Goal: Information Seeking & Learning: Learn about a topic

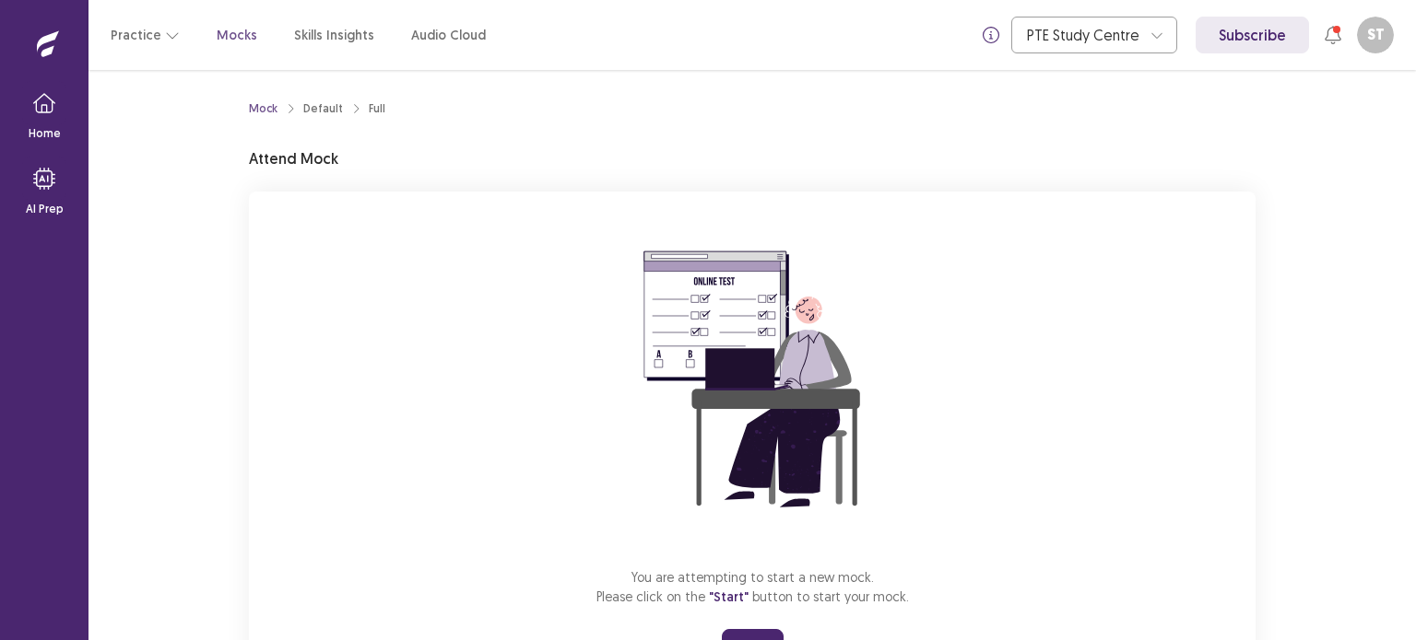
click at [1229, 386] on div "You are attempting to start a new mock. Please click on the "Start" button to s…" at bounding box center [752, 438] width 1006 height 493
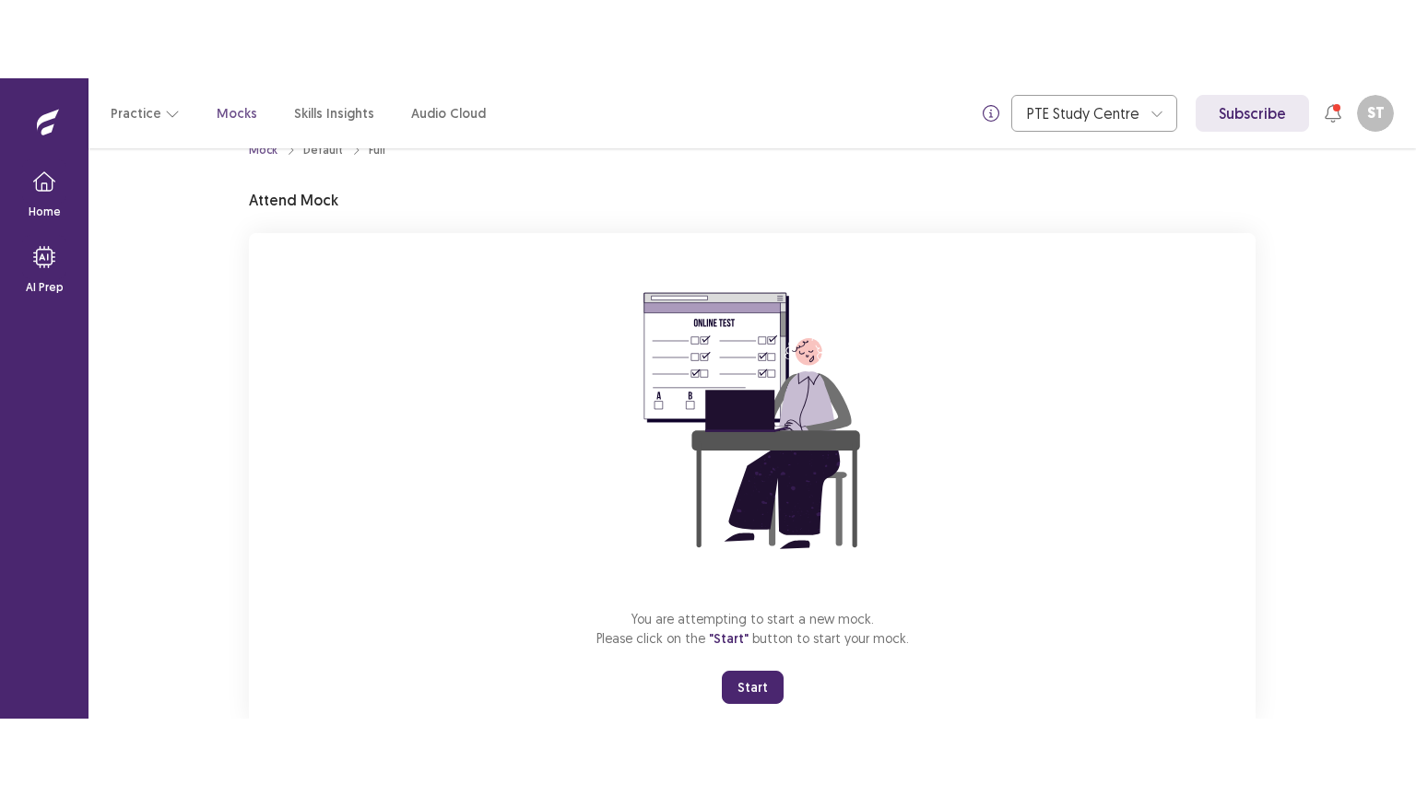
scroll to position [74, 0]
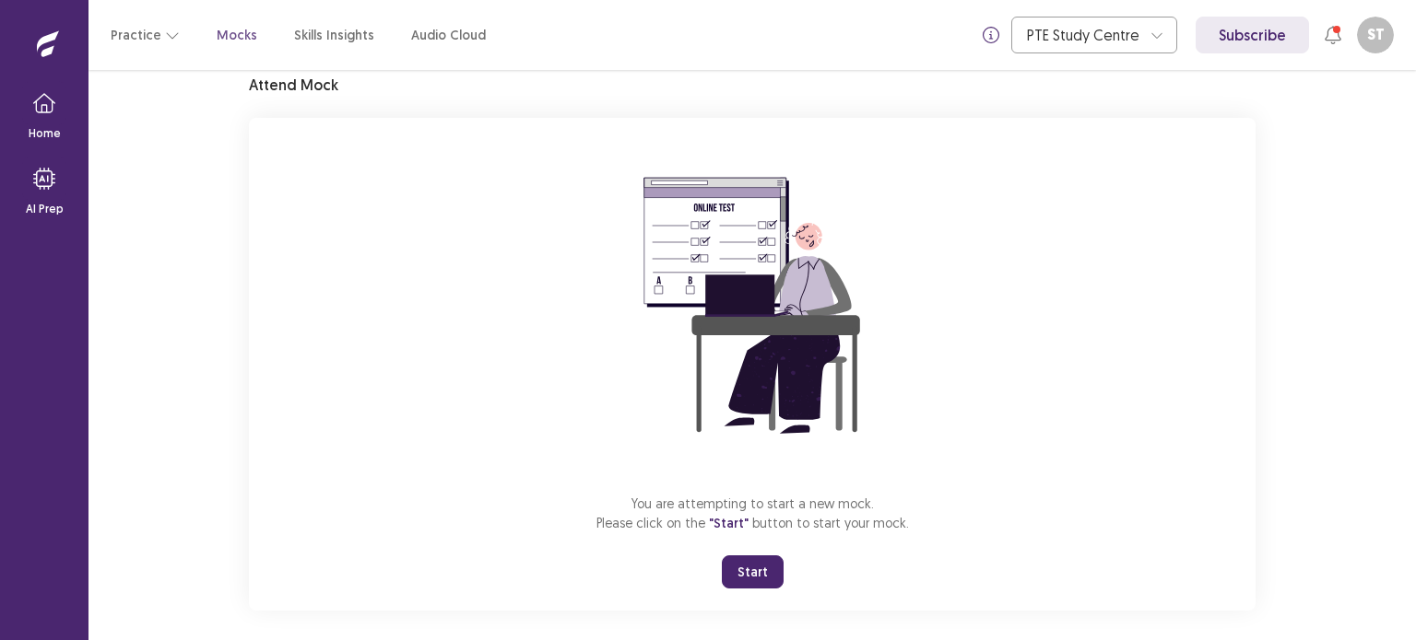
click at [756, 563] on button "Start" at bounding box center [753, 572] width 62 height 33
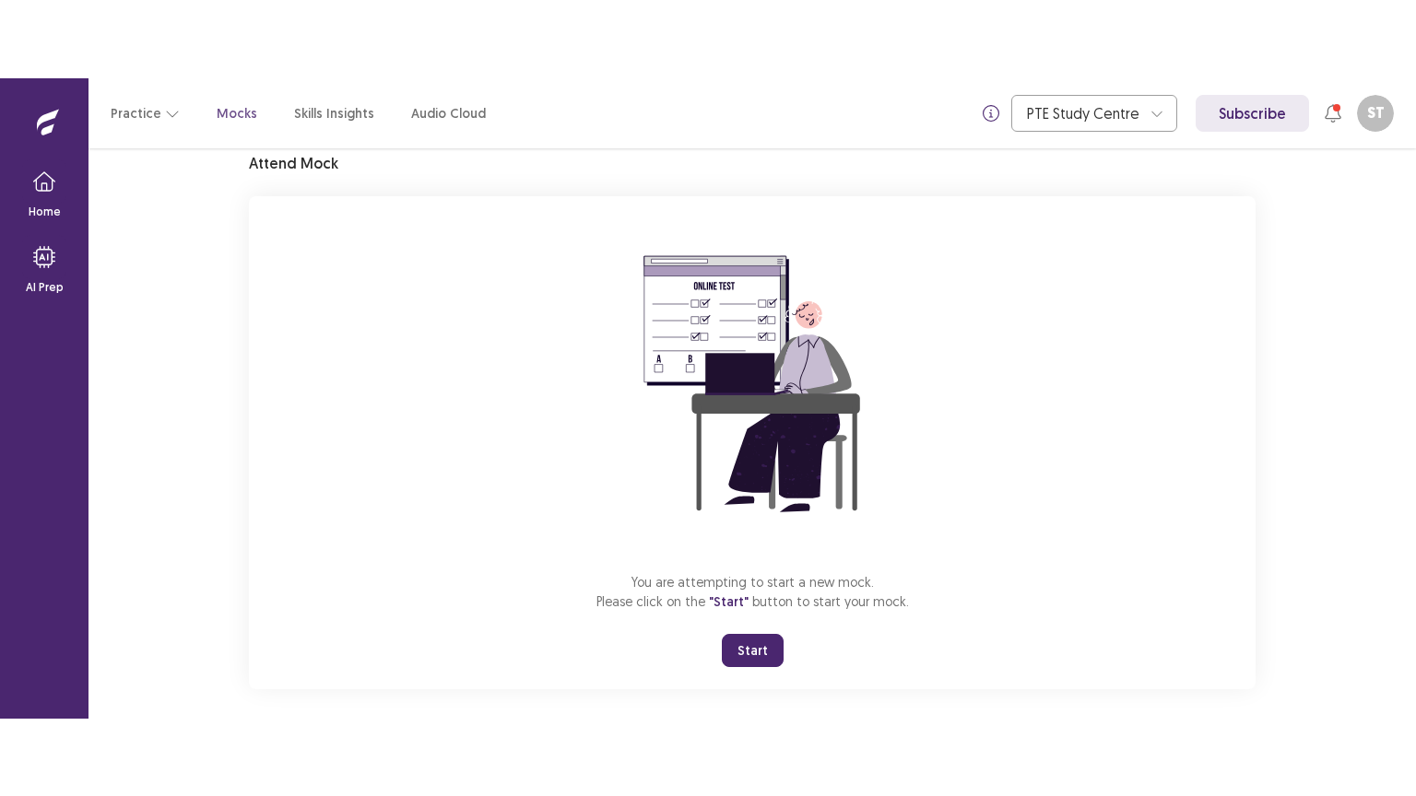
scroll to position [0, 0]
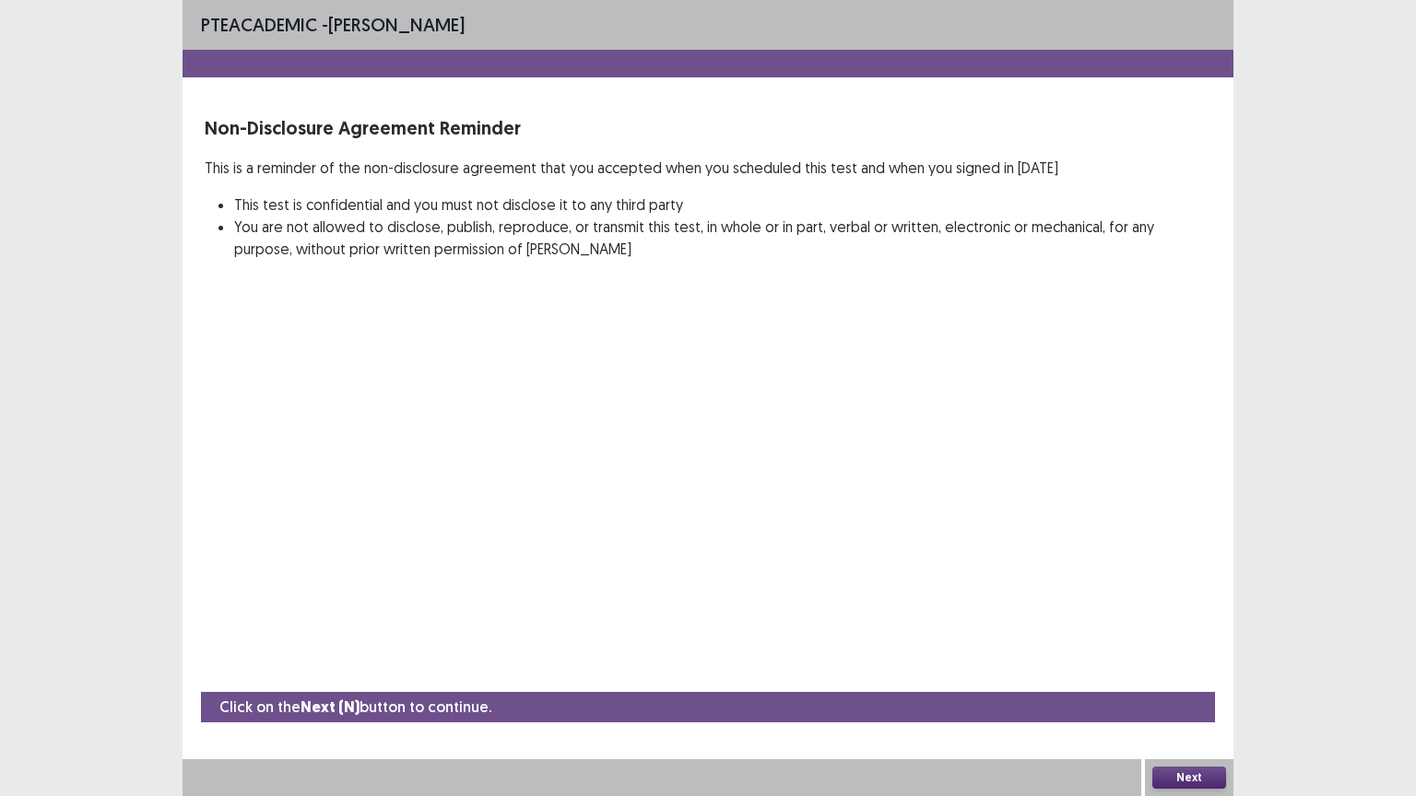
click at [1183, 640] on button "Next" at bounding box center [1189, 778] width 74 height 22
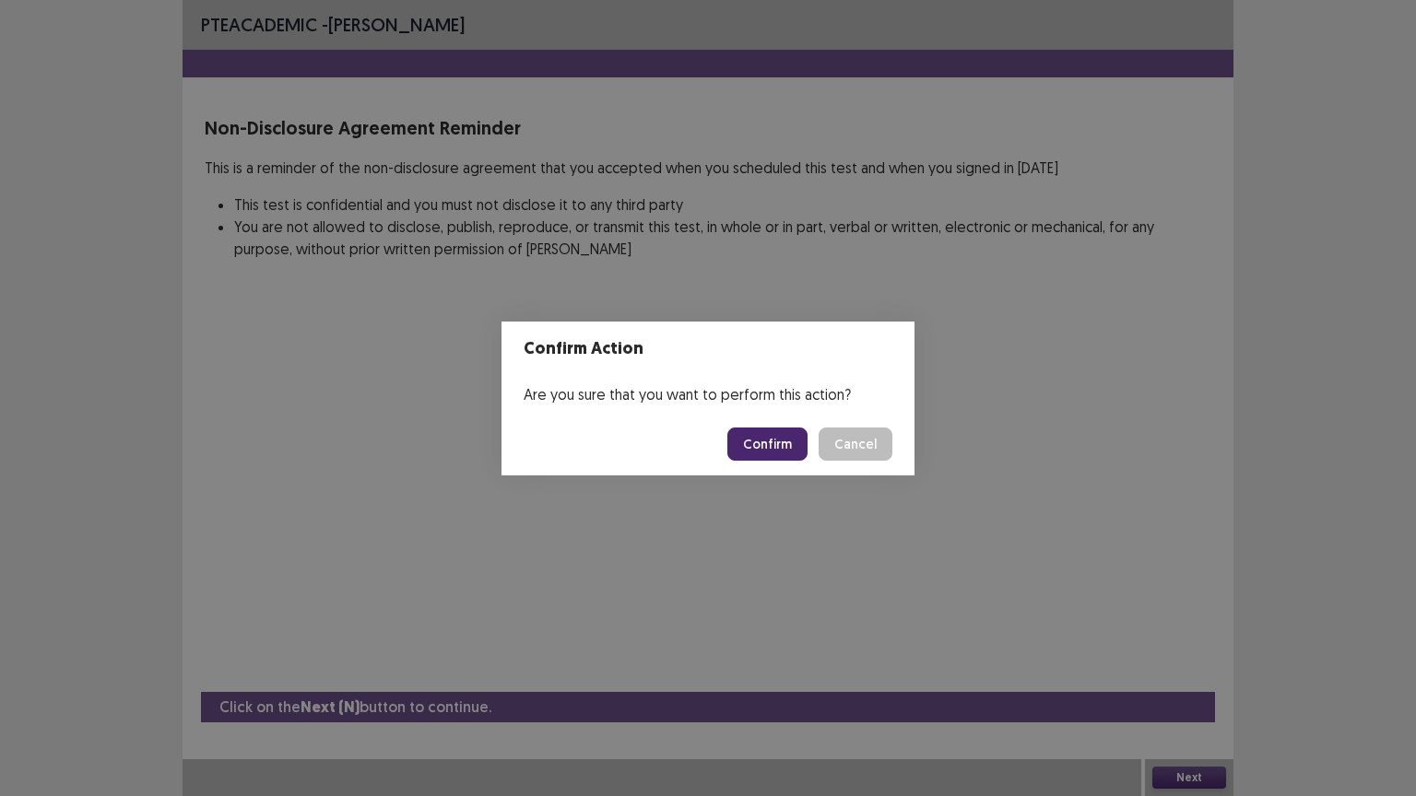
click at [781, 439] on button "Confirm" at bounding box center [767, 444] width 80 height 33
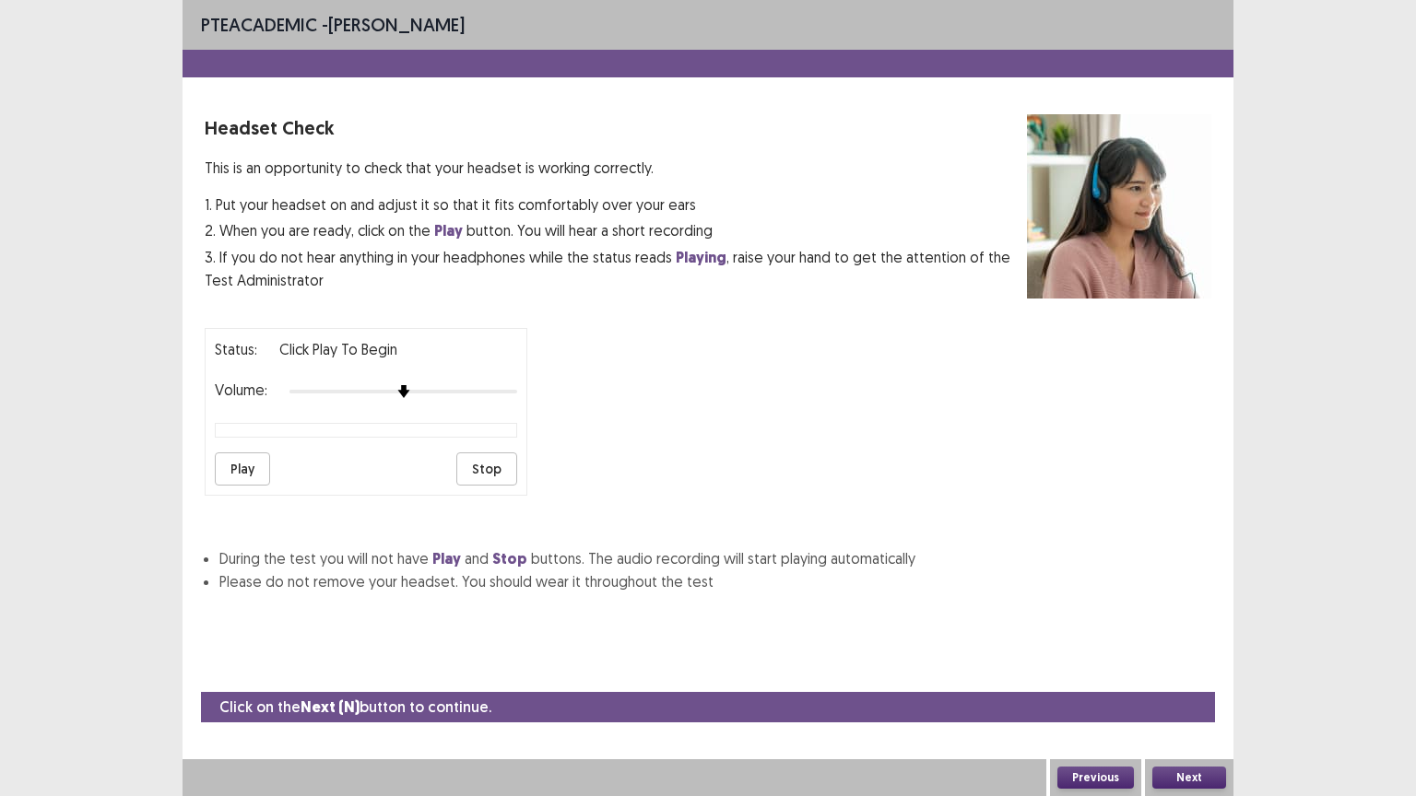
click at [1182, 640] on button "Next" at bounding box center [1189, 778] width 74 height 22
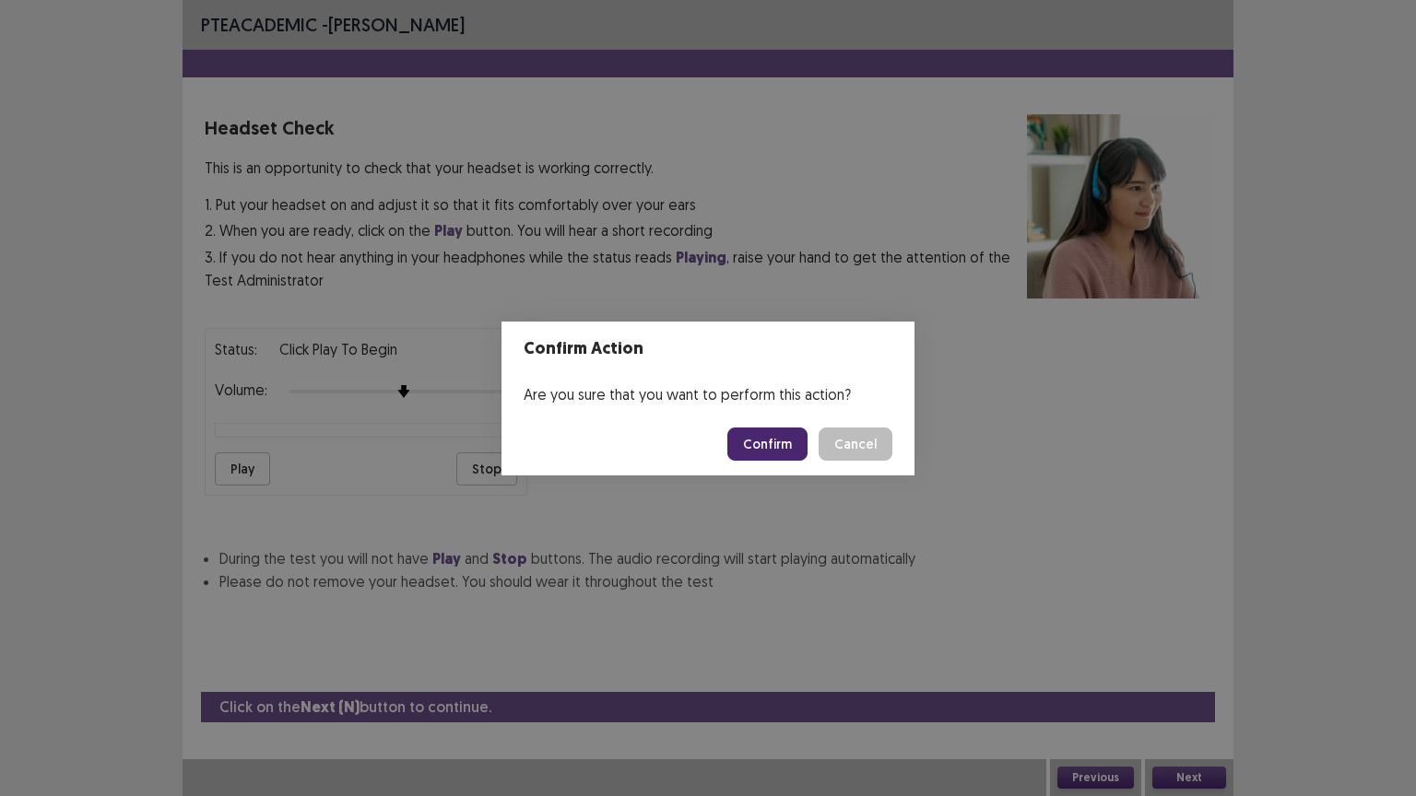
click at [775, 433] on button "Confirm" at bounding box center [767, 444] width 80 height 33
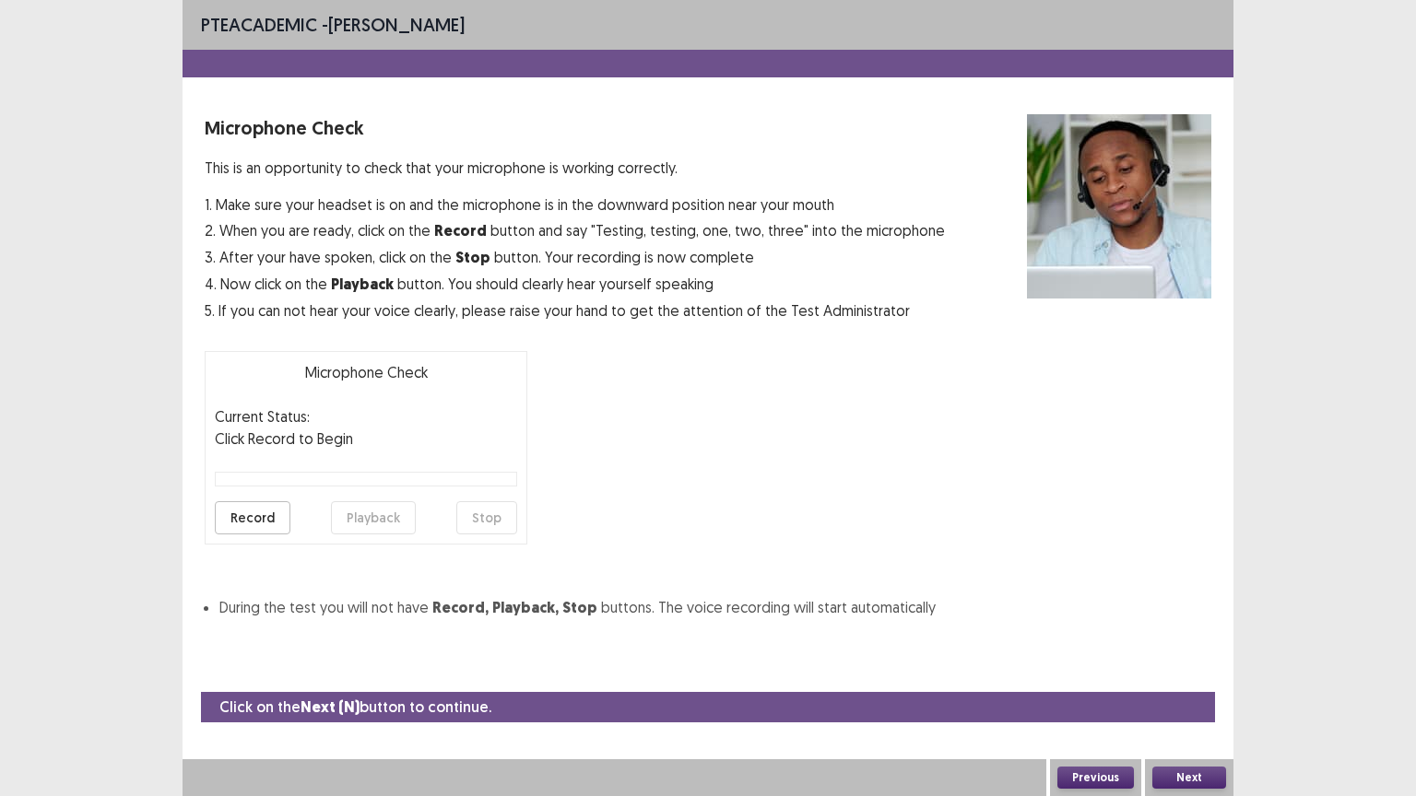
click at [1216, 640] on button "Next" at bounding box center [1189, 778] width 74 height 22
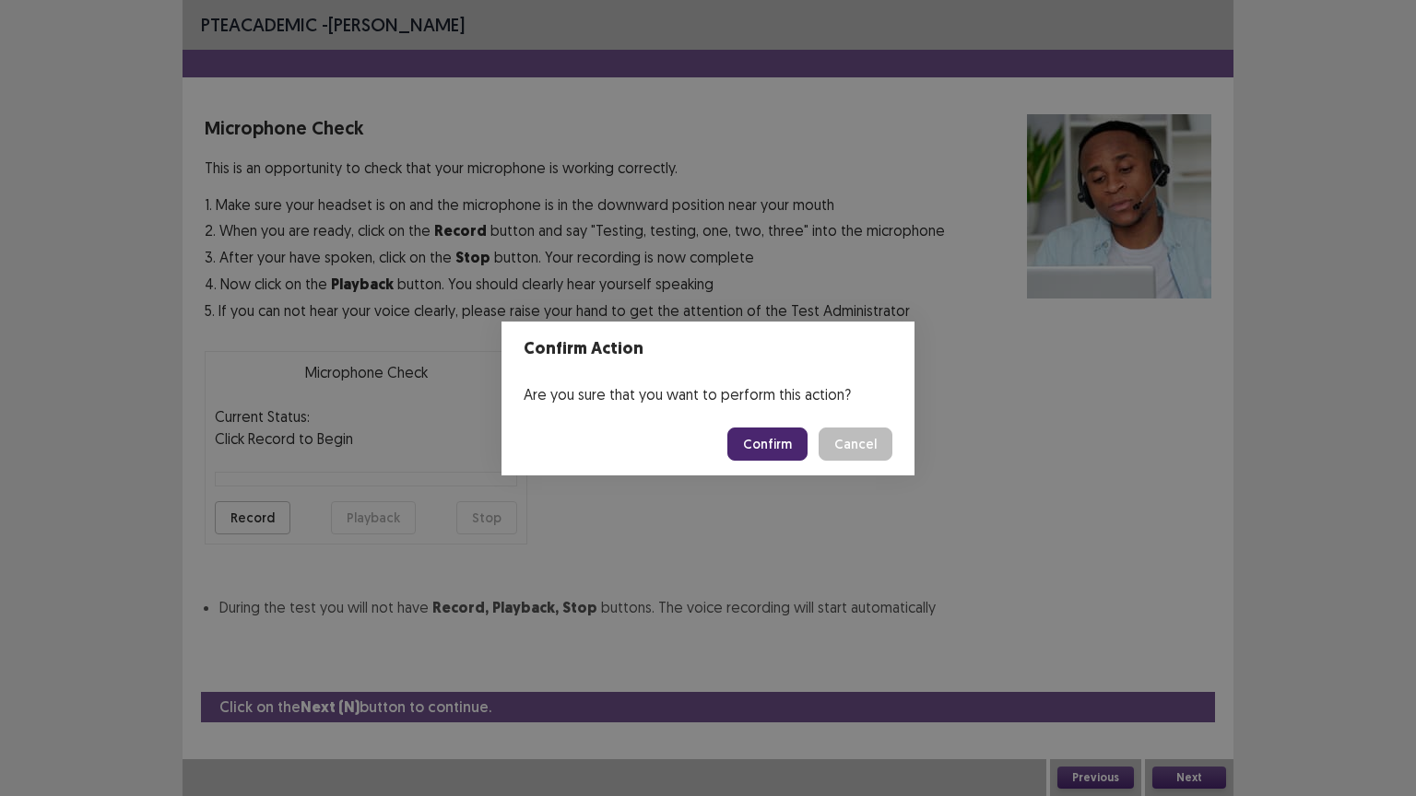
click at [756, 435] on button "Confirm" at bounding box center [767, 444] width 80 height 33
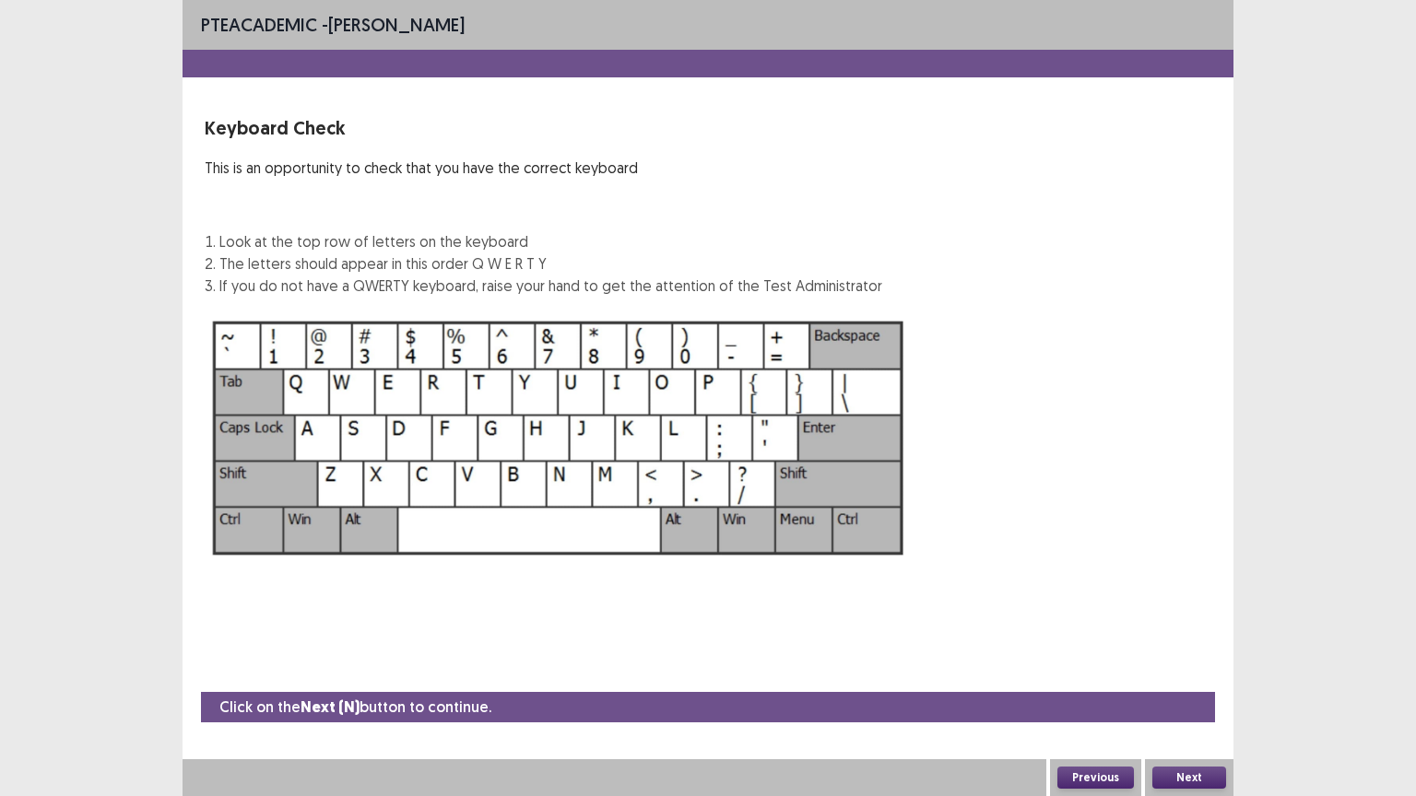
click at [1189, 640] on button "Next" at bounding box center [1189, 778] width 74 height 22
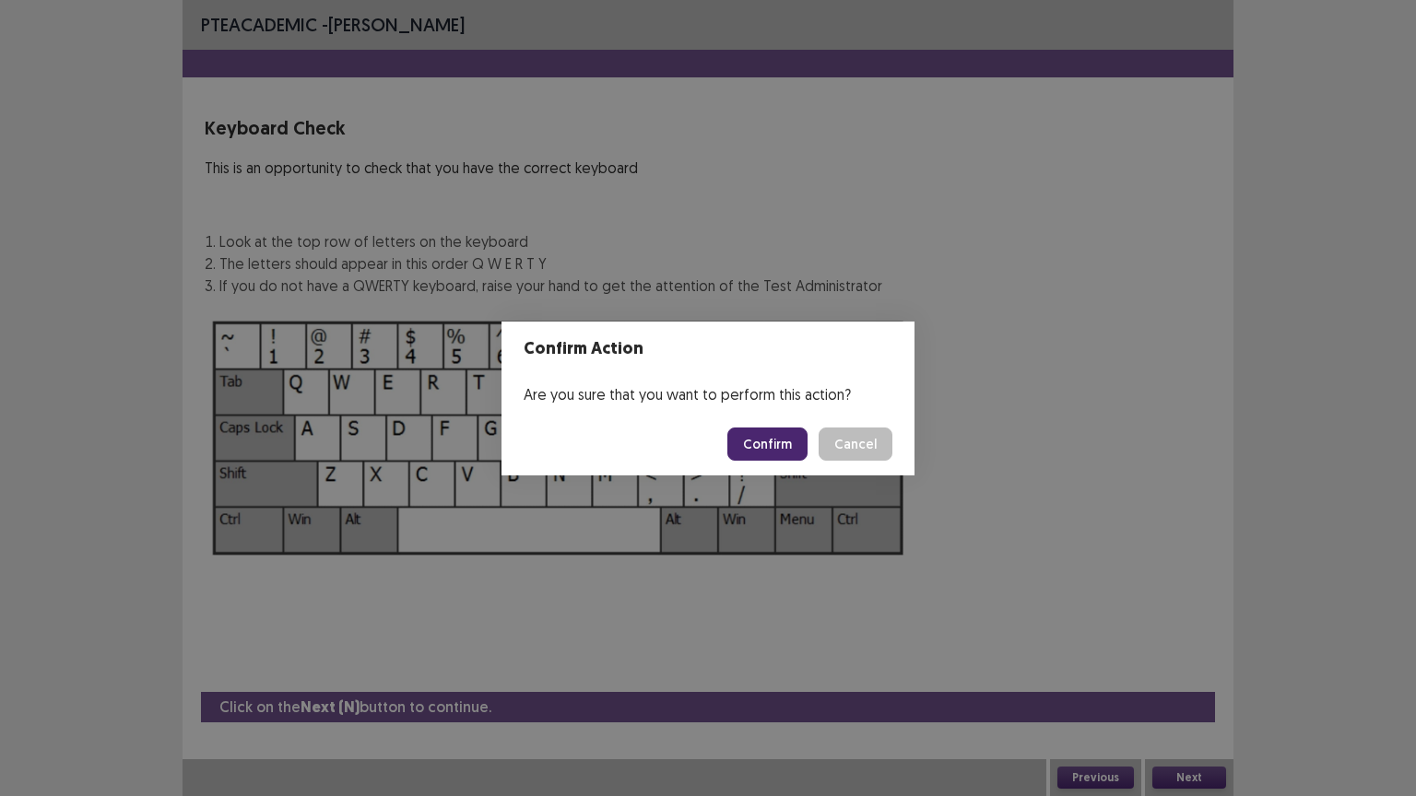
click at [793, 456] on button "Confirm" at bounding box center [767, 444] width 80 height 33
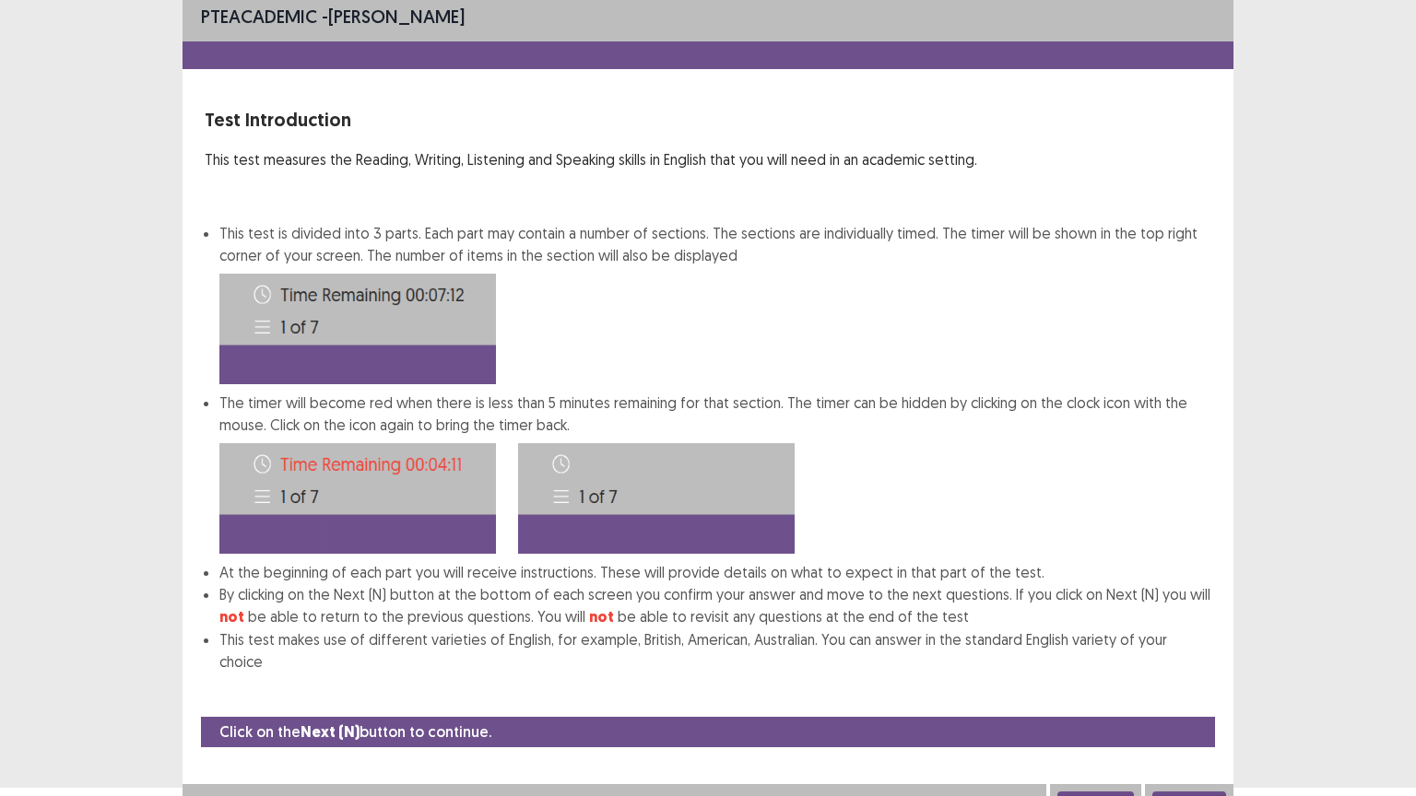
scroll to position [9, 0]
click at [1189, 640] on button "Next" at bounding box center [1189, 802] width 74 height 22
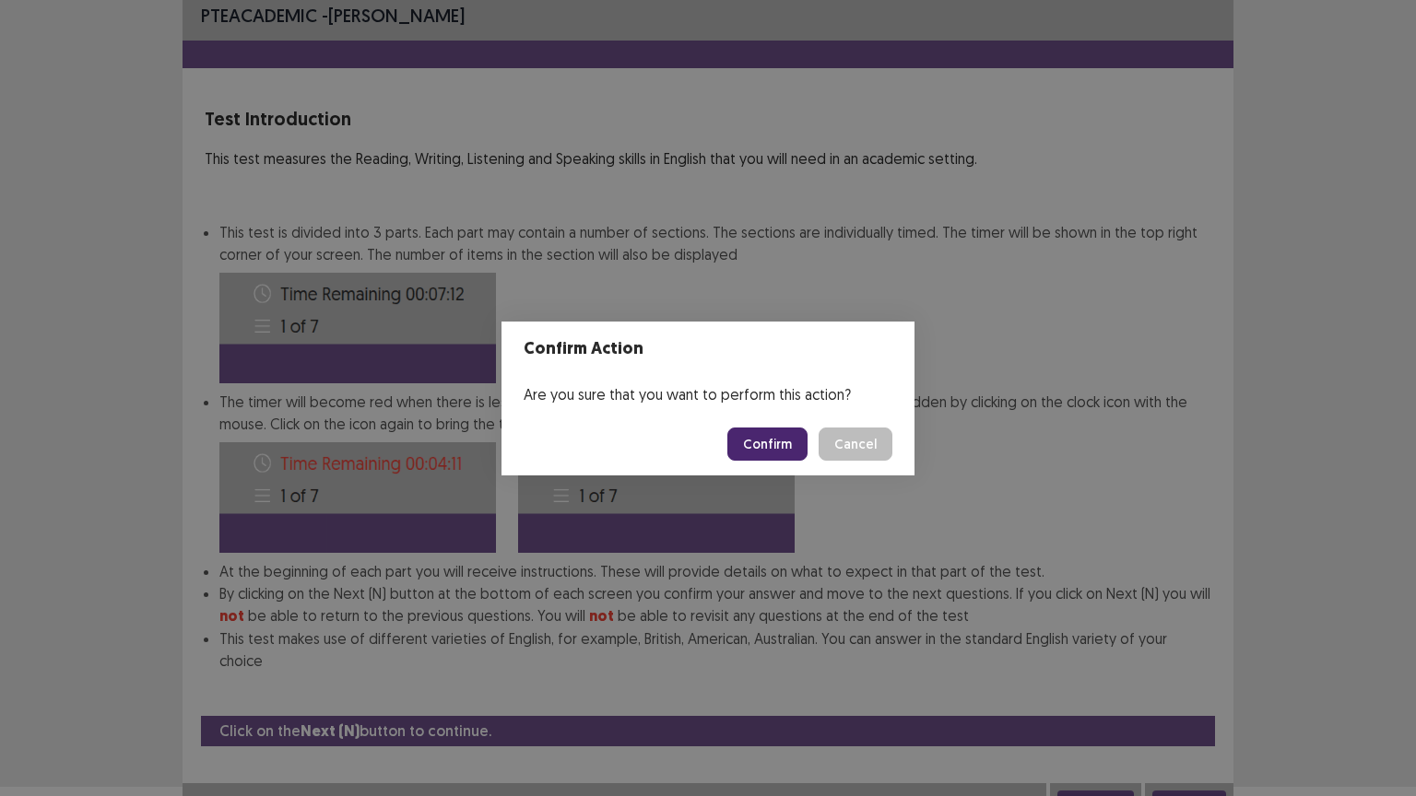
click at [787, 446] on button "Confirm" at bounding box center [767, 444] width 80 height 33
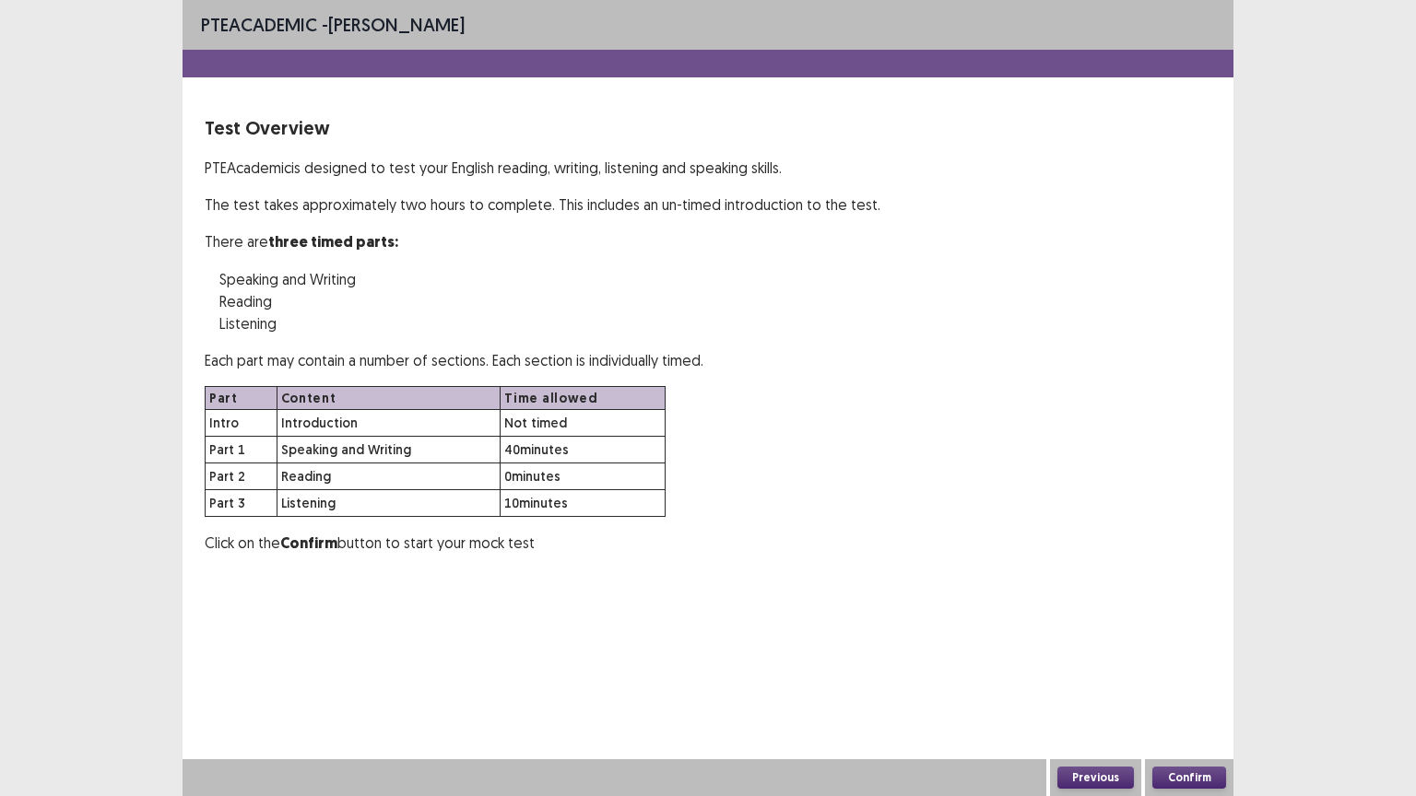
scroll to position [0, 0]
click at [1180, 640] on button "Confirm" at bounding box center [1189, 778] width 74 height 22
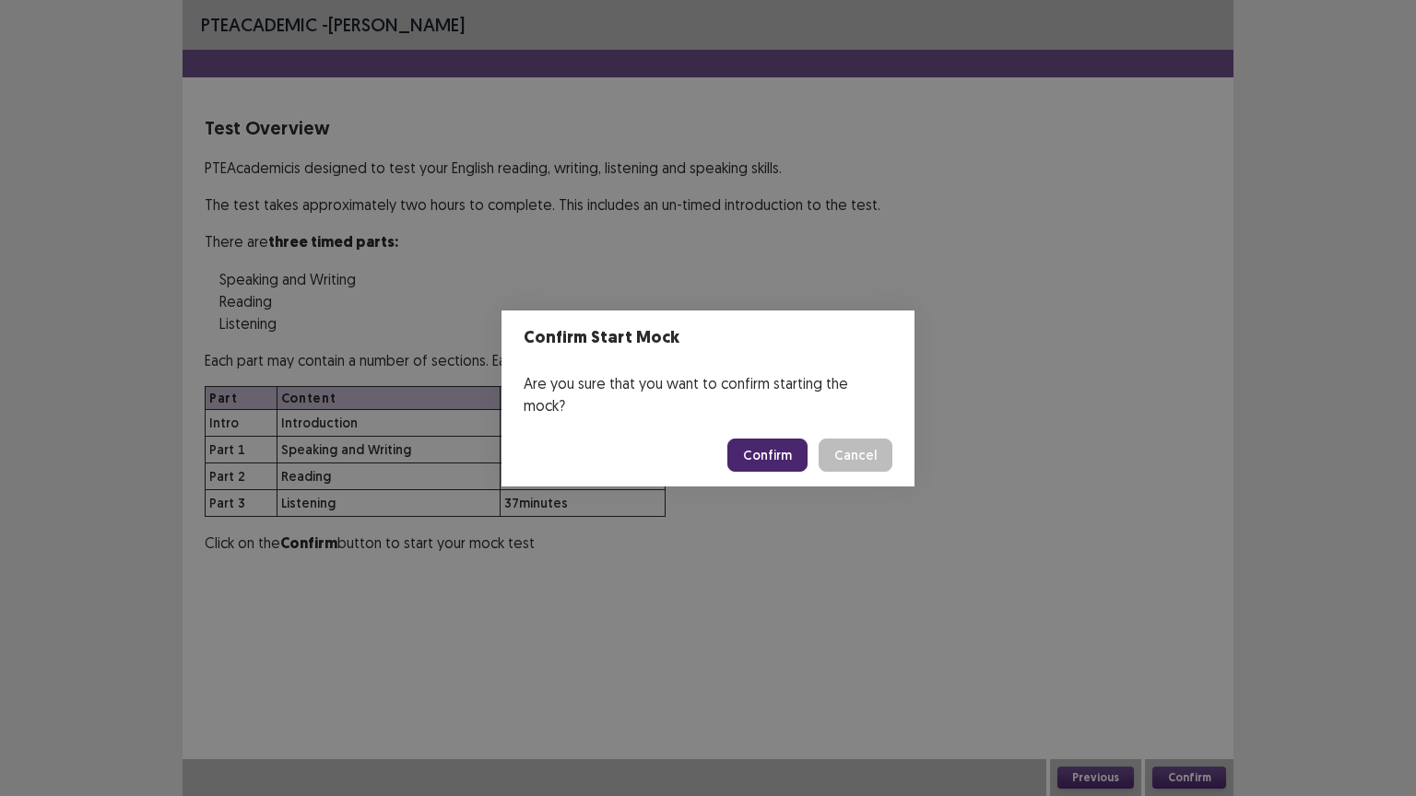
click at [785, 459] on button "Confirm" at bounding box center [767, 455] width 80 height 33
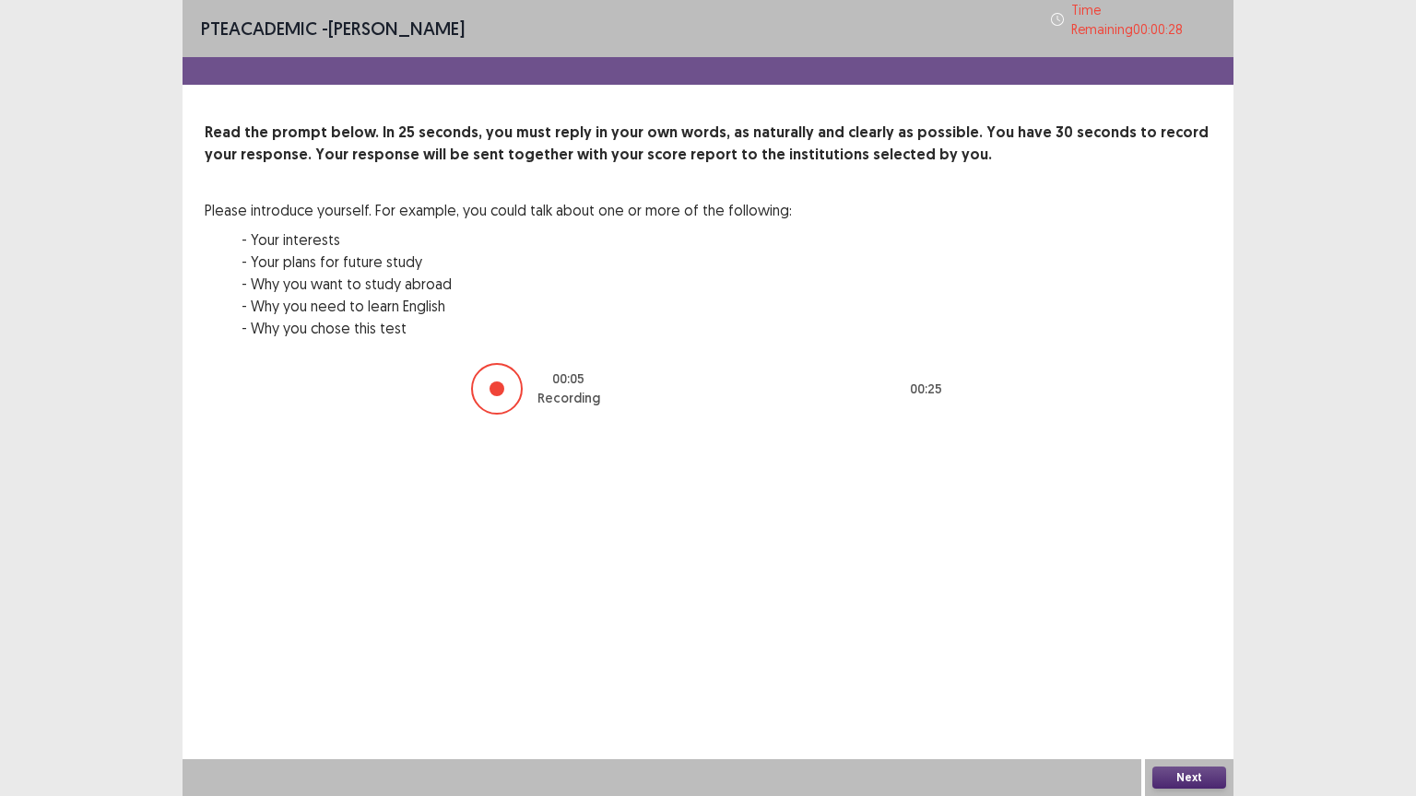
click at [1180, 640] on button "Next" at bounding box center [1189, 778] width 74 height 22
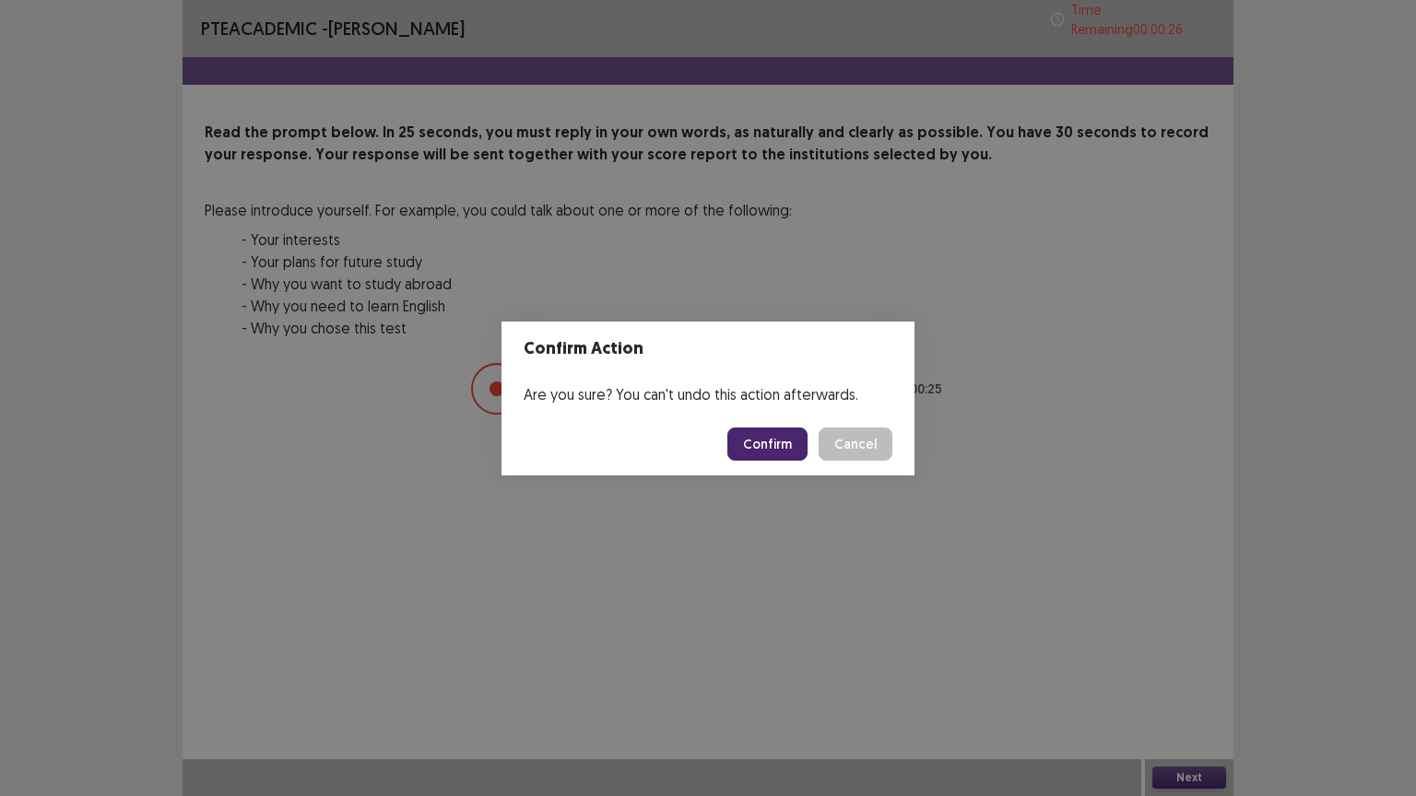
click at [738, 447] on button "Confirm" at bounding box center [767, 444] width 80 height 33
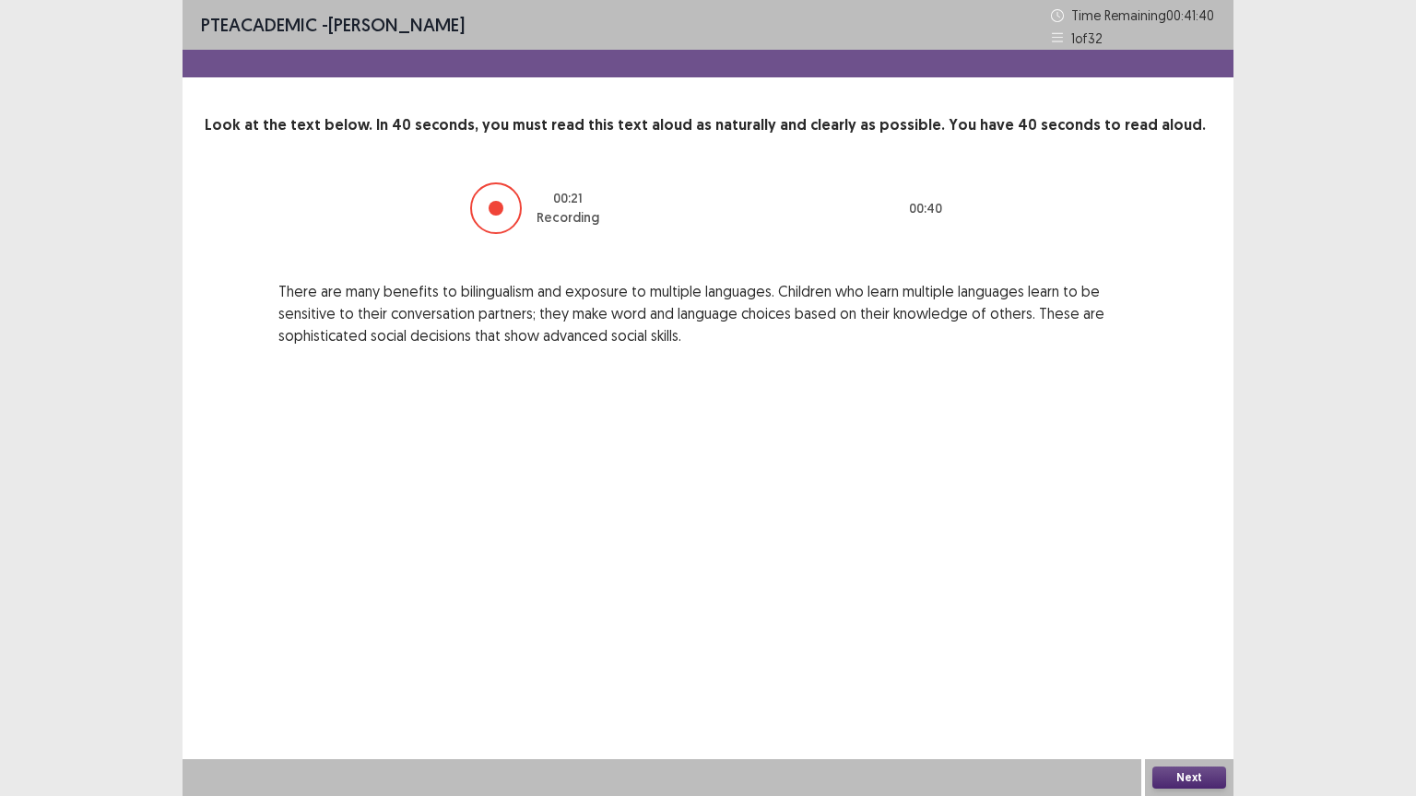
click at [1194, 640] on button "Next" at bounding box center [1189, 778] width 74 height 22
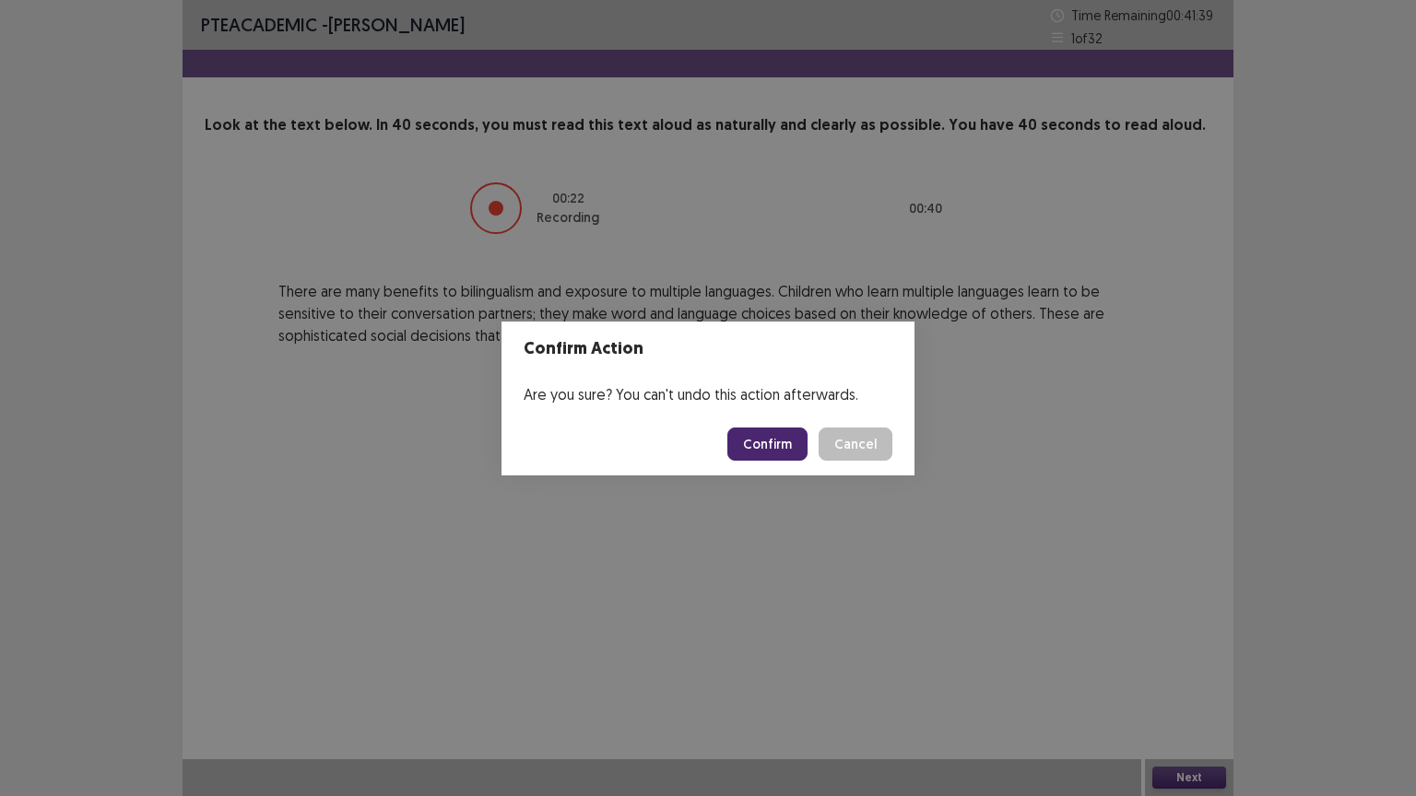
click at [769, 451] on button "Confirm" at bounding box center [767, 444] width 80 height 33
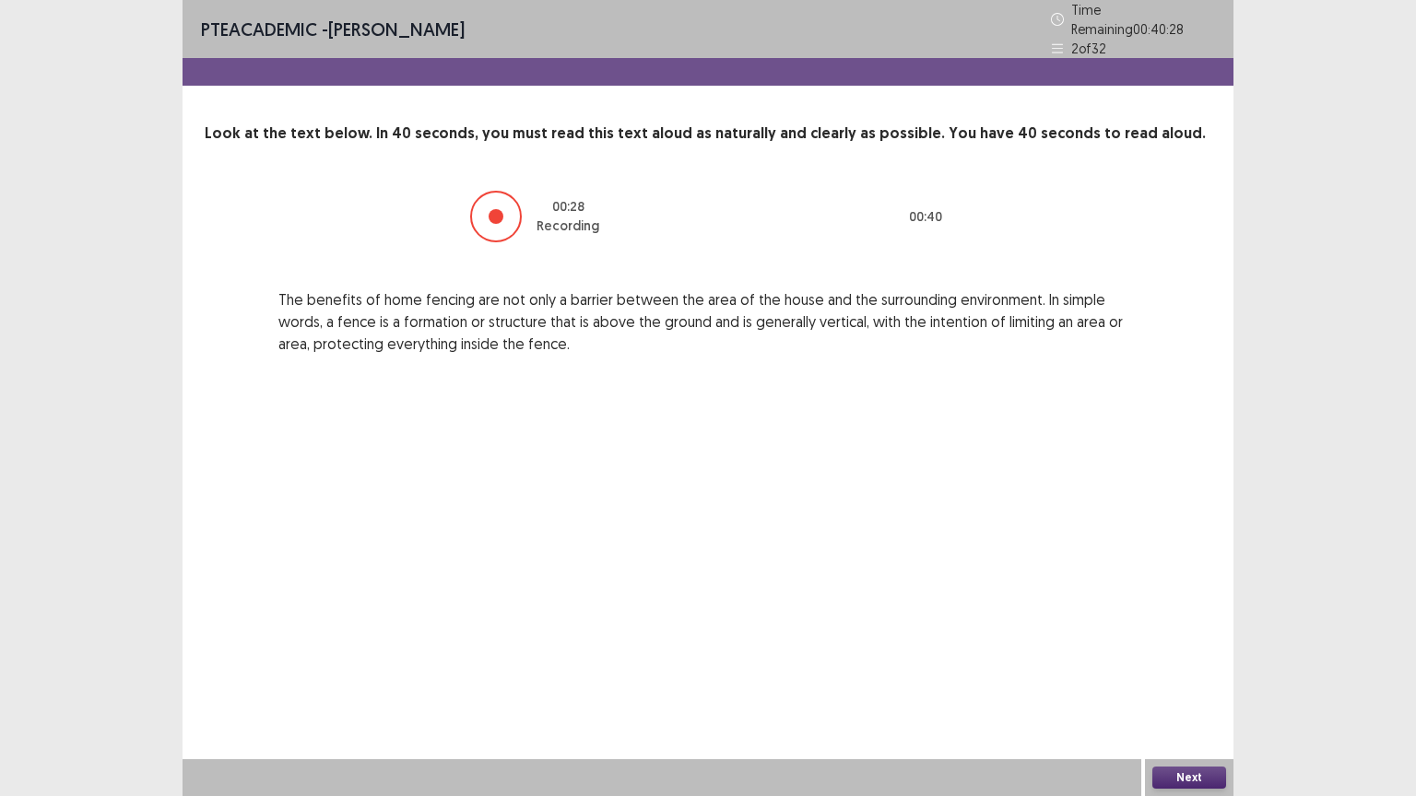
click at [1170, 640] on button "Next" at bounding box center [1189, 778] width 74 height 22
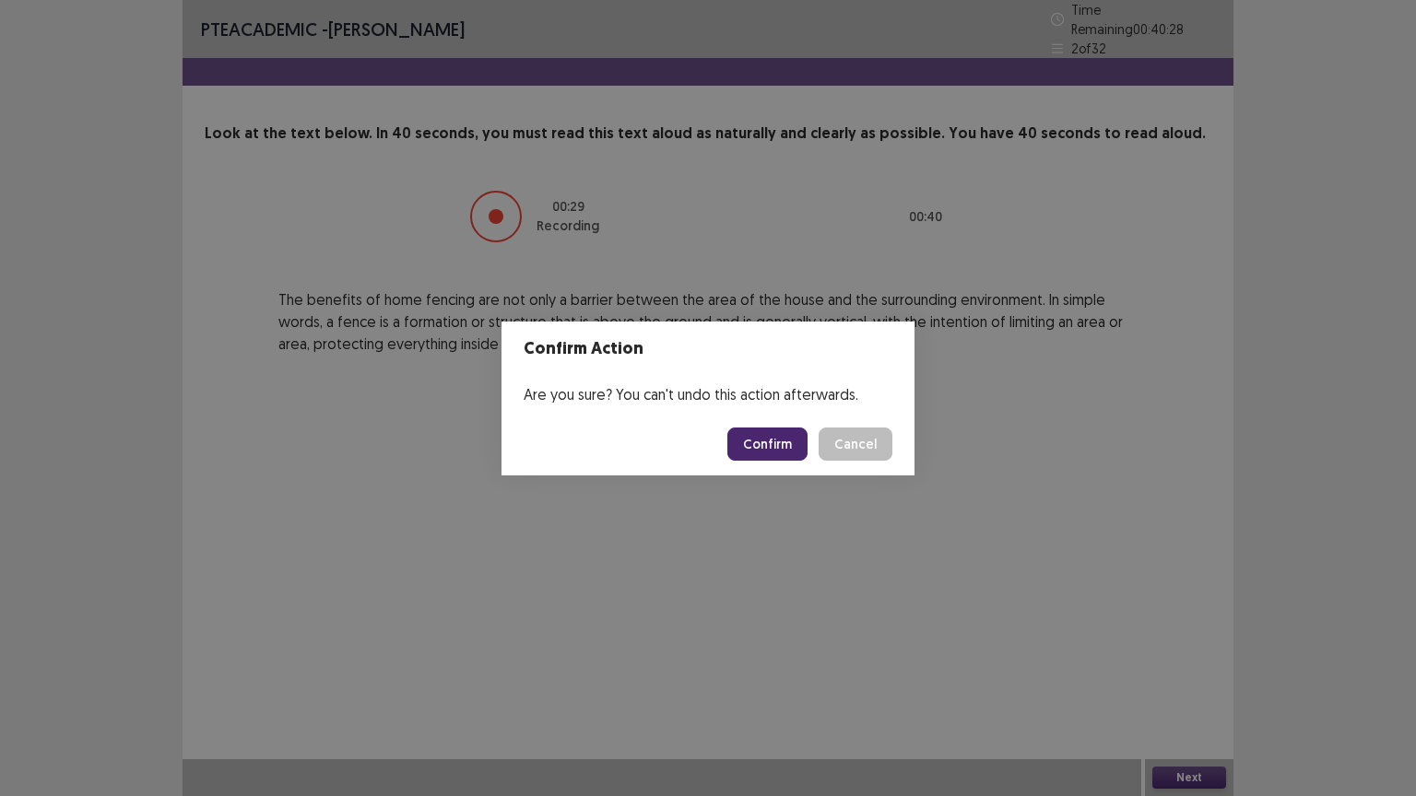
click at [766, 448] on button "Confirm" at bounding box center [767, 444] width 80 height 33
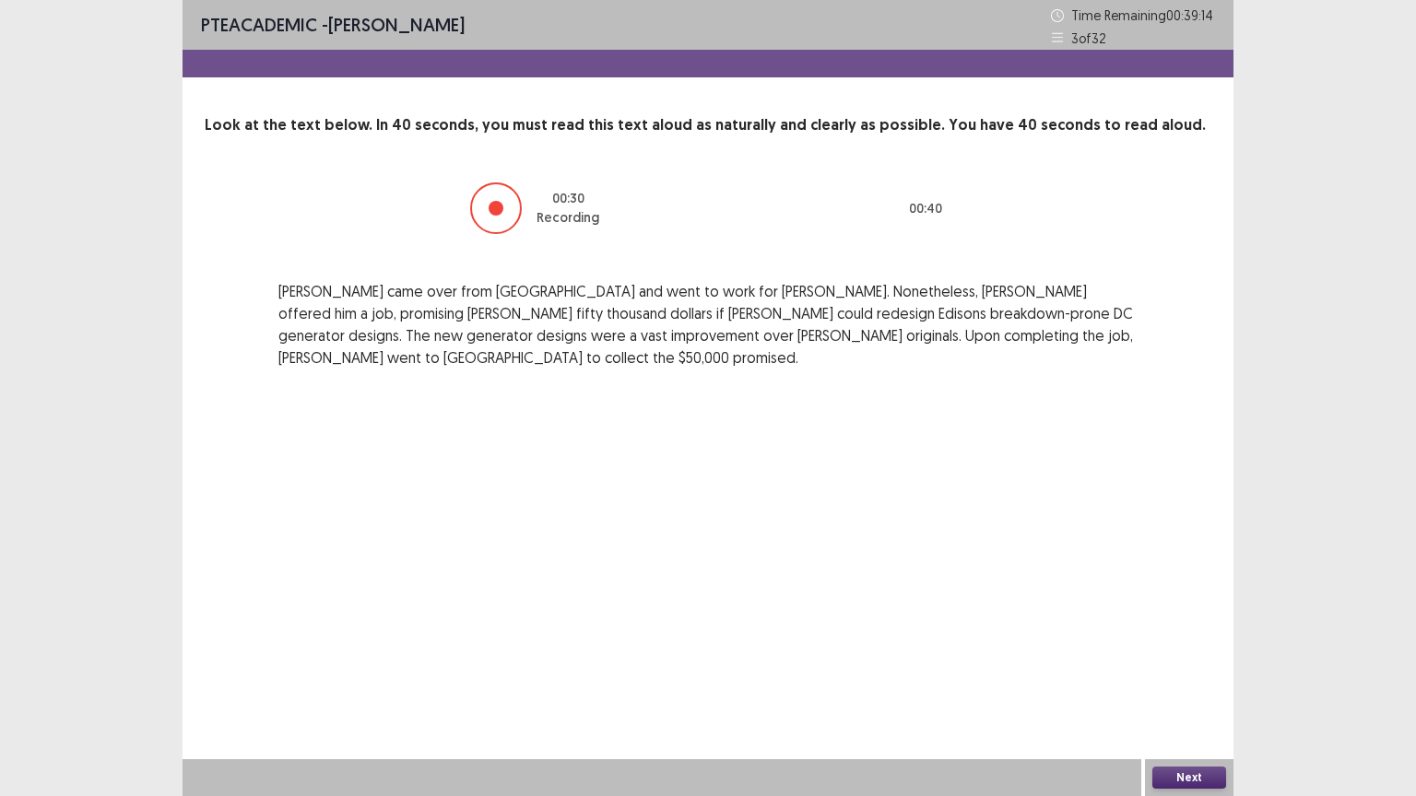
click at [1202, 640] on button "Next" at bounding box center [1189, 778] width 74 height 22
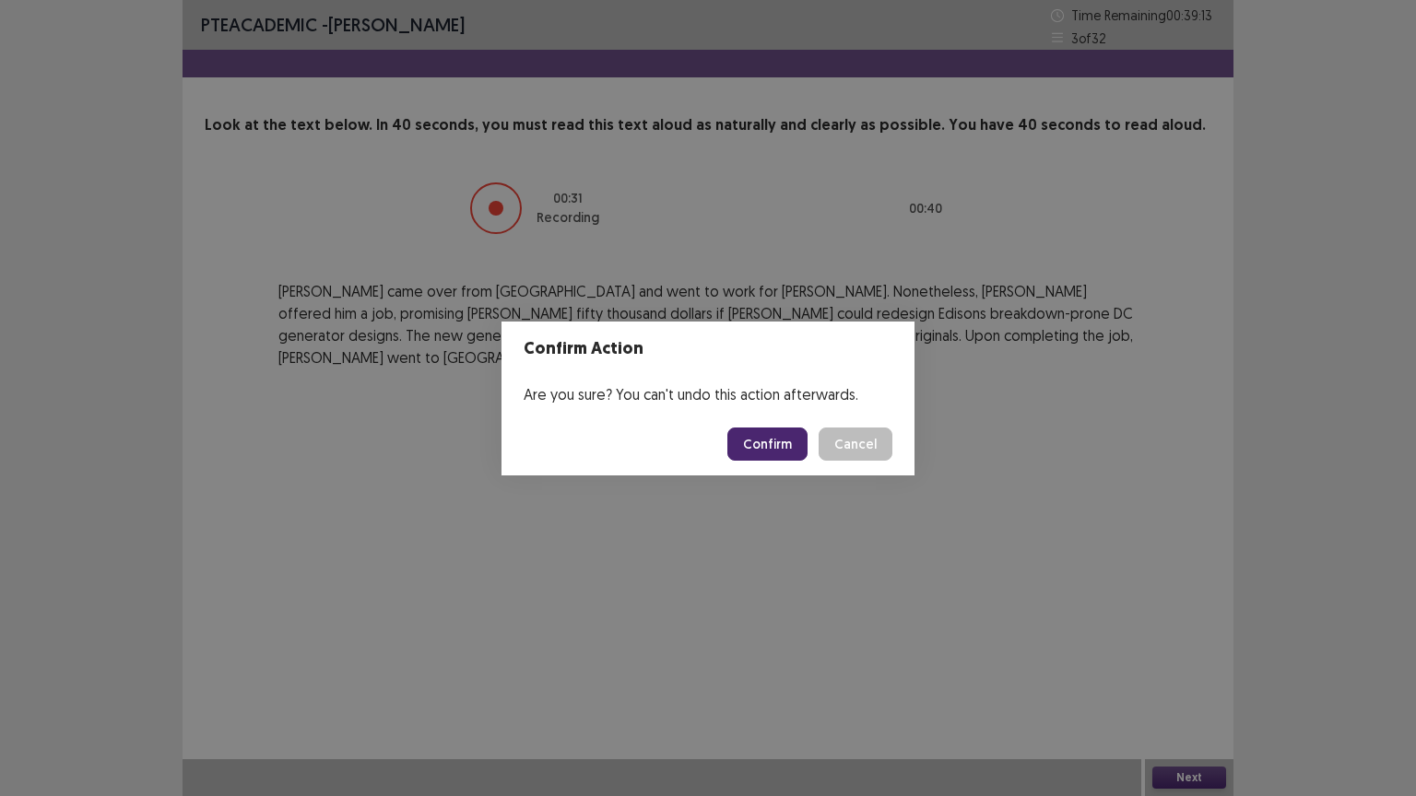
click at [789, 436] on button "Confirm" at bounding box center [767, 444] width 80 height 33
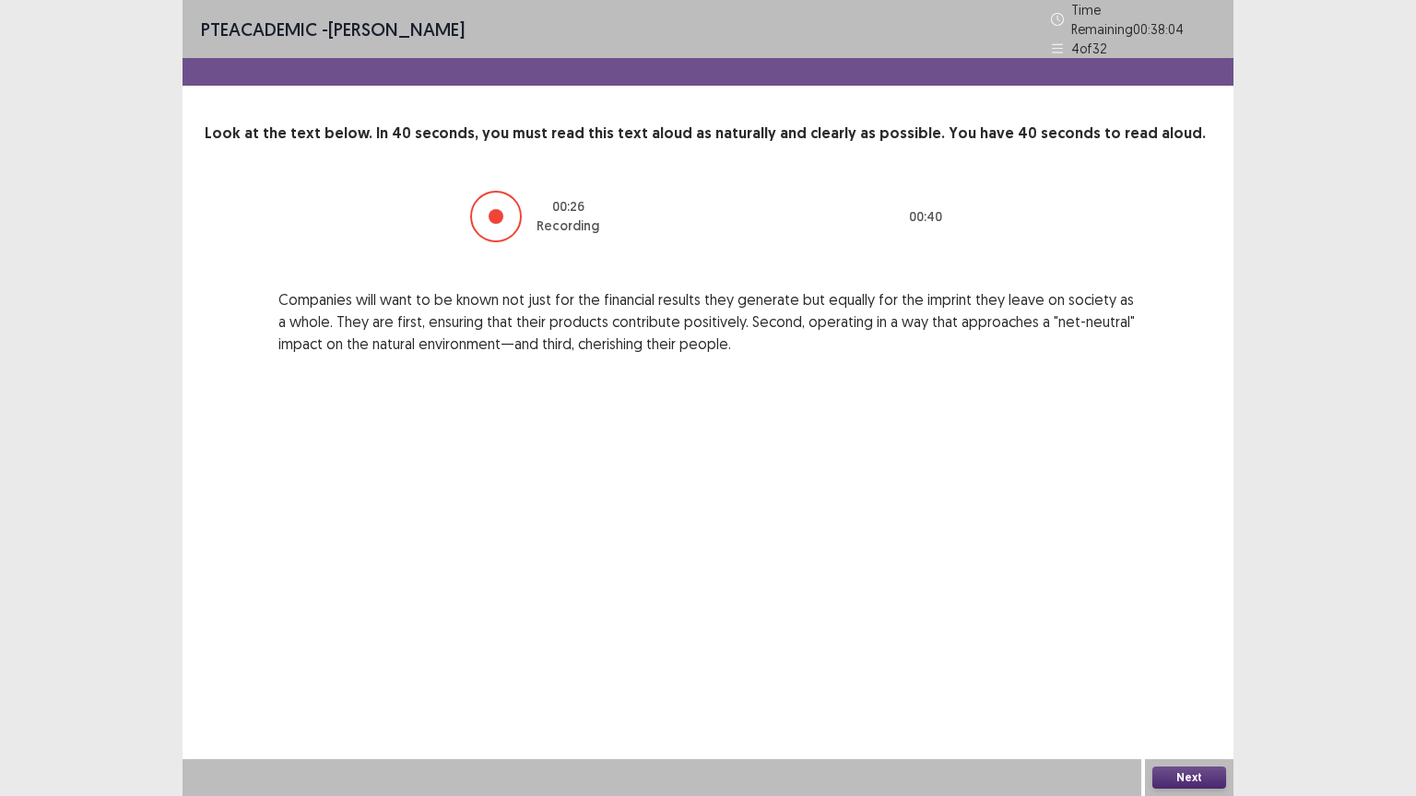
click at [1177, 640] on button "Next" at bounding box center [1189, 778] width 74 height 22
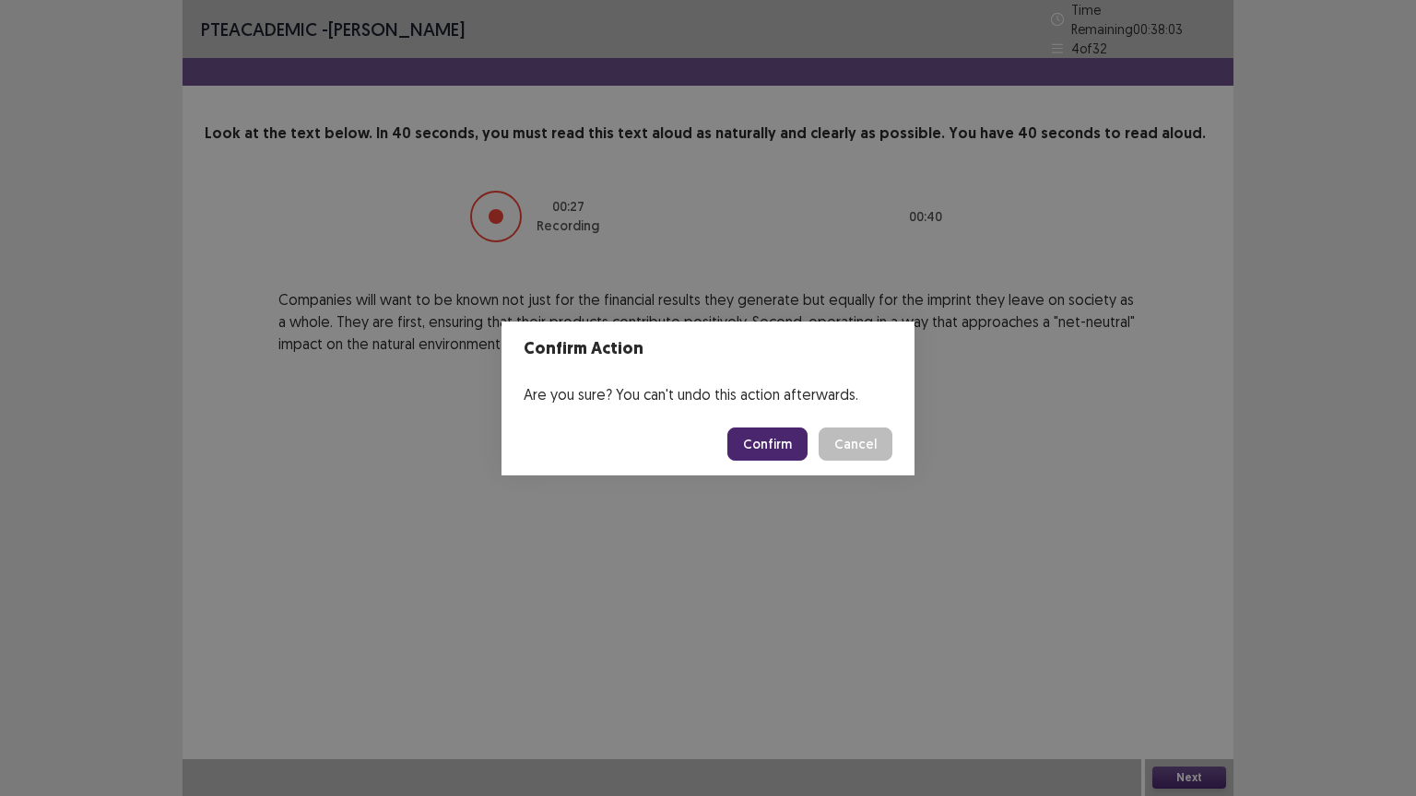
click at [781, 439] on button "Confirm" at bounding box center [767, 444] width 80 height 33
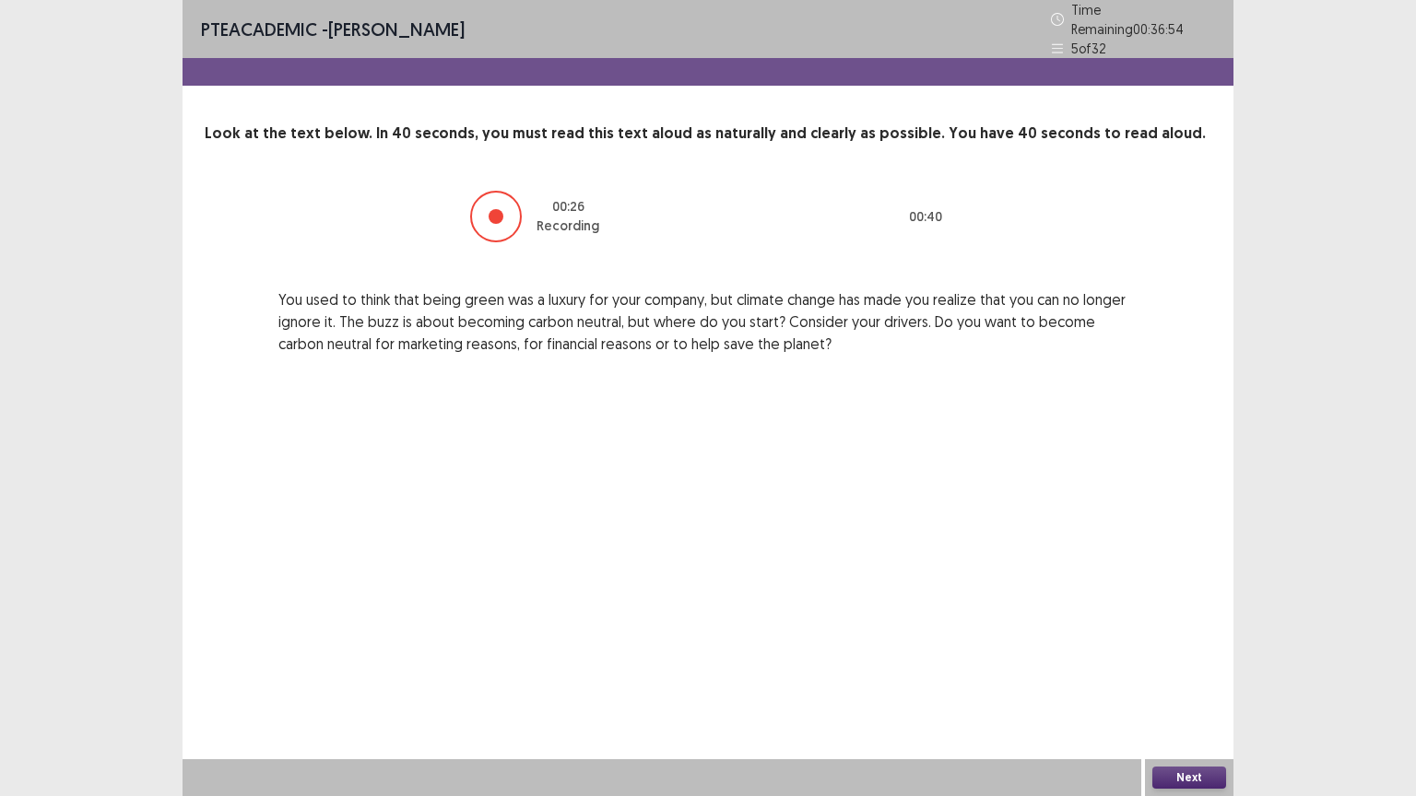
click at [1187, 640] on button "Next" at bounding box center [1189, 778] width 74 height 22
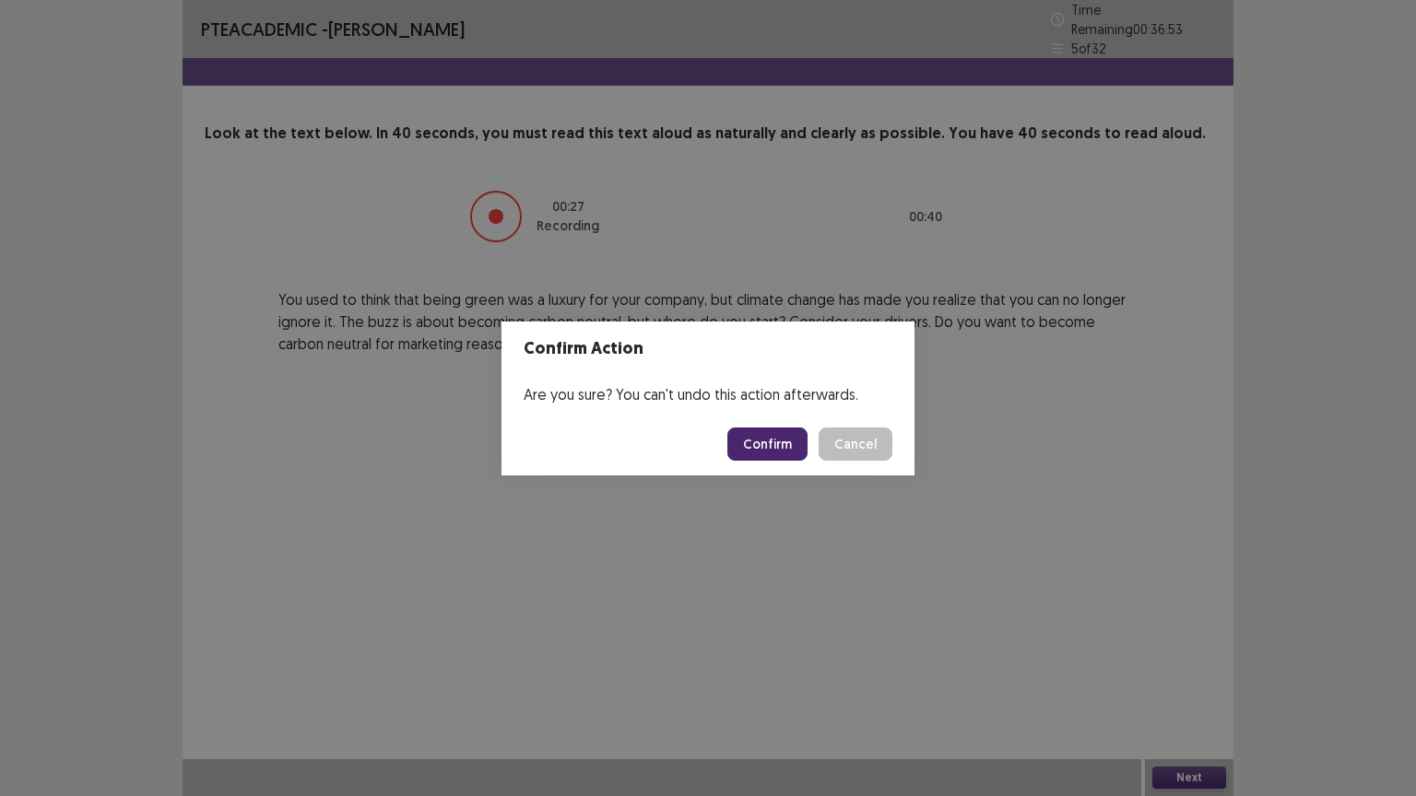
click at [793, 441] on button "Confirm" at bounding box center [767, 444] width 80 height 33
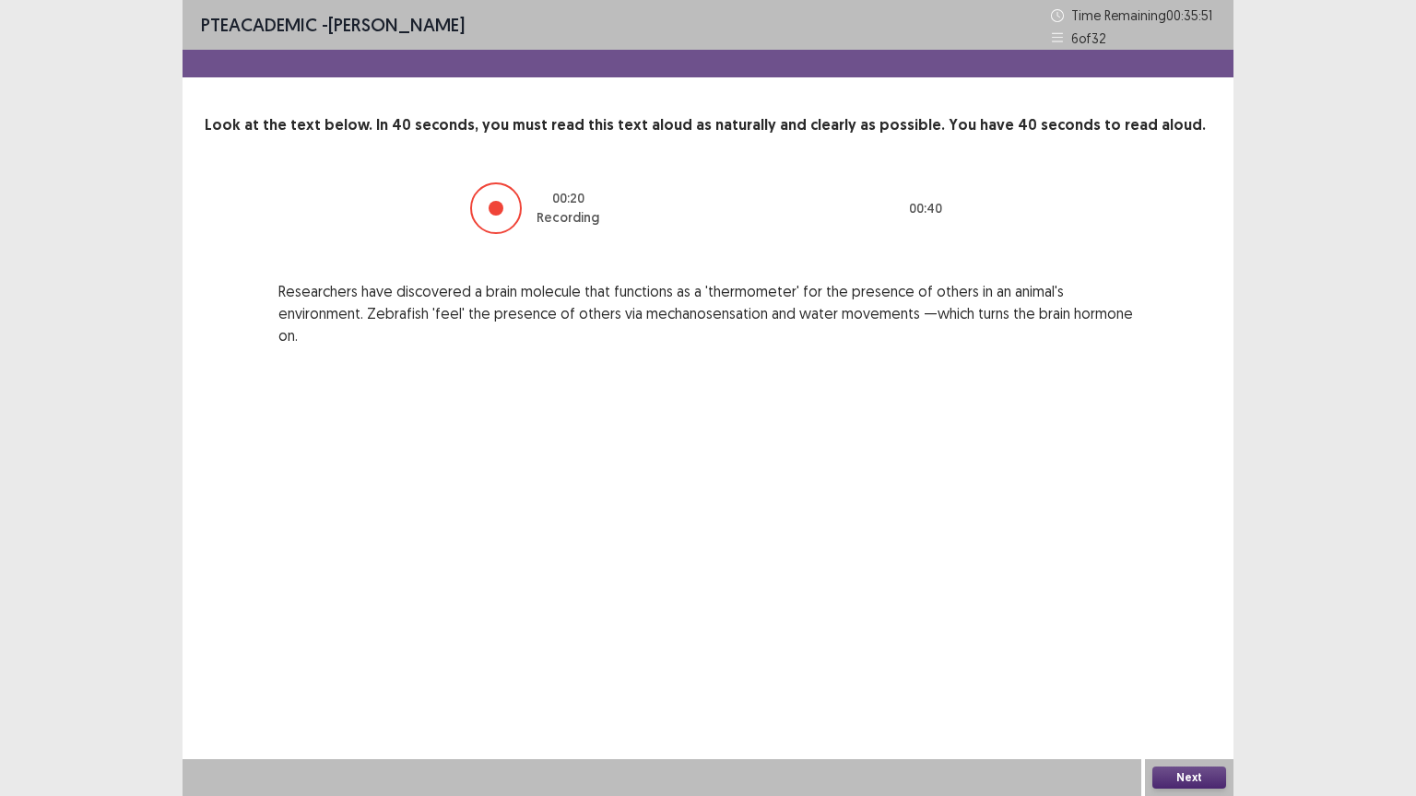
click at [1198, 640] on button "Next" at bounding box center [1189, 778] width 74 height 22
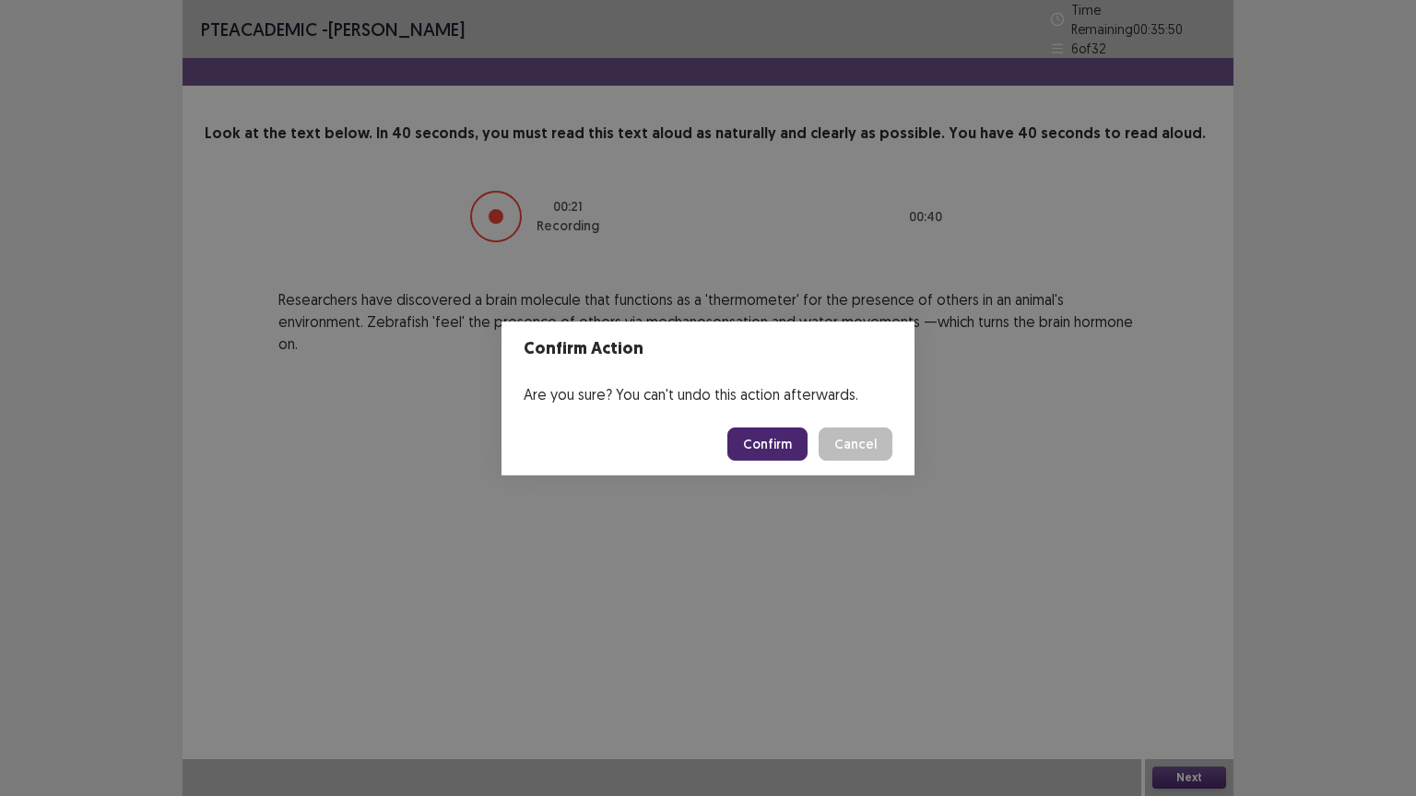
click at [753, 445] on button "Confirm" at bounding box center [767, 444] width 80 height 33
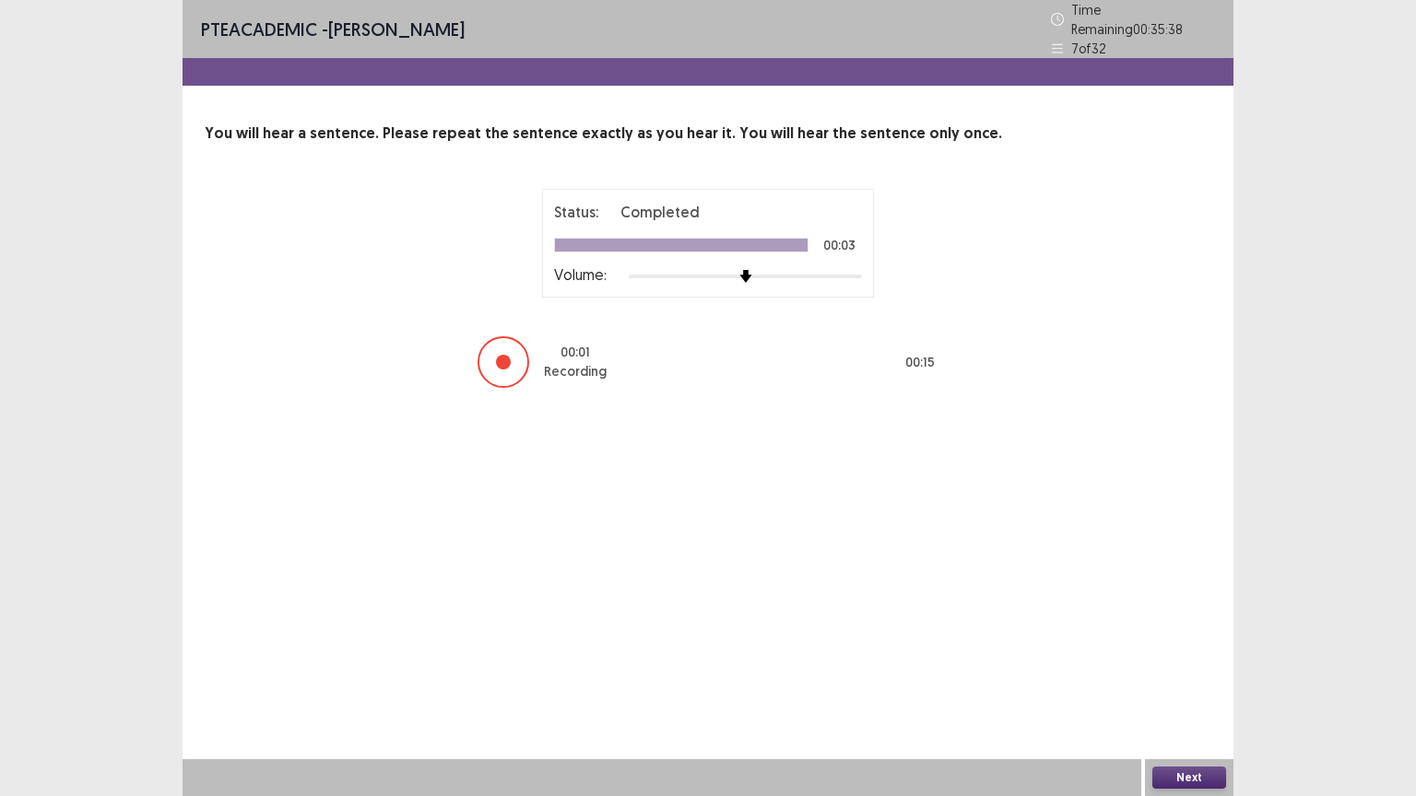
click at [1213, 640] on button "Next" at bounding box center [1189, 778] width 74 height 22
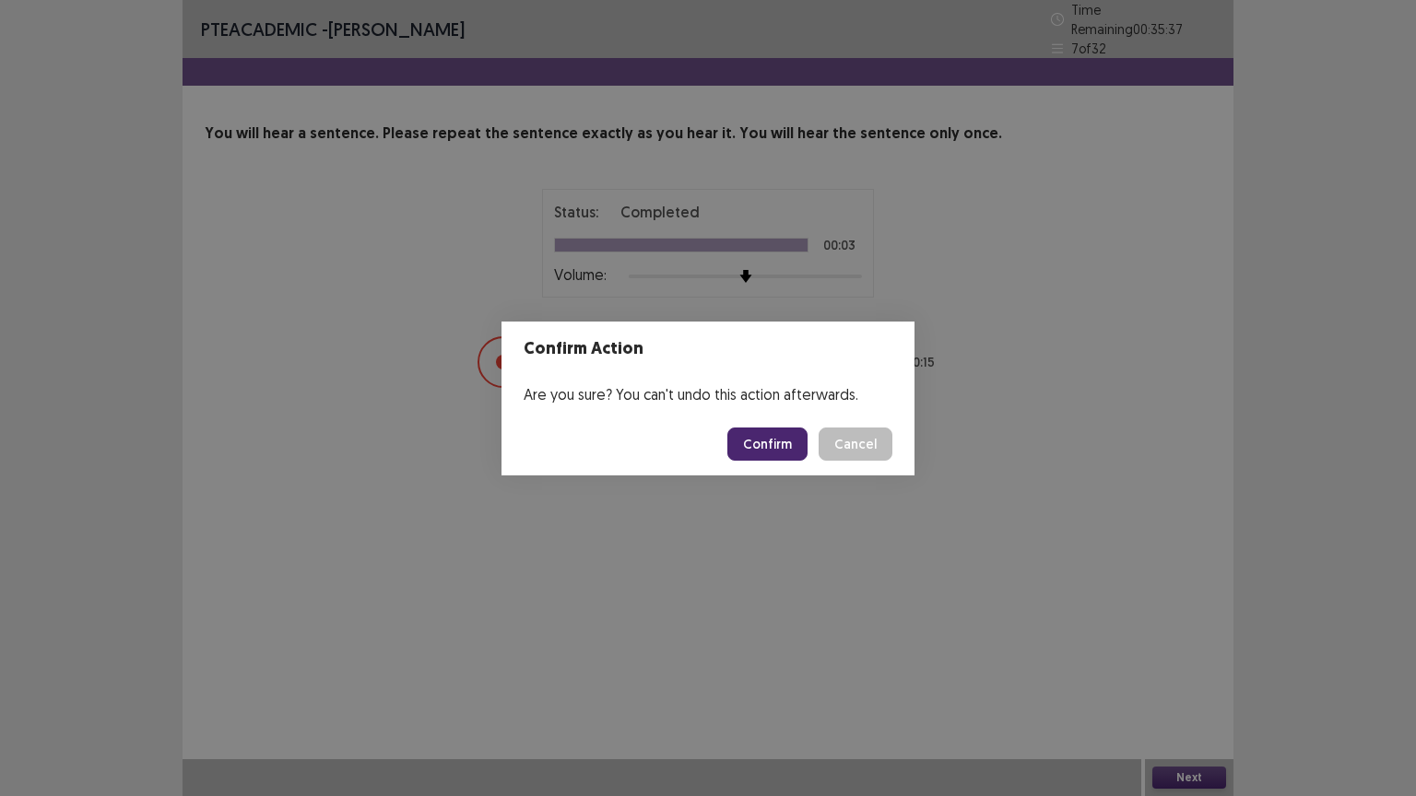
click at [775, 457] on button "Confirm" at bounding box center [767, 444] width 80 height 33
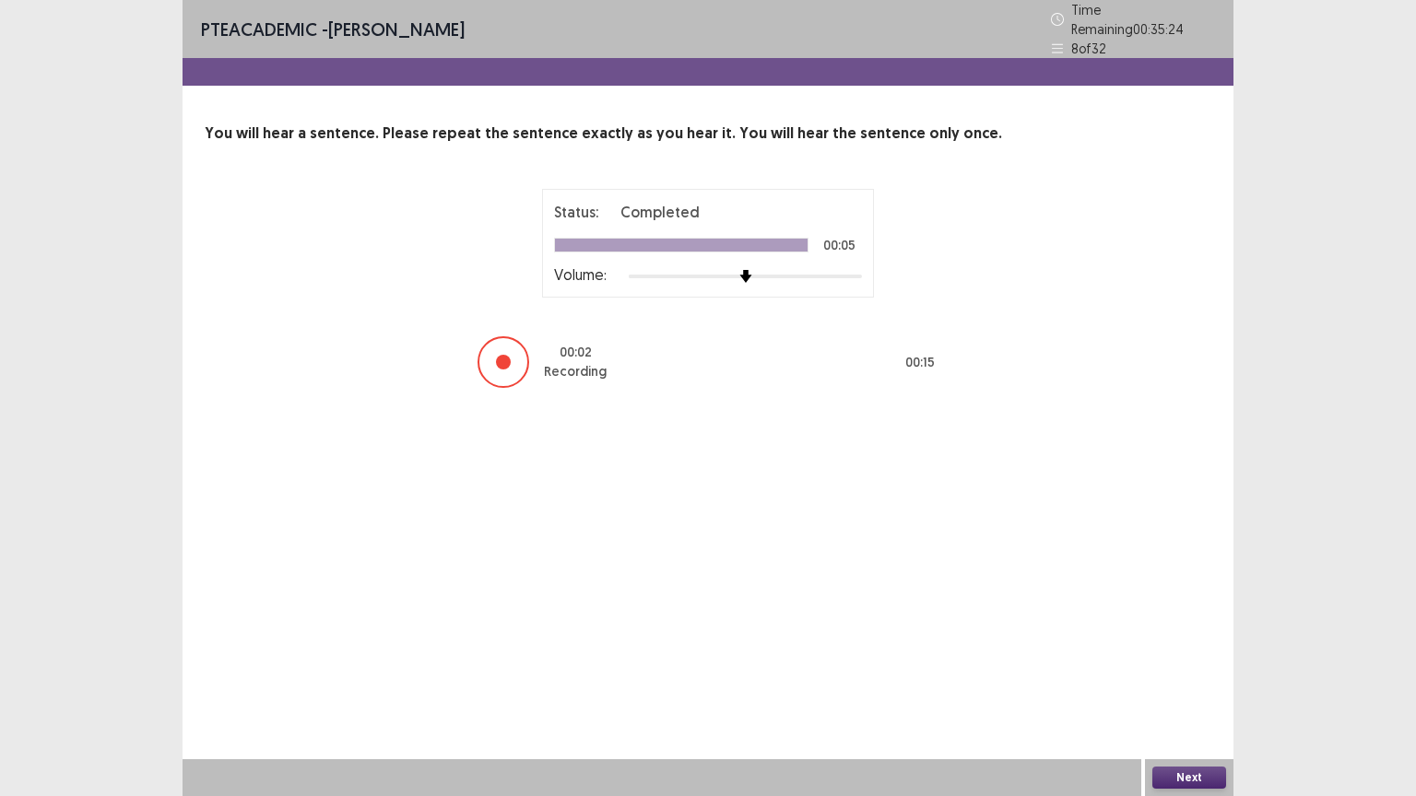
click at [1198, 640] on button "Next" at bounding box center [1189, 778] width 74 height 22
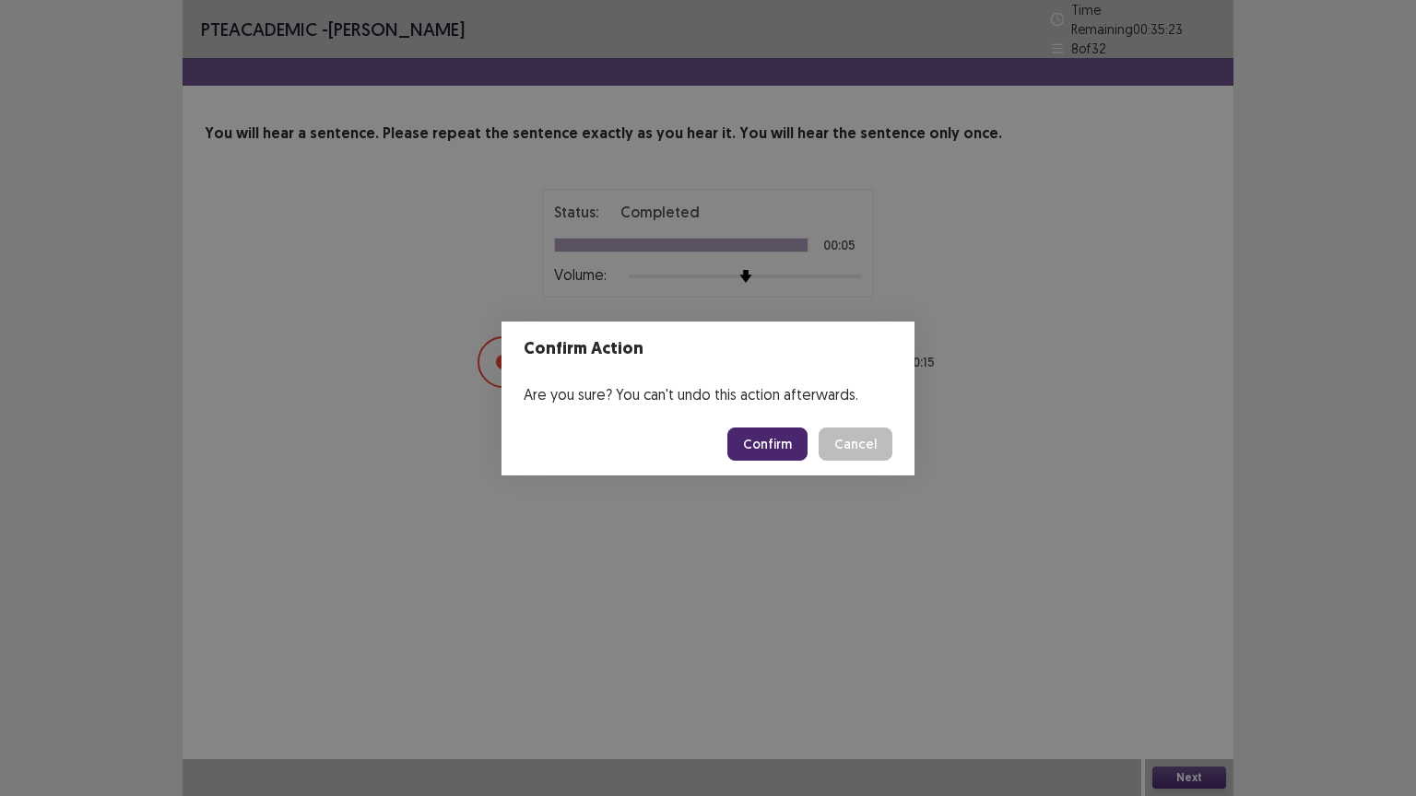
click at [776, 446] on button "Confirm" at bounding box center [767, 444] width 80 height 33
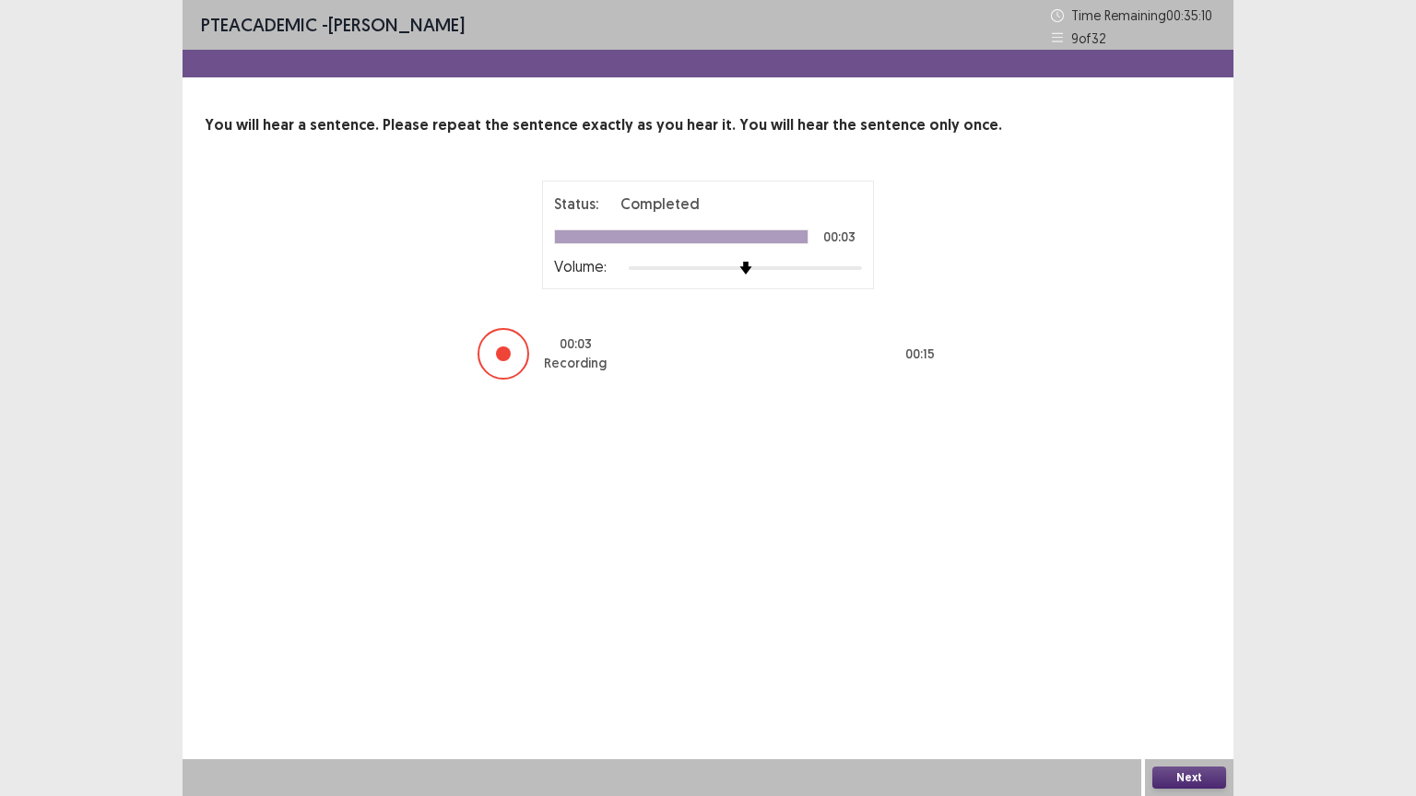
click at [1193, 640] on button "Next" at bounding box center [1189, 778] width 74 height 22
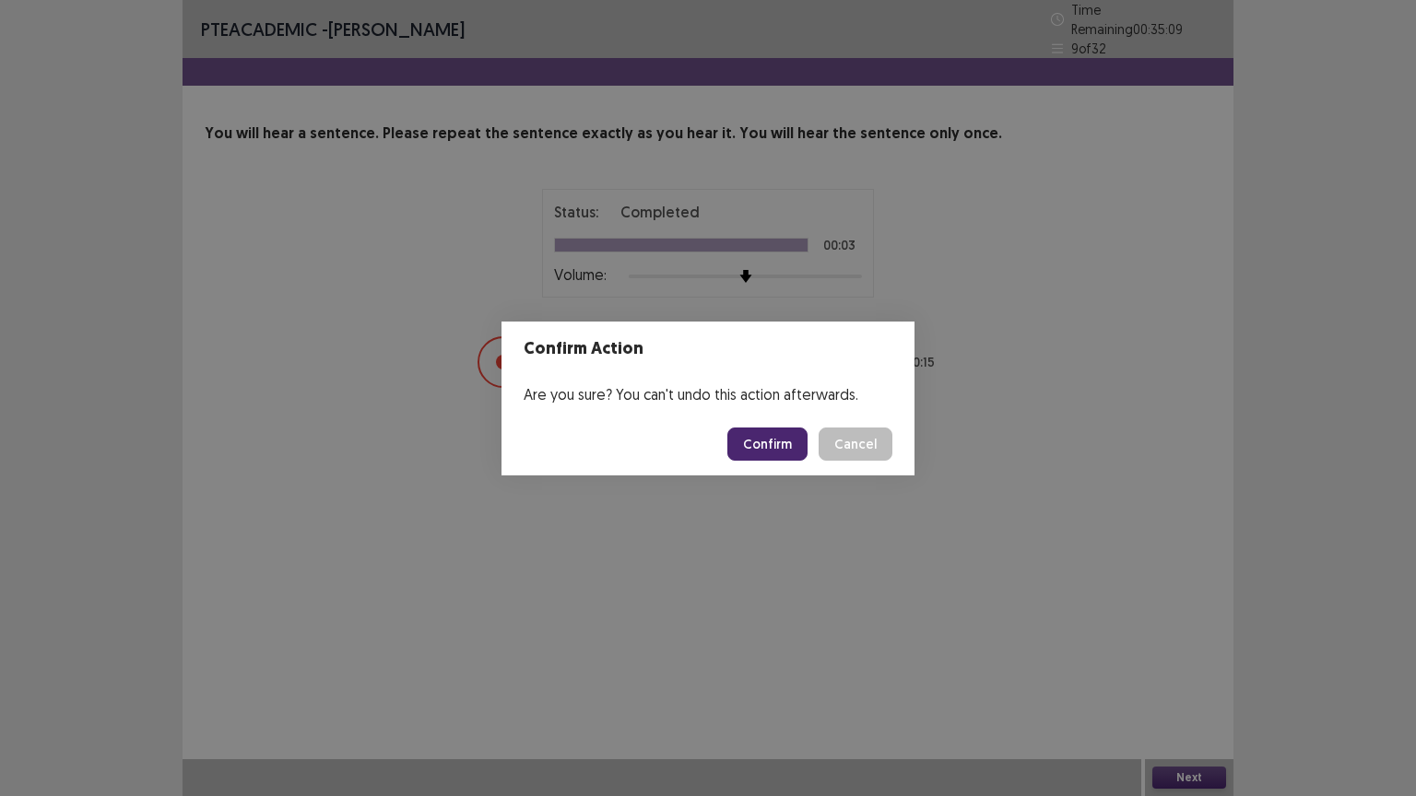
click at [769, 458] on button "Confirm" at bounding box center [767, 444] width 80 height 33
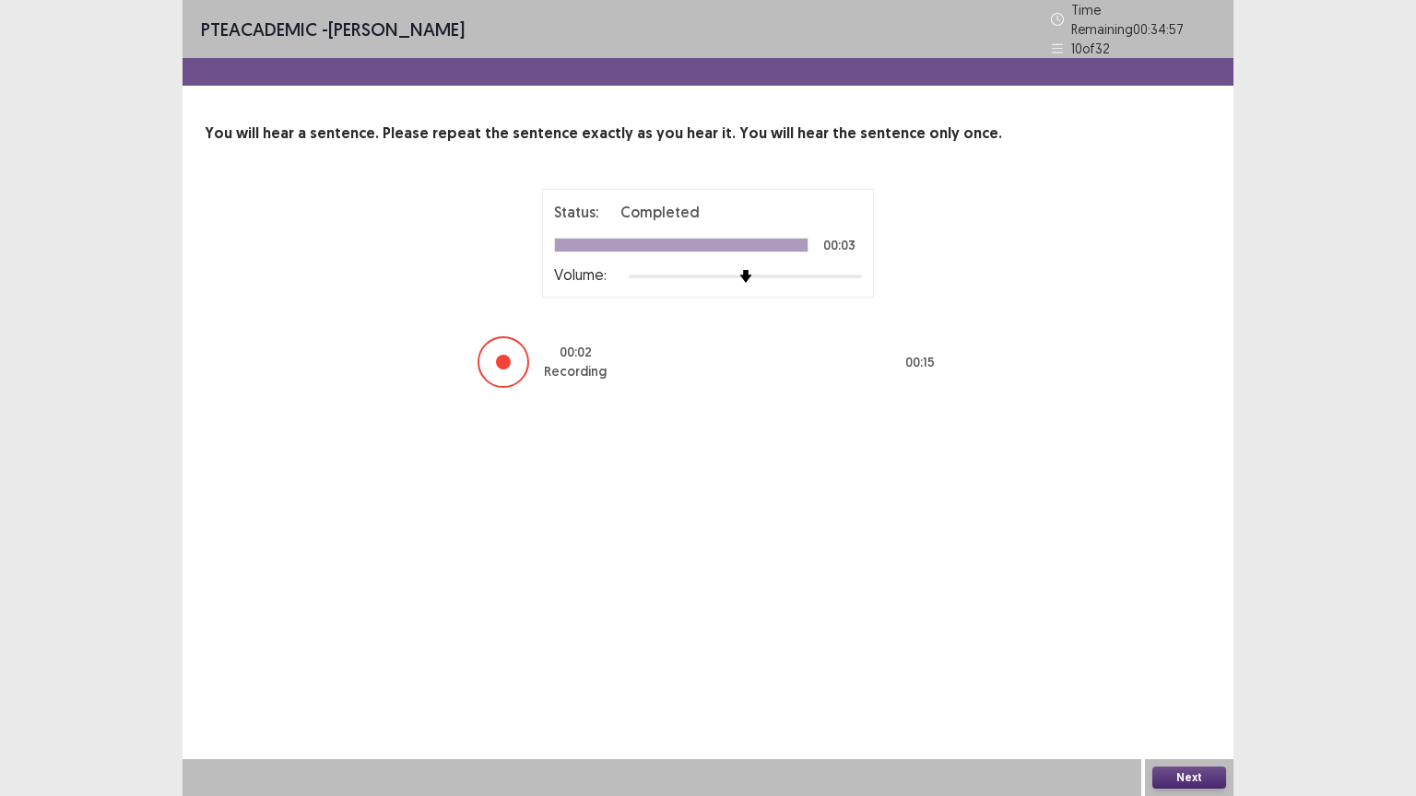
click at [1207, 640] on button "Next" at bounding box center [1189, 778] width 74 height 22
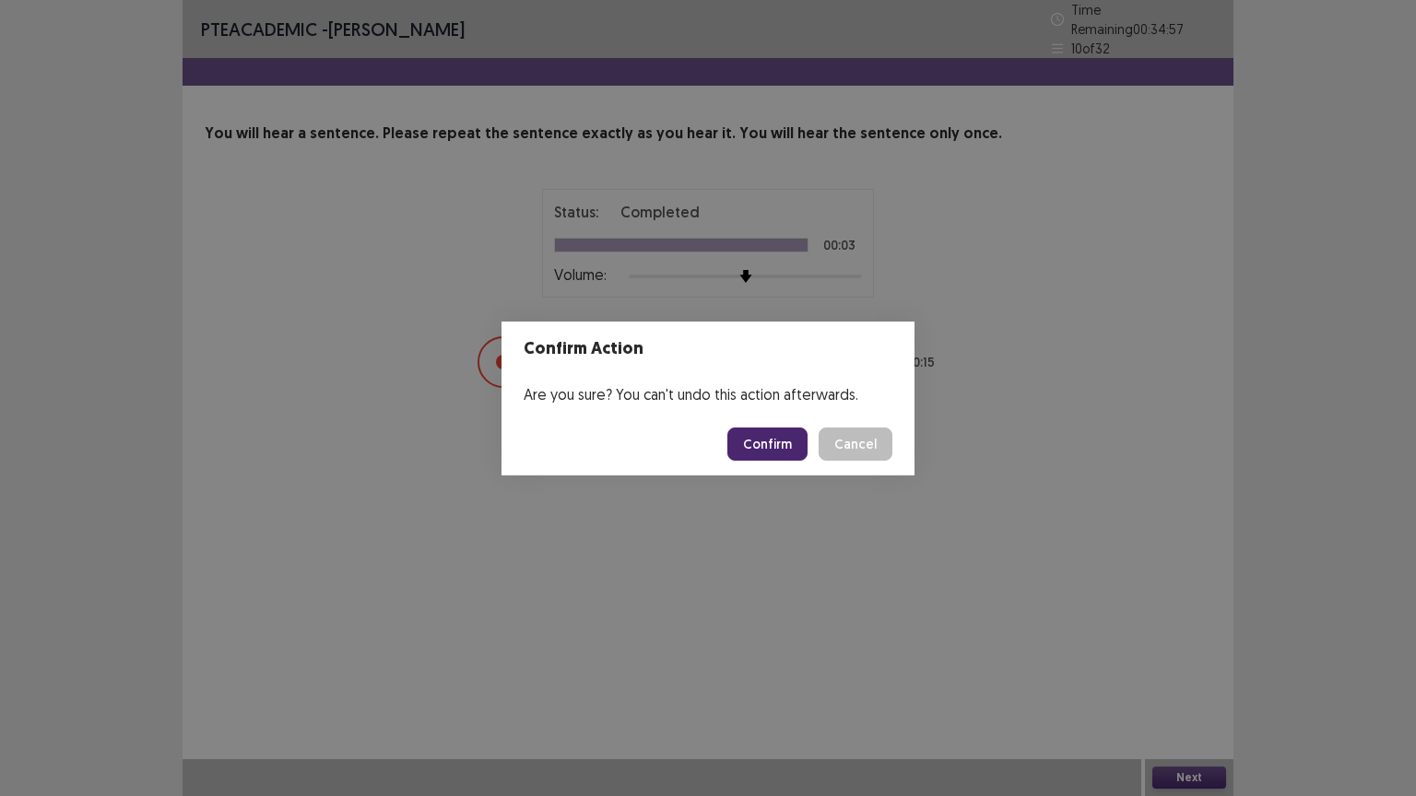
click at [770, 447] on button "Confirm" at bounding box center [767, 444] width 80 height 33
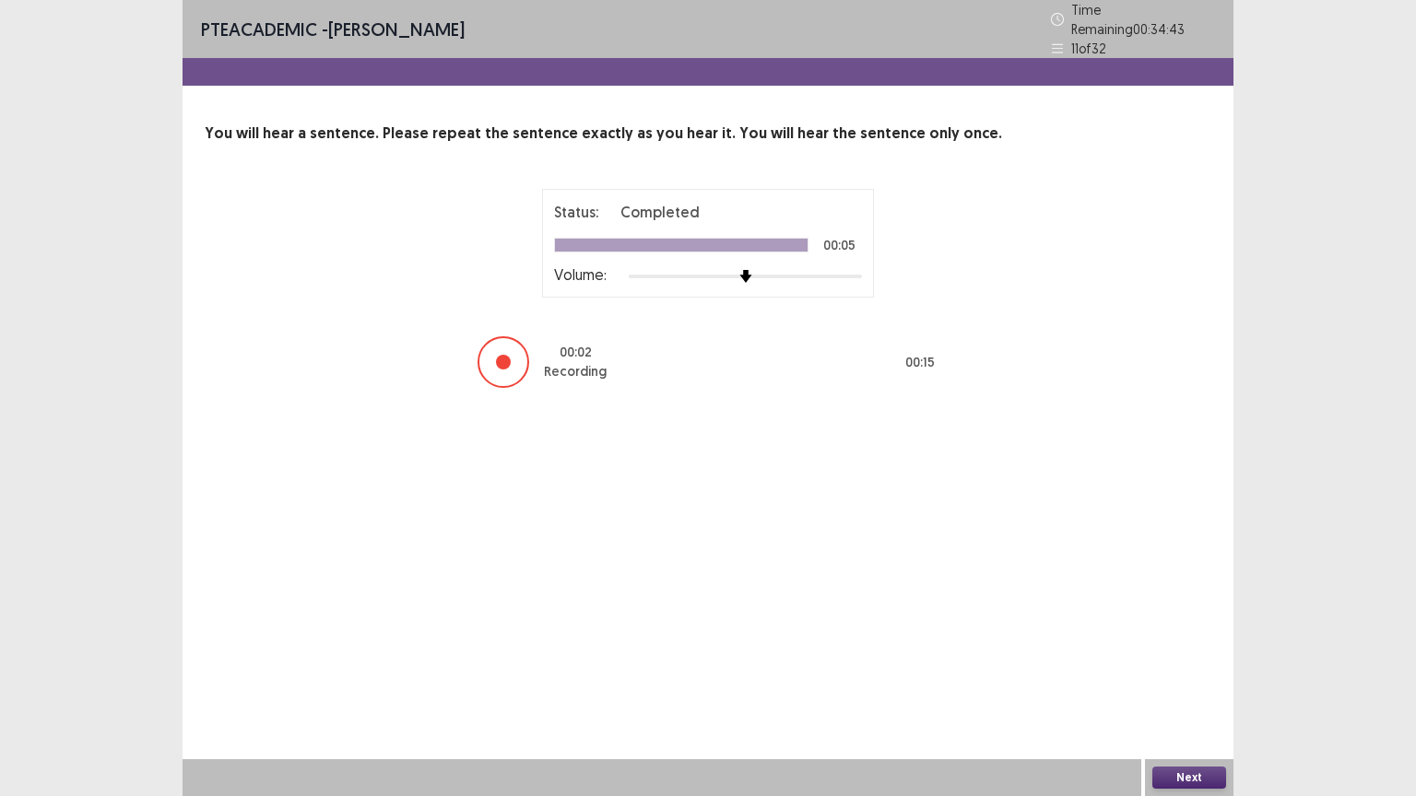
click at [1187, 640] on button "Next" at bounding box center [1189, 778] width 74 height 22
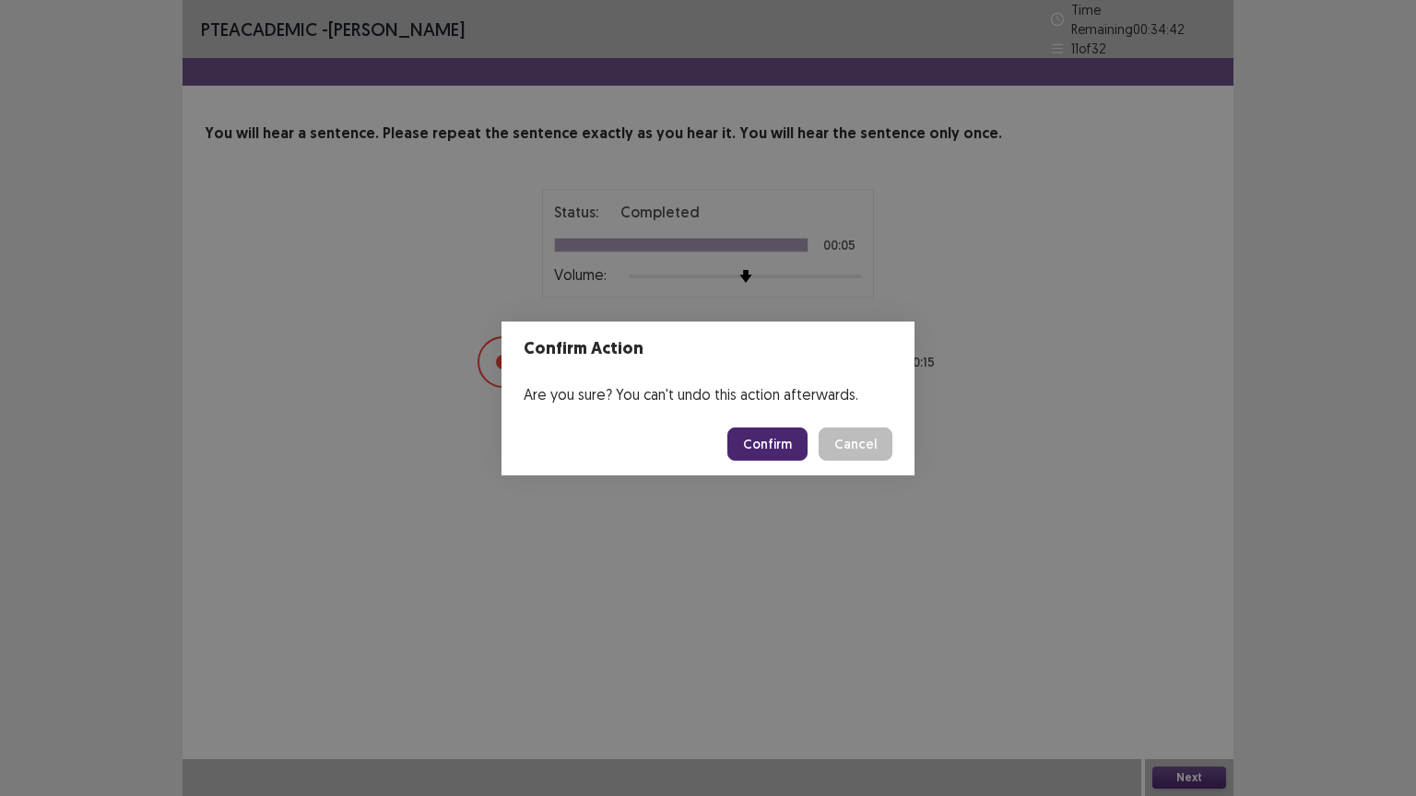
click at [764, 441] on button "Confirm" at bounding box center [767, 444] width 80 height 33
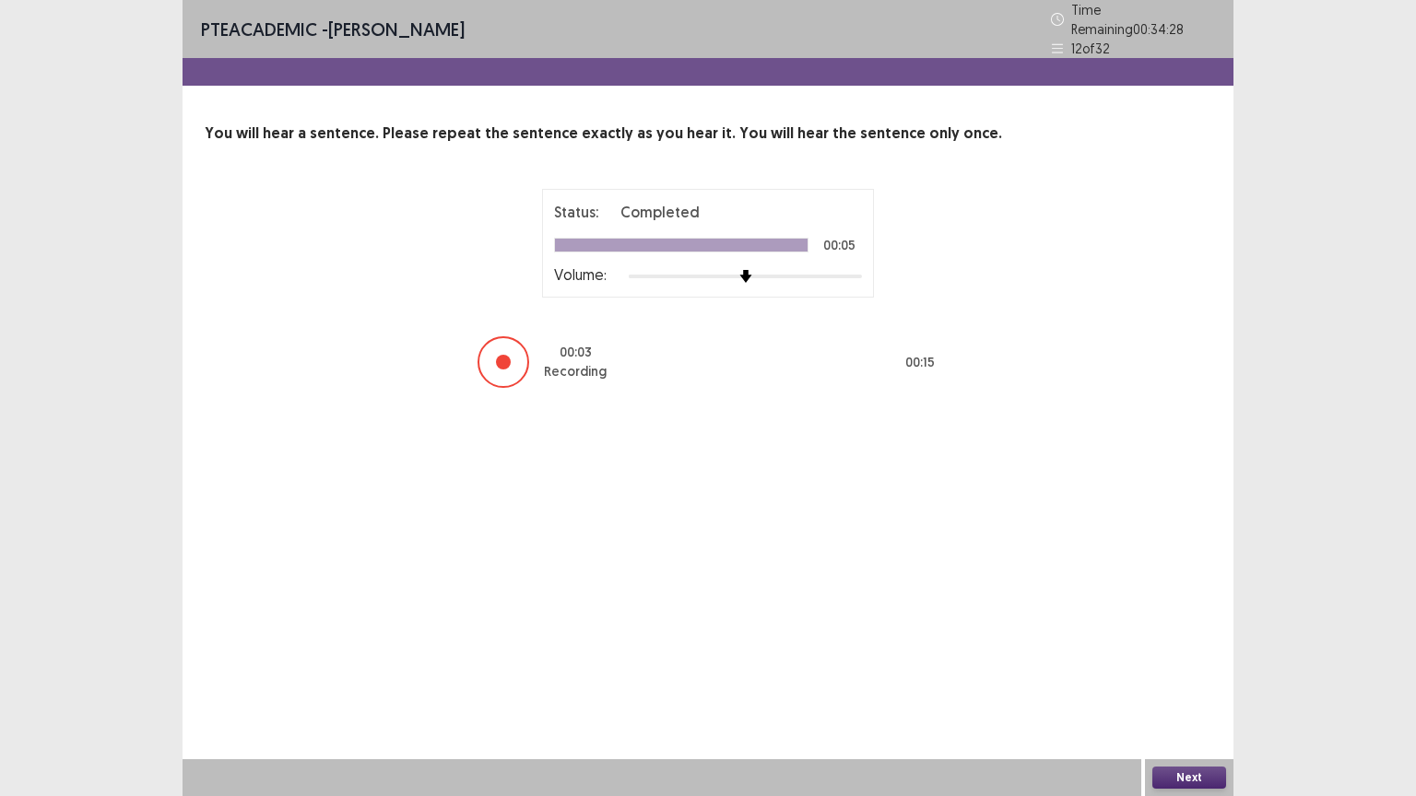
click at [1190, 640] on button "Next" at bounding box center [1189, 778] width 74 height 22
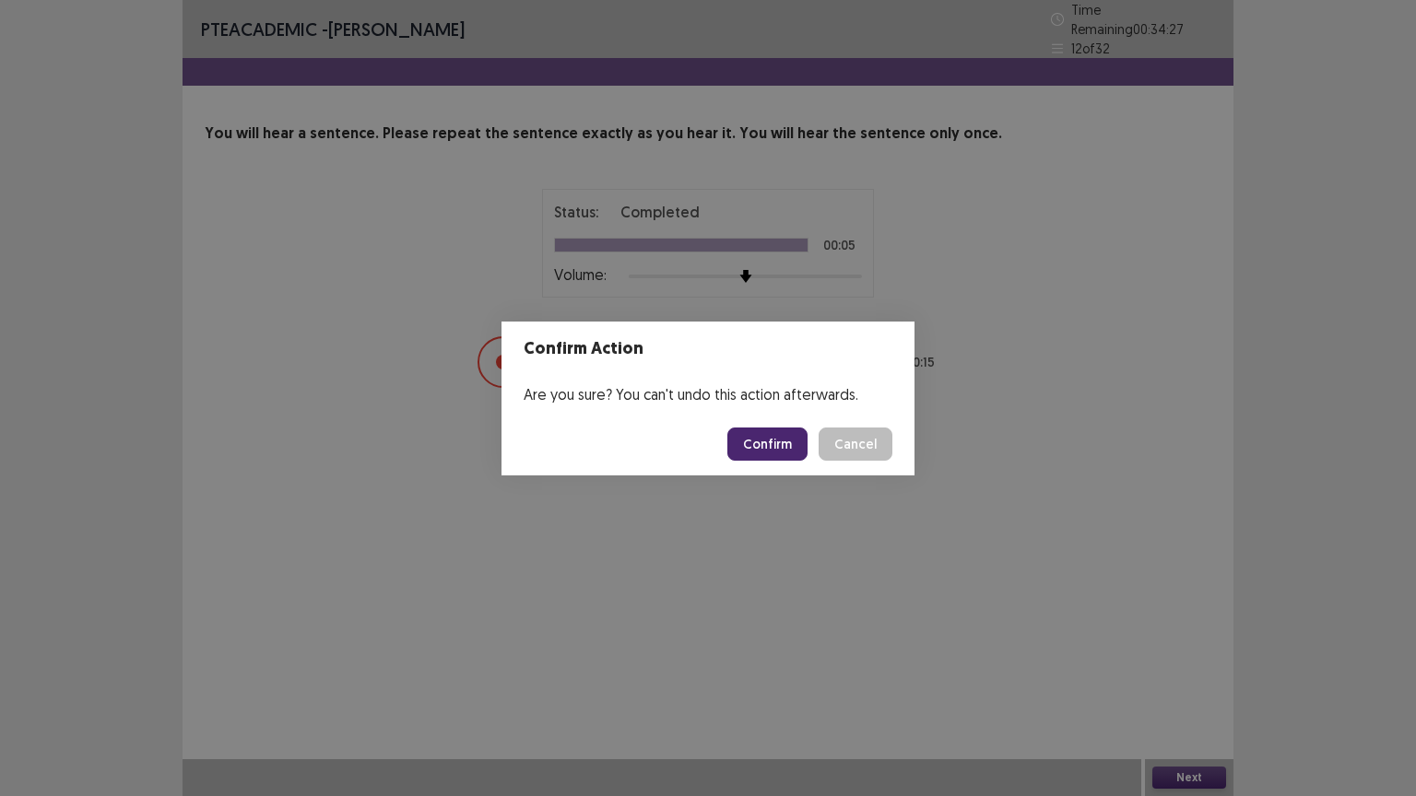
click at [763, 441] on button "Confirm" at bounding box center [767, 444] width 80 height 33
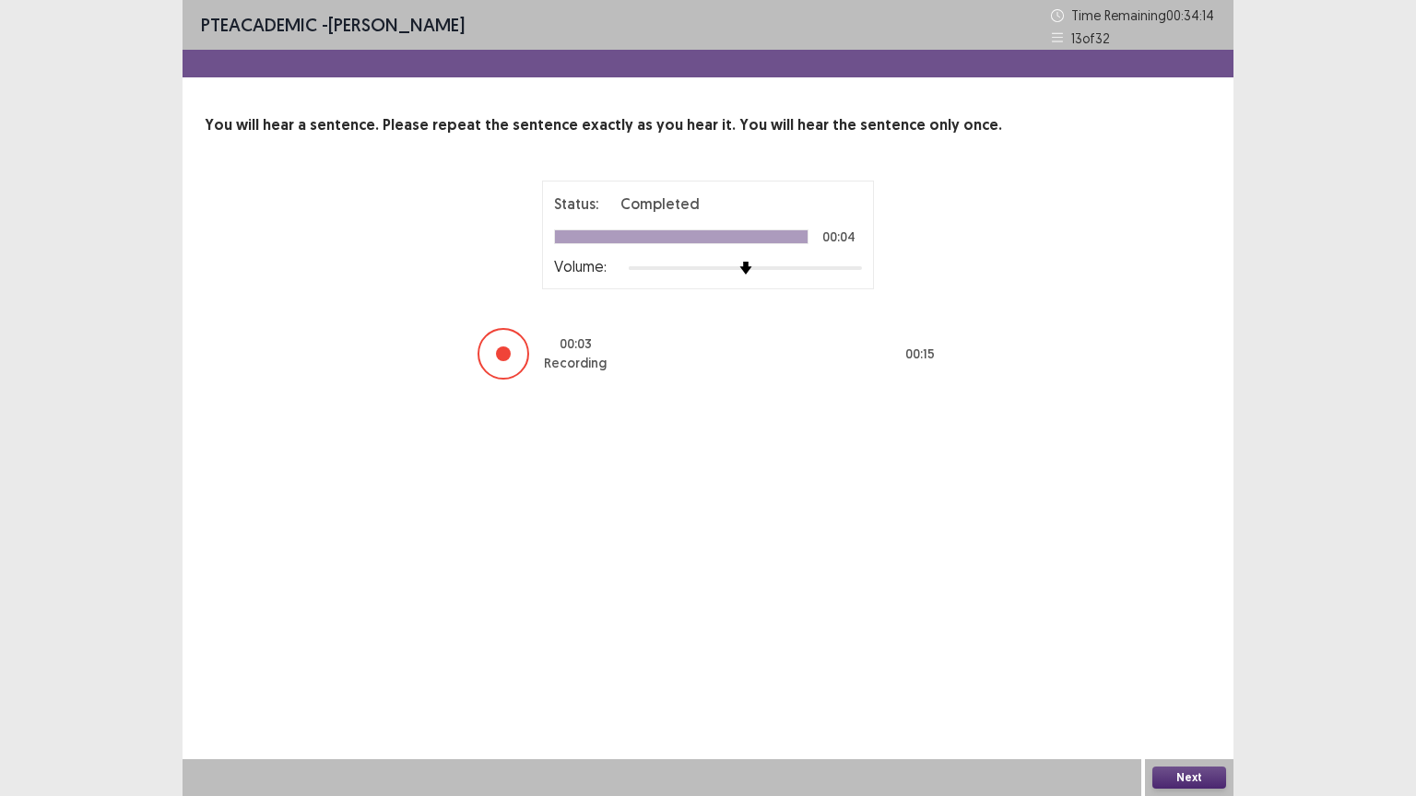
click at [1183, 640] on button "Next" at bounding box center [1189, 778] width 74 height 22
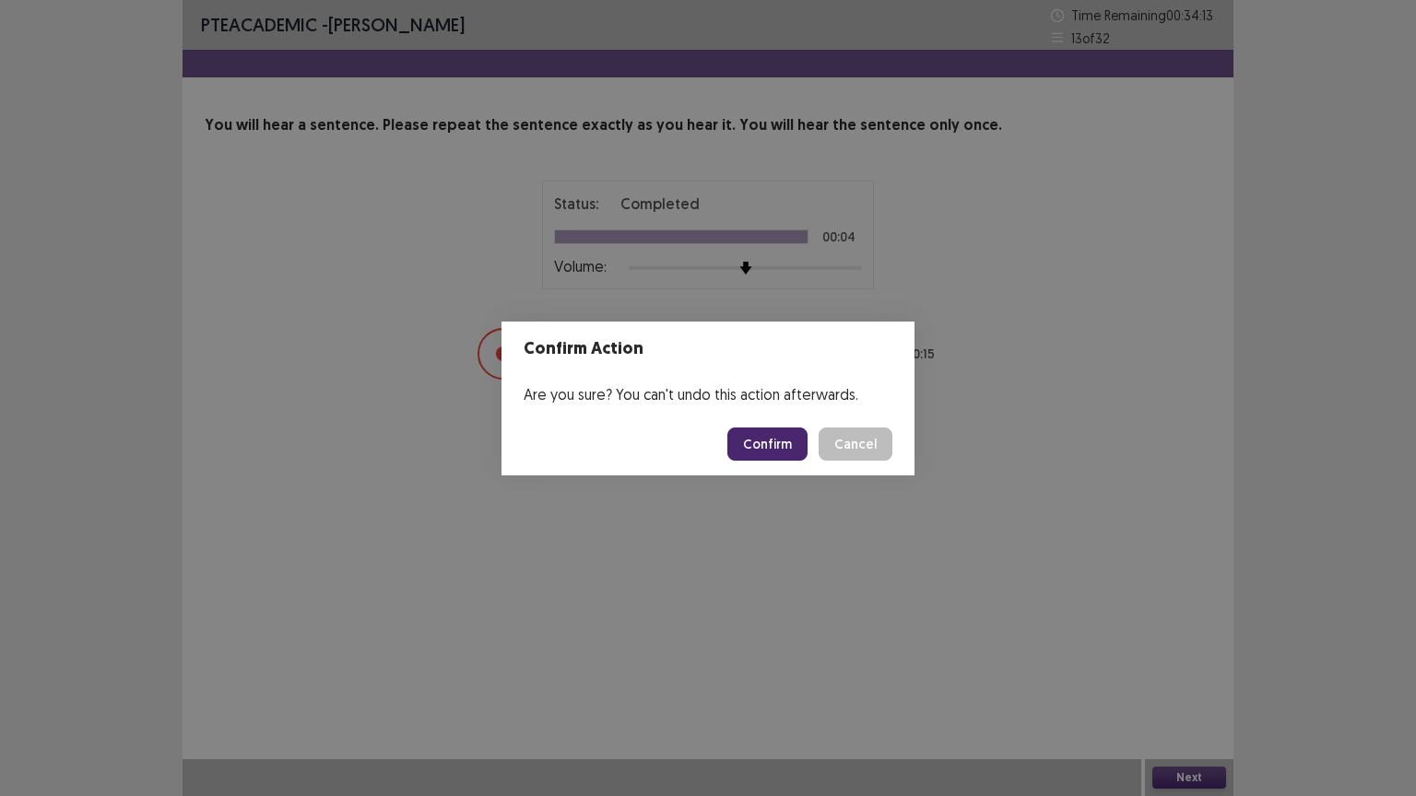
click at [791, 452] on button "Confirm" at bounding box center [767, 444] width 80 height 33
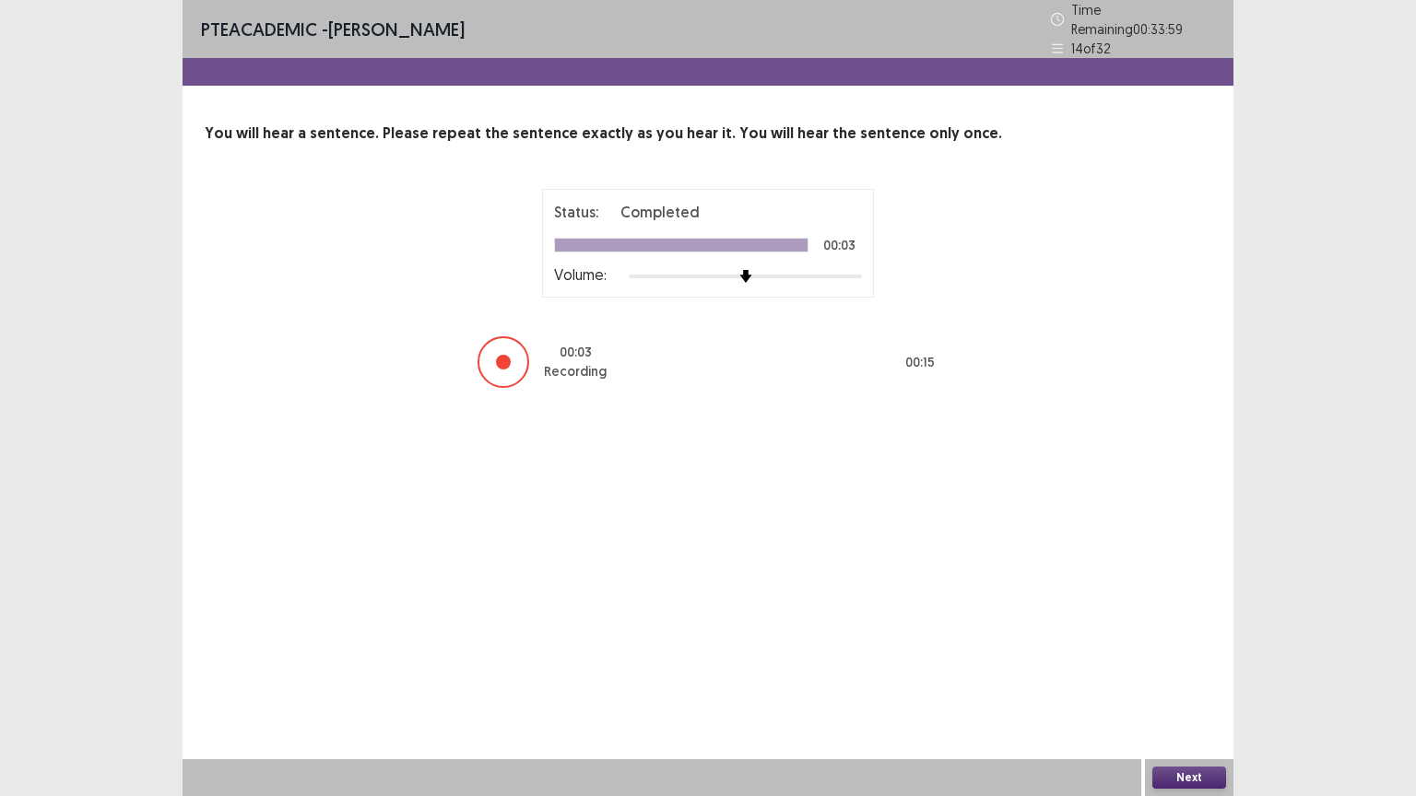
click at [1178, 640] on button "Next" at bounding box center [1189, 778] width 74 height 22
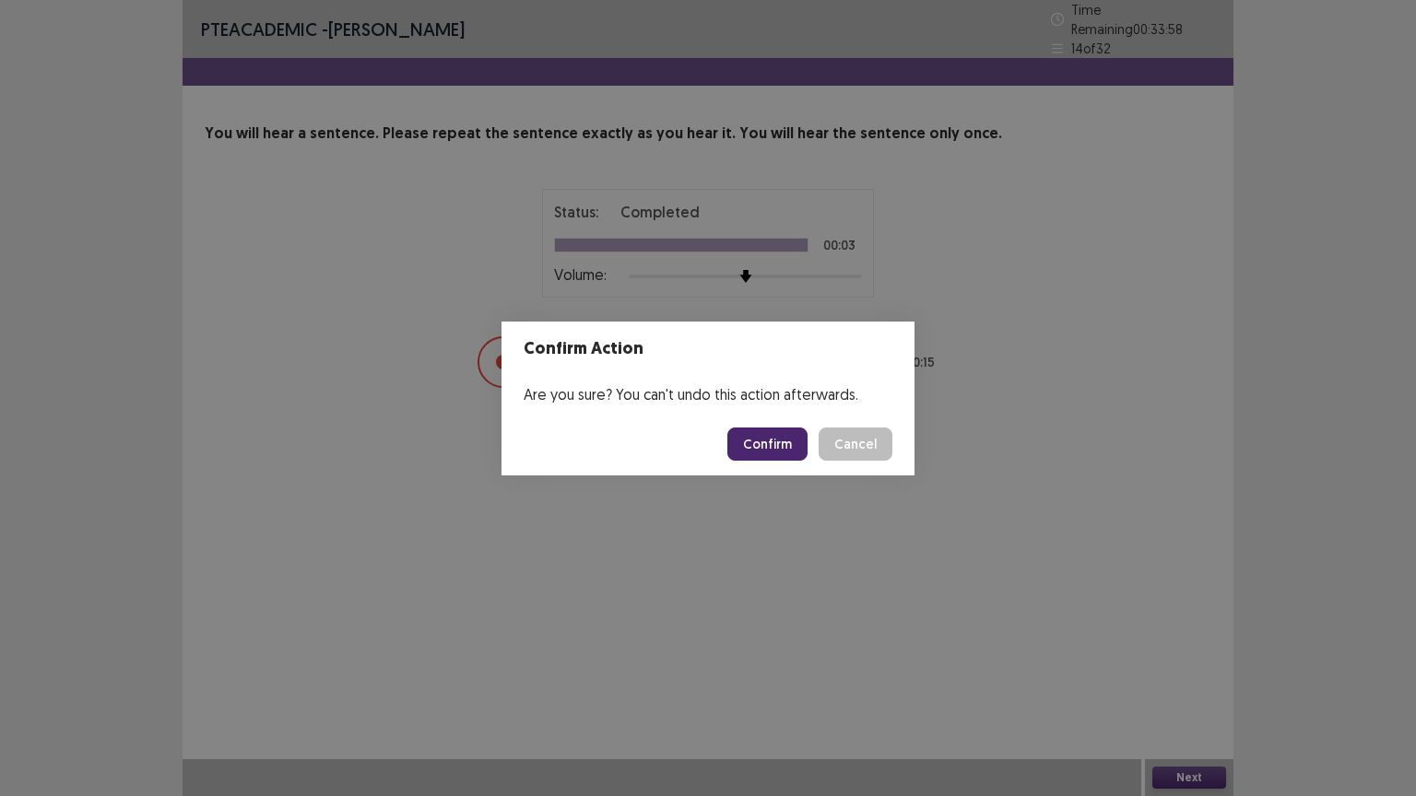
click at [762, 446] on button "Confirm" at bounding box center [767, 444] width 80 height 33
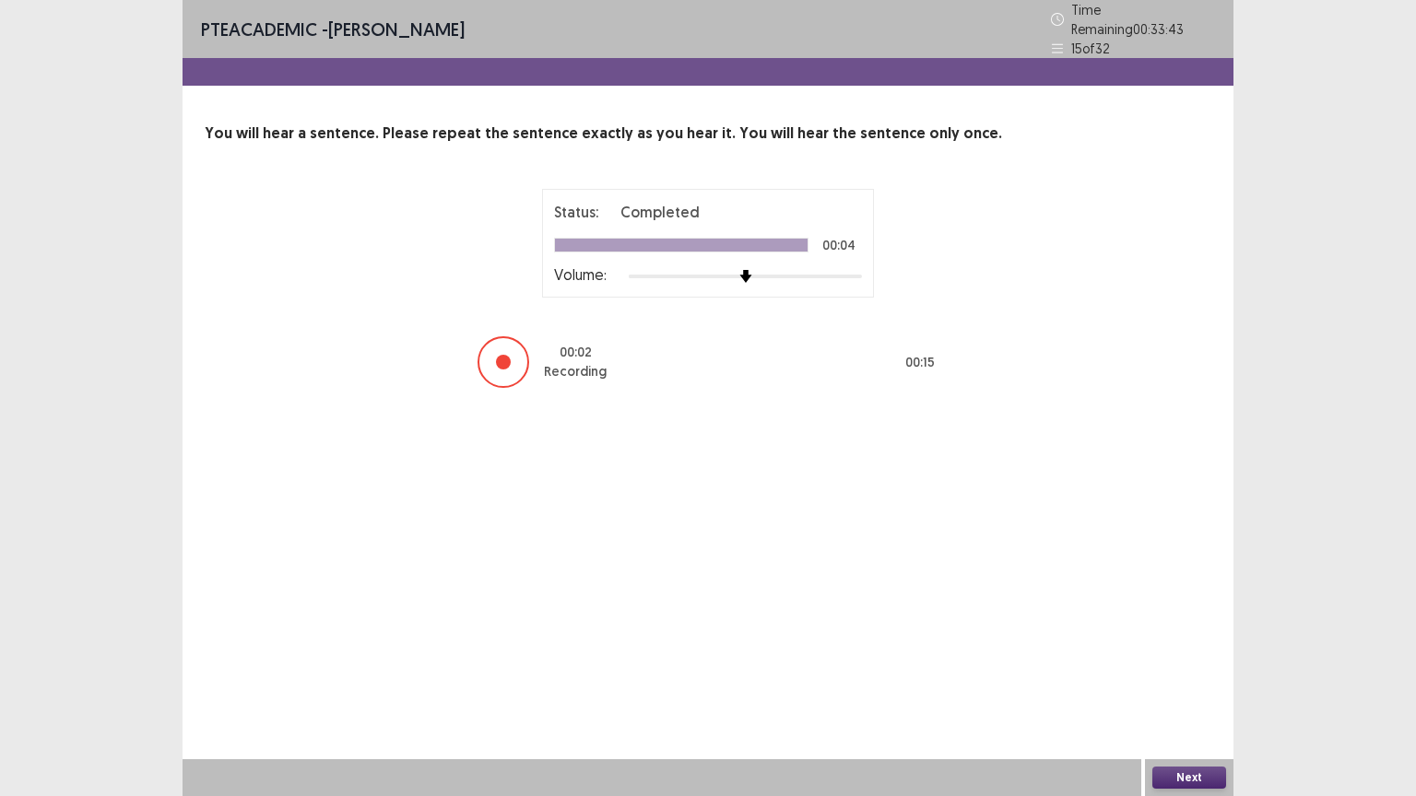
click at [1198, 640] on button "Next" at bounding box center [1189, 778] width 74 height 22
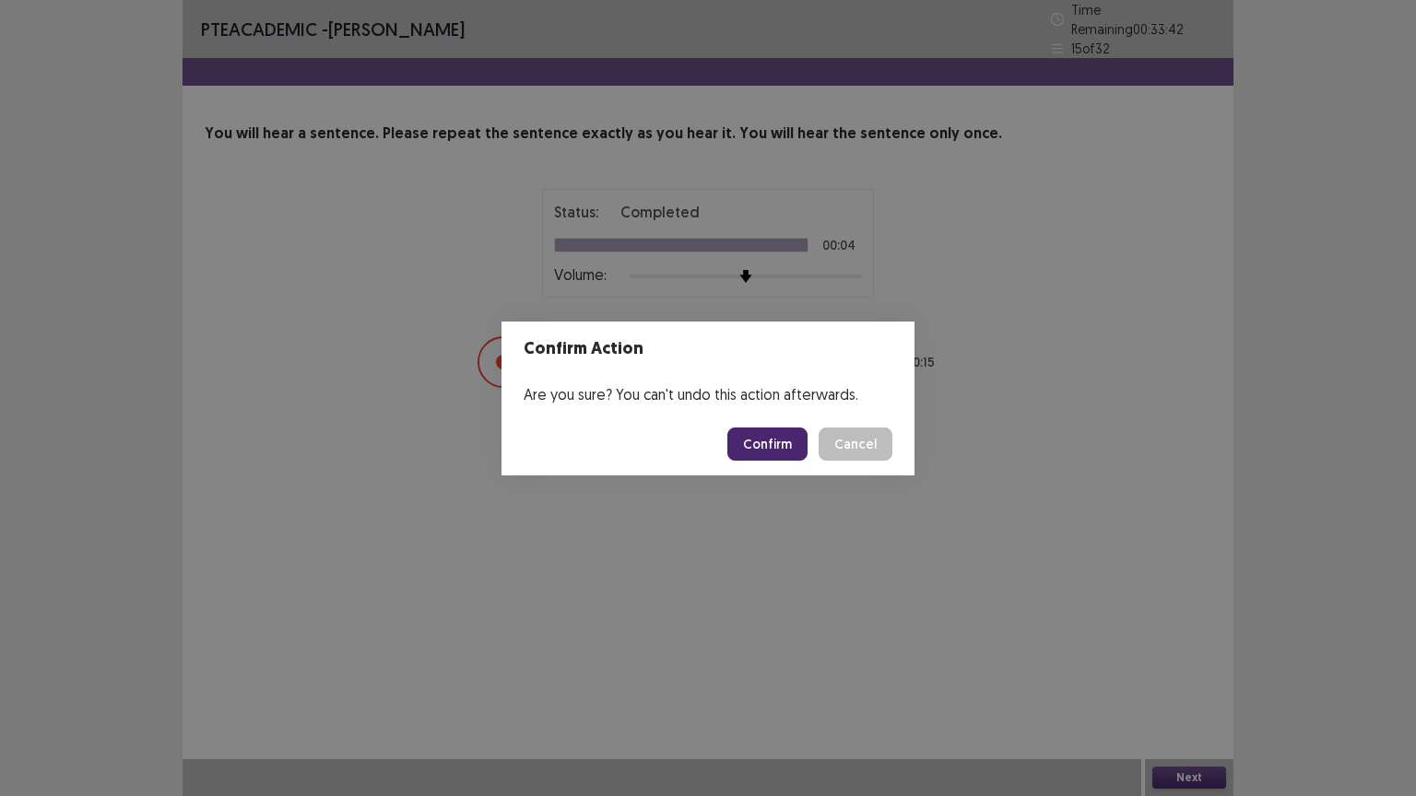
click at [773, 429] on button "Confirm" at bounding box center [767, 444] width 80 height 33
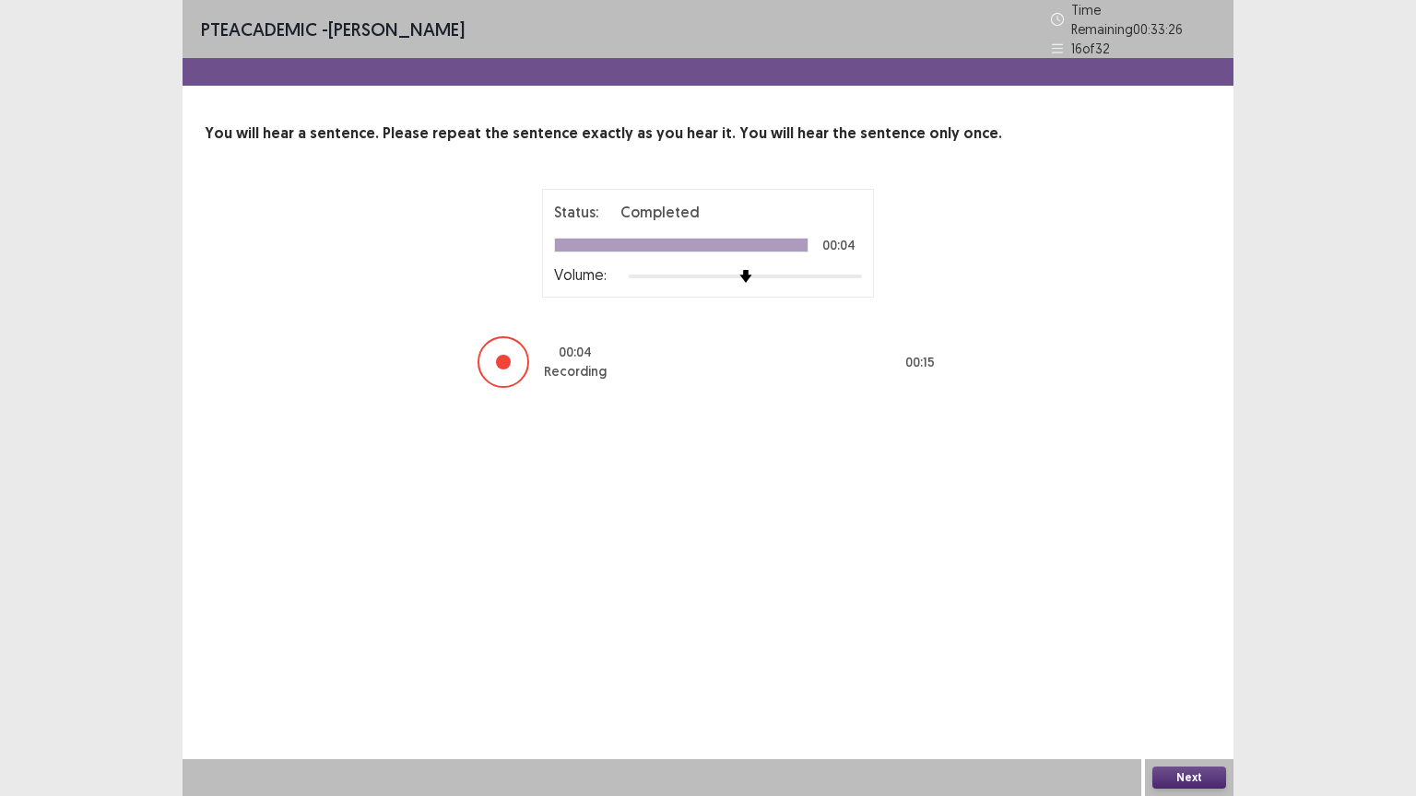
click at [1203, 640] on button "Next" at bounding box center [1189, 778] width 74 height 22
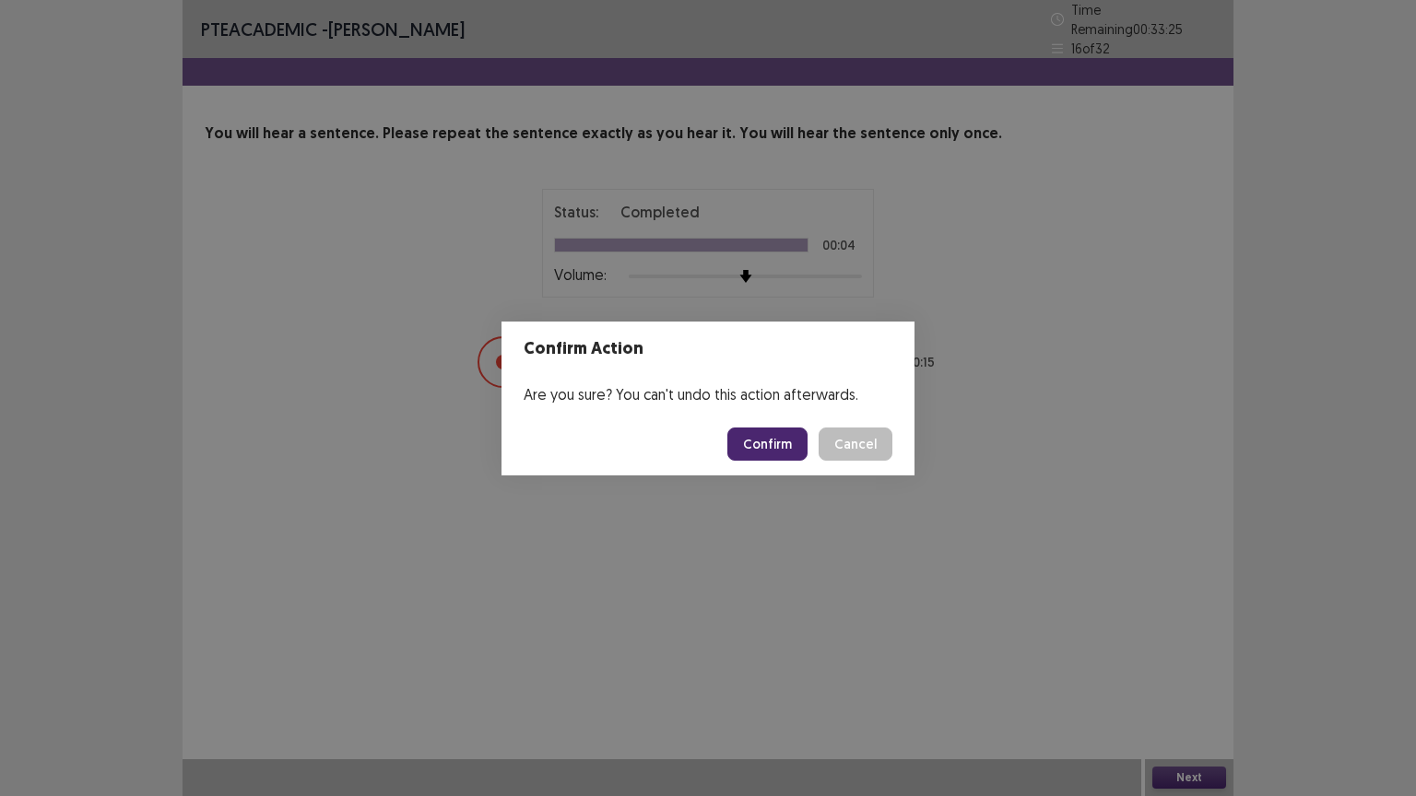
click at [768, 431] on button "Confirm" at bounding box center [767, 444] width 80 height 33
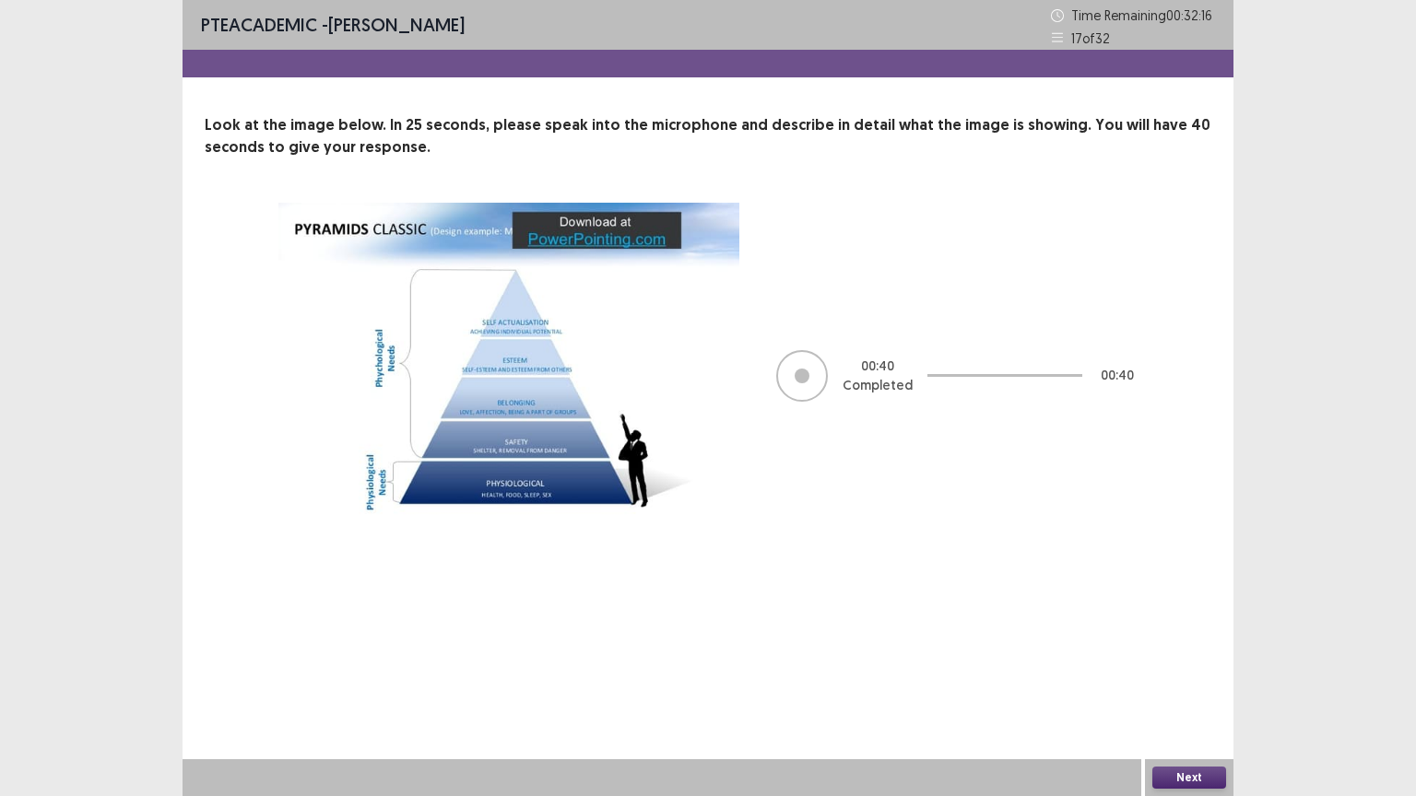
click at [1193, 640] on button "Next" at bounding box center [1189, 778] width 74 height 22
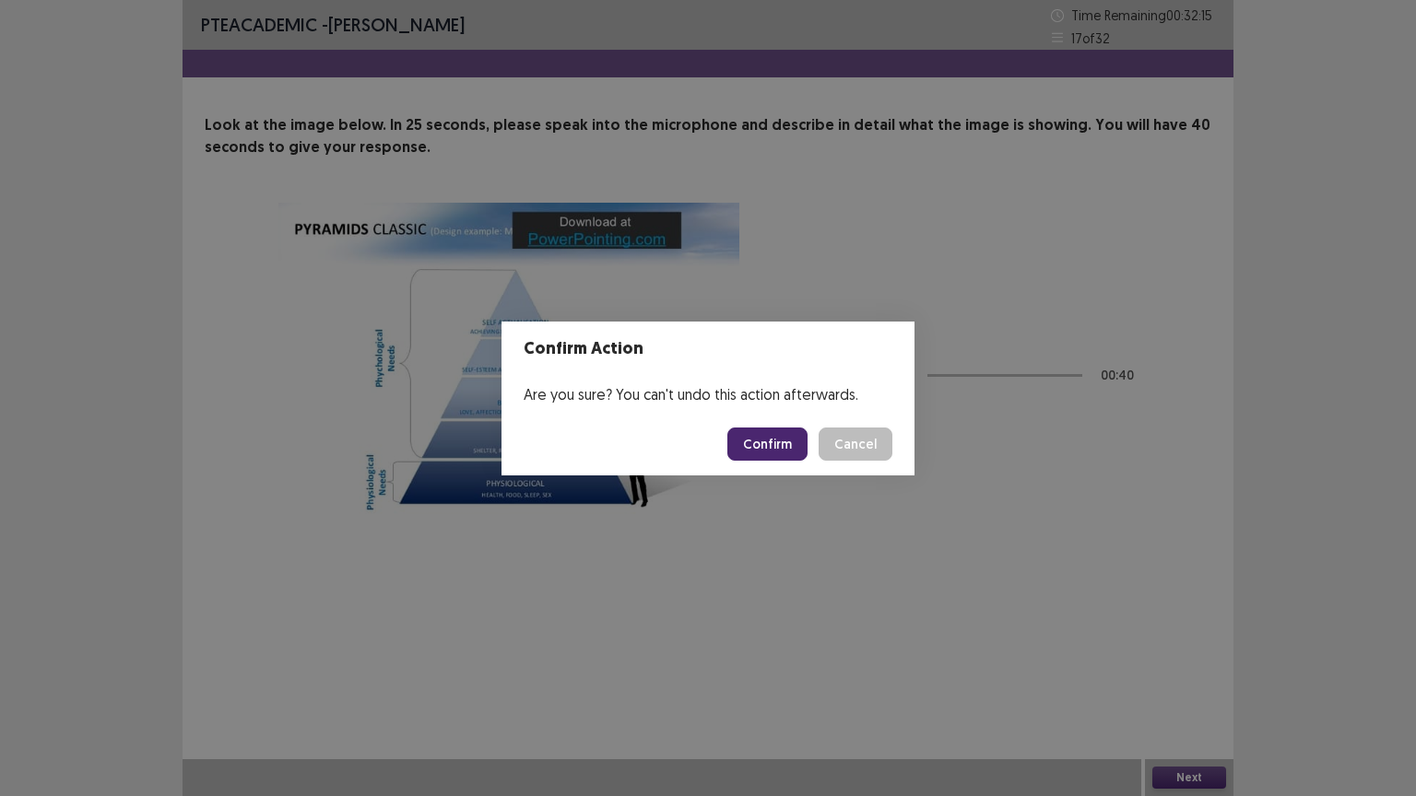
click at [752, 448] on button "Confirm" at bounding box center [767, 444] width 80 height 33
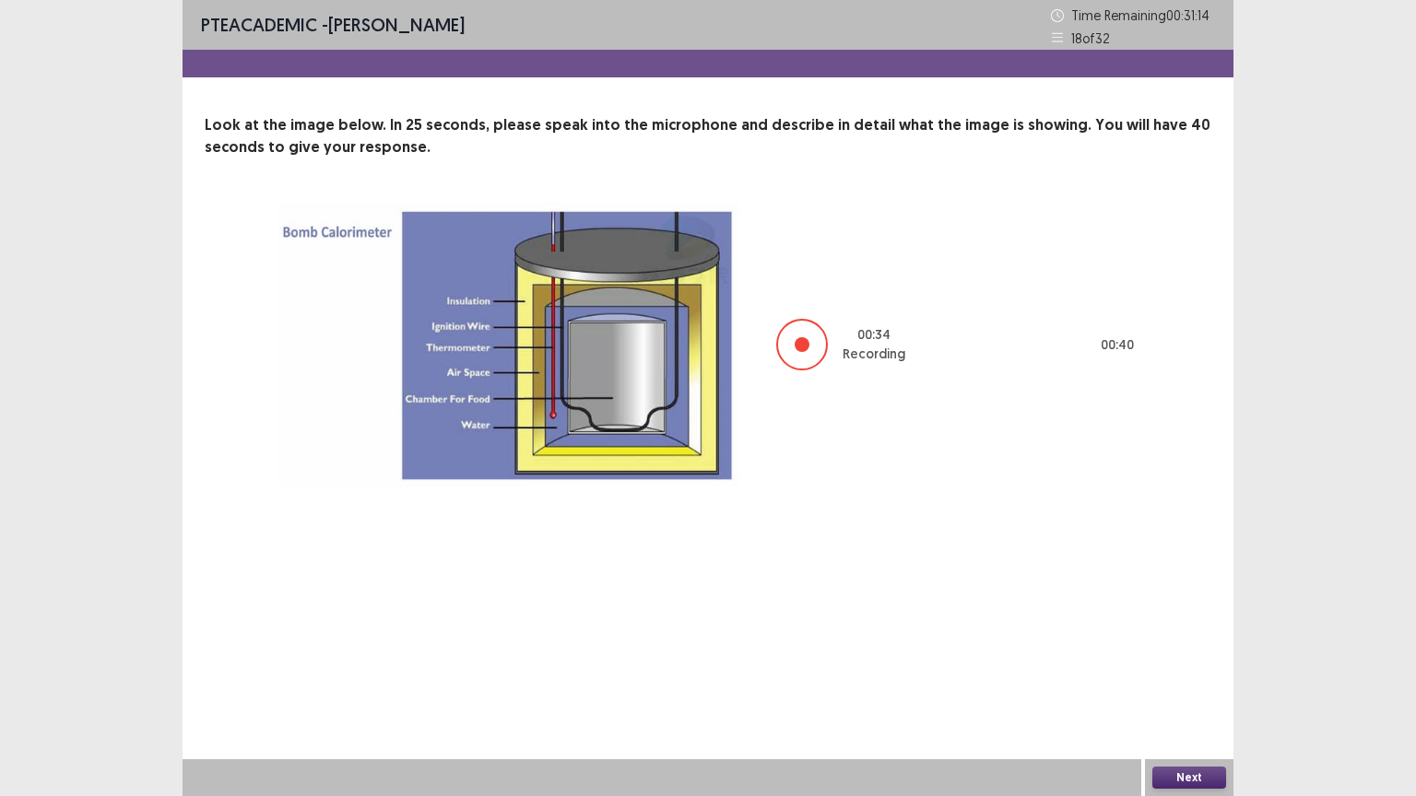
click at [1194, 640] on button "Next" at bounding box center [1189, 778] width 74 height 22
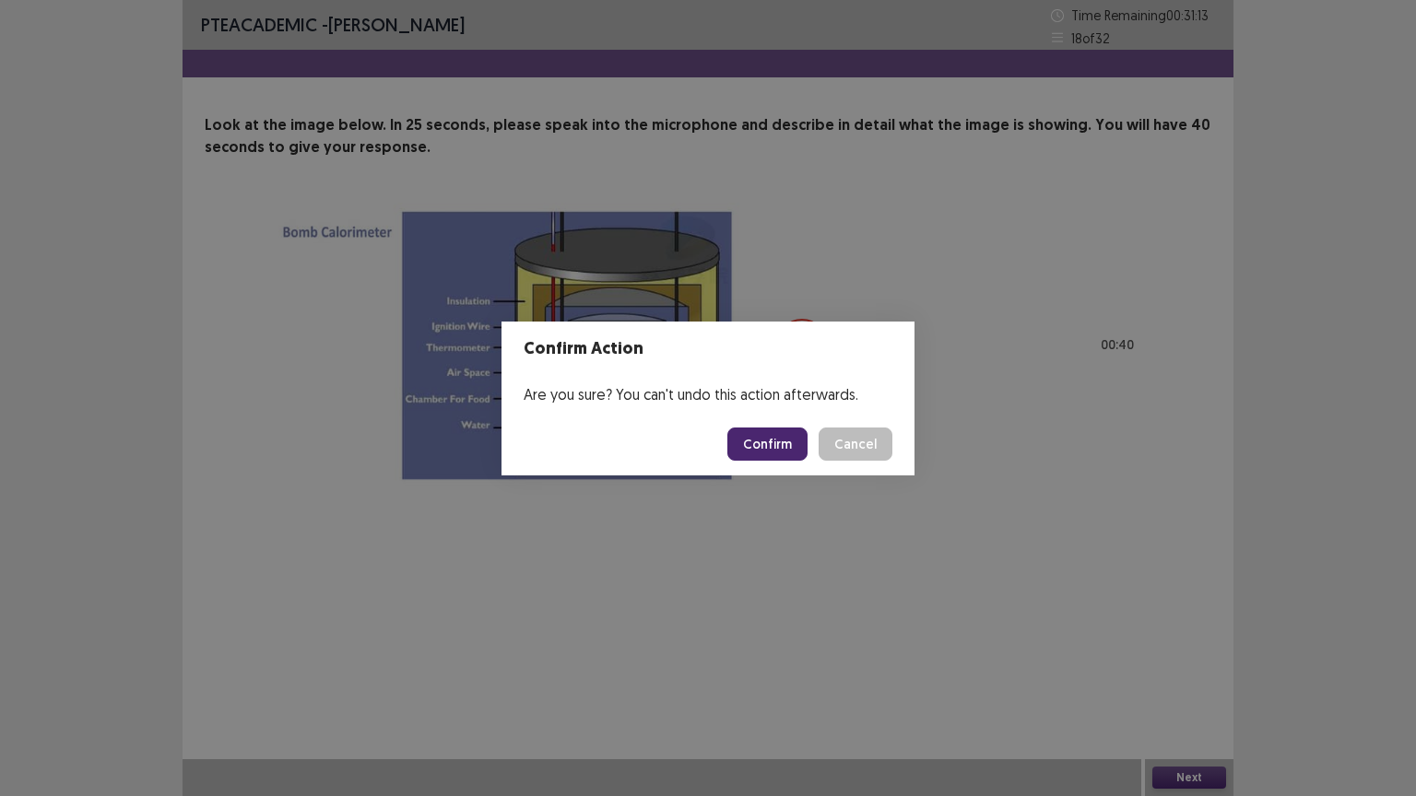
click at [770, 439] on button "Confirm" at bounding box center [767, 444] width 80 height 33
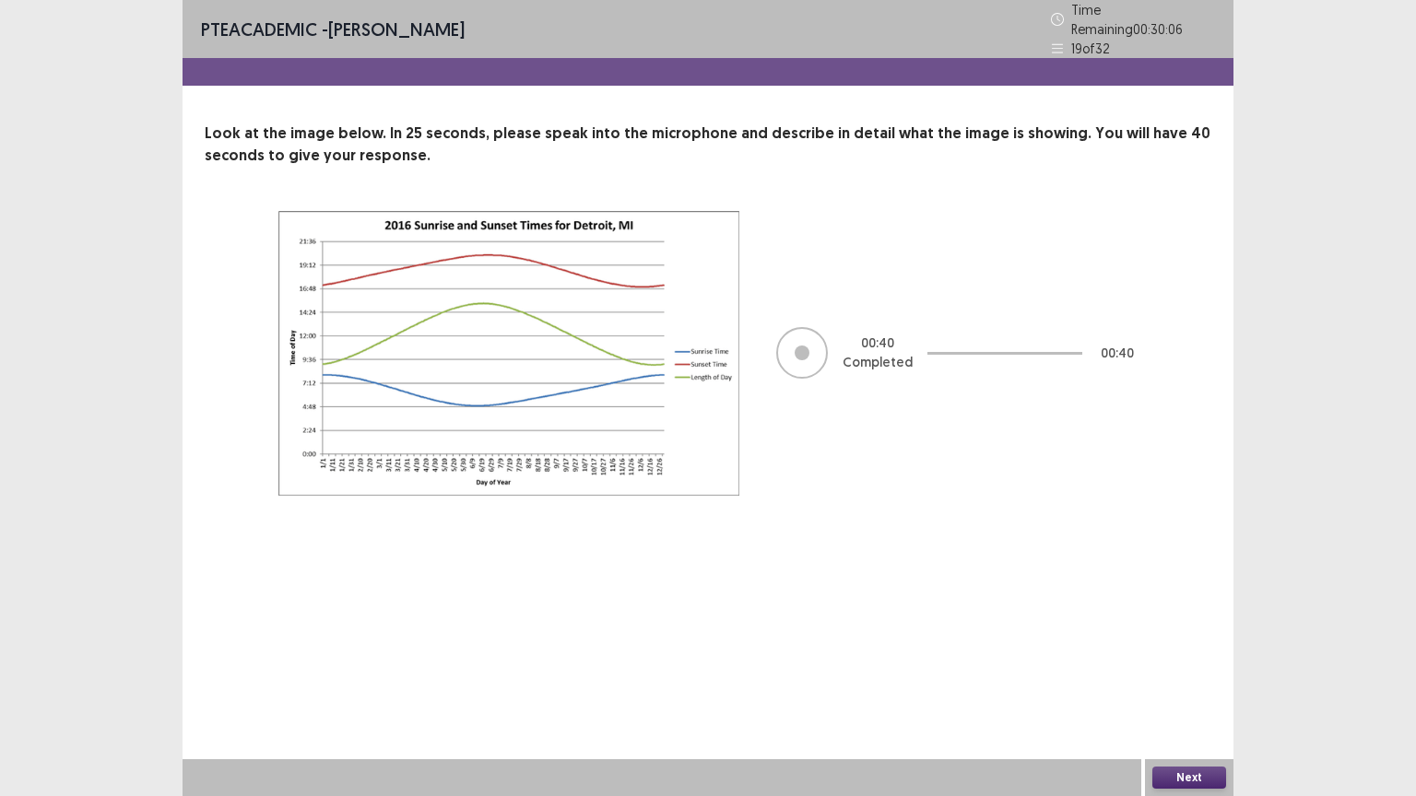
click at [1176, 640] on button "Next" at bounding box center [1189, 778] width 74 height 22
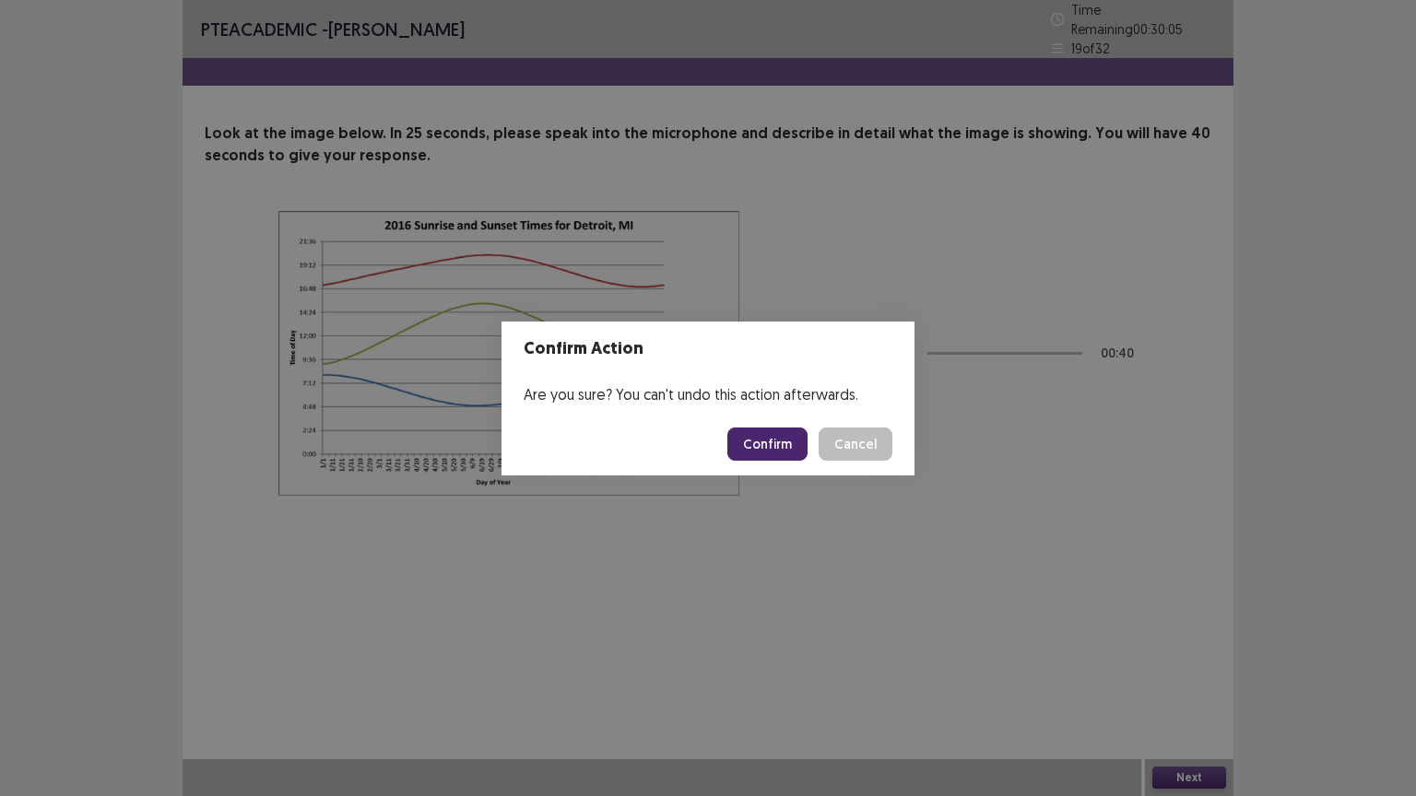
click at [755, 443] on button "Confirm" at bounding box center [767, 444] width 80 height 33
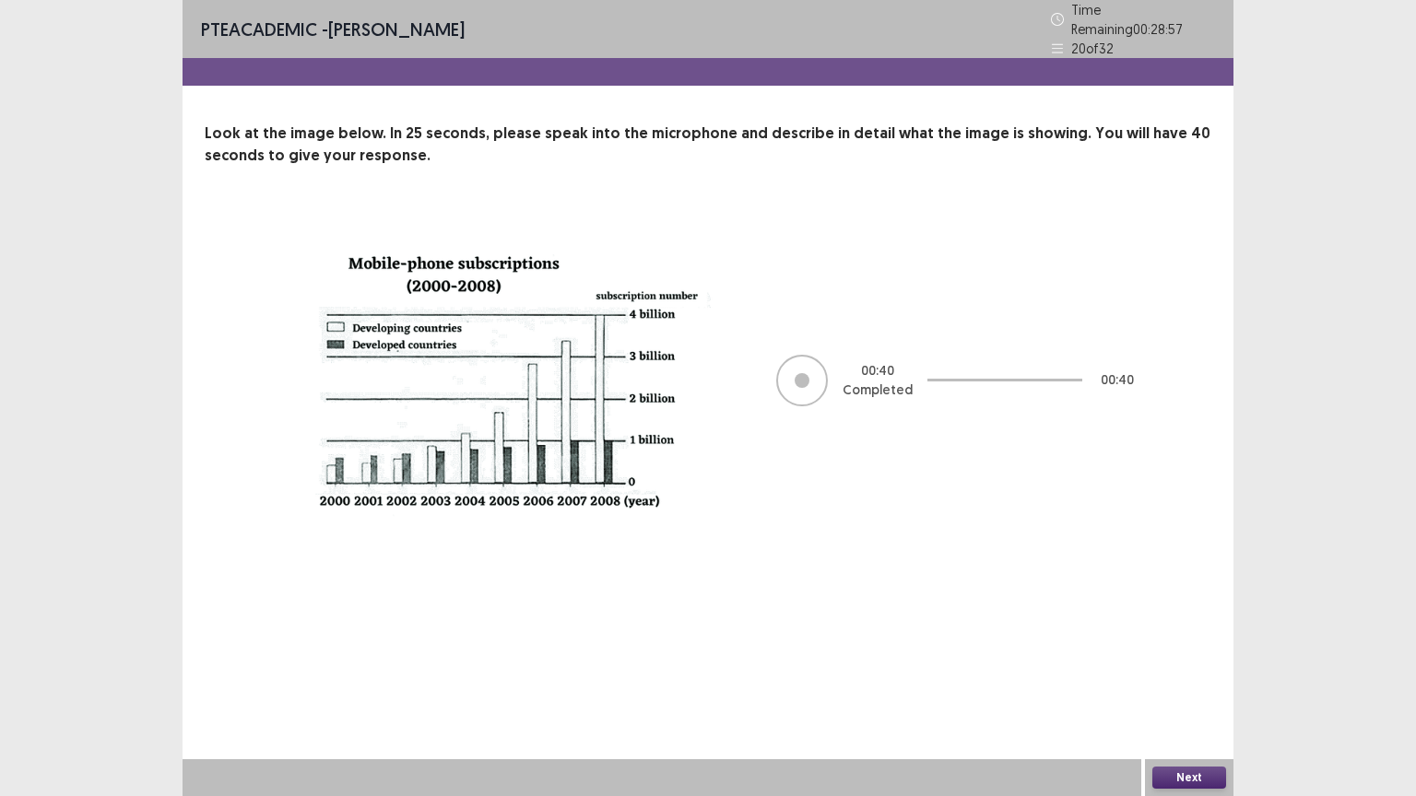
click at [1183, 640] on button "Next" at bounding box center [1189, 778] width 74 height 22
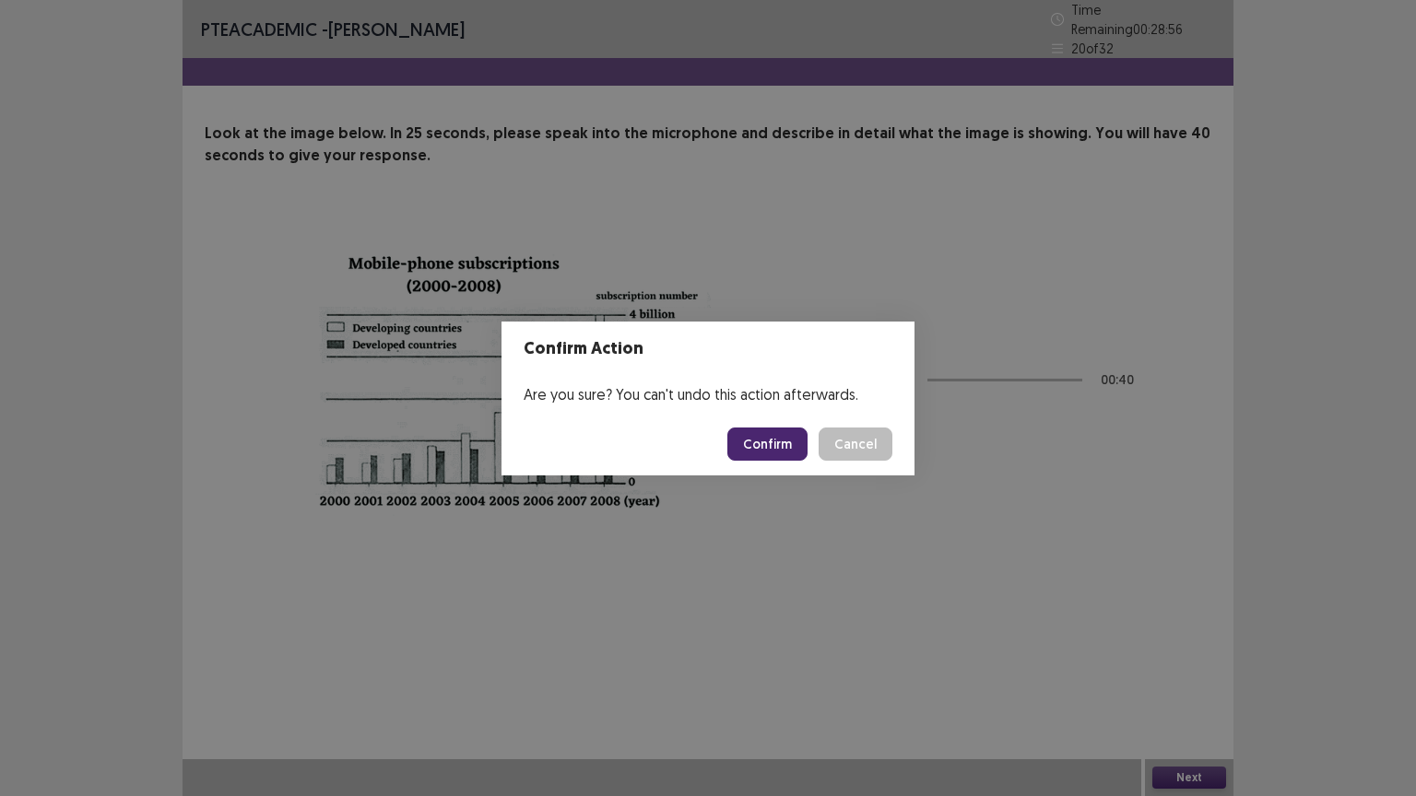
click at [780, 435] on button "Confirm" at bounding box center [767, 444] width 80 height 33
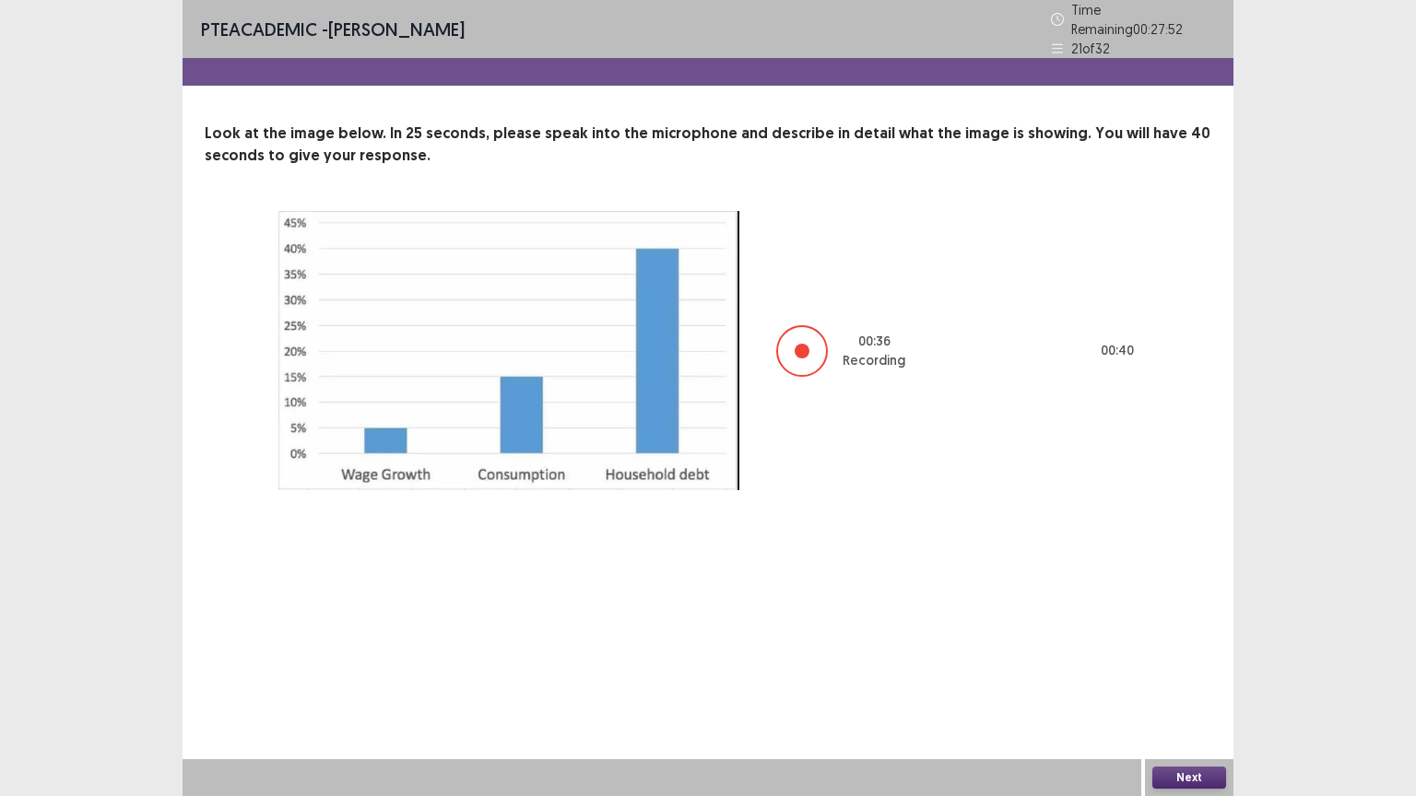
click at [1179, 640] on button "Next" at bounding box center [1189, 778] width 74 height 22
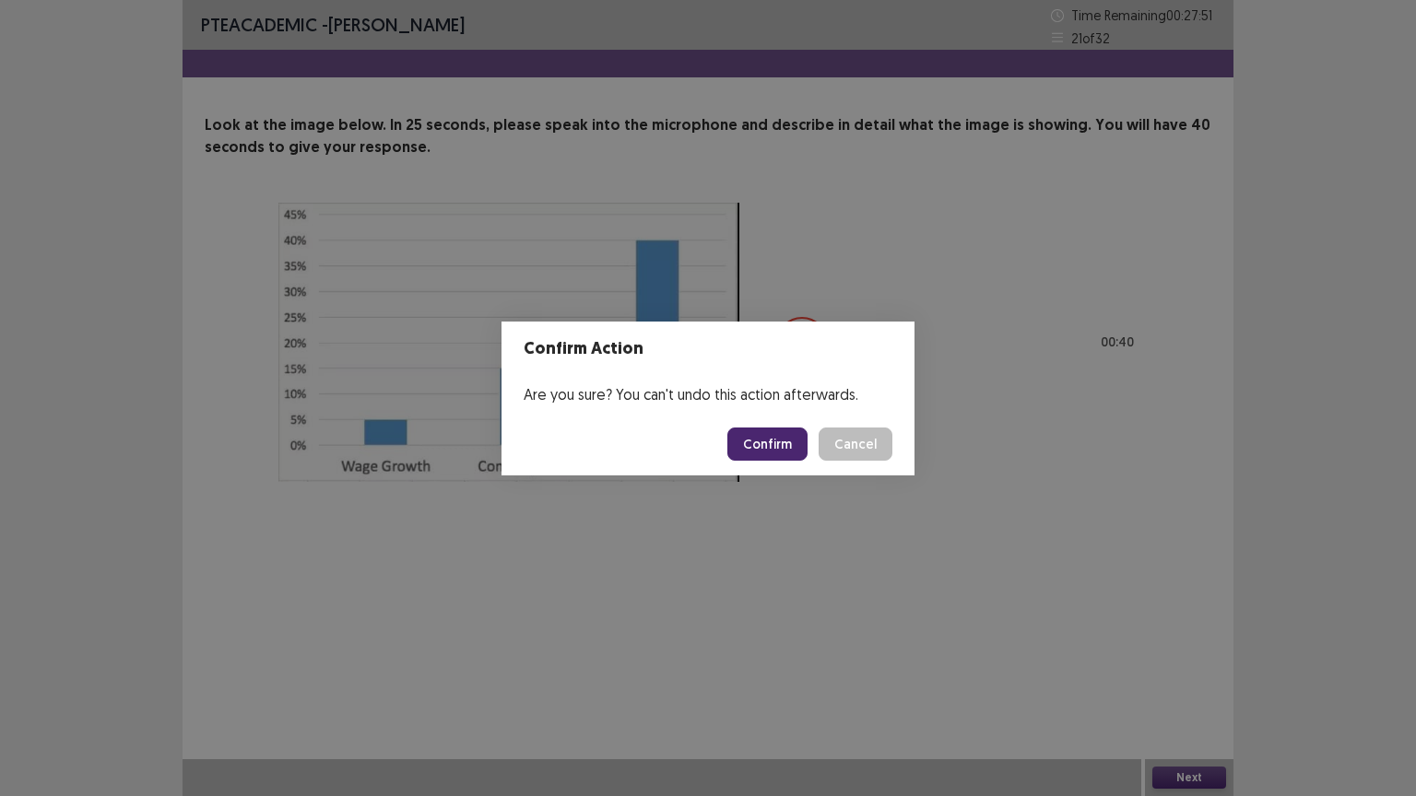
click at [790, 450] on button "Confirm" at bounding box center [767, 444] width 80 height 33
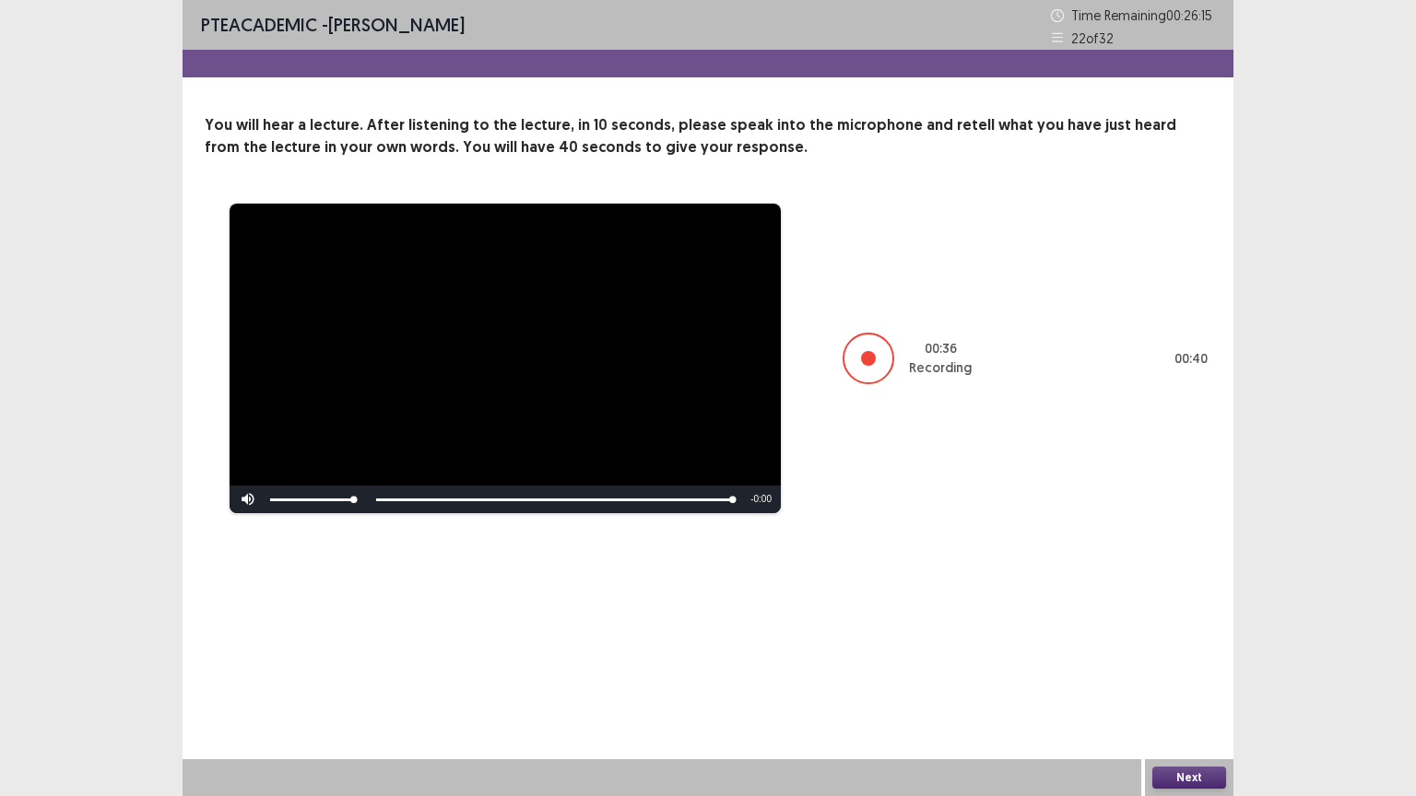
click at [1415, 519] on div "**********" at bounding box center [708, 398] width 1416 height 796
click at [1182, 640] on div "Next" at bounding box center [1189, 777] width 88 height 37
click at [1187, 640] on button "Next" at bounding box center [1189, 778] width 74 height 22
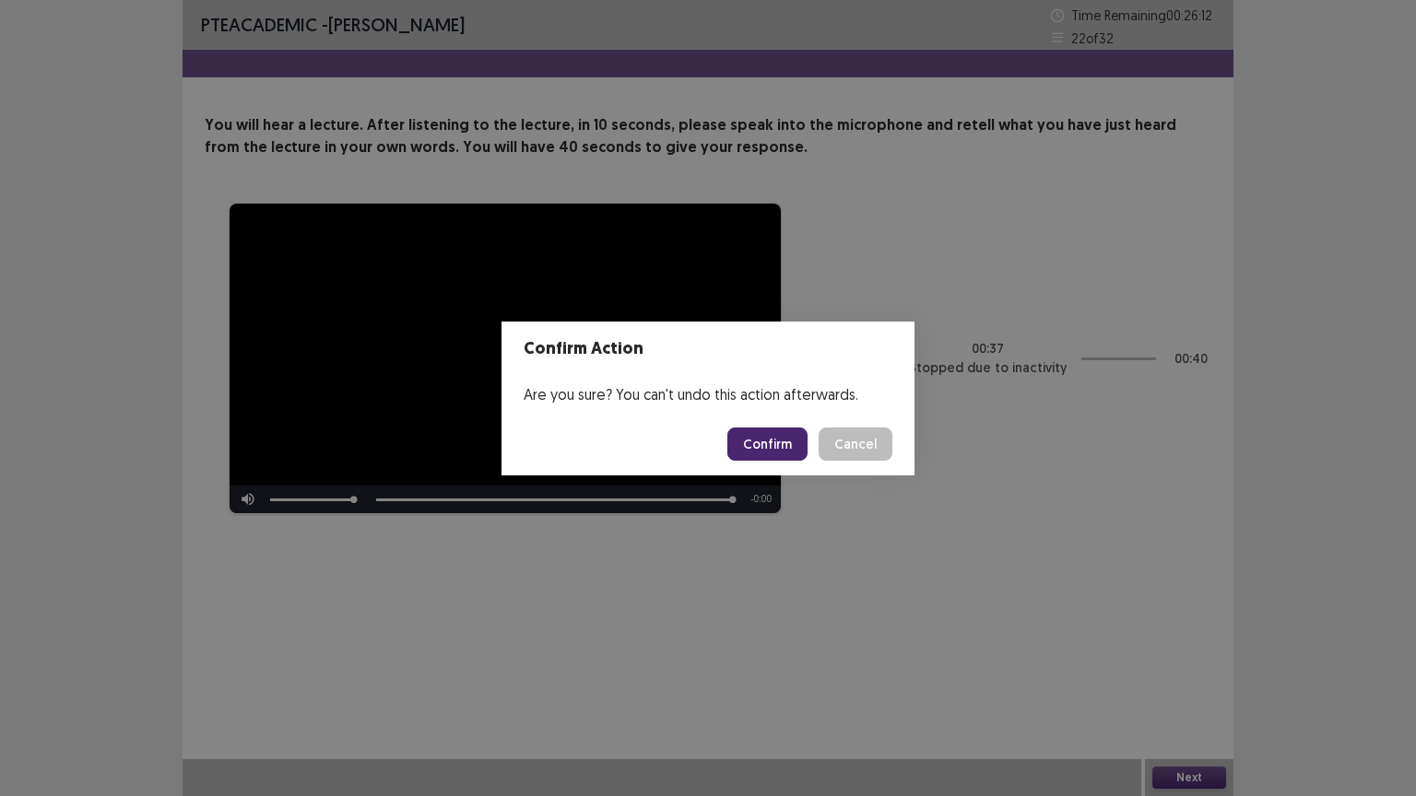
click at [787, 438] on button "Confirm" at bounding box center [767, 444] width 80 height 33
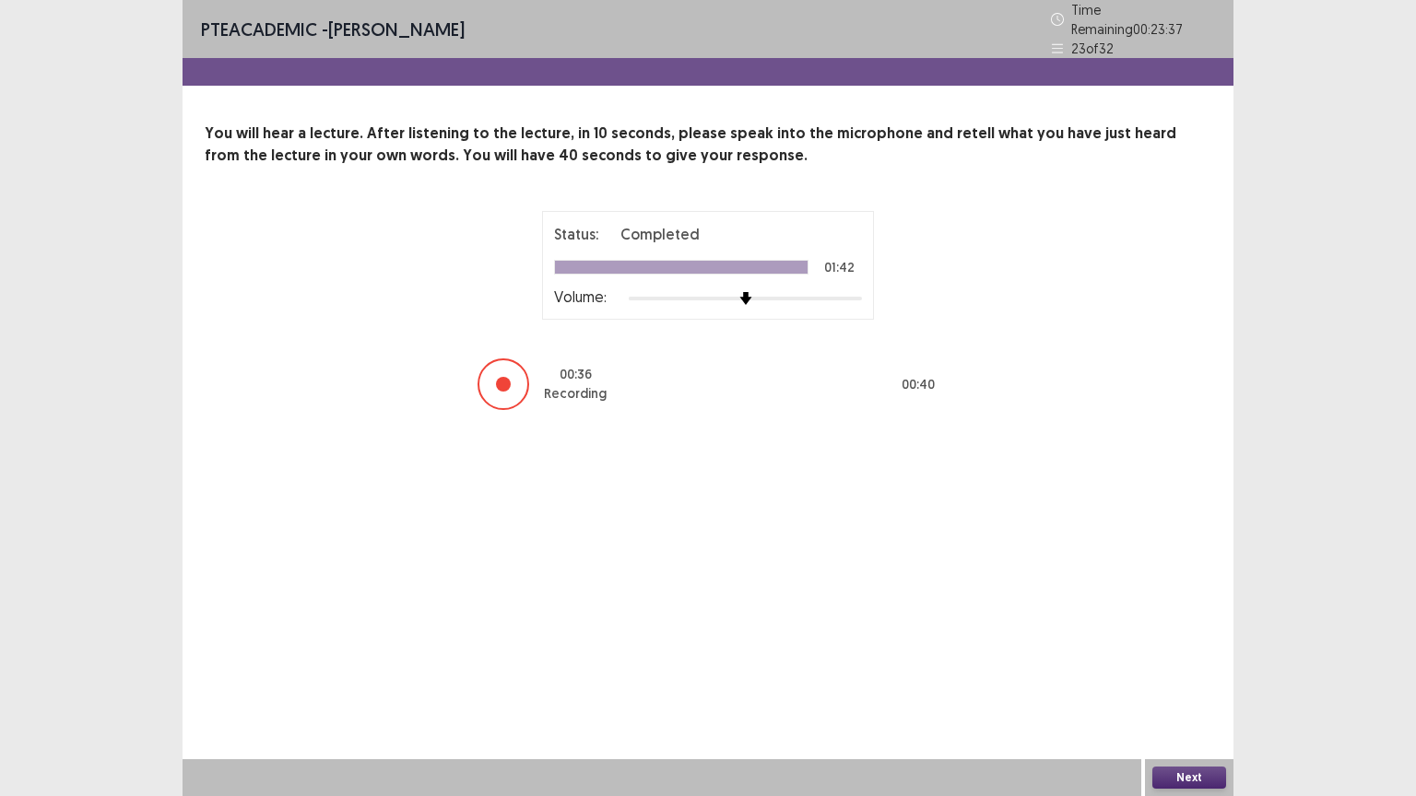
click at [1198, 640] on button "Next" at bounding box center [1189, 778] width 74 height 22
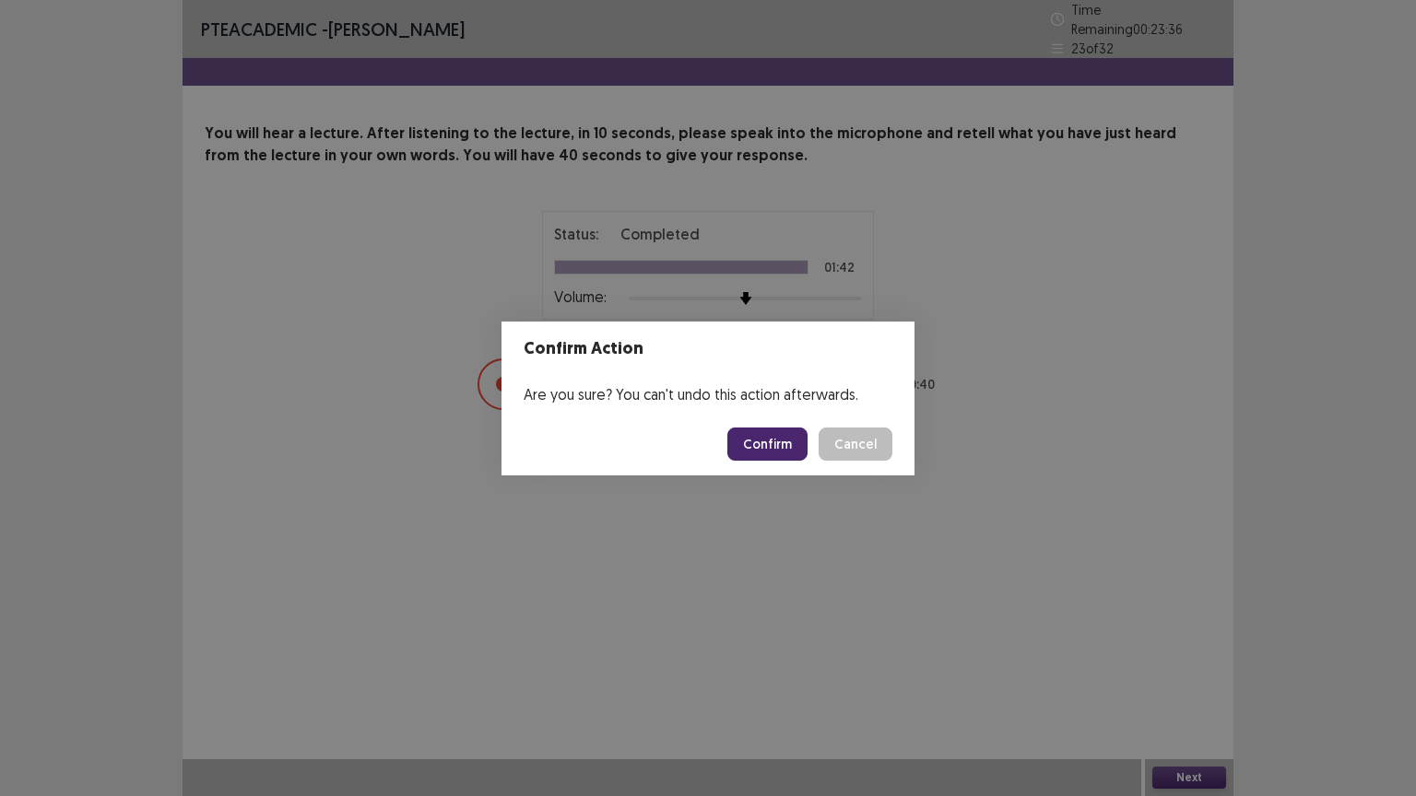
click at [744, 441] on button "Confirm" at bounding box center [767, 444] width 80 height 33
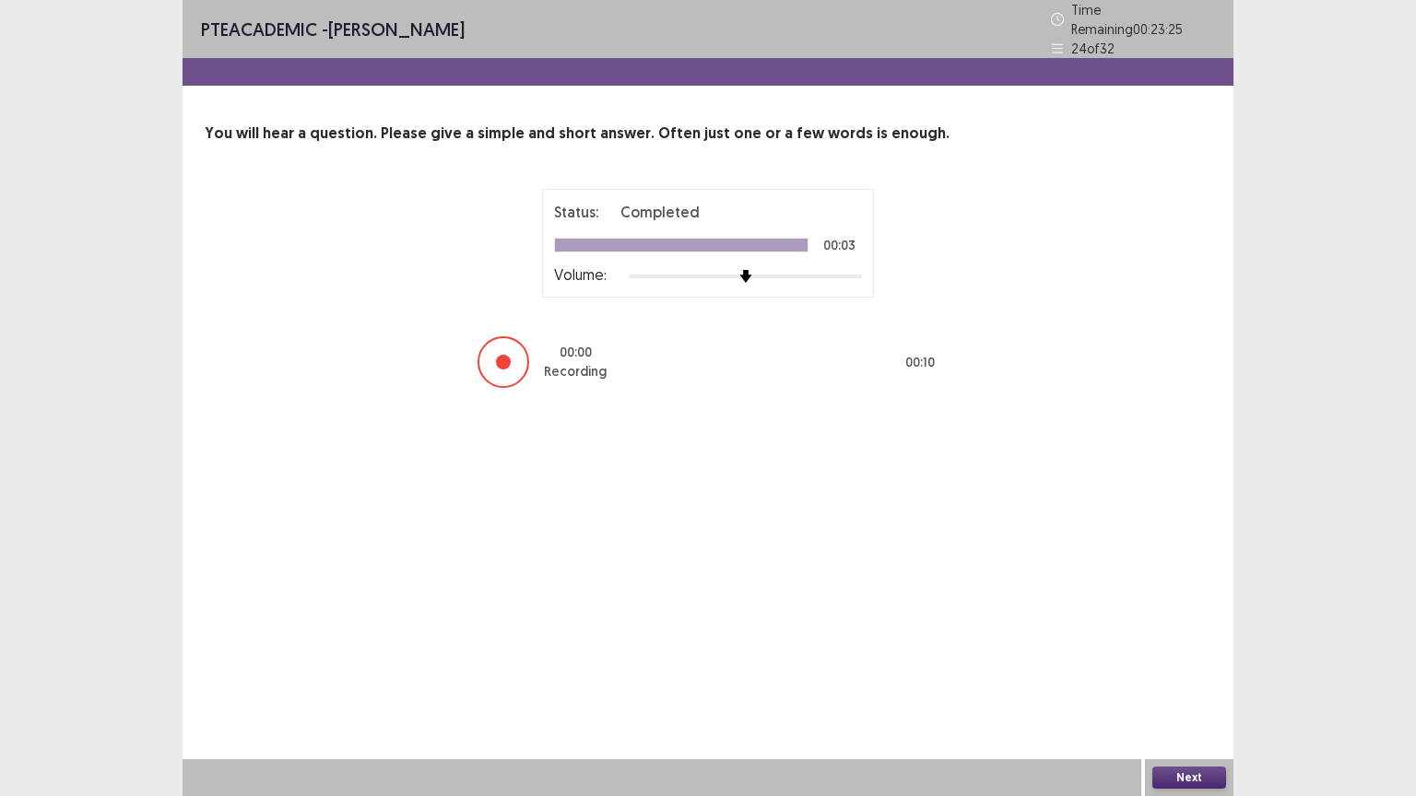
click at [1182, 640] on button "Next" at bounding box center [1189, 778] width 74 height 22
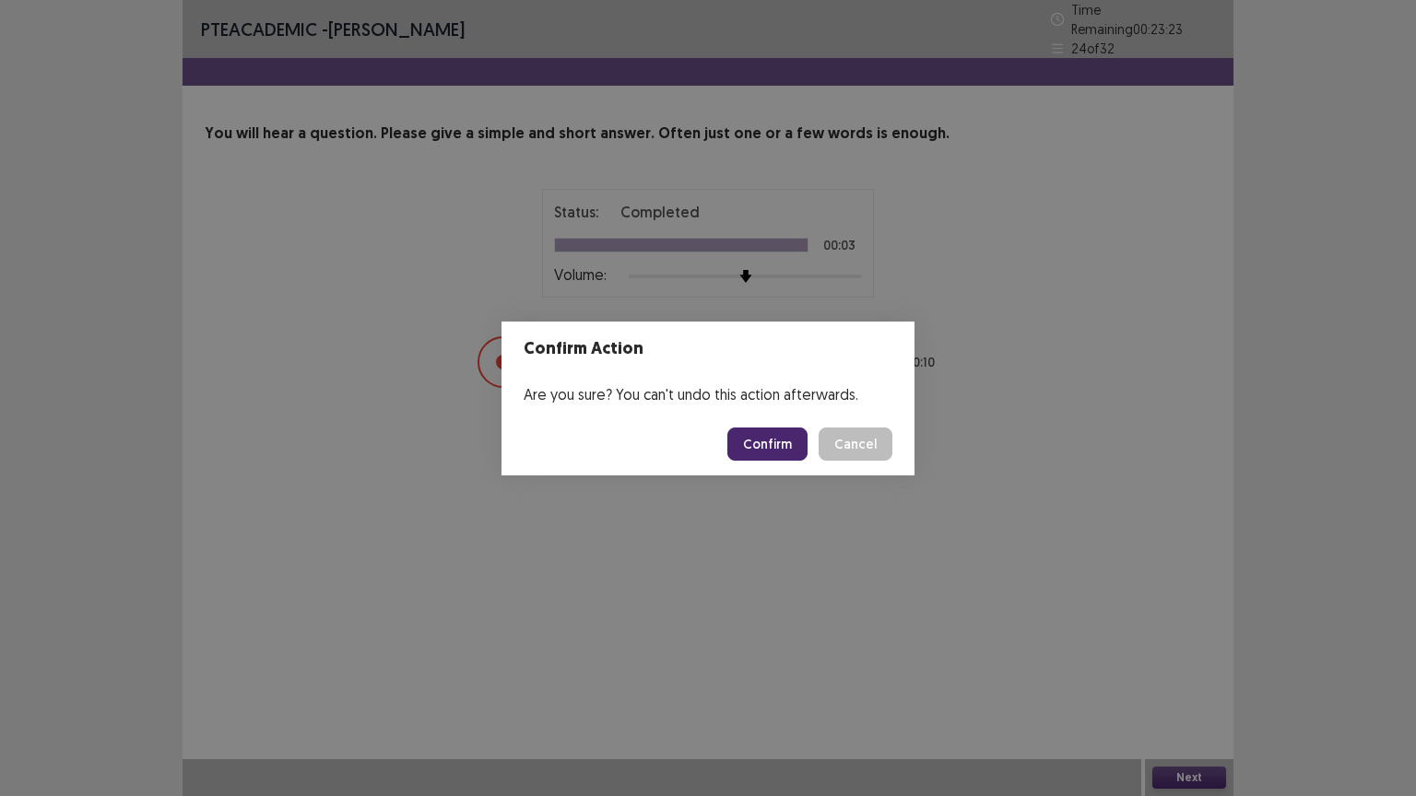
click at [796, 459] on button "Confirm" at bounding box center [767, 444] width 80 height 33
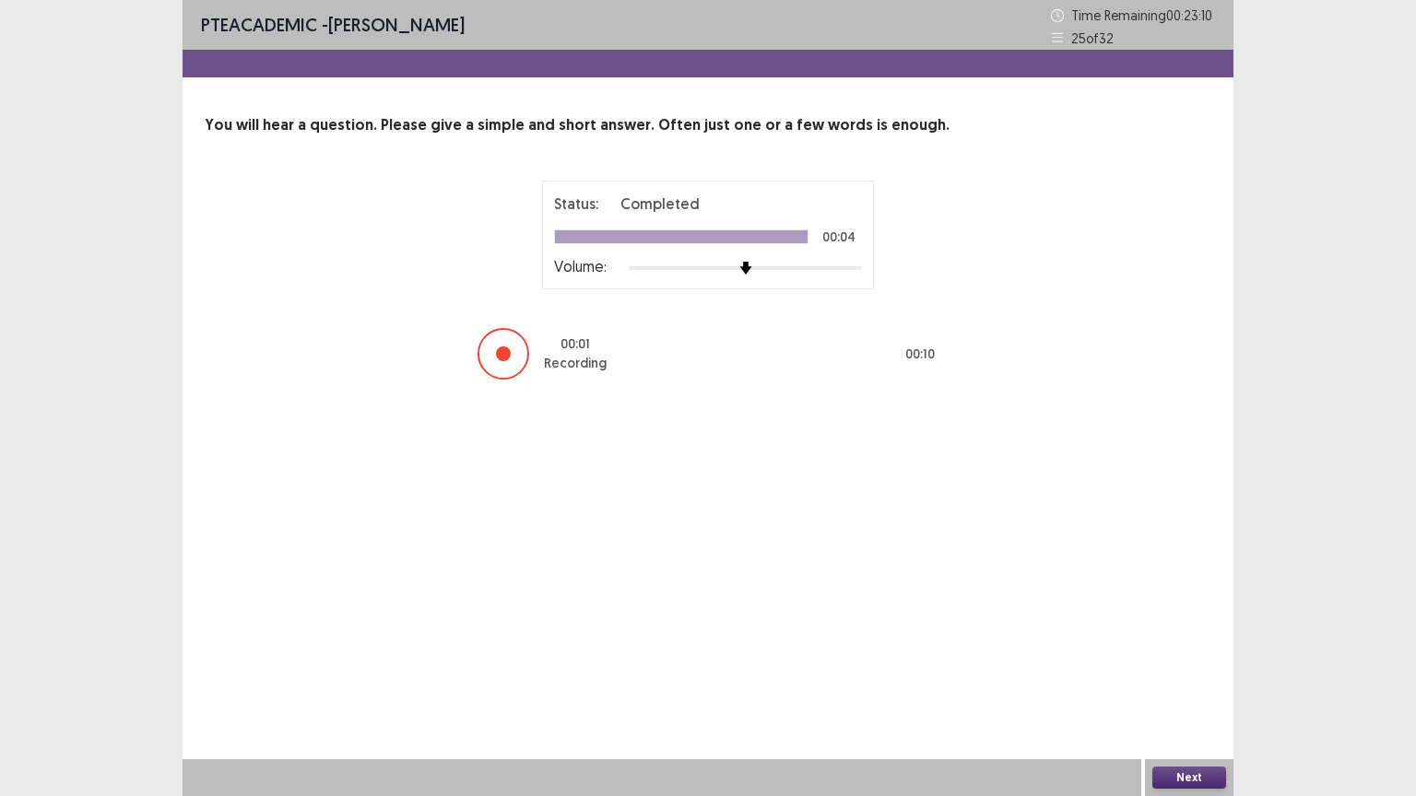
click at [1194, 640] on button "Next" at bounding box center [1189, 778] width 74 height 22
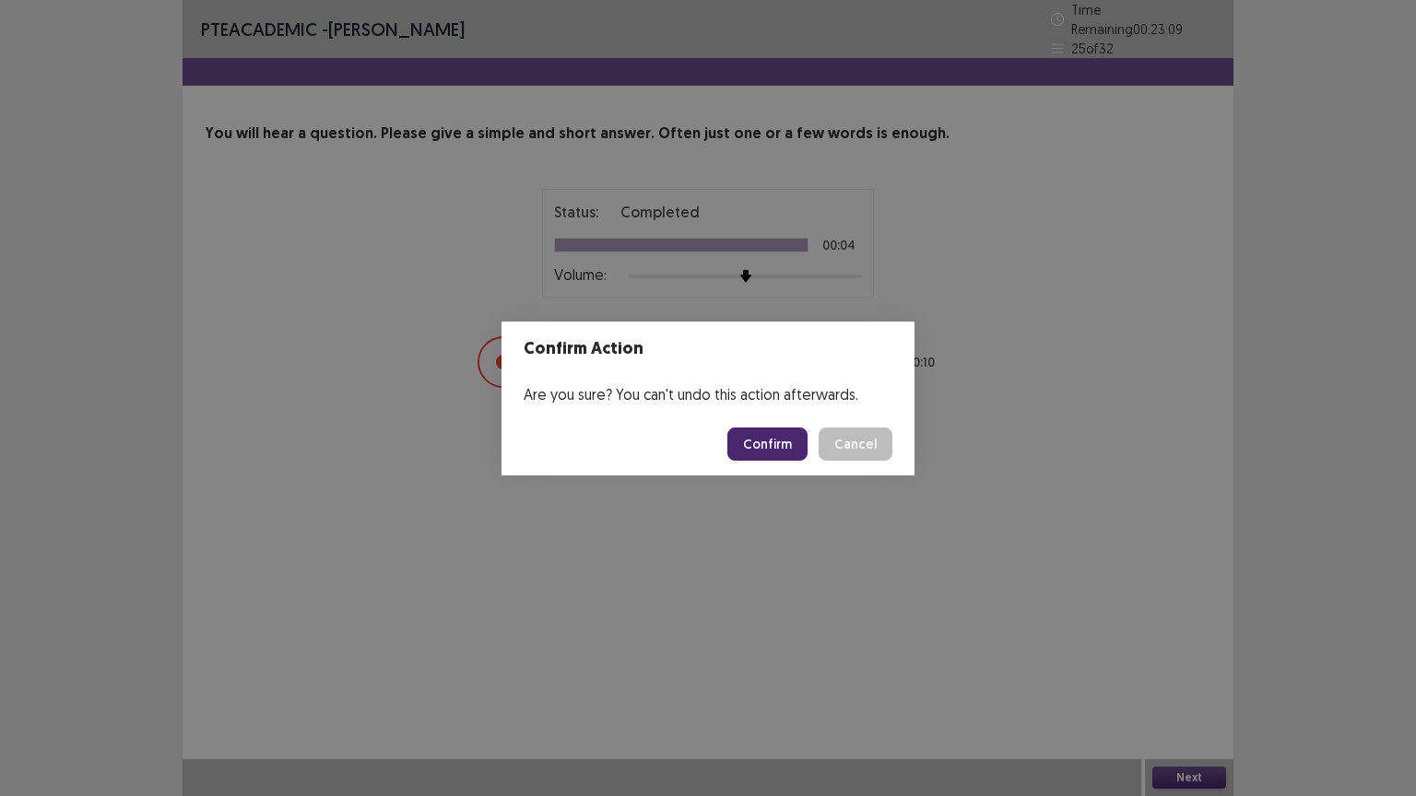
click at [777, 432] on button "Confirm" at bounding box center [767, 444] width 80 height 33
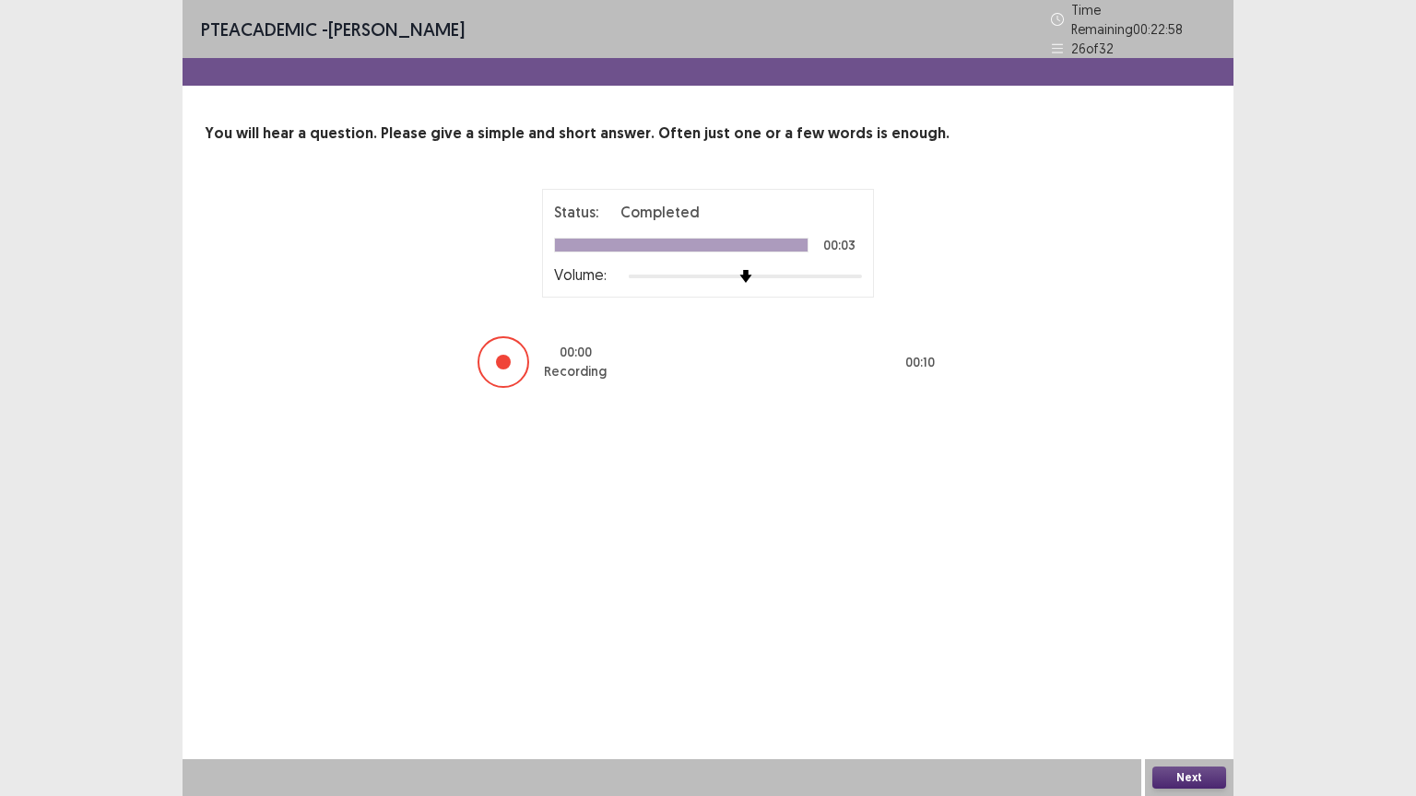
click at [1178, 640] on button "Next" at bounding box center [1189, 778] width 74 height 22
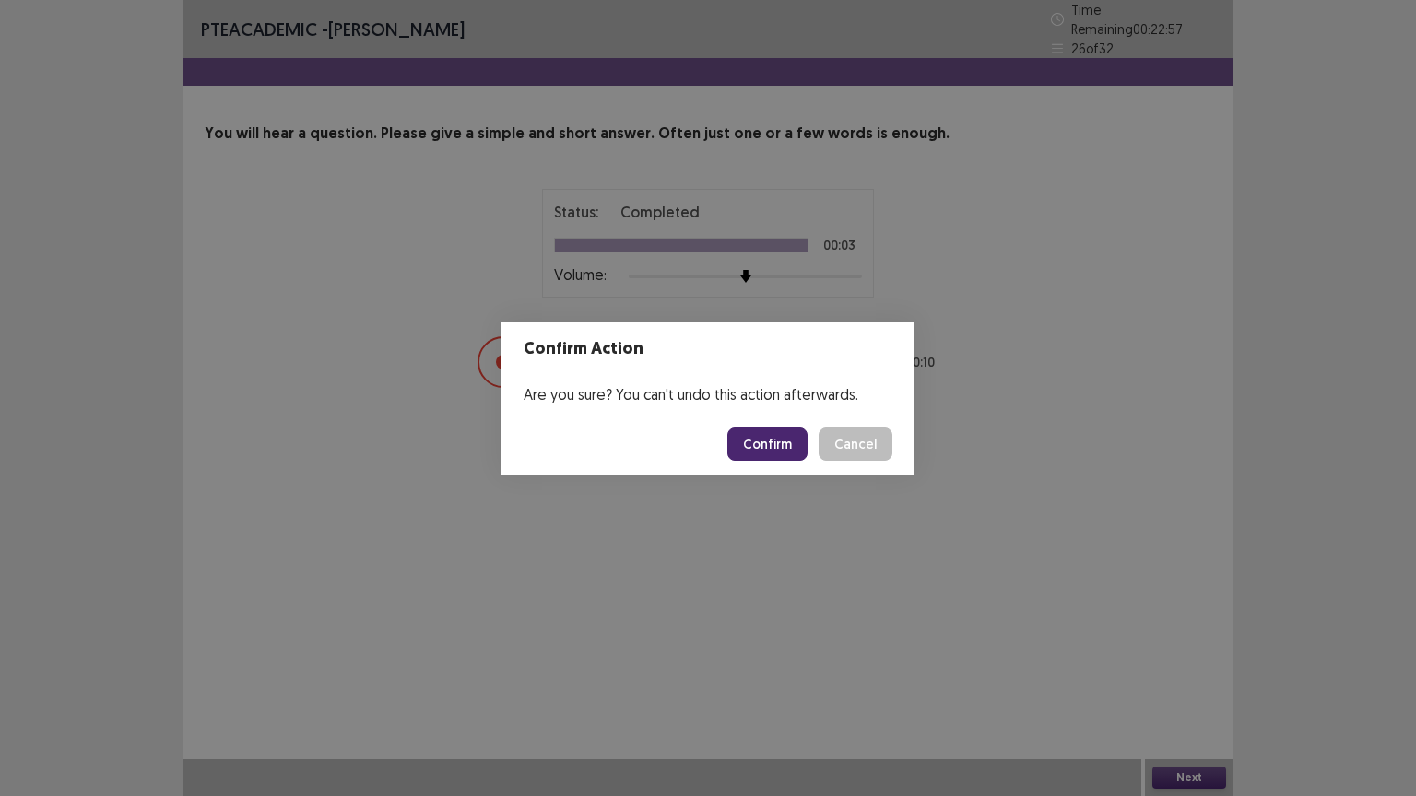
click at [794, 451] on button "Confirm" at bounding box center [767, 444] width 80 height 33
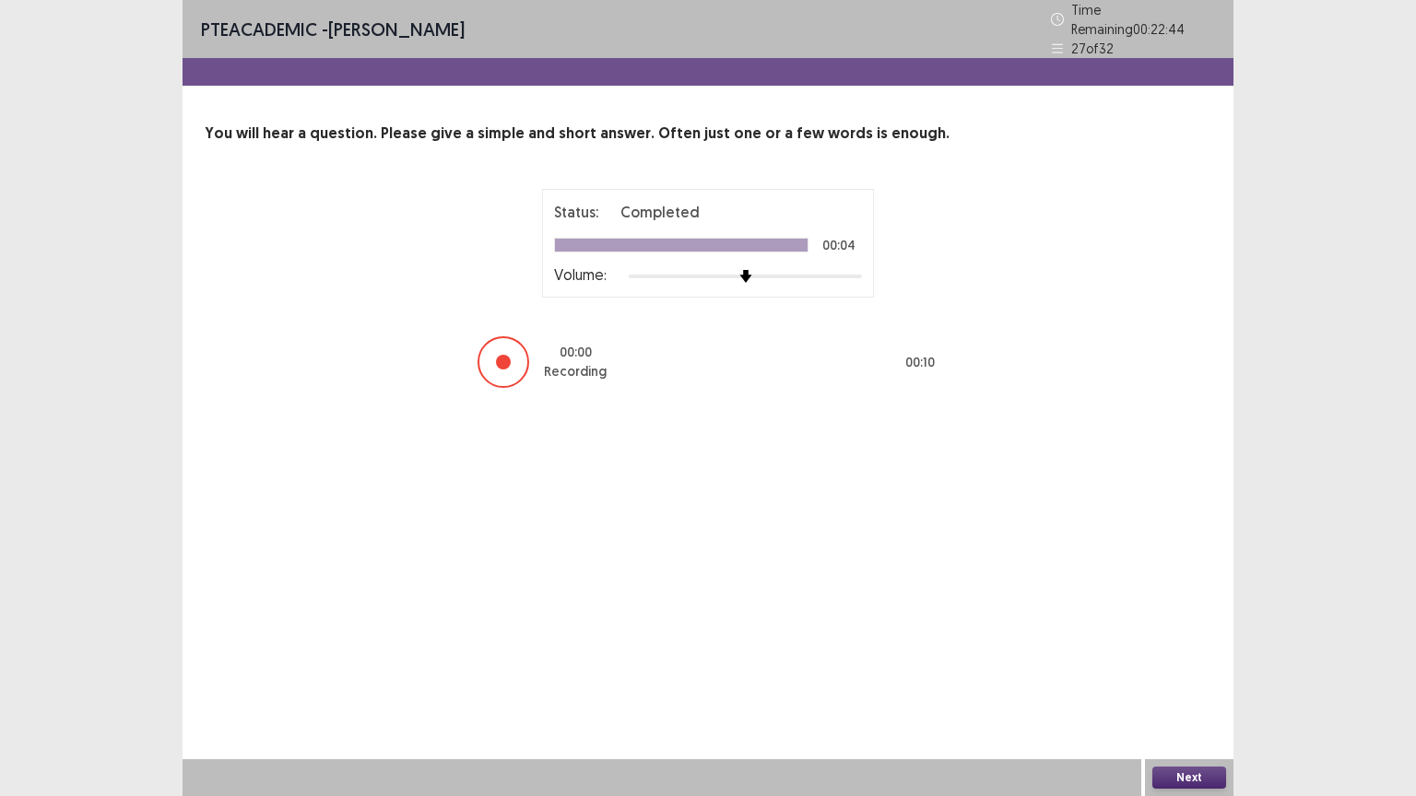
click at [1183, 640] on button "Next" at bounding box center [1189, 778] width 74 height 22
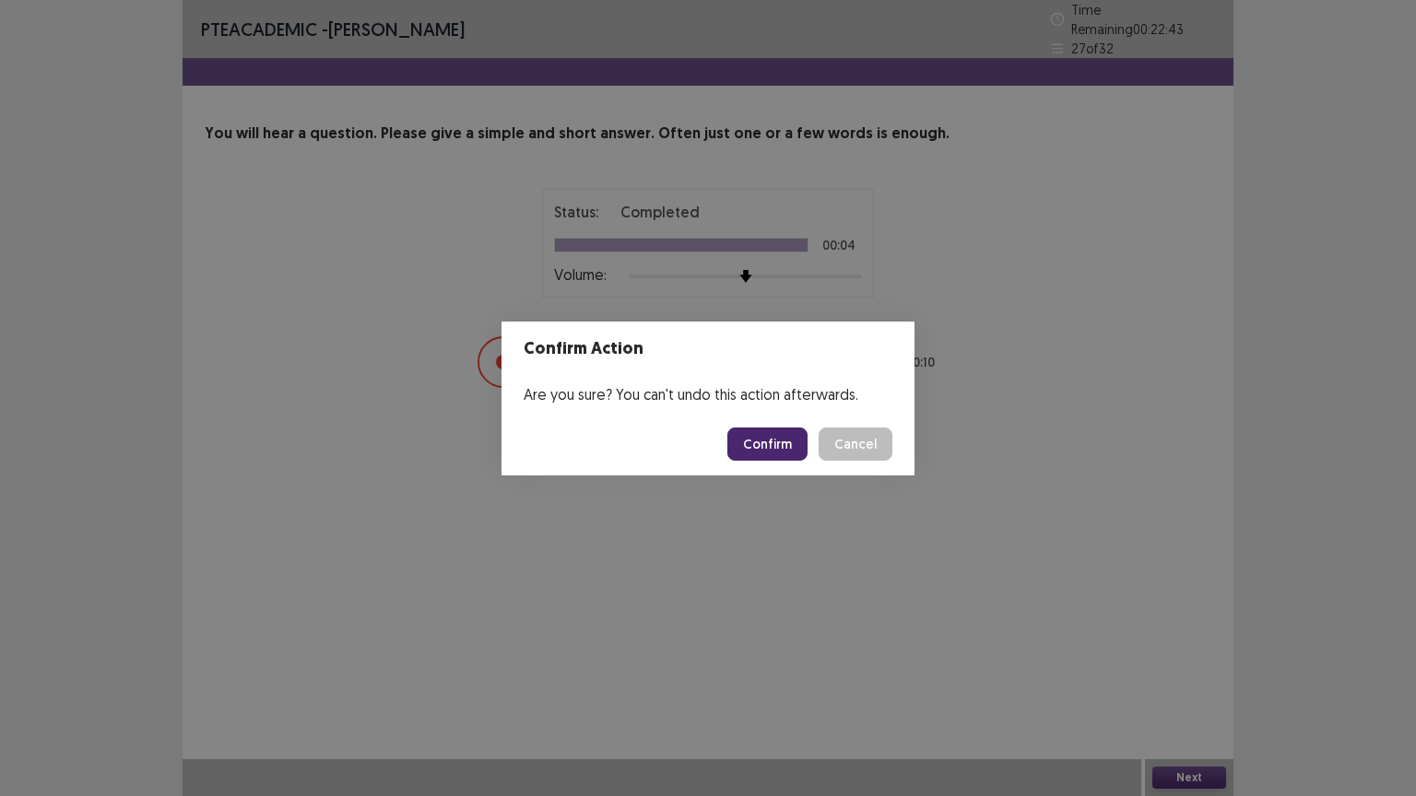
click at [774, 451] on button "Confirm" at bounding box center [767, 444] width 80 height 33
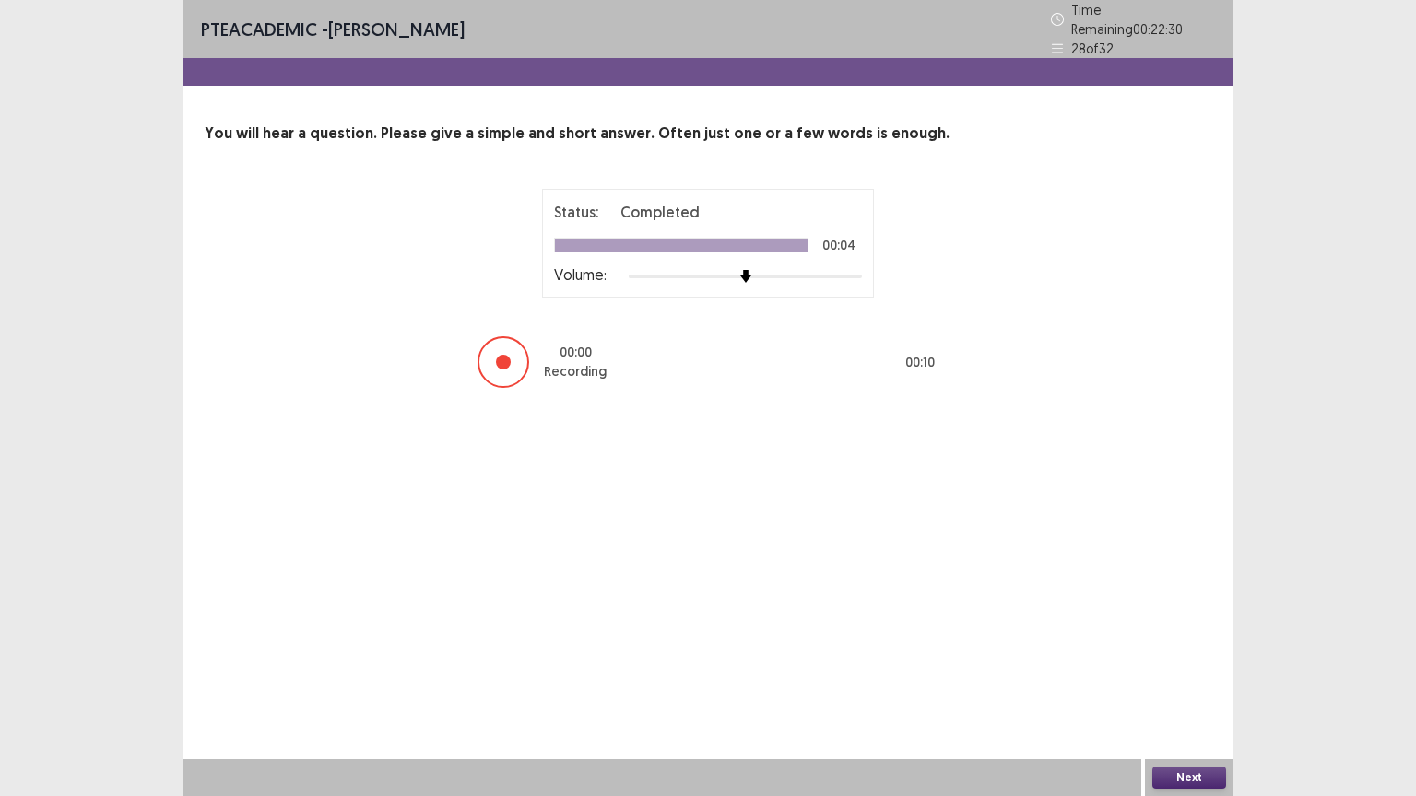
click at [1187, 640] on button "Next" at bounding box center [1189, 778] width 74 height 22
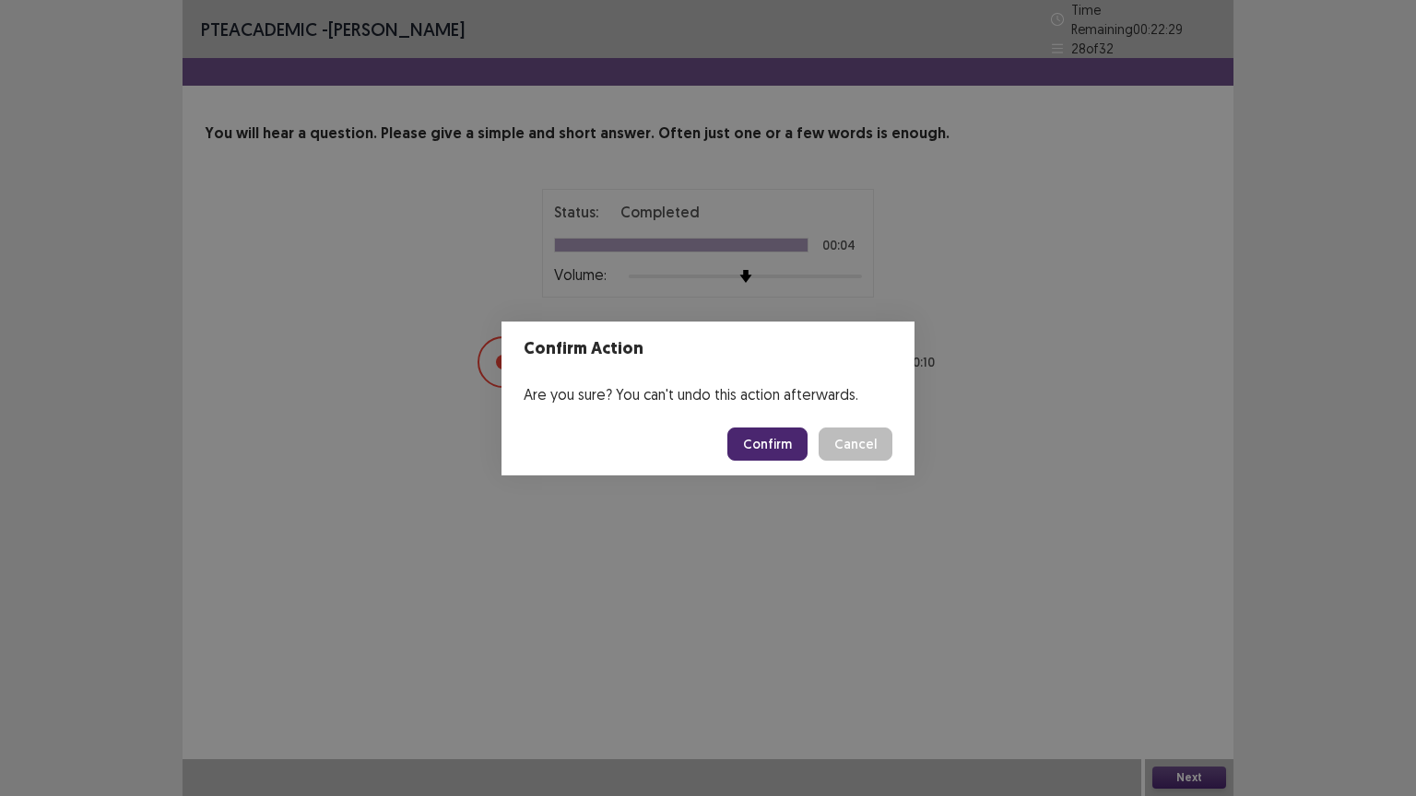
click at [781, 452] on button "Confirm" at bounding box center [767, 444] width 80 height 33
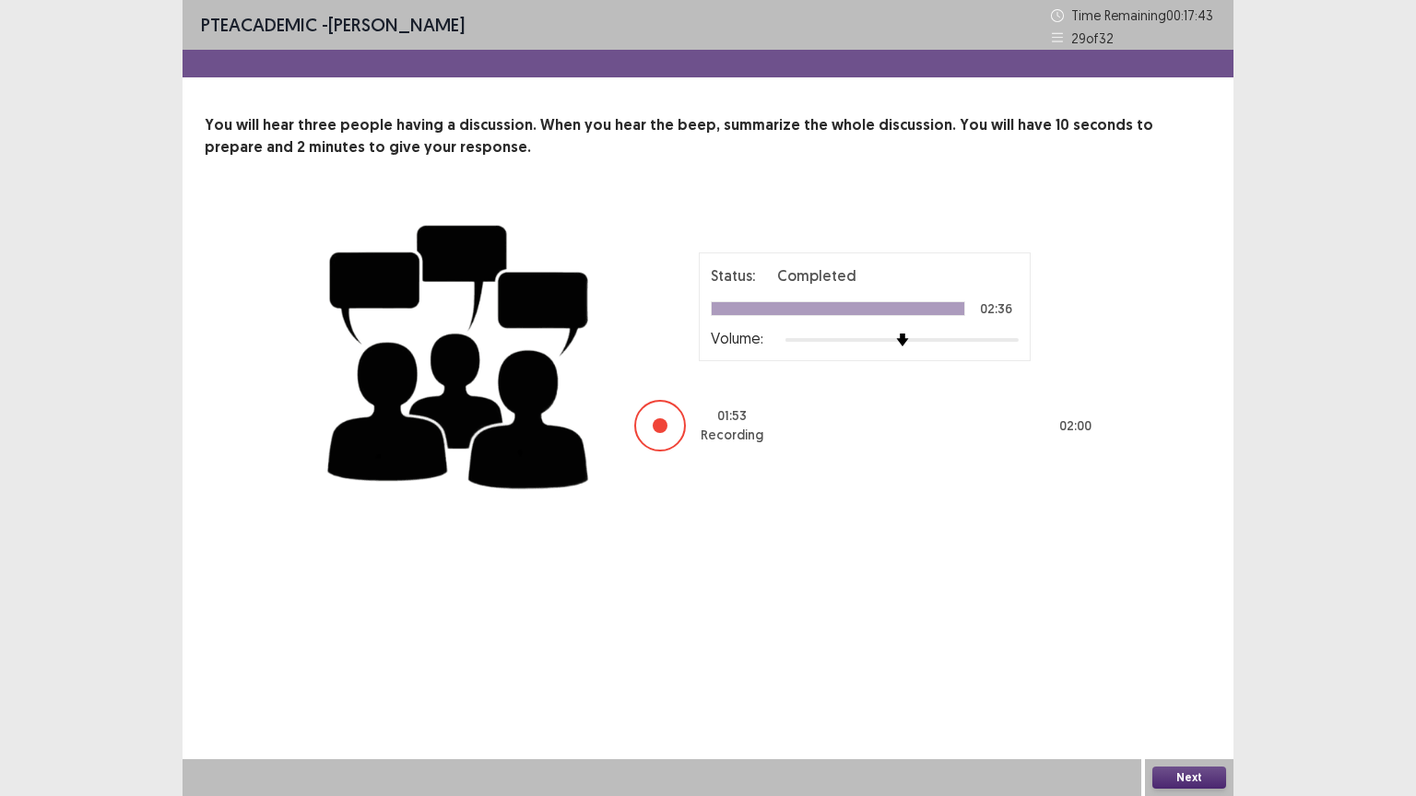
click at [1413, 640] on div "PTE academic - Sanjay Tamang Time Remaining 00 : 17 : 43 29 of 32 You will hear…" at bounding box center [708, 398] width 1416 height 796
click at [1202, 640] on button "Next" at bounding box center [1189, 778] width 74 height 22
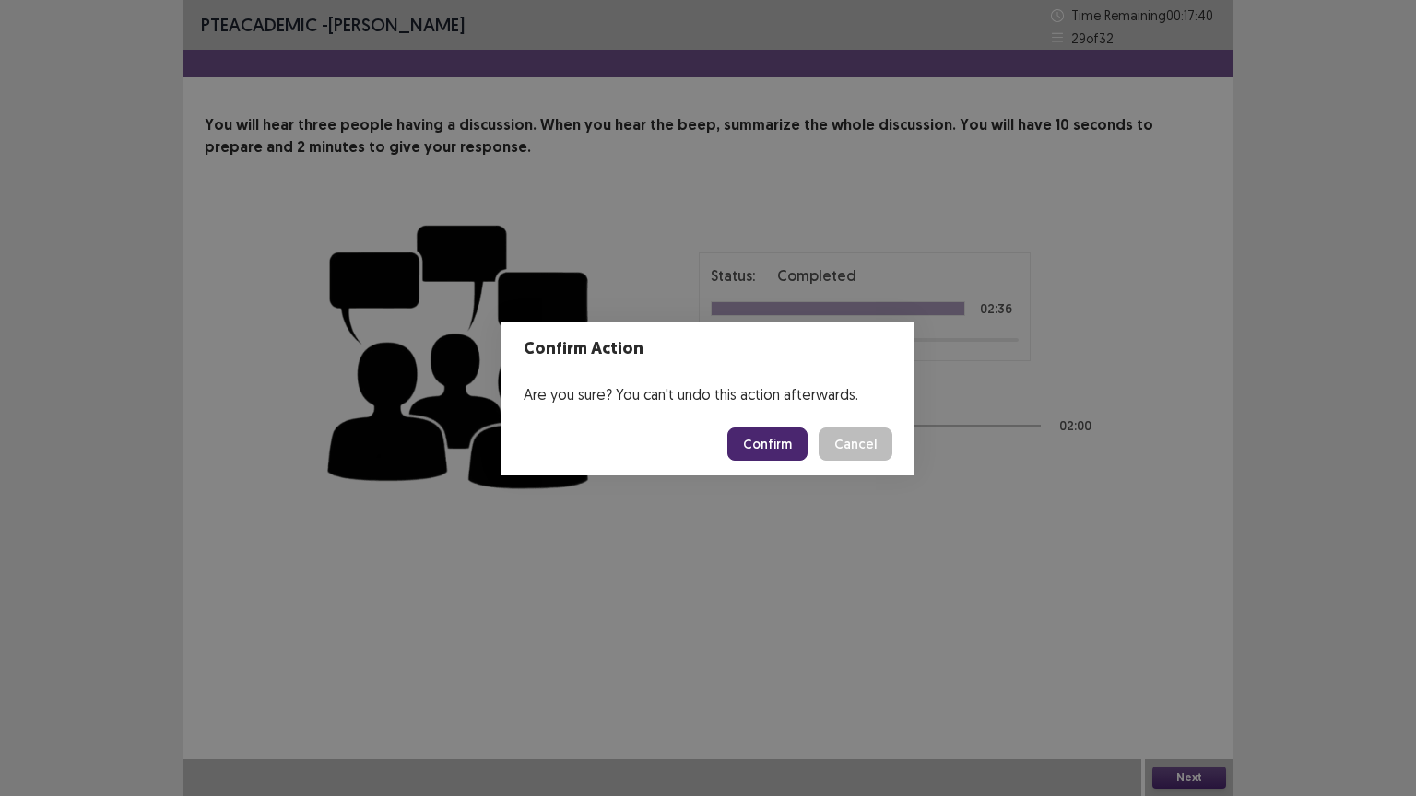
click at [743, 432] on button "Confirm" at bounding box center [767, 444] width 80 height 33
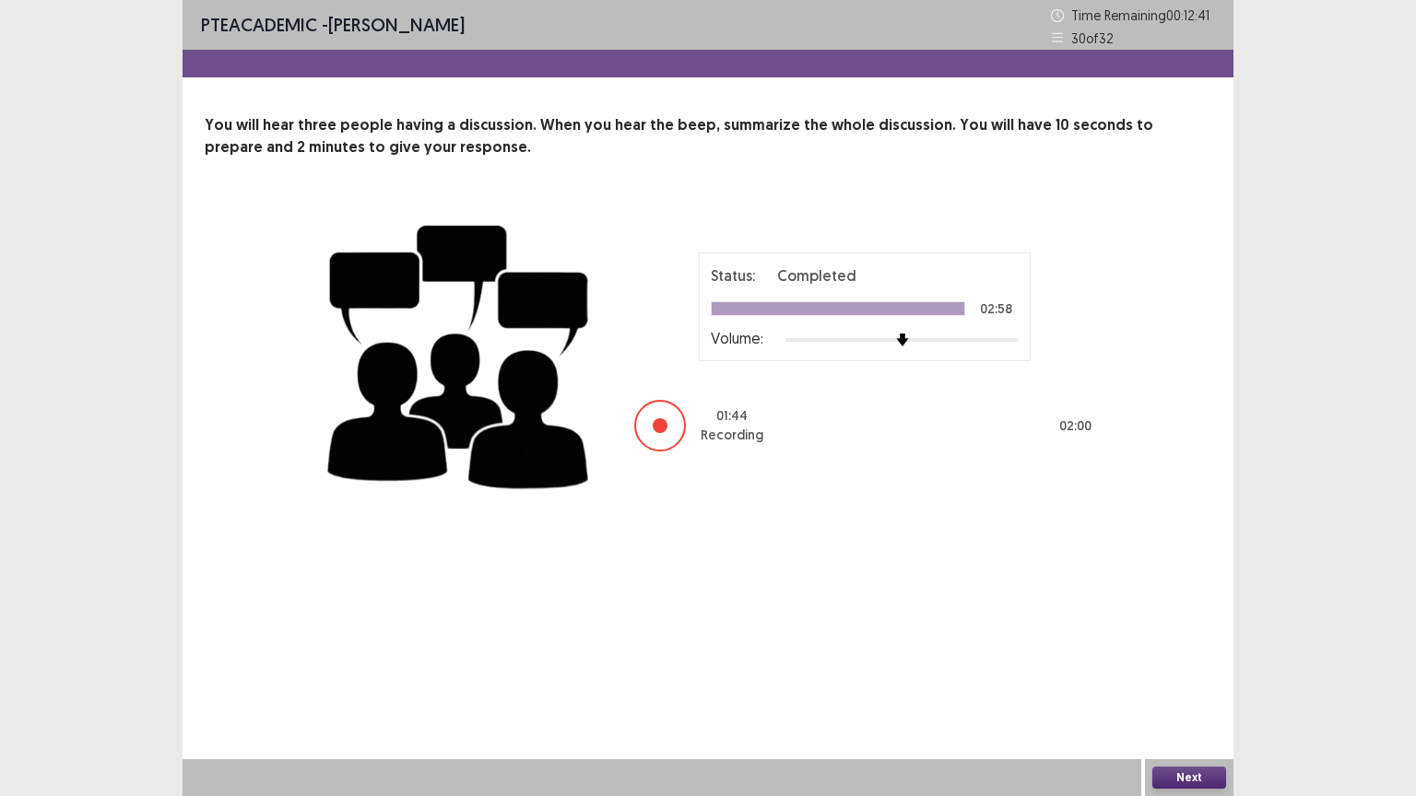
click at [1209, 640] on button "Next" at bounding box center [1189, 778] width 74 height 22
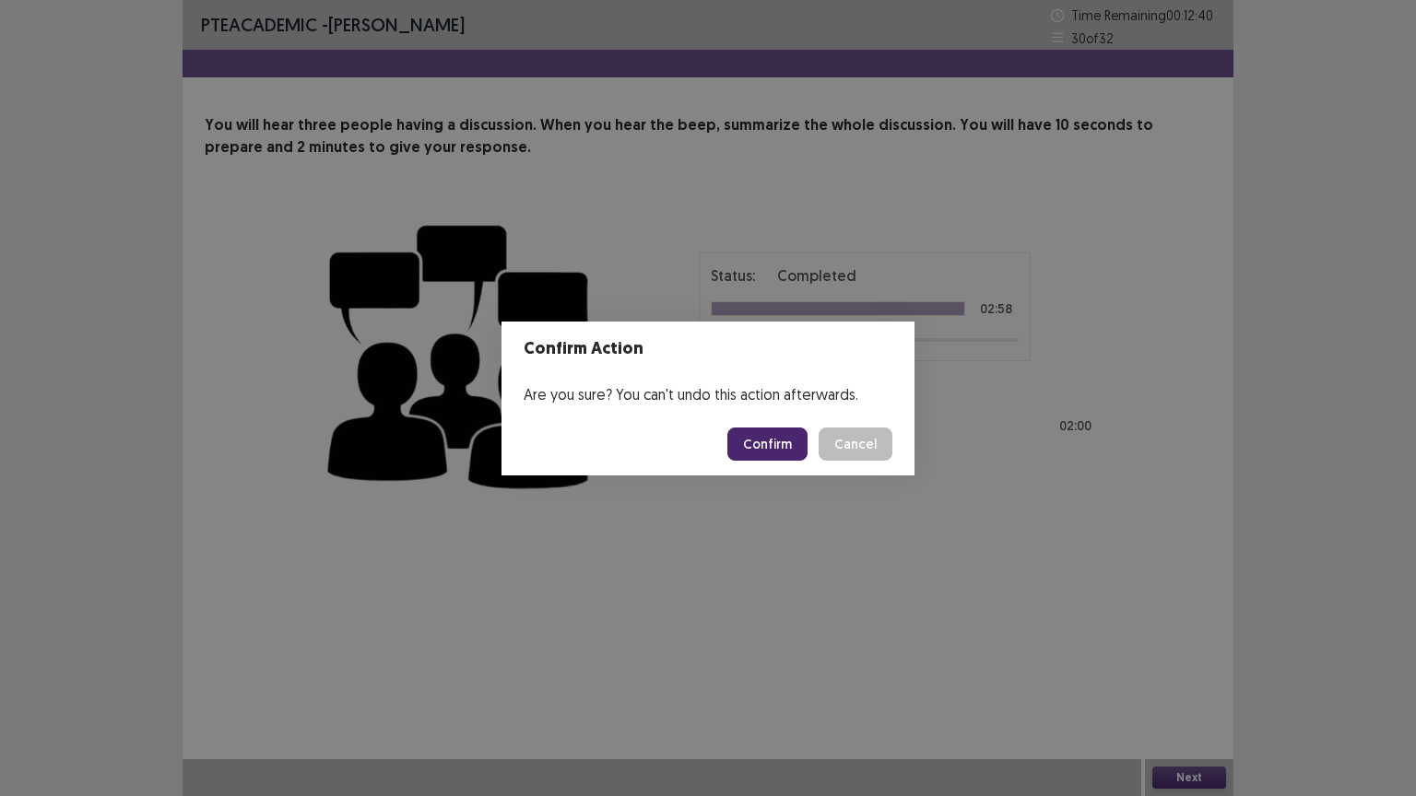
click at [775, 450] on button "Confirm" at bounding box center [767, 444] width 80 height 33
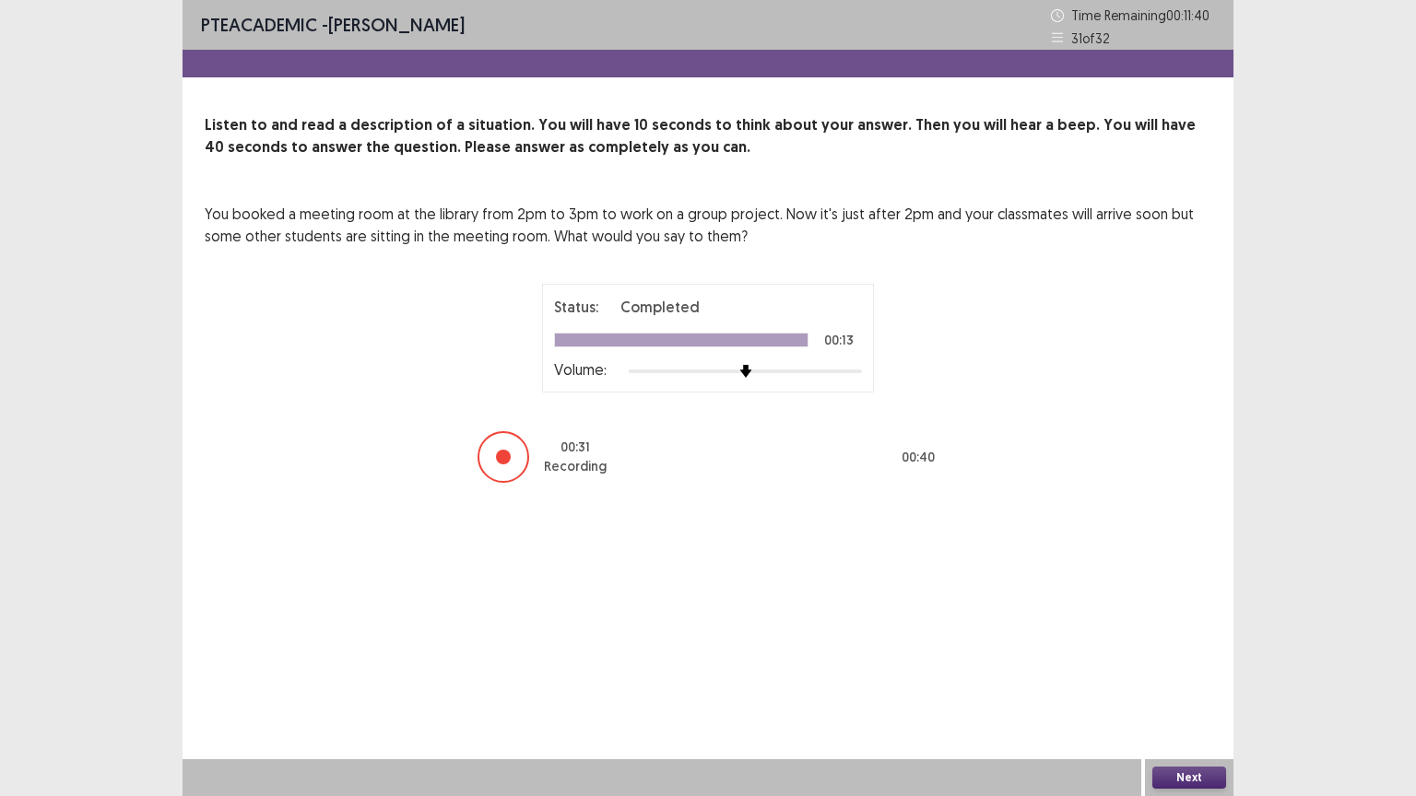
click at [1192, 640] on button "Next" at bounding box center [1189, 778] width 74 height 22
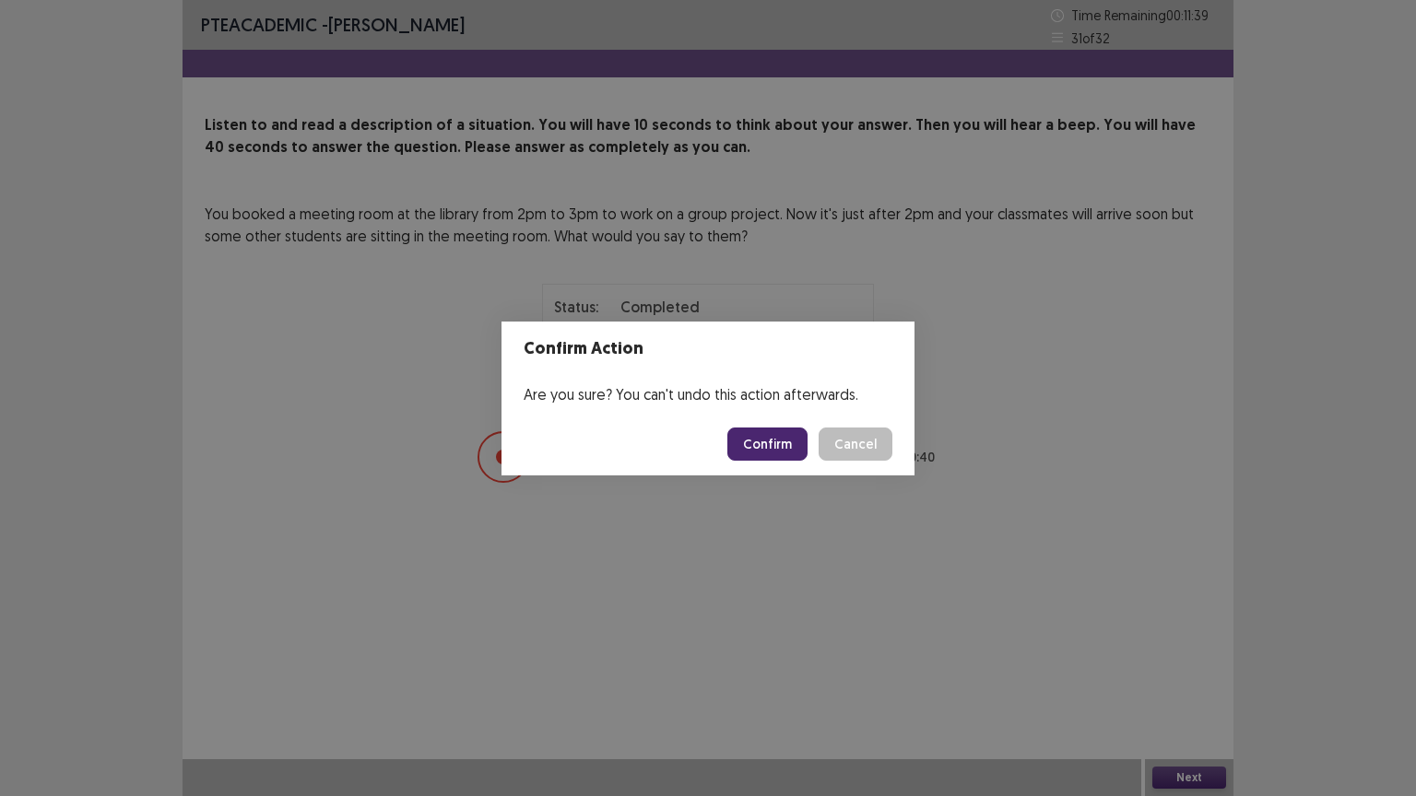
click at [798, 436] on button "Confirm" at bounding box center [767, 444] width 80 height 33
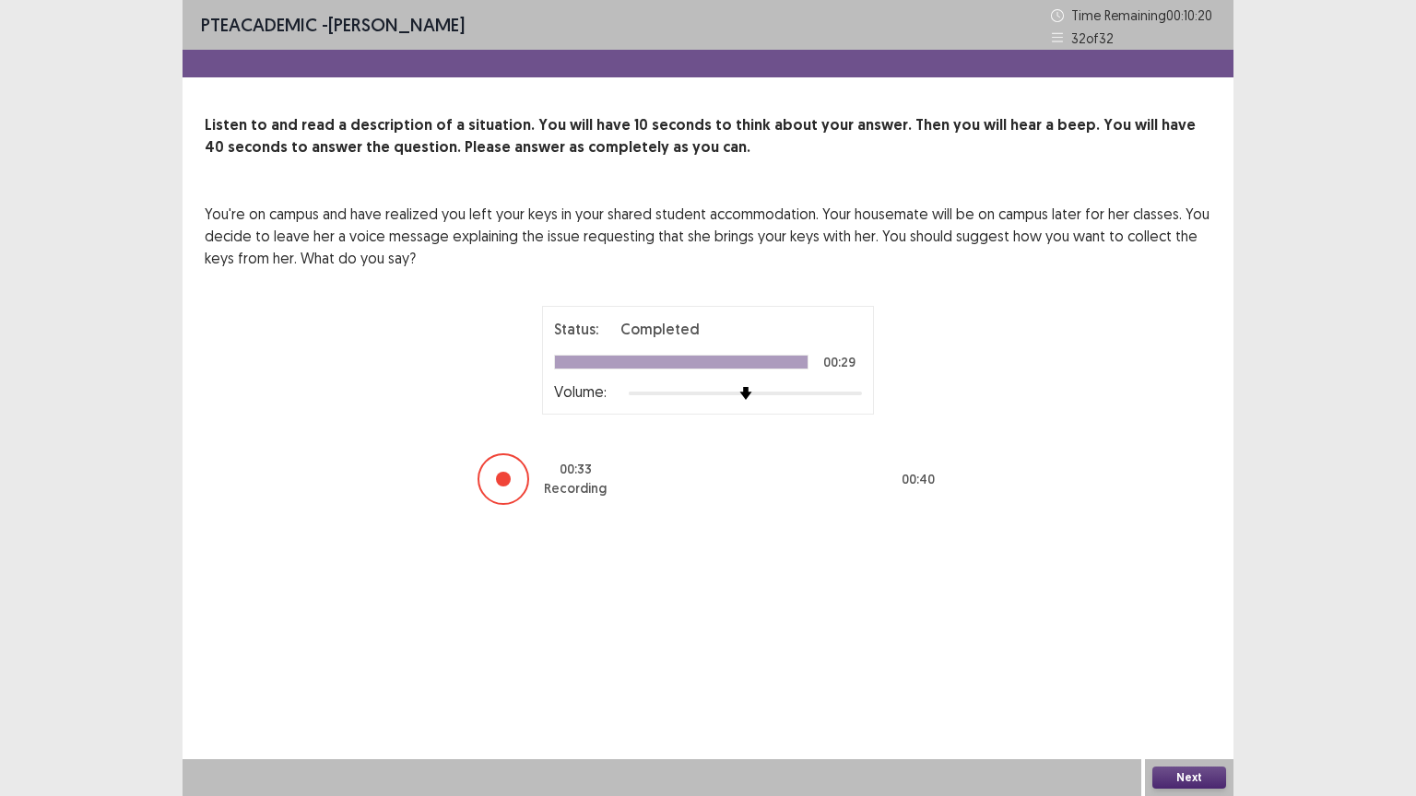
click at [1196, 640] on button "Next" at bounding box center [1189, 778] width 74 height 22
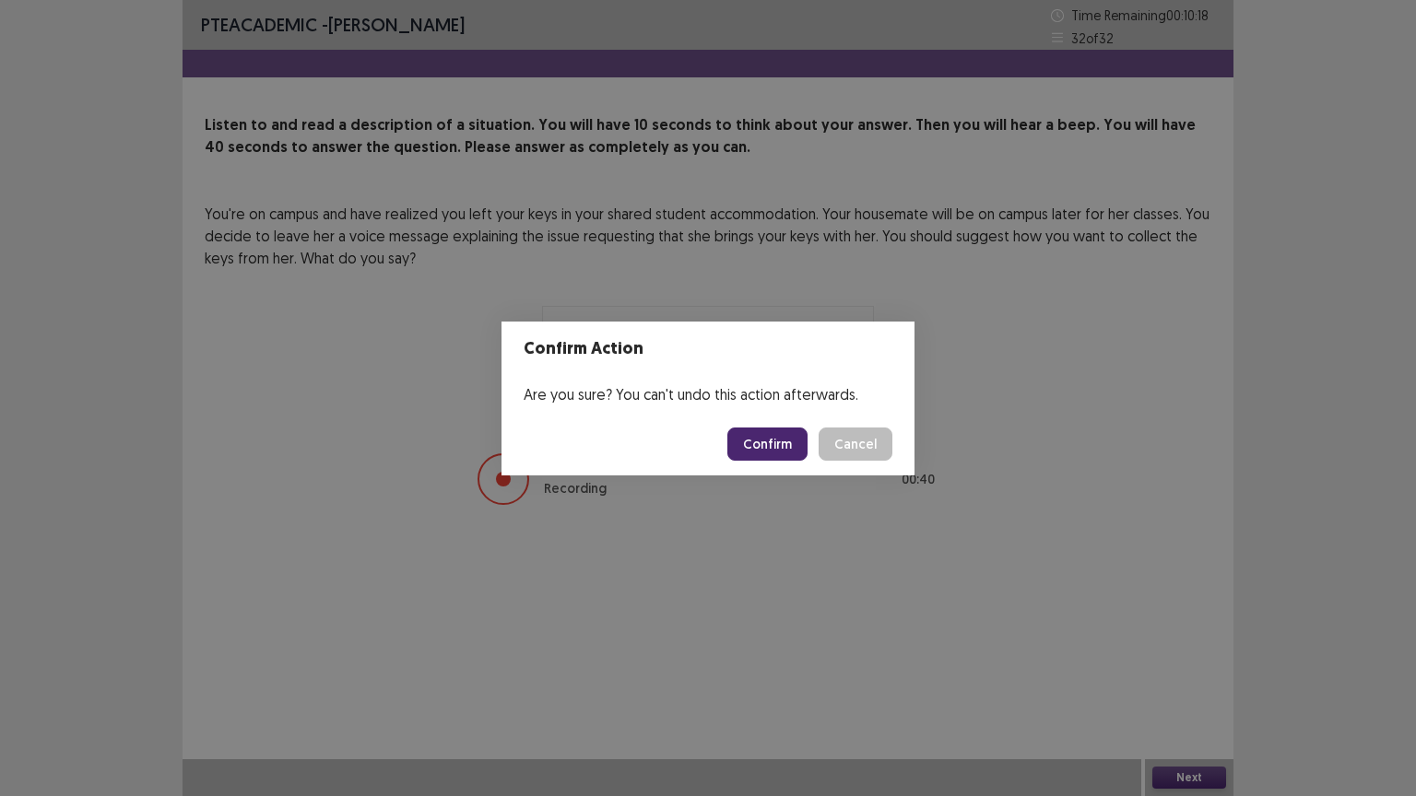
click at [758, 442] on button "Confirm" at bounding box center [767, 444] width 80 height 33
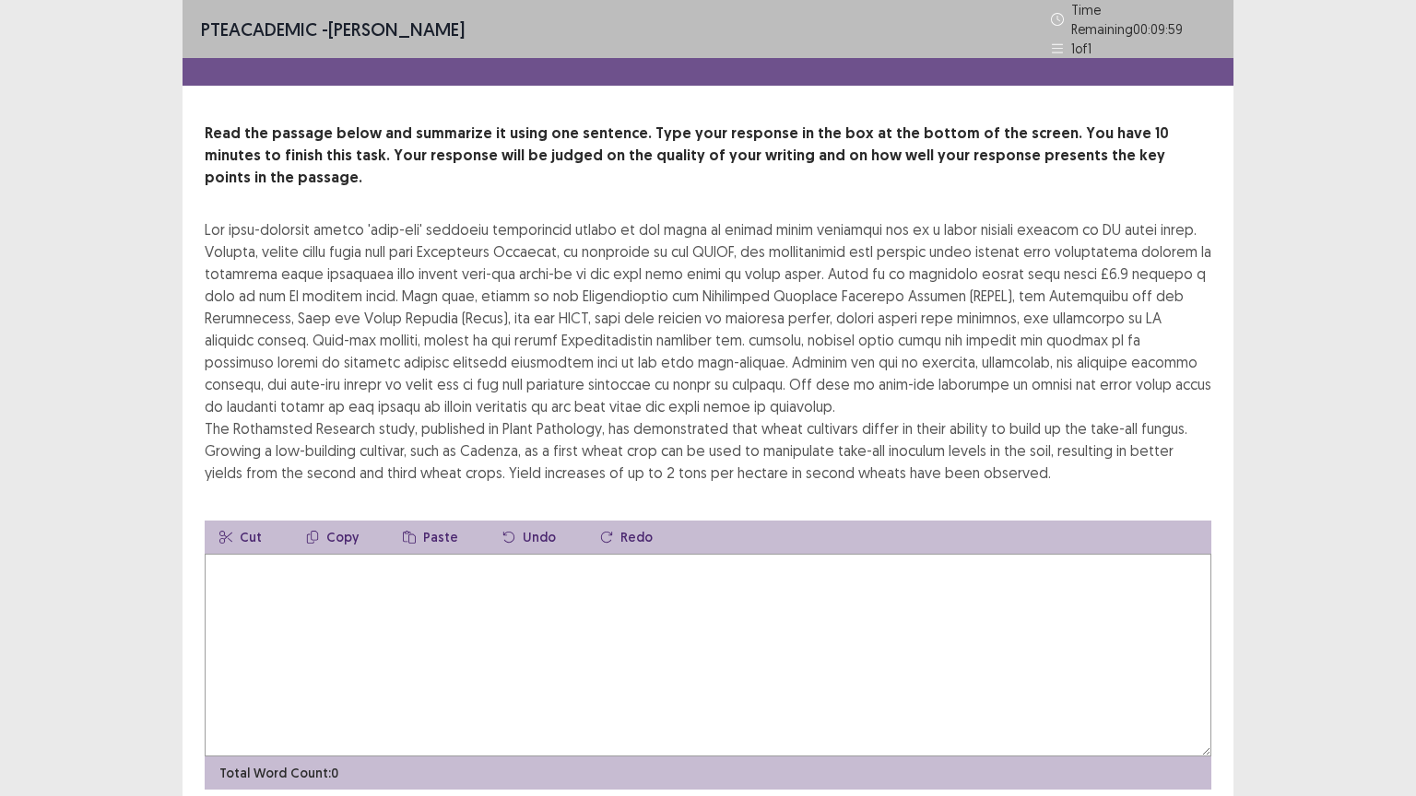
click at [474, 640] on textarea at bounding box center [708, 655] width 1006 height 203
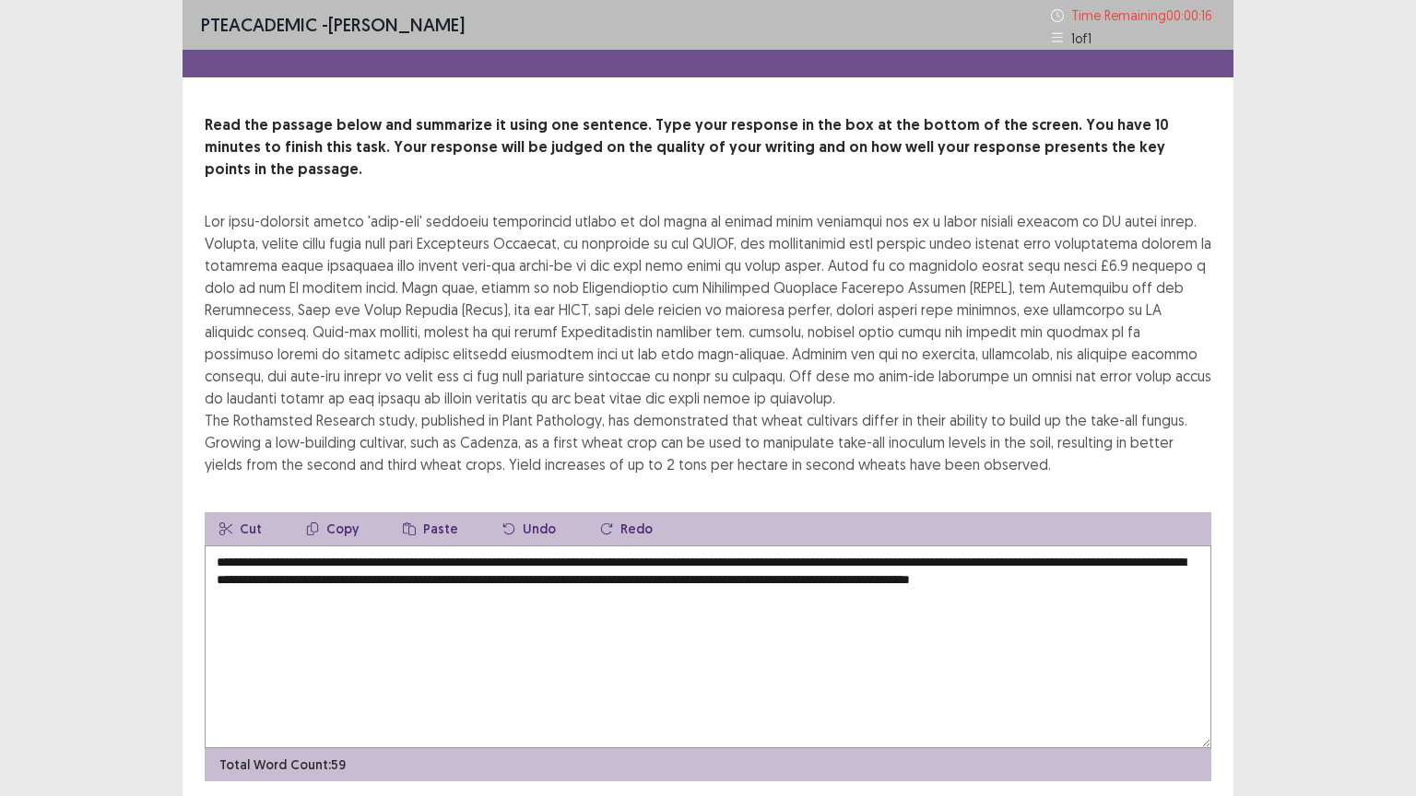
click at [899, 560] on textarea "**********" at bounding box center [708, 647] width 1006 height 203
click at [896, 560] on textarea "**********" at bounding box center [708, 647] width 1006 height 203
type textarea "**********"
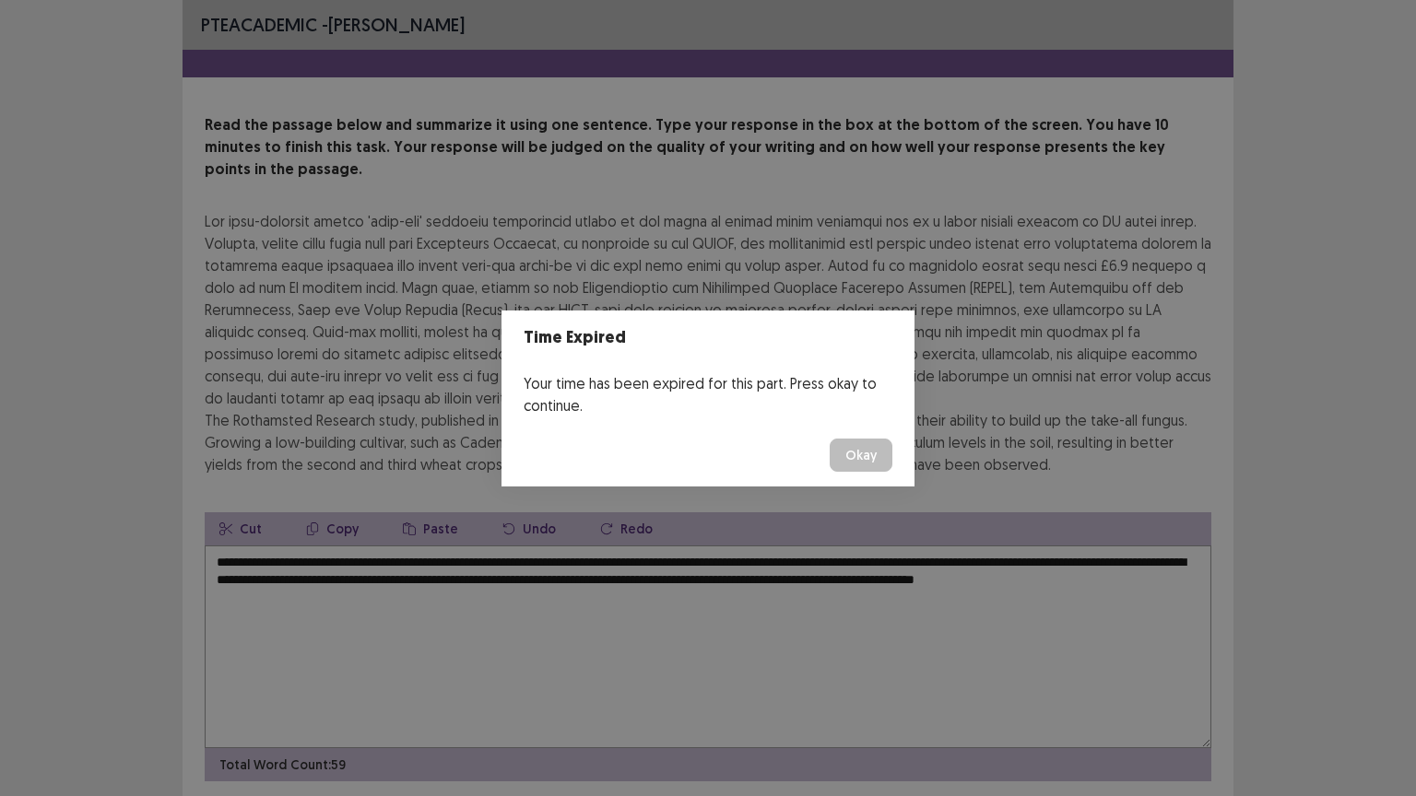
drag, startPoint x: 888, startPoint y: 447, endPoint x: 877, endPoint y: 448, distance: 11.1
click at [887, 447] on button "Okay" at bounding box center [860, 455] width 63 height 33
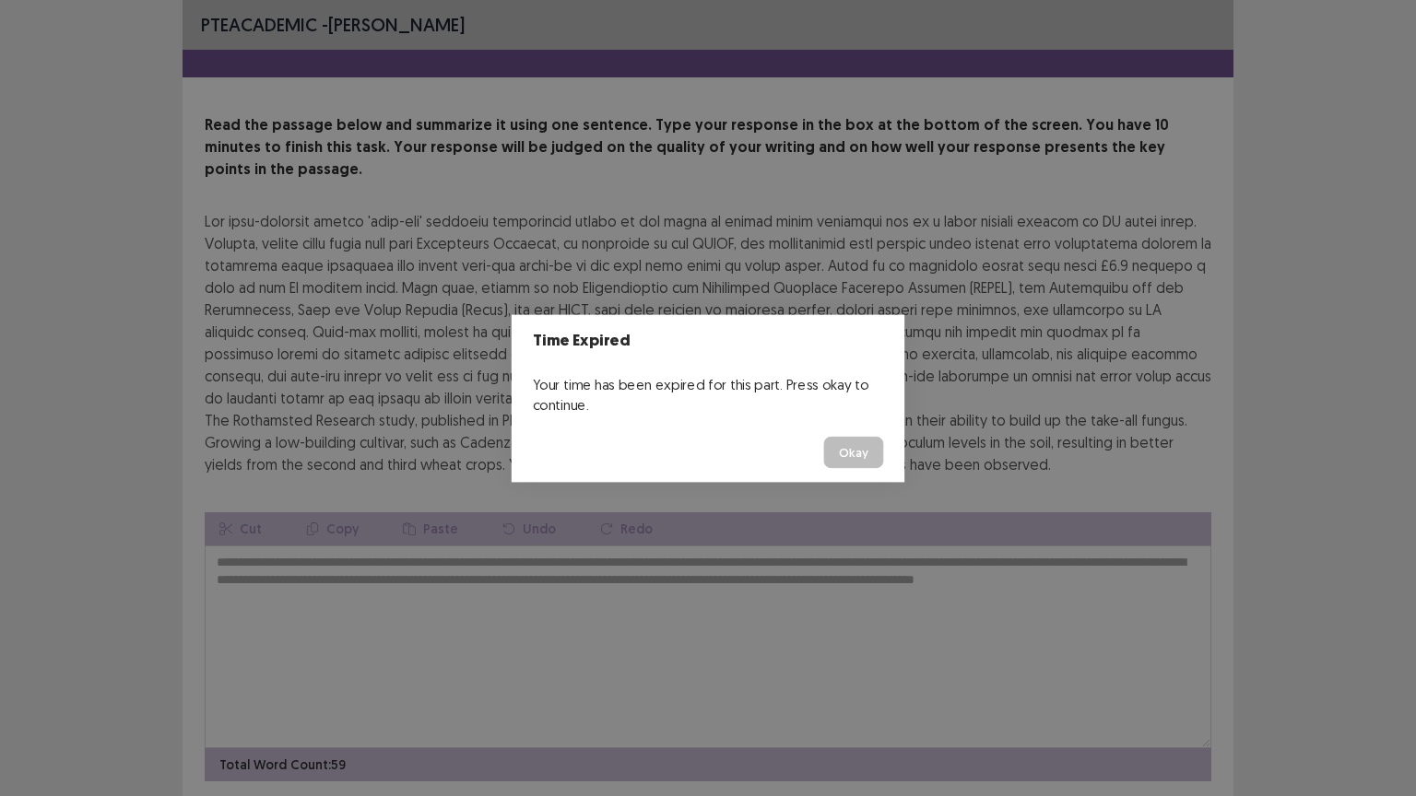
scroll to position [44, 0]
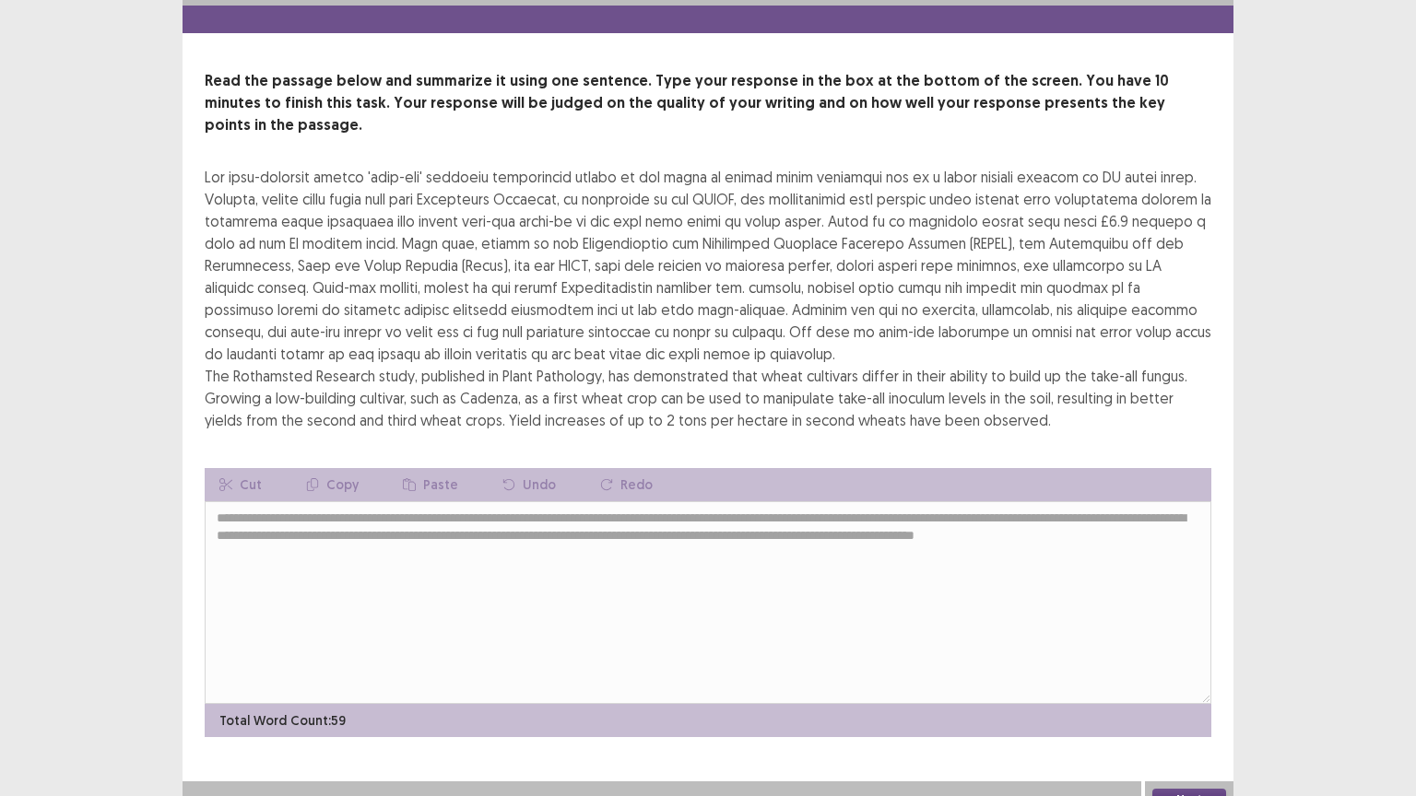
click at [1180, 640] on button "Next" at bounding box center [1189, 800] width 74 height 22
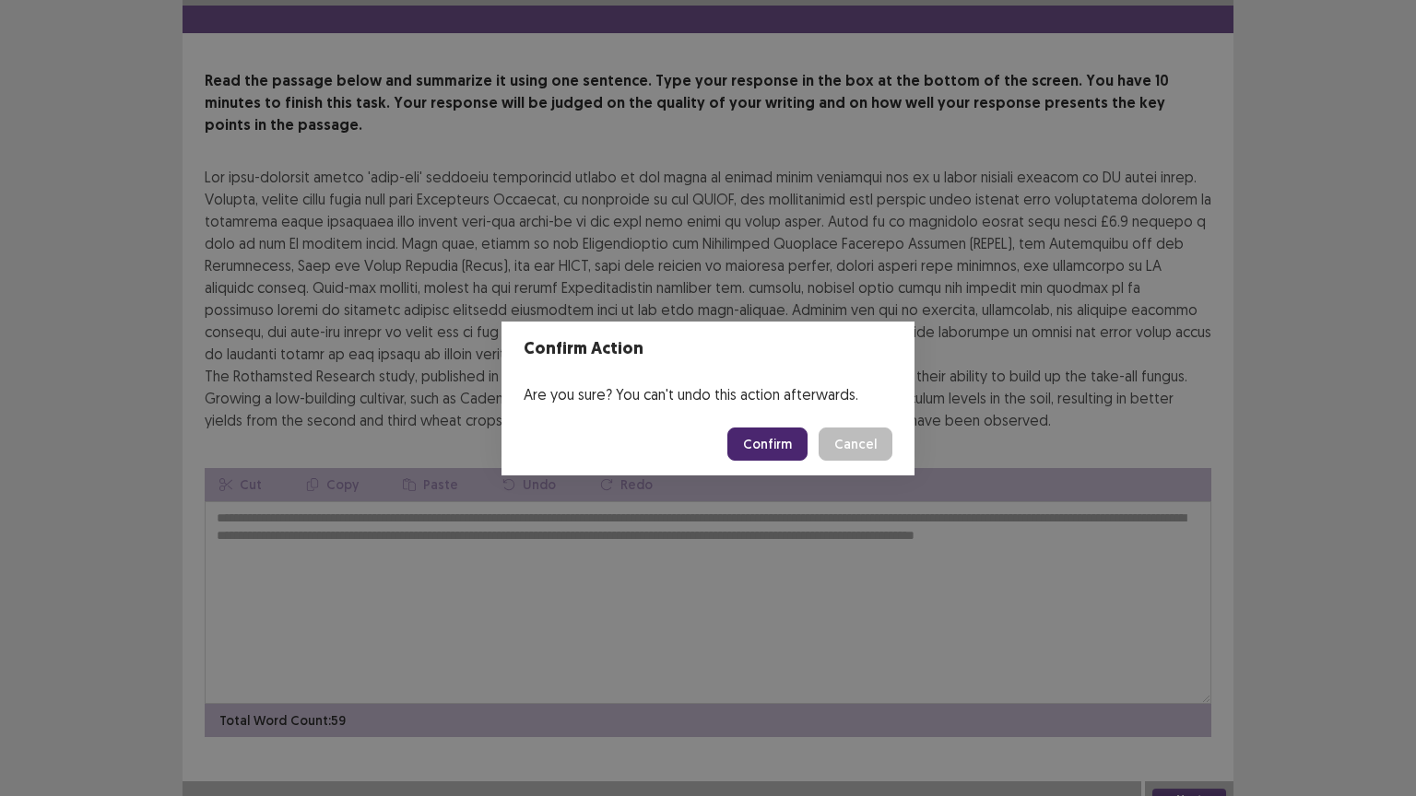
click at [767, 429] on button "Confirm" at bounding box center [767, 444] width 80 height 33
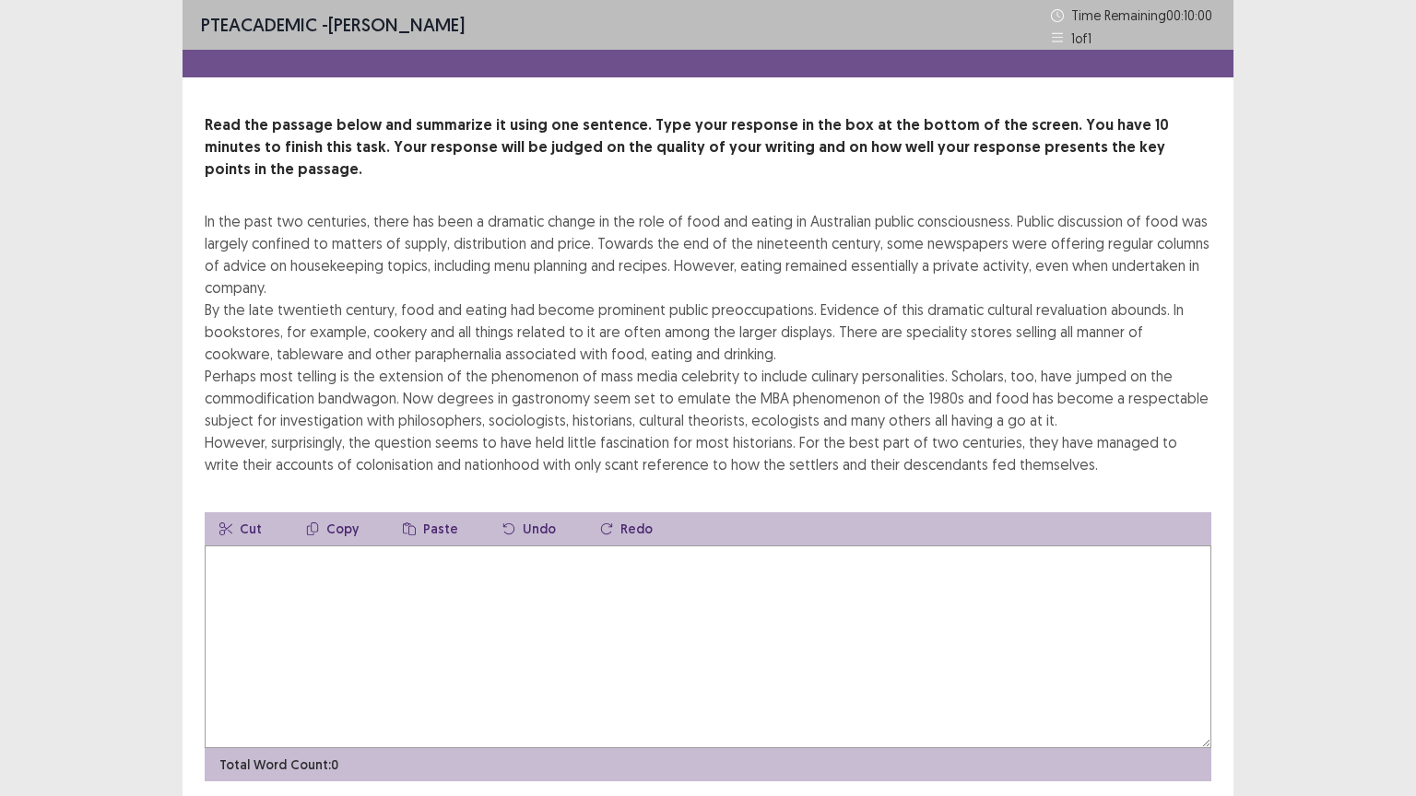
click at [635, 560] on textarea at bounding box center [708, 647] width 1006 height 203
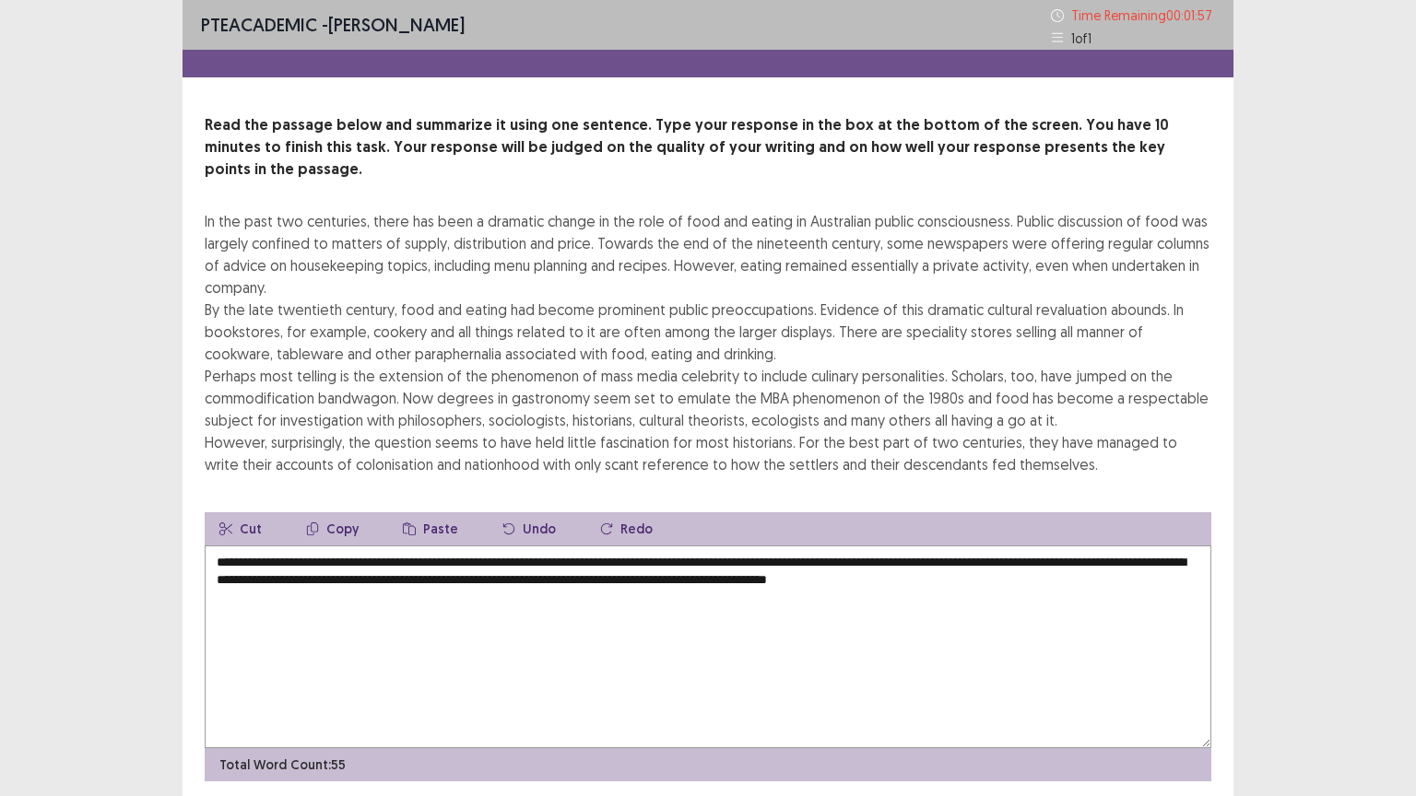
click at [903, 556] on textarea "**********" at bounding box center [708, 647] width 1006 height 203
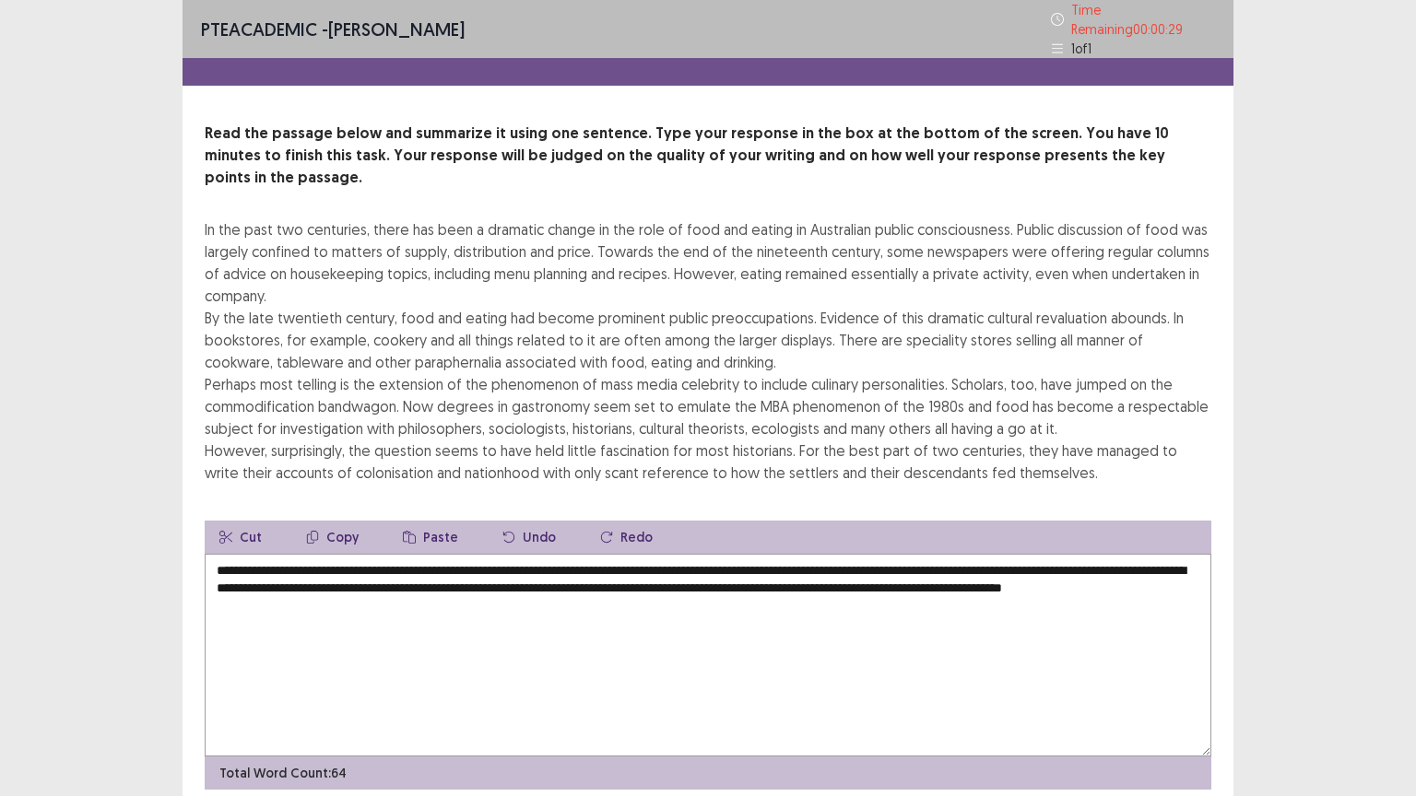
click at [1095, 557] on textarea "**********" at bounding box center [708, 655] width 1006 height 203
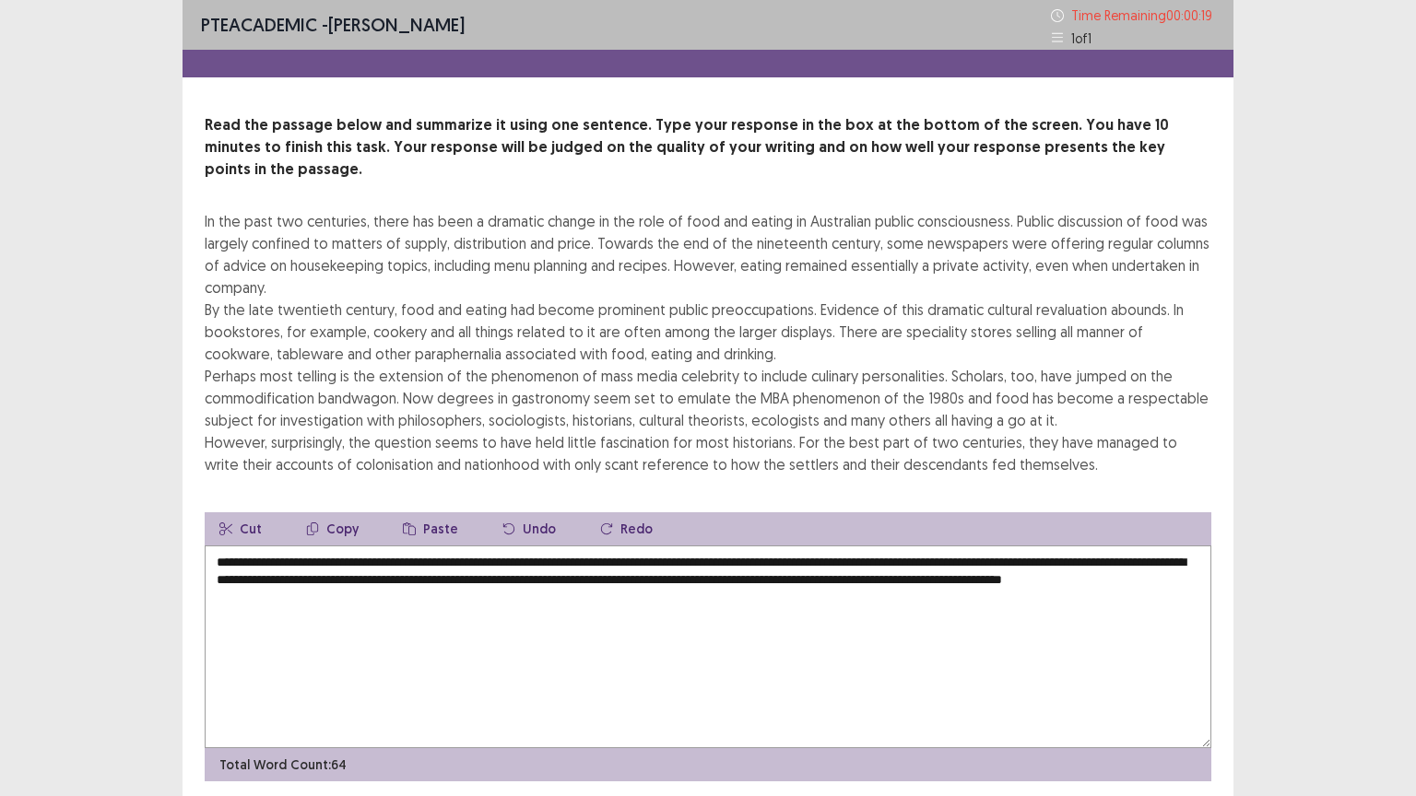
click at [603, 640] on textarea "**********" at bounding box center [708, 647] width 1006 height 203
type textarea "**********"
click at [1327, 579] on div "PTE academic - Sanjay Tamang Time Remaining 00 : 00 : 16 1 of 1 Read the passag…" at bounding box center [708, 431] width 1416 height 863
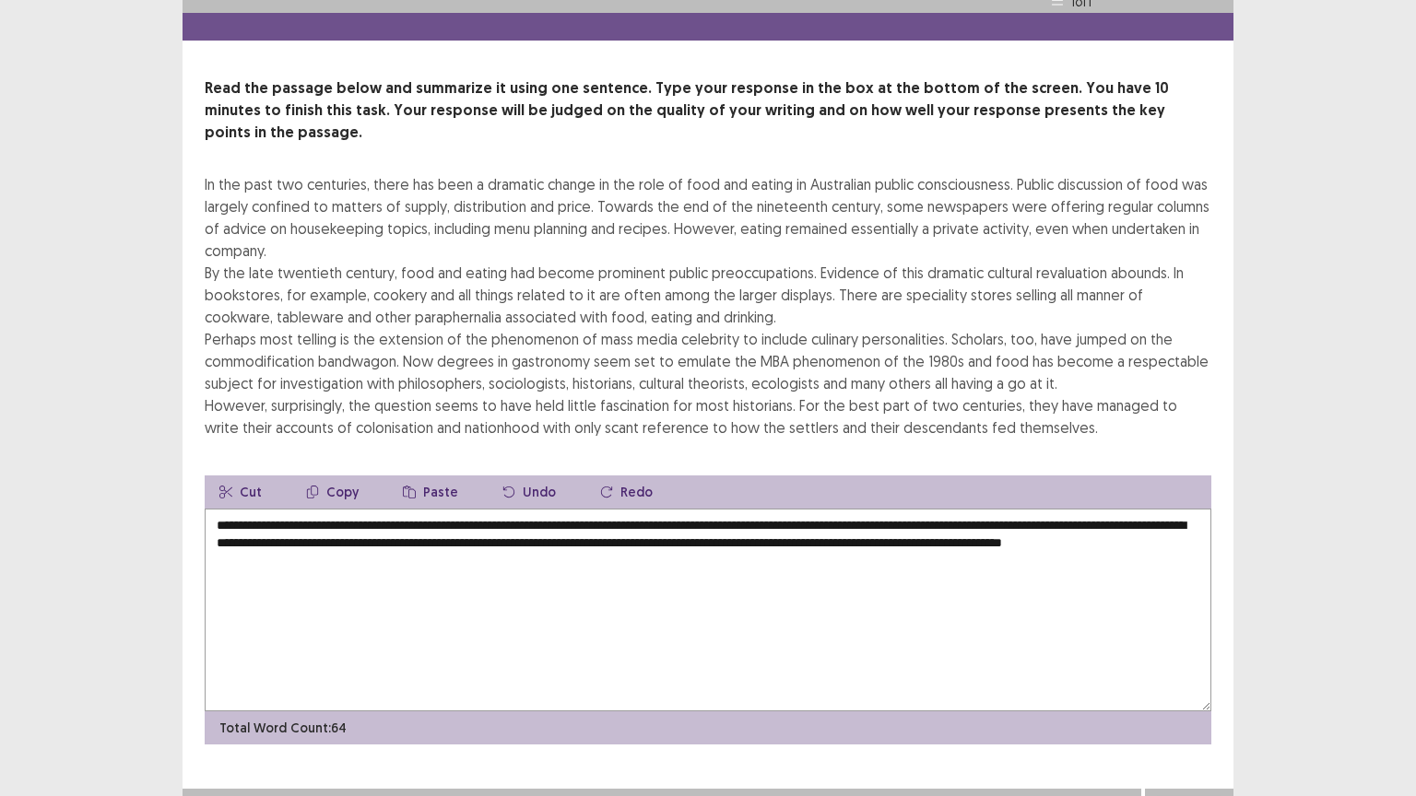
scroll to position [44, 0]
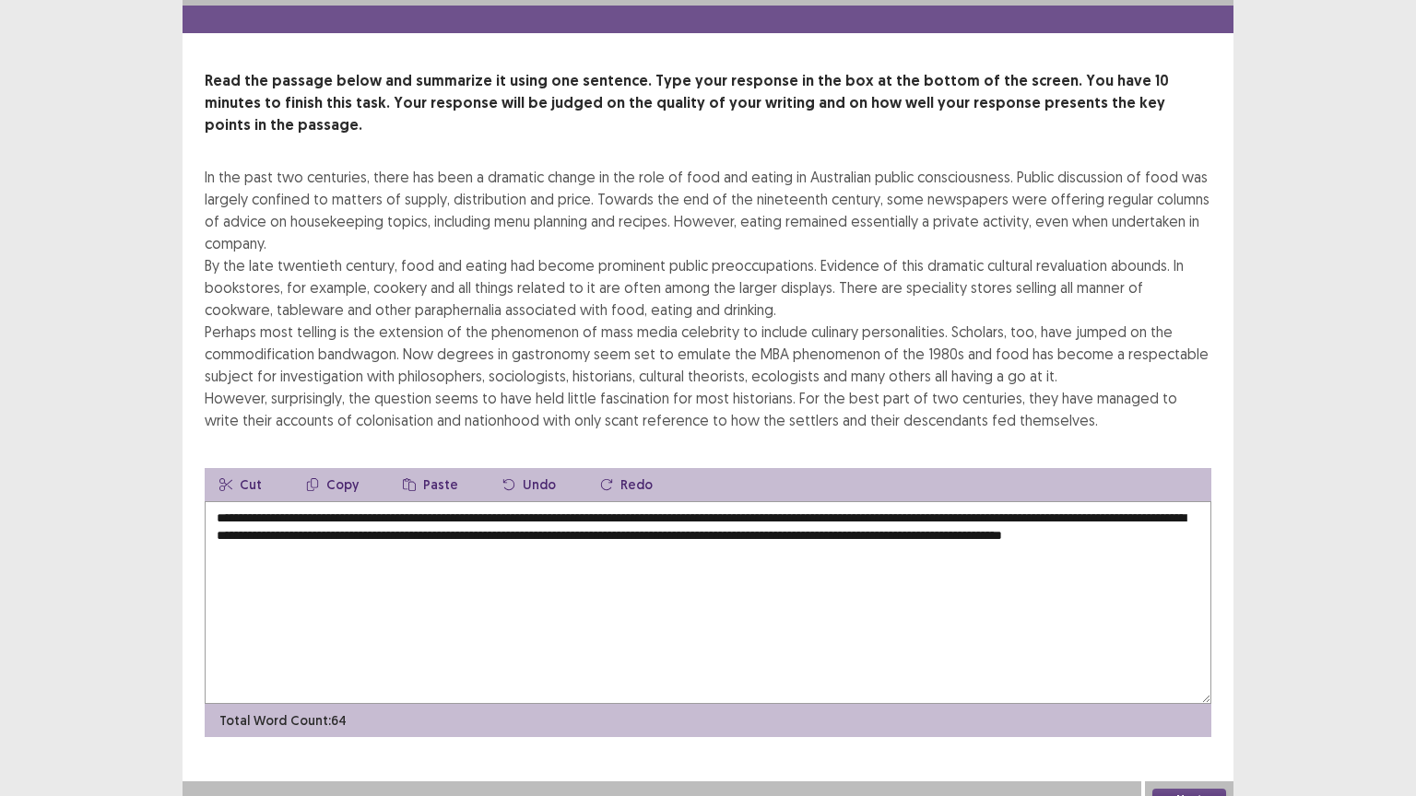
click at [1205, 640] on button "Next" at bounding box center [1189, 800] width 74 height 22
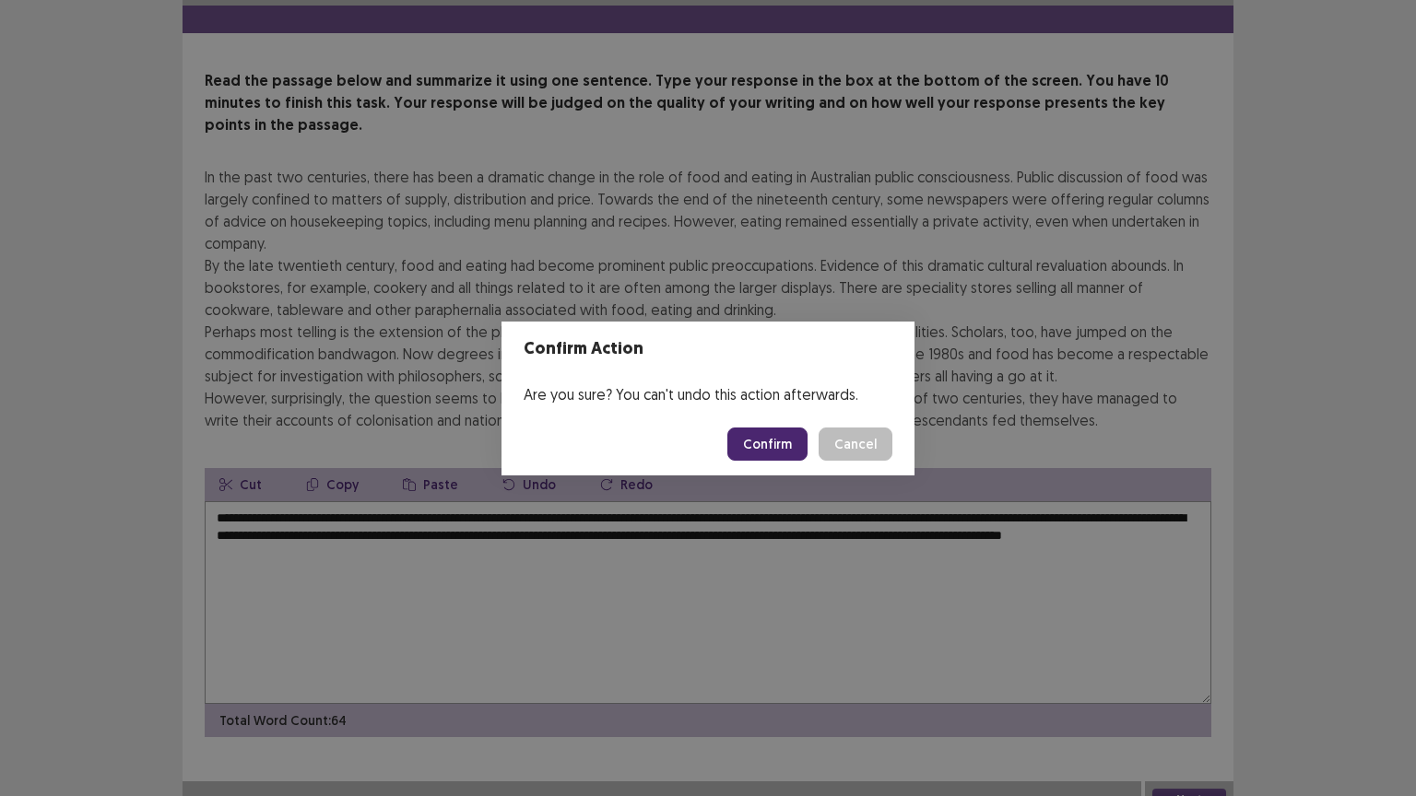
click at [775, 441] on button "Confirm" at bounding box center [767, 444] width 80 height 33
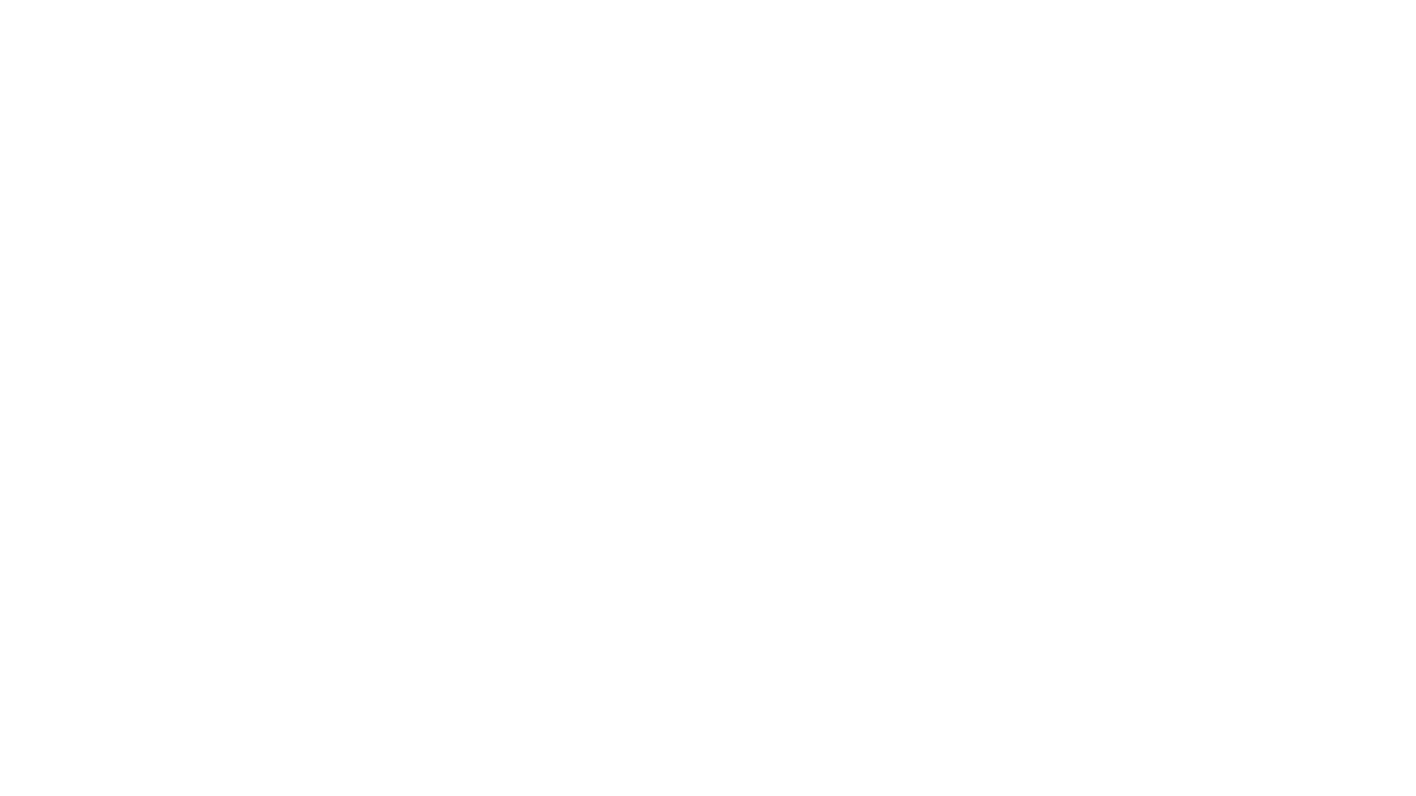
scroll to position [0, 0]
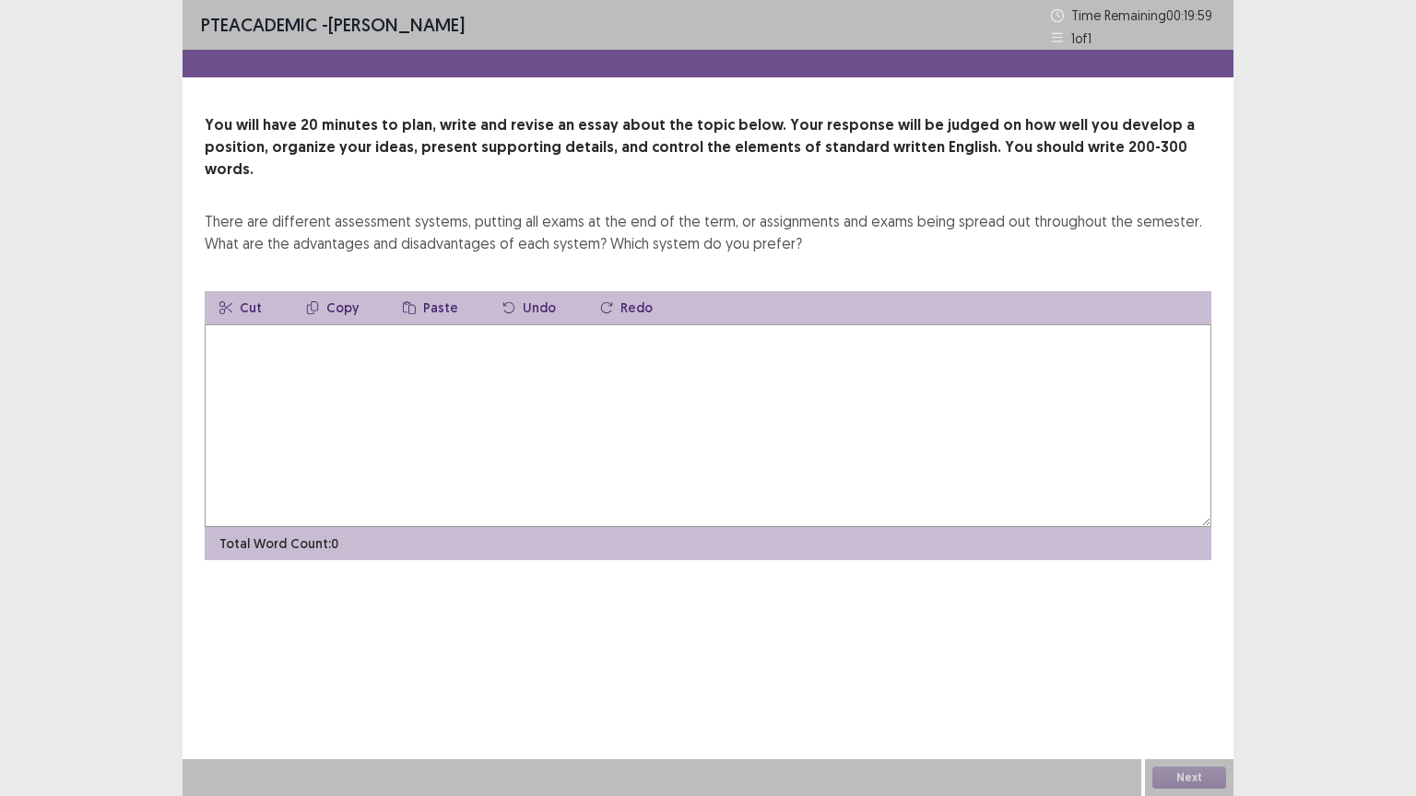
click at [764, 444] on textarea at bounding box center [708, 425] width 1006 height 203
click at [640, 358] on textarea at bounding box center [708, 425] width 1006 height 203
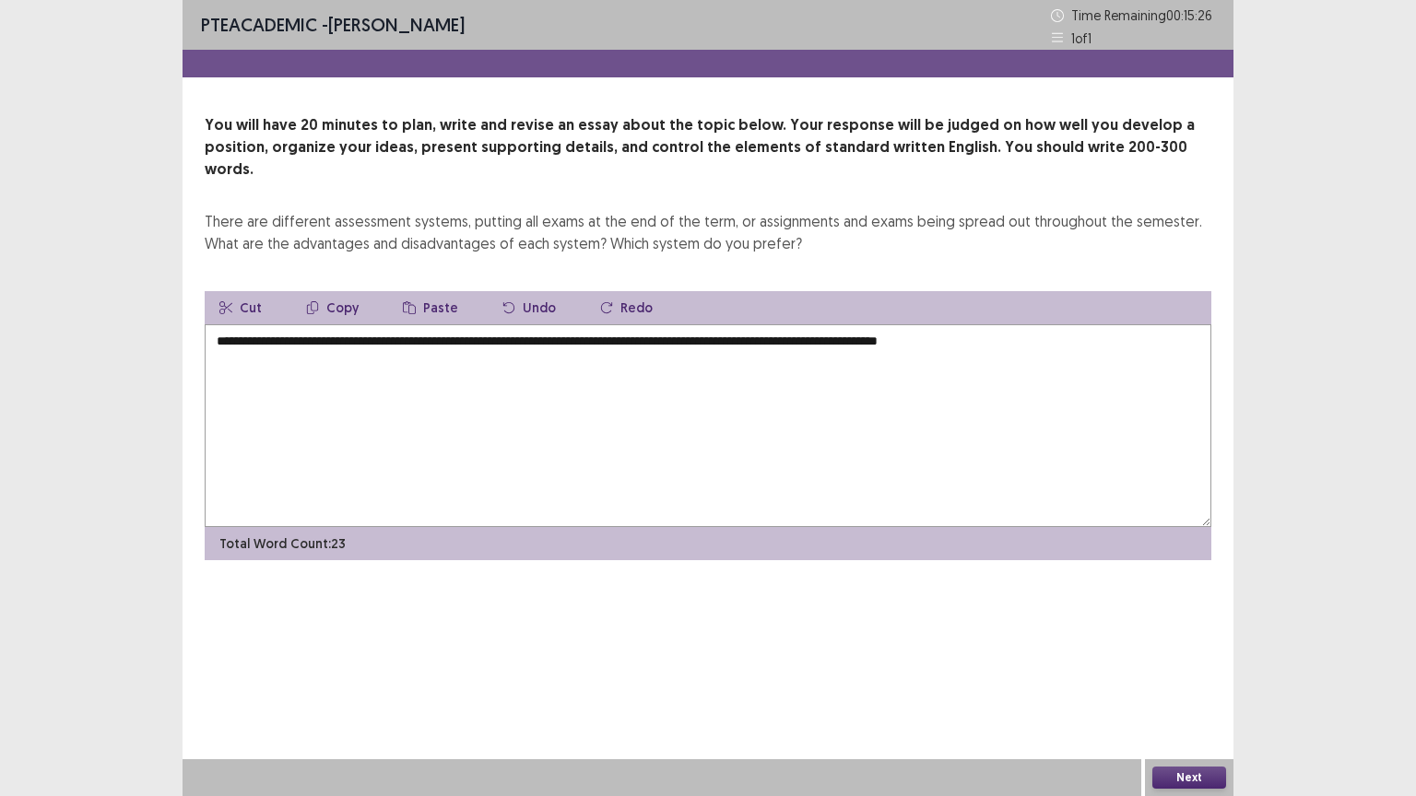
click at [860, 324] on textarea "**********" at bounding box center [708, 425] width 1006 height 203
click at [1058, 324] on textarea "**********" at bounding box center [708, 425] width 1006 height 203
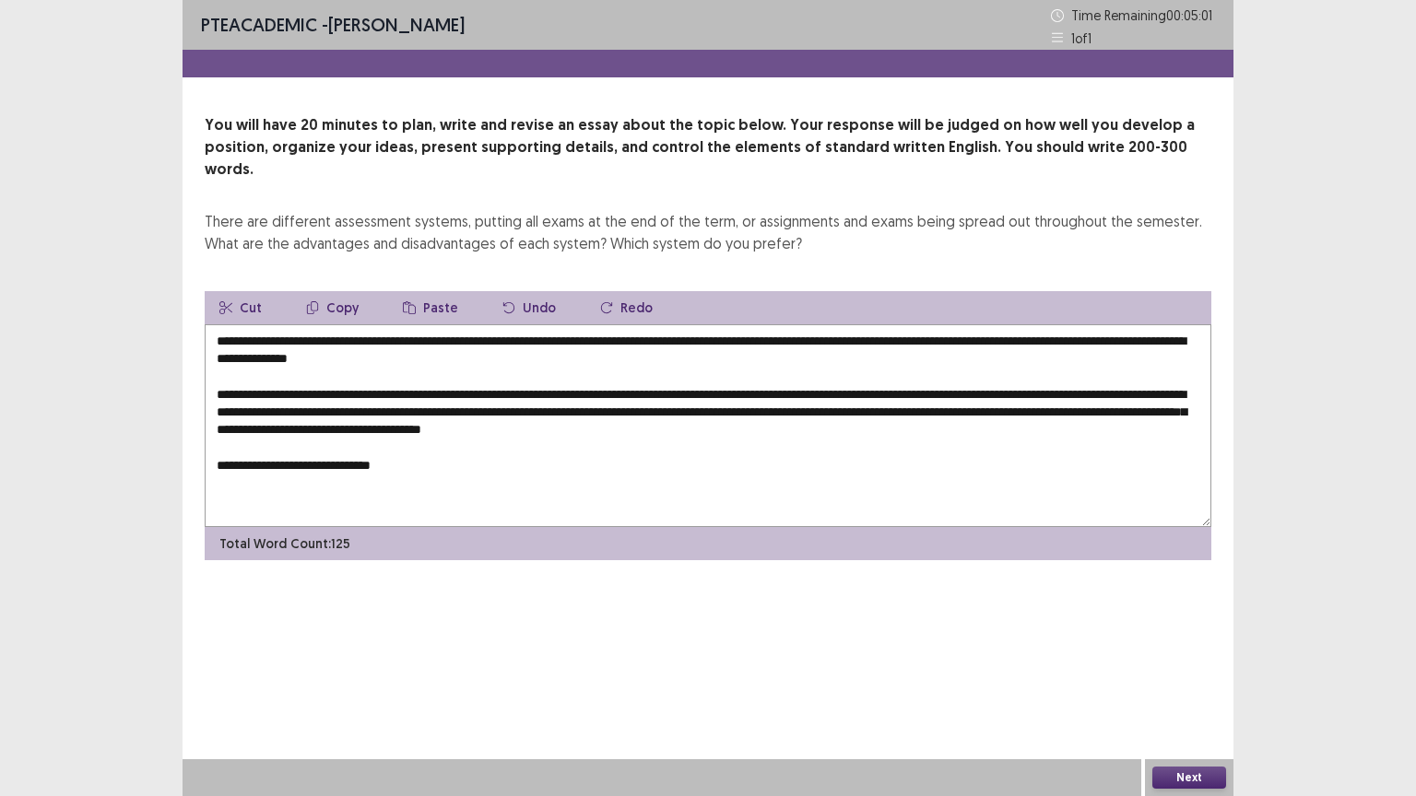
drag, startPoint x: 321, startPoint y: 408, endPoint x: 912, endPoint y: 414, distance: 591.7
click at [912, 414] on textarea "**********" at bounding box center [708, 425] width 1006 height 203
click at [862, 427] on textarea "**********" at bounding box center [708, 425] width 1006 height 203
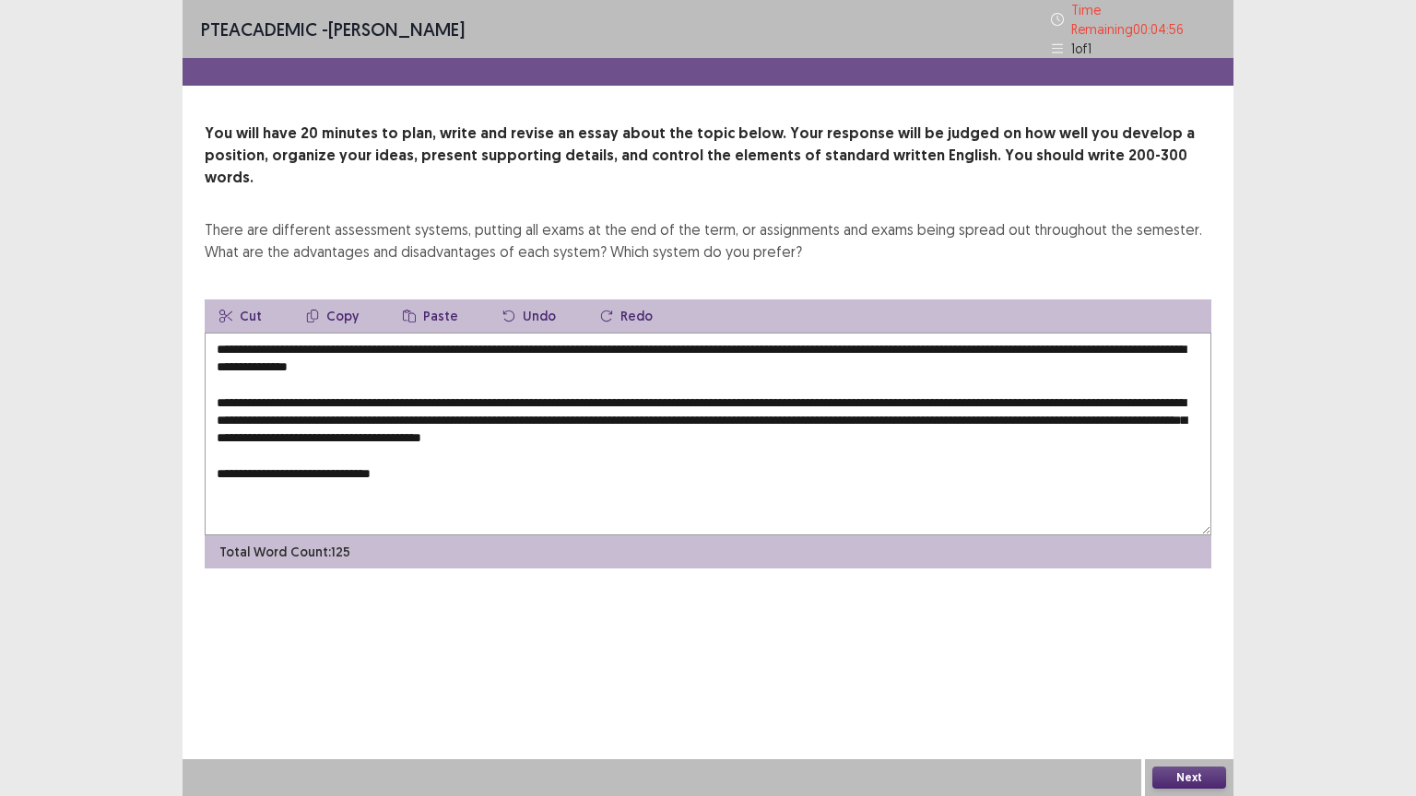
click at [919, 405] on textarea "**********" at bounding box center [708, 434] width 1006 height 203
click at [957, 409] on textarea "**********" at bounding box center [708, 434] width 1006 height 203
drag, startPoint x: 1161, startPoint y: 418, endPoint x: 321, endPoint y: 378, distance: 841.4
click at [321, 378] on textarea "**********" at bounding box center [708, 434] width 1006 height 203
click at [322, 378] on textarea "**********" at bounding box center [708, 434] width 1006 height 203
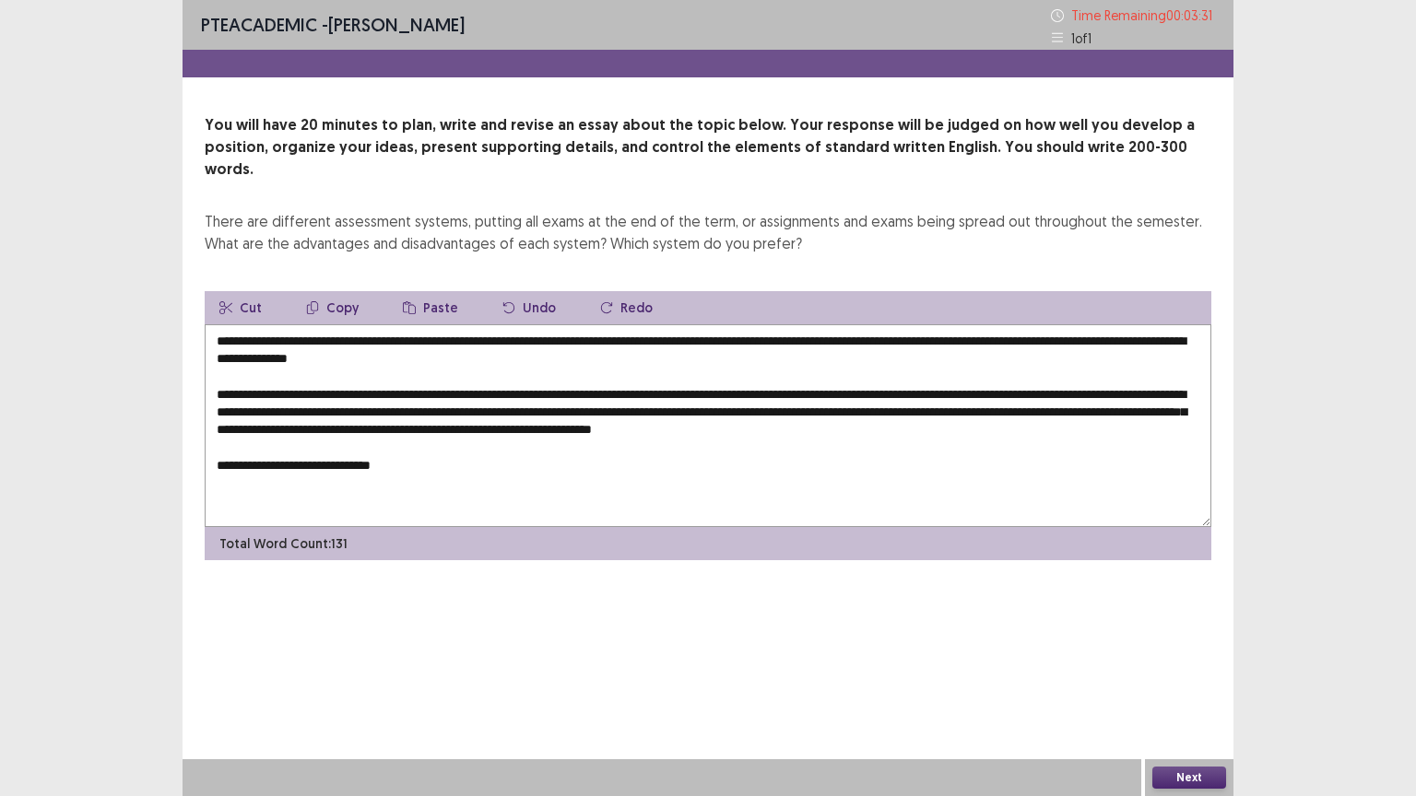
drag, startPoint x: 243, startPoint y: 370, endPoint x: 1160, endPoint y: 405, distance: 917.6
click at [1160, 405] on textarea "**********" at bounding box center [708, 425] width 1006 height 203
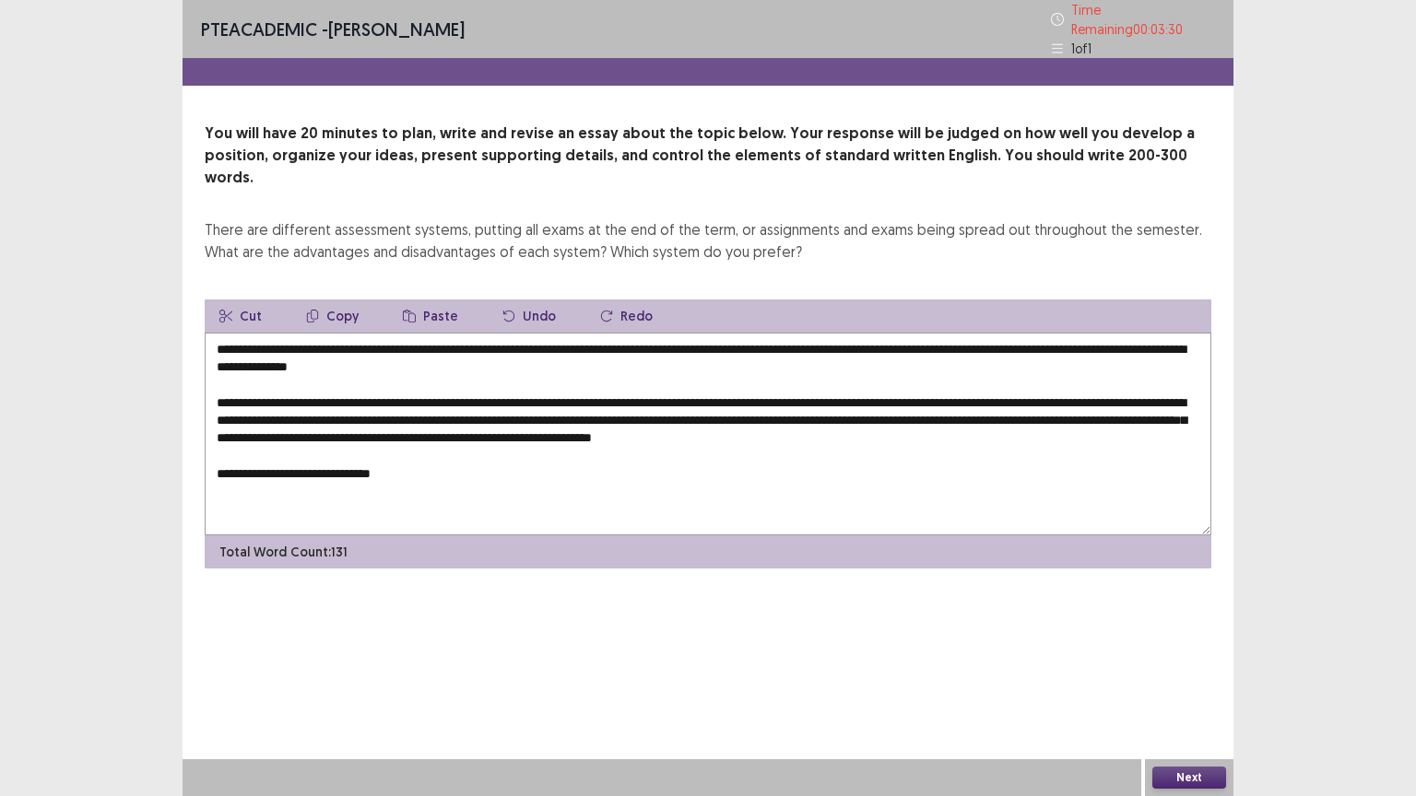
click at [491, 466] on textarea "**********" at bounding box center [708, 434] width 1006 height 203
drag, startPoint x: 425, startPoint y: 446, endPoint x: 325, endPoint y: 443, distance: 99.6
click at [325, 443] on textarea "**********" at bounding box center [708, 434] width 1006 height 203
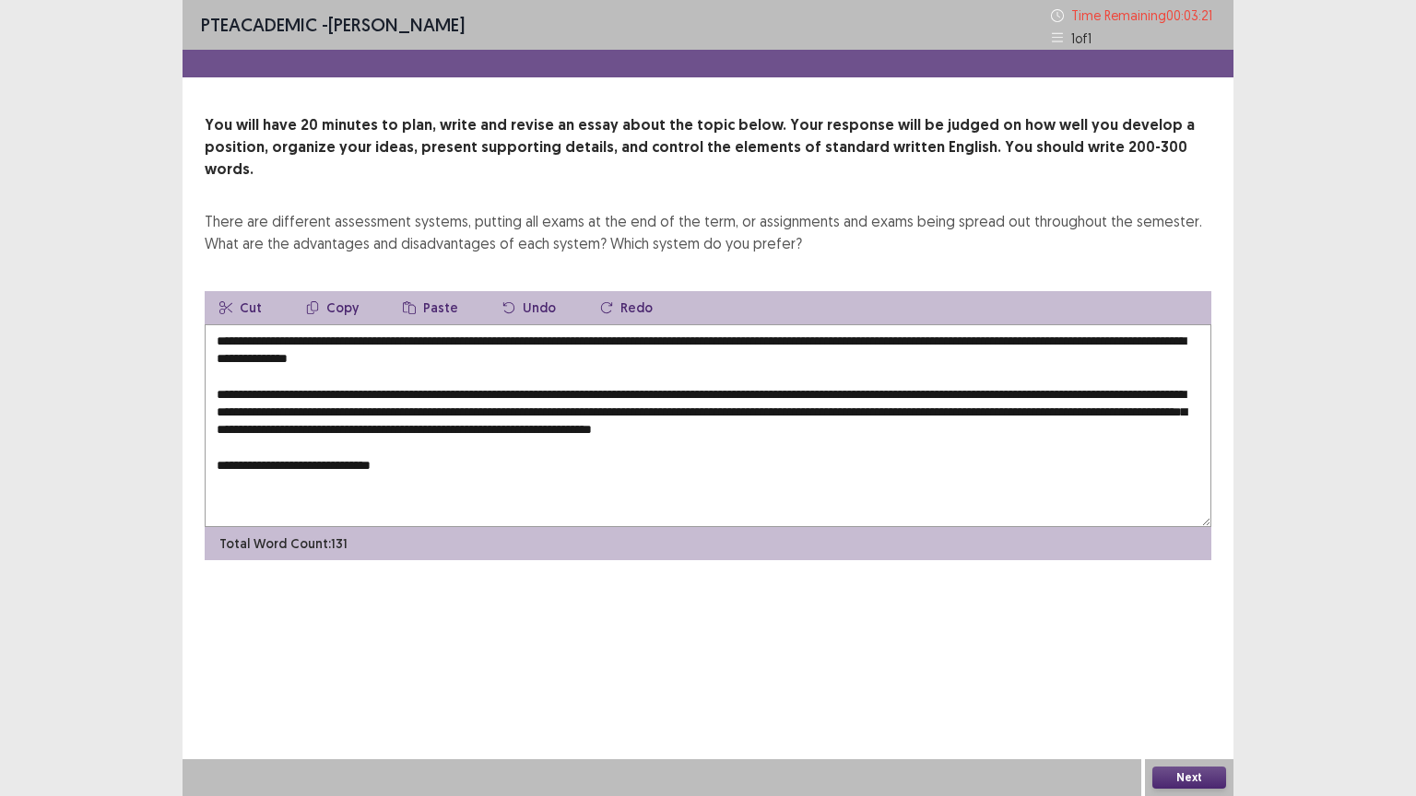
click at [428, 291] on button "Paste" at bounding box center [430, 307] width 85 height 33
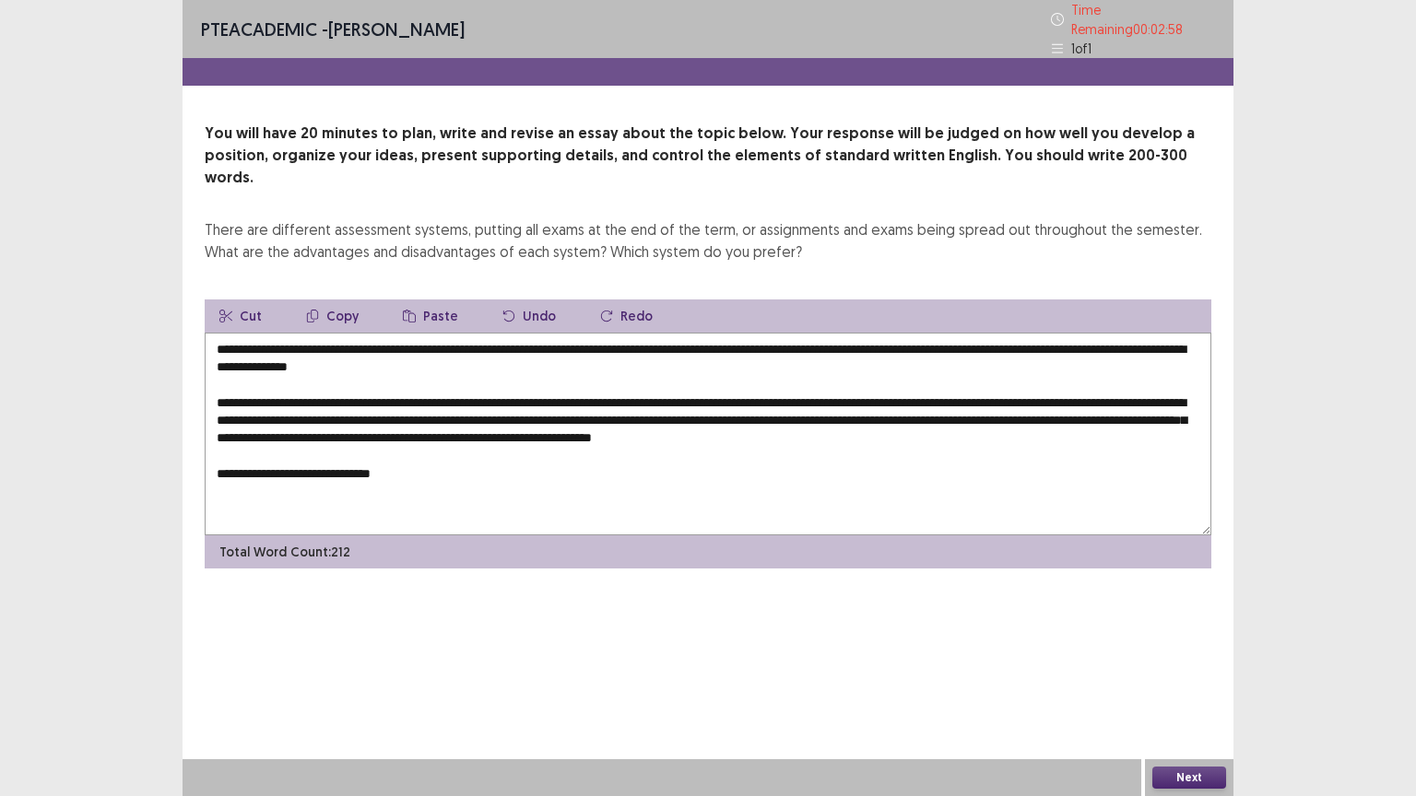
drag, startPoint x: 1102, startPoint y: 479, endPoint x: 907, endPoint y: 479, distance: 195.4
click at [907, 479] on textarea at bounding box center [708, 434] width 1006 height 203
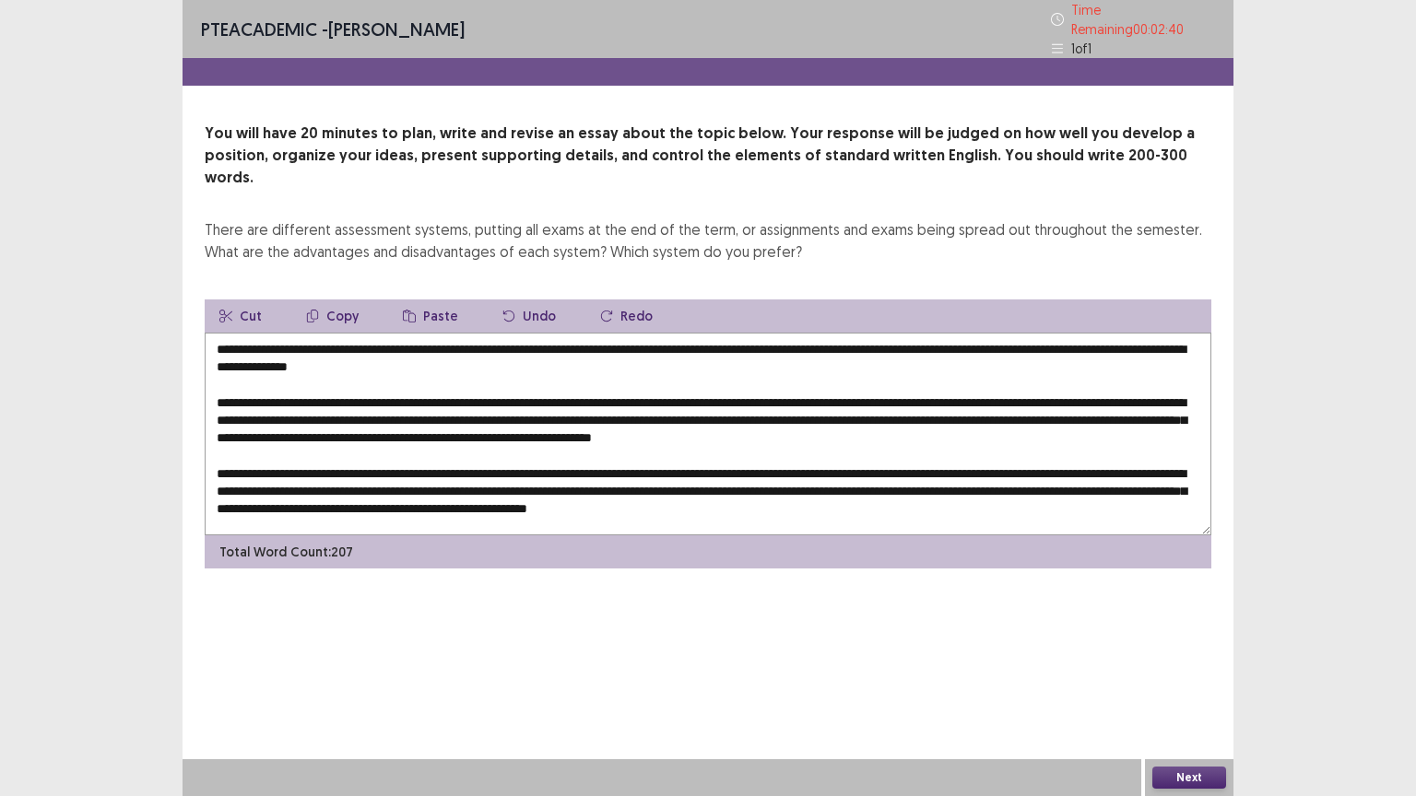
click at [1124, 482] on textarea at bounding box center [708, 434] width 1006 height 203
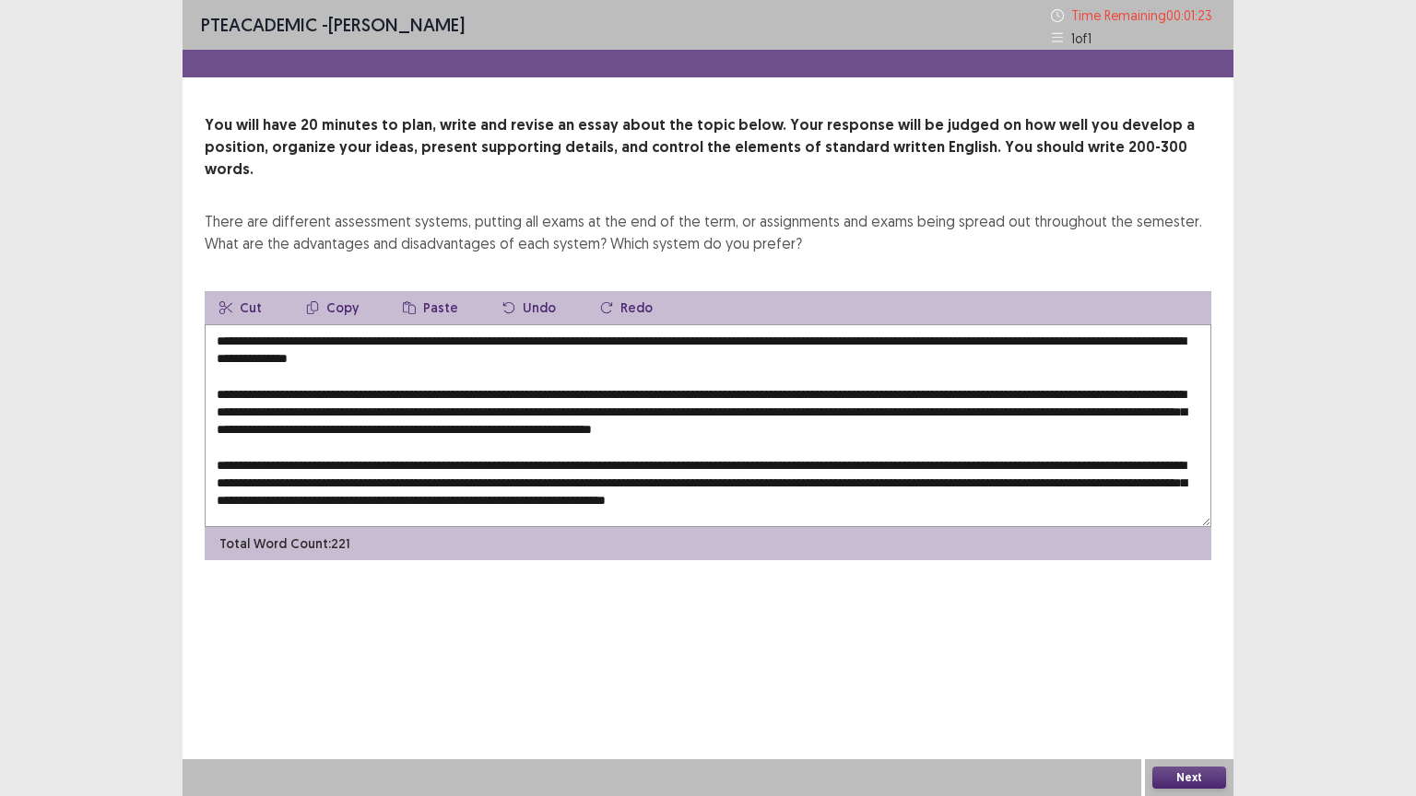
drag, startPoint x: 346, startPoint y: 317, endPoint x: 1030, endPoint y: 326, distance: 684.8
click at [1030, 326] on textarea at bounding box center [708, 425] width 1006 height 203
click at [696, 457] on textarea at bounding box center [708, 425] width 1006 height 203
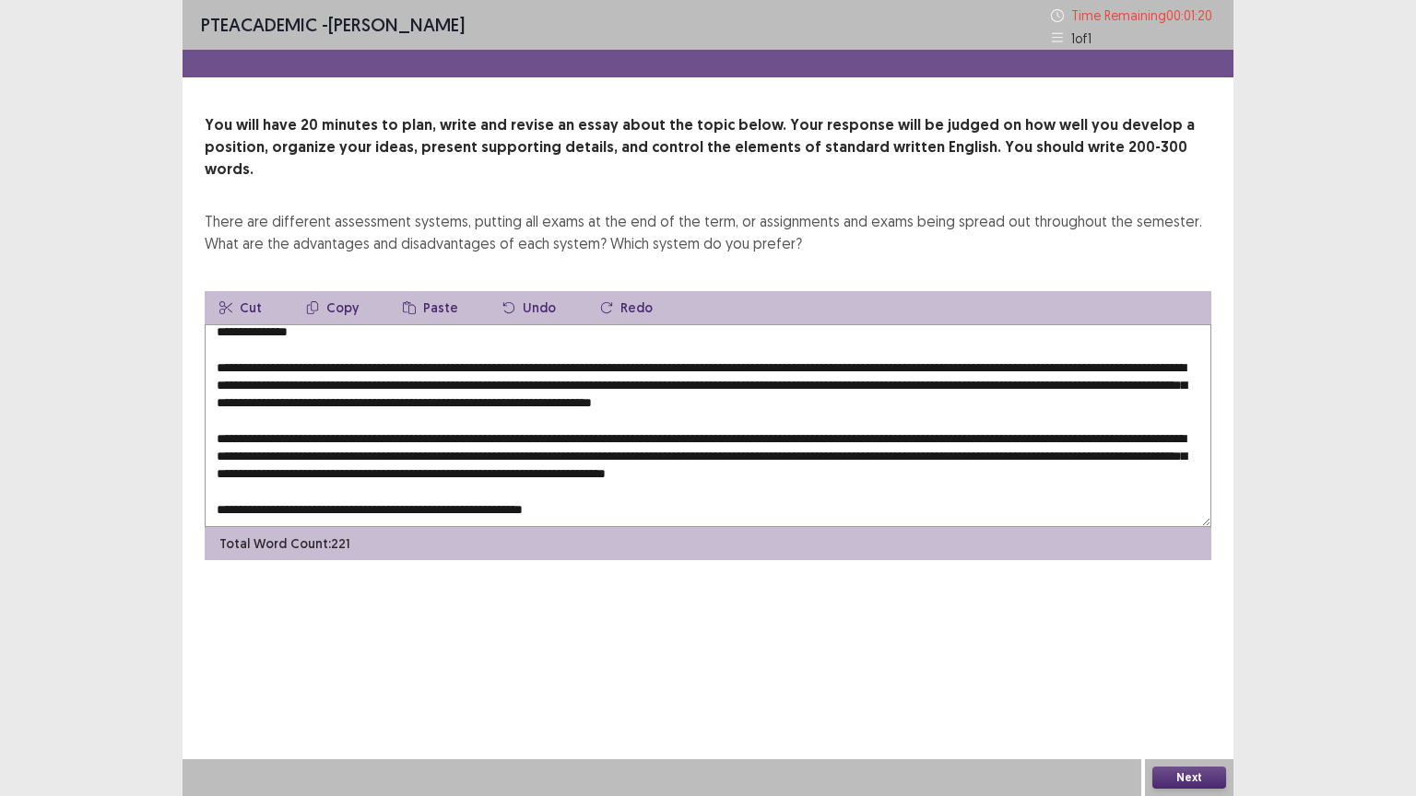
scroll to position [44, 0]
click at [584, 481] on textarea at bounding box center [708, 425] width 1006 height 203
click at [429, 291] on button "Paste" at bounding box center [430, 307] width 85 height 33
click at [372, 486] on textarea at bounding box center [708, 425] width 1006 height 203
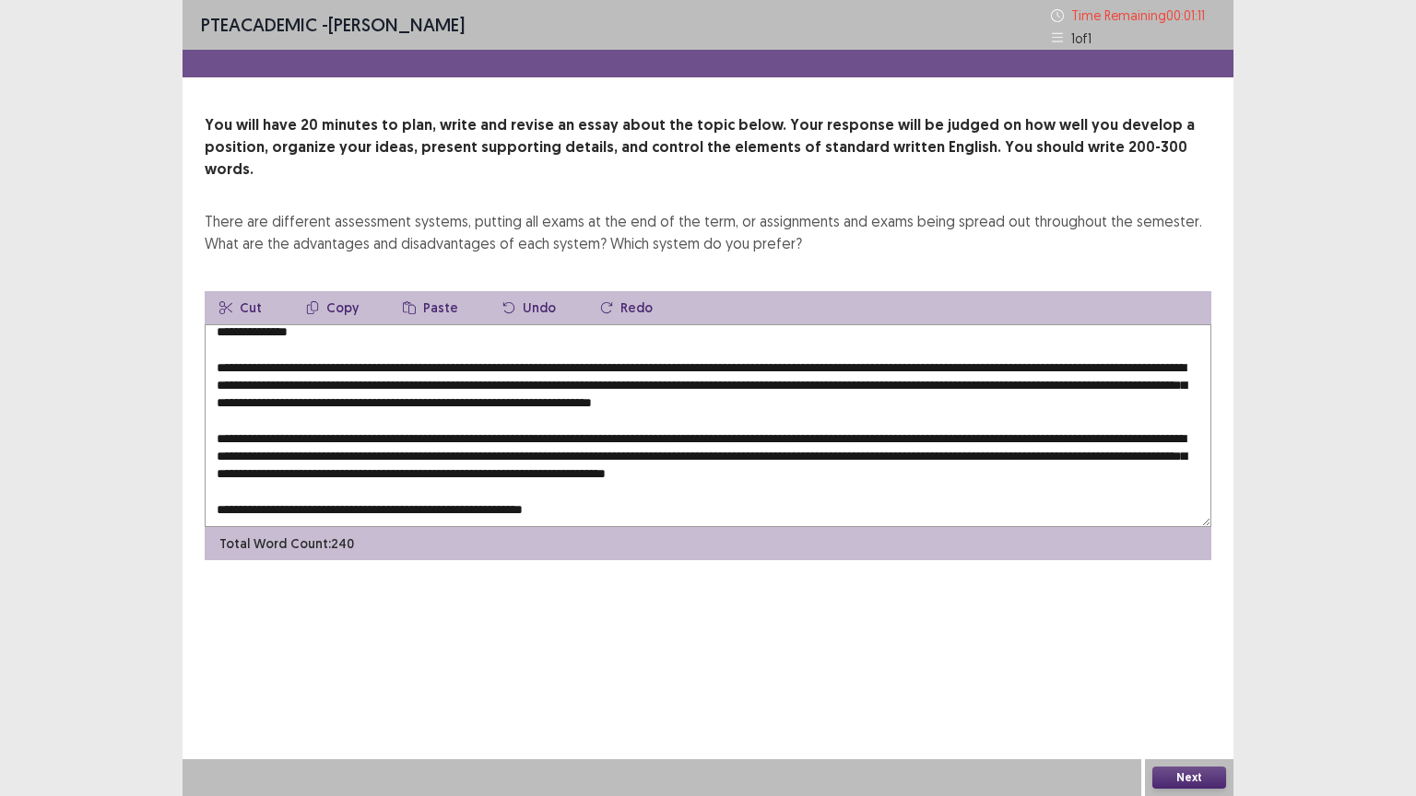
click at [306, 501] on textarea at bounding box center [708, 425] width 1006 height 203
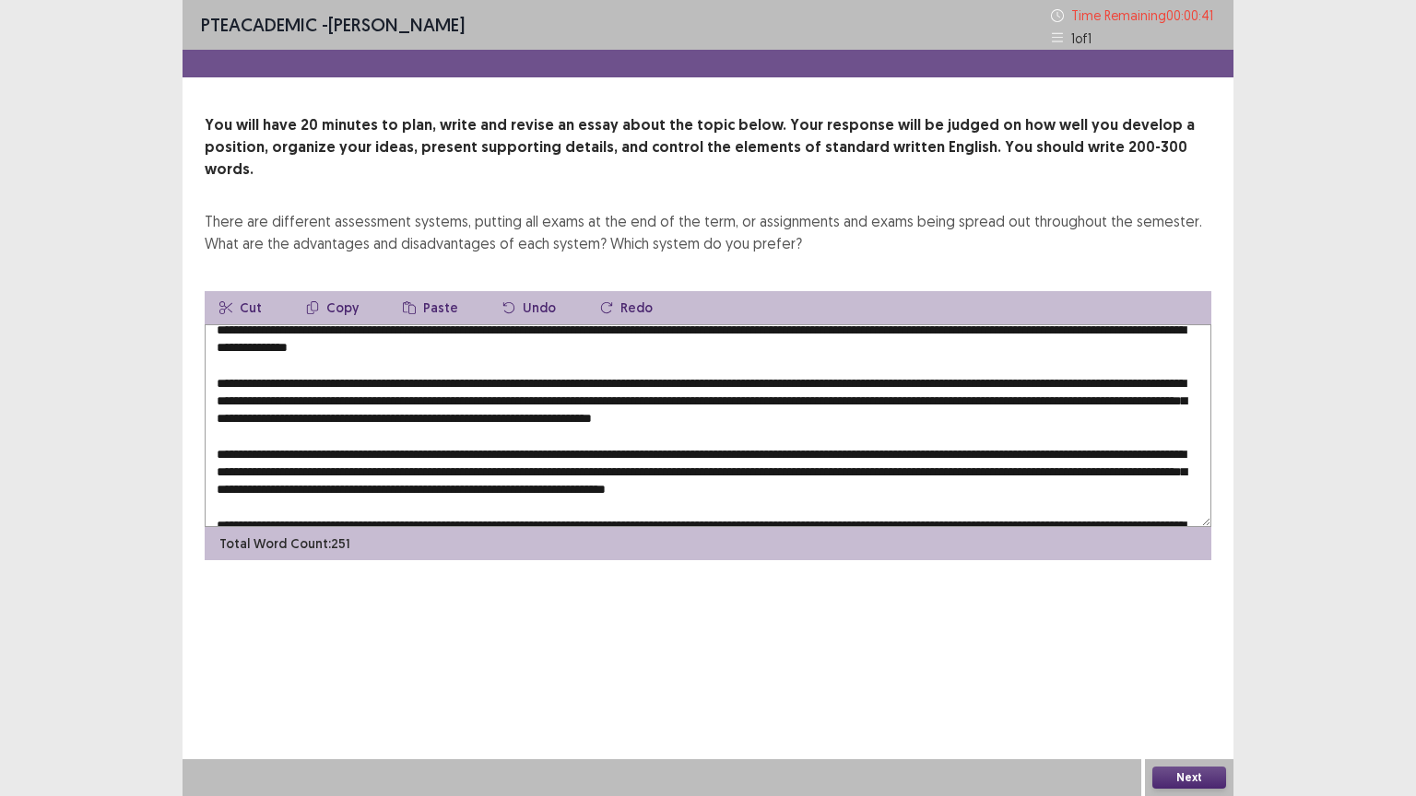
scroll to position [0, 0]
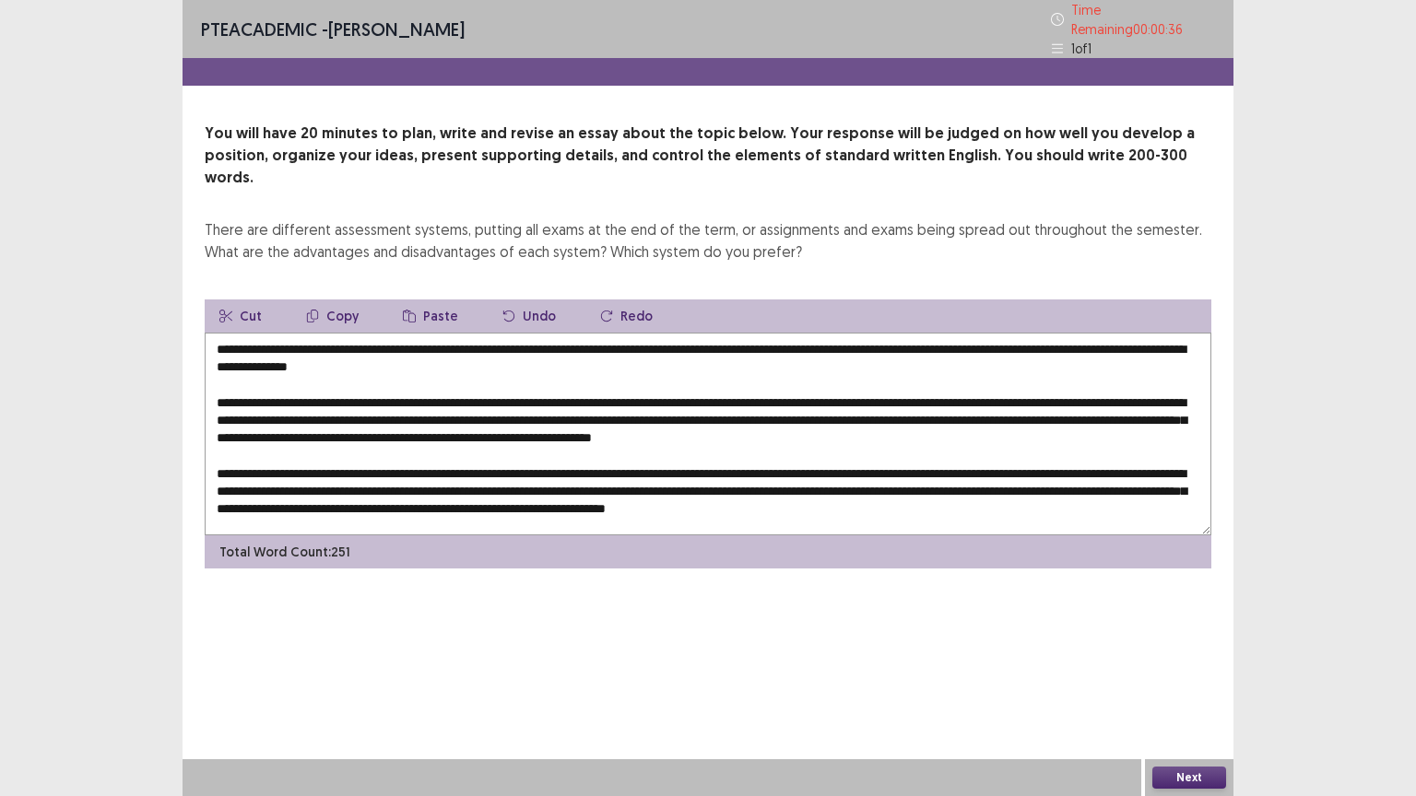
drag, startPoint x: 235, startPoint y: 335, endPoint x: 199, endPoint y: 335, distance: 35.9
click at [199, 335] on div "You will have 20 minutes to plan, write and revise an essay about the topic bel…" at bounding box center [707, 346] width 1051 height 446
type textarea "**********"
click at [429, 300] on button "Paste" at bounding box center [430, 316] width 85 height 33
click at [971, 336] on textarea at bounding box center [708, 434] width 1006 height 203
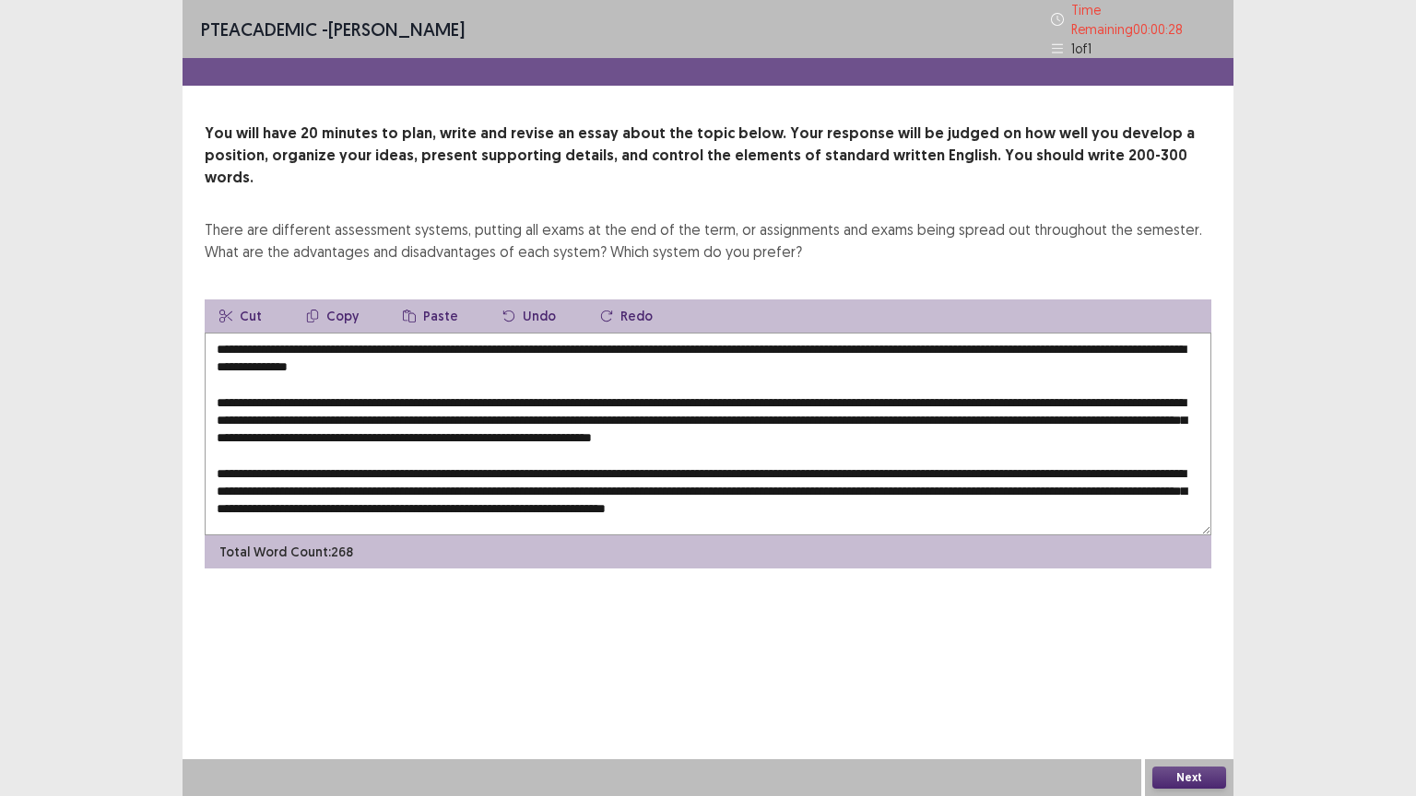
click at [423, 300] on button "Paste" at bounding box center [430, 316] width 85 height 33
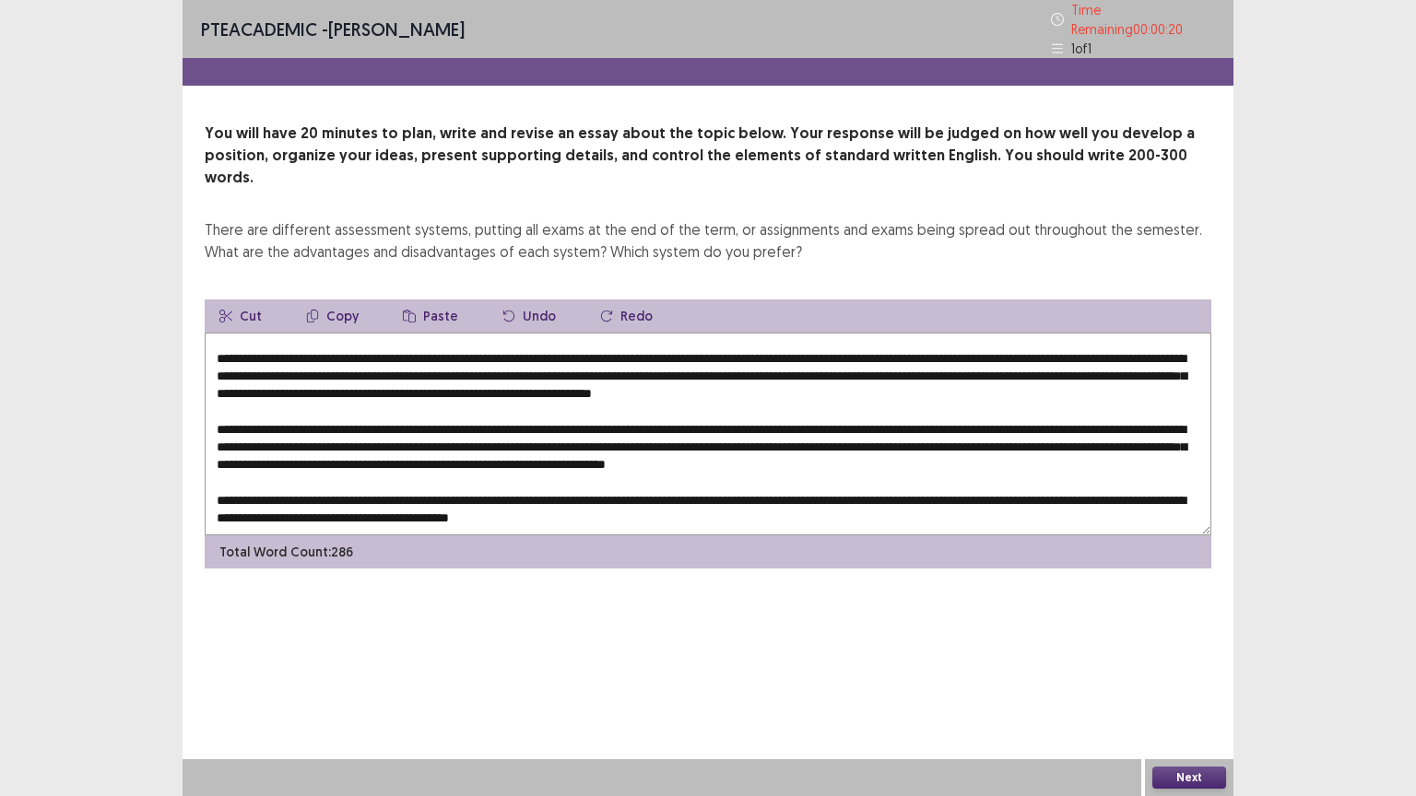
scroll to position [79, 0]
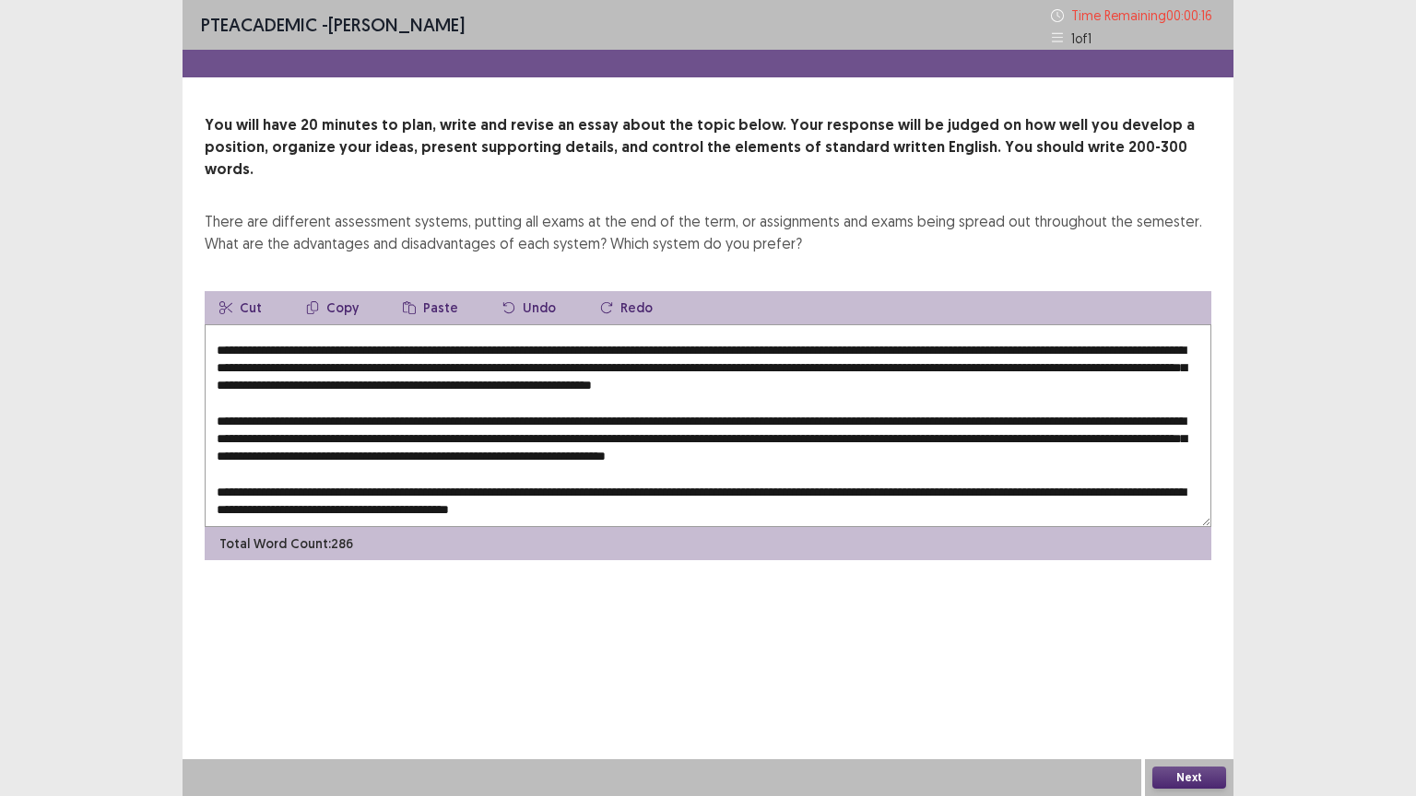
click at [1191, 640] on button "Next" at bounding box center [1189, 778] width 74 height 22
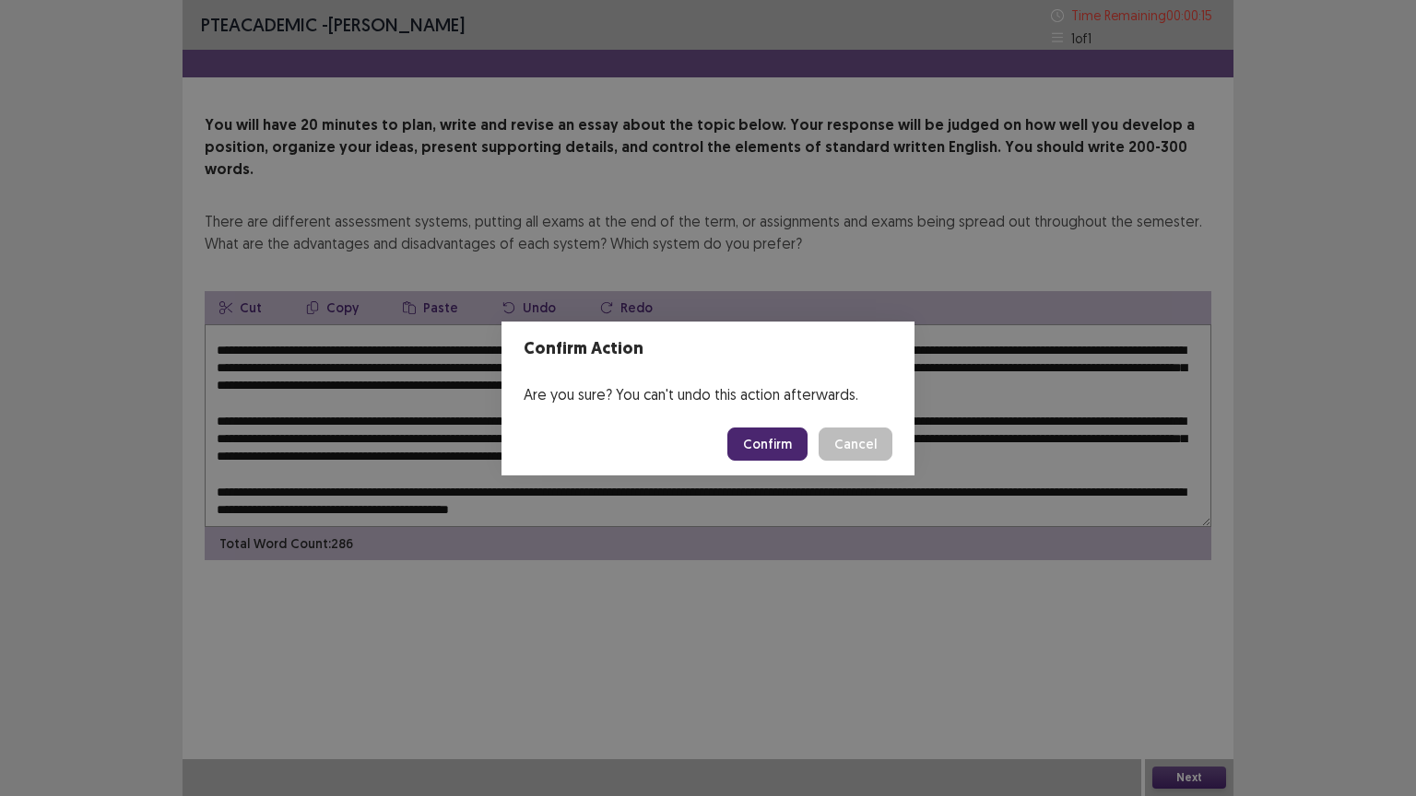
click at [781, 444] on button "Confirm" at bounding box center [767, 444] width 80 height 33
click at [635, 578] on div "Confirm Action Are you sure? You can't undo this action afterwards. Loading... …" at bounding box center [708, 398] width 1416 height 796
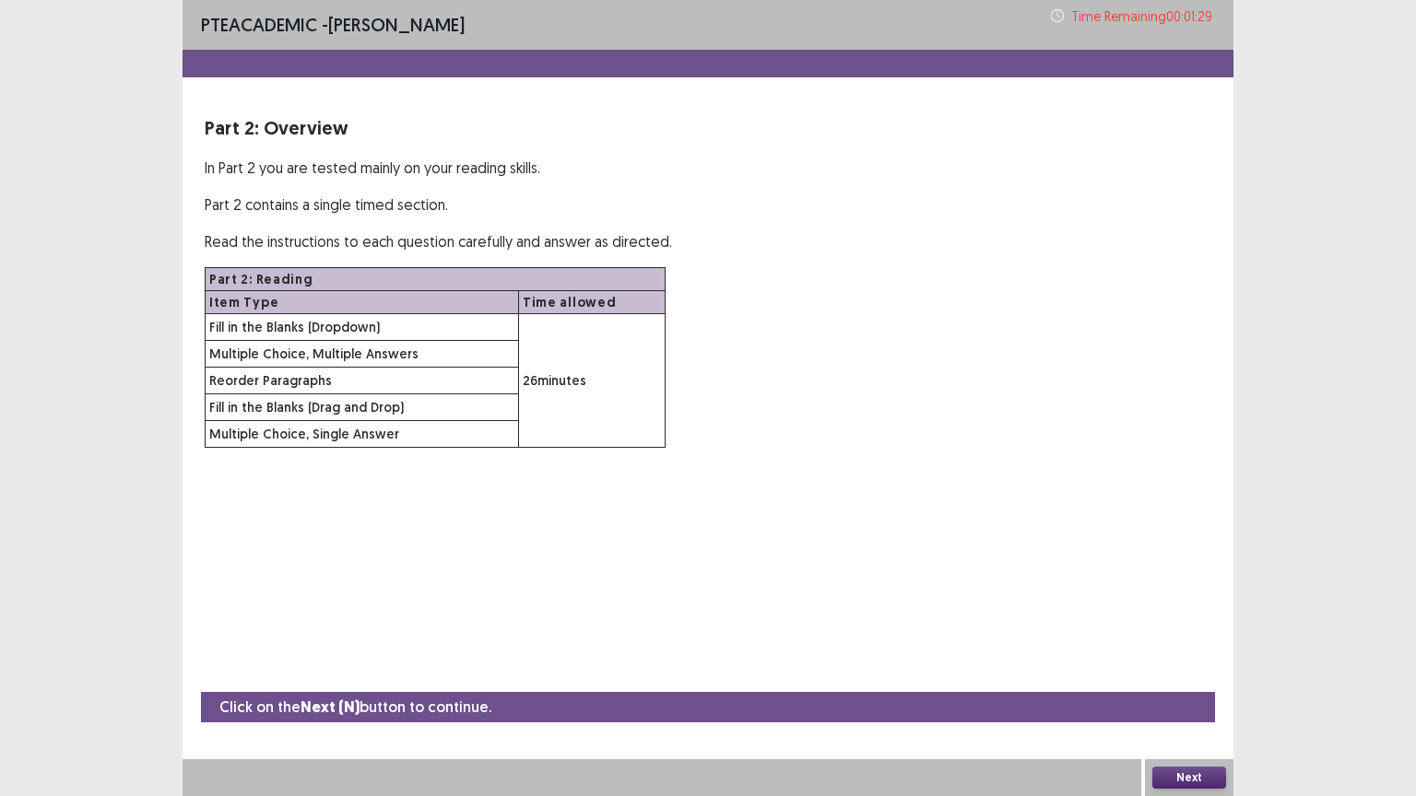
click at [537, 549] on div "PTE academic - Sanjay Tamang Time Remaining 00 : 01 : 29 Part 2: Overview In Pa…" at bounding box center [707, 398] width 1051 height 796
click at [1201, 640] on button "Next" at bounding box center [1189, 778] width 74 height 22
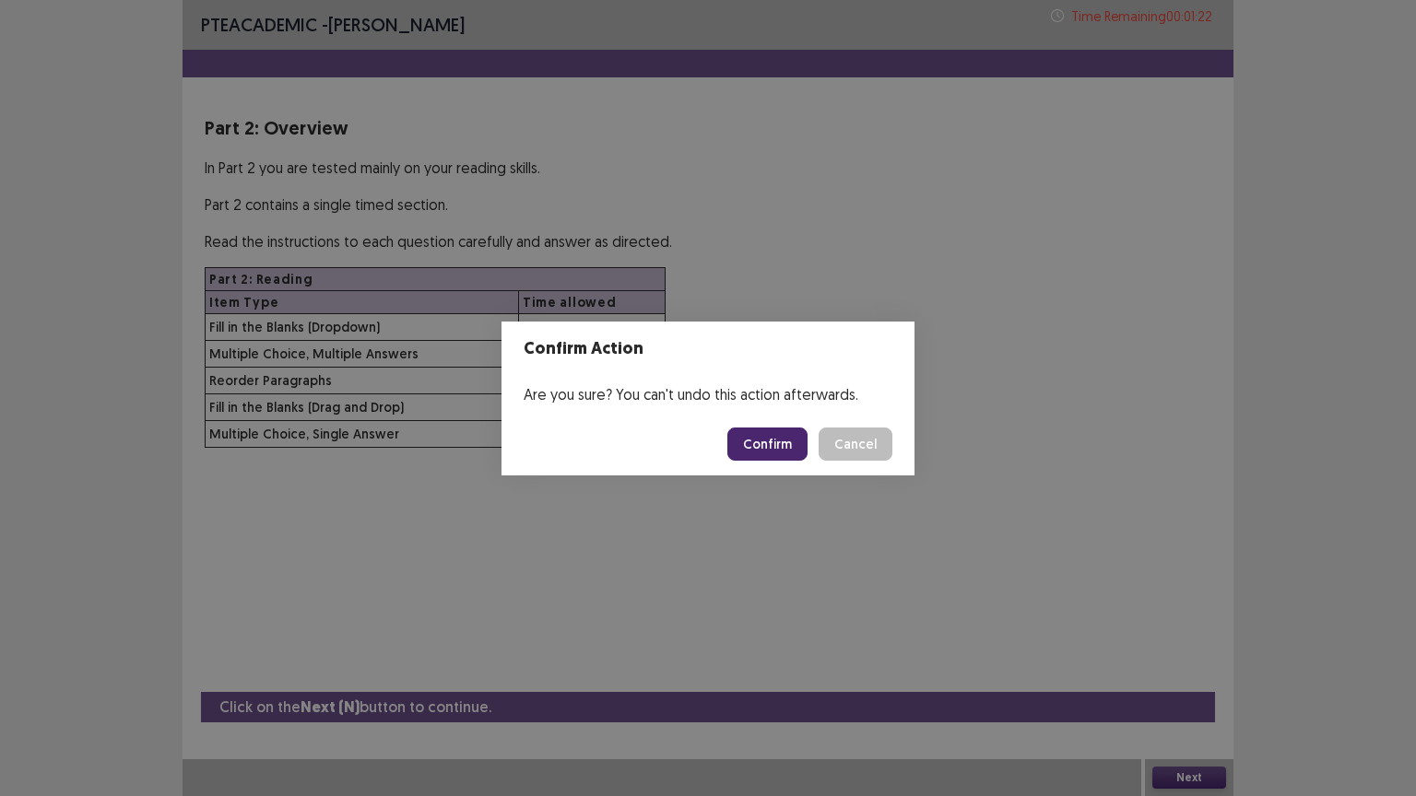
click at [763, 449] on button "Confirm" at bounding box center [767, 444] width 80 height 33
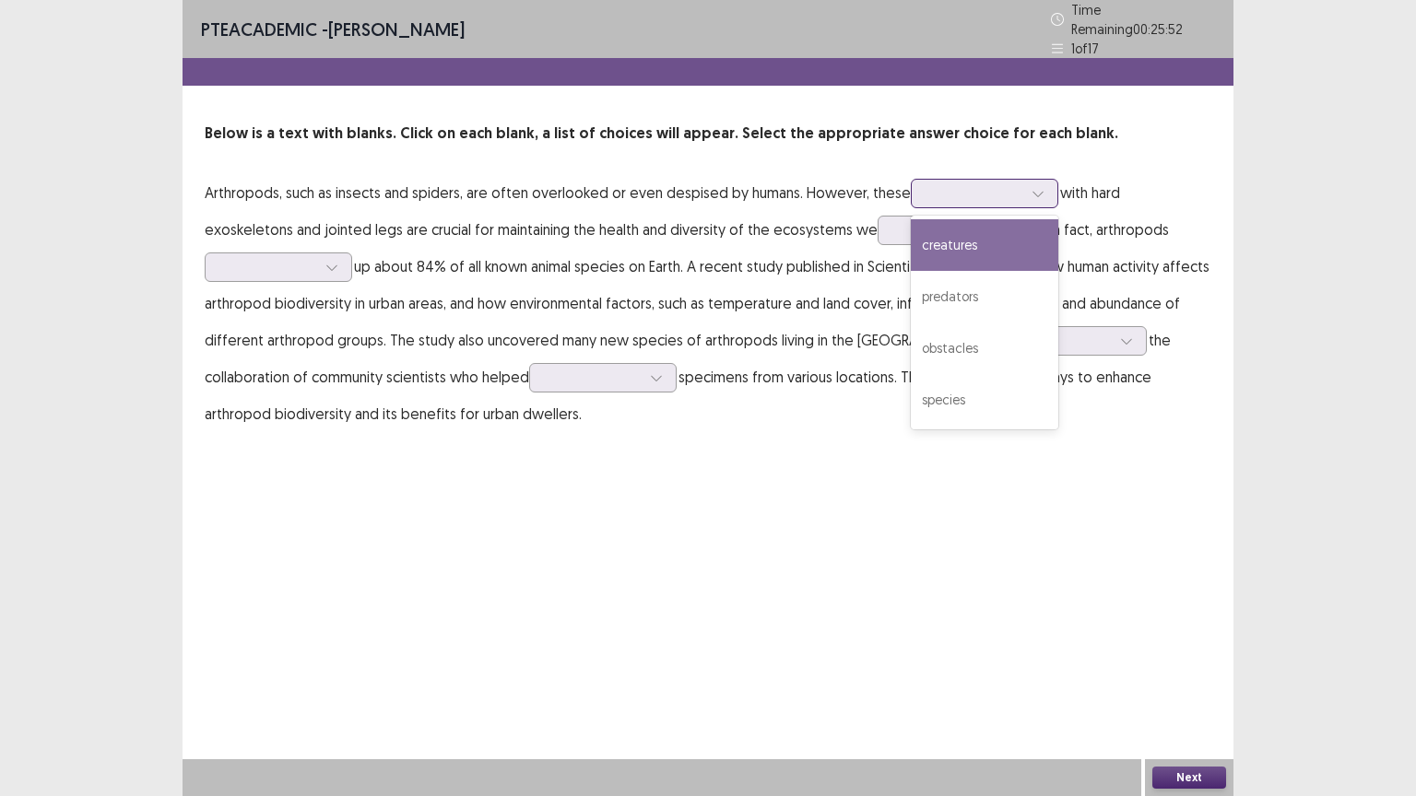
click at [1036, 188] on icon at bounding box center [1037, 193] width 13 height 13
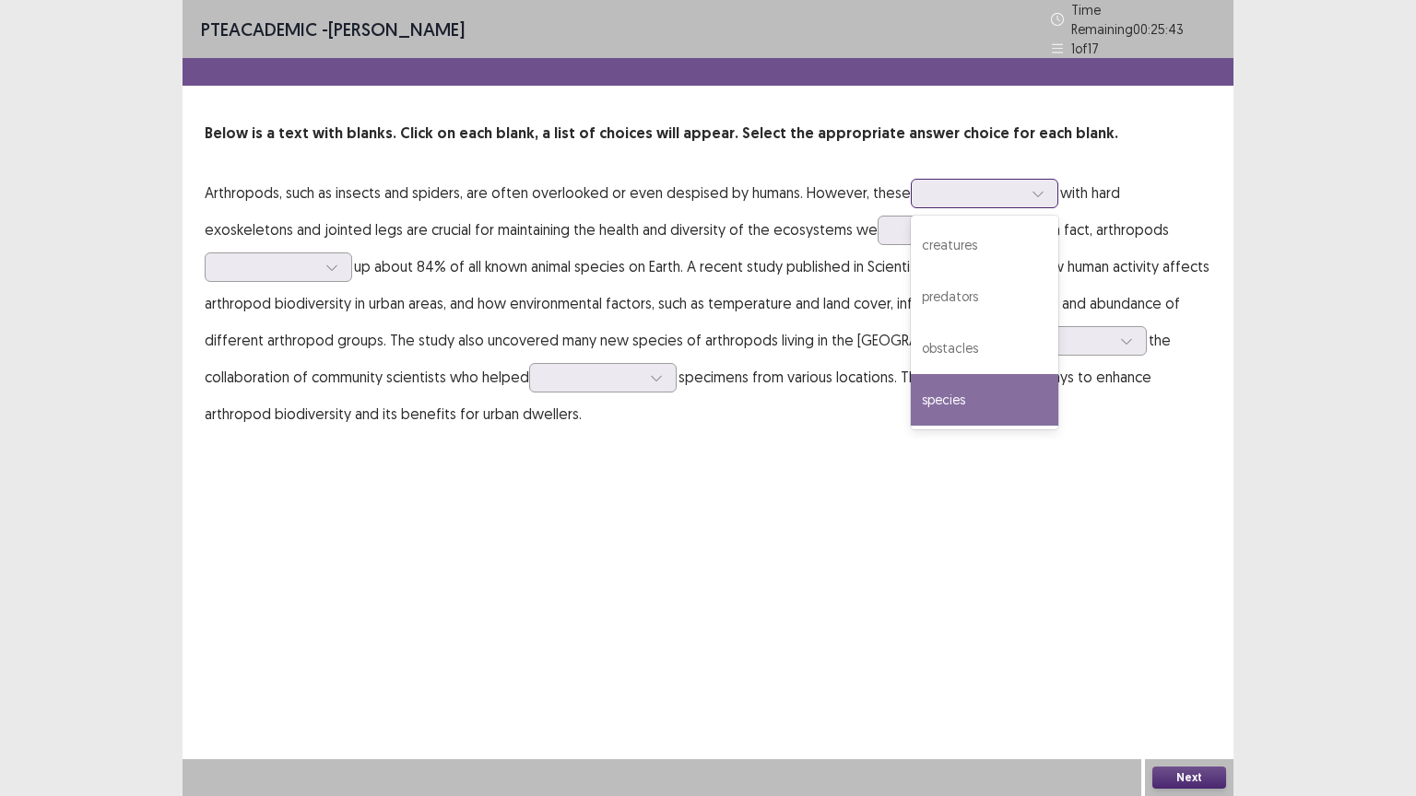
click at [956, 399] on div "species" at bounding box center [984, 400] width 147 height 52
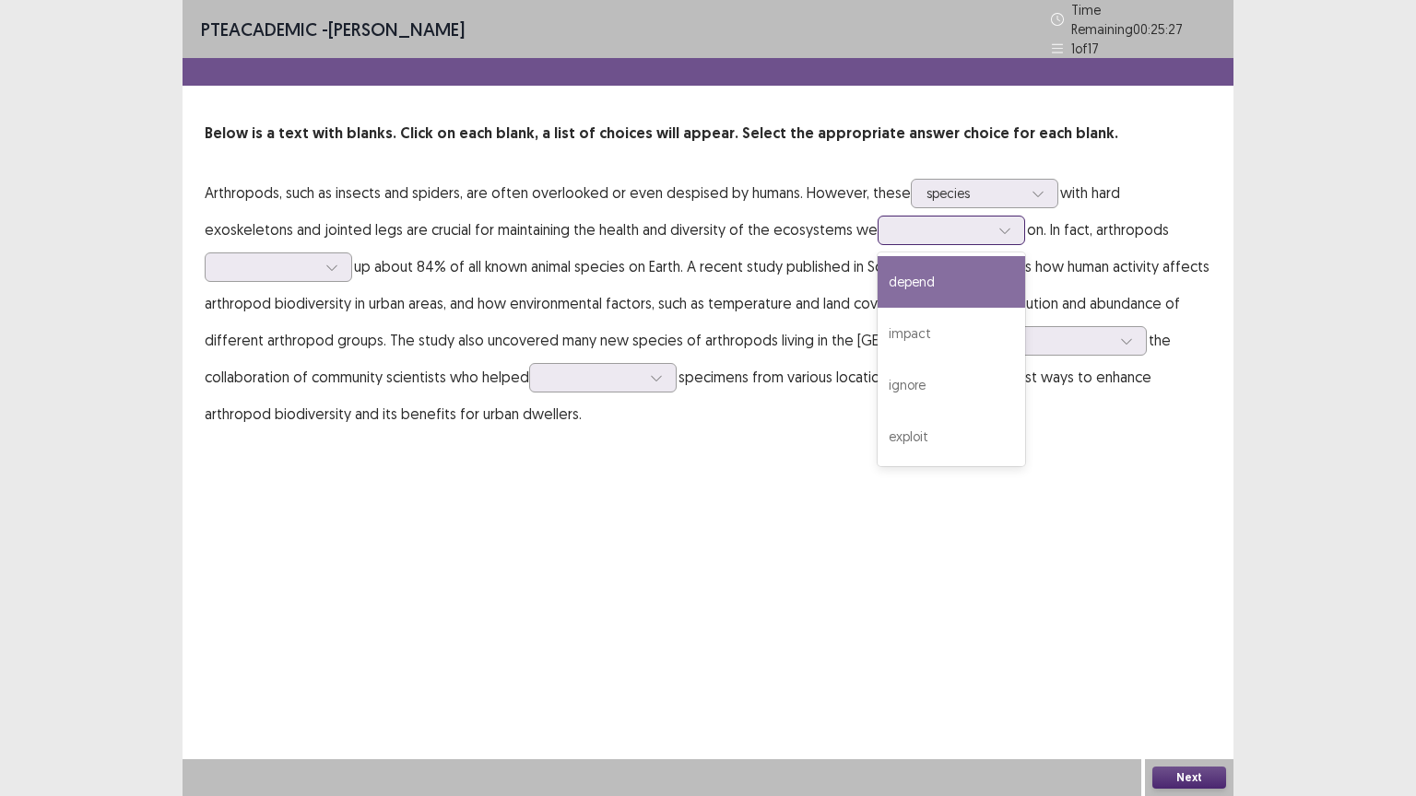
click at [998, 224] on icon at bounding box center [1004, 230] width 13 height 13
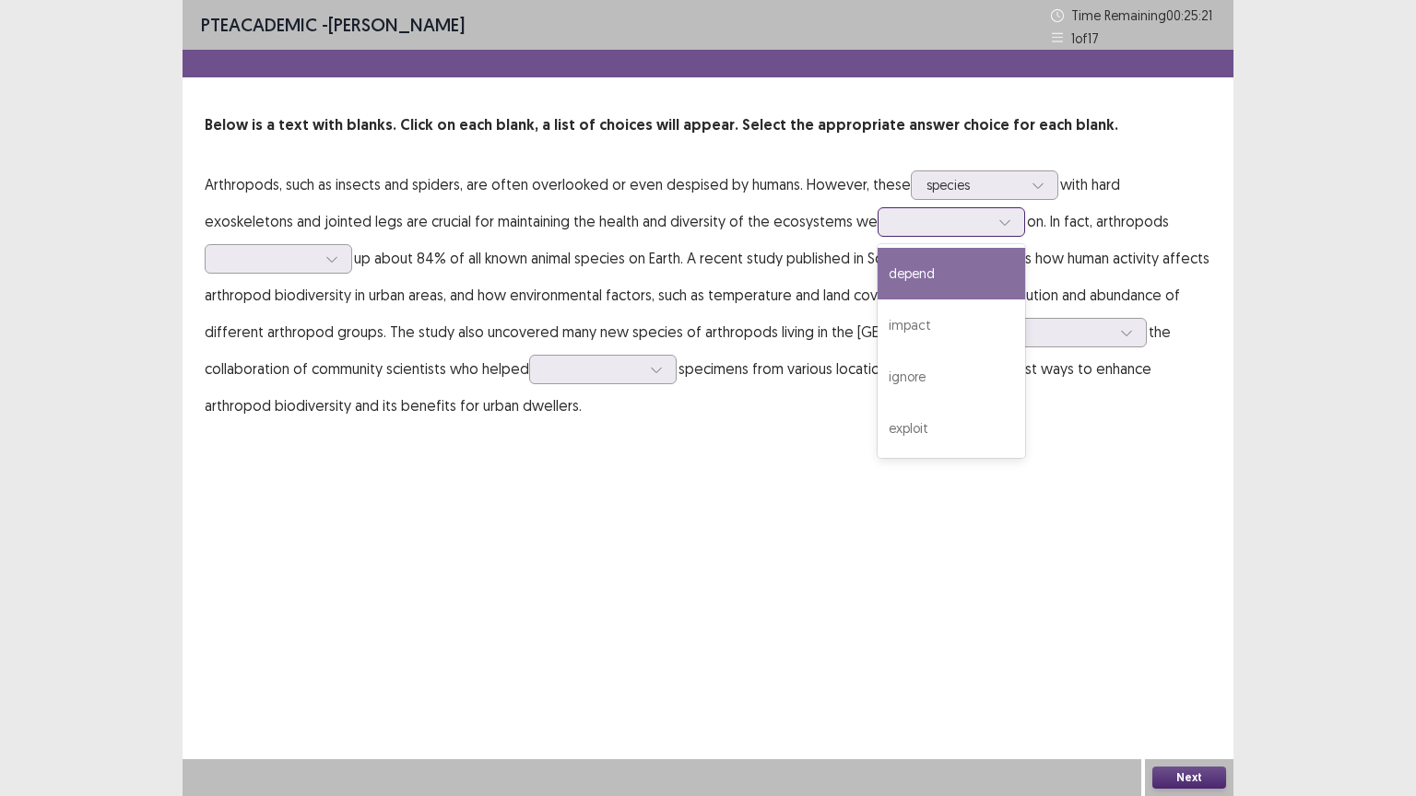
click at [877, 279] on div "depend" at bounding box center [950, 274] width 147 height 52
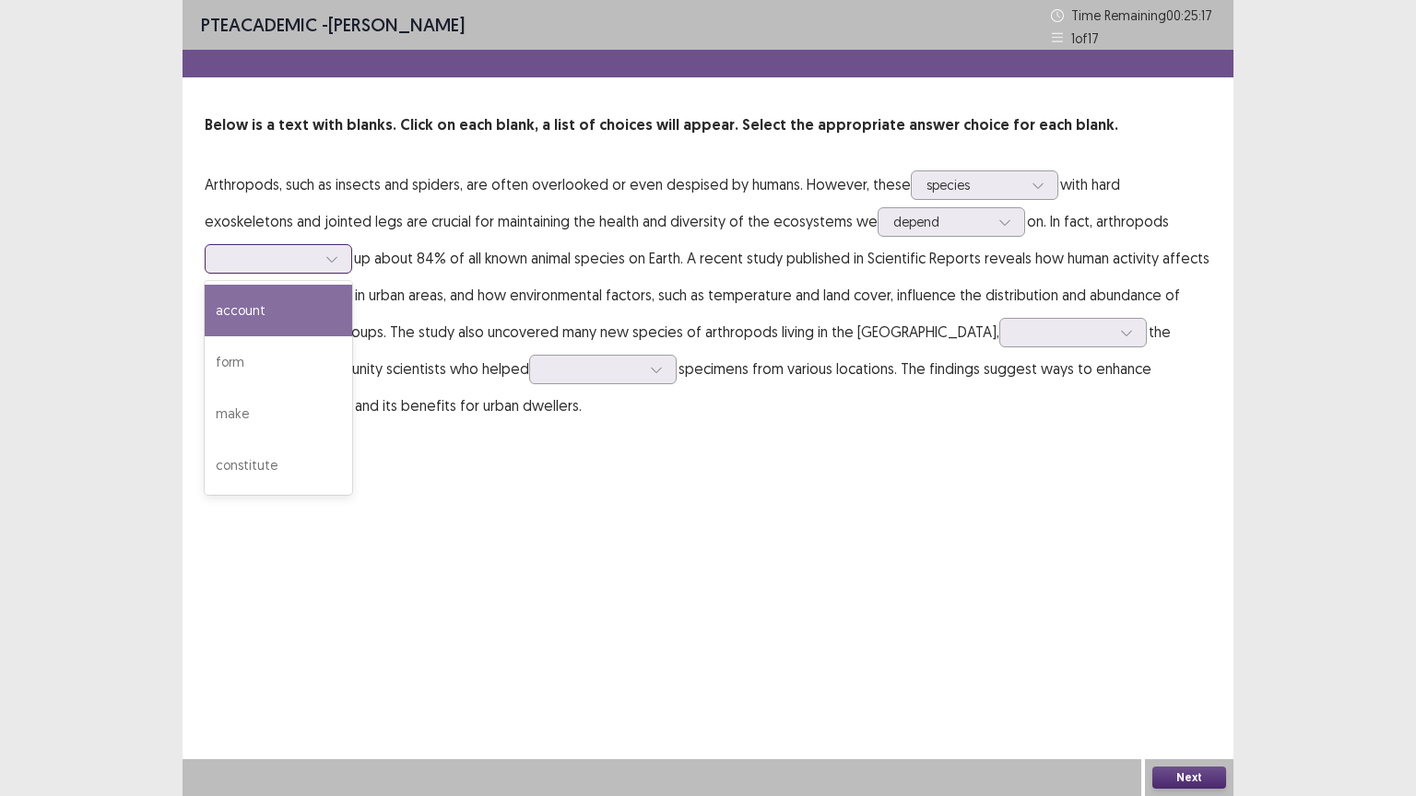
click at [335, 266] on div at bounding box center [332, 259] width 28 height 28
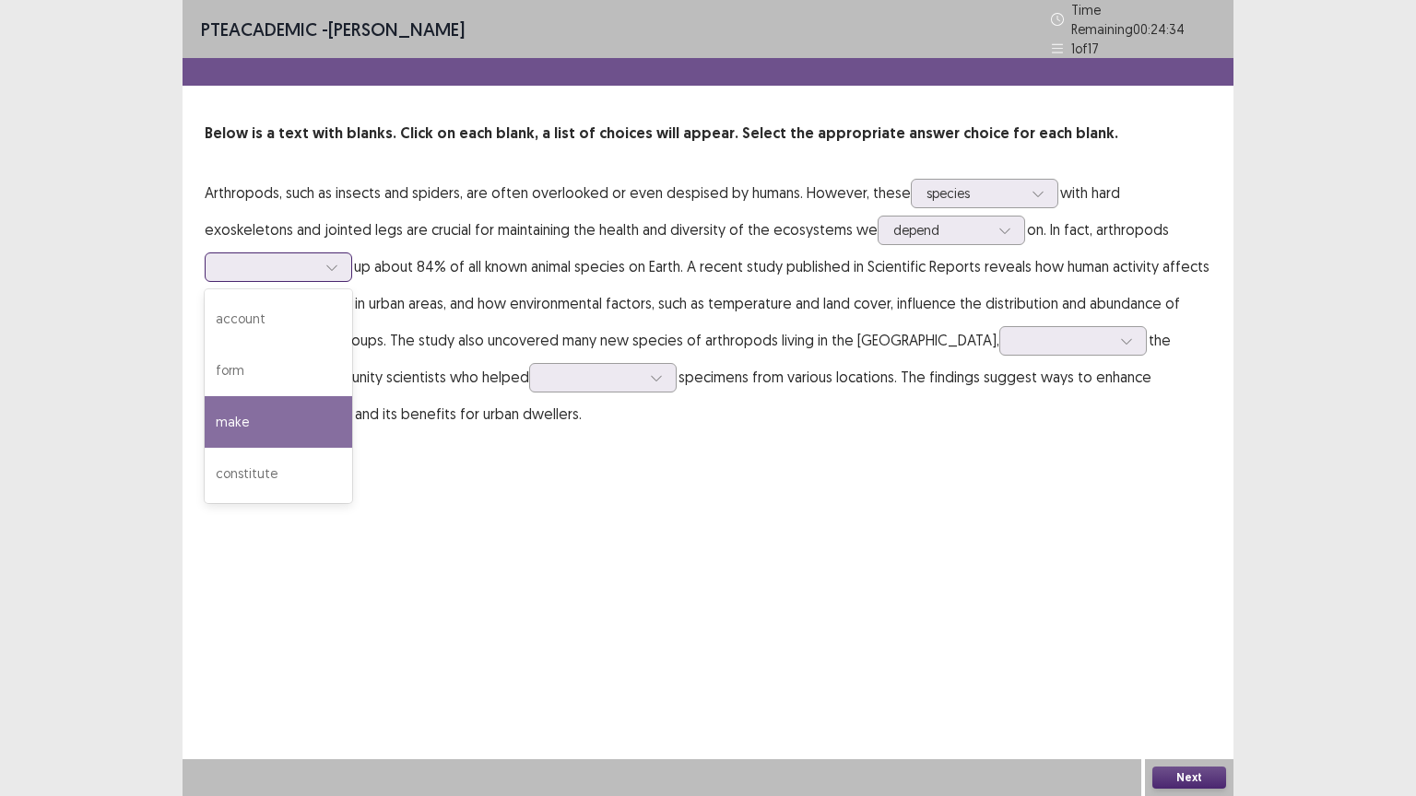
click at [247, 408] on div "make" at bounding box center [278, 422] width 147 height 52
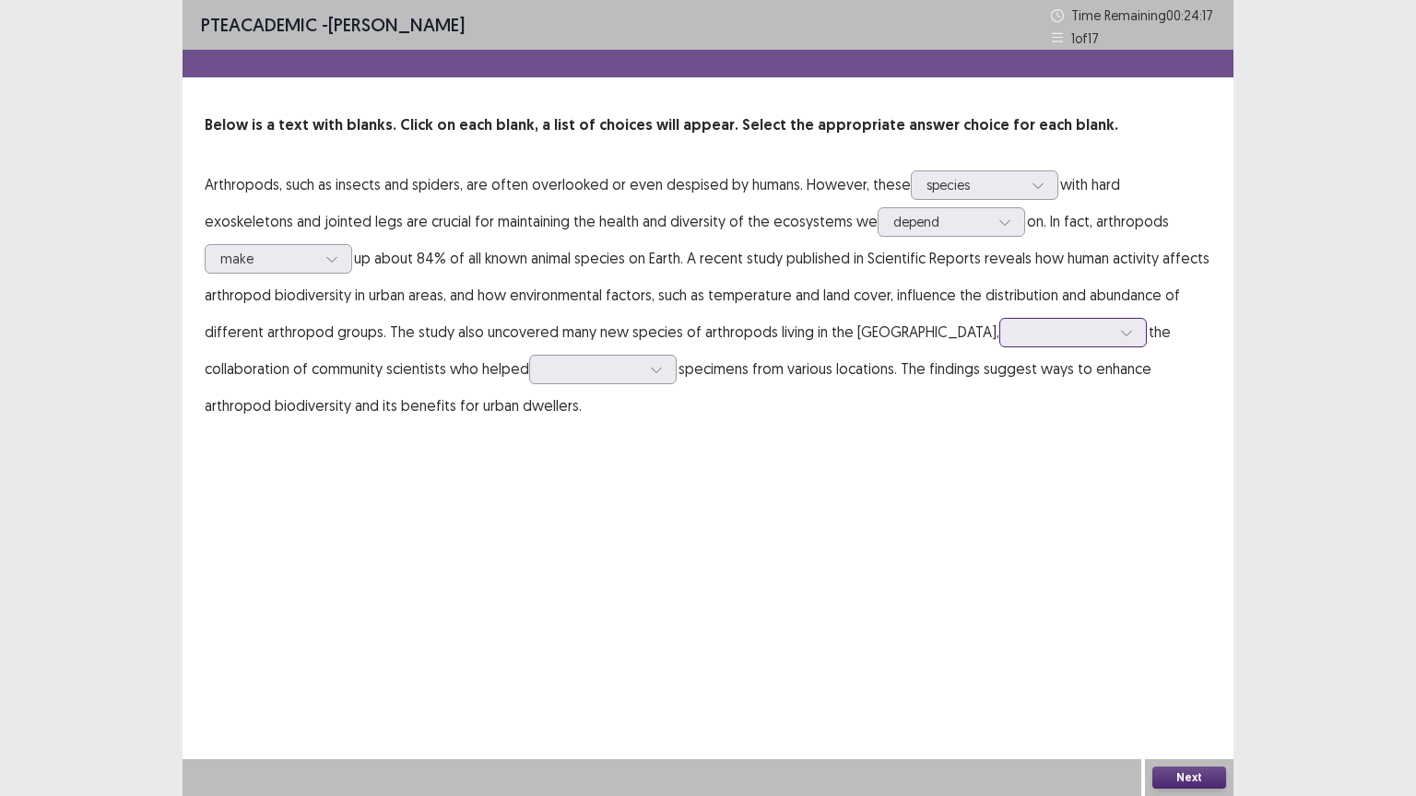
click at [1112, 341] on div at bounding box center [1126, 333] width 28 height 28
click at [1012, 391] on div "despite" at bounding box center [1072, 384] width 147 height 52
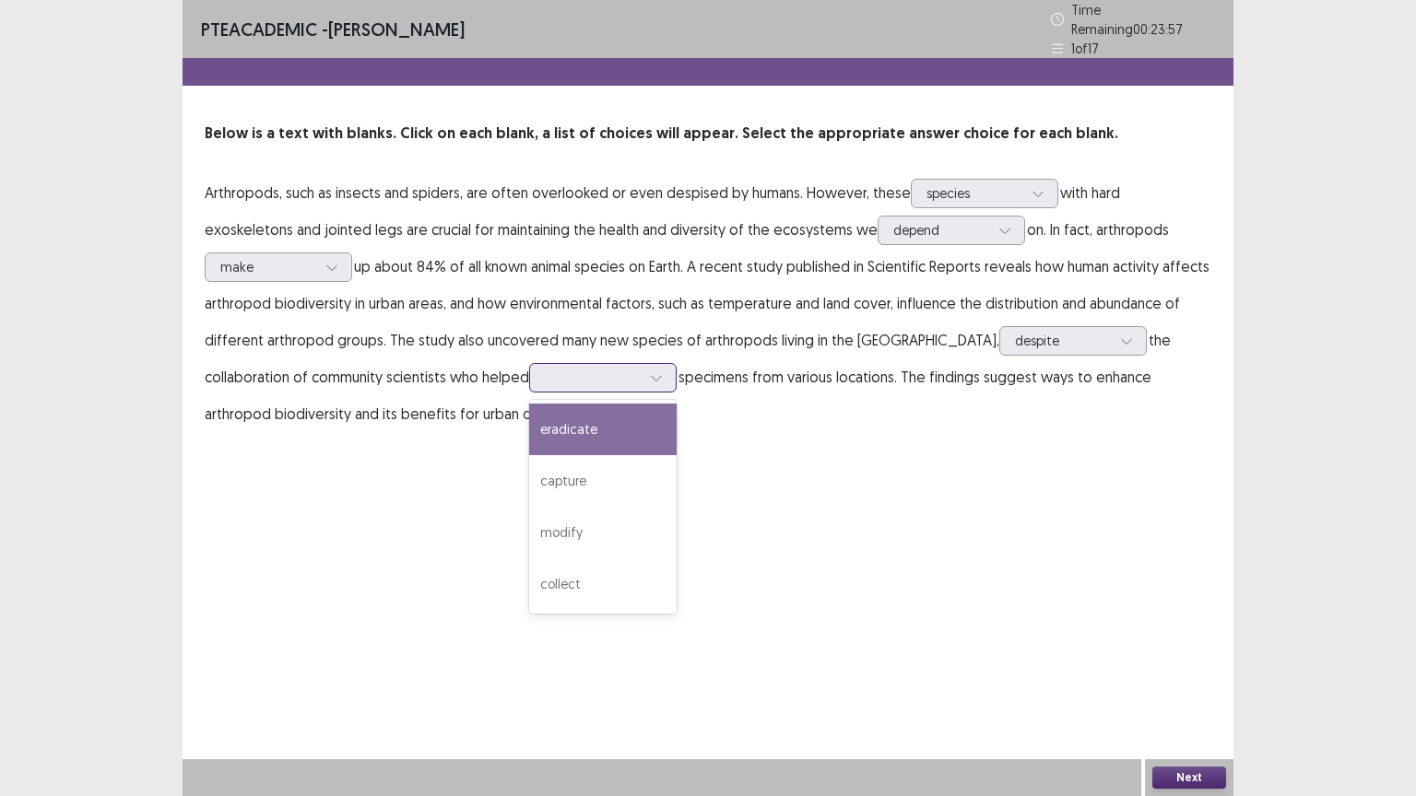
click at [667, 373] on div at bounding box center [656, 378] width 28 height 28
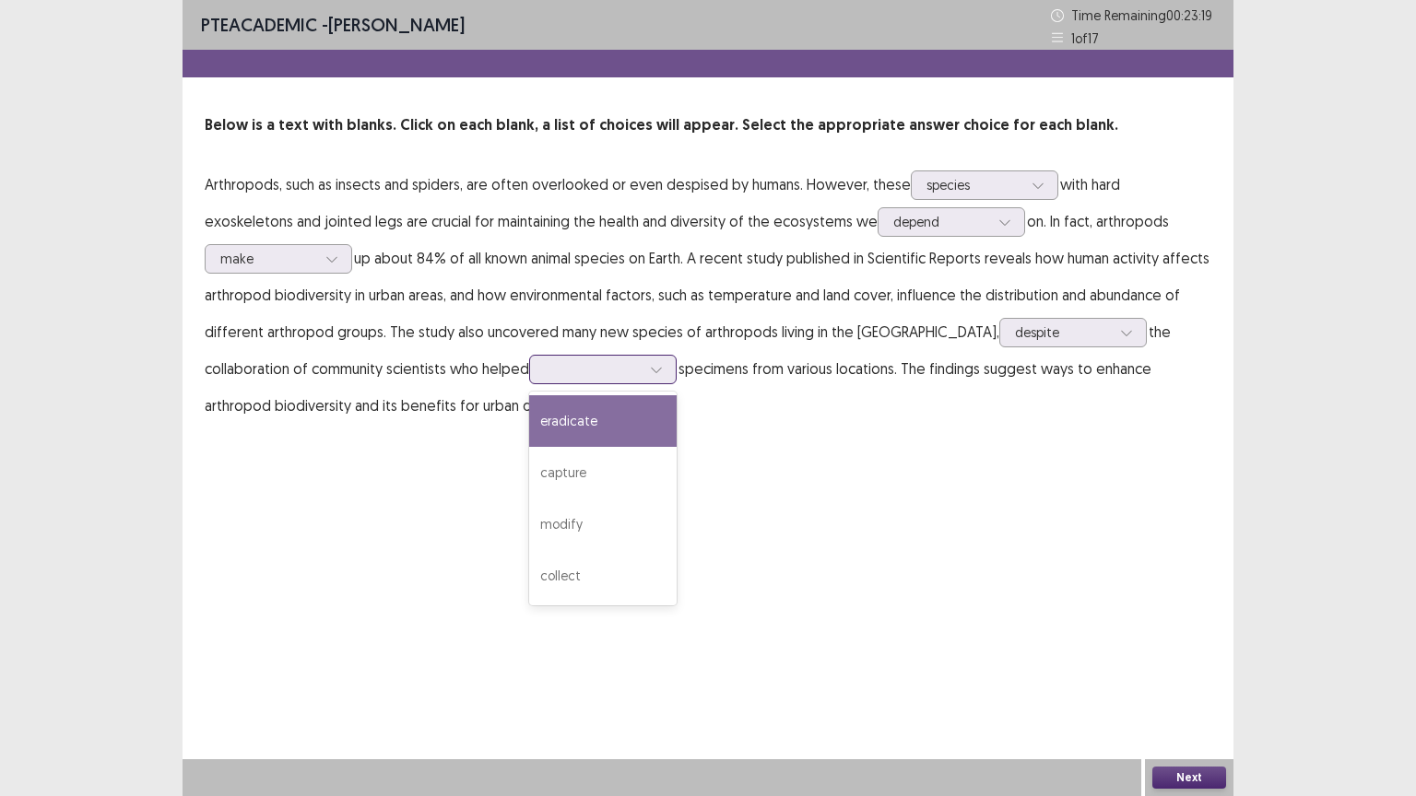
click at [590, 425] on div "eradicate" at bounding box center [602, 421] width 147 height 52
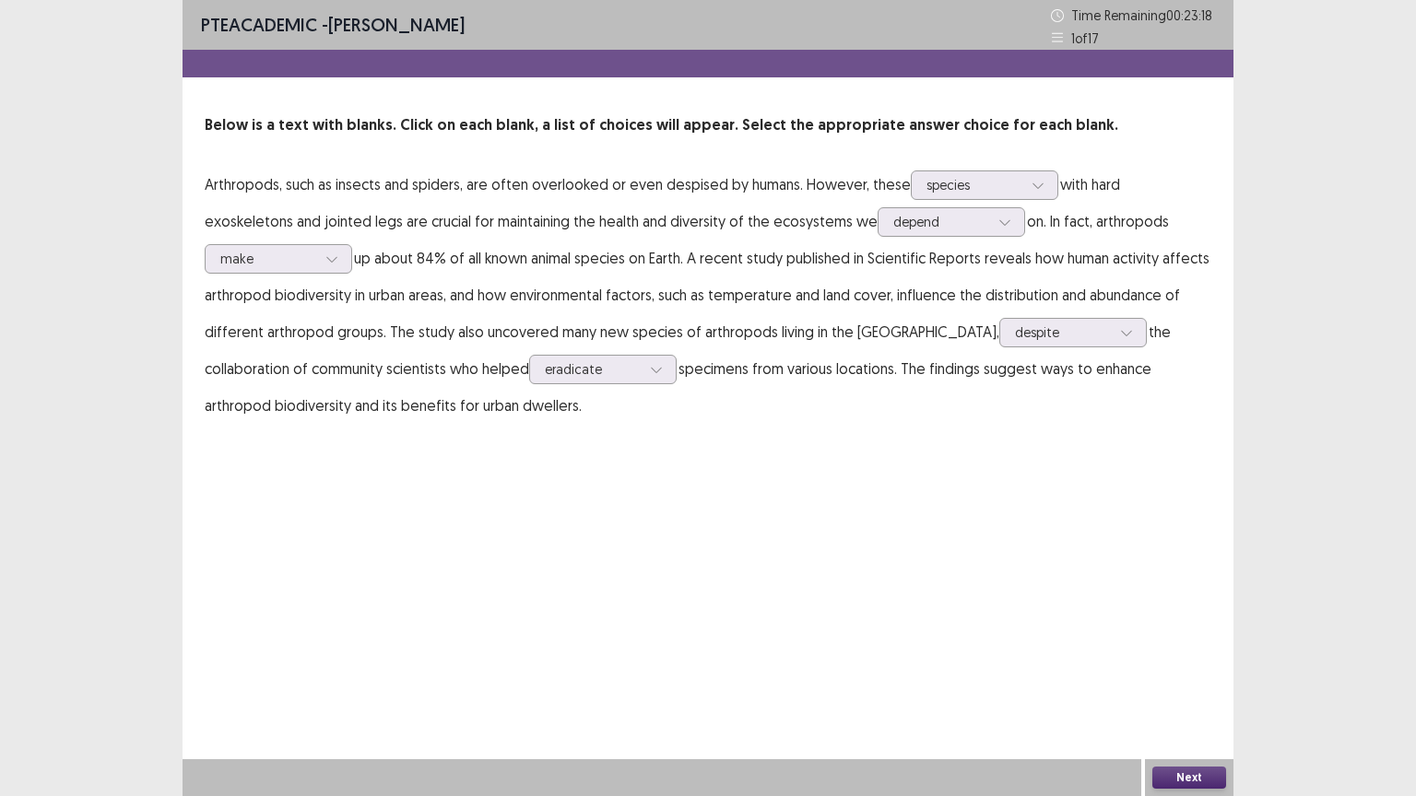
click at [1183, 640] on button "Next" at bounding box center [1189, 778] width 74 height 22
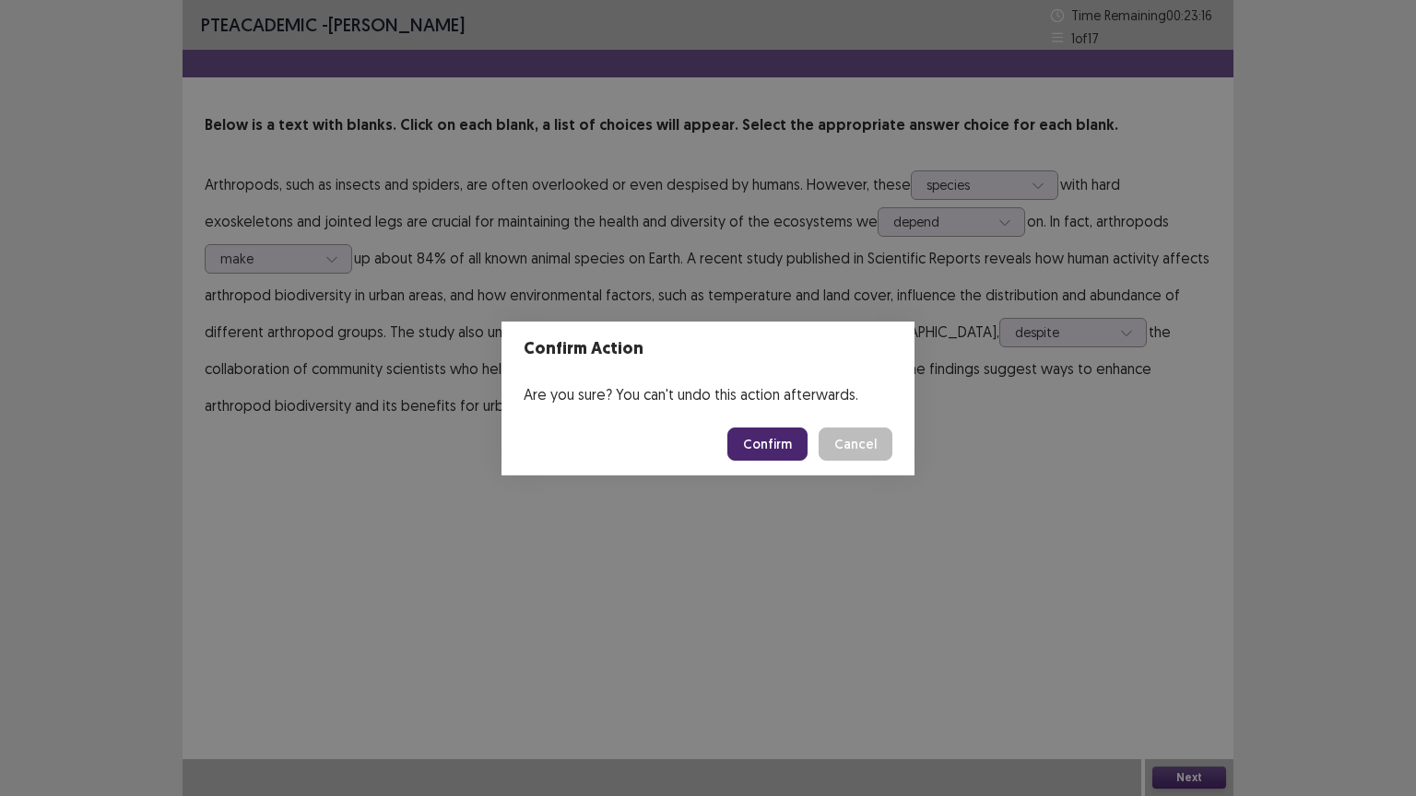
click at [769, 454] on button "Confirm" at bounding box center [767, 444] width 80 height 33
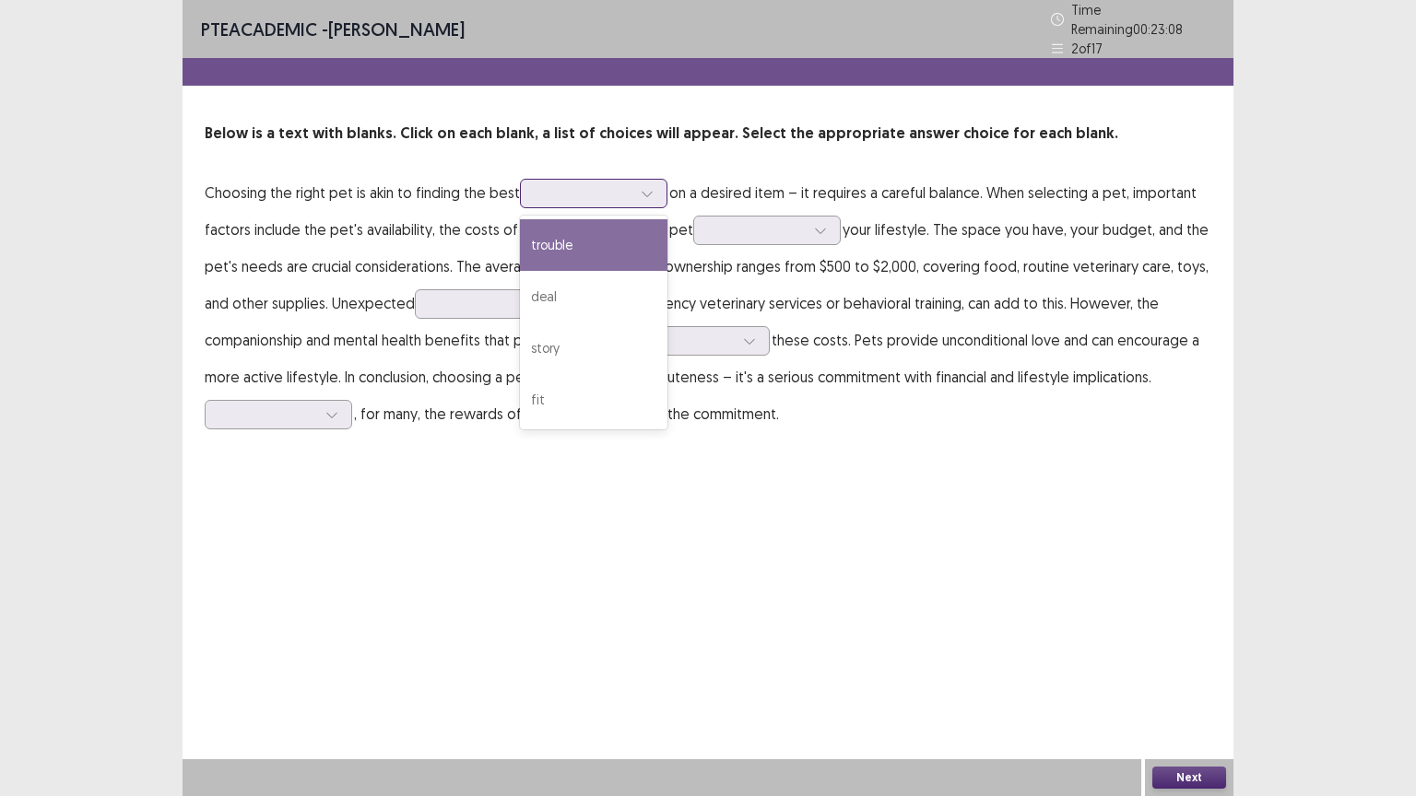
click at [652, 186] on div at bounding box center [647, 194] width 28 height 28
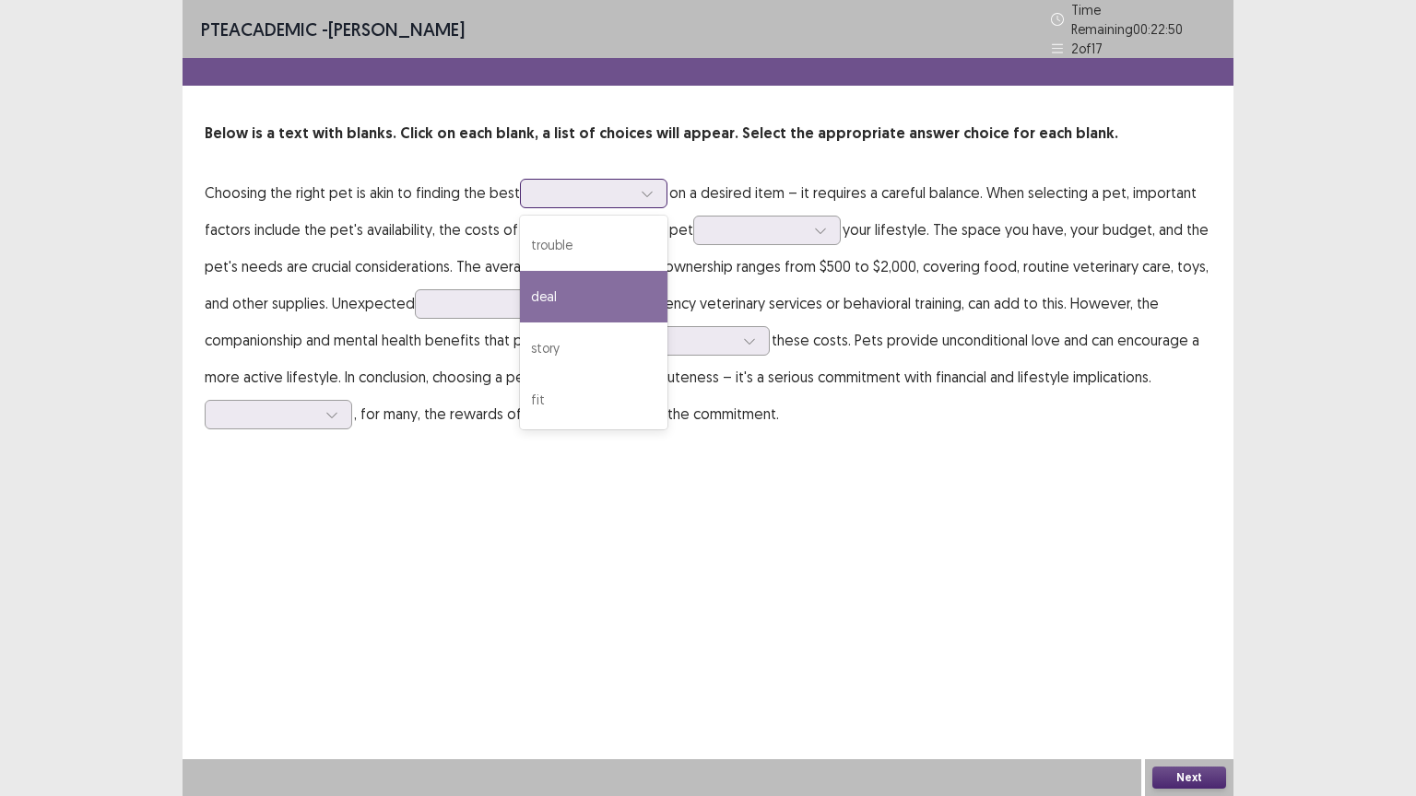
click at [548, 293] on div "deal" at bounding box center [593, 297] width 147 height 52
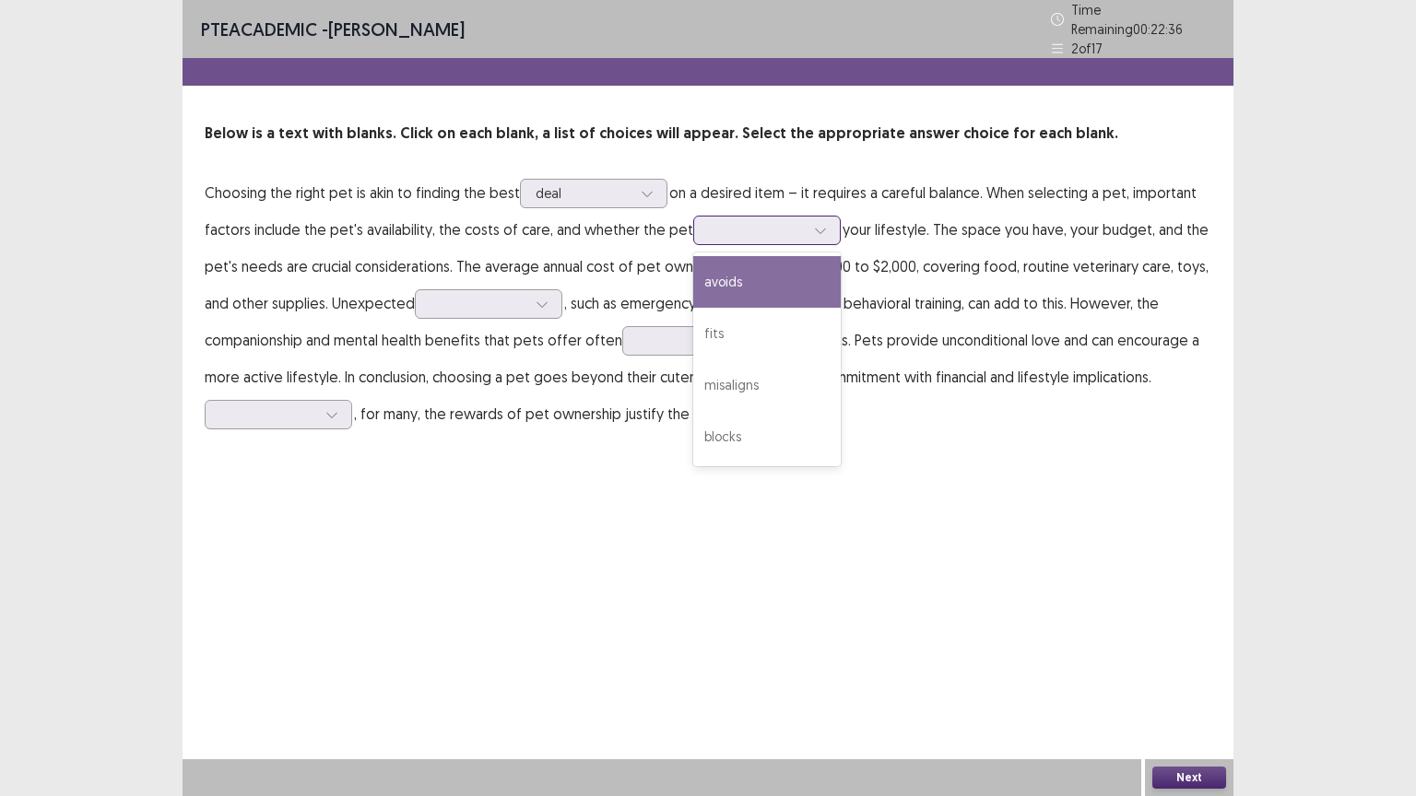
click at [815, 224] on icon at bounding box center [820, 230] width 13 height 13
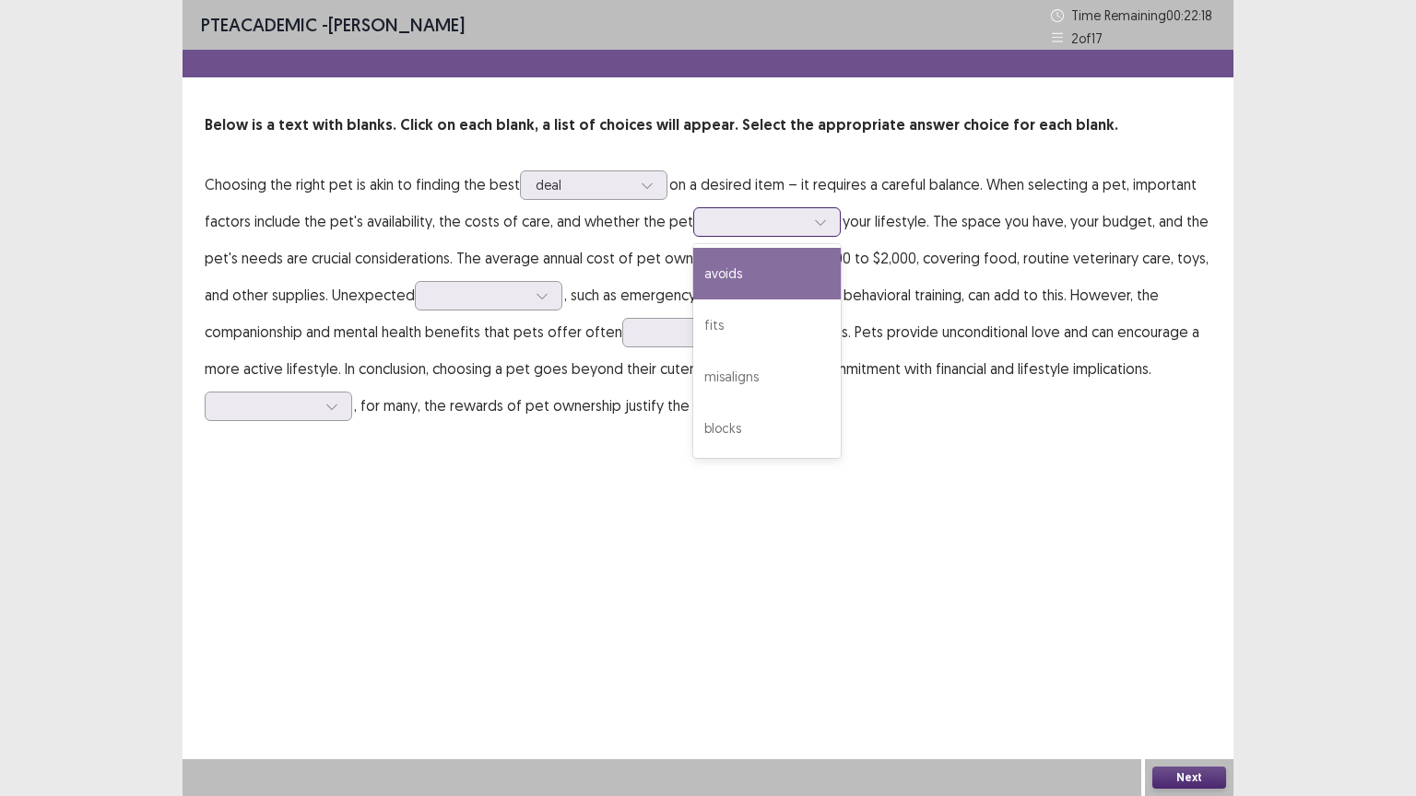
click at [727, 272] on div "avoids" at bounding box center [766, 274] width 147 height 52
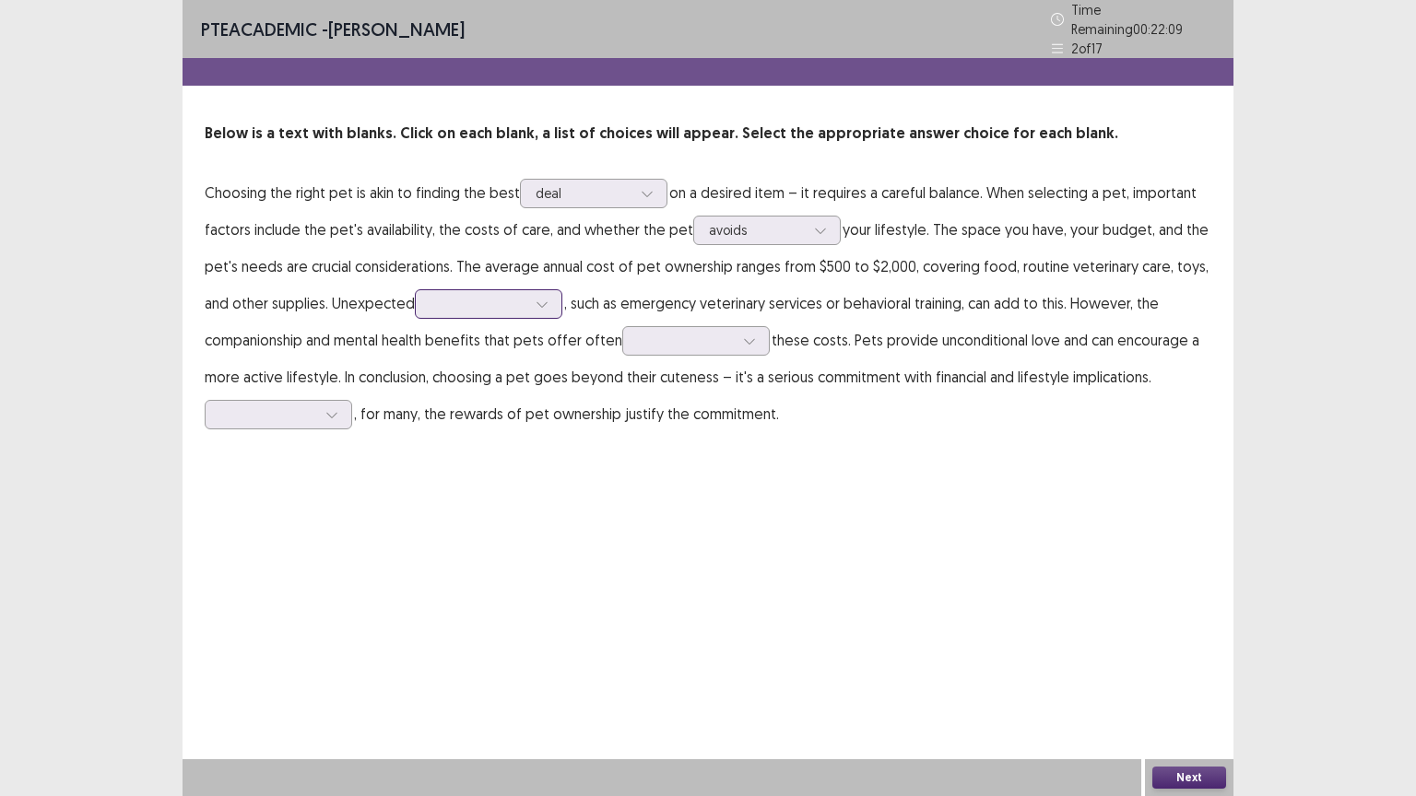
click at [543, 300] on div at bounding box center [542, 304] width 28 height 28
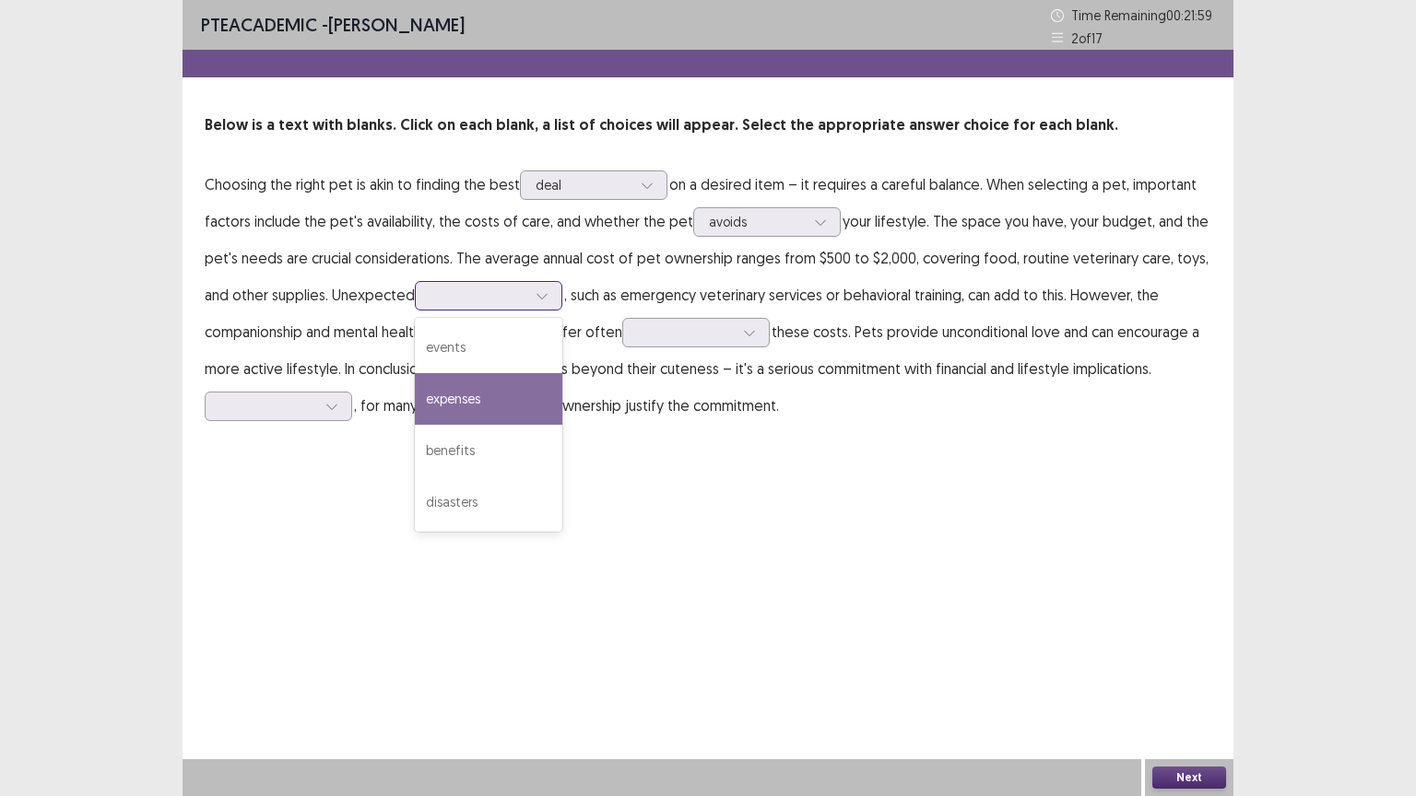
click at [464, 399] on div "expenses" at bounding box center [488, 399] width 147 height 52
click at [548, 303] on div at bounding box center [542, 296] width 28 height 28
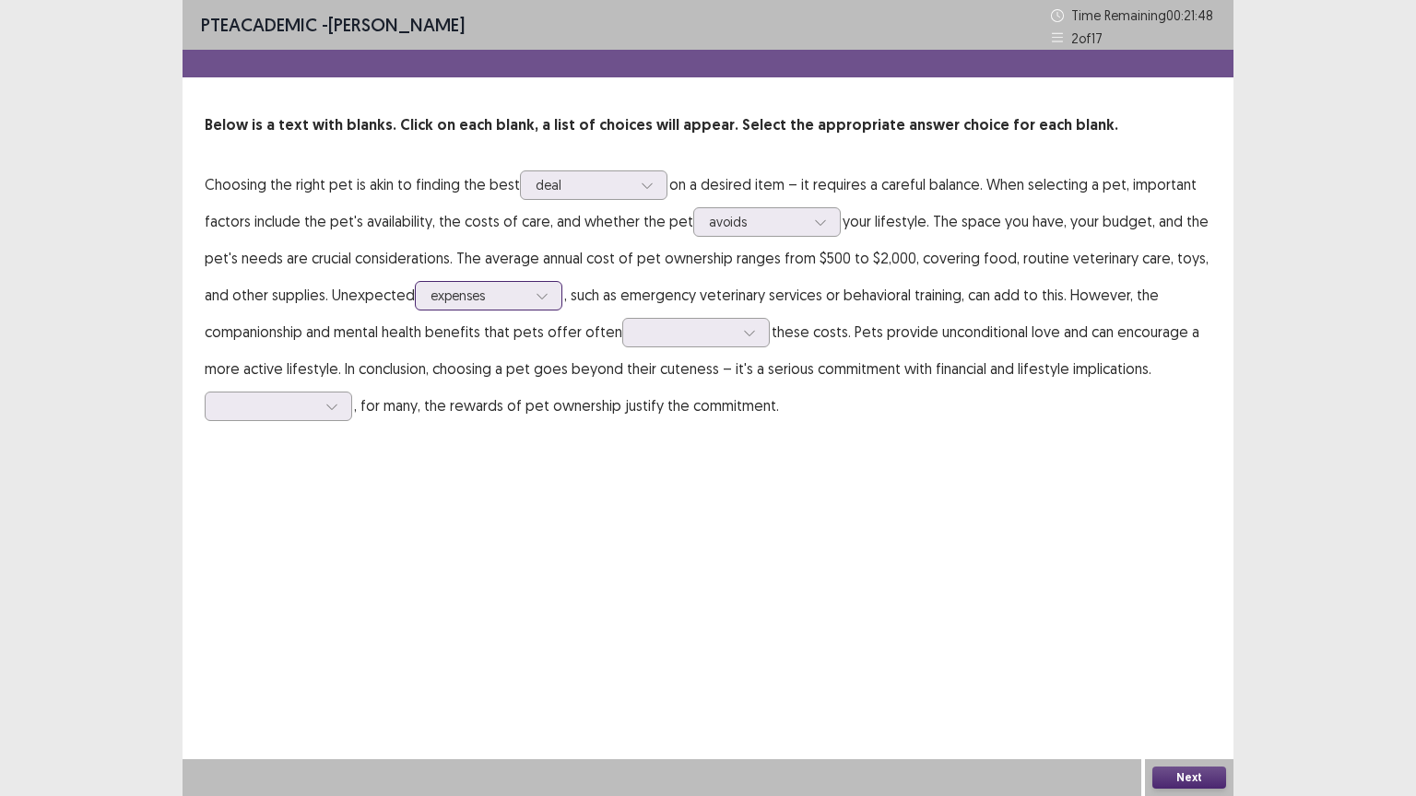
click at [548, 300] on div at bounding box center [542, 296] width 28 height 28
click at [747, 337] on icon at bounding box center [749, 332] width 13 height 13
click at [677, 391] on div "minimize" at bounding box center [695, 384] width 147 height 52
click at [338, 408] on div at bounding box center [332, 407] width 28 height 28
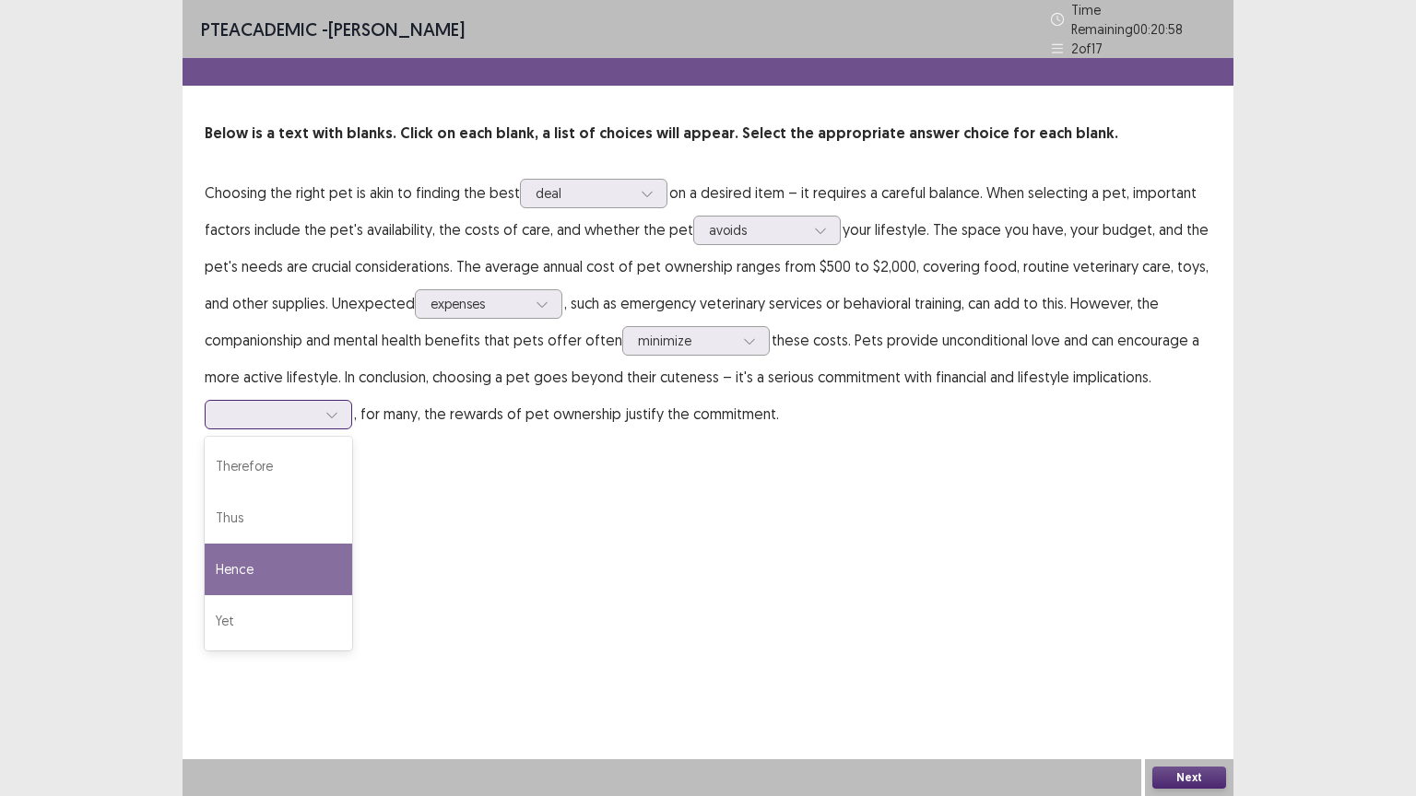
click at [235, 558] on div "Hence" at bounding box center [278, 570] width 147 height 52
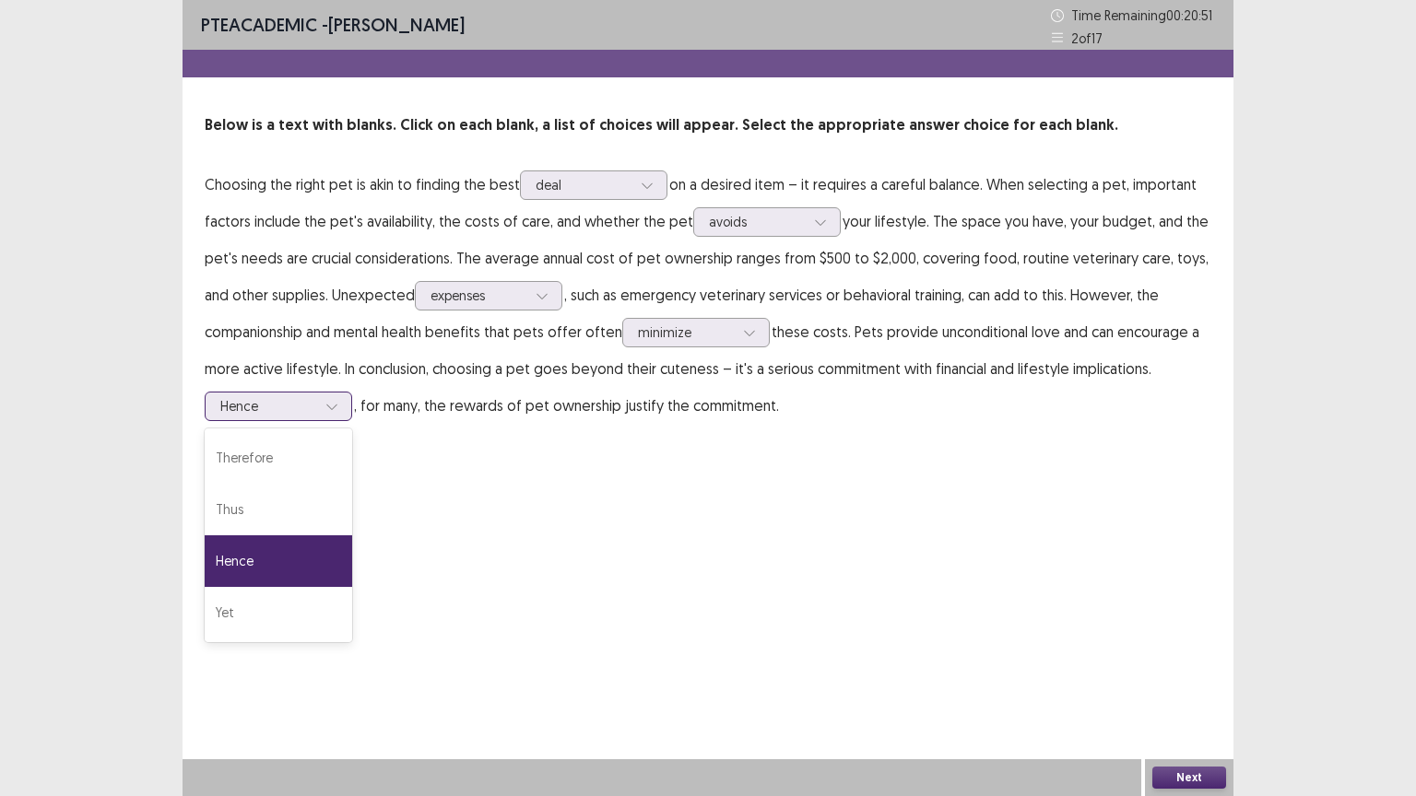
click at [340, 405] on div at bounding box center [332, 407] width 28 height 28
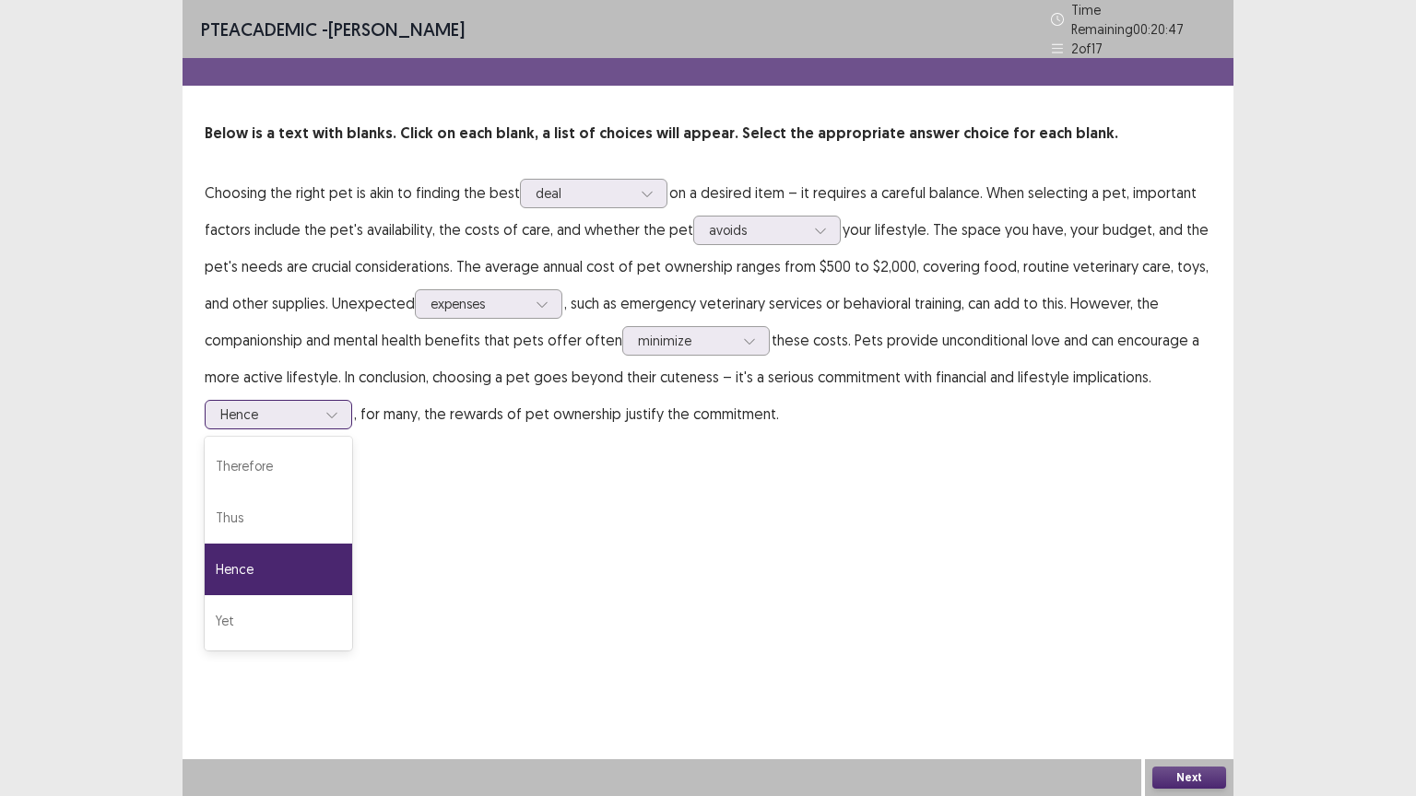
click at [340, 405] on div at bounding box center [332, 415] width 28 height 28
click at [1197, 640] on button "Next" at bounding box center [1189, 778] width 74 height 22
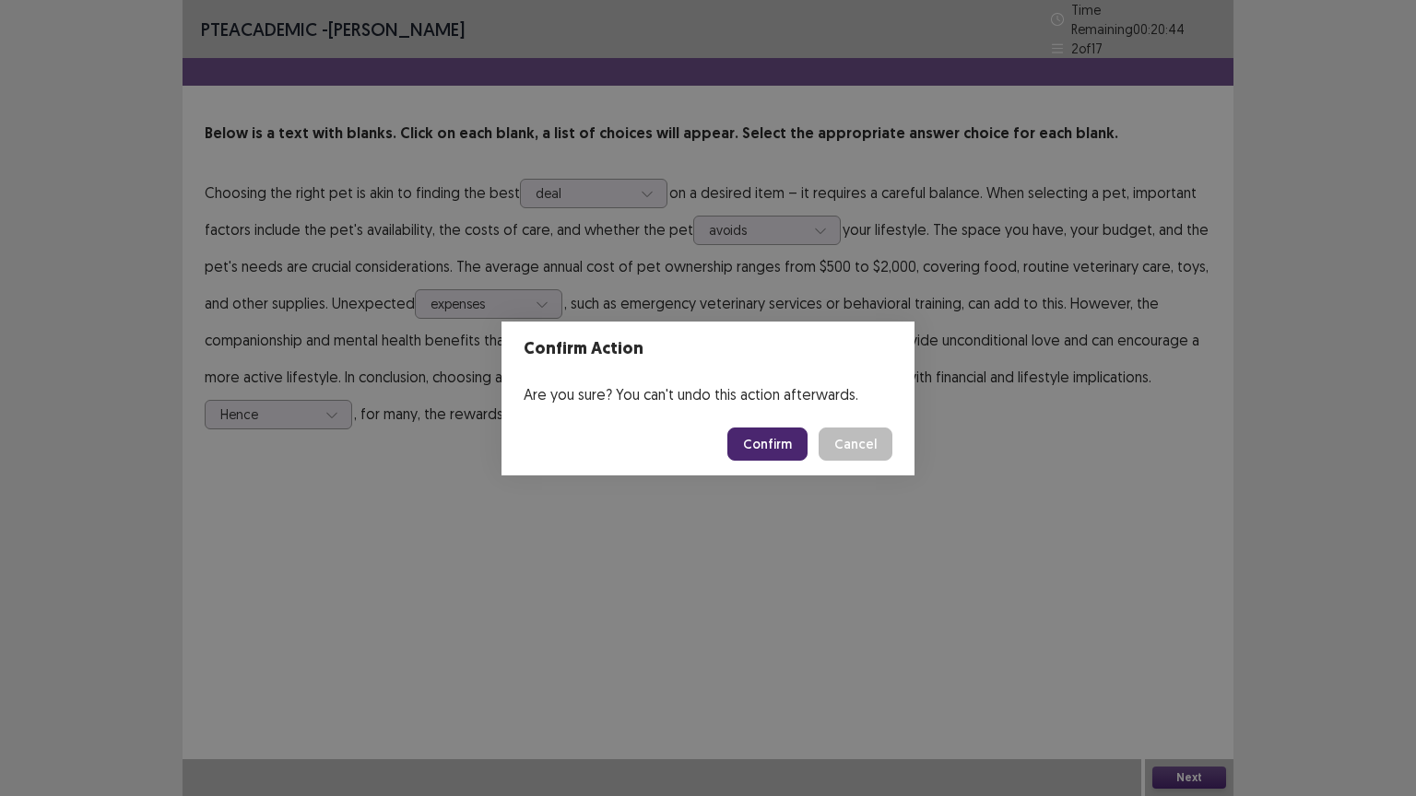
click at [777, 435] on button "Confirm" at bounding box center [767, 444] width 80 height 33
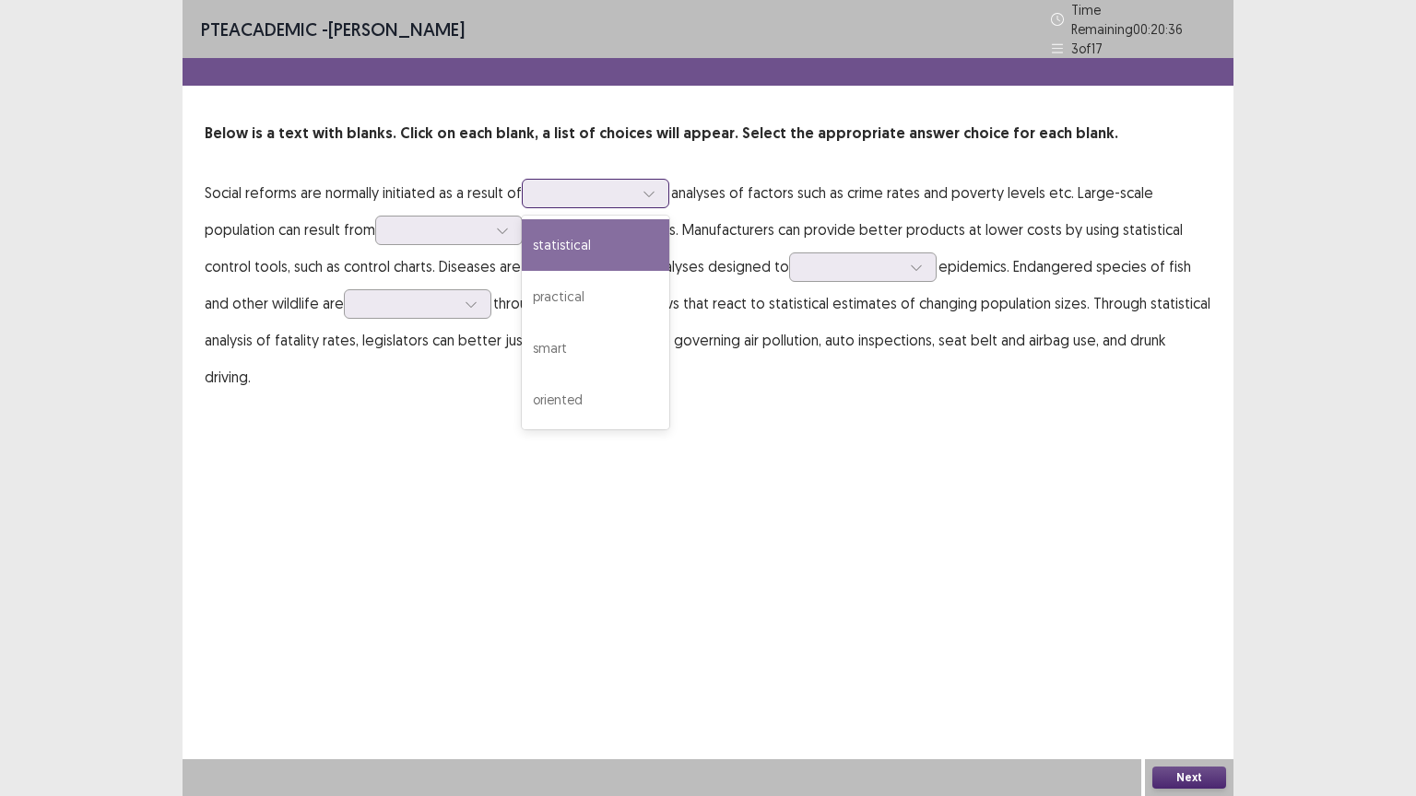
click at [656, 183] on div at bounding box center [649, 194] width 28 height 28
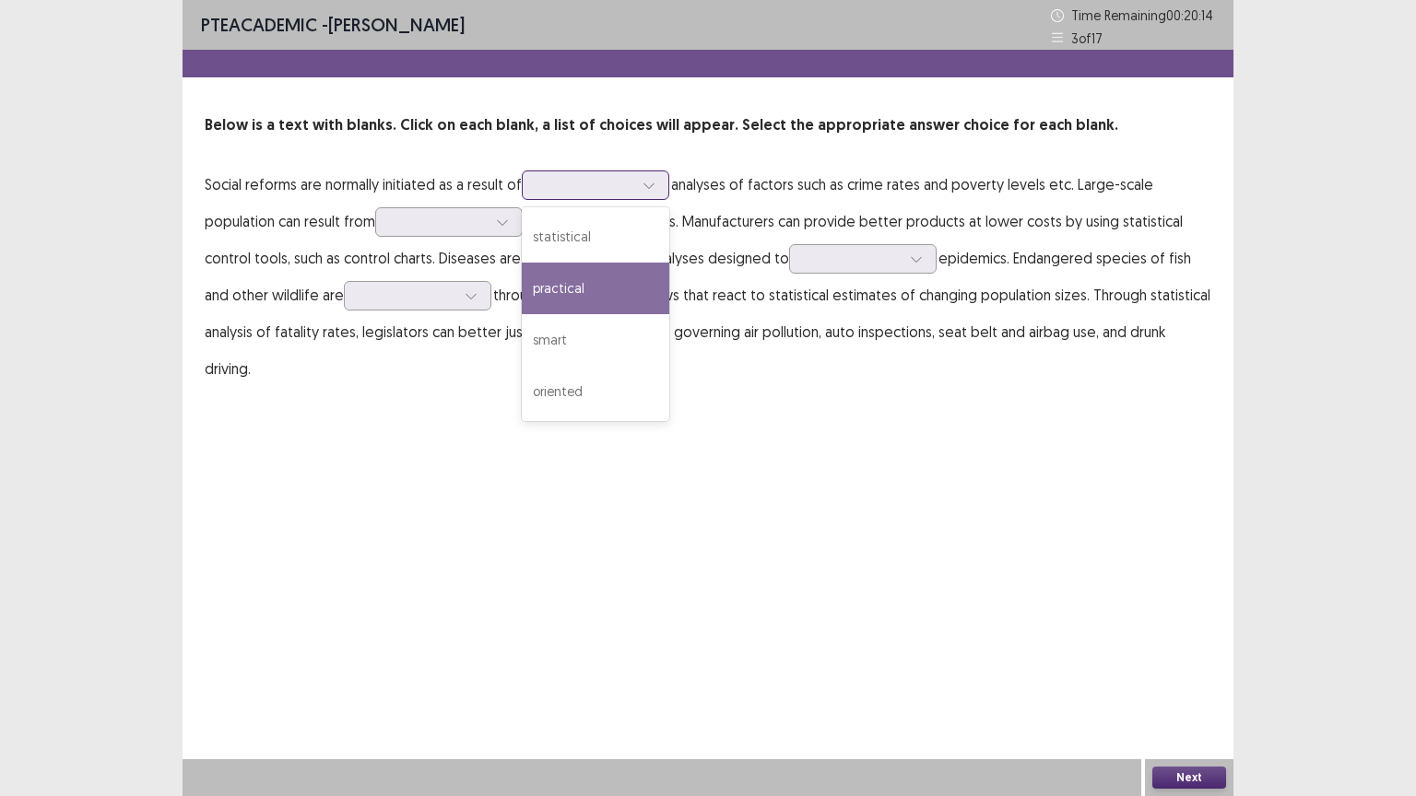
click at [594, 291] on div "practical" at bounding box center [595, 289] width 147 height 52
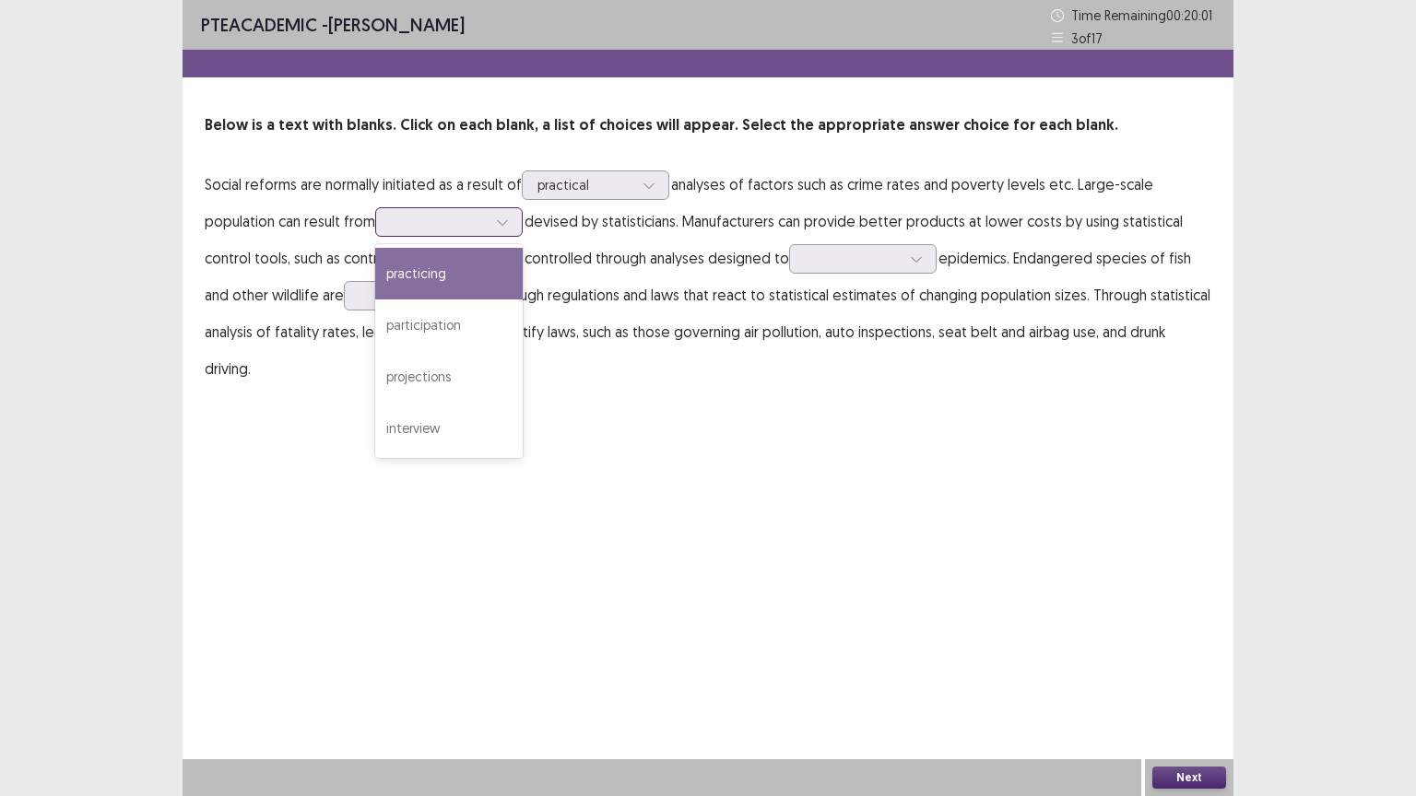
click at [516, 220] on div at bounding box center [502, 222] width 28 height 28
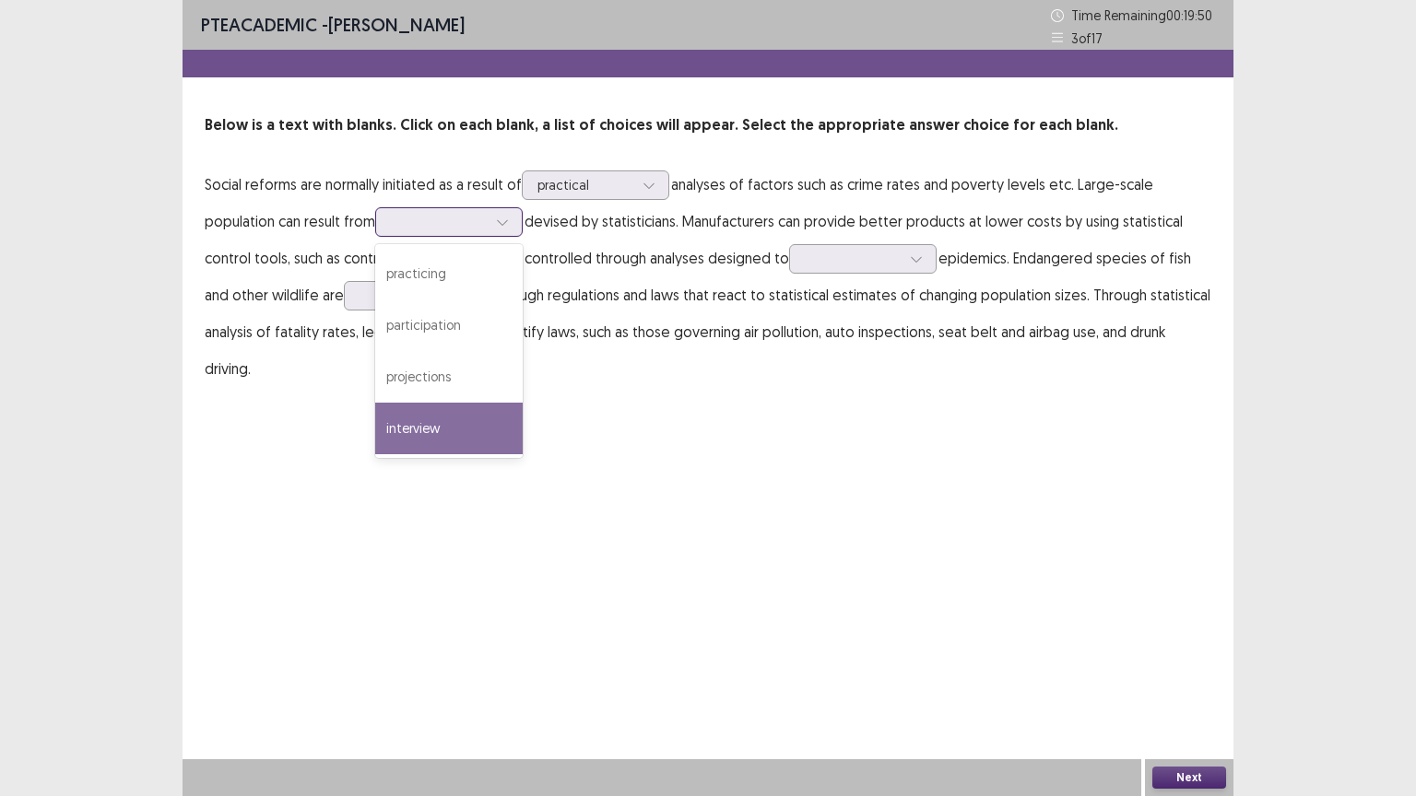
click at [424, 435] on div "interview" at bounding box center [448, 429] width 147 height 52
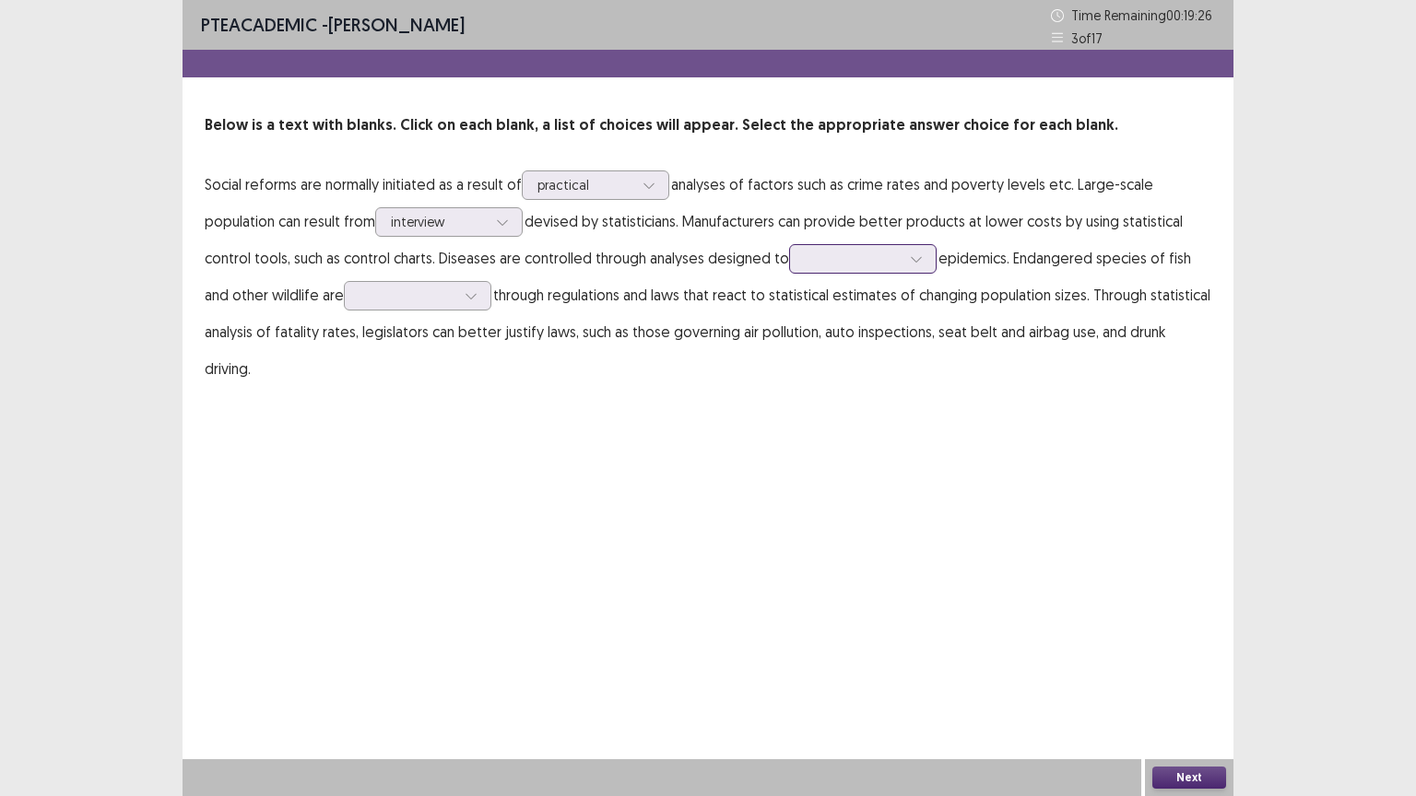
click at [920, 254] on div at bounding box center [916, 259] width 28 height 28
click at [832, 310] on div "protect" at bounding box center [862, 311] width 147 height 52
click at [470, 298] on icon at bounding box center [470, 295] width 13 height 13
click at [405, 347] on div "protected" at bounding box center [417, 348] width 147 height 52
click at [1193, 640] on button "Next" at bounding box center [1189, 778] width 74 height 22
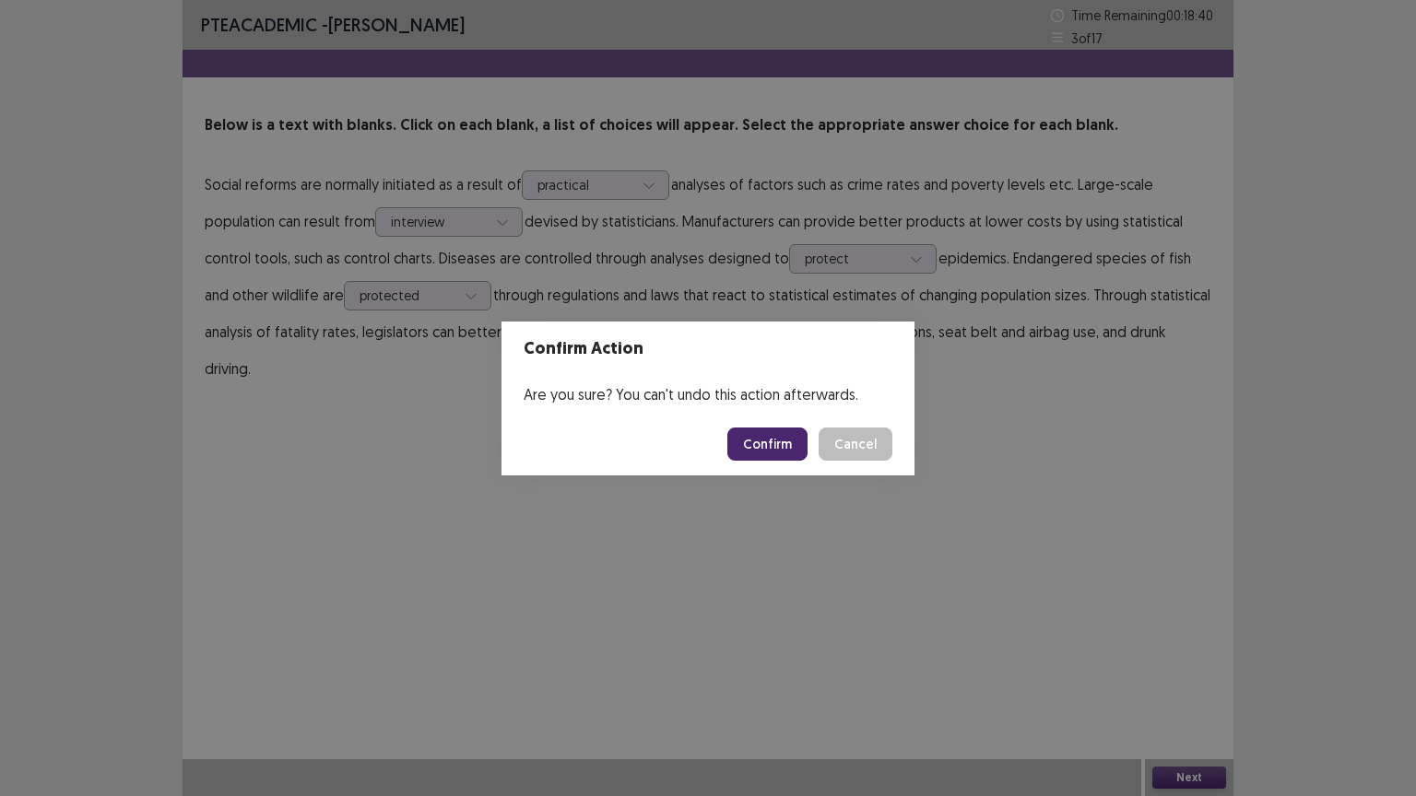
click at [755, 439] on button "Confirm" at bounding box center [767, 444] width 80 height 33
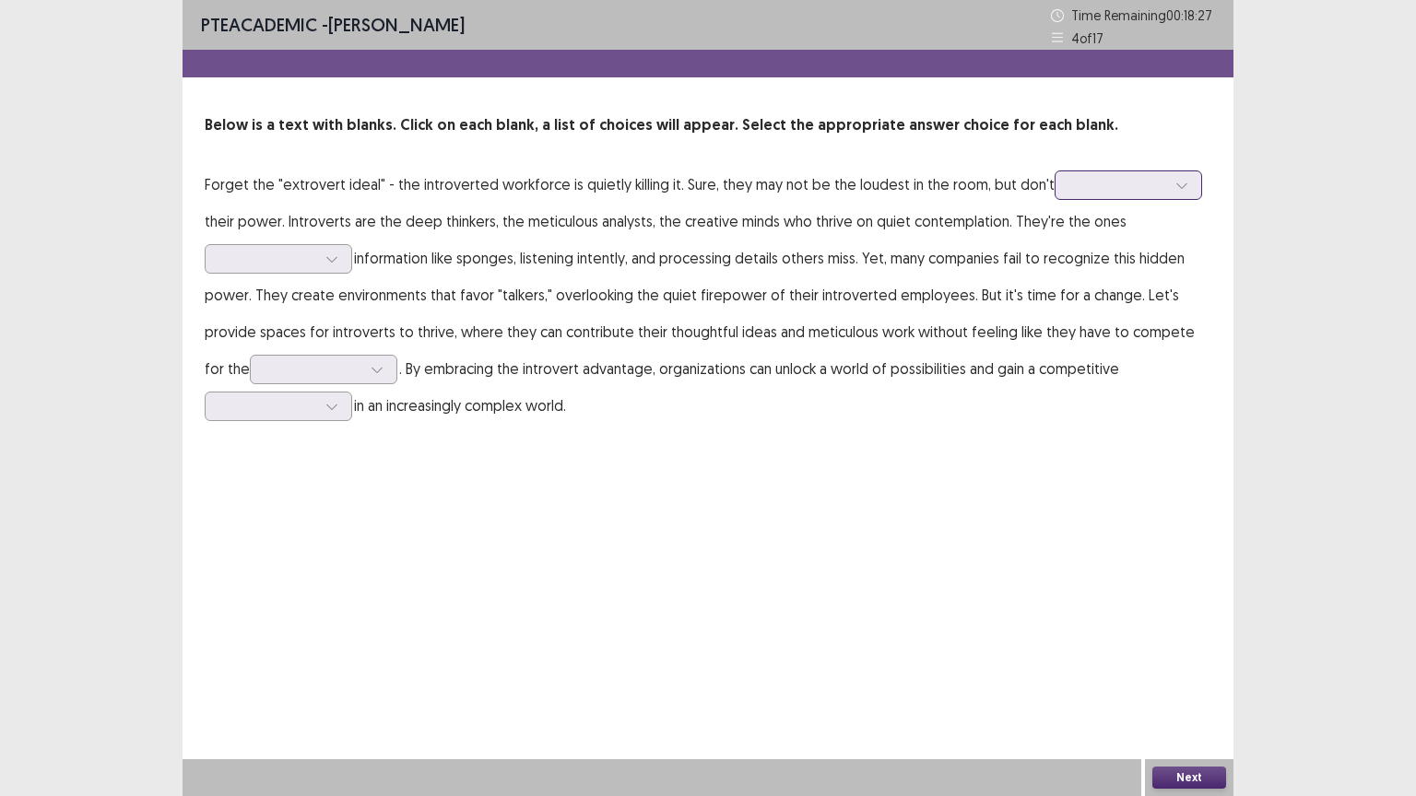
click at [1175, 183] on icon at bounding box center [1181, 185] width 13 height 13
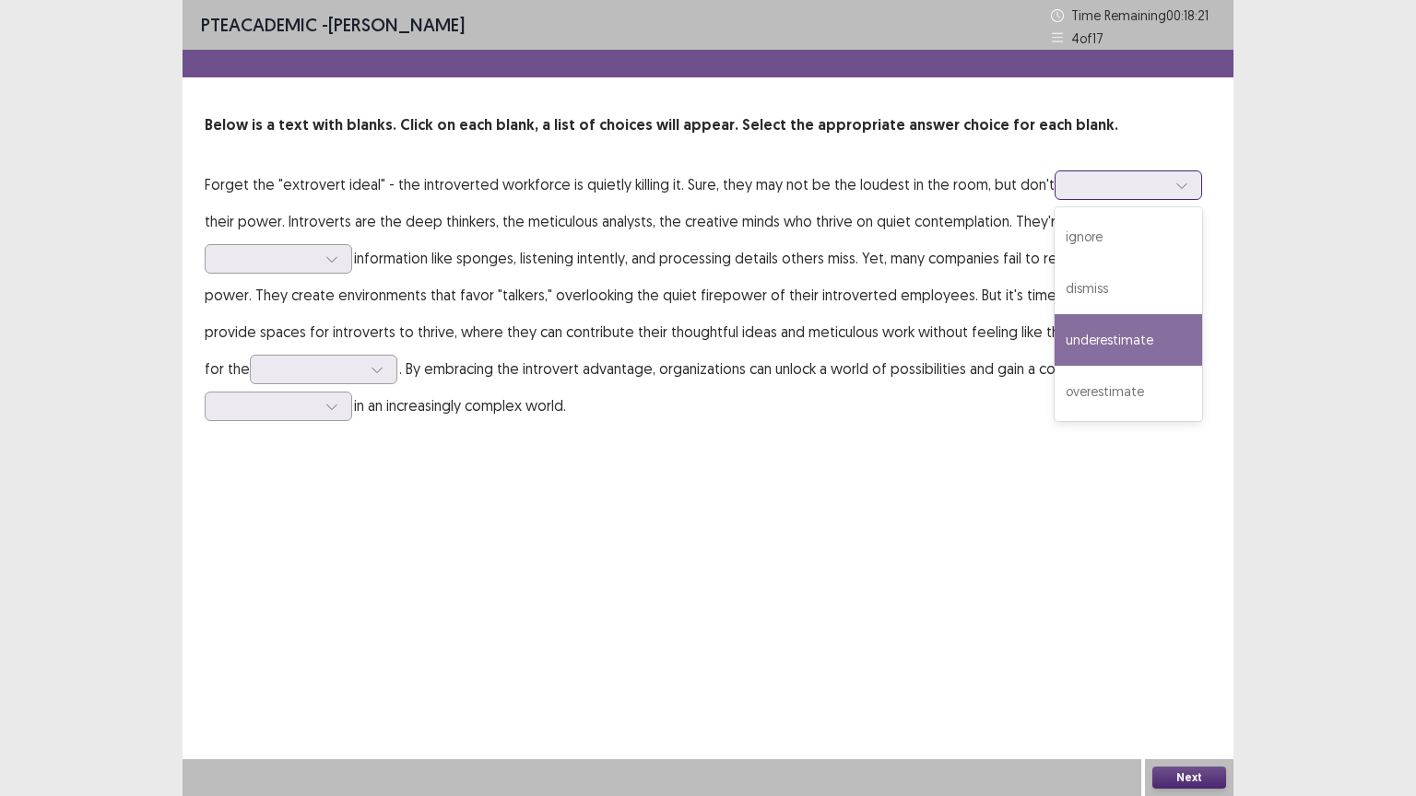
click at [1096, 347] on div "underestimate" at bounding box center [1127, 340] width 147 height 52
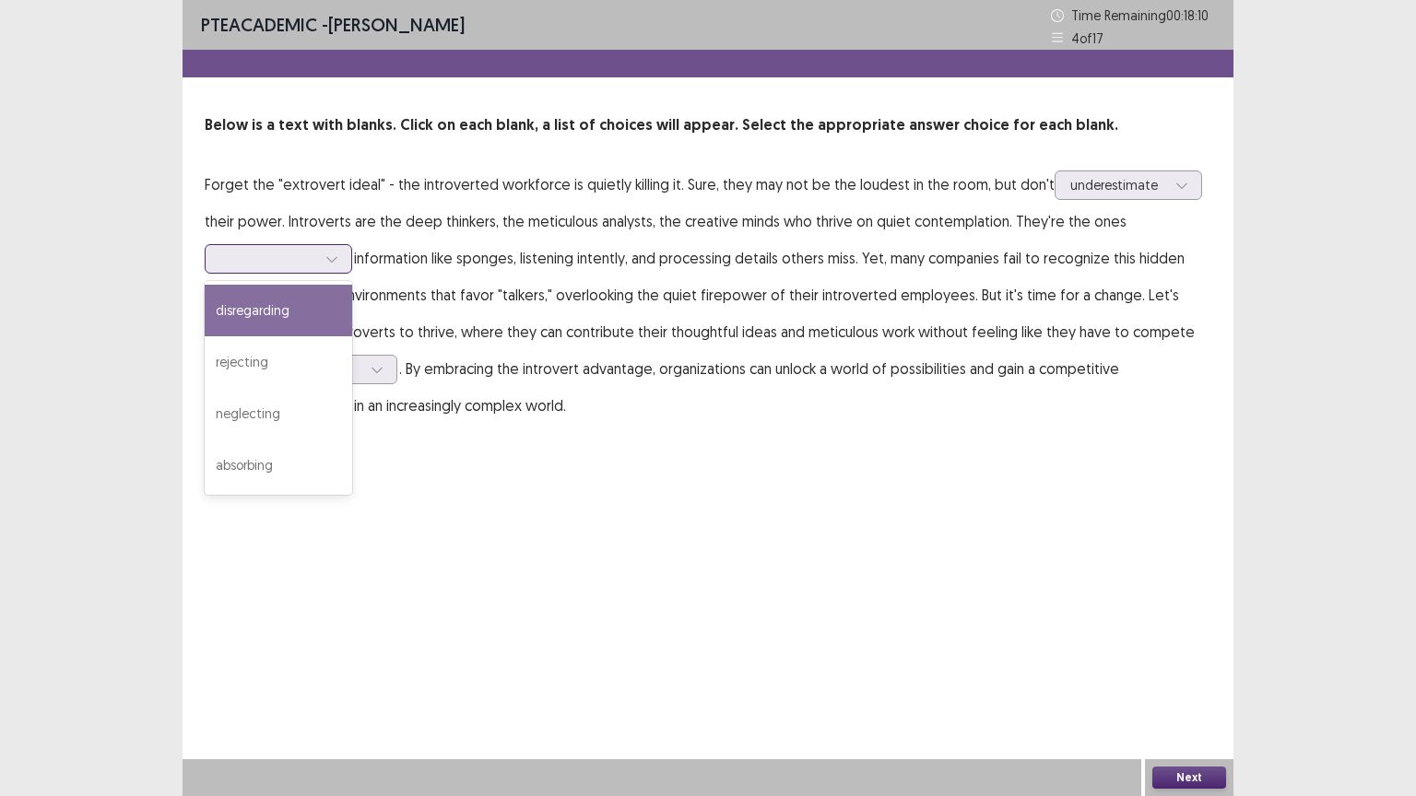
click at [328, 258] on icon at bounding box center [331, 259] width 13 height 13
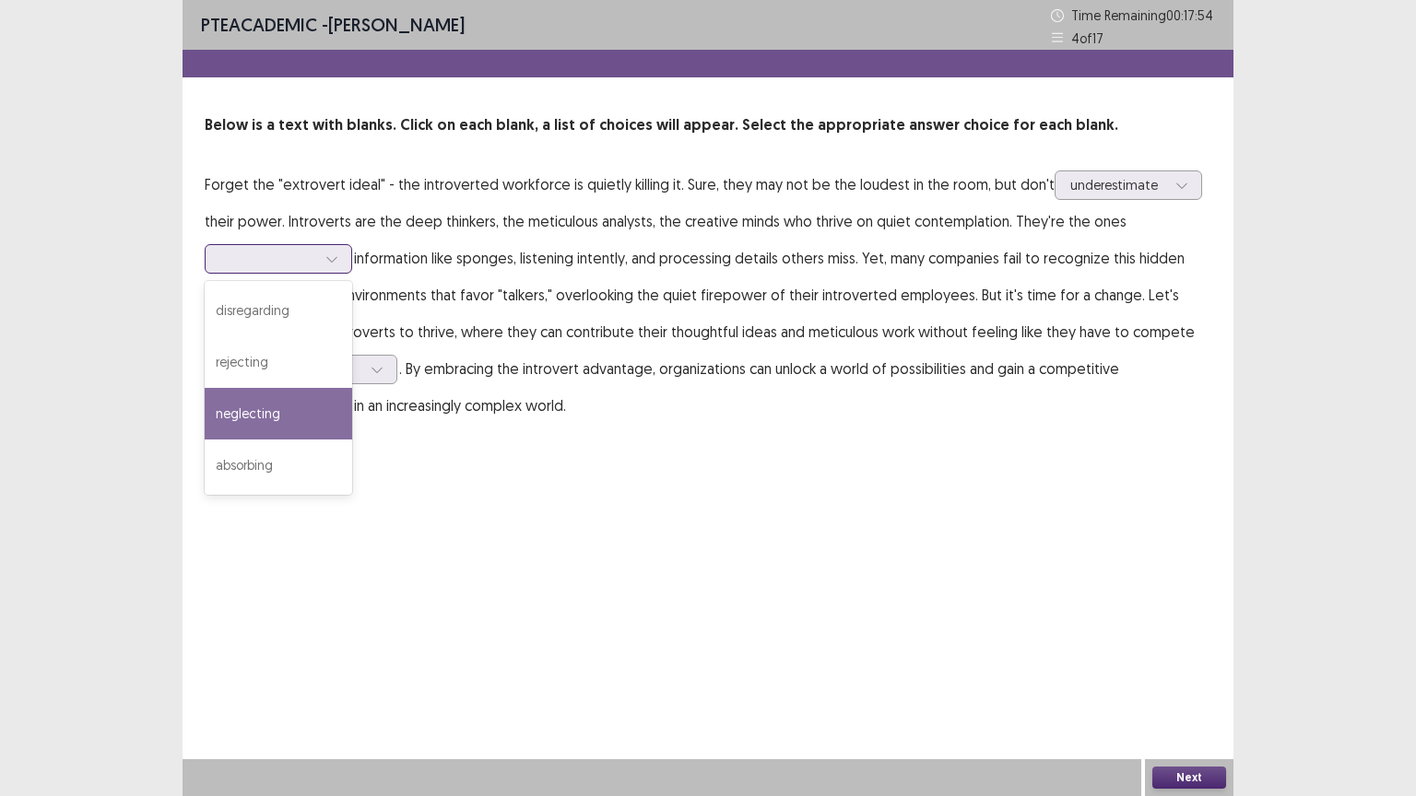
click at [280, 418] on div "neglecting" at bounding box center [278, 414] width 147 height 52
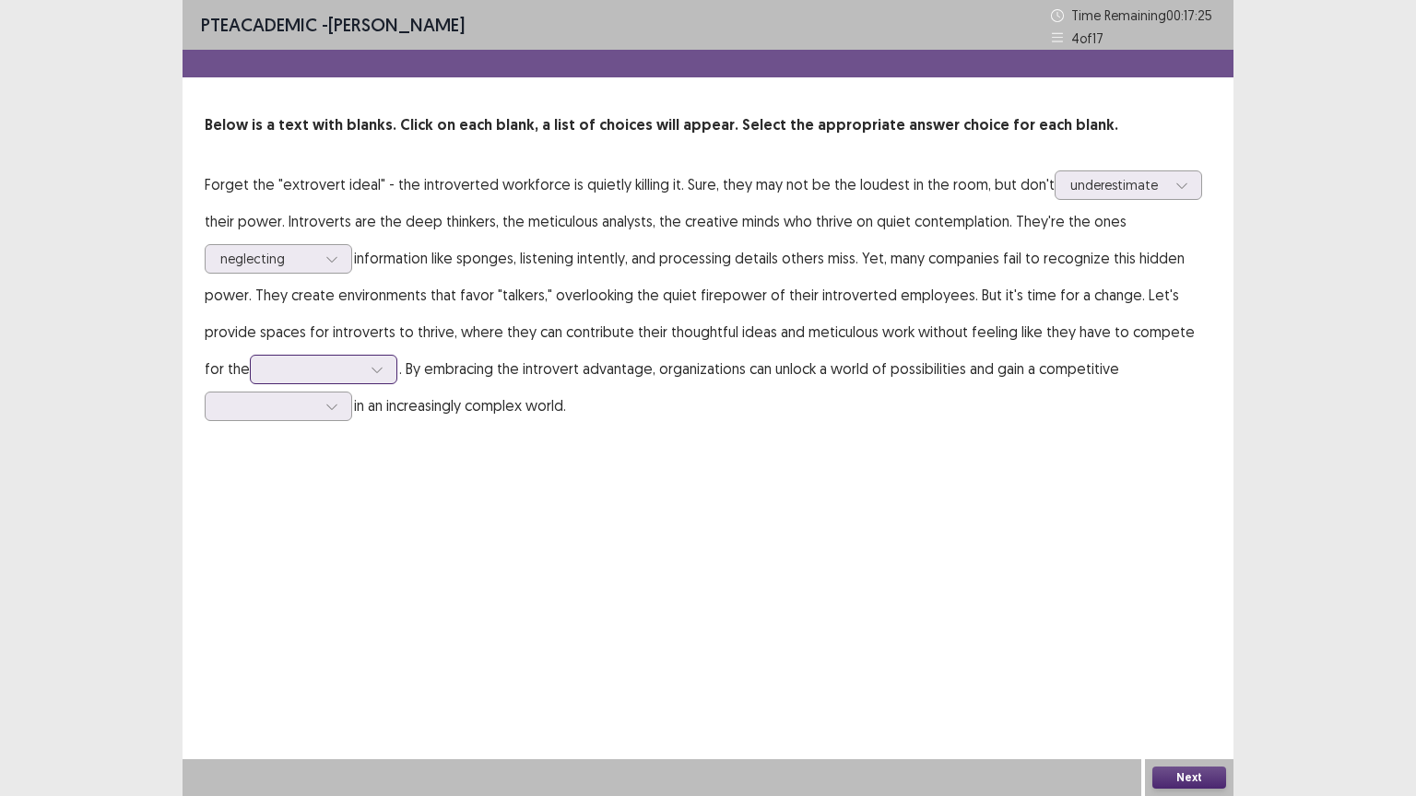
click at [363, 369] on div at bounding box center [377, 370] width 28 height 28
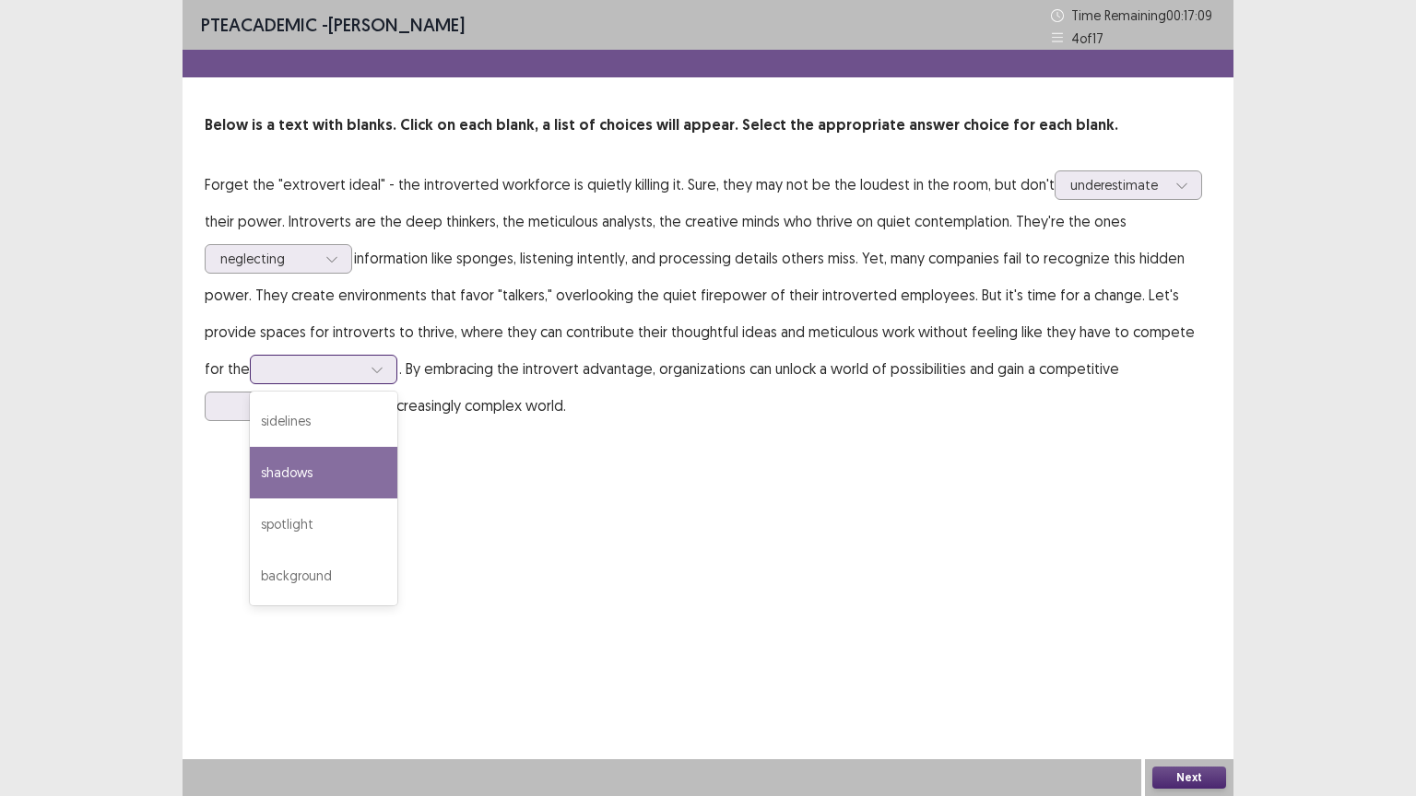
click at [254, 470] on div "shadows" at bounding box center [323, 473] width 147 height 52
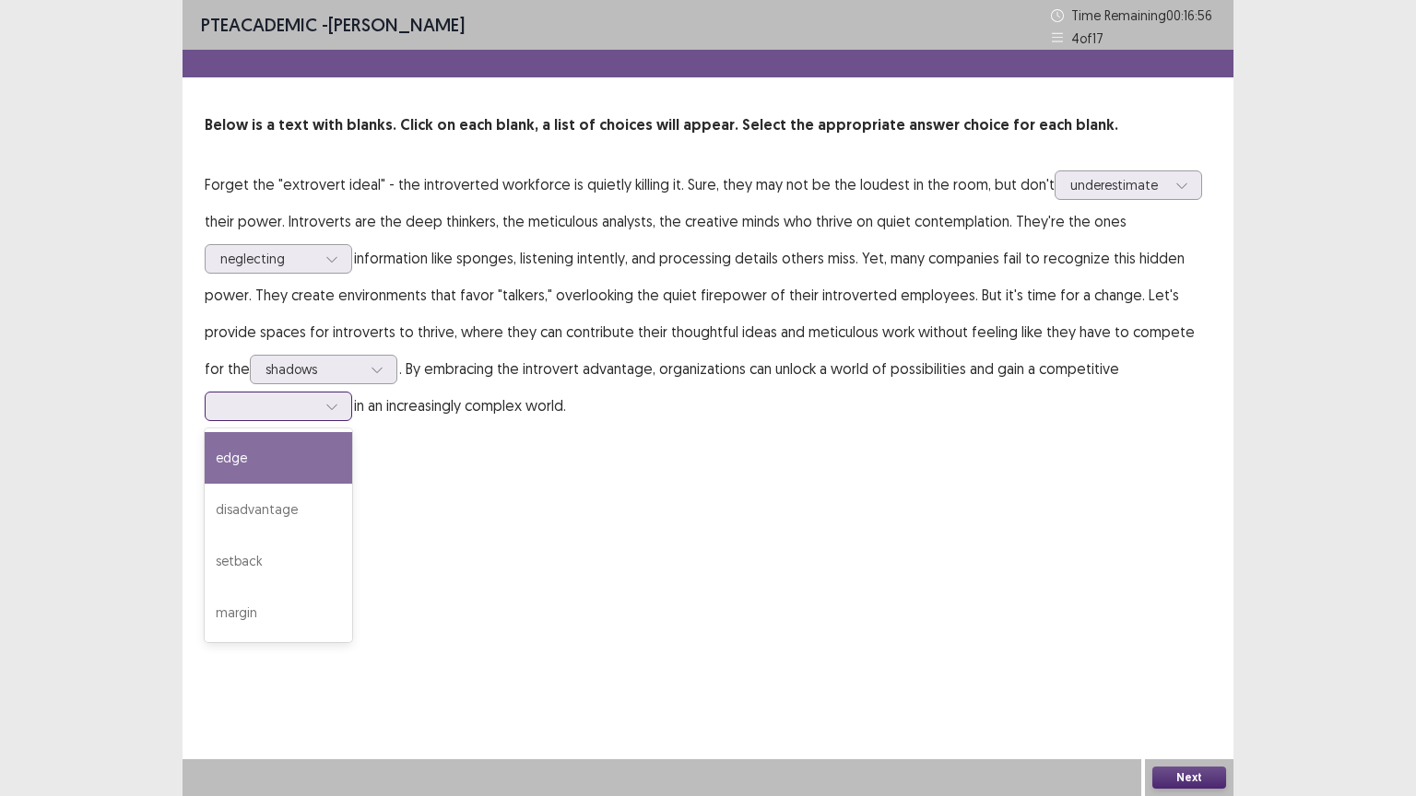
click at [335, 406] on icon at bounding box center [331, 406] width 13 height 13
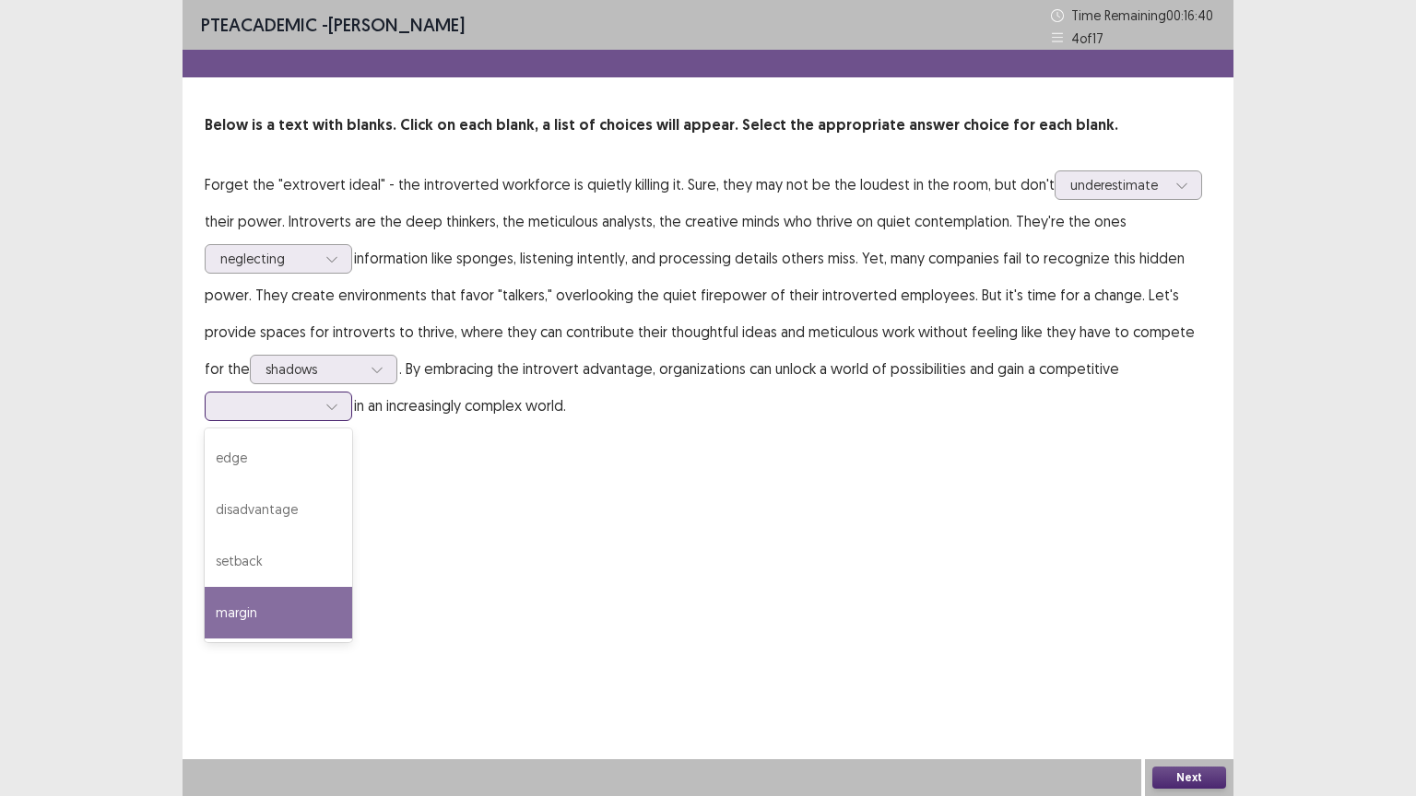
click at [257, 615] on div "margin" at bounding box center [278, 613] width 147 height 52
click at [1199, 640] on button "Next" at bounding box center [1189, 778] width 74 height 22
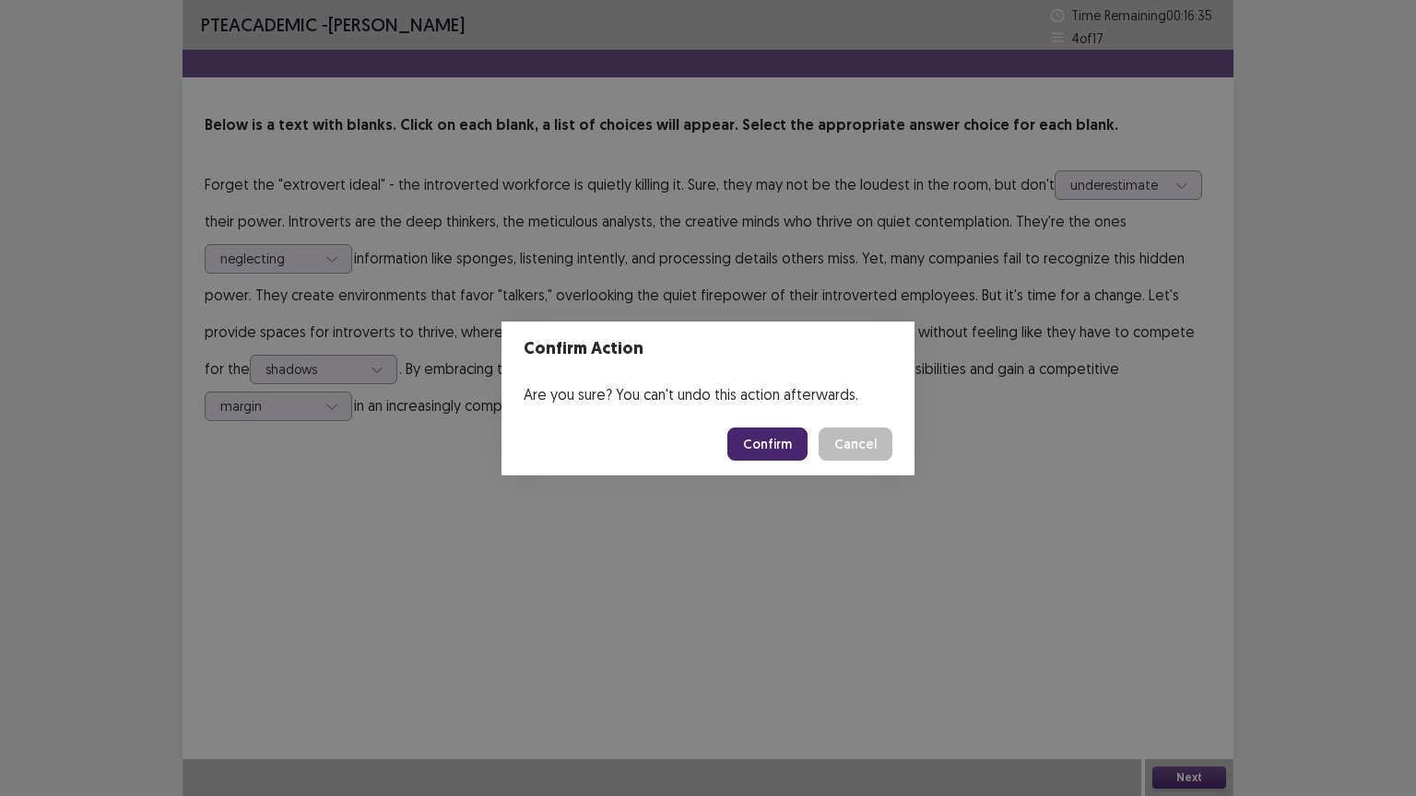
click at [806, 449] on button "Confirm" at bounding box center [767, 444] width 80 height 33
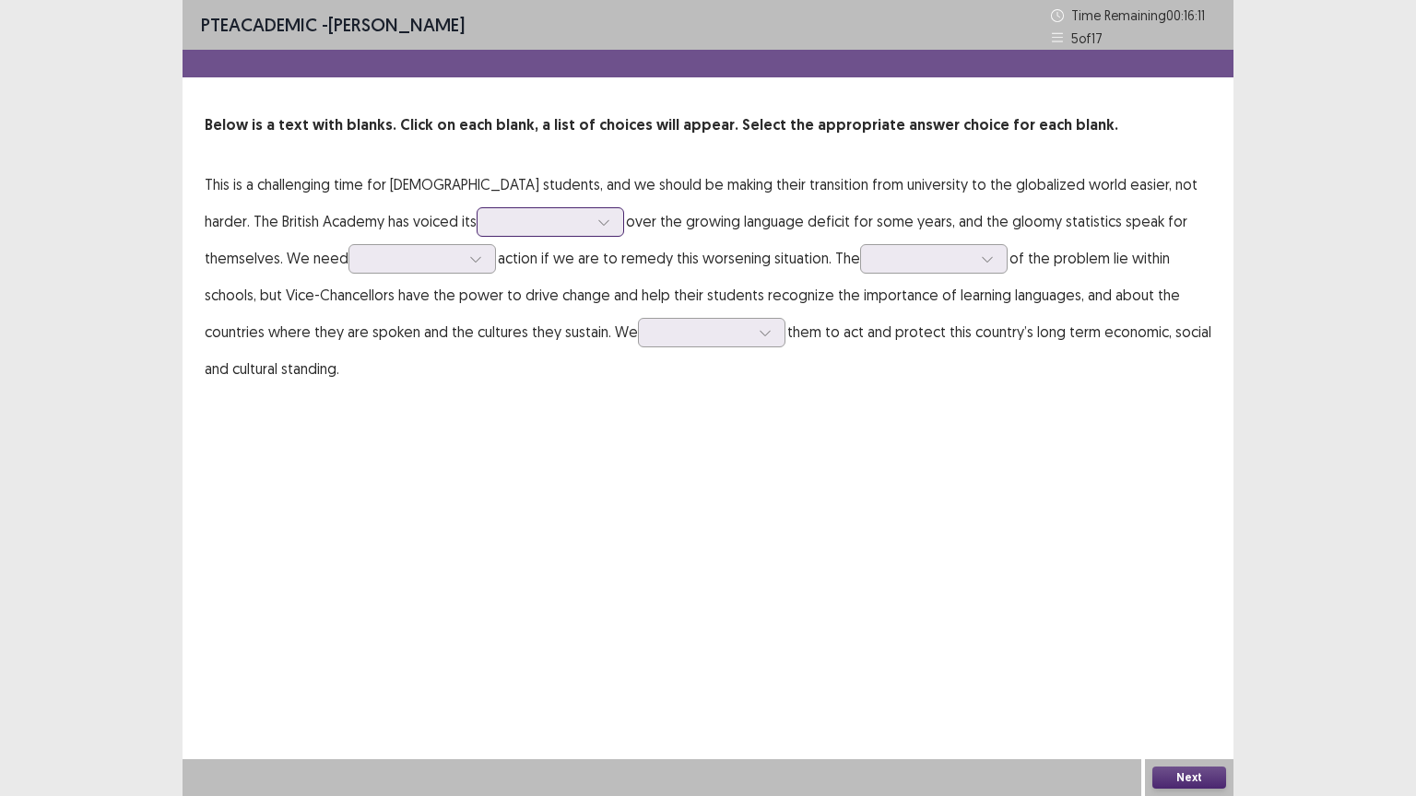
click at [597, 221] on icon at bounding box center [603, 222] width 13 height 13
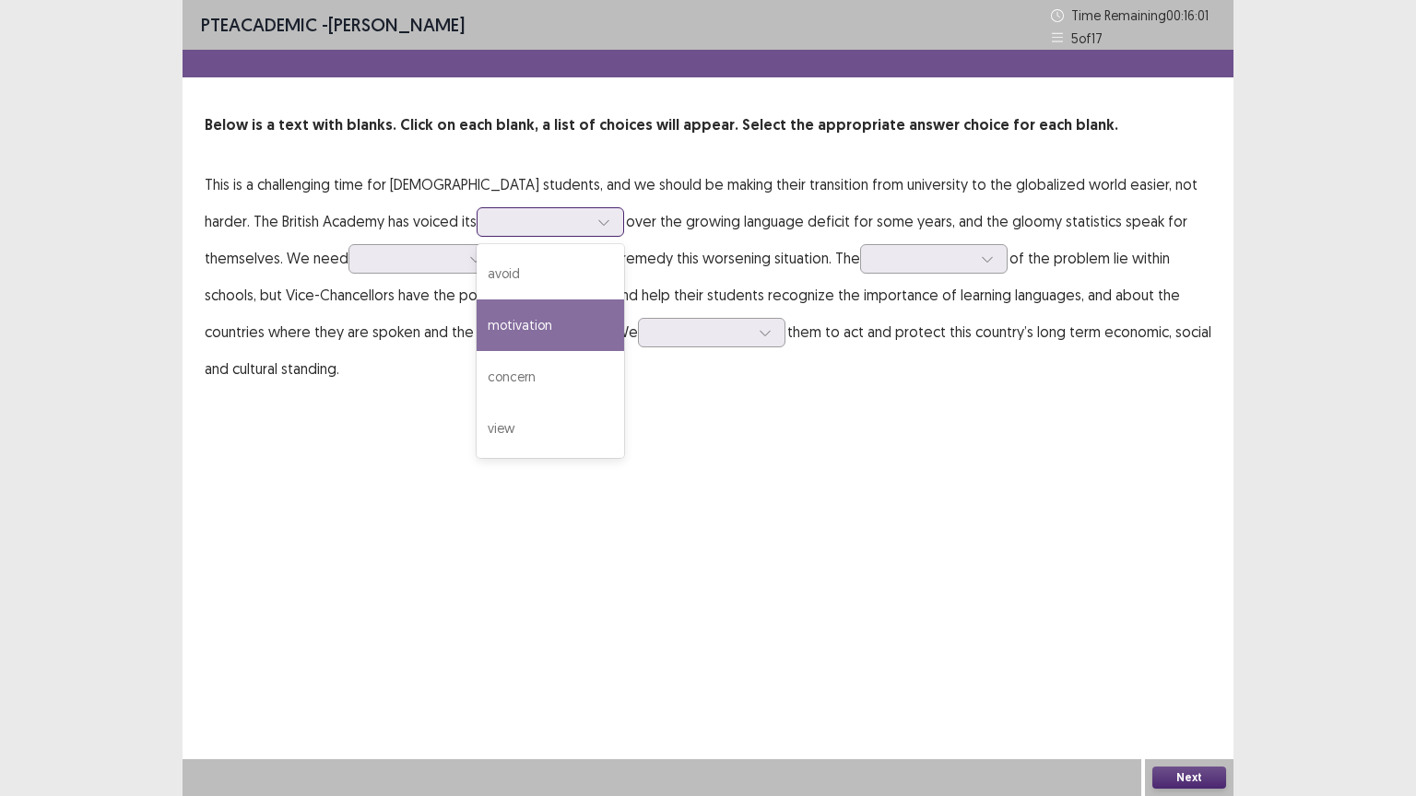
click at [476, 331] on div "motivation" at bounding box center [549, 326] width 147 height 52
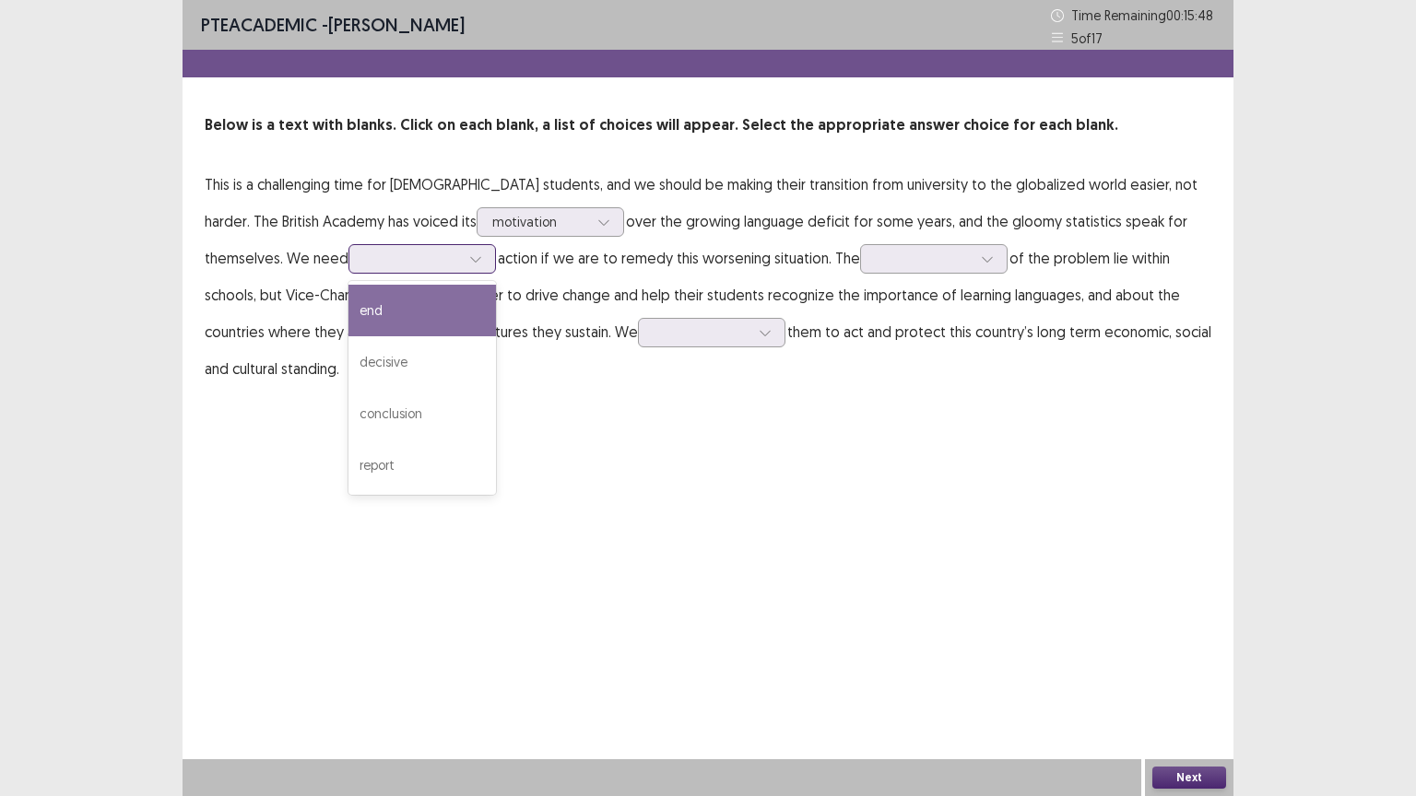
click at [462, 267] on div at bounding box center [476, 259] width 28 height 28
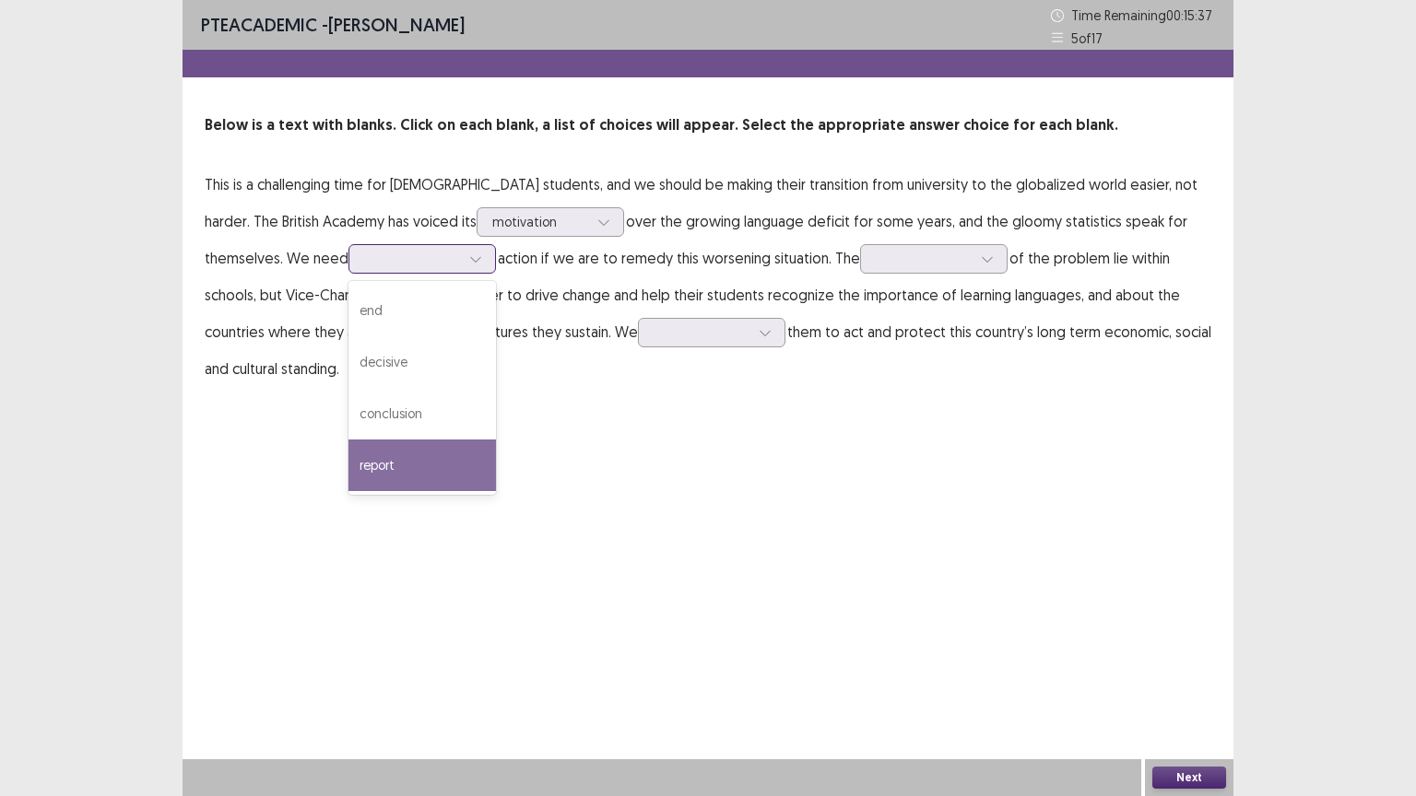
click at [348, 471] on div "report" at bounding box center [421, 466] width 147 height 52
click at [462, 251] on div at bounding box center [476, 259] width 28 height 28
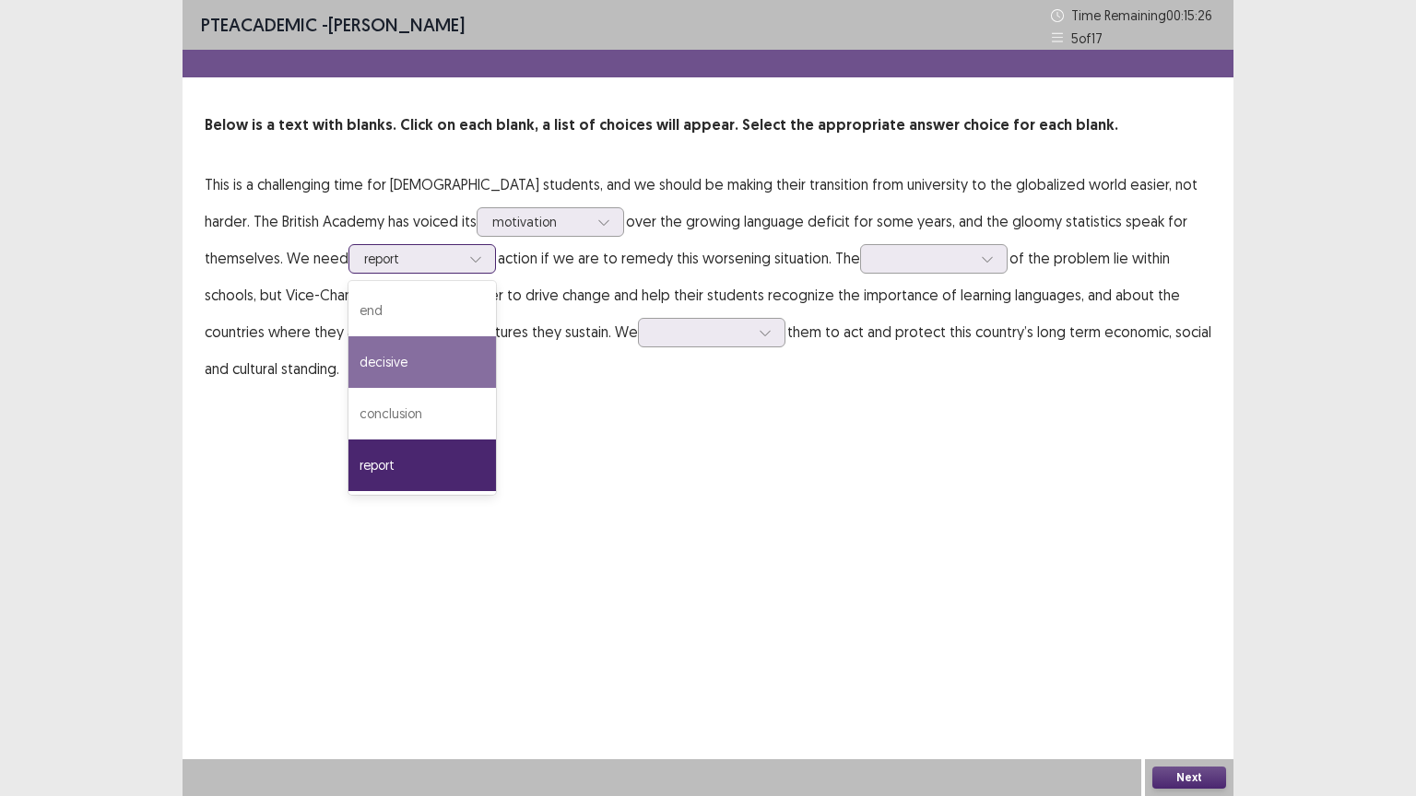
click at [348, 366] on div "decisive" at bounding box center [421, 362] width 147 height 52
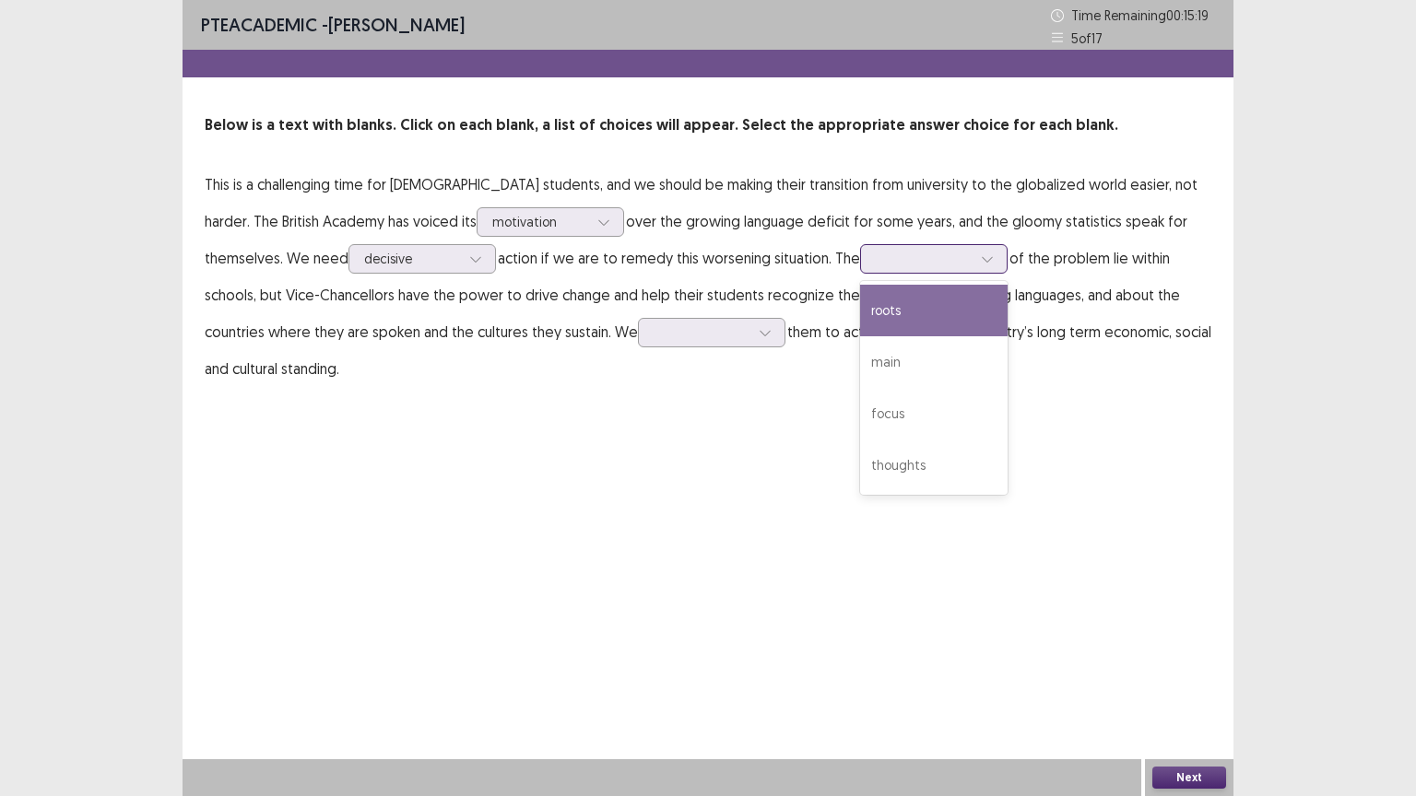
click at [973, 257] on div at bounding box center [987, 259] width 28 height 28
click at [860, 311] on div "roots" at bounding box center [933, 311] width 147 height 52
click at [758, 327] on icon at bounding box center [764, 332] width 13 height 13
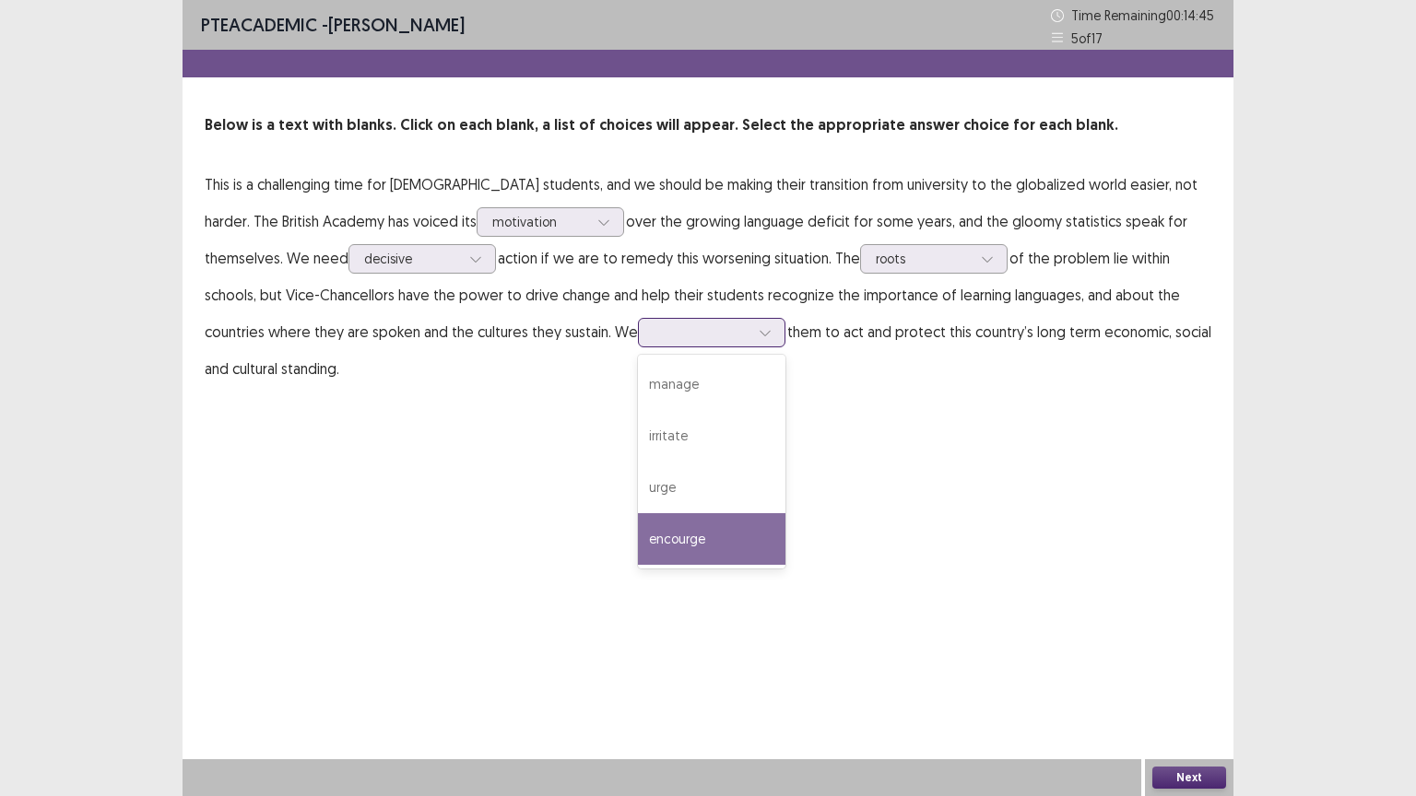
click at [638, 553] on div "encourge" at bounding box center [711, 539] width 147 height 52
click at [1174, 640] on button "Next" at bounding box center [1189, 778] width 74 height 22
click at [773, 443] on button "Confirm" at bounding box center [767, 444] width 80 height 33
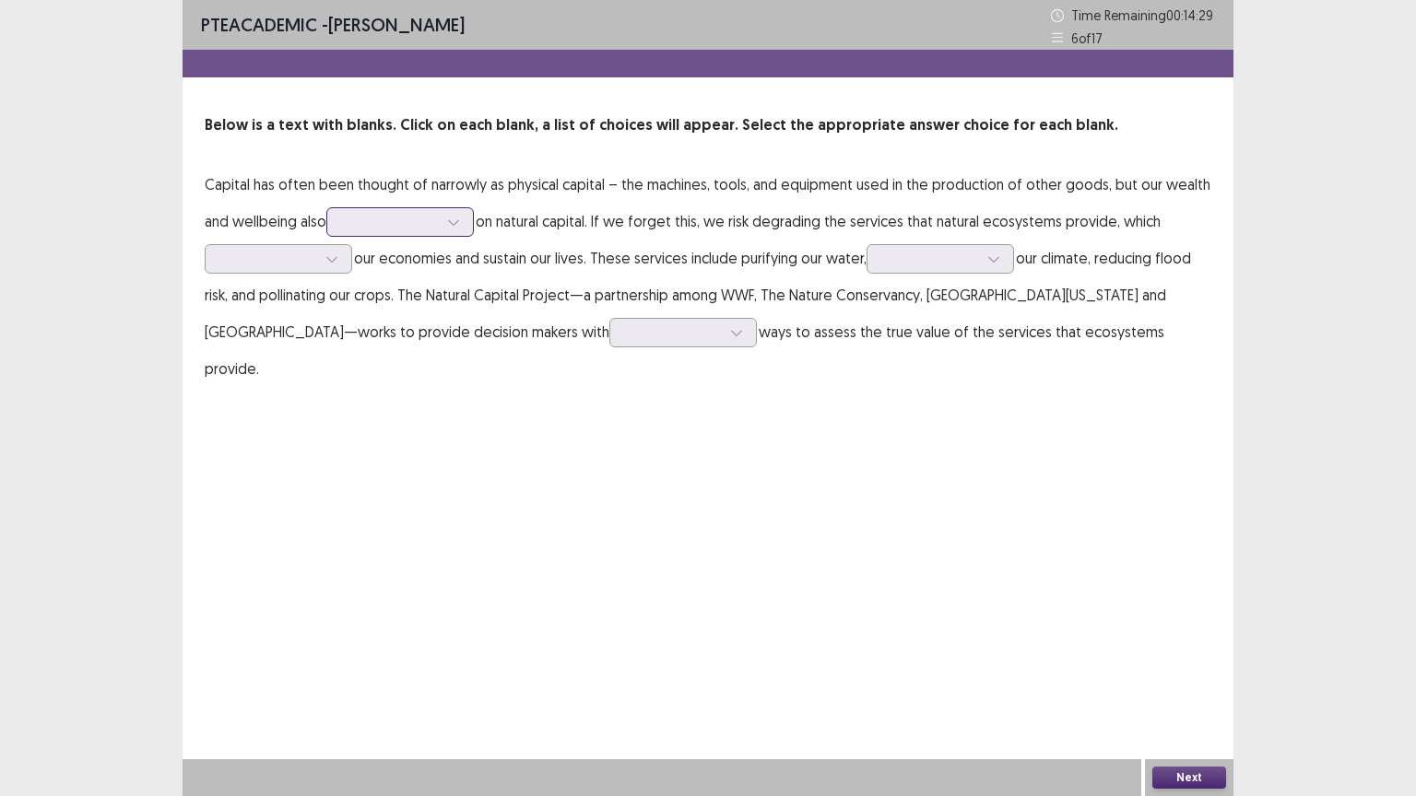
click at [456, 220] on icon at bounding box center [453, 222] width 13 height 13
click at [376, 282] on div "plans" at bounding box center [399, 274] width 147 height 52
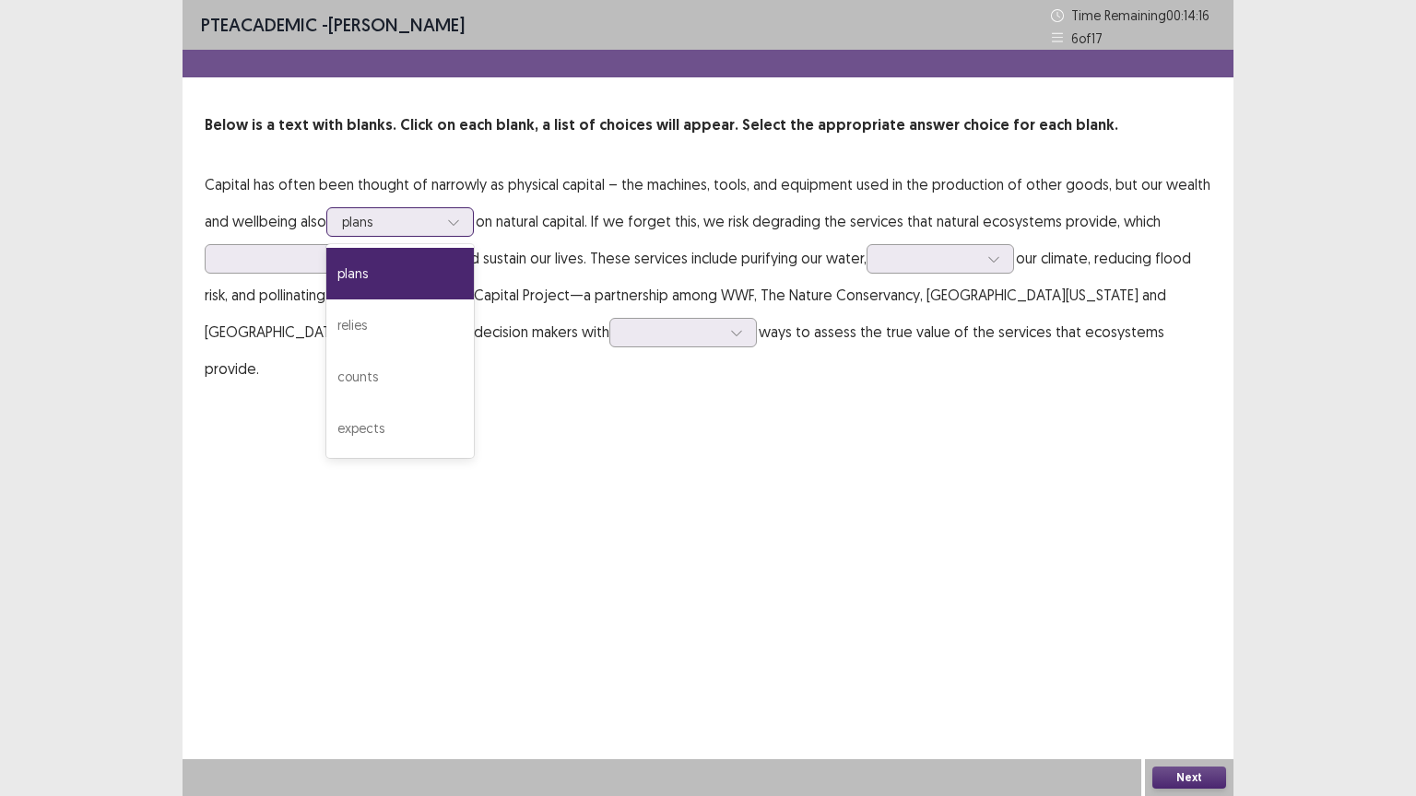
click at [467, 225] on div at bounding box center [454, 222] width 28 height 28
click at [402, 426] on div "expects" at bounding box center [399, 429] width 147 height 52
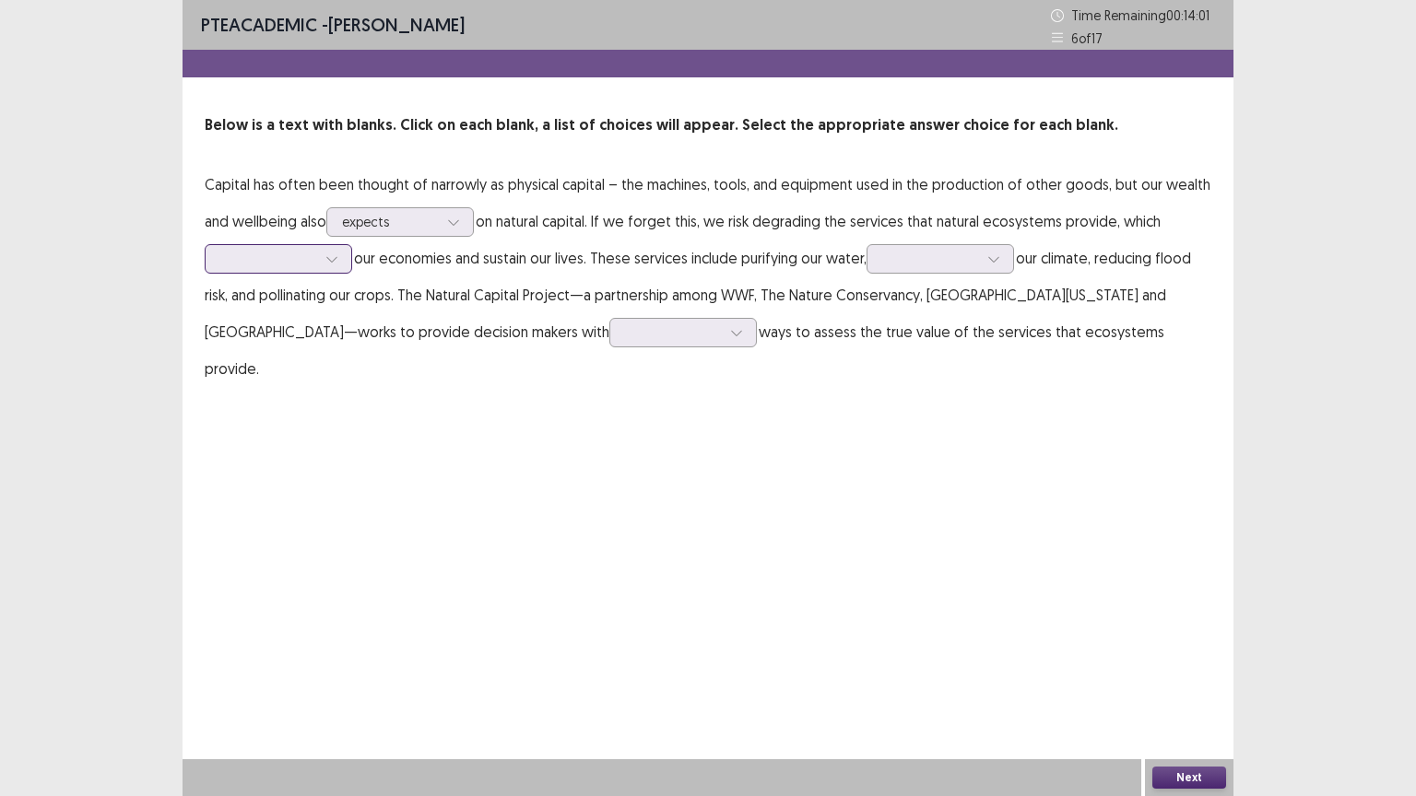
click at [332, 258] on icon at bounding box center [331, 259] width 13 height 13
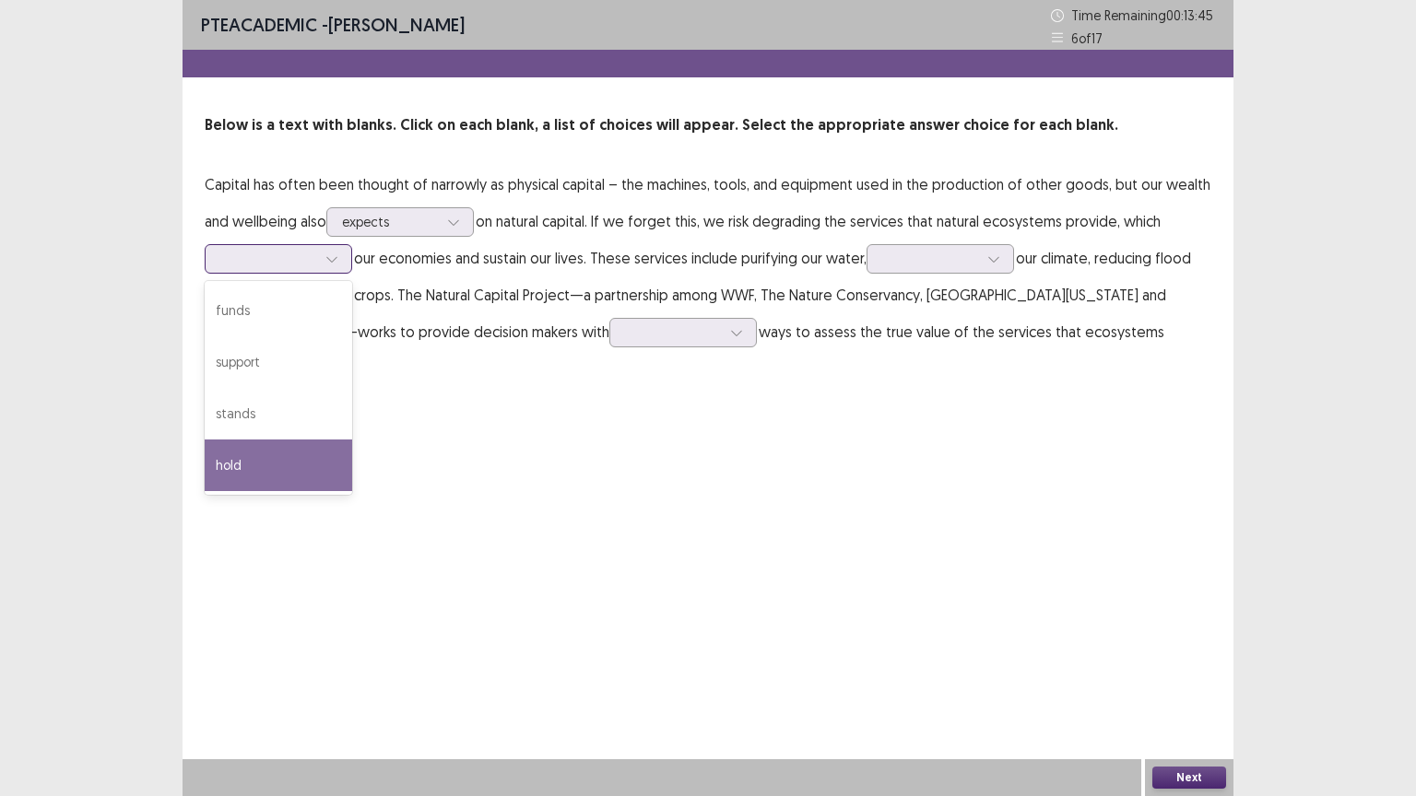
click at [241, 476] on div "hold" at bounding box center [278, 466] width 147 height 52
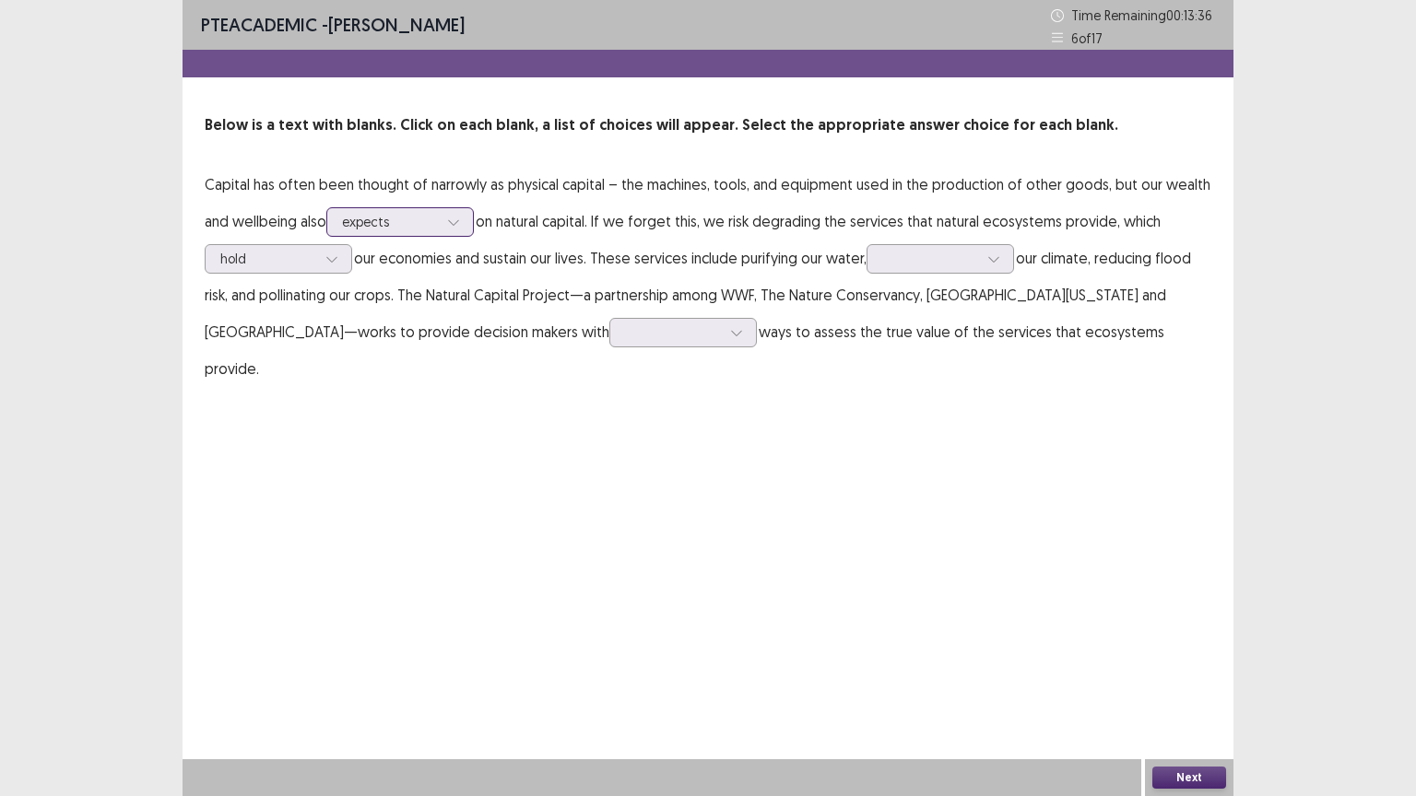
click at [458, 217] on icon at bounding box center [453, 222] width 13 height 13
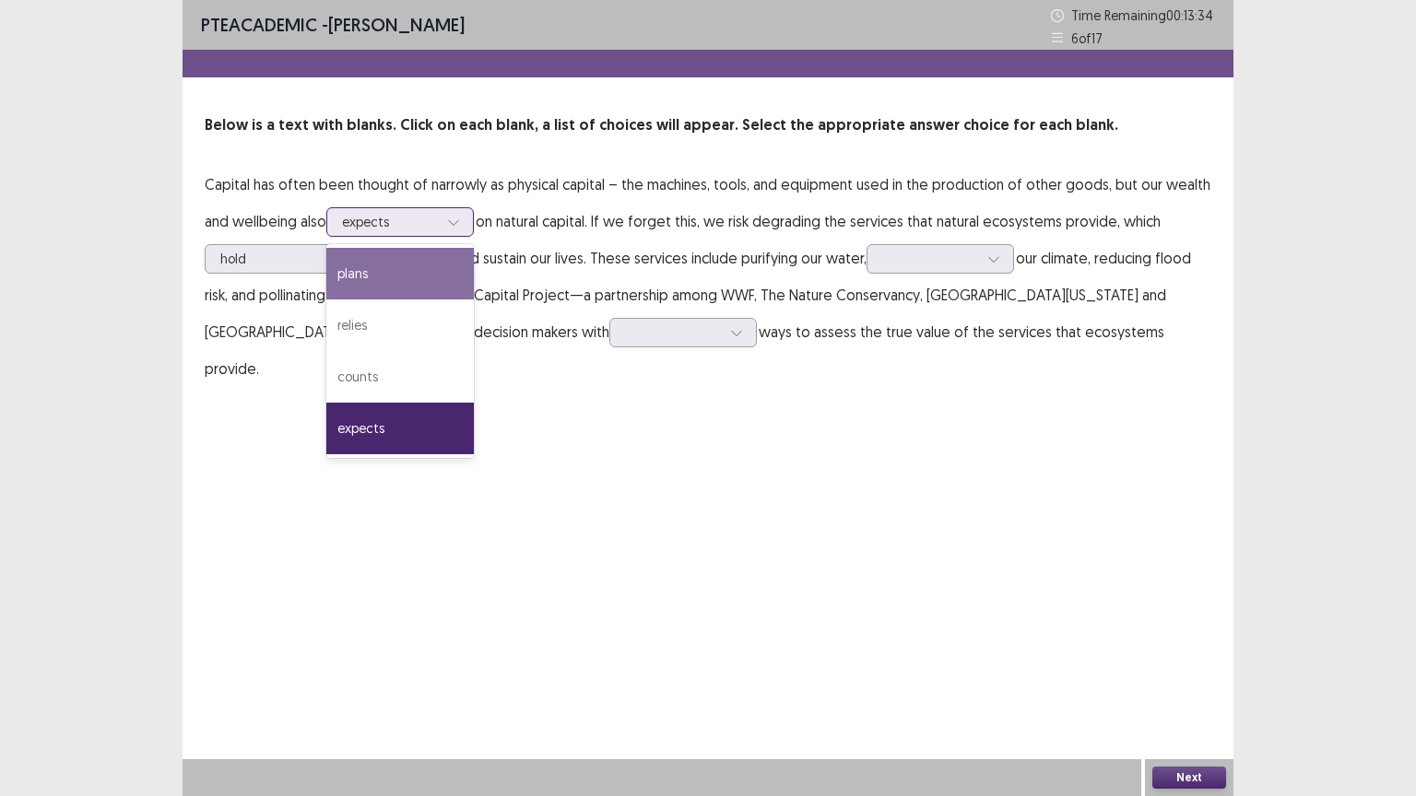
click at [374, 284] on div "plans" at bounding box center [399, 274] width 147 height 52
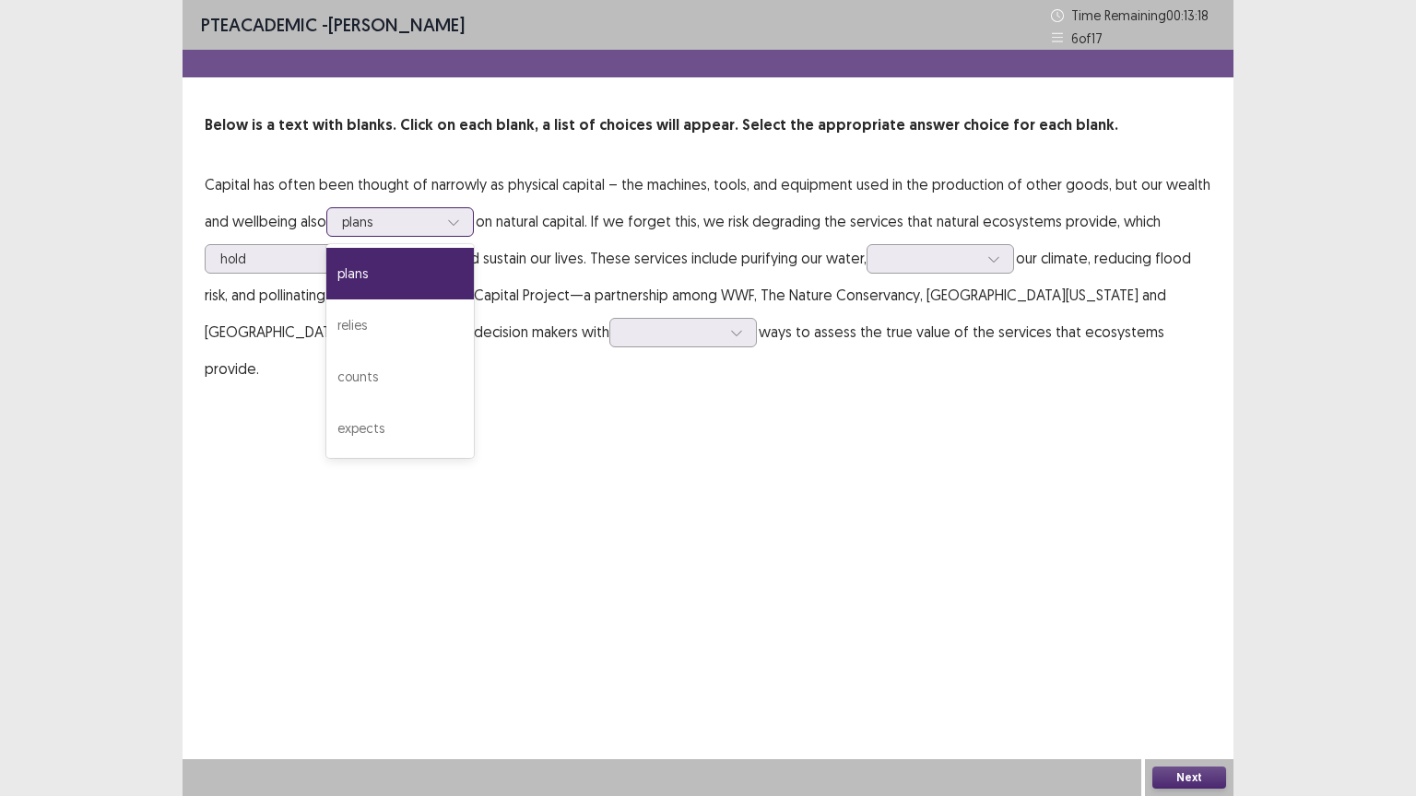
click at [466, 225] on div at bounding box center [454, 222] width 28 height 28
click at [391, 430] on div "expects" at bounding box center [399, 429] width 147 height 52
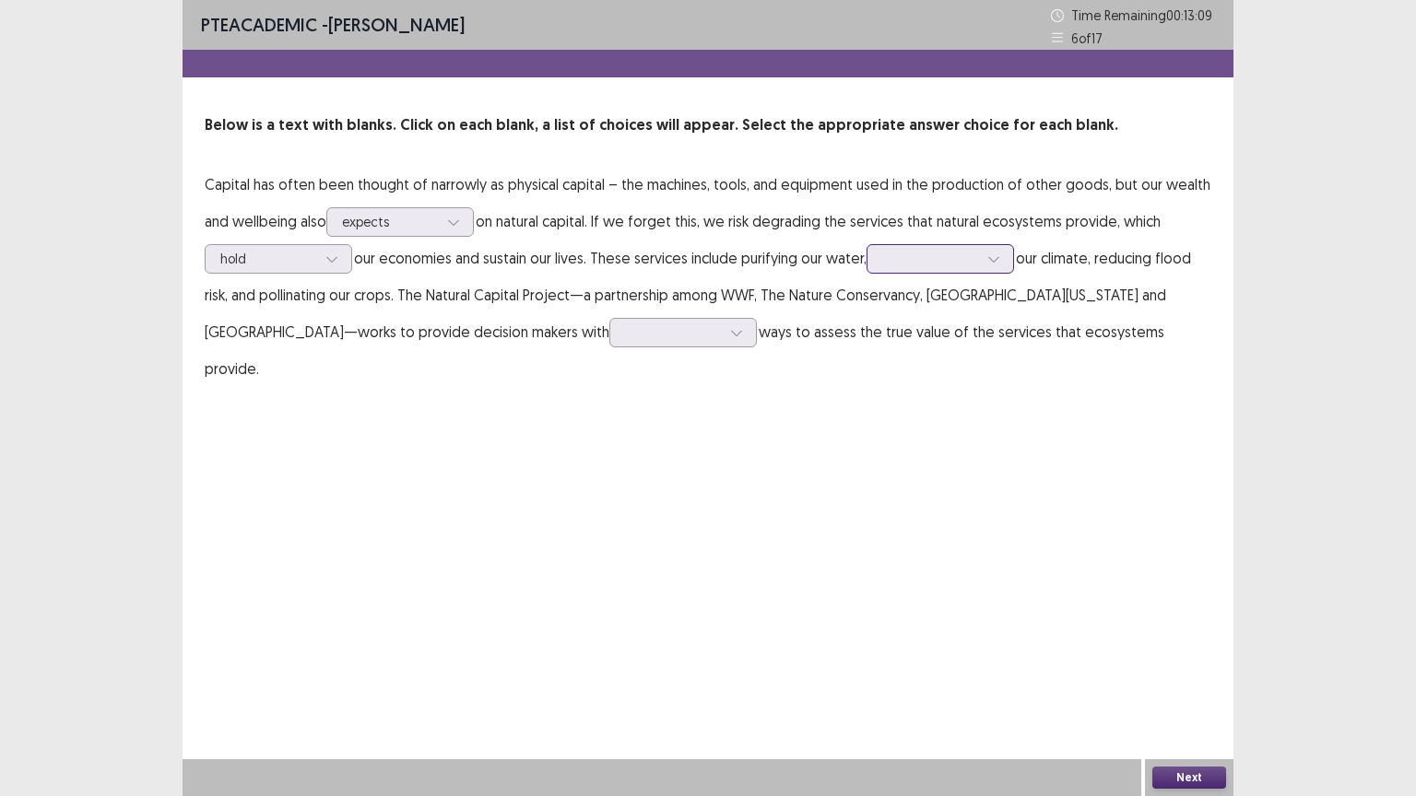
click at [998, 257] on icon at bounding box center [993, 260] width 10 height 6
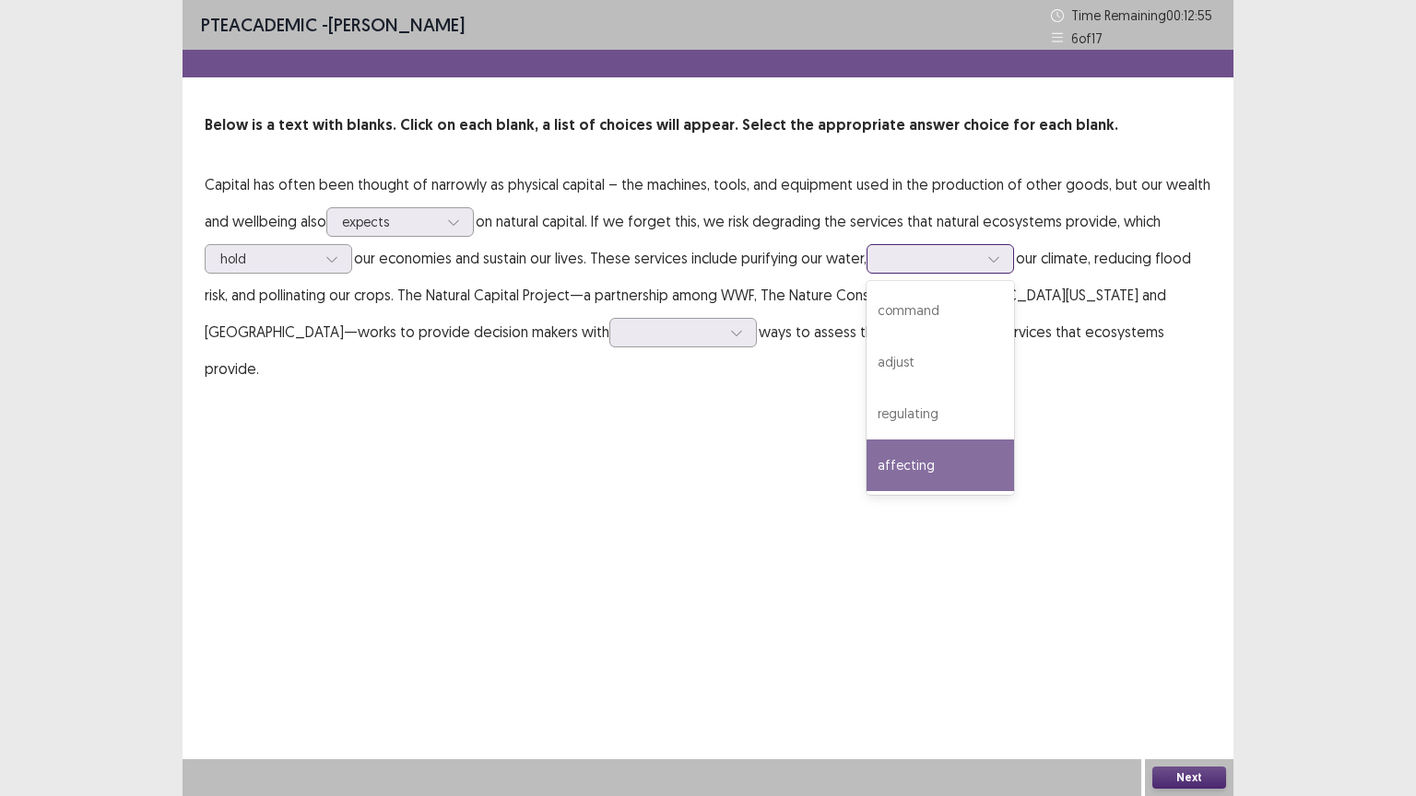
click at [915, 472] on div "affecting" at bounding box center [939, 466] width 147 height 52
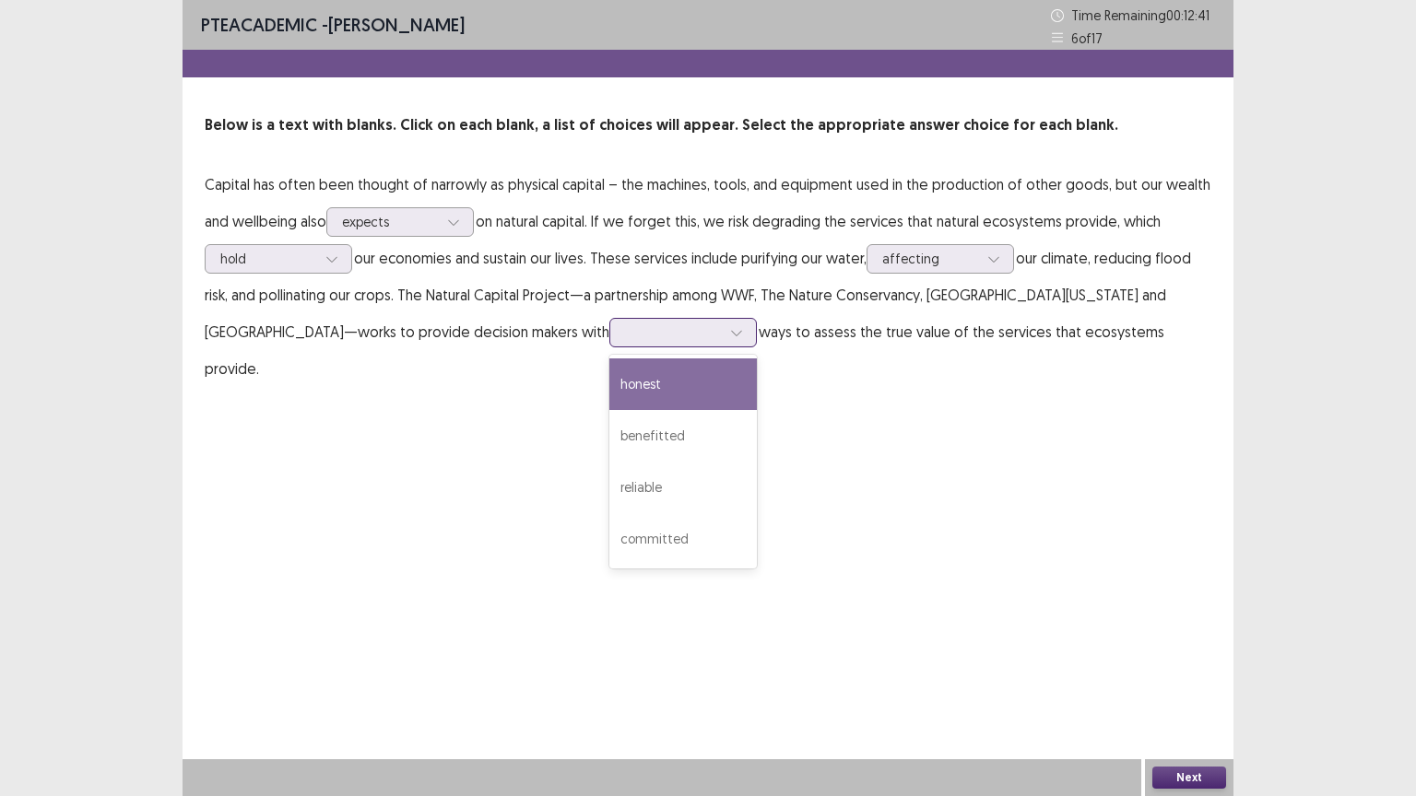
click at [723, 336] on div at bounding box center [737, 333] width 28 height 28
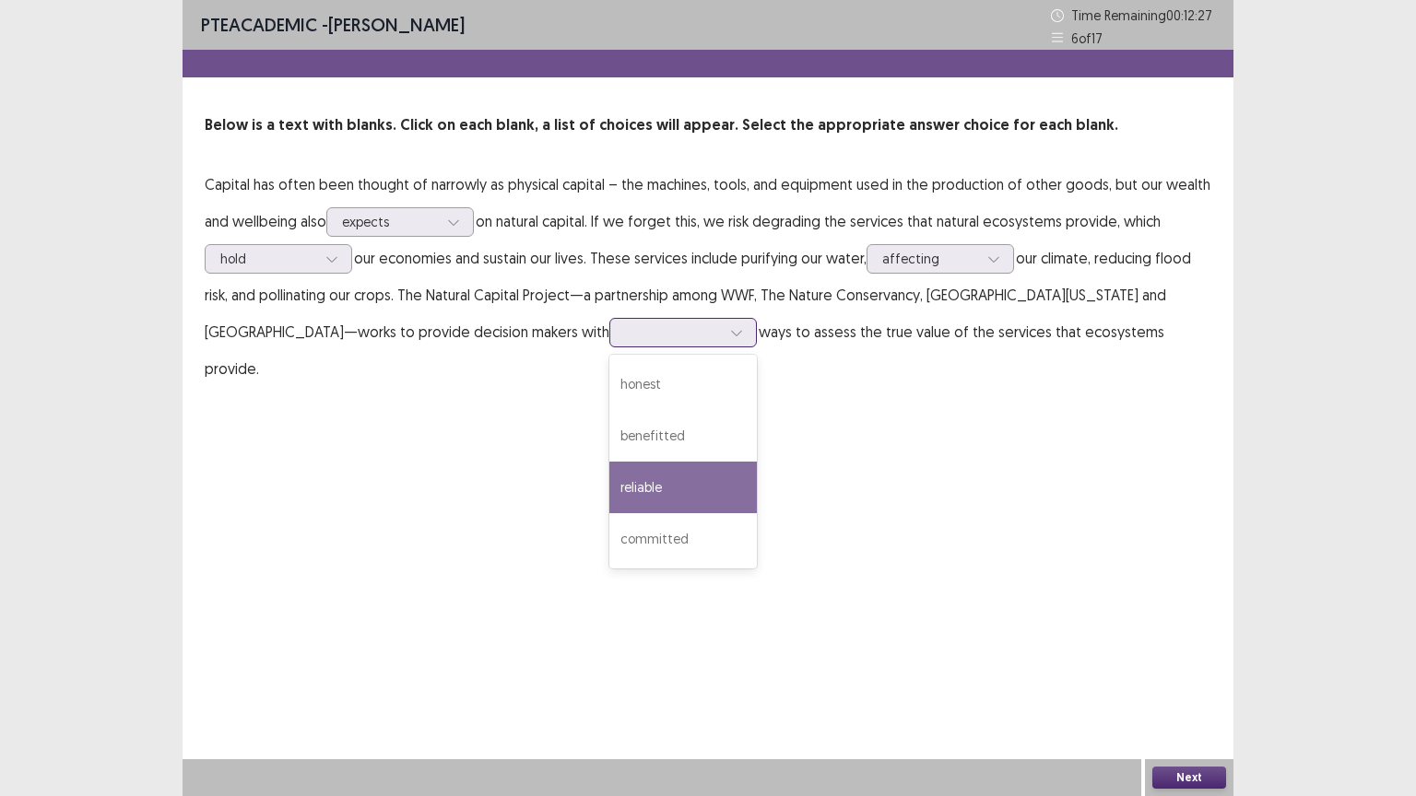
click at [609, 492] on div "reliable" at bounding box center [682, 488] width 147 height 52
click at [1187, 640] on button "Next" at bounding box center [1189, 778] width 74 height 22
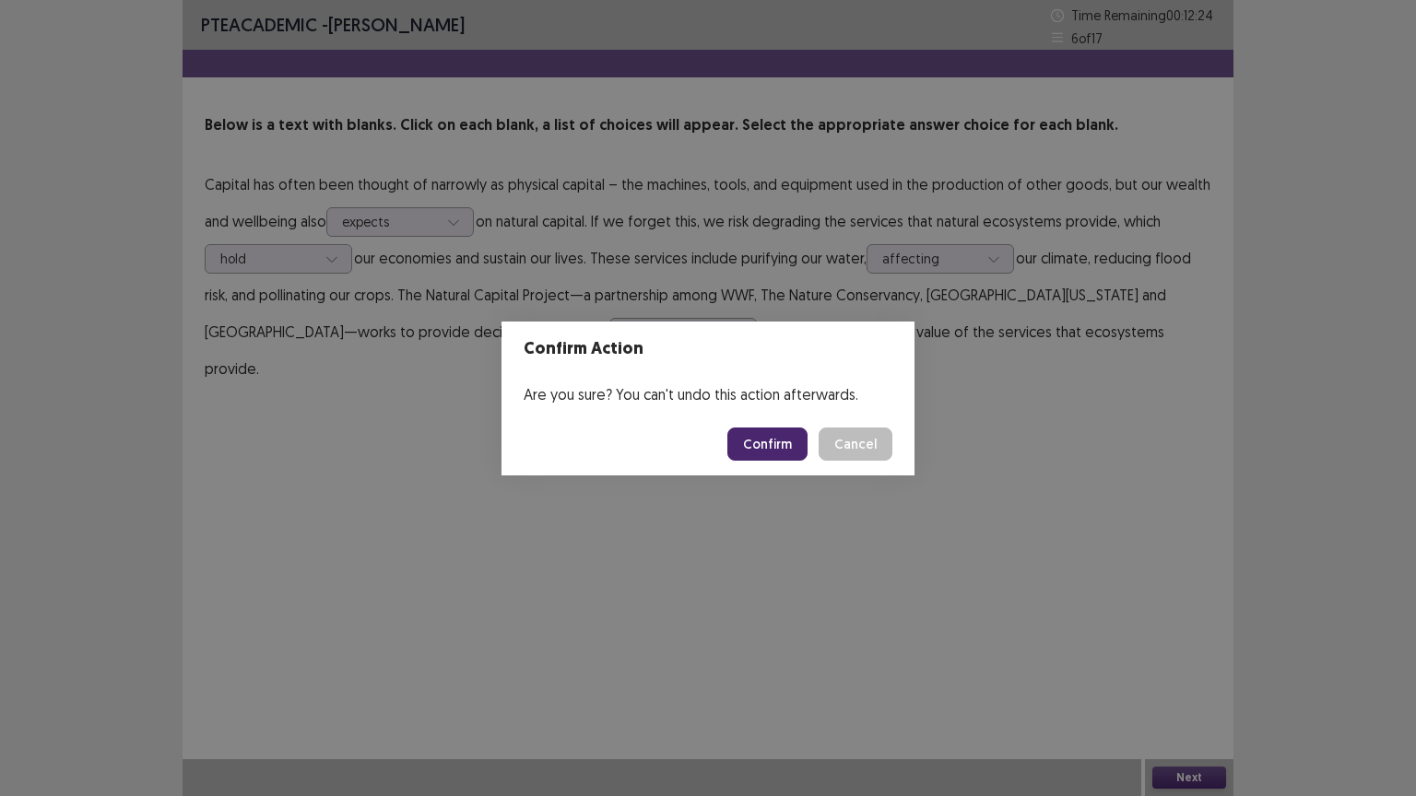
click at [769, 443] on button "Confirm" at bounding box center [767, 444] width 80 height 33
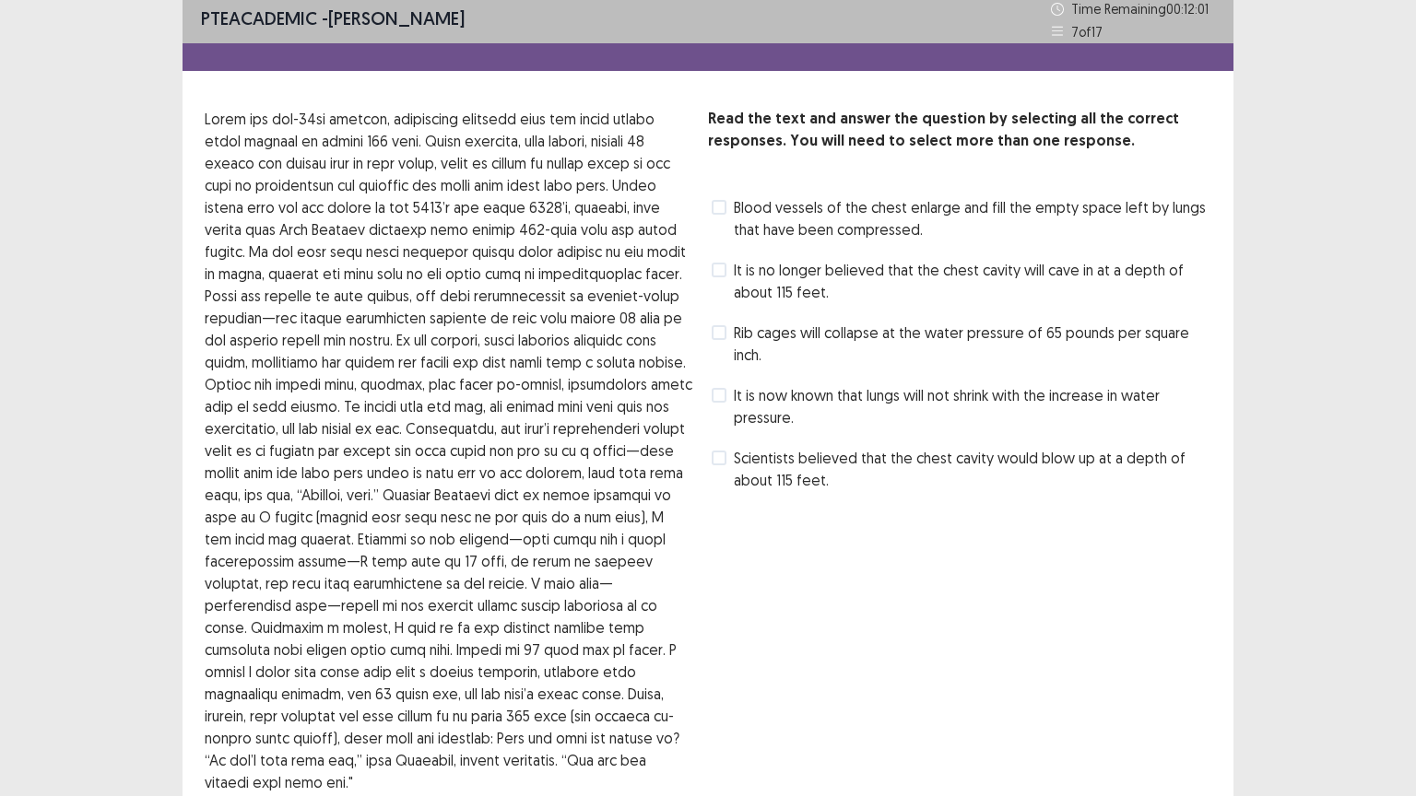
scroll to position [0, 0]
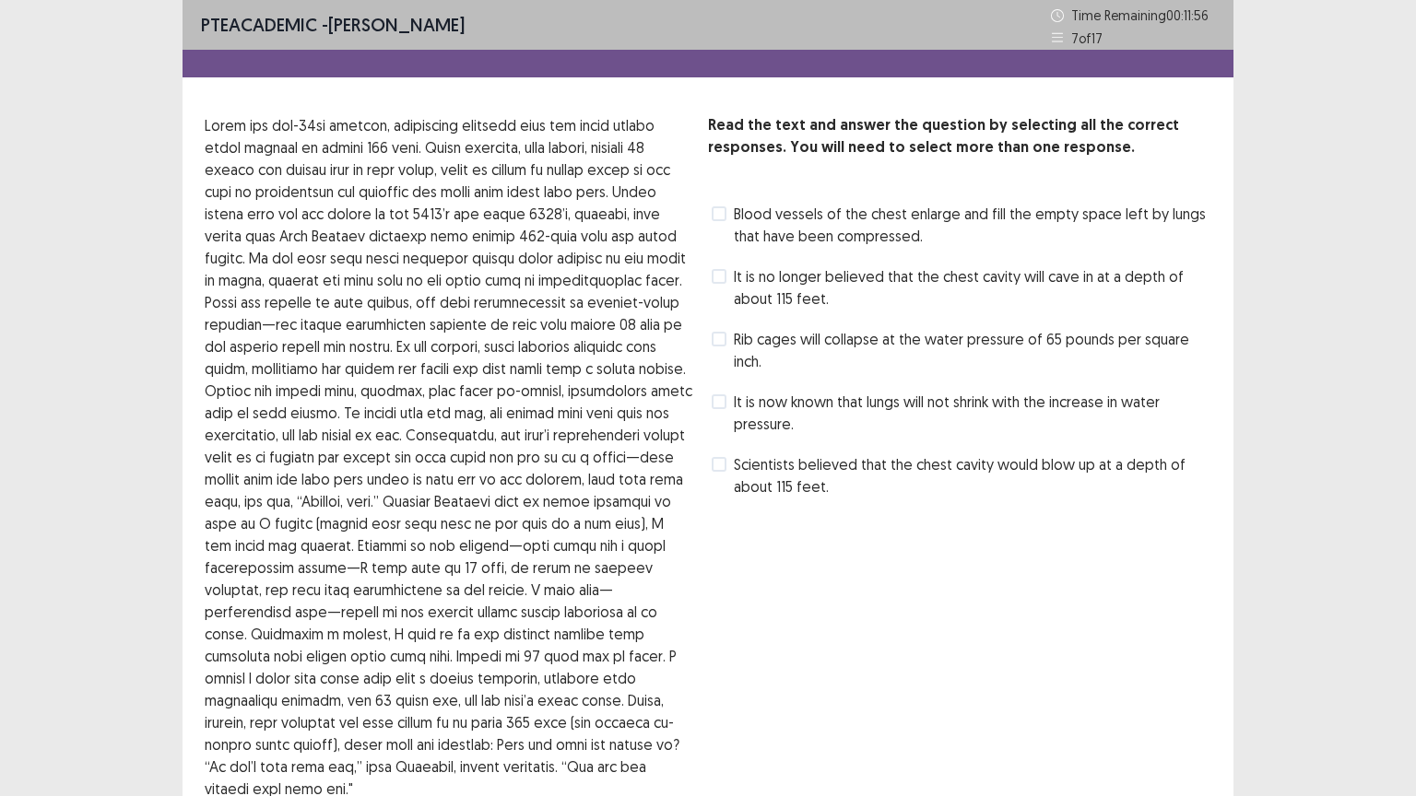
click at [732, 214] on label "Blood vessels of the chest enlarge and fill the empty space left by lungs that …" at bounding box center [960, 225] width 499 height 44
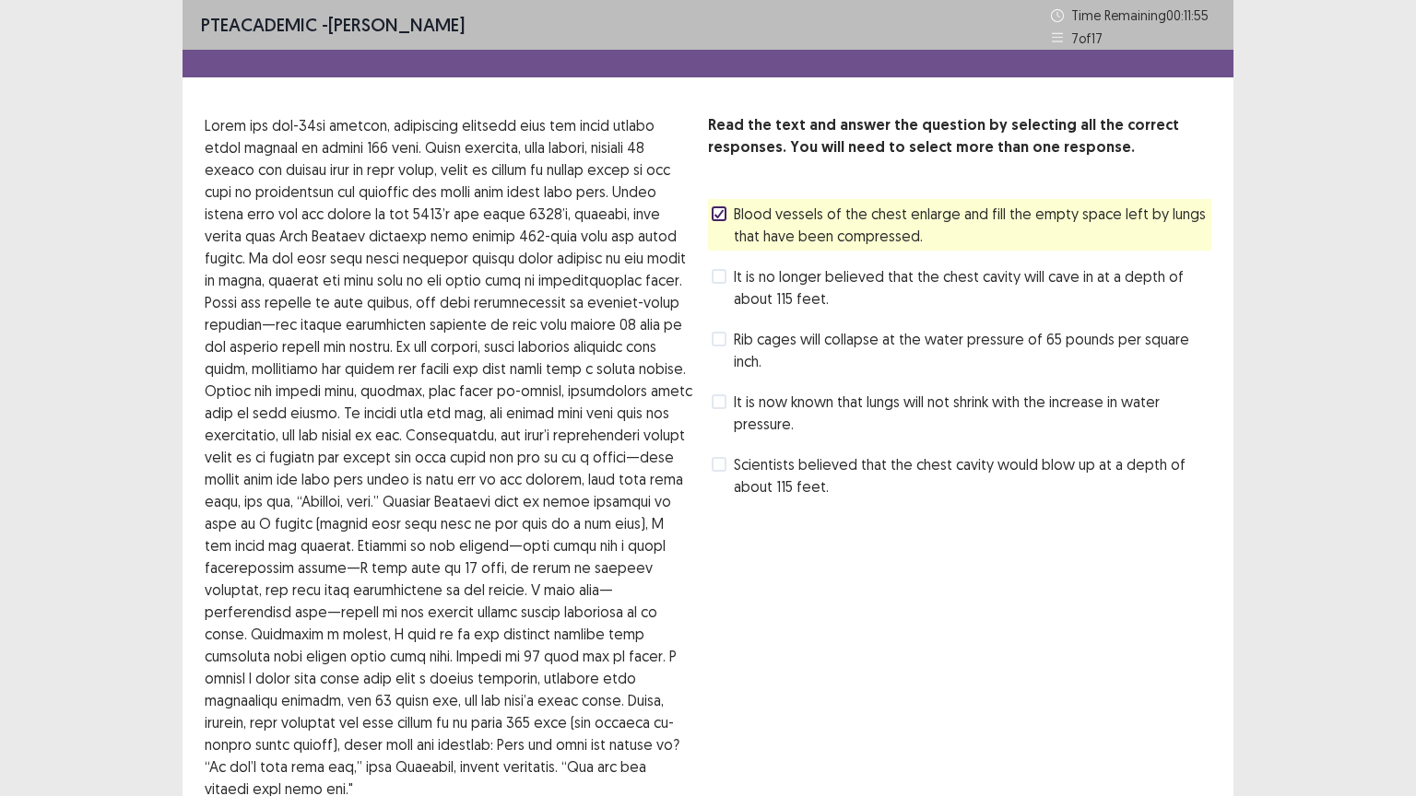
click at [729, 277] on label "It is no longer believed that the chest cavity will cave in at a depth of about…" at bounding box center [960, 287] width 499 height 44
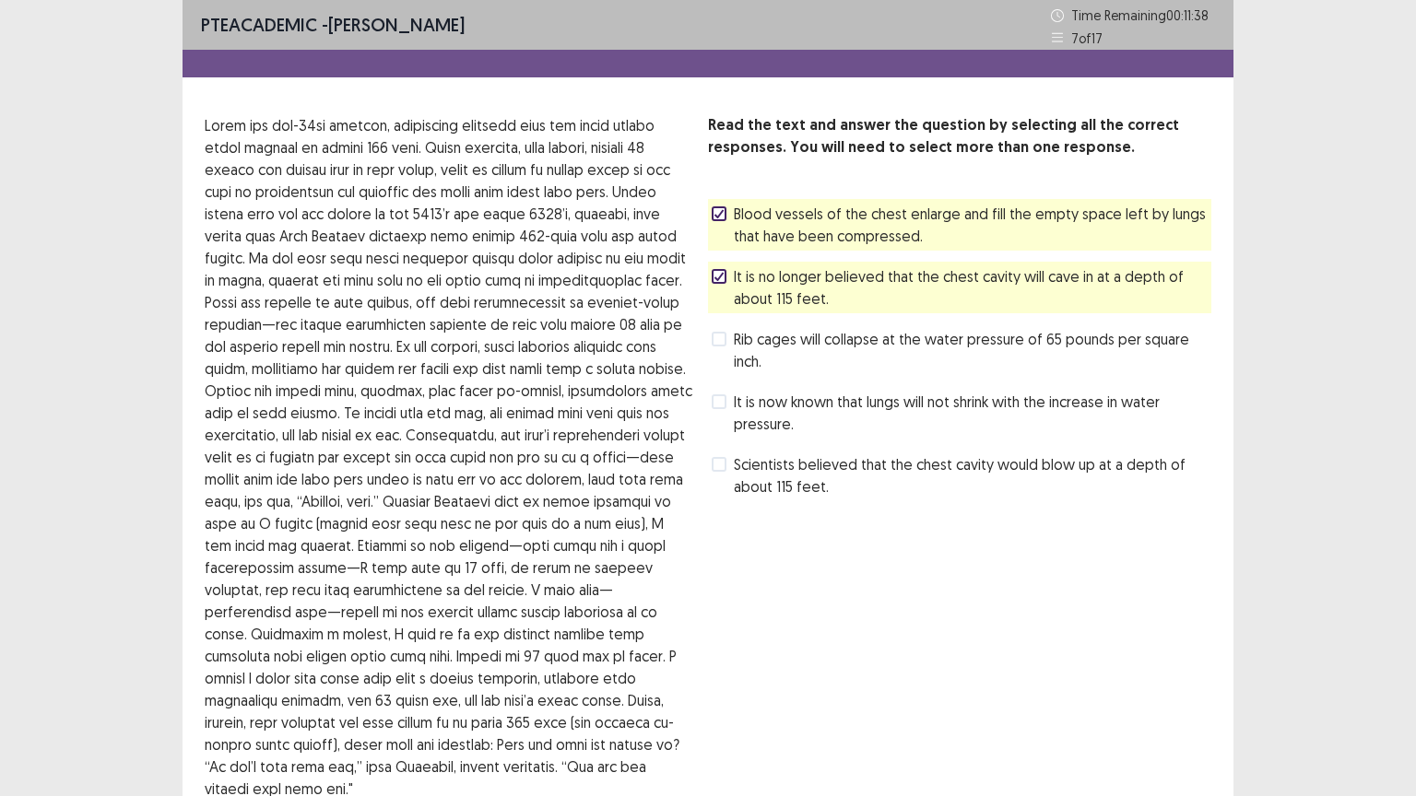
click at [729, 462] on label "Scientists believed that the chest cavity would blow up at a depth of about 115…" at bounding box center [960, 475] width 499 height 44
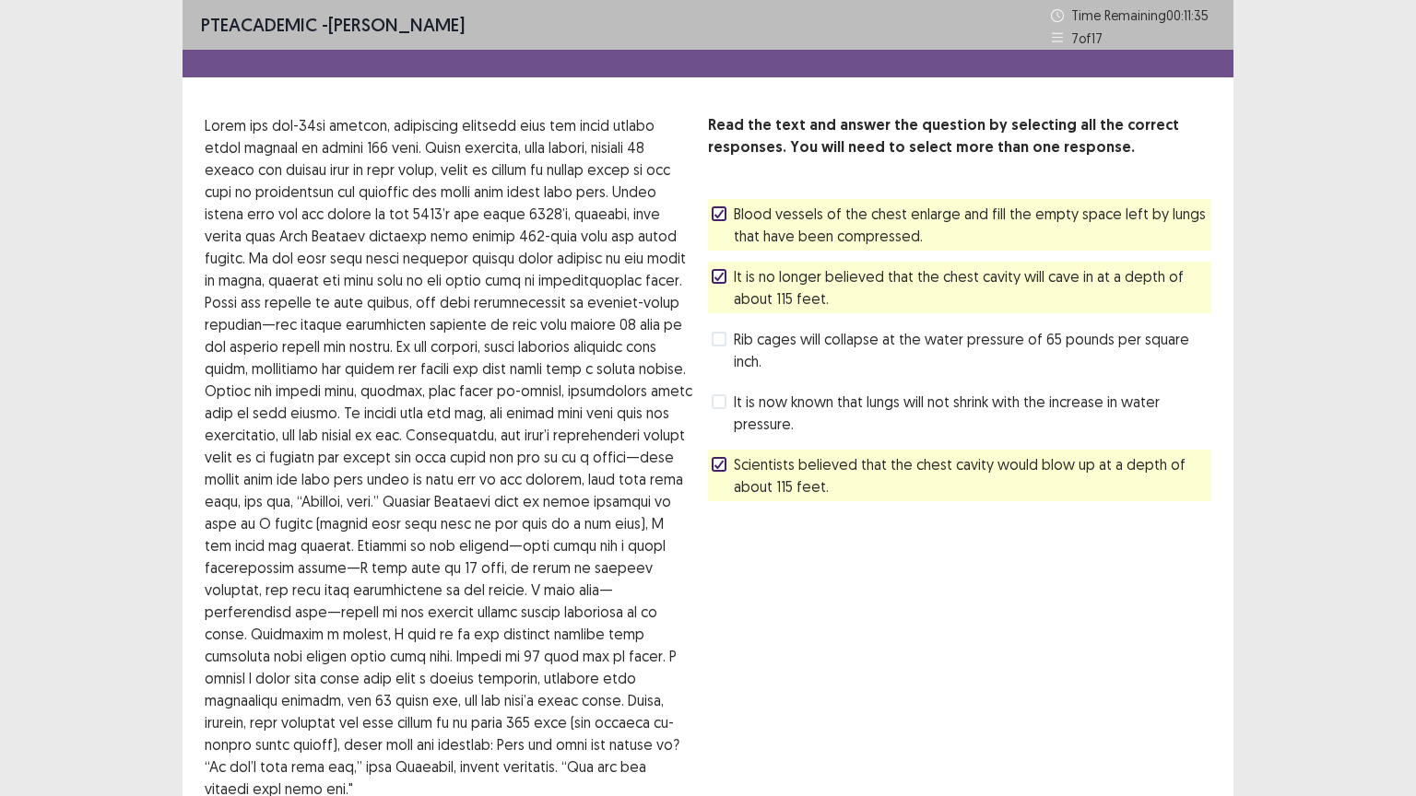
click at [723, 271] on div at bounding box center [718, 276] width 11 height 11
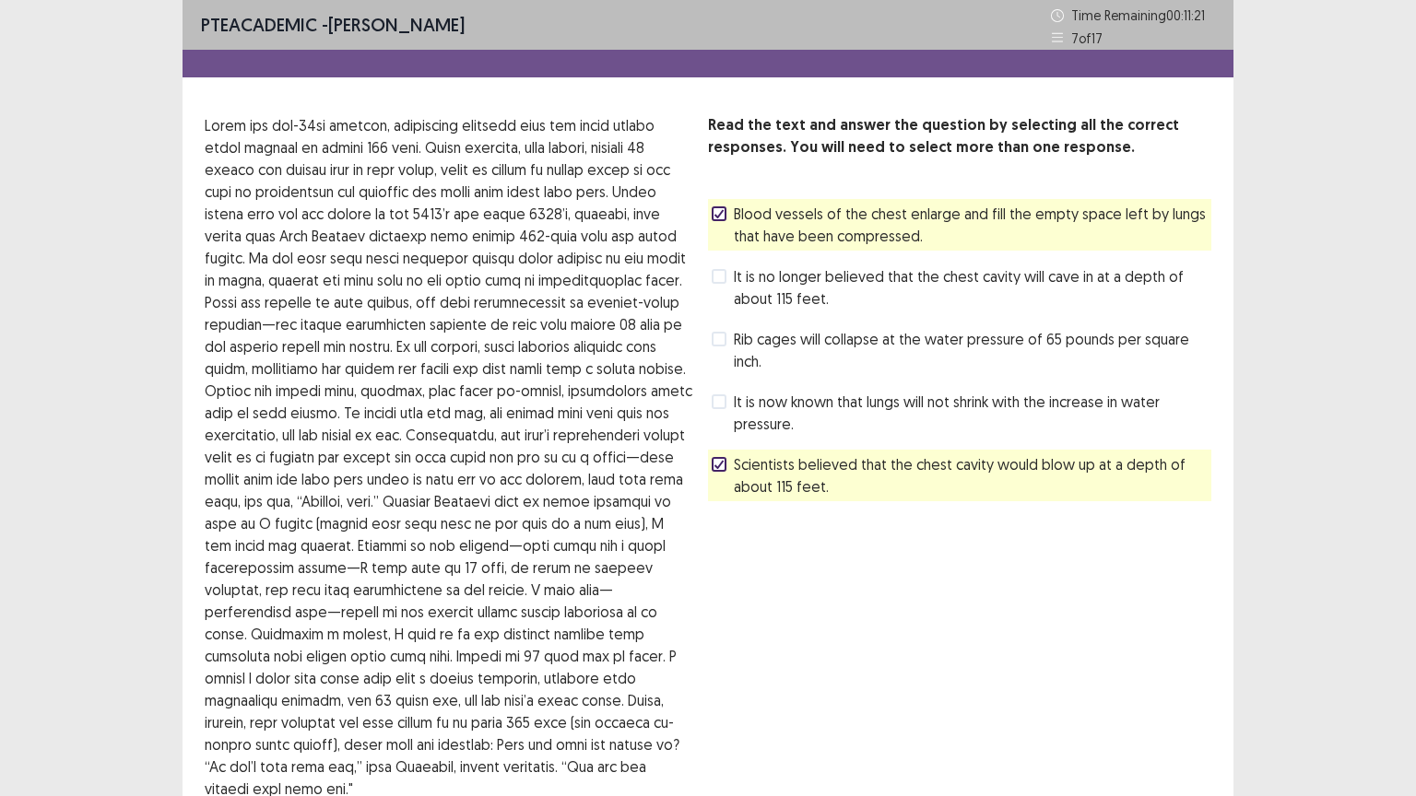
click at [726, 340] on label "Rib cages will collapse at the water pressure of 65 pounds per square inch." at bounding box center [960, 350] width 499 height 44
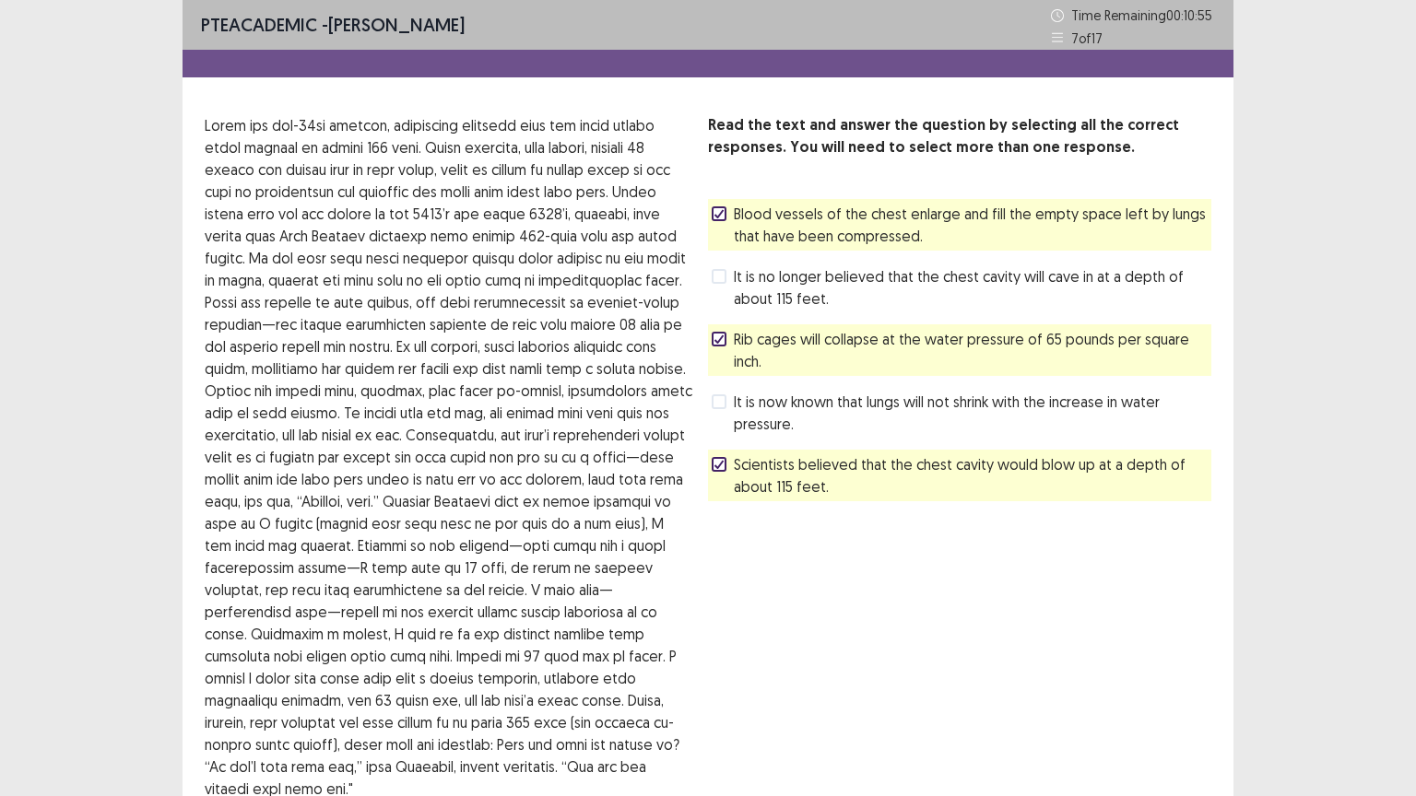
click at [719, 220] on span at bounding box center [718, 213] width 15 height 15
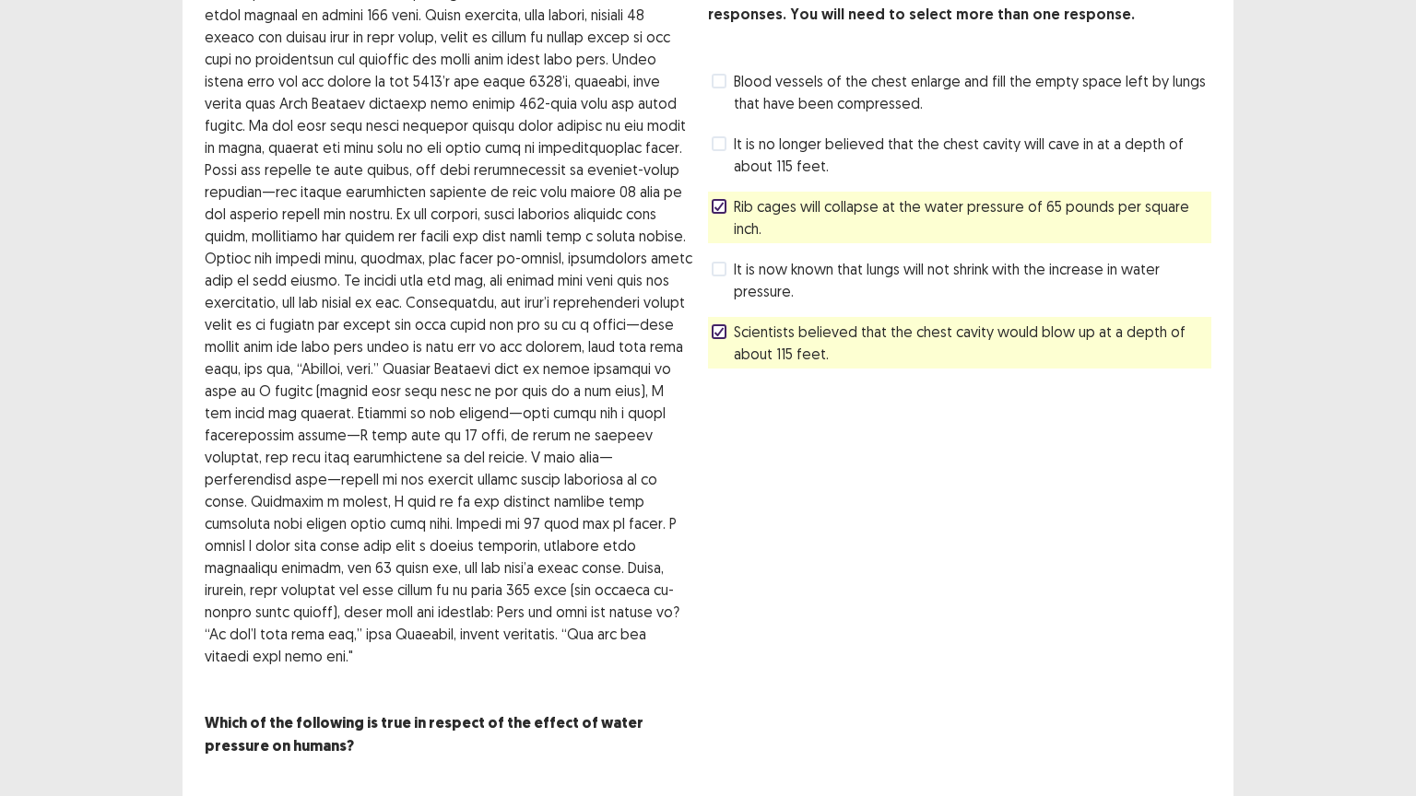
scroll to position [151, 0]
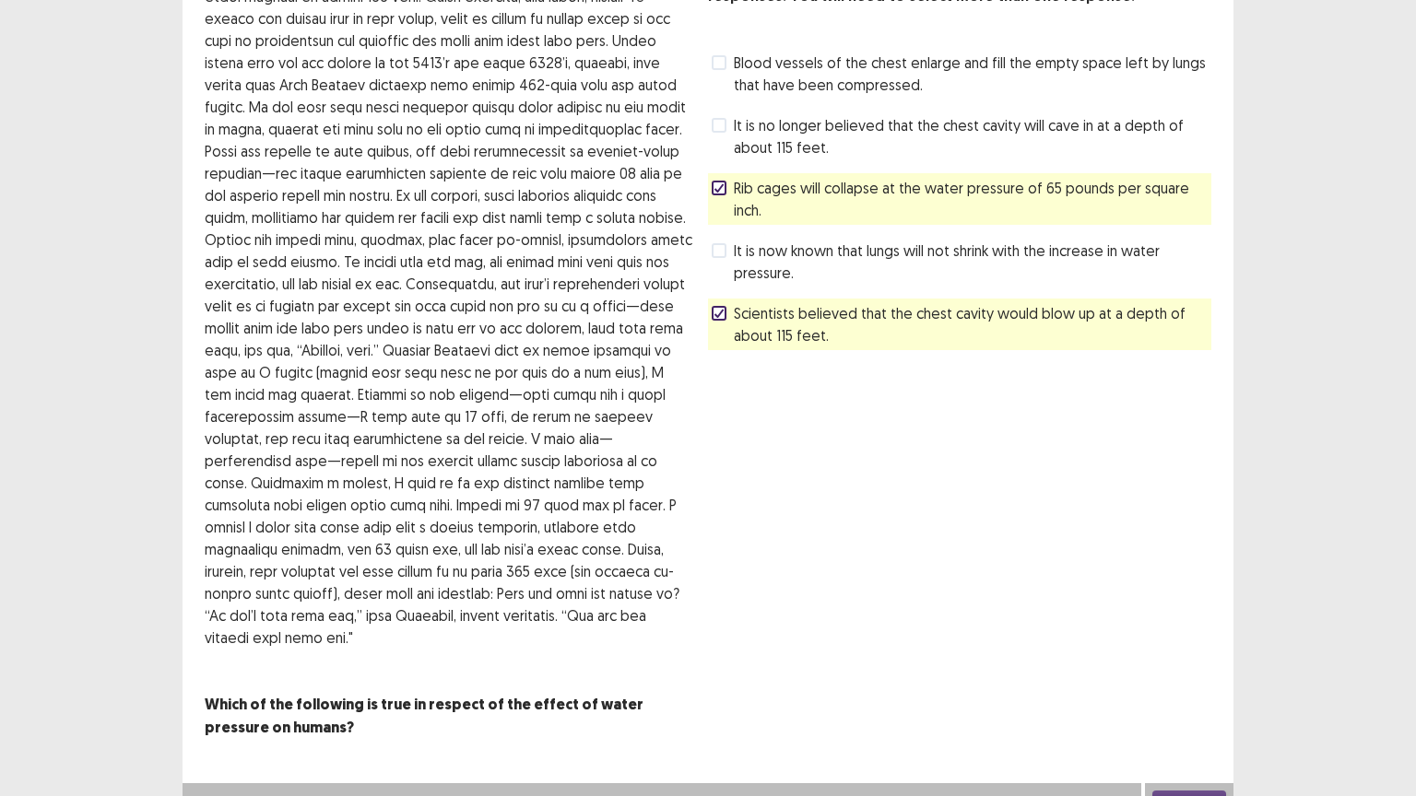
click at [1181, 640] on button "Next" at bounding box center [1189, 802] width 74 height 22
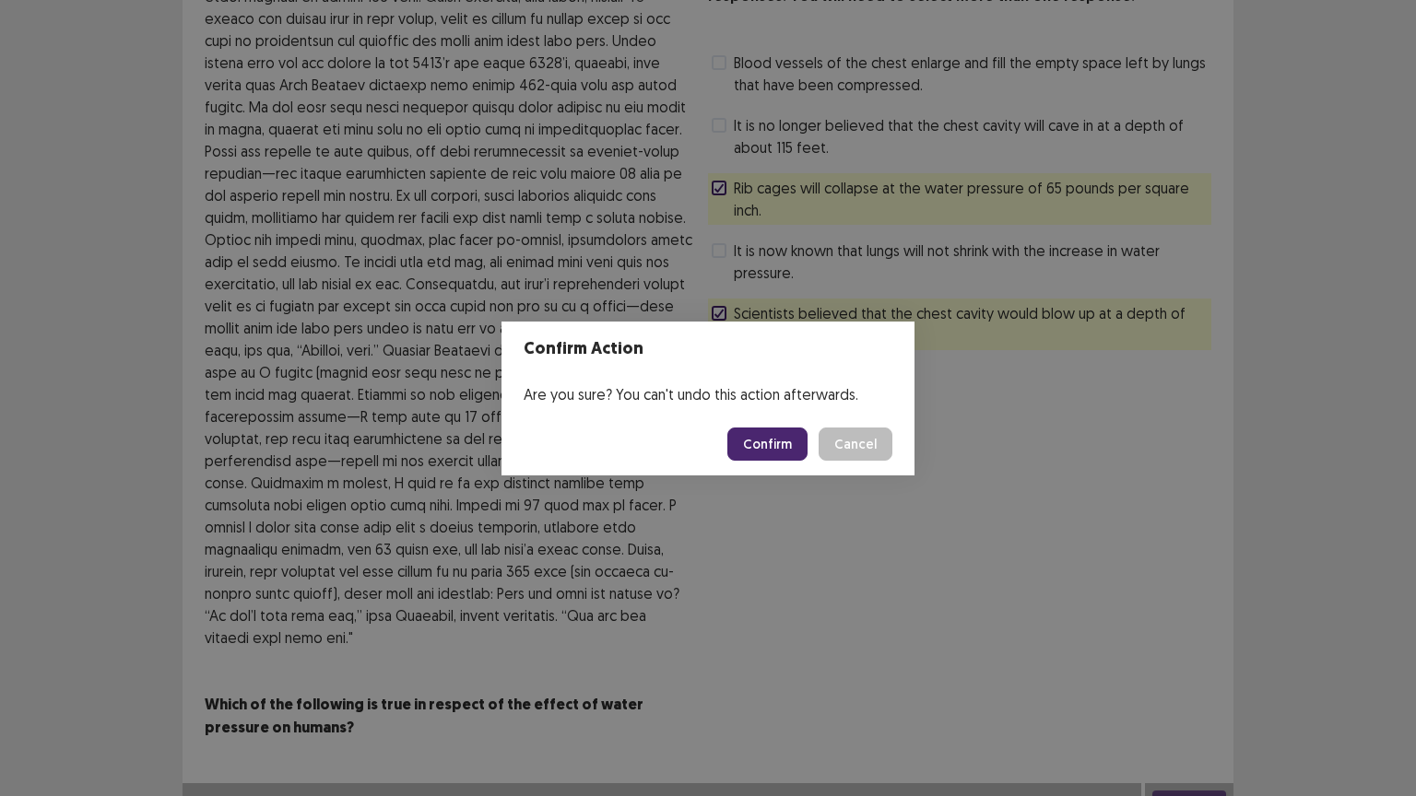
click at [782, 439] on button "Confirm" at bounding box center [767, 444] width 80 height 33
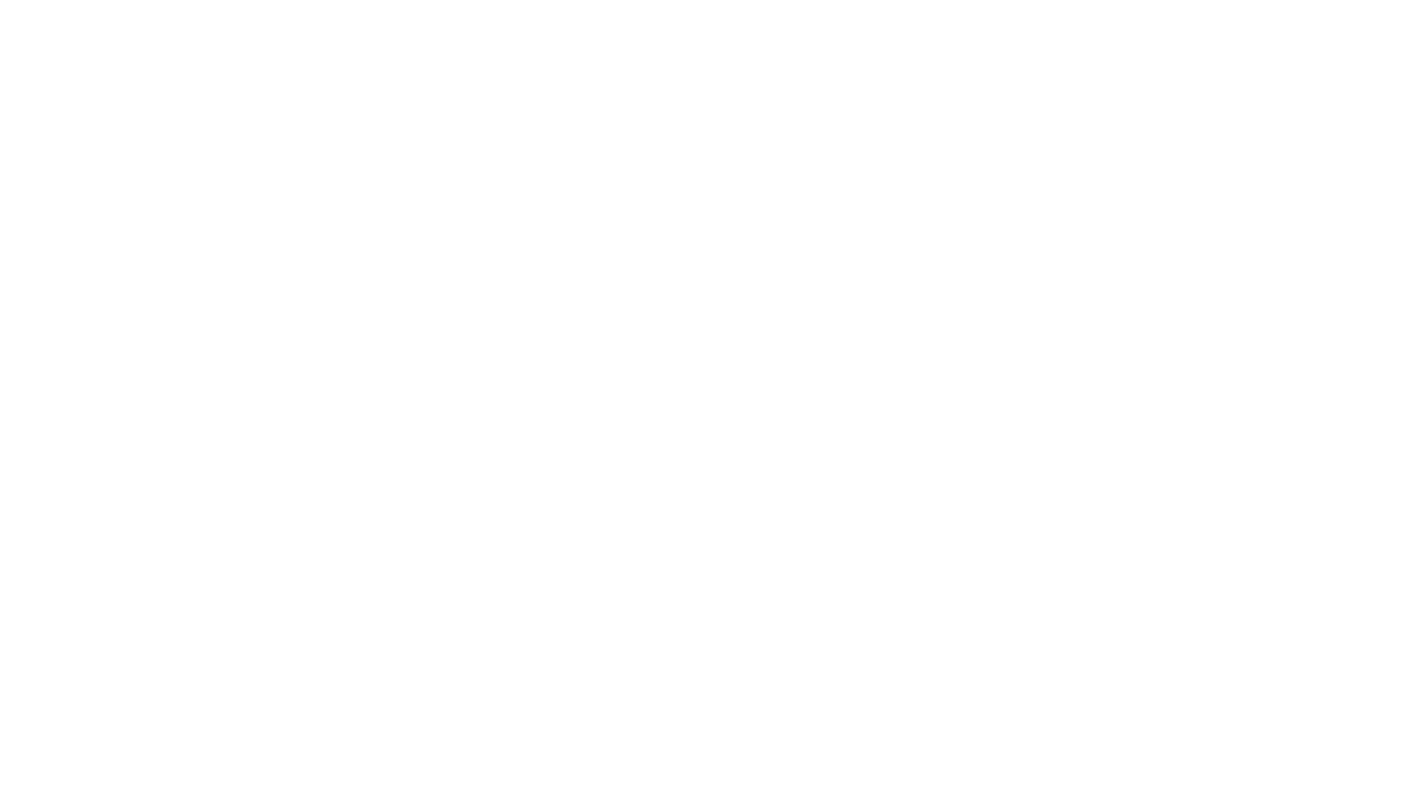
scroll to position [0, 0]
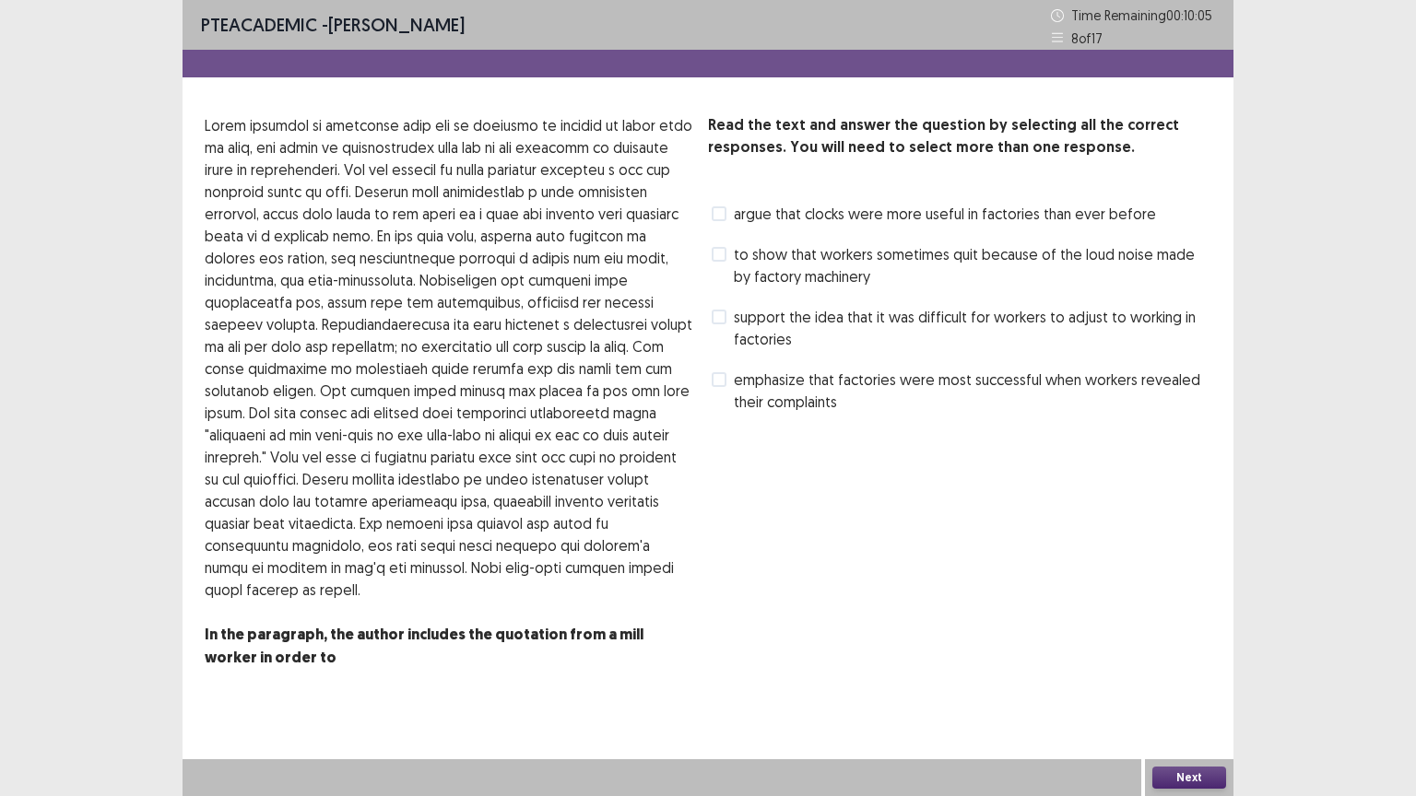
click at [874, 465] on div "Read the text and answer the question by selecting all the correct responses. Y…" at bounding box center [959, 402] width 503 height 577
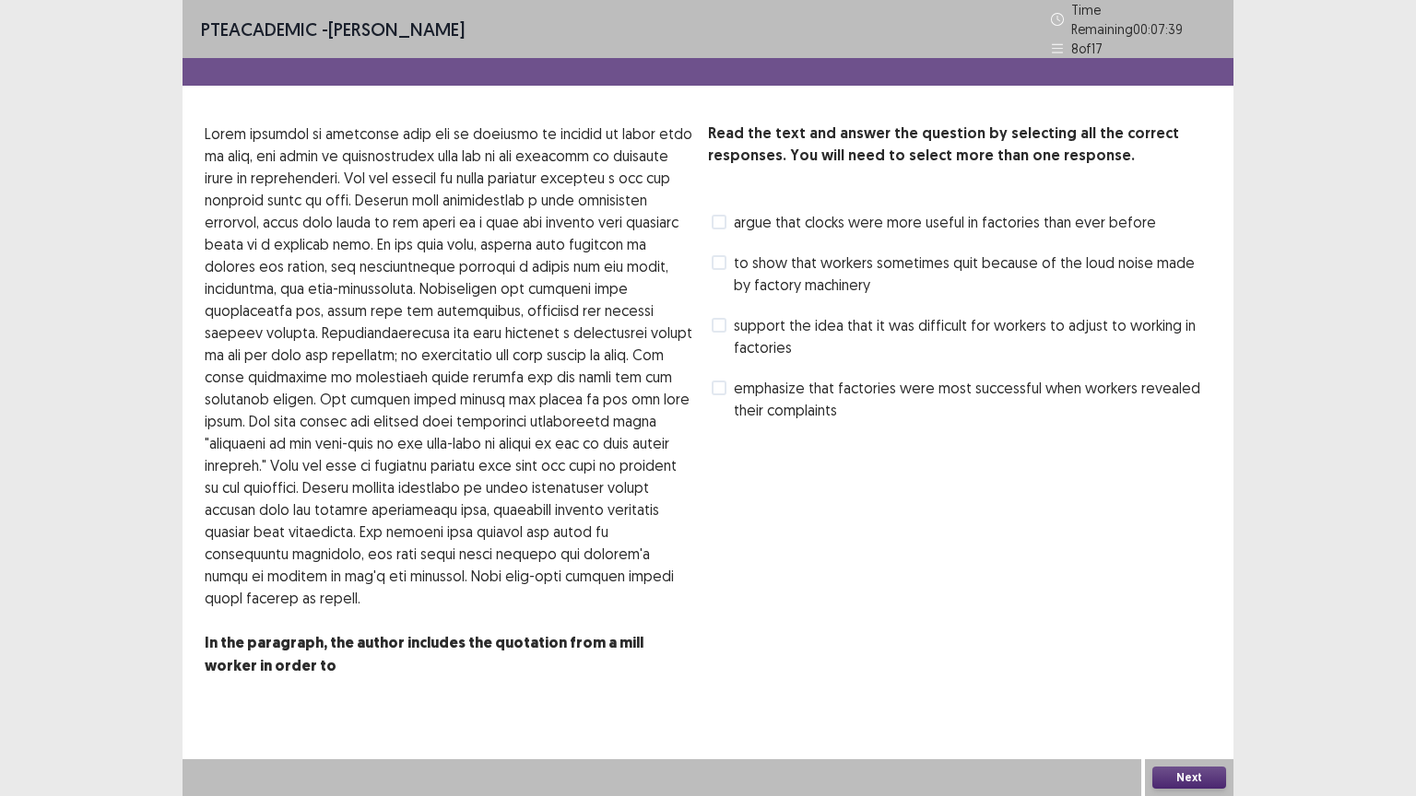
click at [734, 225] on div "argue that clocks were more useful in factories than ever before" at bounding box center [932, 221] width 448 height 29
click at [701, 217] on div "Read the text and answer the question by selecting all the correct responses. Y…" at bounding box center [707, 411] width 1051 height 577
click at [720, 217] on span at bounding box center [718, 222] width 15 height 15
click at [719, 258] on span at bounding box center [718, 262] width 15 height 15
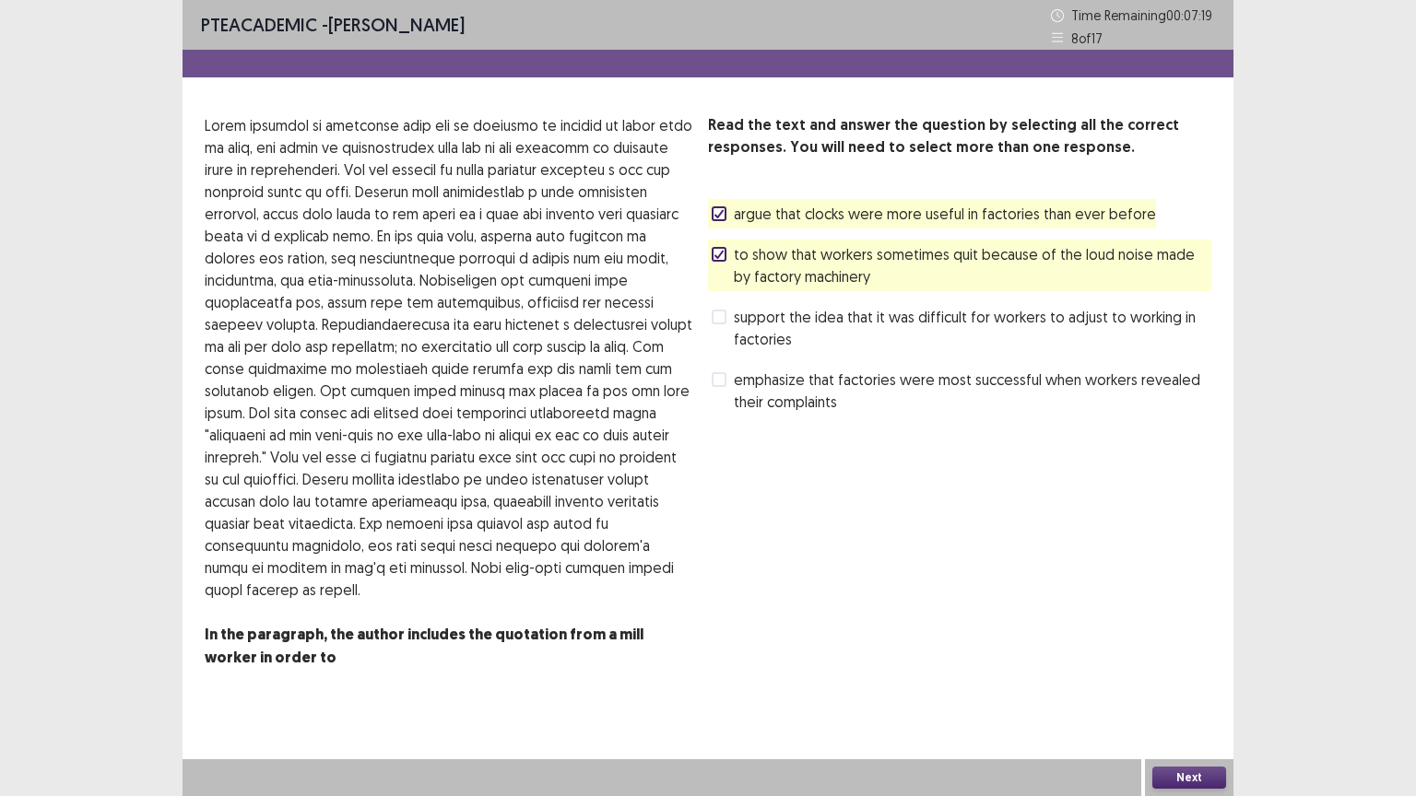
click at [735, 252] on span "to show that workers sometimes quit because of the loud noise made by factory m…" at bounding box center [972, 265] width 477 height 44
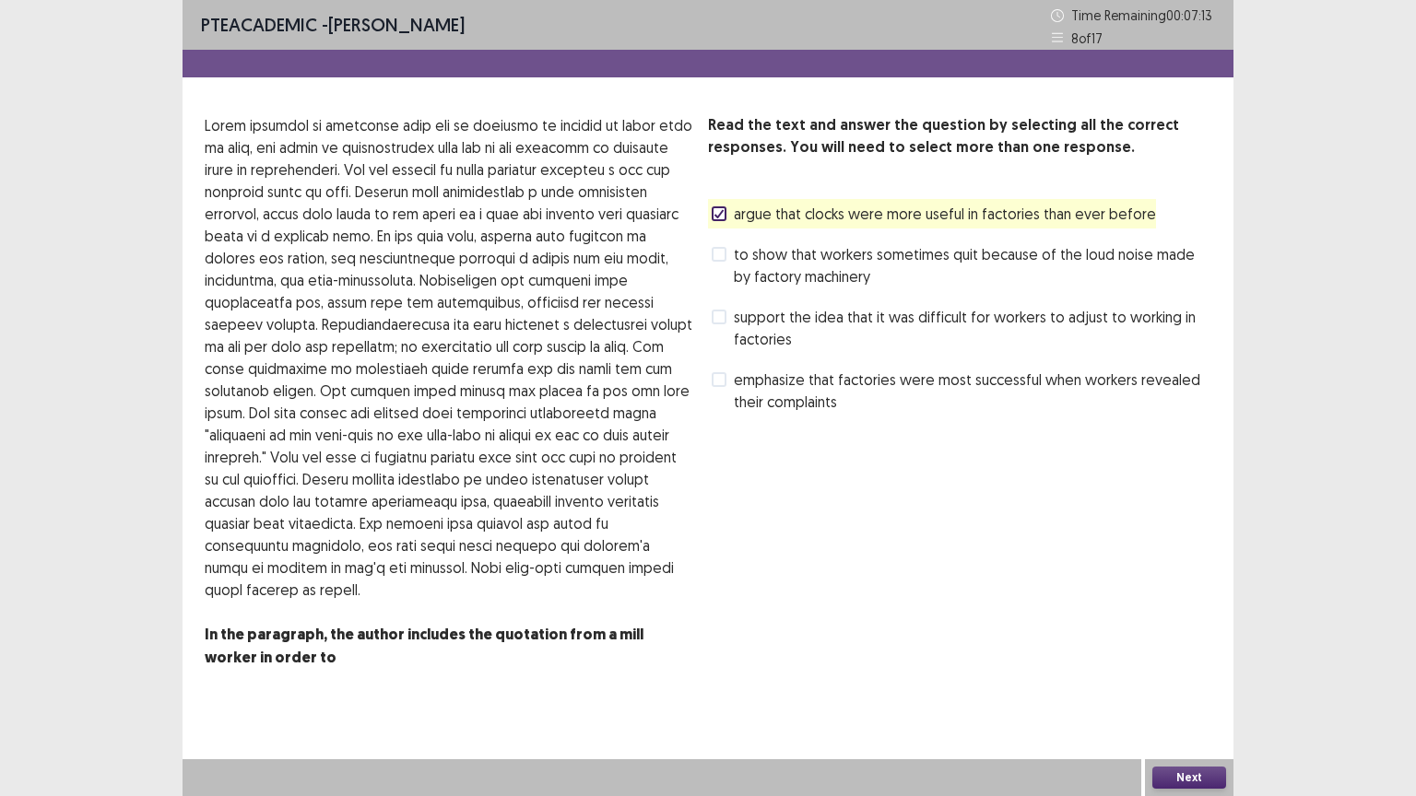
click at [723, 383] on span at bounding box center [718, 379] width 15 height 15
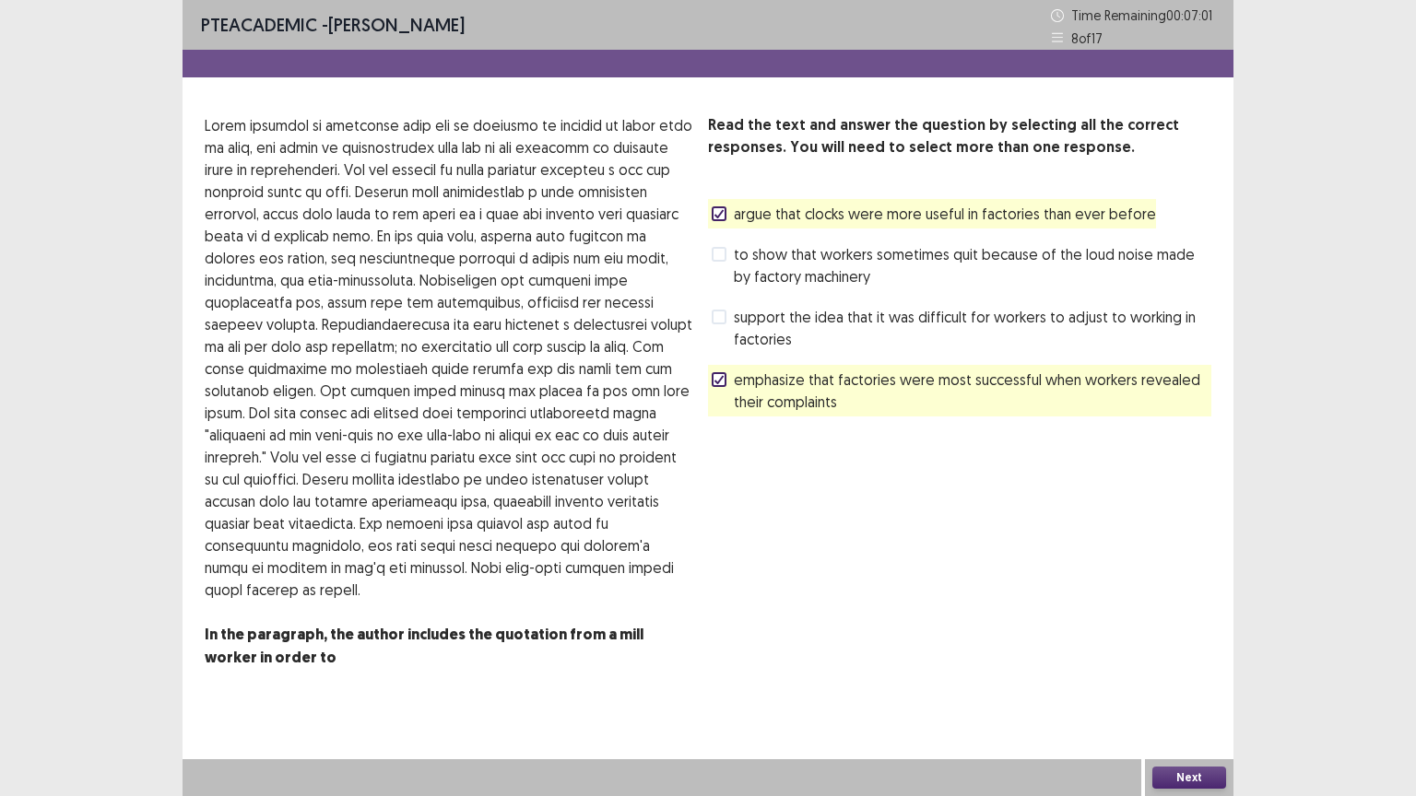
click at [758, 324] on span "support the idea that it was difficult for workers to adjust to working in fact…" at bounding box center [972, 328] width 477 height 44
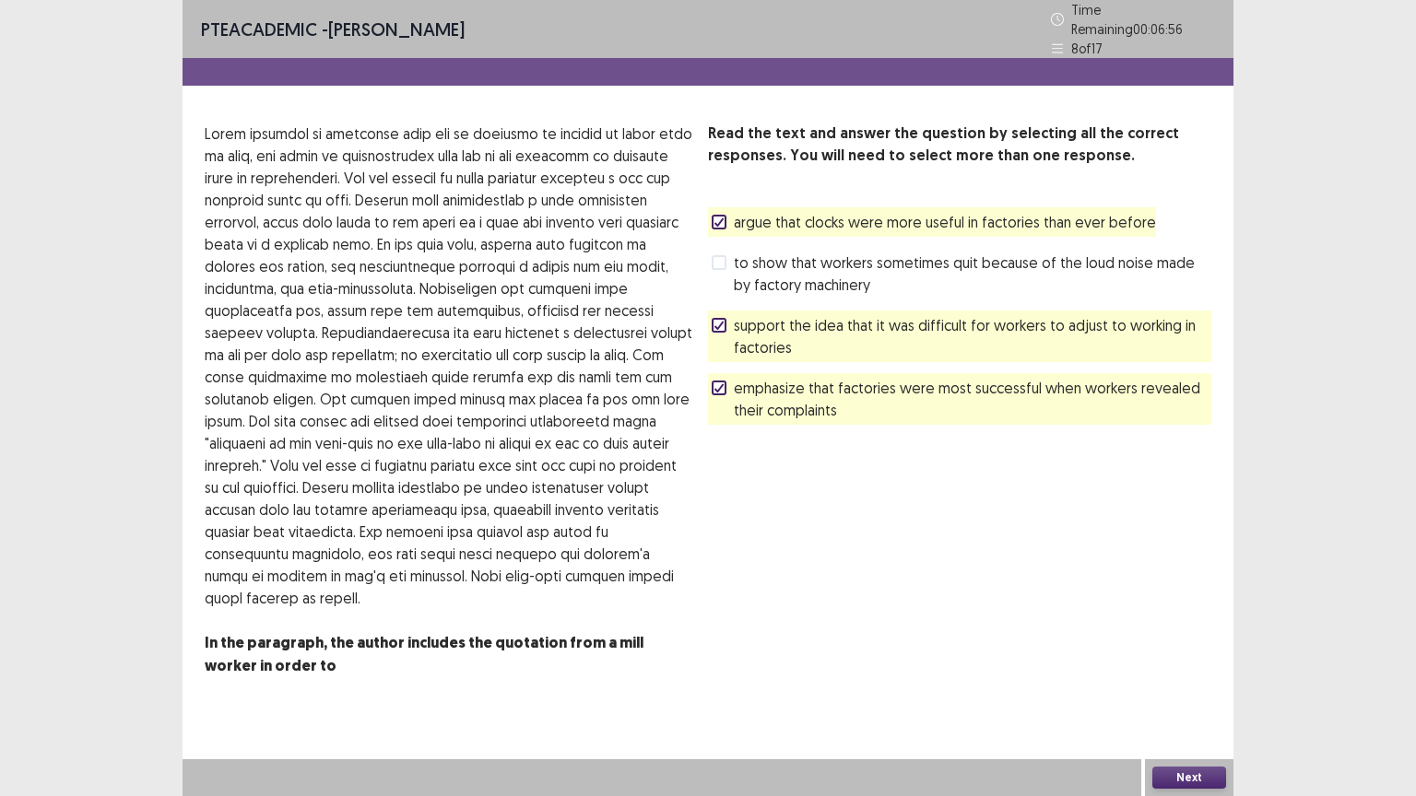
click at [733, 215] on label "argue that clocks were more useful in factories than ever before" at bounding box center [933, 222] width 444 height 22
click at [1198, 774] on button "Next" at bounding box center [1189, 778] width 74 height 22
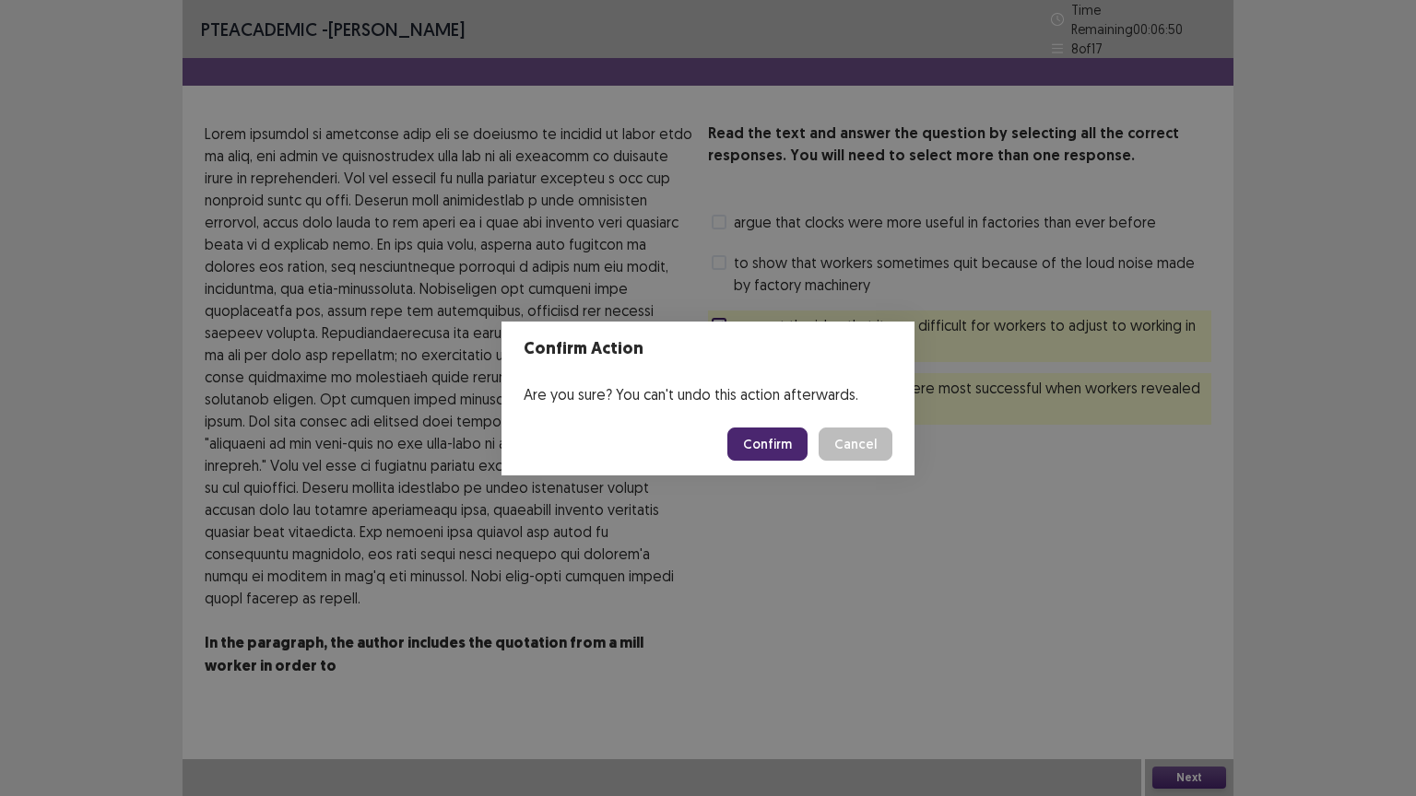
click at [782, 443] on button "Confirm" at bounding box center [767, 444] width 80 height 33
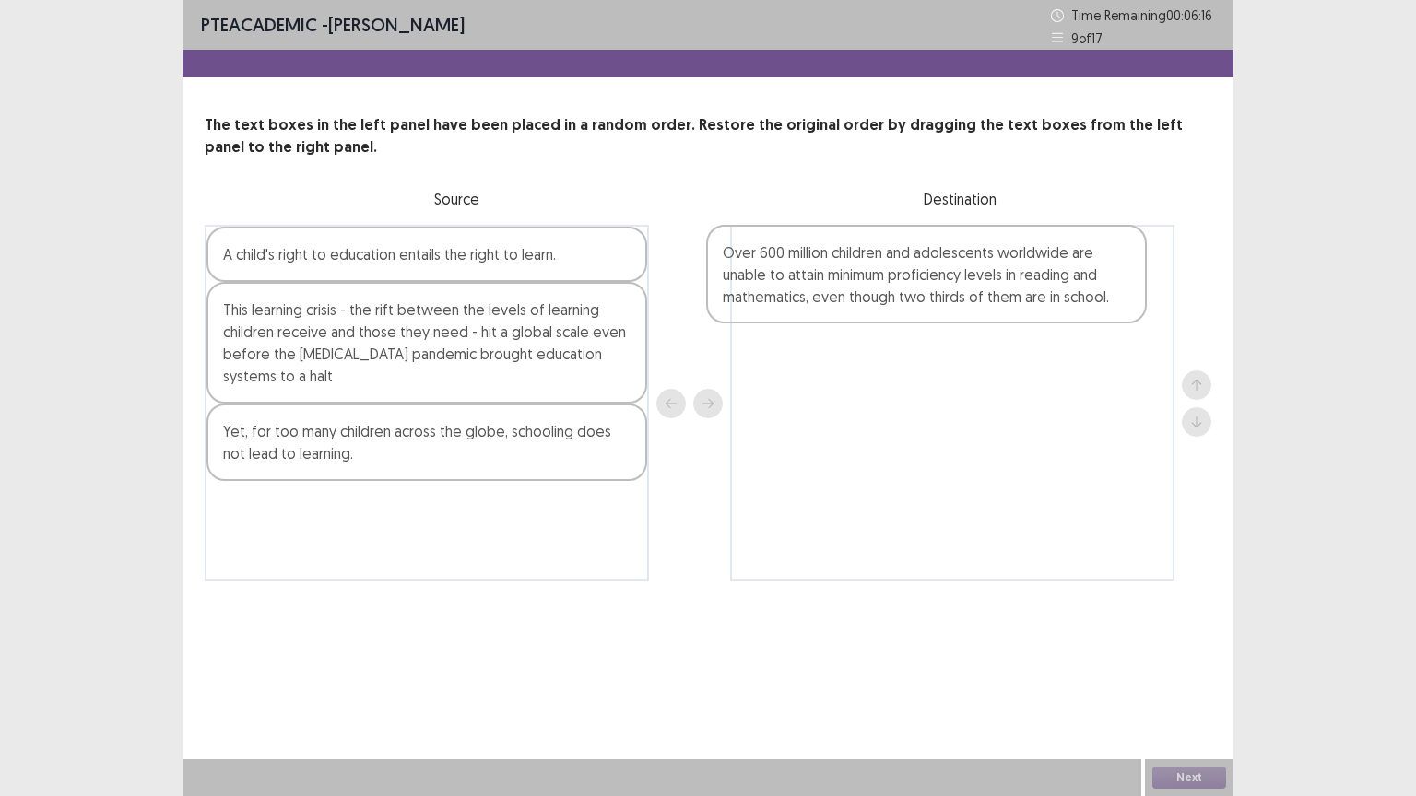
drag, startPoint x: 304, startPoint y: 300, endPoint x: 830, endPoint y: 299, distance: 526.2
click at [830, 299] on div "Over 600 million children and adolescents worldwide are unable to attain minimu…" at bounding box center [708, 403] width 1006 height 357
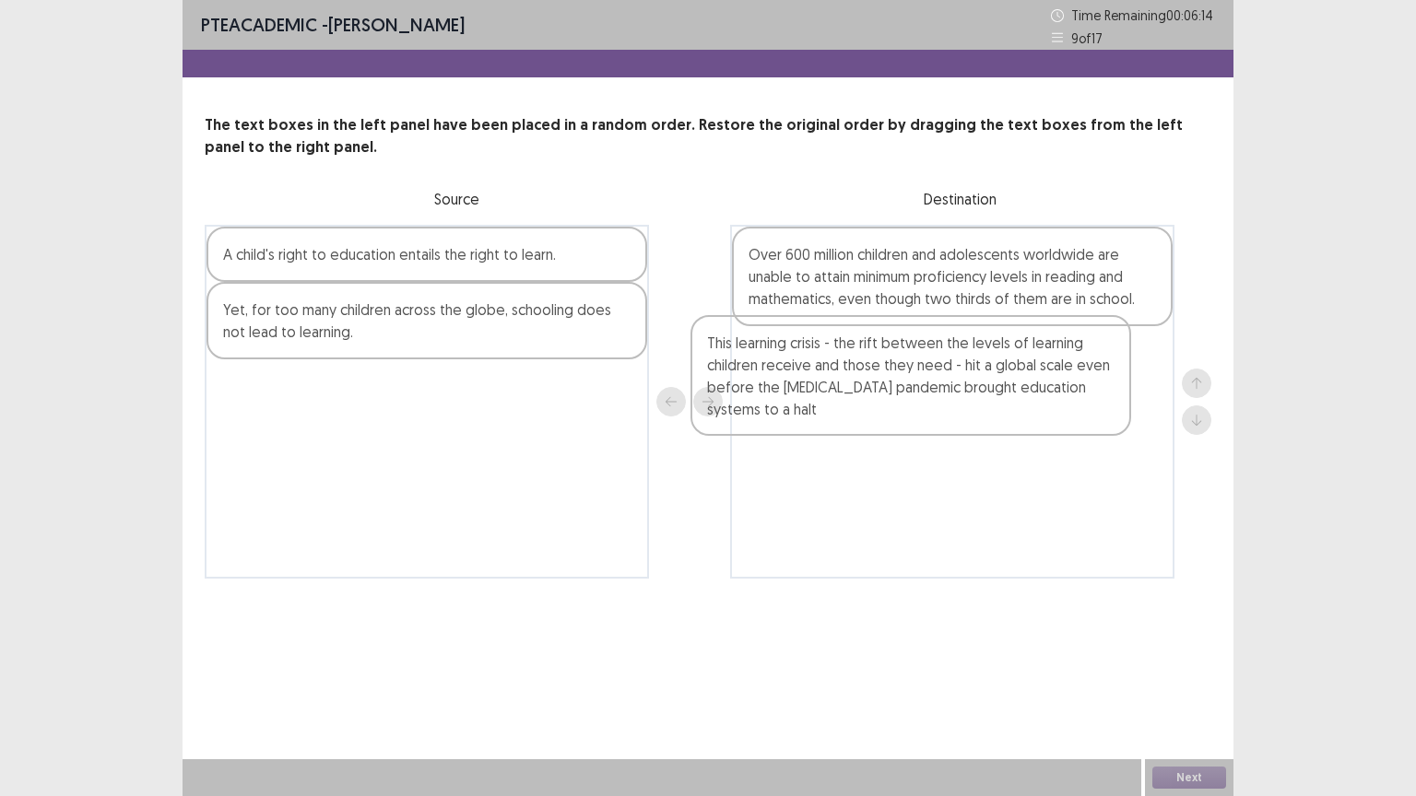
drag, startPoint x: 225, startPoint y: 358, endPoint x: 766, endPoint y: 393, distance: 542.0
click at [766, 393] on div "A child's right to education entails the right to learn. This learning crisis -…" at bounding box center [708, 402] width 1006 height 354
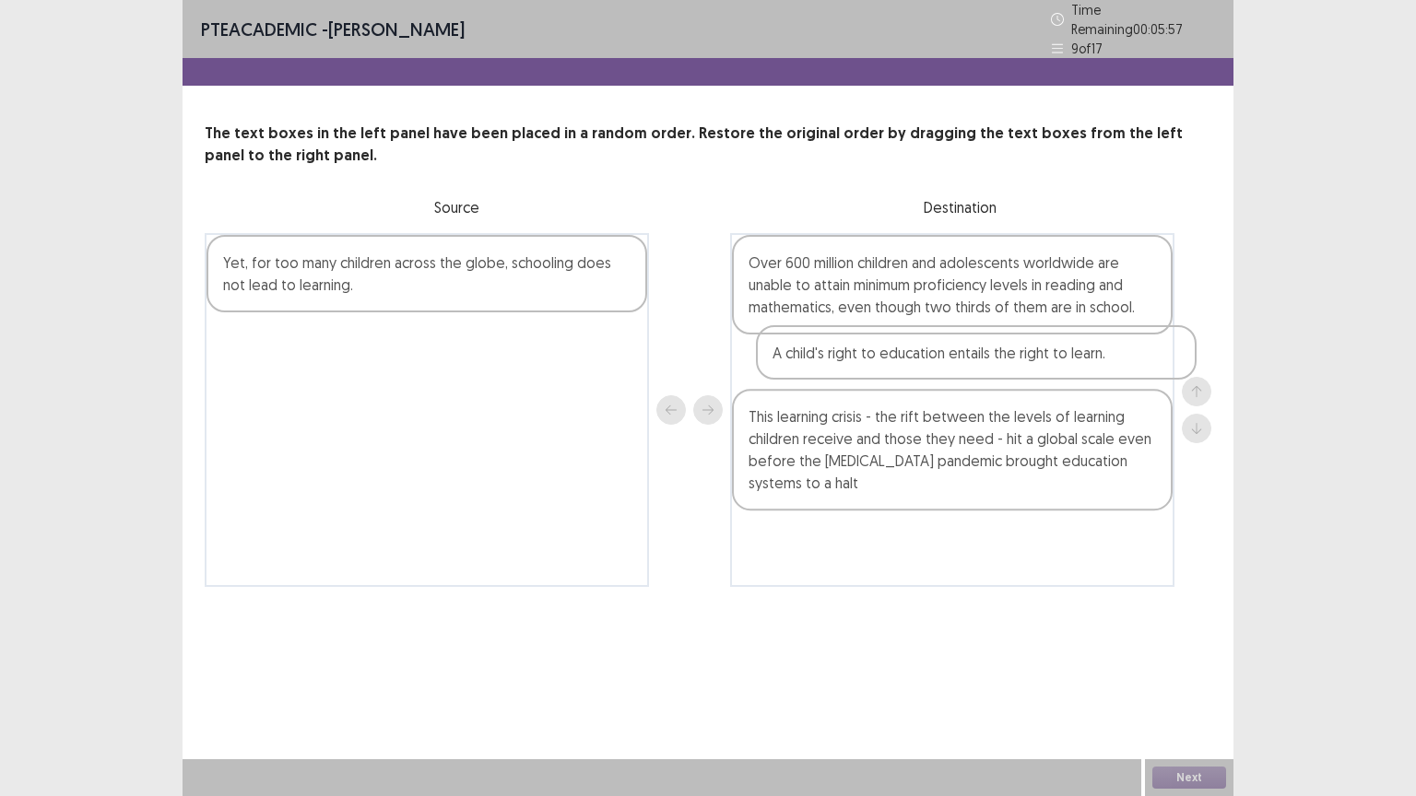
drag, startPoint x: 409, startPoint y: 264, endPoint x: 988, endPoint y: 370, distance: 588.4
click at [988, 370] on div "A child's right to education entails the right to learn. Yet, for too many chil…" at bounding box center [708, 410] width 1006 height 354
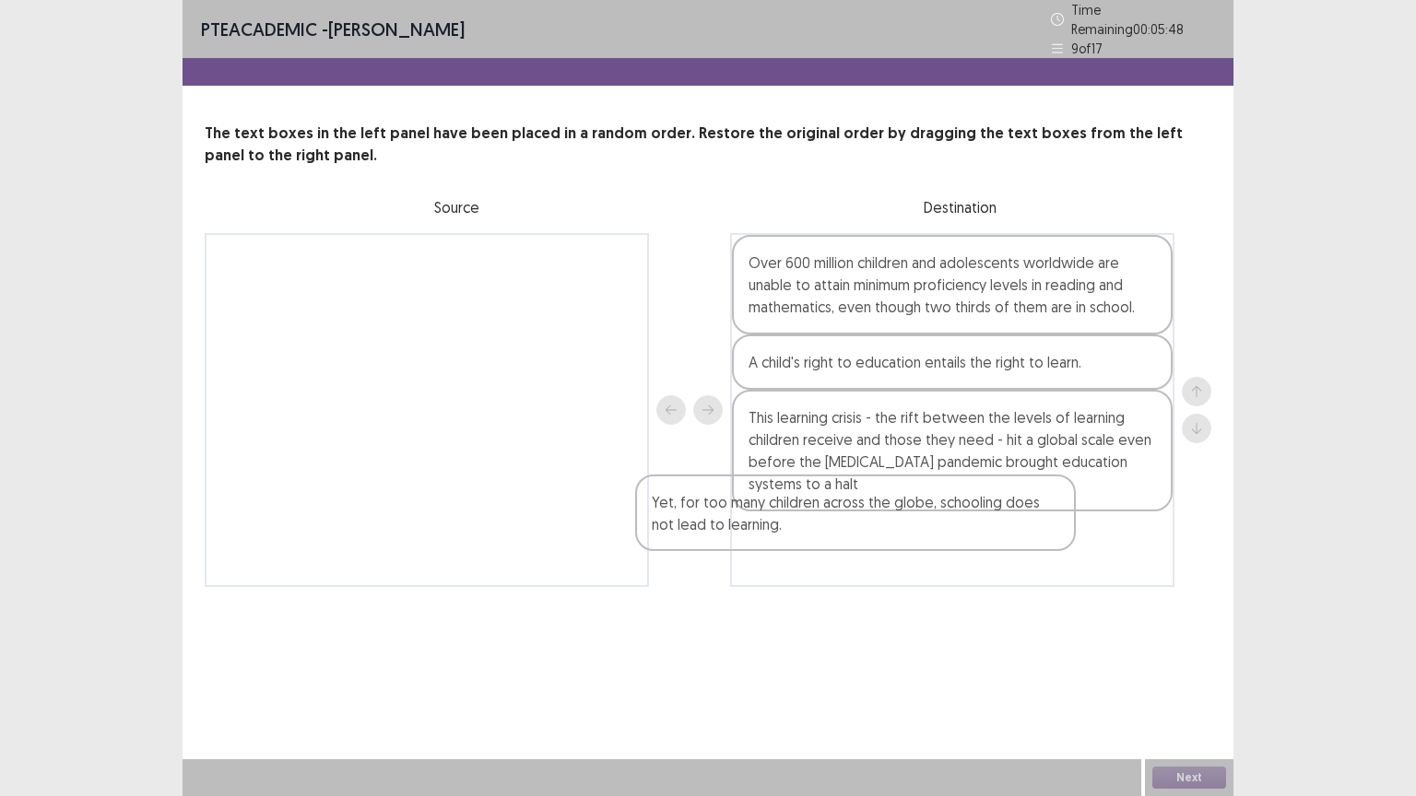
drag, startPoint x: 388, startPoint y: 269, endPoint x: 926, endPoint y: 524, distance: 595.7
click at [926, 524] on div "Yet, for too many children across the globe, schooling does not lead to learnin…" at bounding box center [708, 410] width 1006 height 354
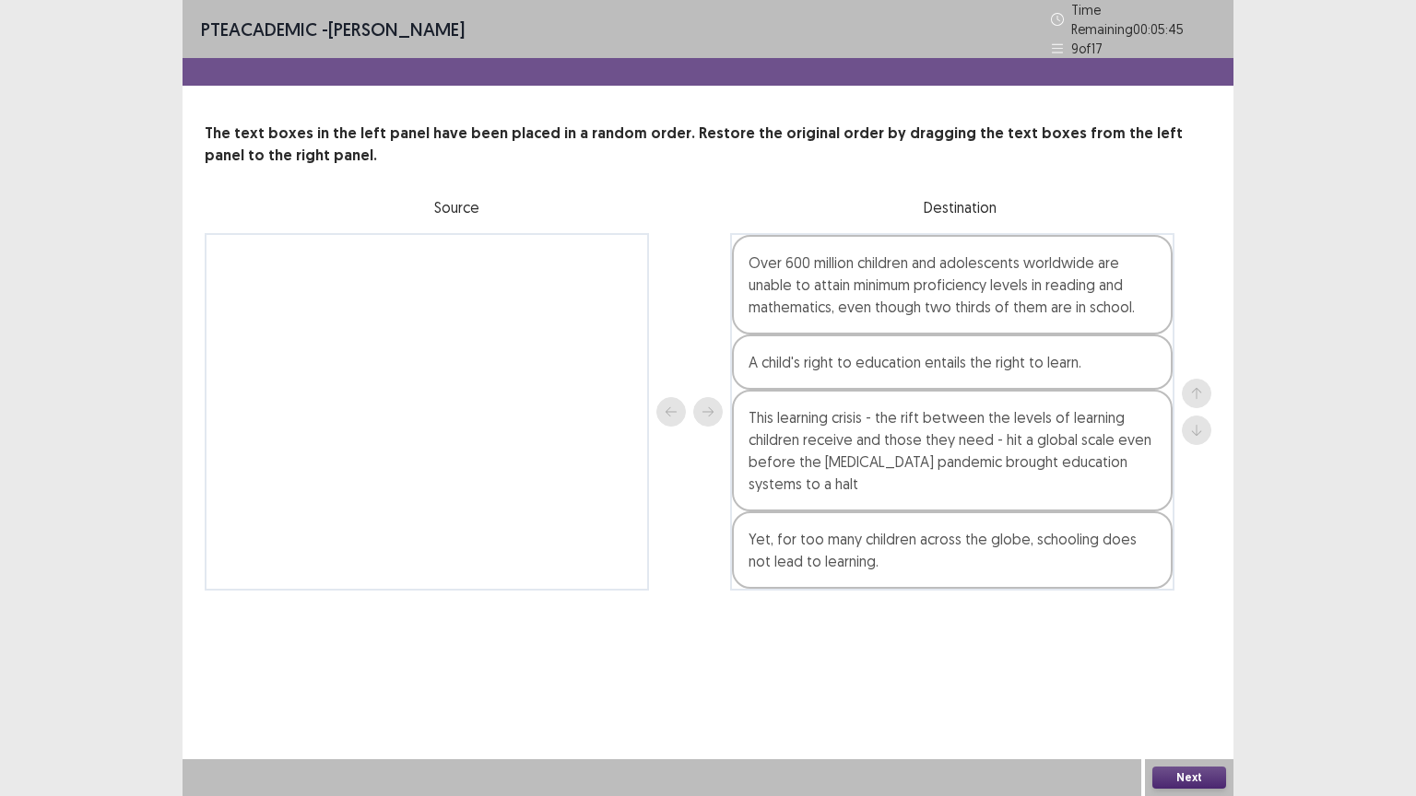
click at [1172, 770] on button "Next" at bounding box center [1189, 778] width 74 height 22
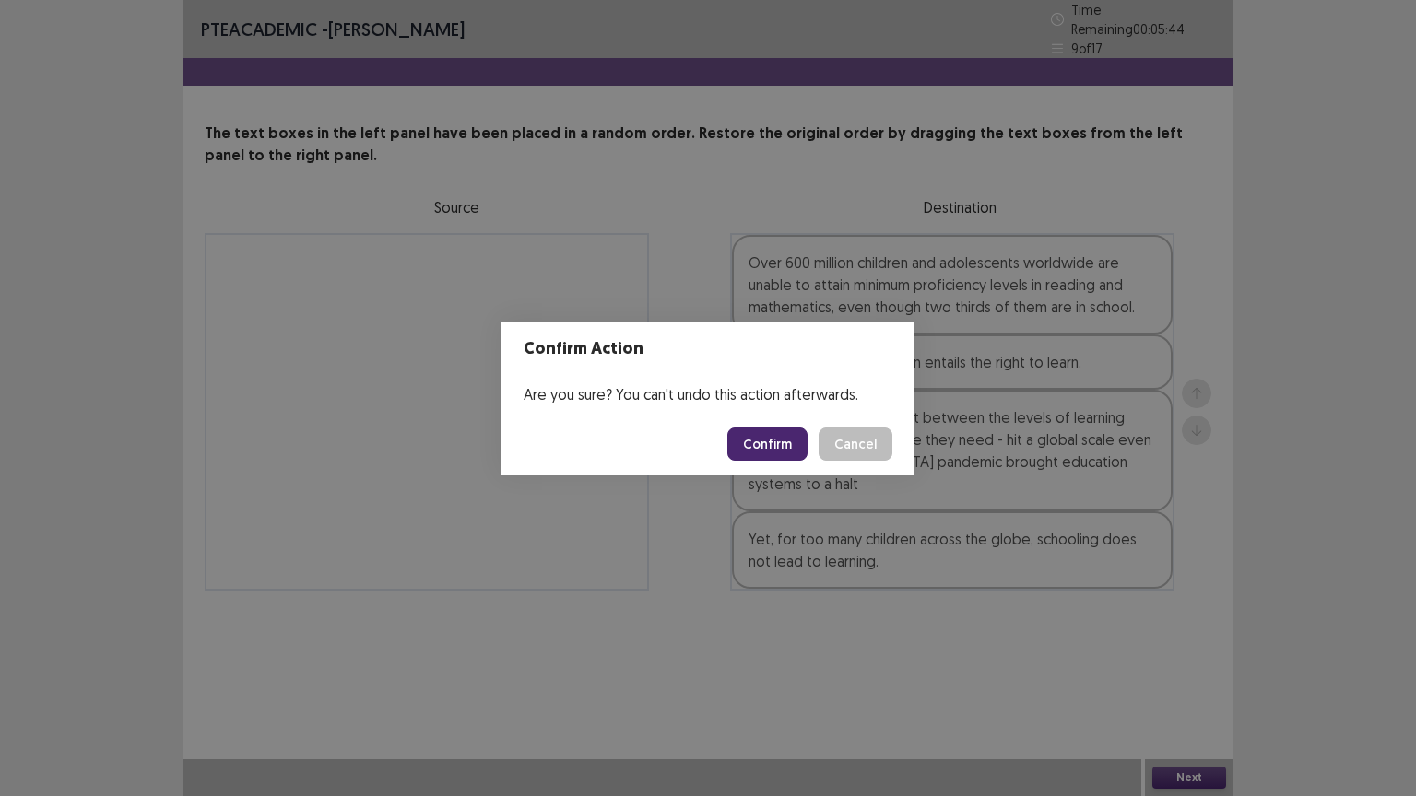
click at [781, 440] on button "Confirm" at bounding box center [767, 444] width 80 height 33
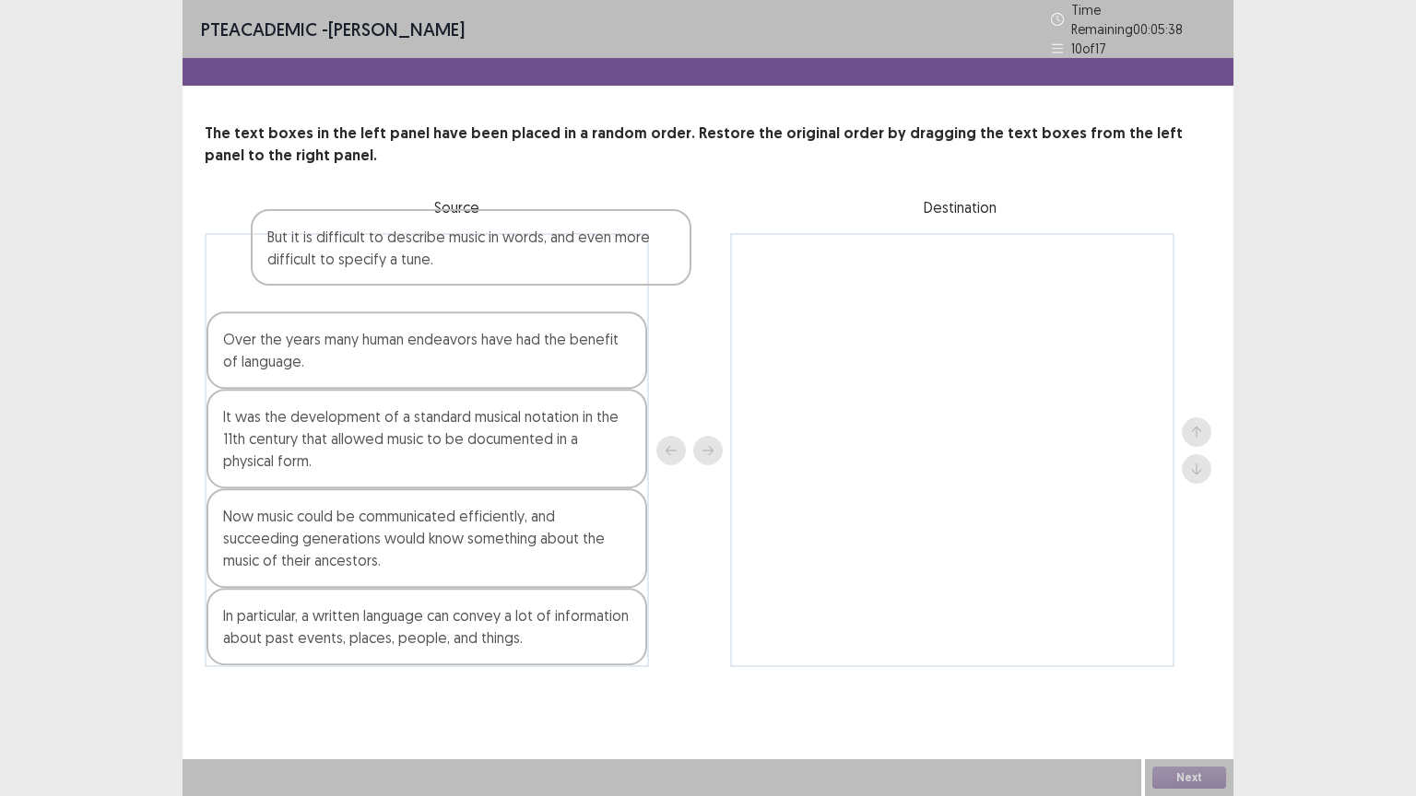
drag, startPoint x: 264, startPoint y: 273, endPoint x: 324, endPoint y: 257, distance: 61.9
click at [324, 257] on div "But it is difficult to describe music in words, and even more difficult to spec…" at bounding box center [427, 450] width 444 height 434
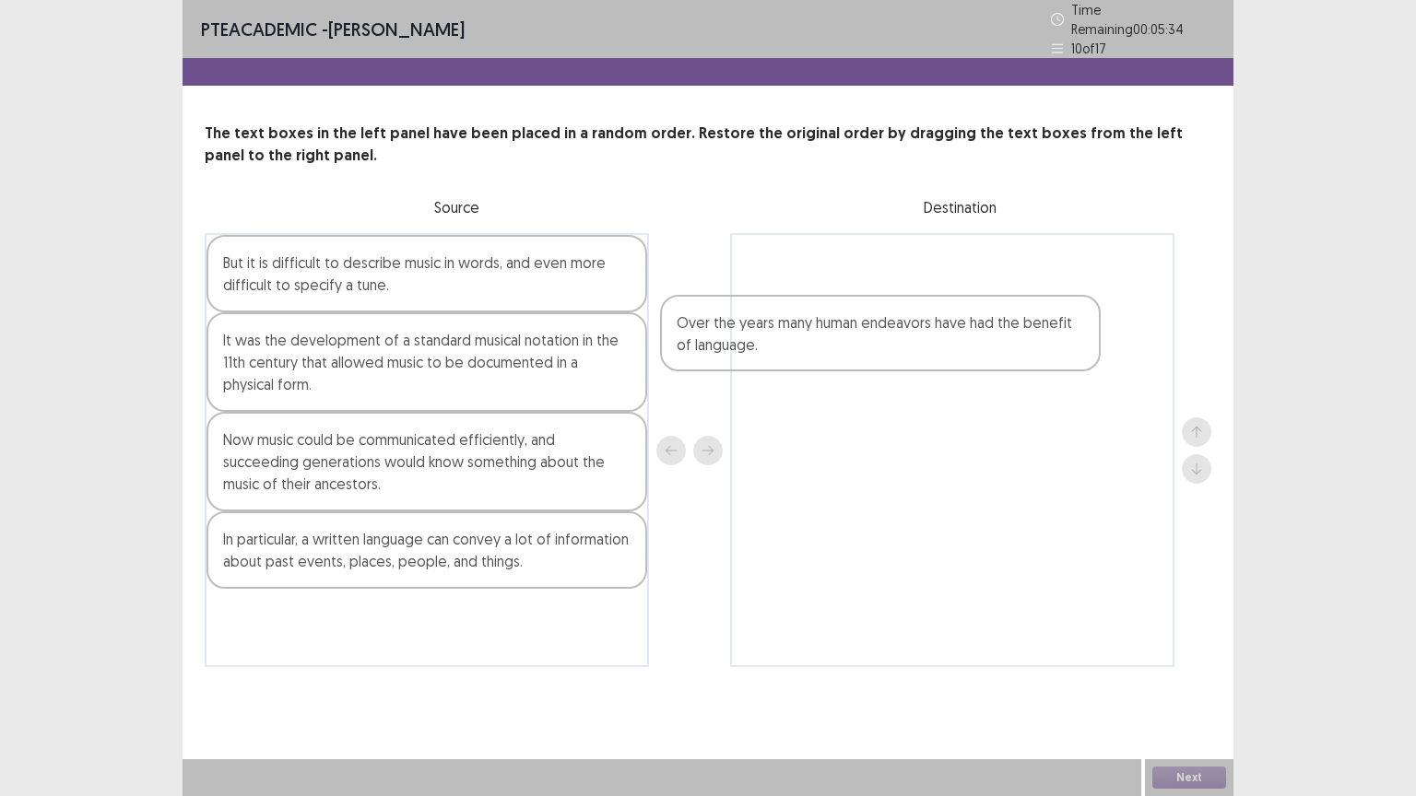
drag, startPoint x: 751, startPoint y: 392, endPoint x: 843, endPoint y: 291, distance: 136.3
click at [843, 292] on div "But it is difficult to describe music in words, and even more difficult to spec…" at bounding box center [708, 450] width 1006 height 434
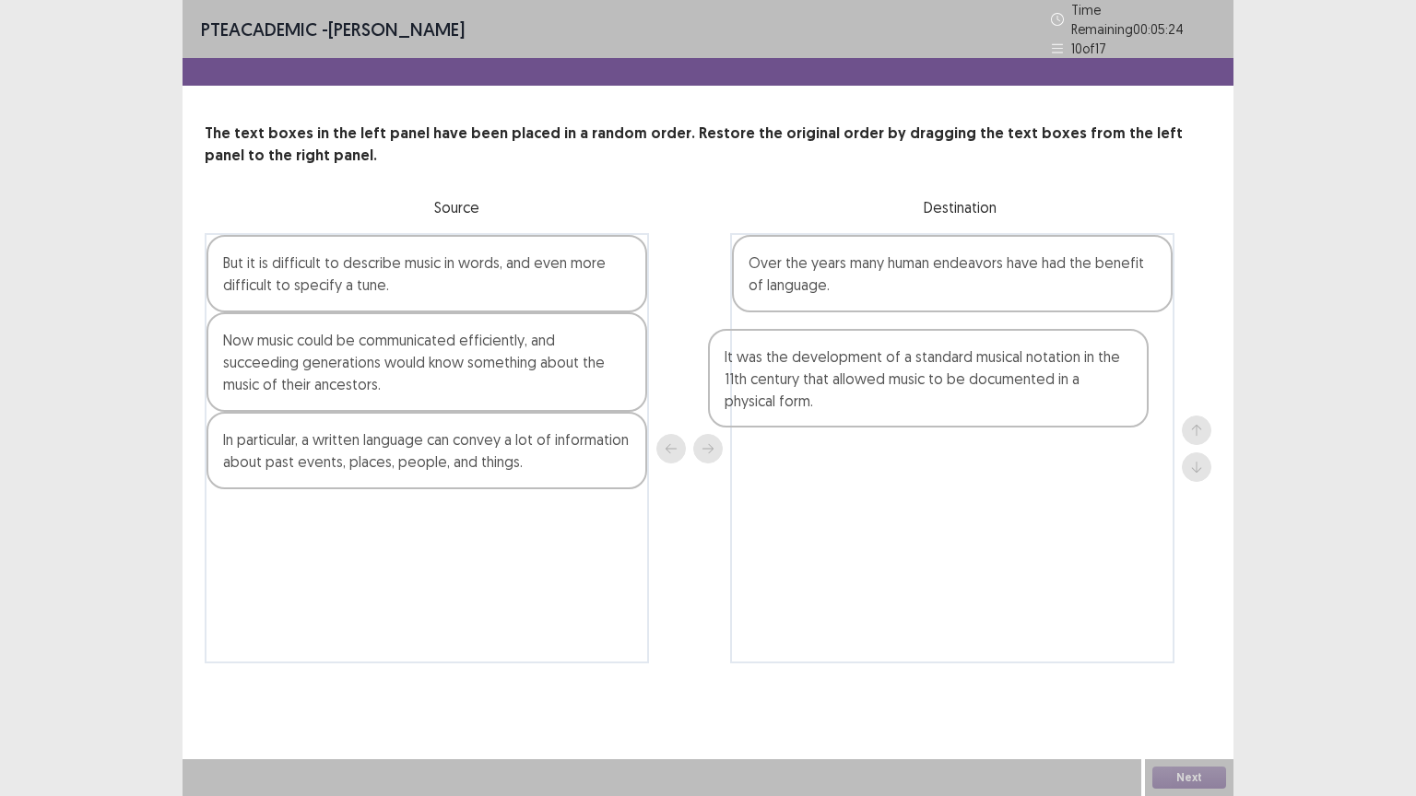
drag, startPoint x: 285, startPoint y: 341, endPoint x: 800, endPoint y: 356, distance: 515.4
click at [800, 356] on div "But it is difficult to describe music in words, and even more difficult to spec…" at bounding box center [708, 448] width 1006 height 430
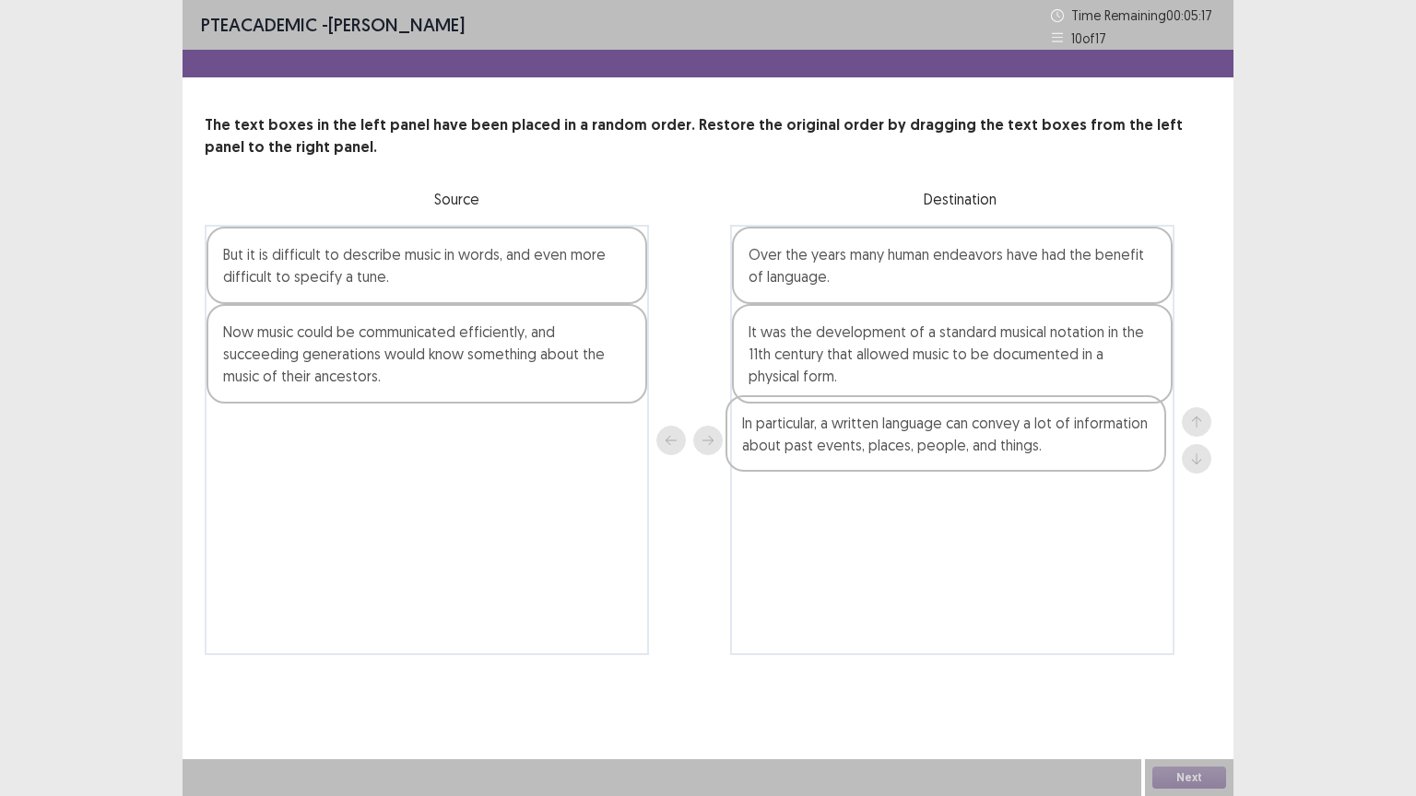
drag, startPoint x: 324, startPoint y: 455, endPoint x: 843, endPoint y: 453, distance: 518.8
click at [843, 453] on div "But it is difficult to describe music in words, and even more difficult to spec…" at bounding box center [708, 440] width 1006 height 430
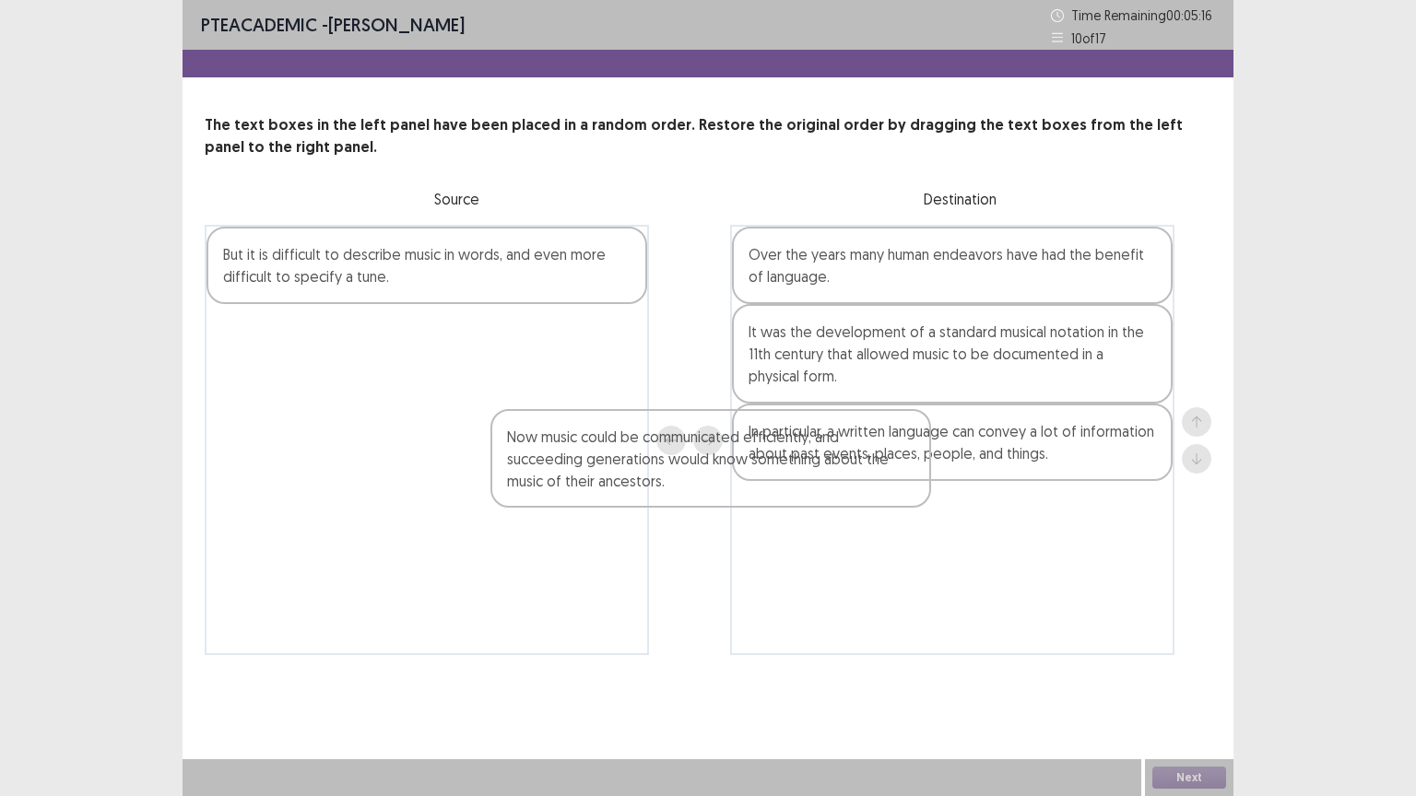
drag, startPoint x: 268, startPoint y: 343, endPoint x: 808, endPoint y: 513, distance: 566.3
click at [808, 513] on div "But it is difficult to describe music in words, and even more difficult to spec…" at bounding box center [708, 440] width 1006 height 430
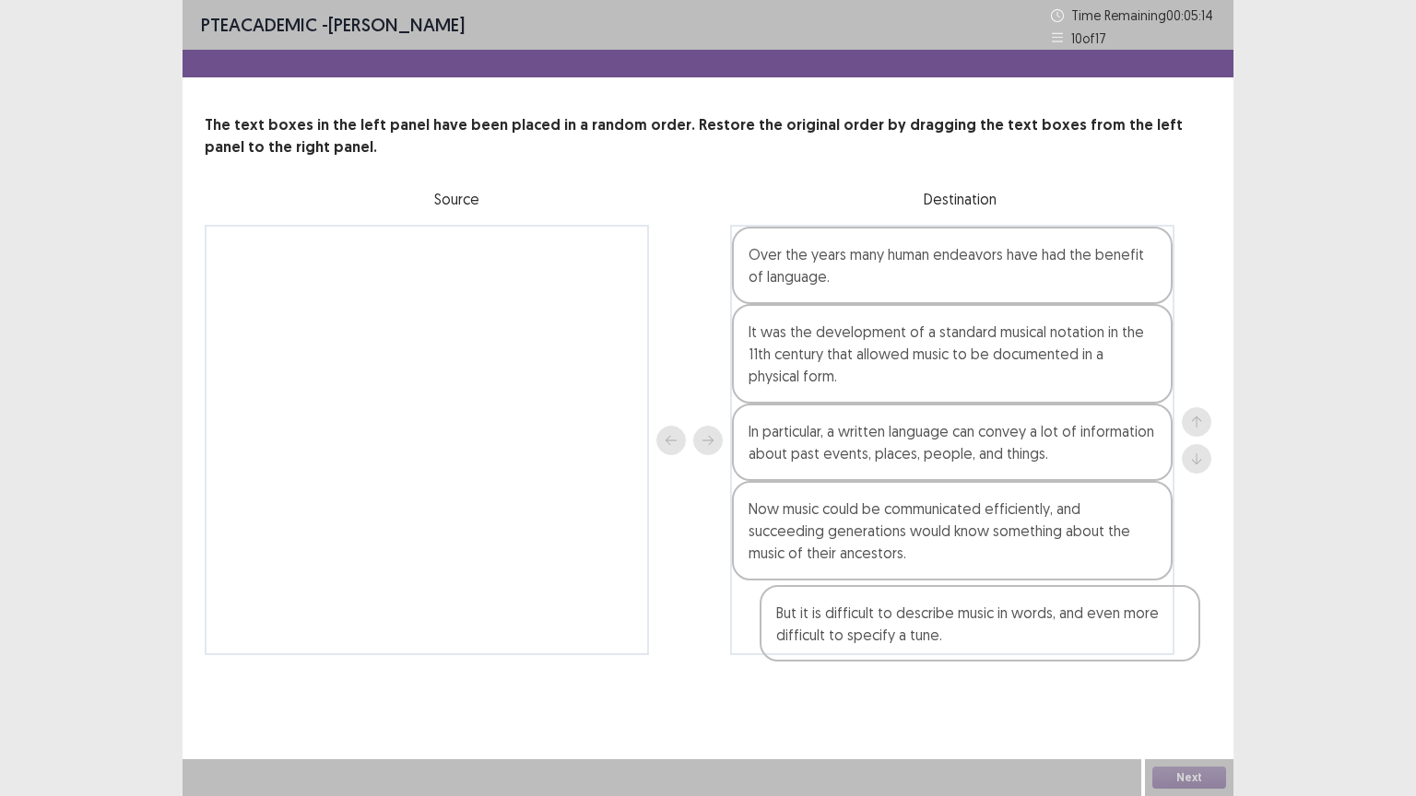
drag, startPoint x: 292, startPoint y: 263, endPoint x: 852, endPoint y: 627, distance: 667.4
click at [852, 627] on div "But it is difficult to describe music in words, and even more difficult to spec…" at bounding box center [708, 440] width 1006 height 430
click at [1177, 773] on button "Next" at bounding box center [1189, 778] width 74 height 22
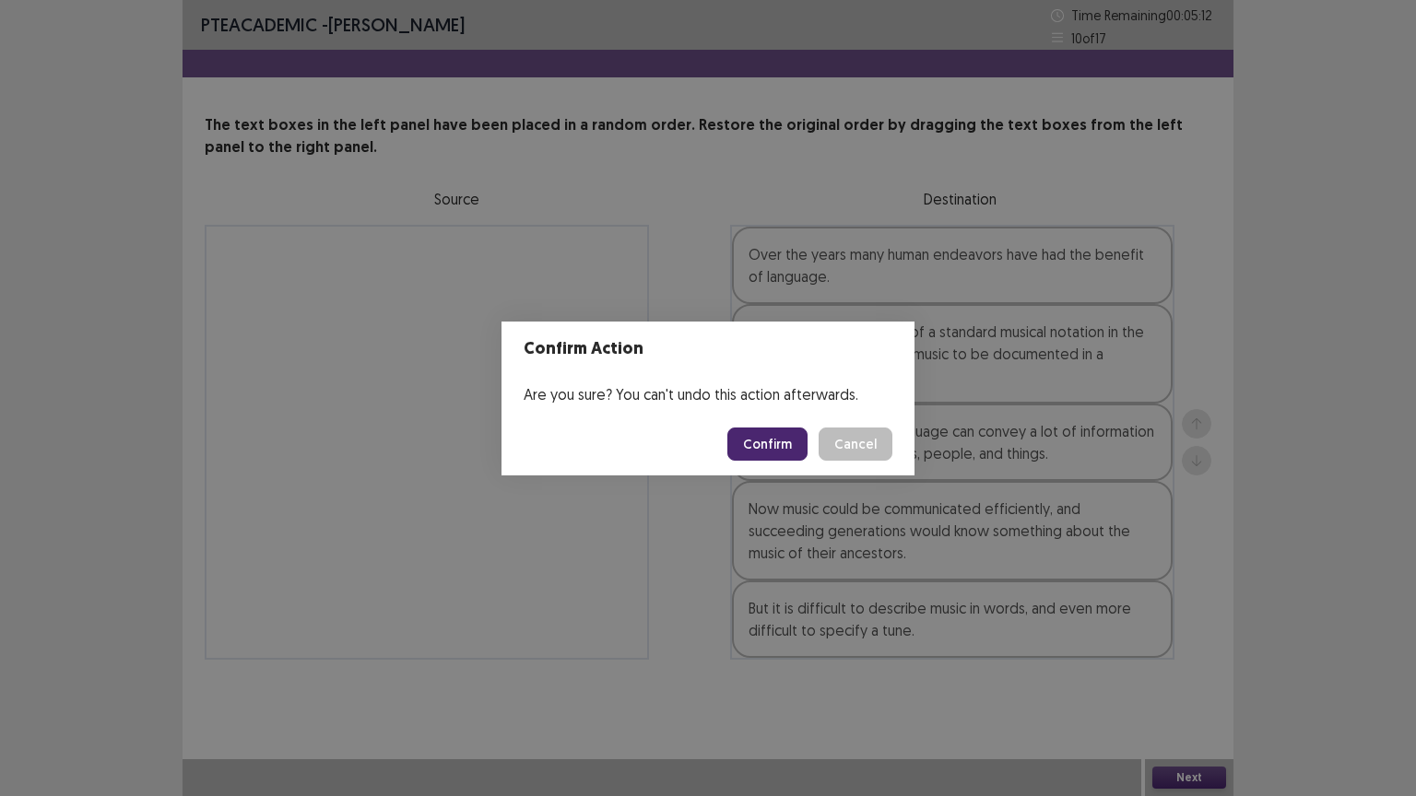
click at [774, 450] on button "Confirm" at bounding box center [767, 444] width 80 height 33
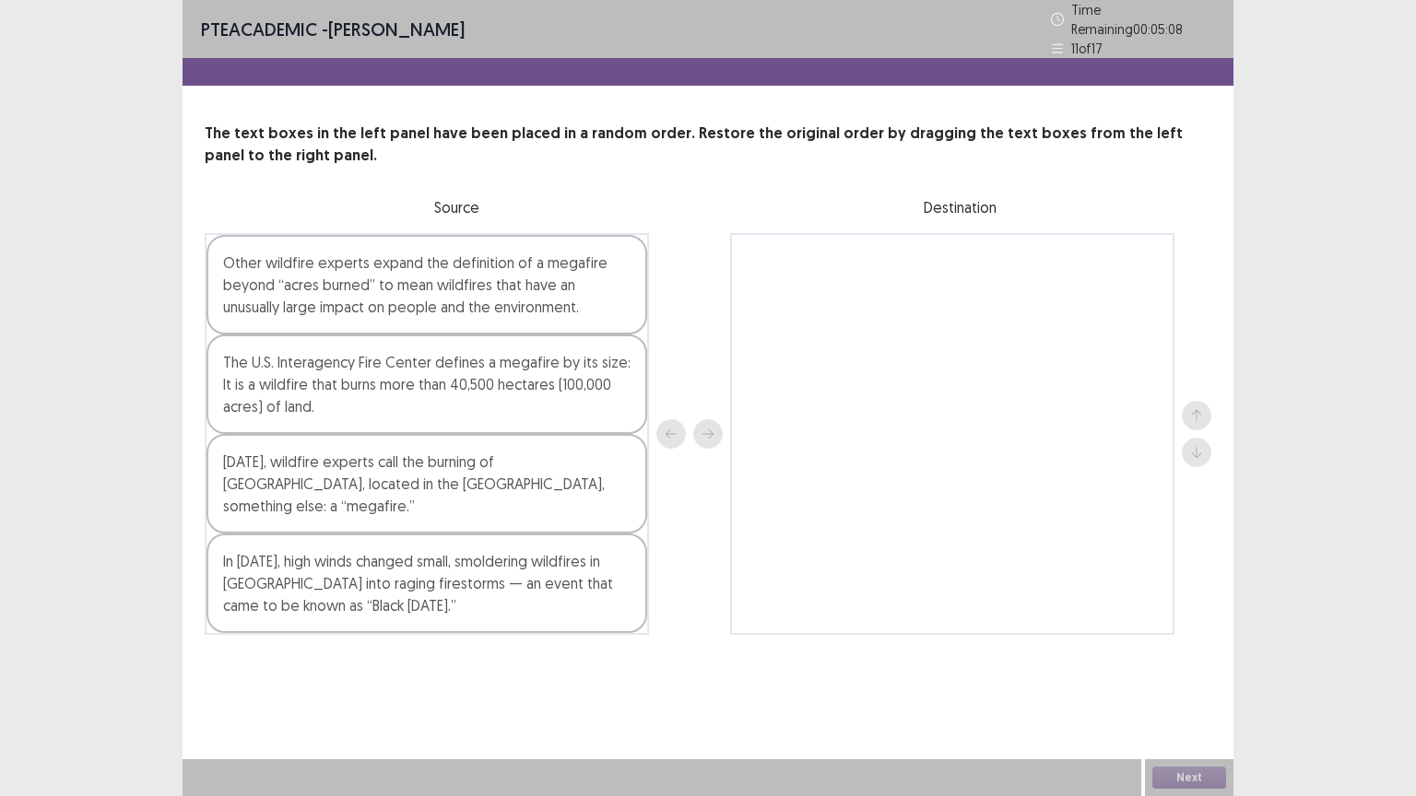
click at [288, 284] on div "Other wildfire experts expand the definition of a megafire beyond “acres burned…" at bounding box center [426, 285] width 441 height 100
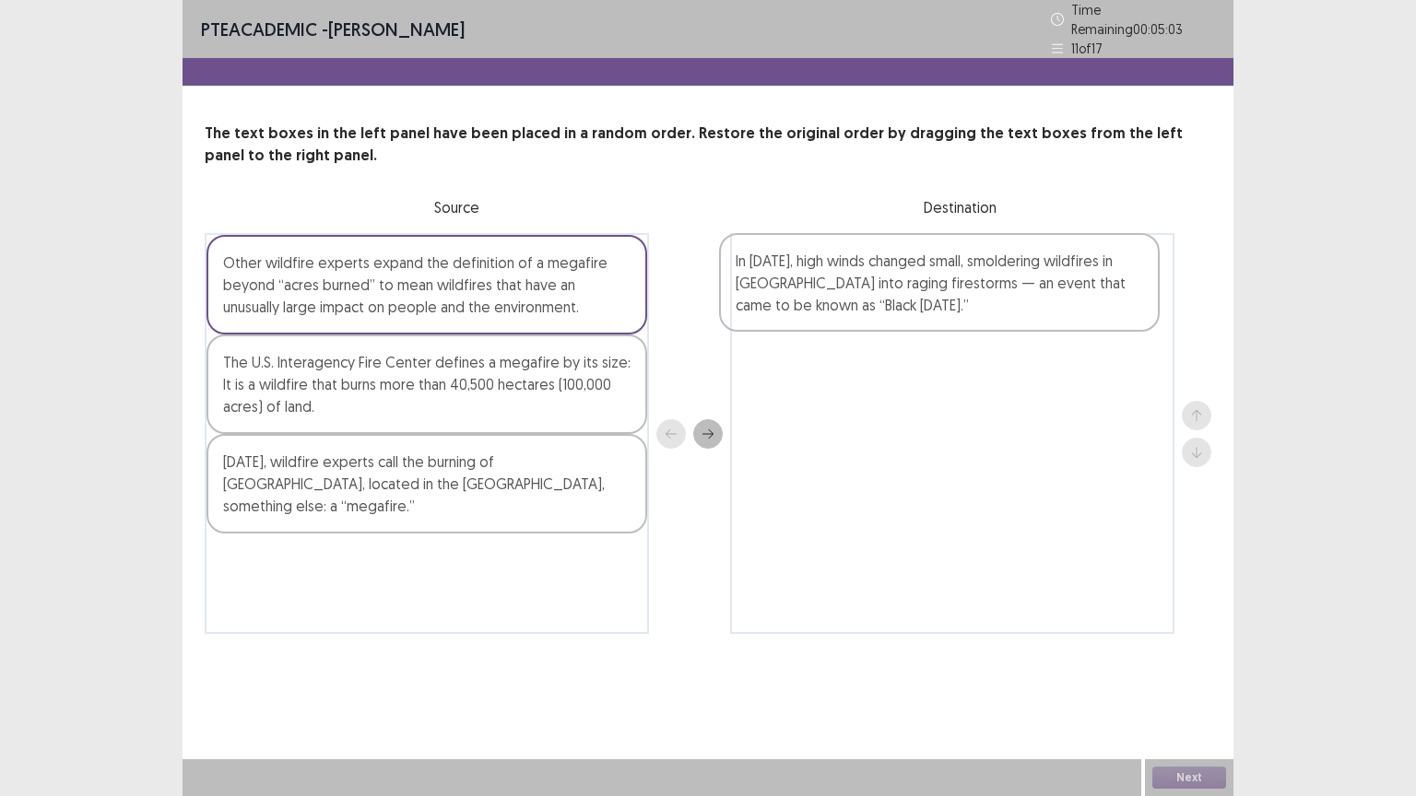
drag, startPoint x: 276, startPoint y: 558, endPoint x: 825, endPoint y: 288, distance: 611.6
click at [825, 288] on div "Other wildfire experts expand the definition of a megafire beyond “acres burned…" at bounding box center [708, 433] width 1006 height 401
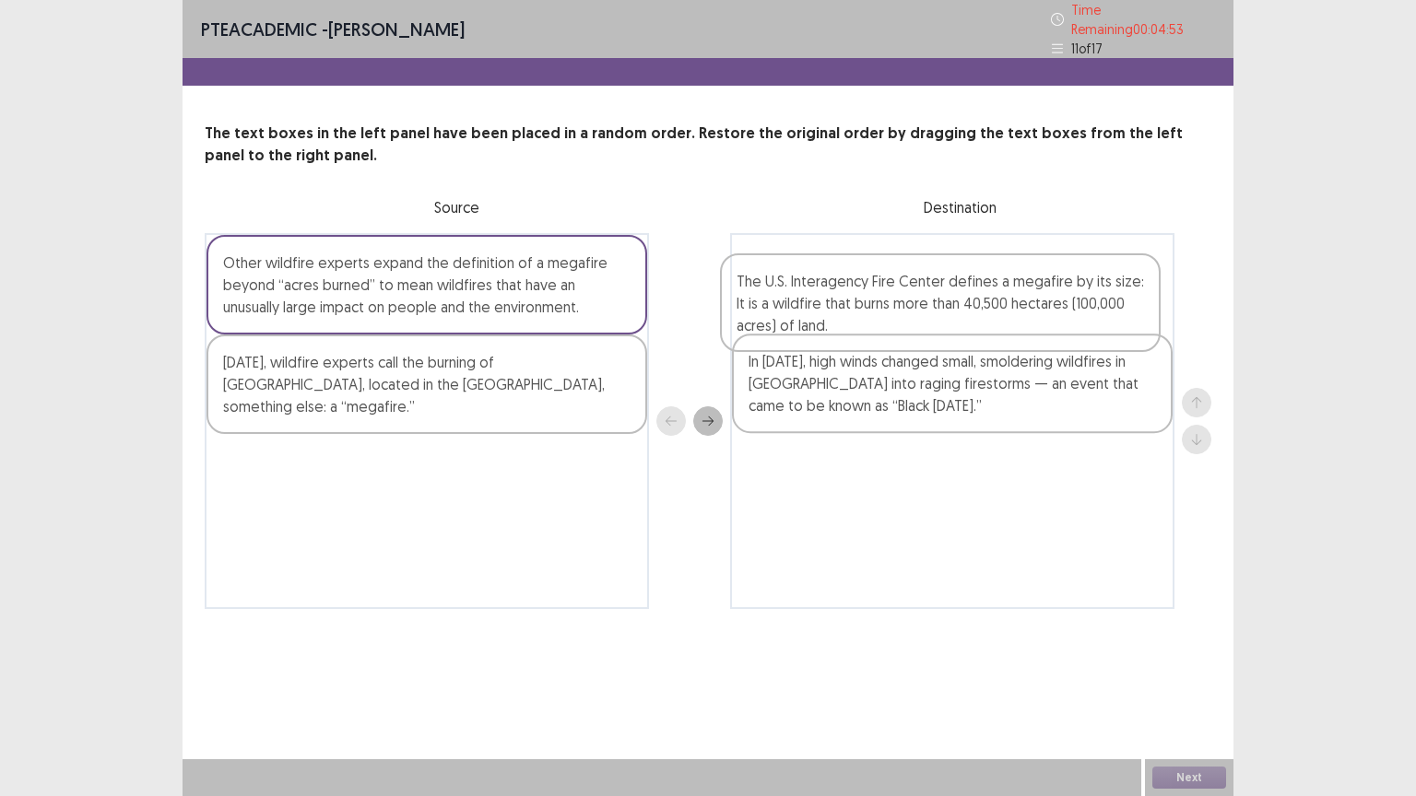
drag, startPoint x: 330, startPoint y: 376, endPoint x: 845, endPoint y: 299, distance: 520.9
click at [845, 299] on div "Other wildfire experts expand the definition of a megafire beyond “acres burned…" at bounding box center [708, 421] width 1006 height 376
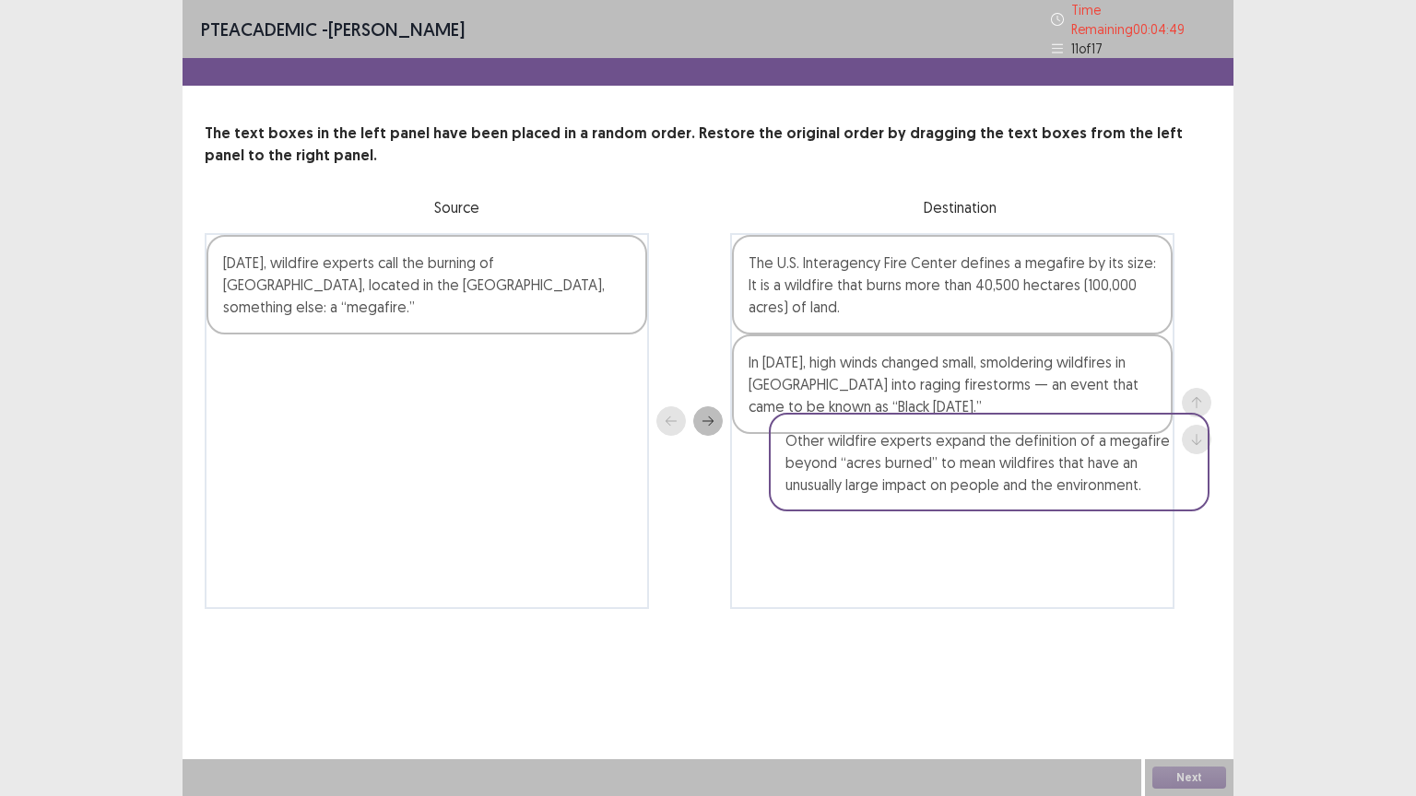
drag, startPoint x: 321, startPoint y: 298, endPoint x: 881, endPoint y: 480, distance: 589.3
click at [881, 480] on div "Other wildfire experts expand the definition of a megafire beyond “acres burned…" at bounding box center [708, 421] width 1006 height 376
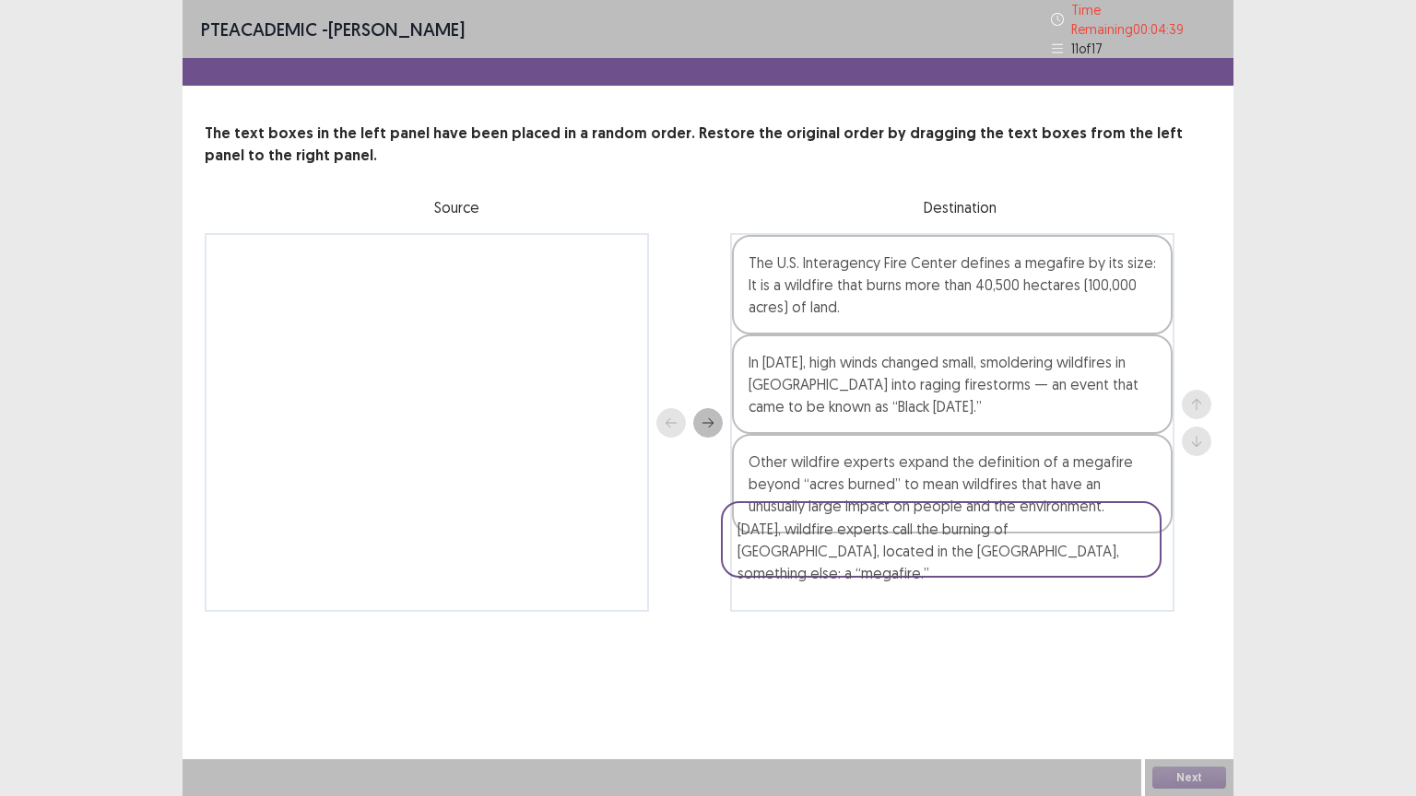
drag, startPoint x: 380, startPoint y: 272, endPoint x: 904, endPoint y: 555, distance: 595.8
click at [904, 555] on div "Today, wildfire experts call the burning of Yellowstone, located in the western…" at bounding box center [708, 422] width 1006 height 379
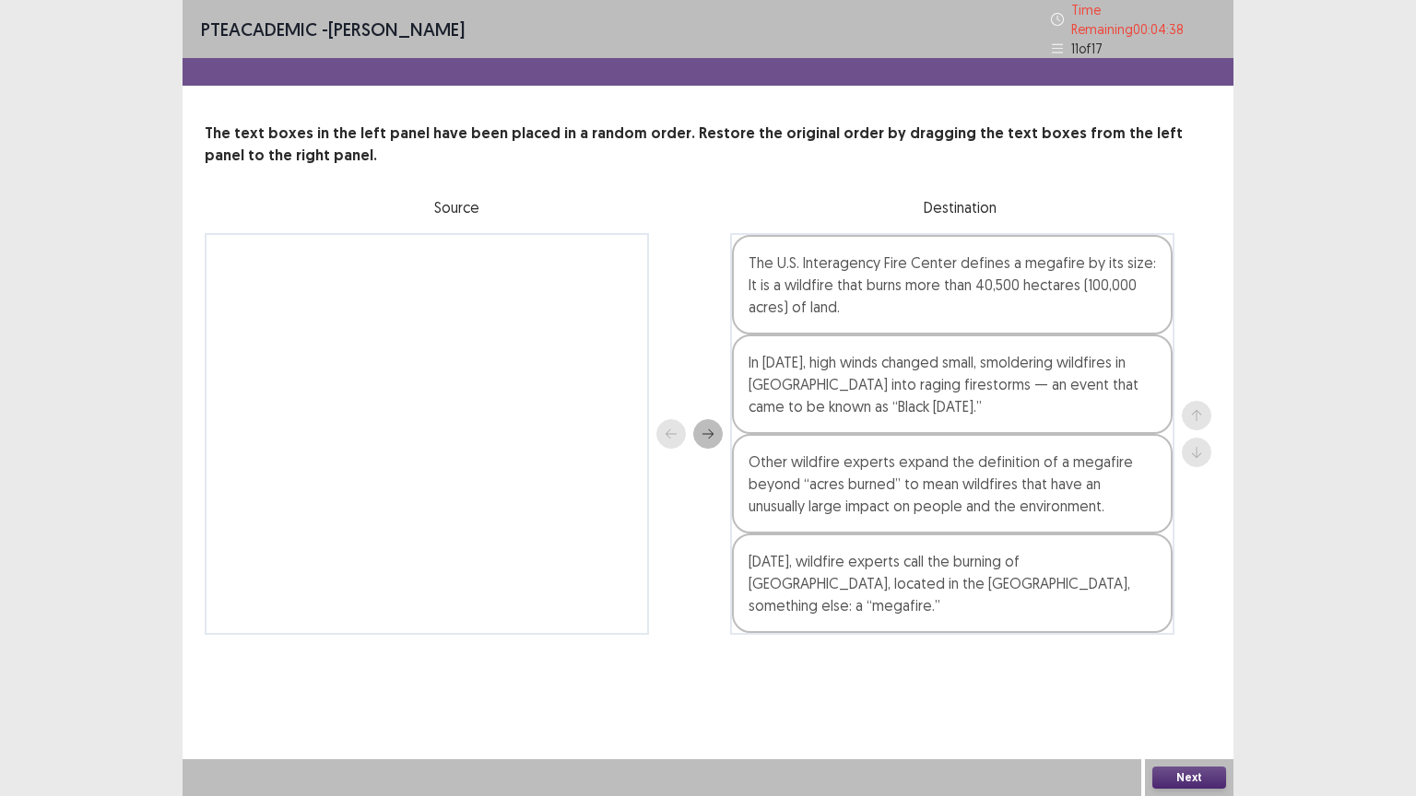
click at [1190, 773] on button "Next" at bounding box center [1189, 778] width 74 height 22
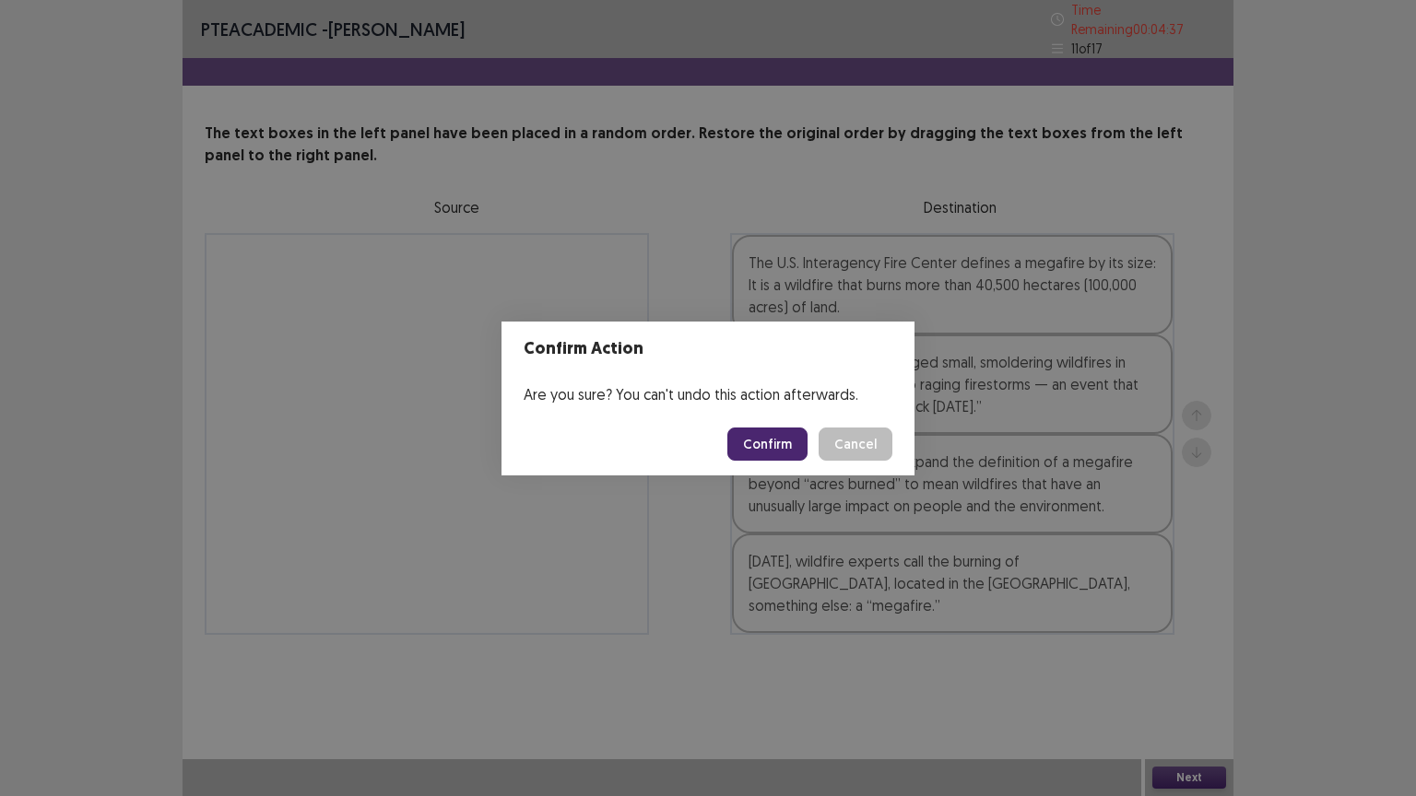
click at [782, 455] on button "Confirm" at bounding box center [767, 444] width 80 height 33
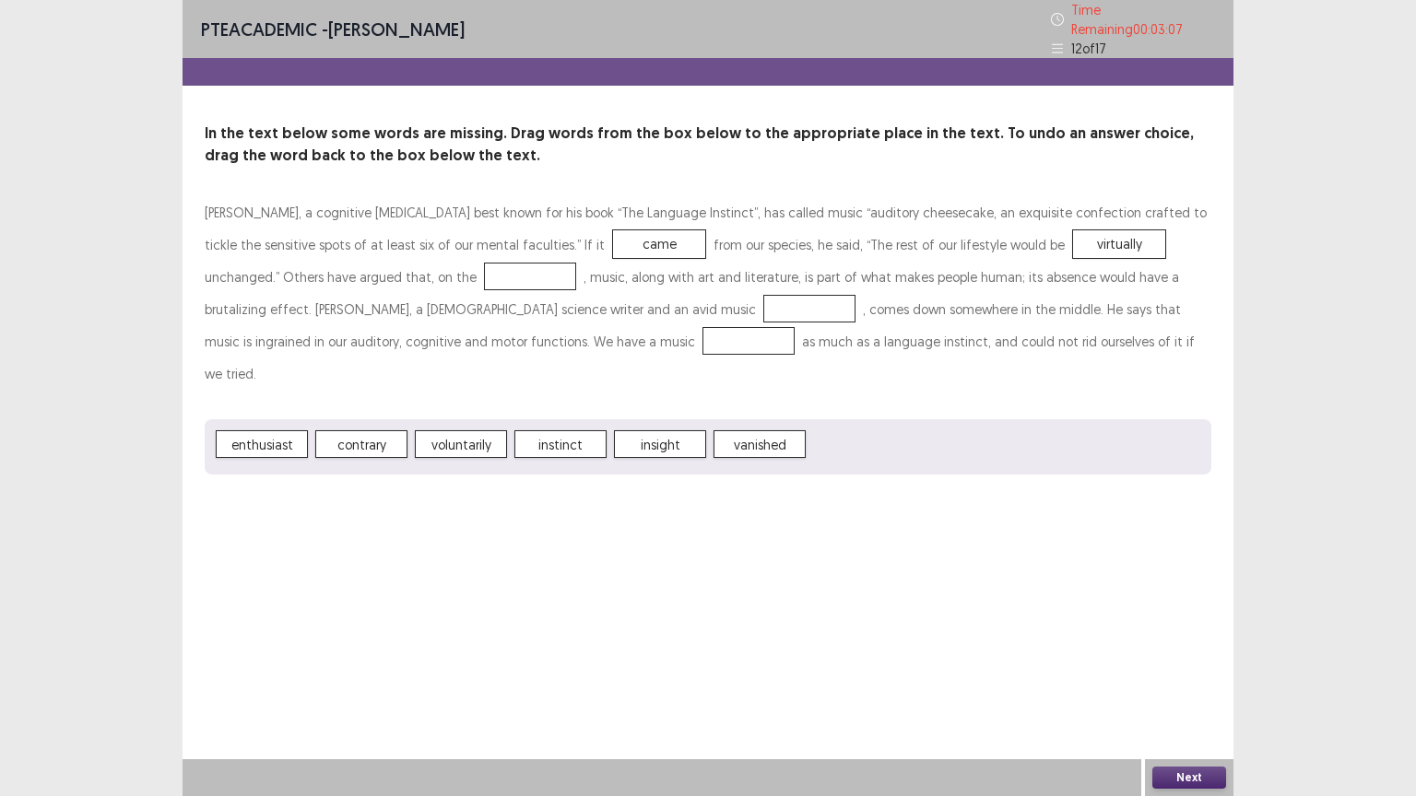
click at [368, 430] on span "contrary" at bounding box center [361, 444] width 92 height 28
drag, startPoint x: 269, startPoint y: 401, endPoint x: 278, endPoint y: 398, distance: 9.6
drag, startPoint x: 376, startPoint y: 409, endPoint x: 352, endPoint y: 344, distance: 69.7
click at [702, 327] on div at bounding box center [748, 341] width 92 height 28
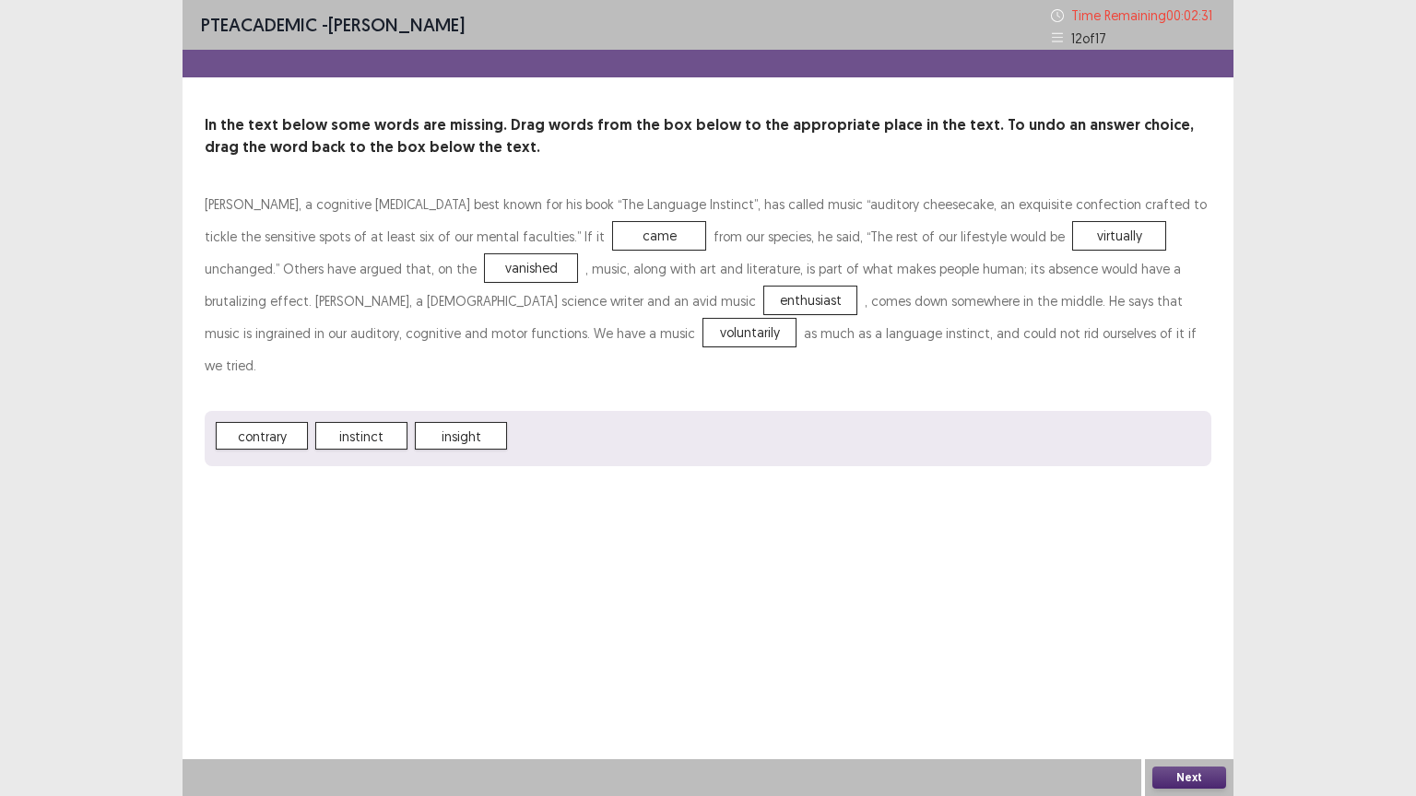
click at [1186, 774] on button "Next" at bounding box center [1189, 778] width 74 height 22
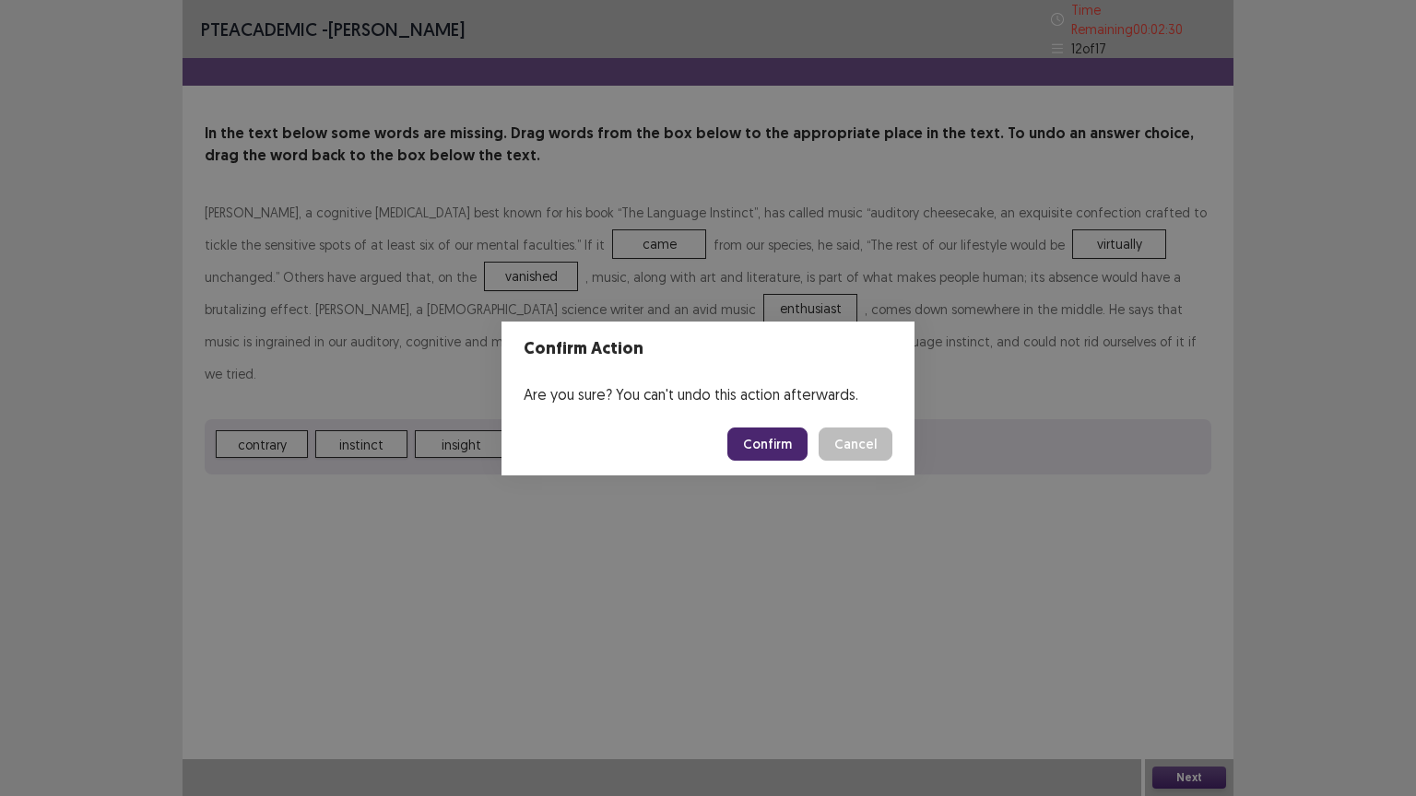
click at [777, 439] on button "Confirm" at bounding box center [767, 444] width 80 height 33
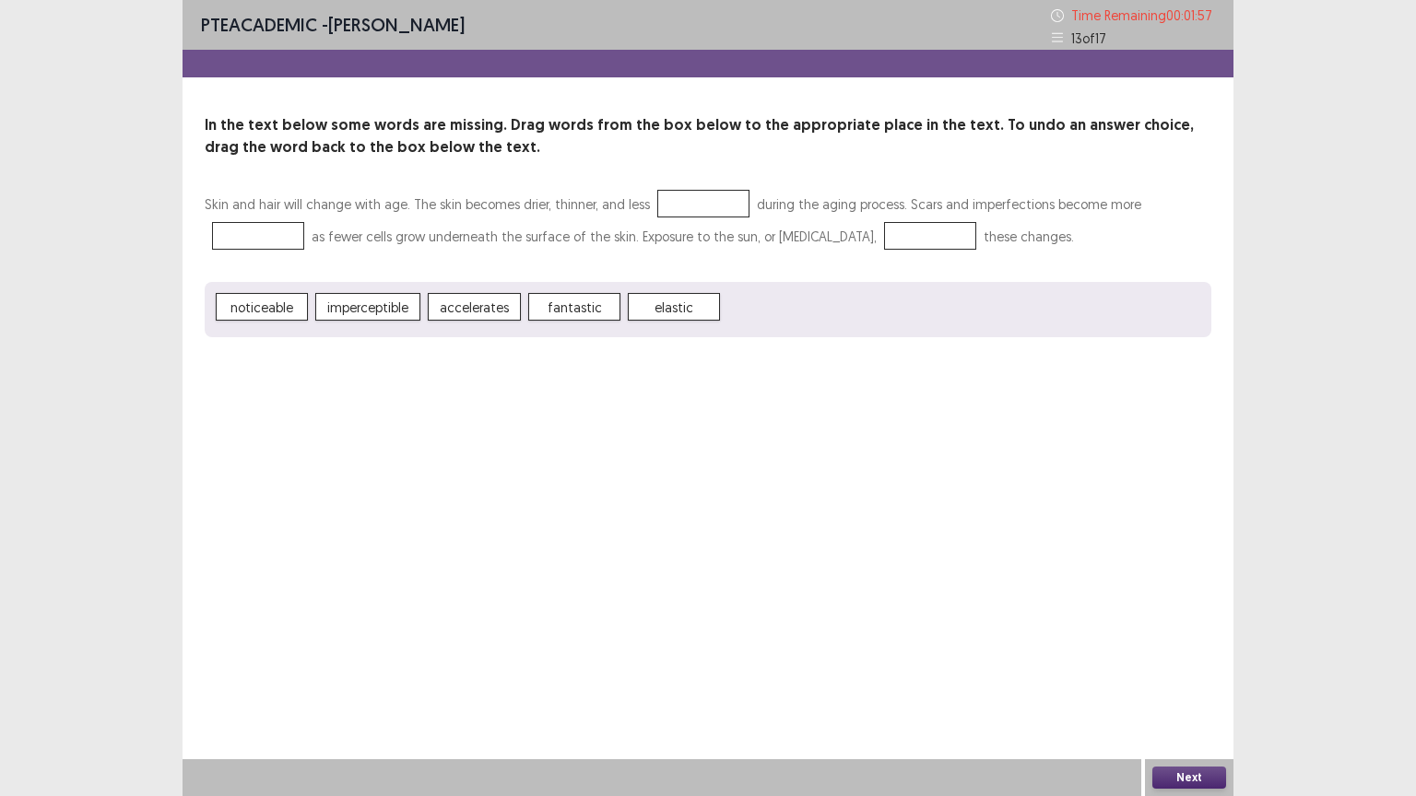
click at [693, 201] on div at bounding box center [703, 204] width 92 height 28
click at [682, 200] on div at bounding box center [703, 204] width 92 height 28
click at [700, 195] on div at bounding box center [703, 204] width 92 height 28
click at [700, 192] on div at bounding box center [703, 204] width 92 height 28
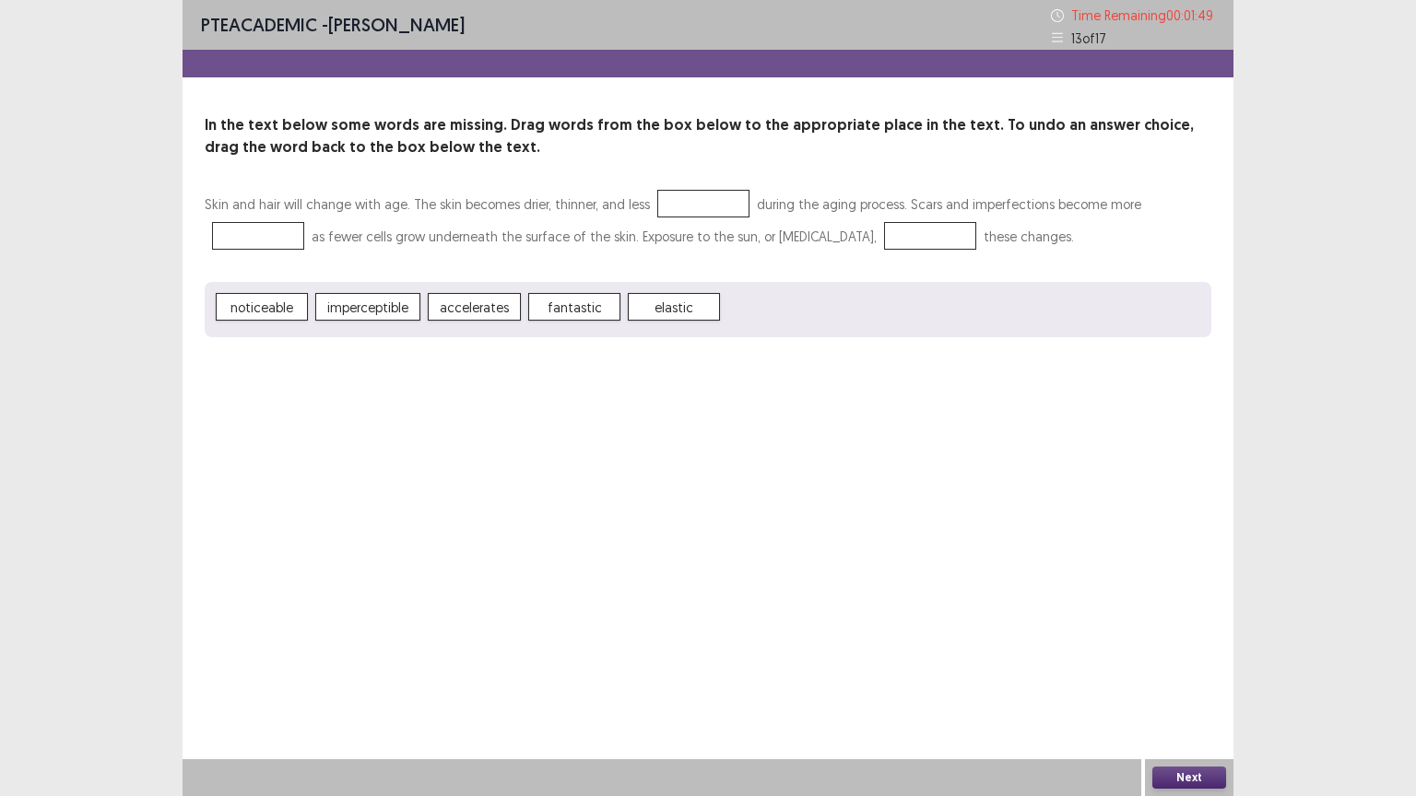
click at [574, 166] on div "In the text below some words are missing. Drag words from the box below to the …" at bounding box center [707, 225] width 1051 height 223
click at [255, 240] on div at bounding box center [258, 236] width 92 height 28
click at [264, 308] on span "noticeable" at bounding box center [262, 307] width 92 height 28
click at [807, 404] on div "PTE academic - Sanjay Tamang Time Remaining 00 : 01 : 24 13 of 17 In the text b…" at bounding box center [707, 398] width 1051 height 796
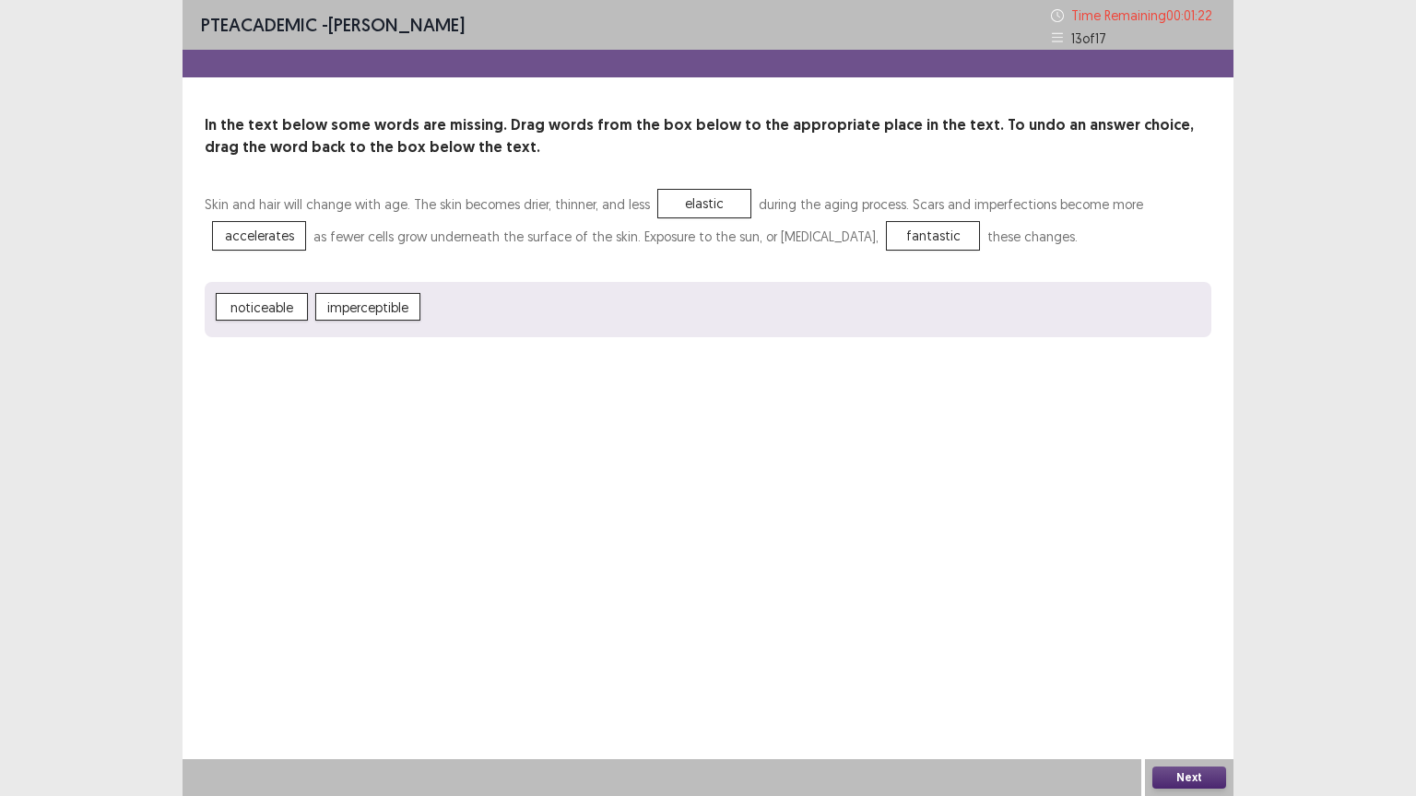
click at [1198, 781] on button "Next" at bounding box center [1189, 778] width 74 height 22
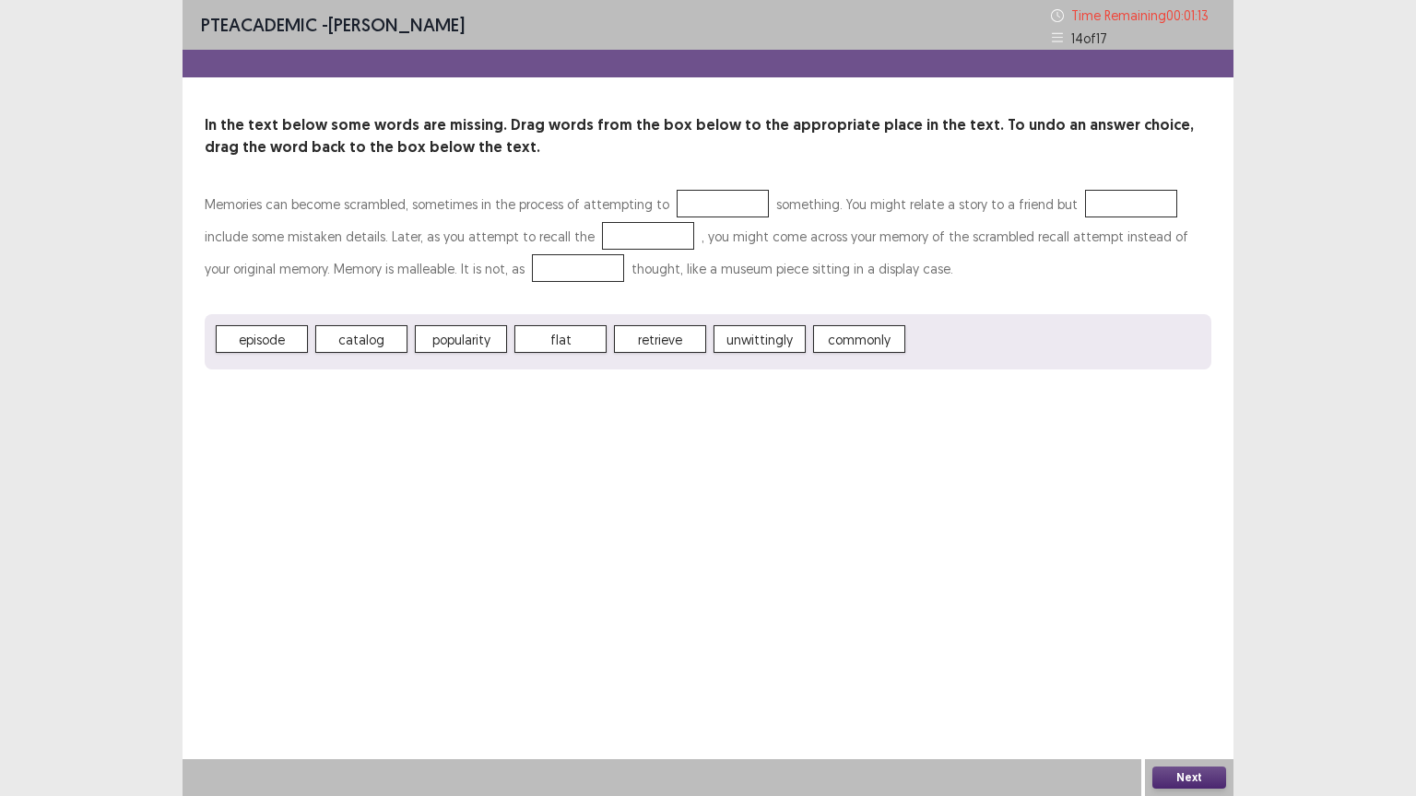
click at [711, 201] on div at bounding box center [722, 204] width 92 height 28
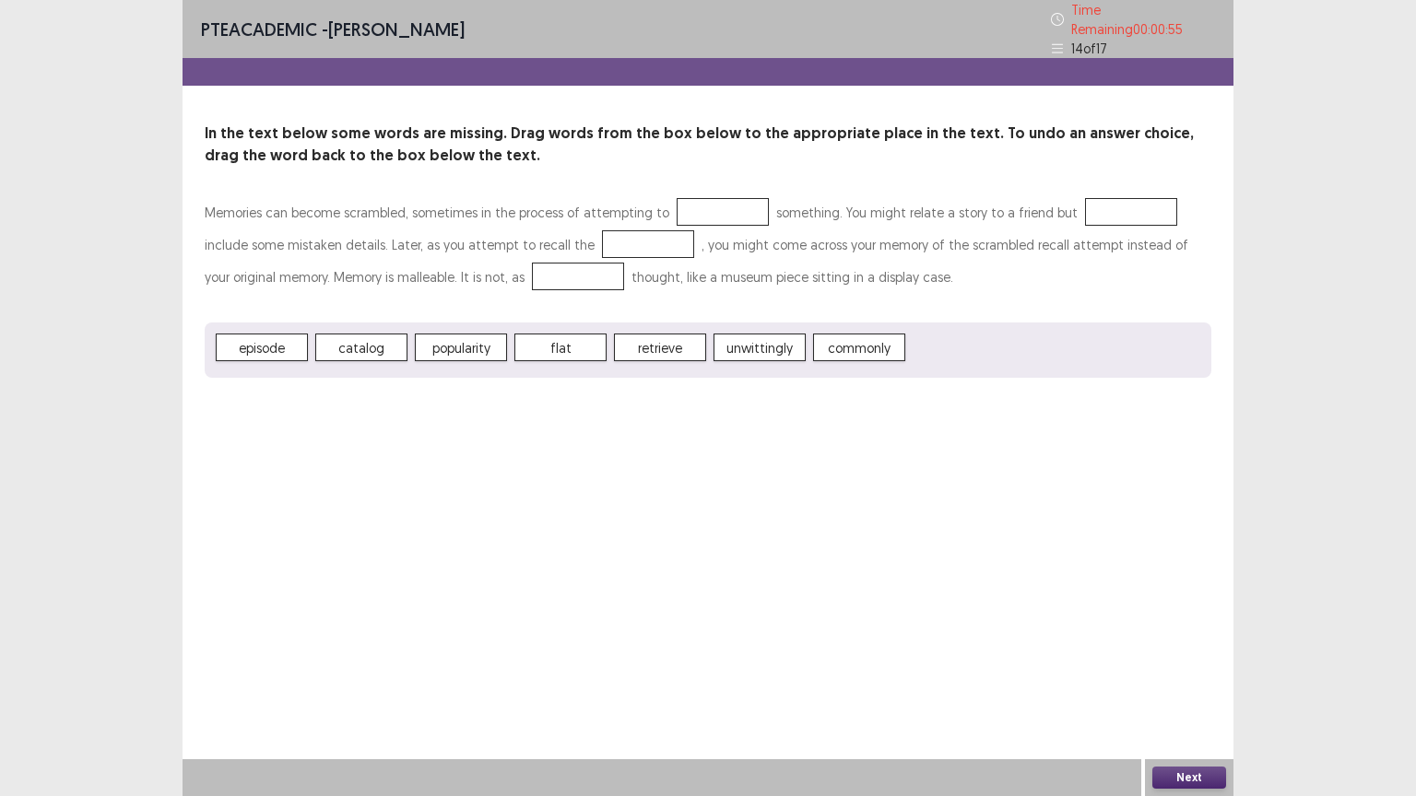
click at [741, 283] on p "Memories can become scrambled, sometimes in the process of attempting to someth…" at bounding box center [708, 244] width 1006 height 97
drag, startPoint x: 365, startPoint y: 340, endPoint x: 513, endPoint y: 249, distance: 174.2
drag, startPoint x: 371, startPoint y: 341, endPoint x: 699, endPoint y: 203, distance: 356.0
click at [700, 203] on div at bounding box center [722, 212] width 92 height 28
drag, startPoint x: 704, startPoint y: 205, endPoint x: 697, endPoint y: 215, distance: 12.5
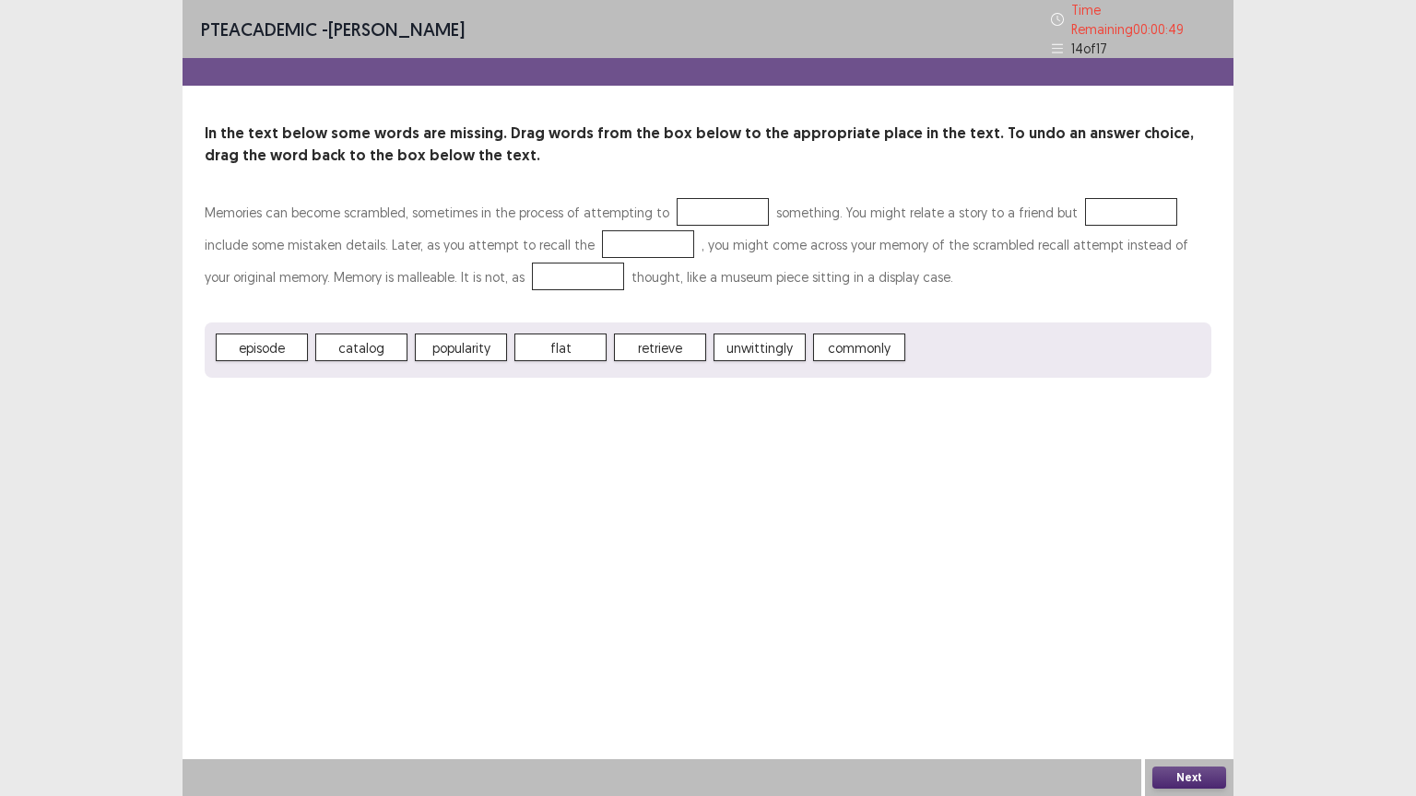
click at [707, 207] on div at bounding box center [722, 212] width 92 height 28
click at [697, 213] on div at bounding box center [722, 212] width 92 height 28
click at [1200, 767] on button "Next" at bounding box center [1189, 778] width 74 height 22
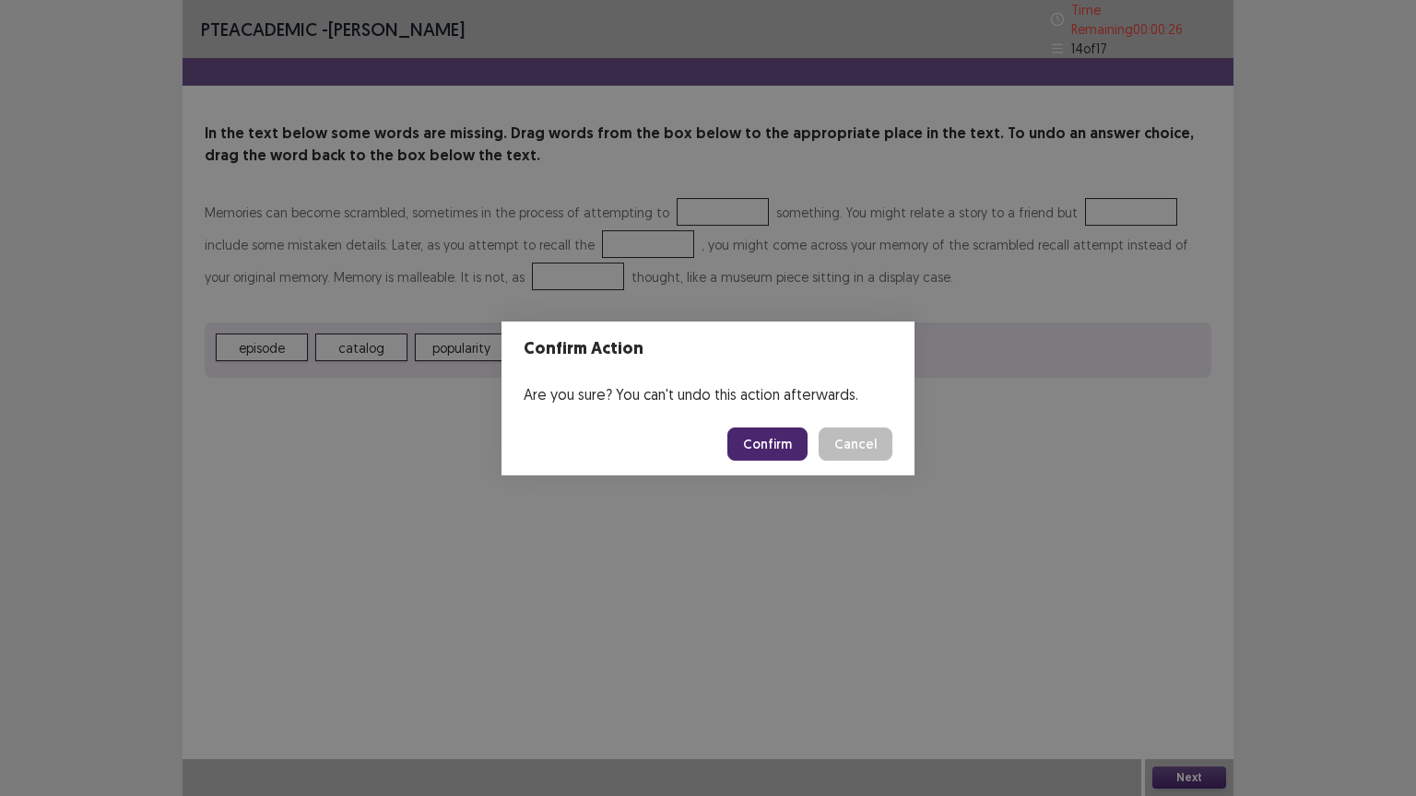
click at [758, 435] on button "Confirm" at bounding box center [767, 444] width 80 height 33
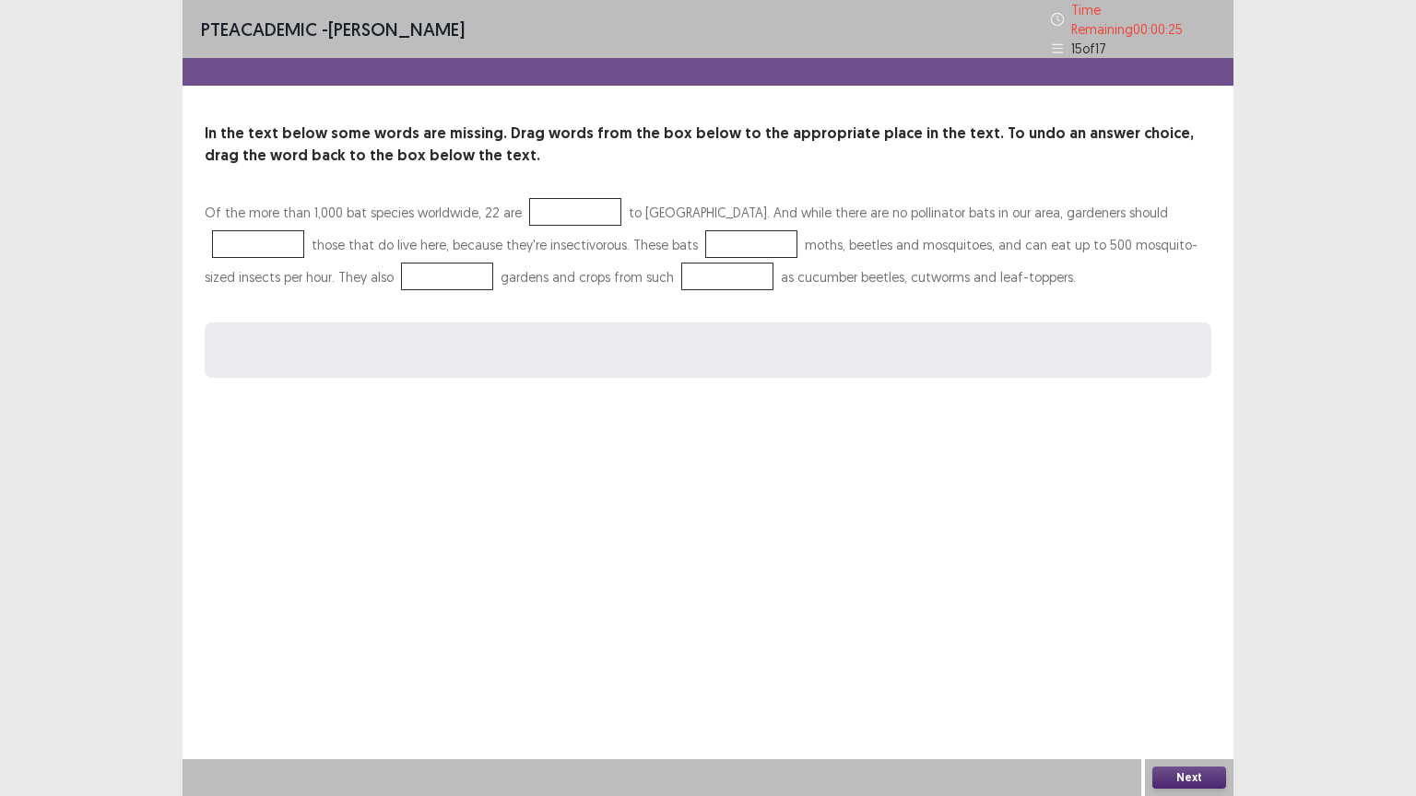
click at [641, 436] on div "PTE academic - Sanjay Tamang Time Remaining 00 : 00 : 25 15 of 17 In the text b…" at bounding box center [707, 398] width 1051 height 796
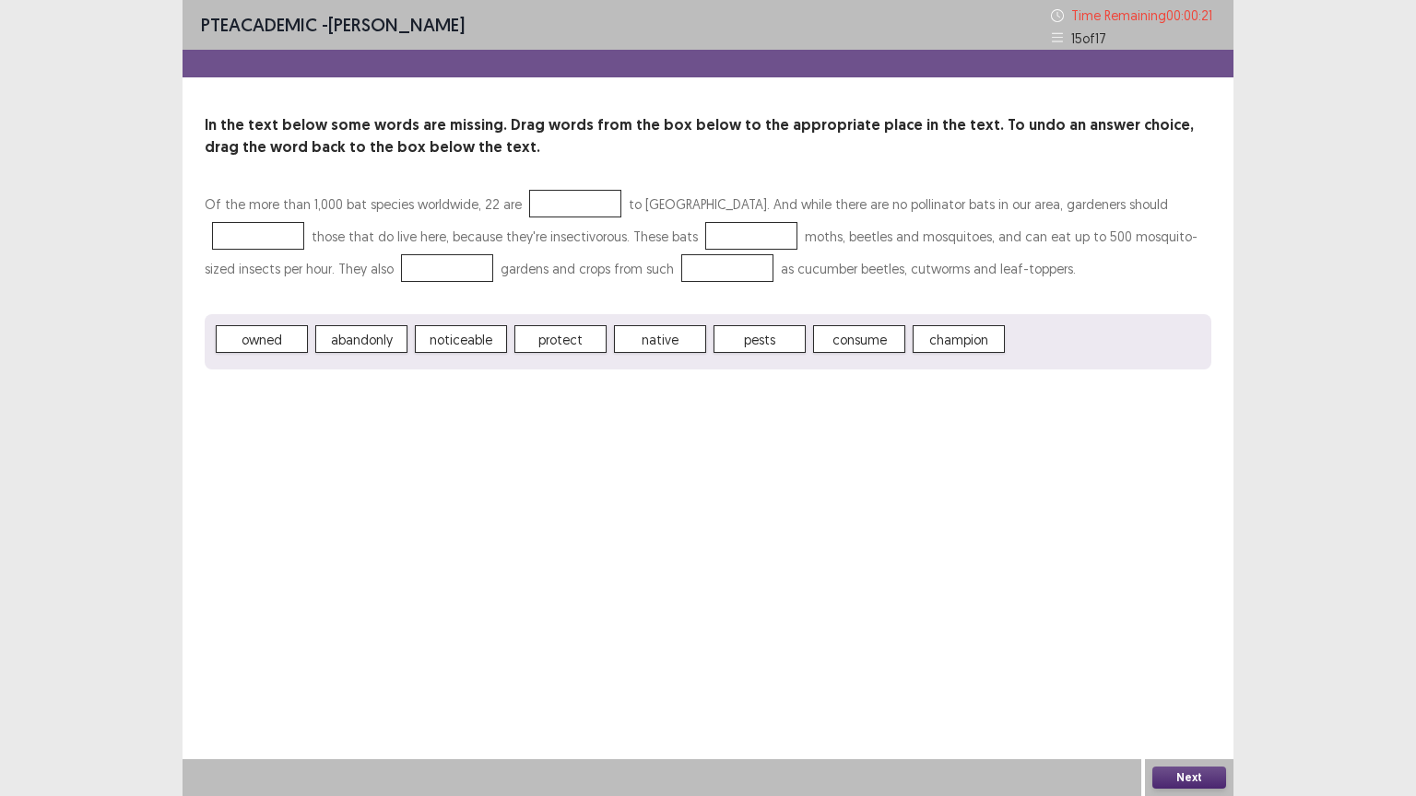
click at [439, 259] on div at bounding box center [447, 268] width 92 height 28
drag, startPoint x: 159, startPoint y: 364, endPoint x: 476, endPoint y: 230, distance: 343.2
click at [173, 347] on div "PTE academic - Sanjay Tamang Time Remaining 00 : 00 : 19 15 of 17 In the text b…" at bounding box center [708, 398] width 1416 height 796
click at [554, 202] on div at bounding box center [575, 204] width 92 height 28
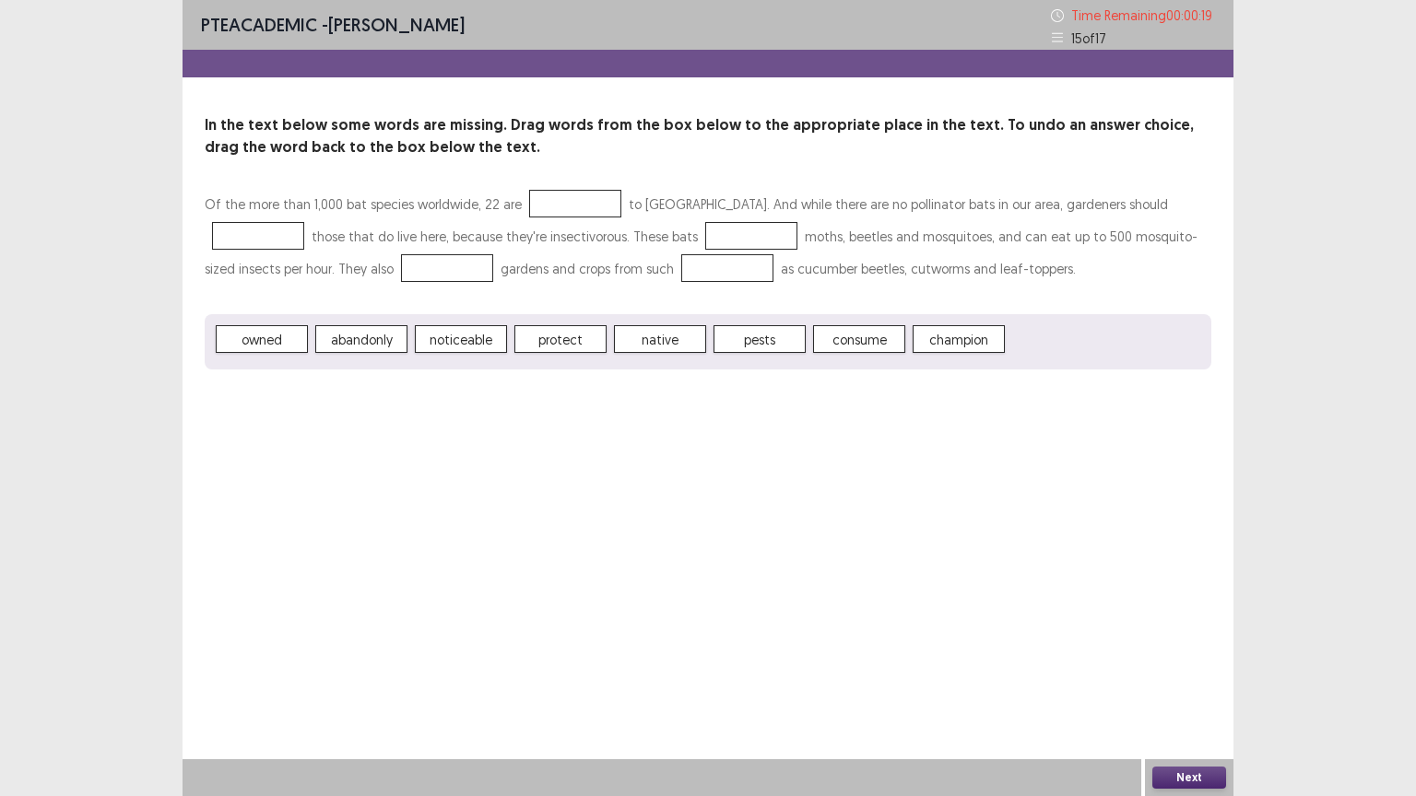
click at [554, 202] on div at bounding box center [575, 204] width 92 height 28
click at [952, 516] on div "PTE academic - Sanjay Tamang Time Remaining 00 : 00 : 18 15 of 17 In the text b…" at bounding box center [707, 398] width 1051 height 796
drag, startPoint x: 922, startPoint y: 496, endPoint x: 148, endPoint y: 273, distance: 804.7
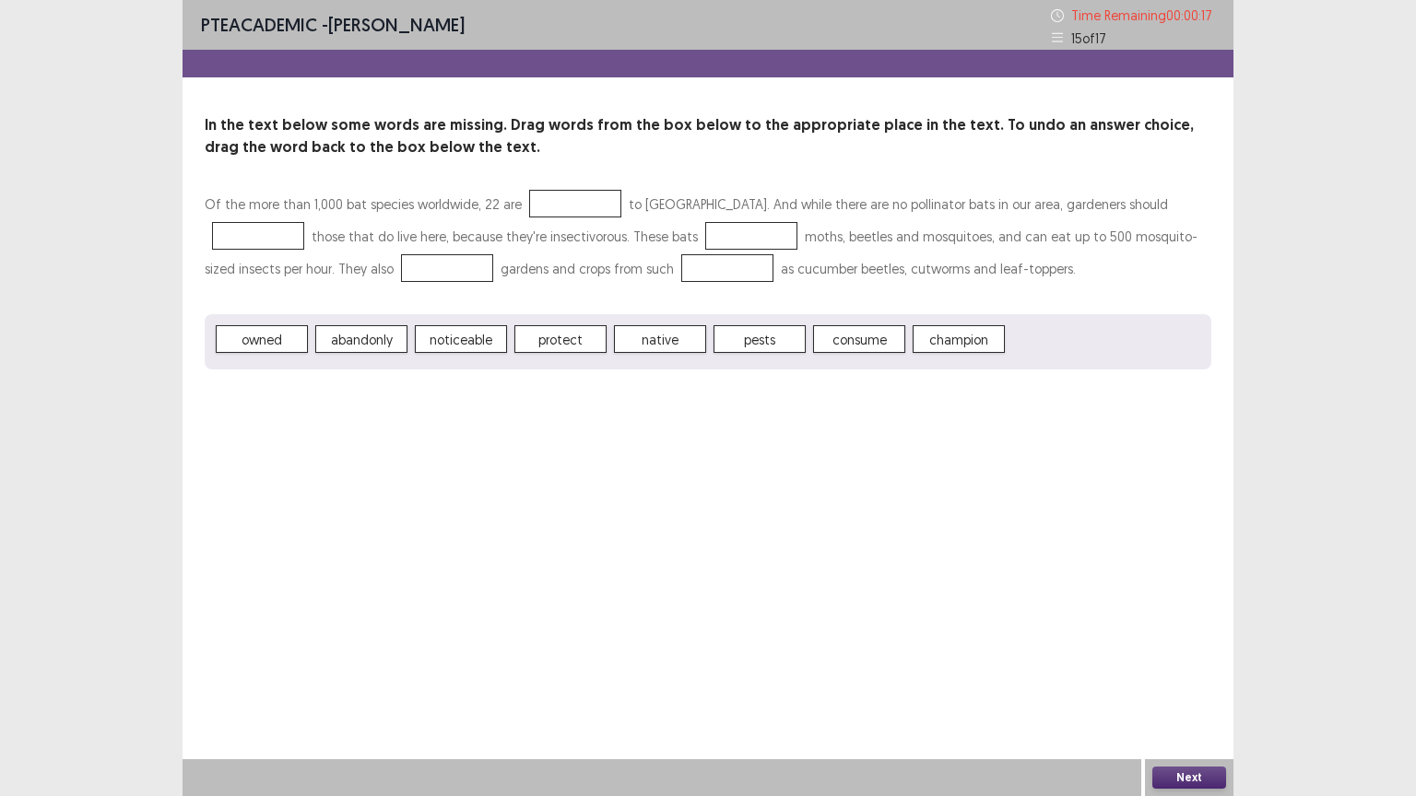
click at [855, 453] on div "PTE academic - Sanjay Tamang Time Remaining 00 : 00 : 17 15 of 17 In the text b…" at bounding box center [707, 398] width 1051 height 796
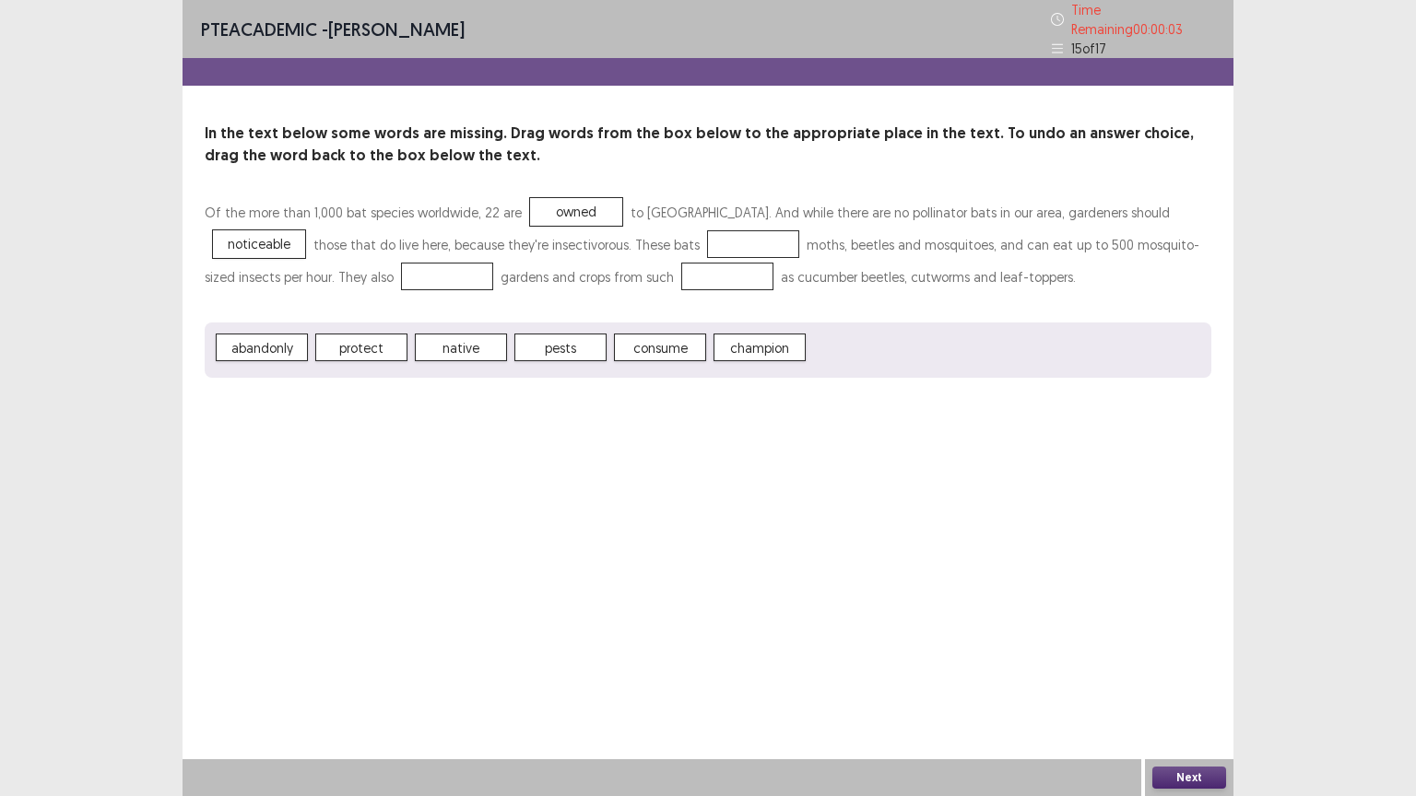
click at [464, 341] on span "native" at bounding box center [461, 348] width 92 height 28
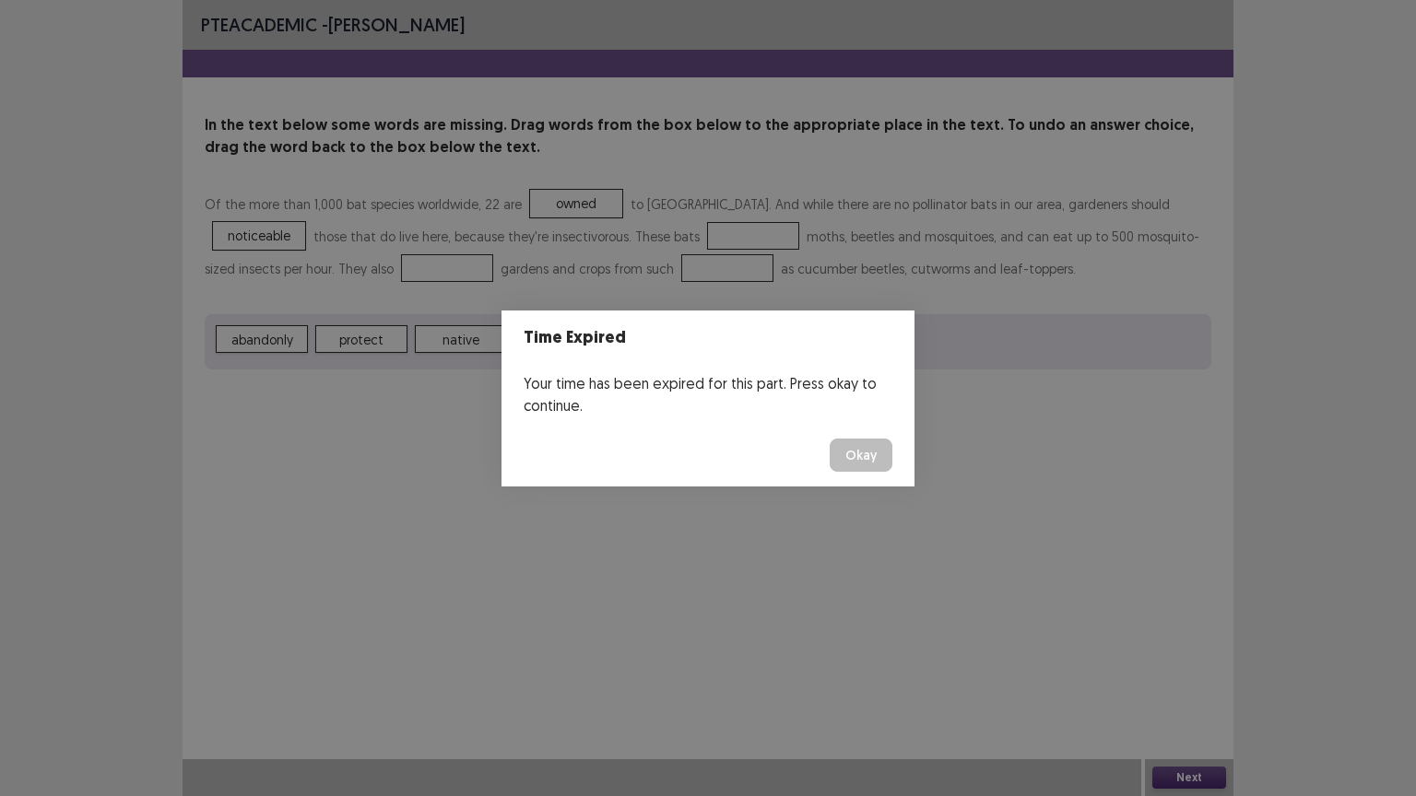
click at [847, 447] on button "Okay" at bounding box center [860, 455] width 63 height 33
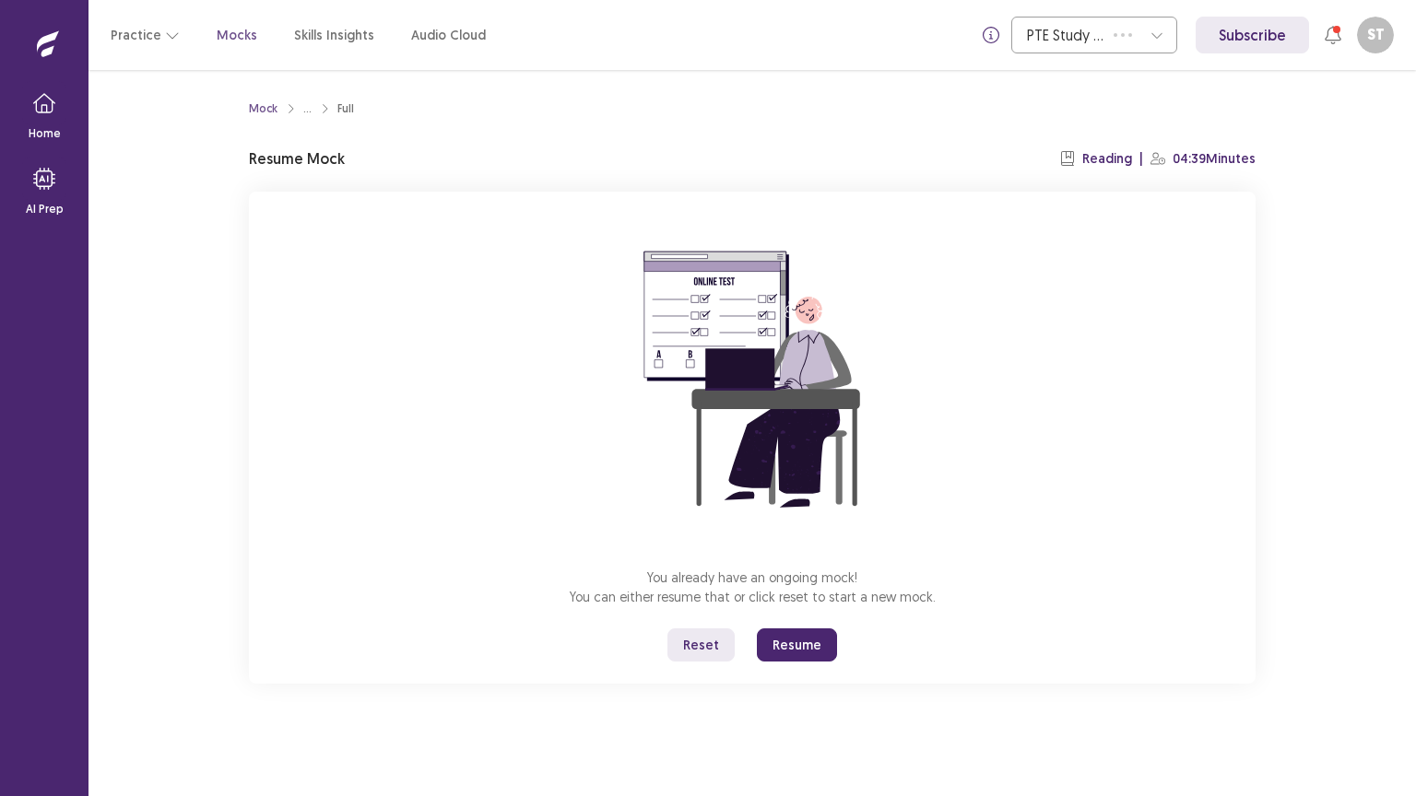
click at [802, 643] on button "Resume" at bounding box center [797, 645] width 80 height 33
click at [806, 645] on button "Resume" at bounding box center [797, 645] width 80 height 33
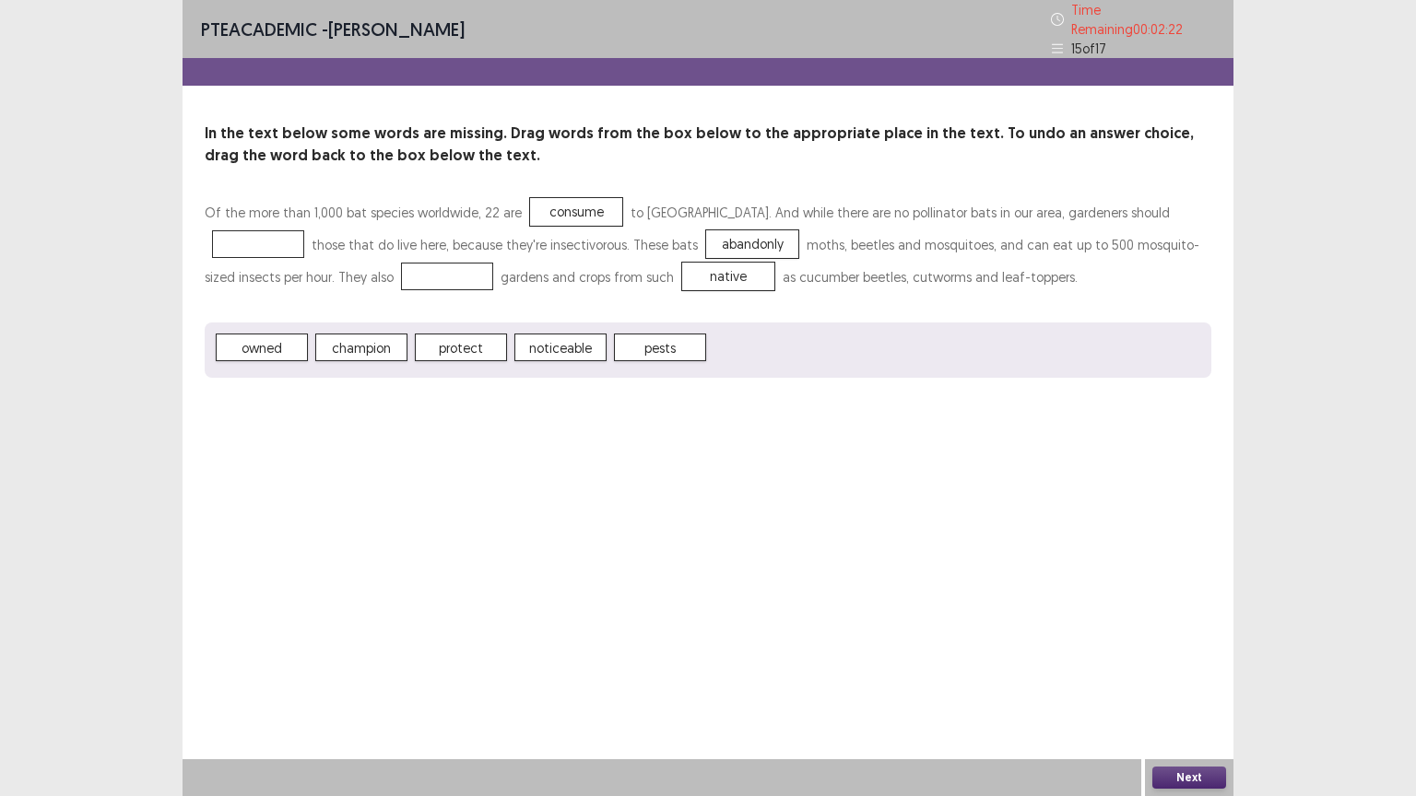
click at [249, 230] on div at bounding box center [258, 244] width 92 height 28
click at [250, 230] on div at bounding box center [258, 244] width 92 height 28
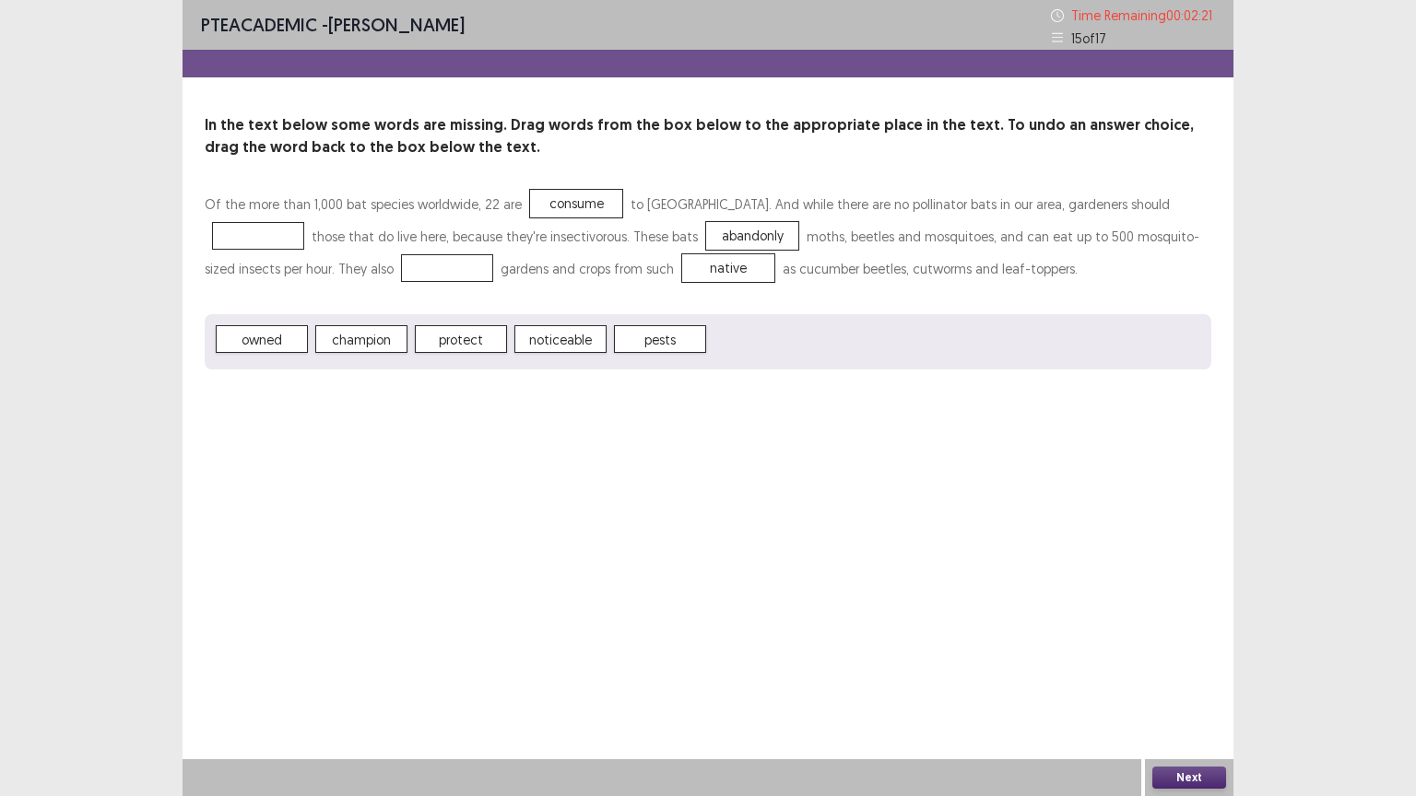
click at [247, 241] on div at bounding box center [258, 236] width 92 height 28
click at [407, 269] on div at bounding box center [447, 268] width 92 height 28
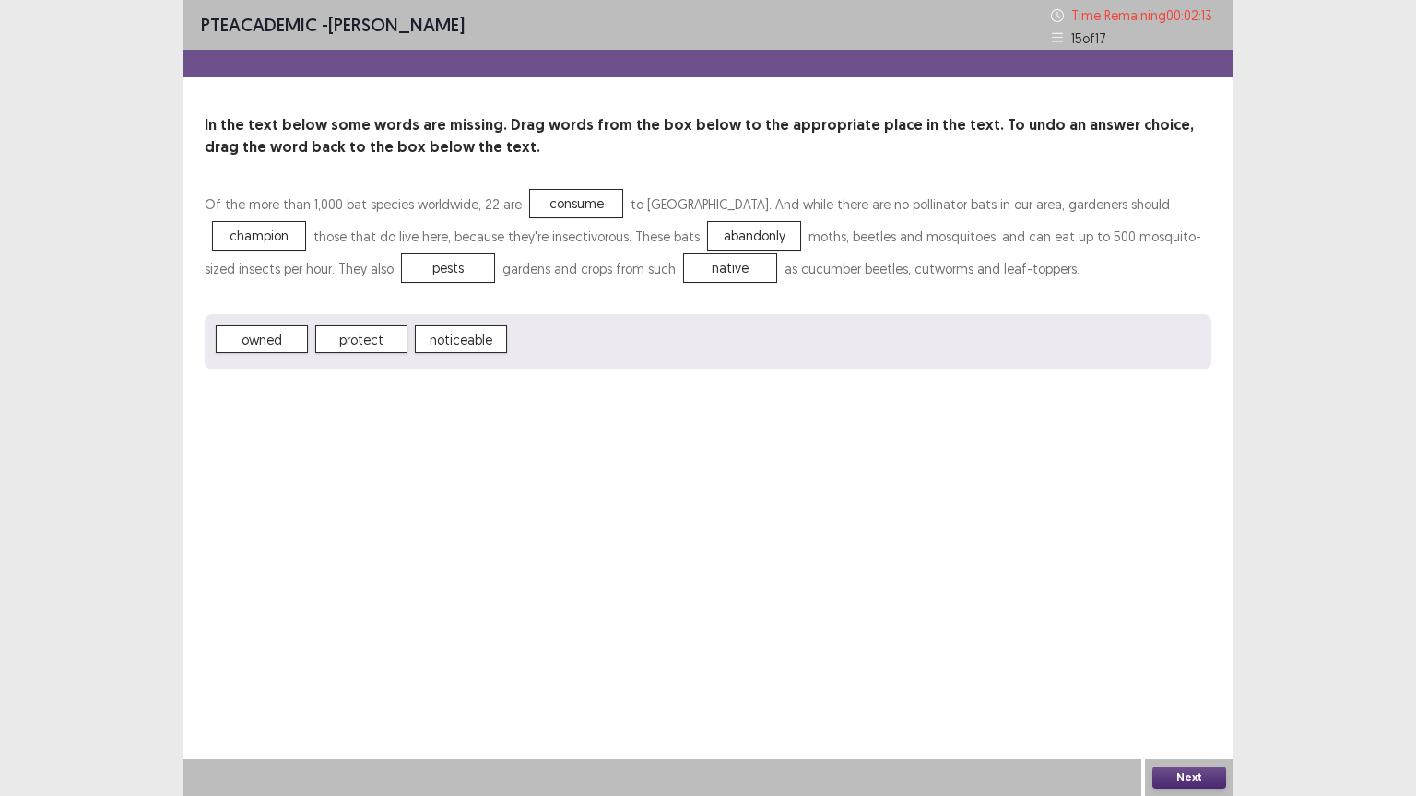
click at [705, 395] on div "PTE academic - Sanjay Tamang Time Remaining 00 : 02 : 13 15 of 17 In the text b…" at bounding box center [707, 203] width 1051 height 406
click at [1206, 771] on button "Next" at bounding box center [1189, 778] width 74 height 22
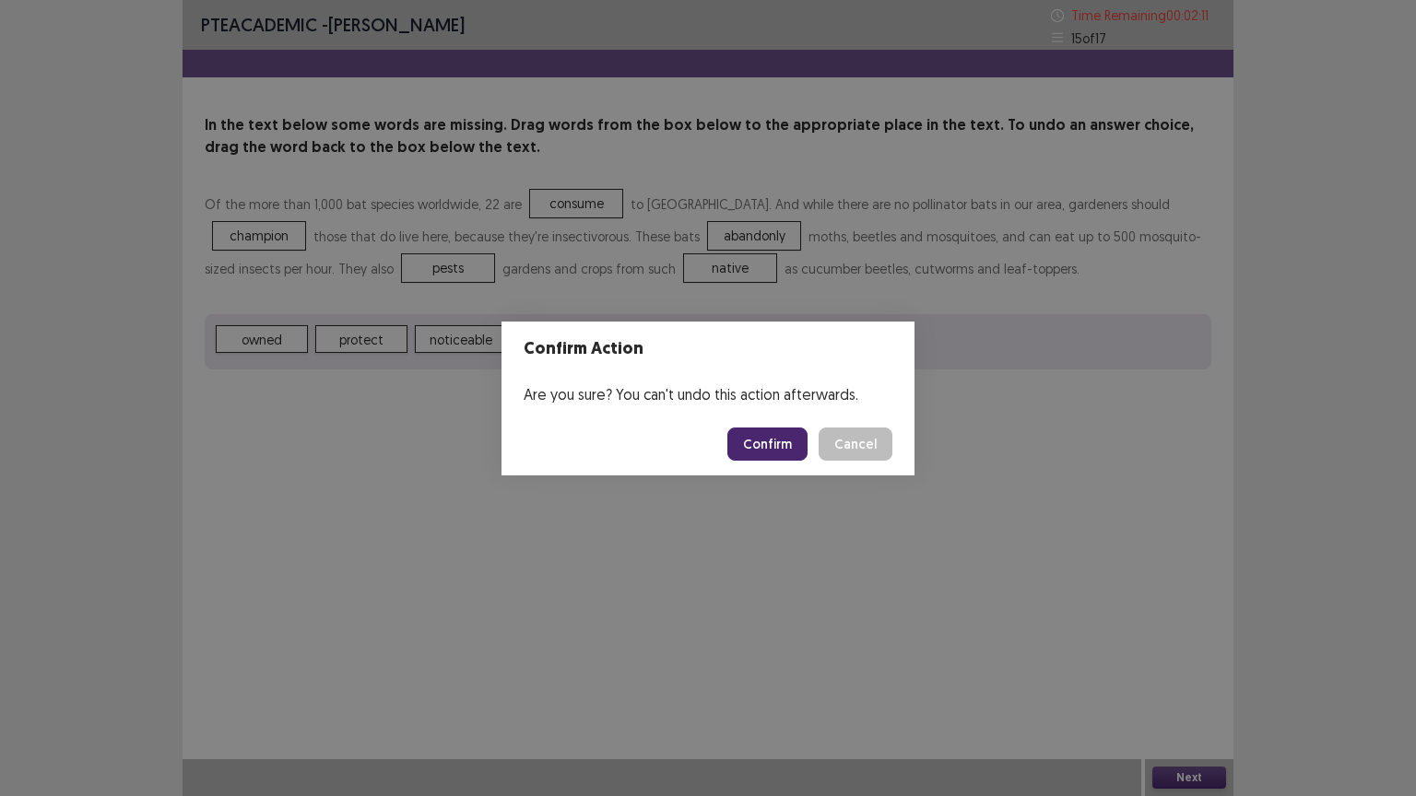
click at [777, 420] on footer "Confirm Cancel" at bounding box center [707, 444] width 413 height 63
click at [746, 448] on button "Confirm" at bounding box center [767, 444] width 80 height 33
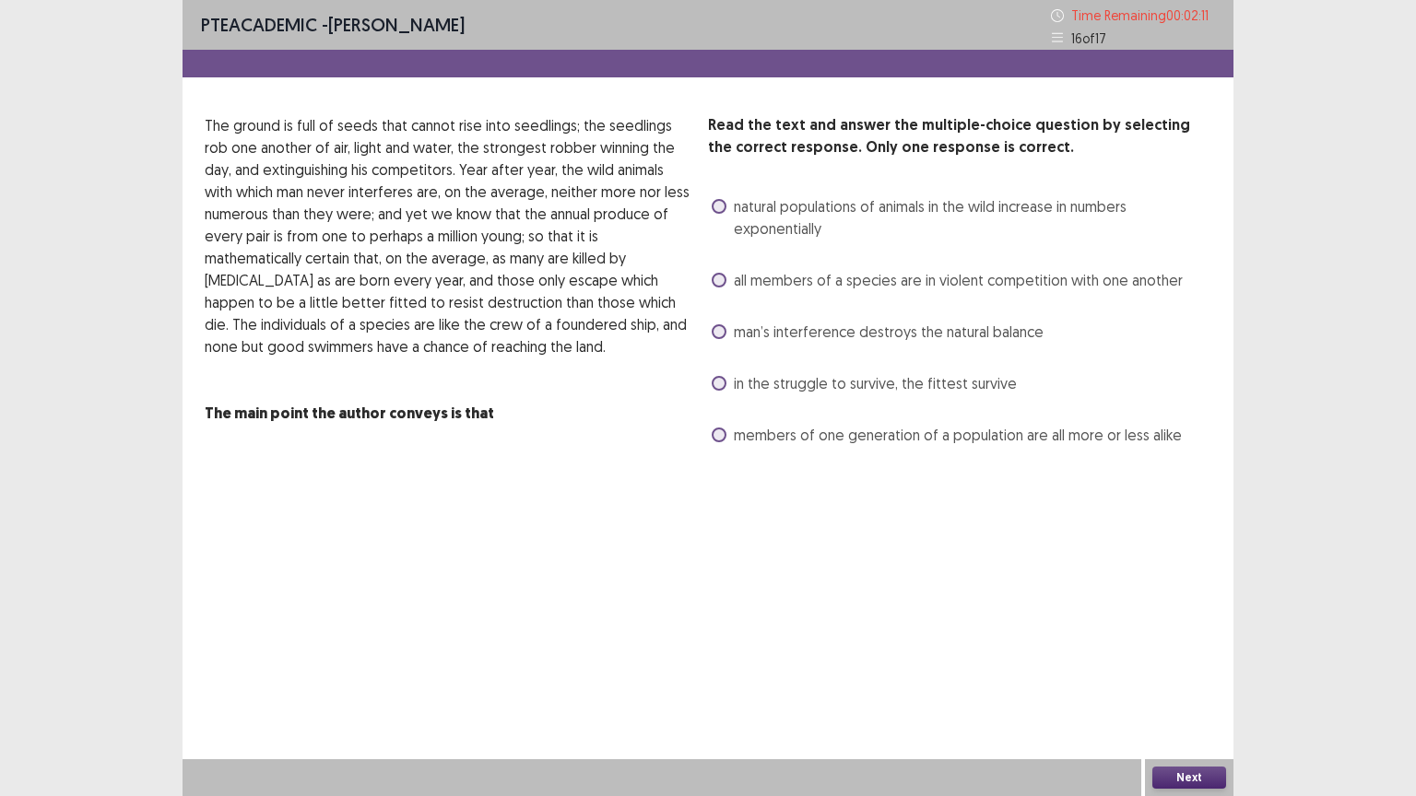
click at [666, 457] on div "PTE academic - Sanjay Tamang Time Remaining 00 : 02 : 11 16 of 17 Read the text…" at bounding box center [707, 243] width 1051 height 487
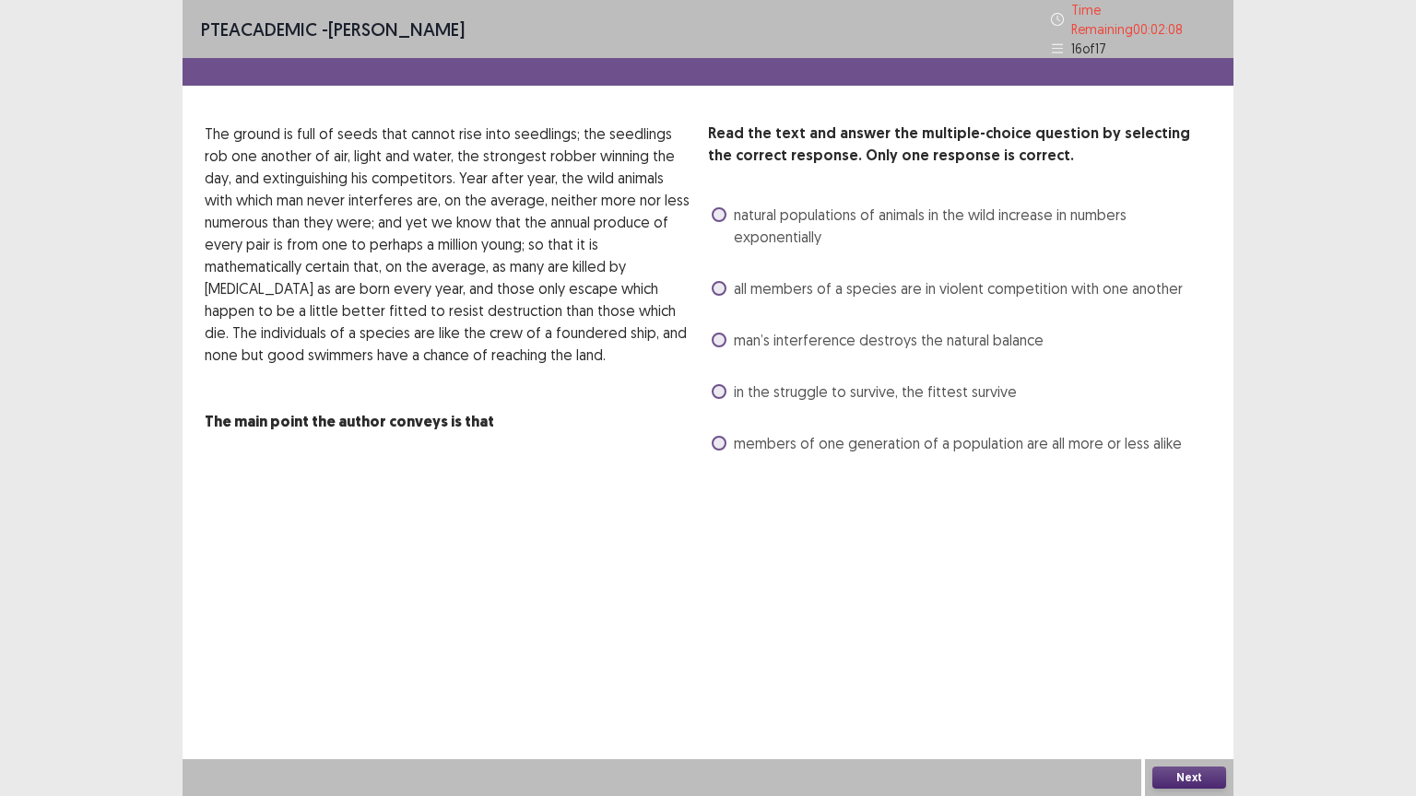
drag, startPoint x: 711, startPoint y: 201, endPoint x: 697, endPoint y: 197, distance: 15.2
click at [711, 204] on label "natural populations of animals in the wild increase in numbers exponentially" at bounding box center [960, 226] width 499 height 44
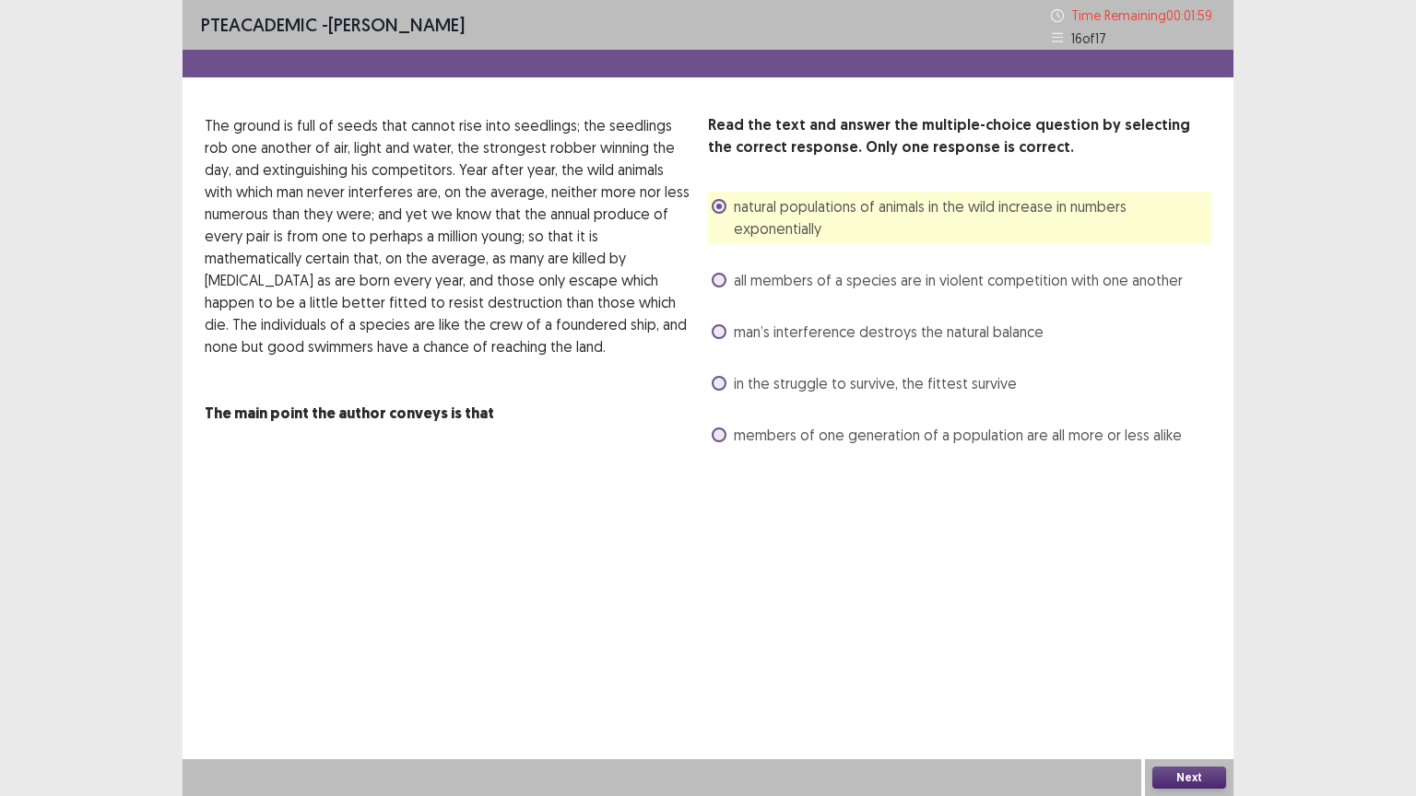
click at [723, 285] on span at bounding box center [718, 280] width 15 height 15
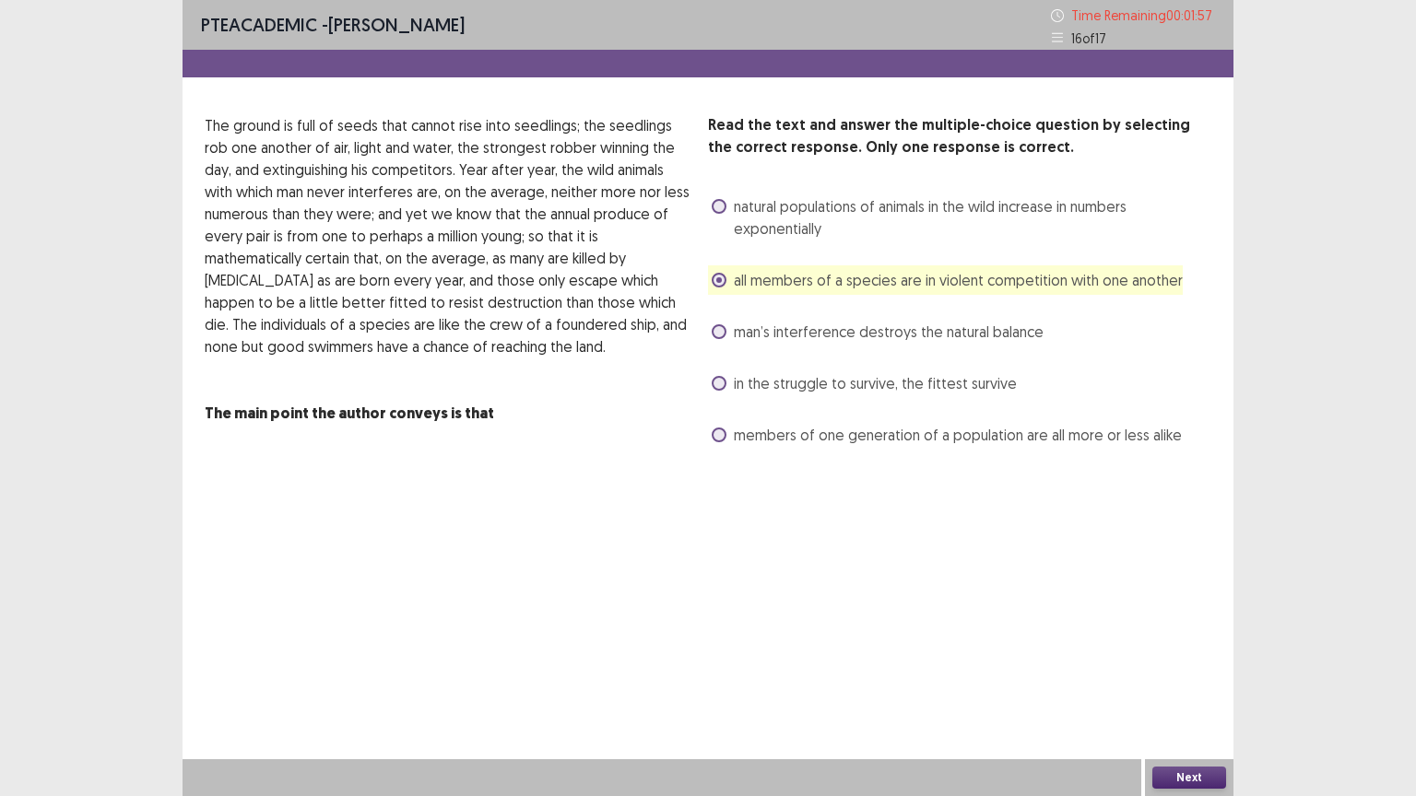
click at [723, 201] on span at bounding box center [718, 206] width 15 height 15
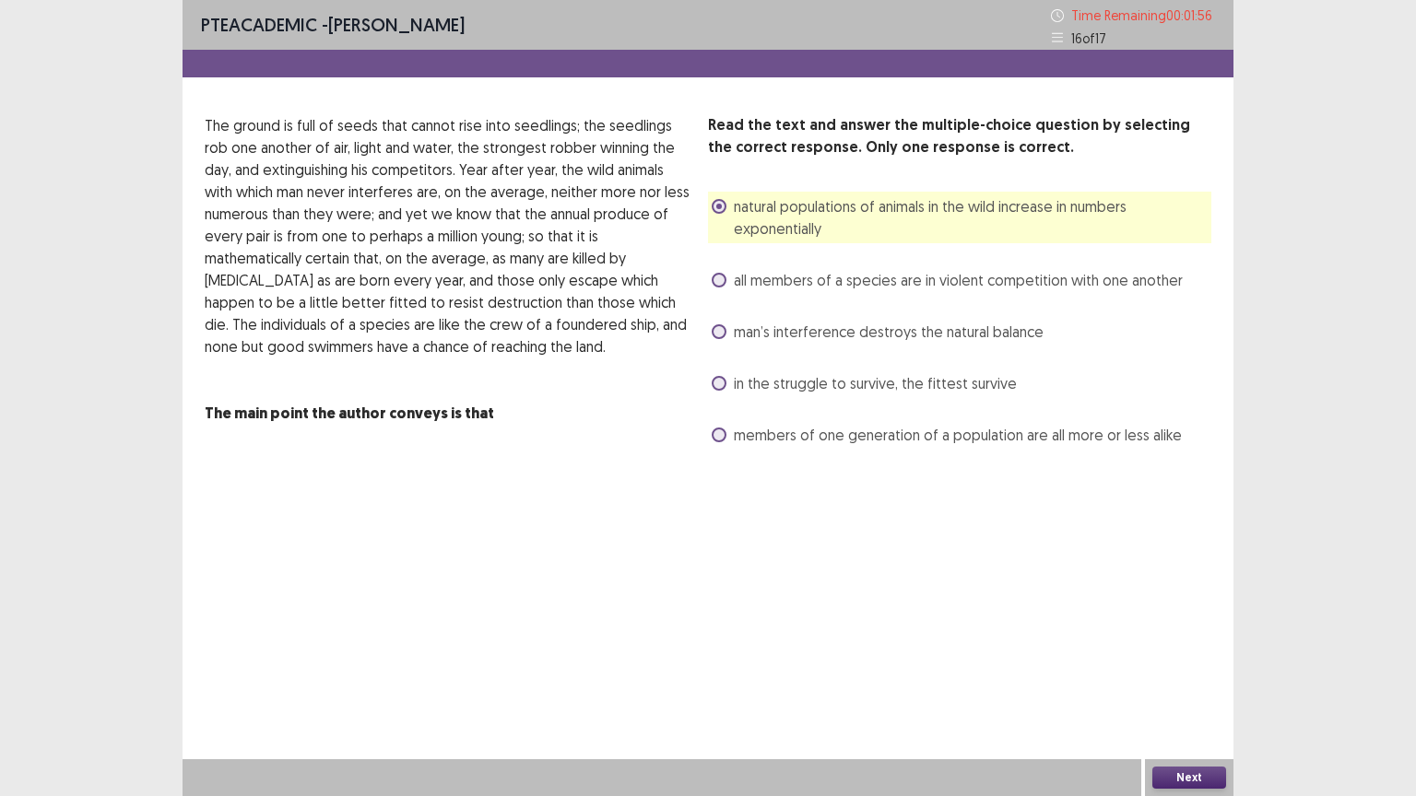
click at [1176, 780] on button "Next" at bounding box center [1189, 778] width 74 height 22
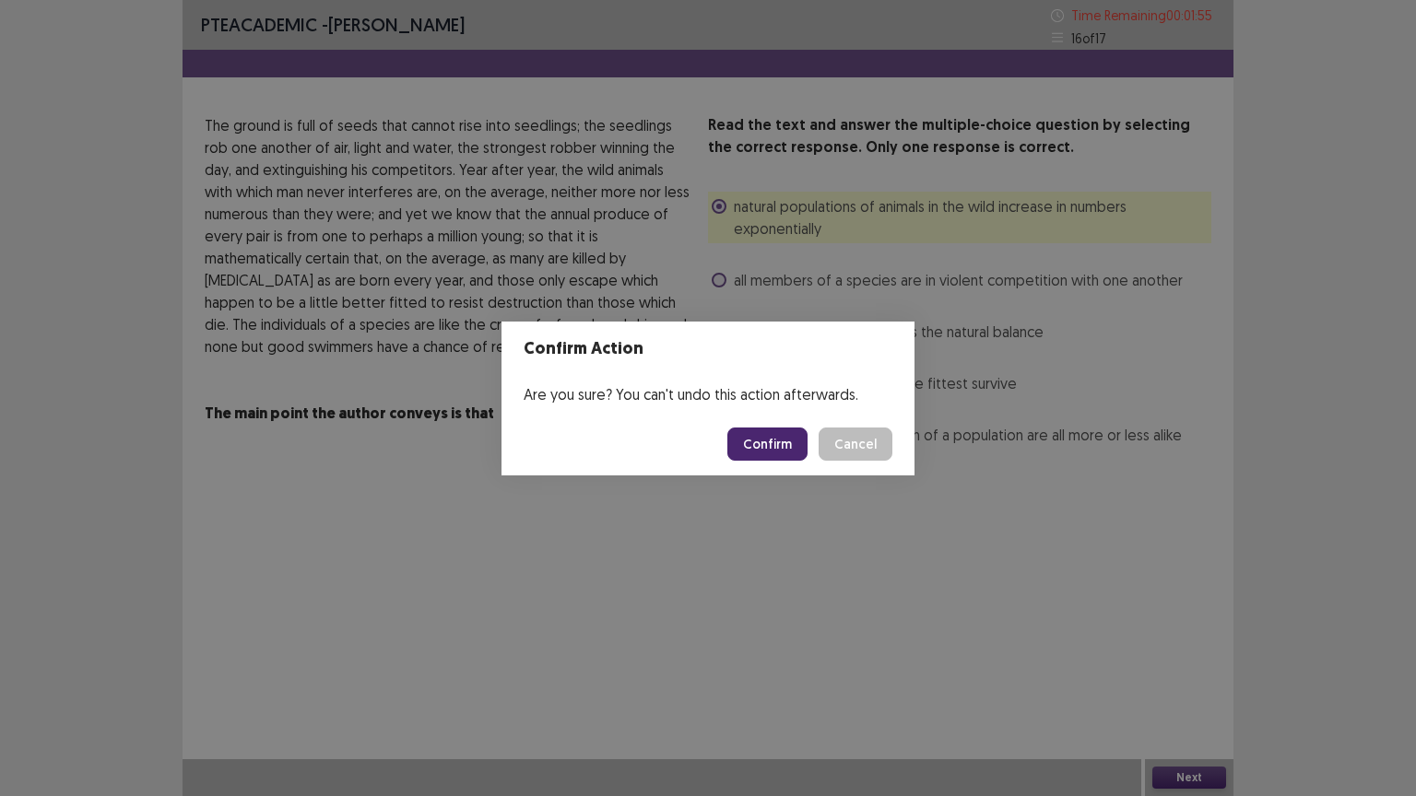
click at [764, 450] on button "Confirm" at bounding box center [767, 444] width 80 height 33
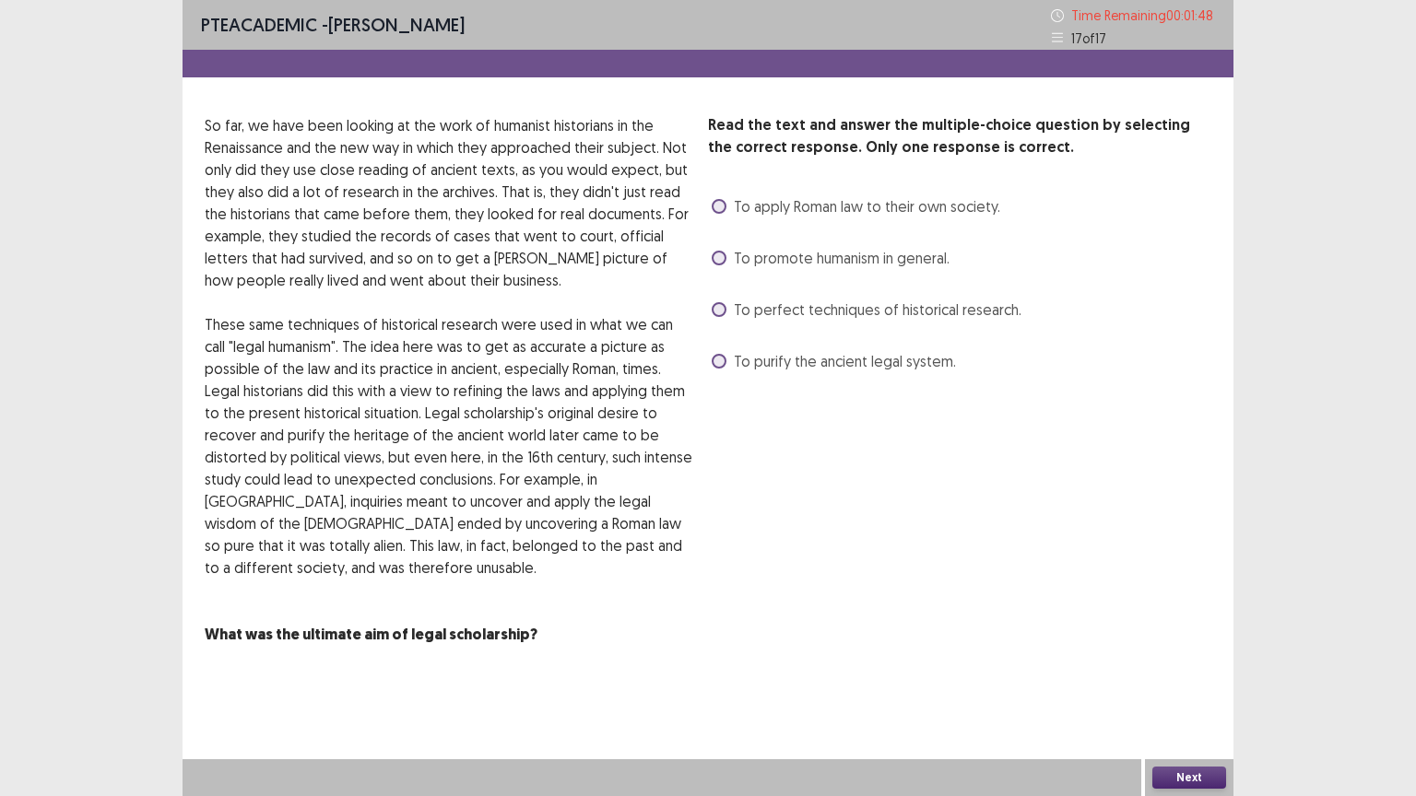
click at [715, 203] on span at bounding box center [718, 206] width 15 height 15
click at [1165, 771] on button "Next" at bounding box center [1189, 778] width 74 height 22
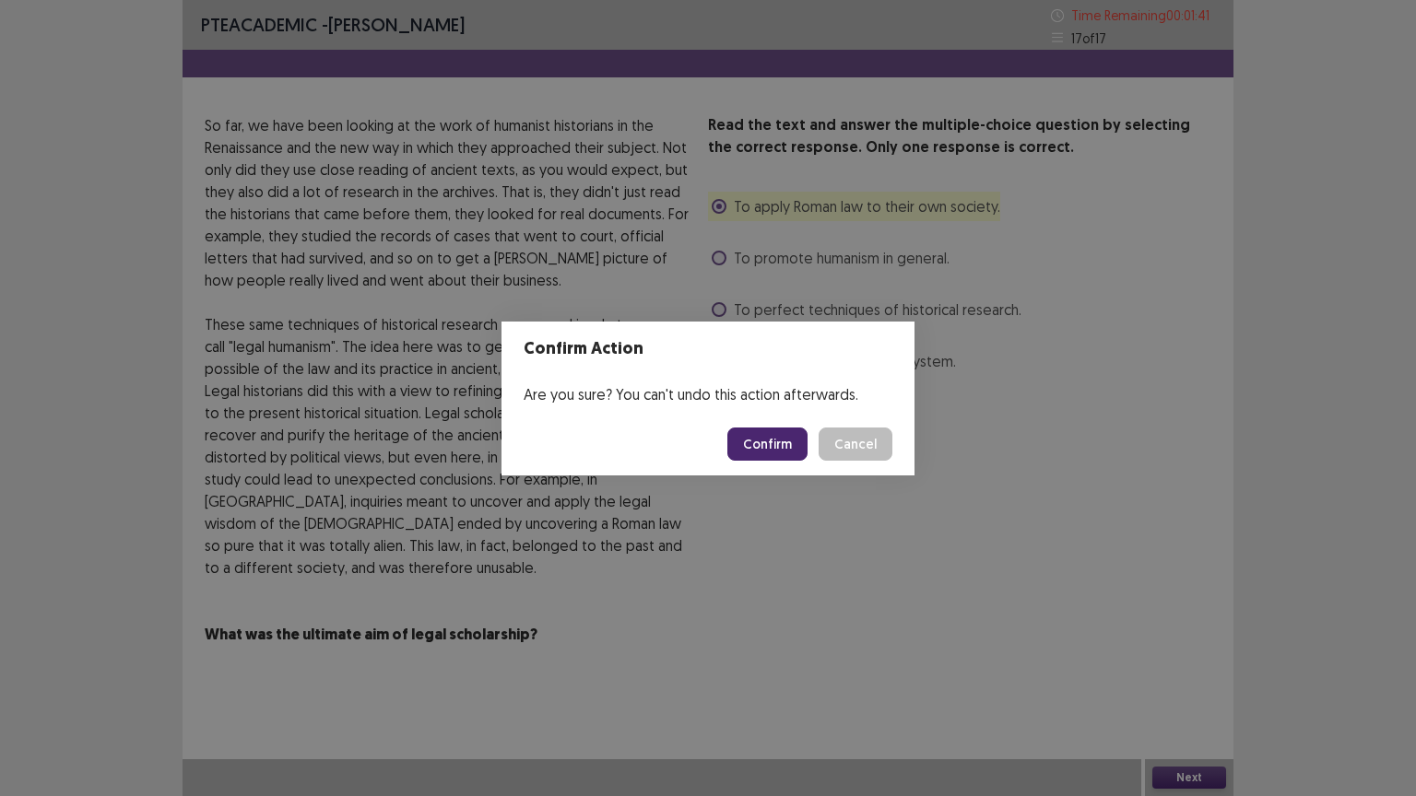
click at [805, 450] on button "Confirm" at bounding box center [767, 444] width 80 height 33
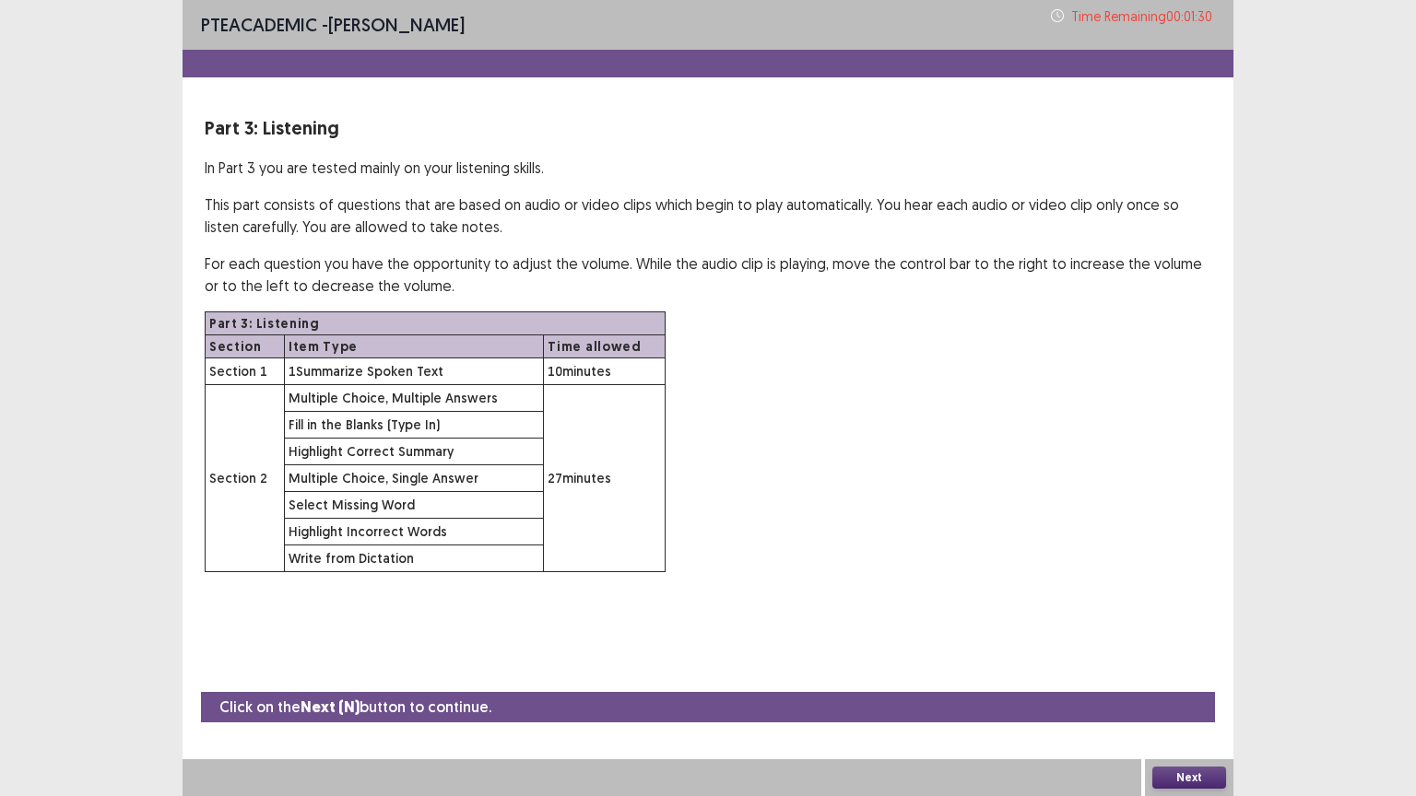
click at [1209, 771] on button "Next" at bounding box center [1189, 778] width 74 height 22
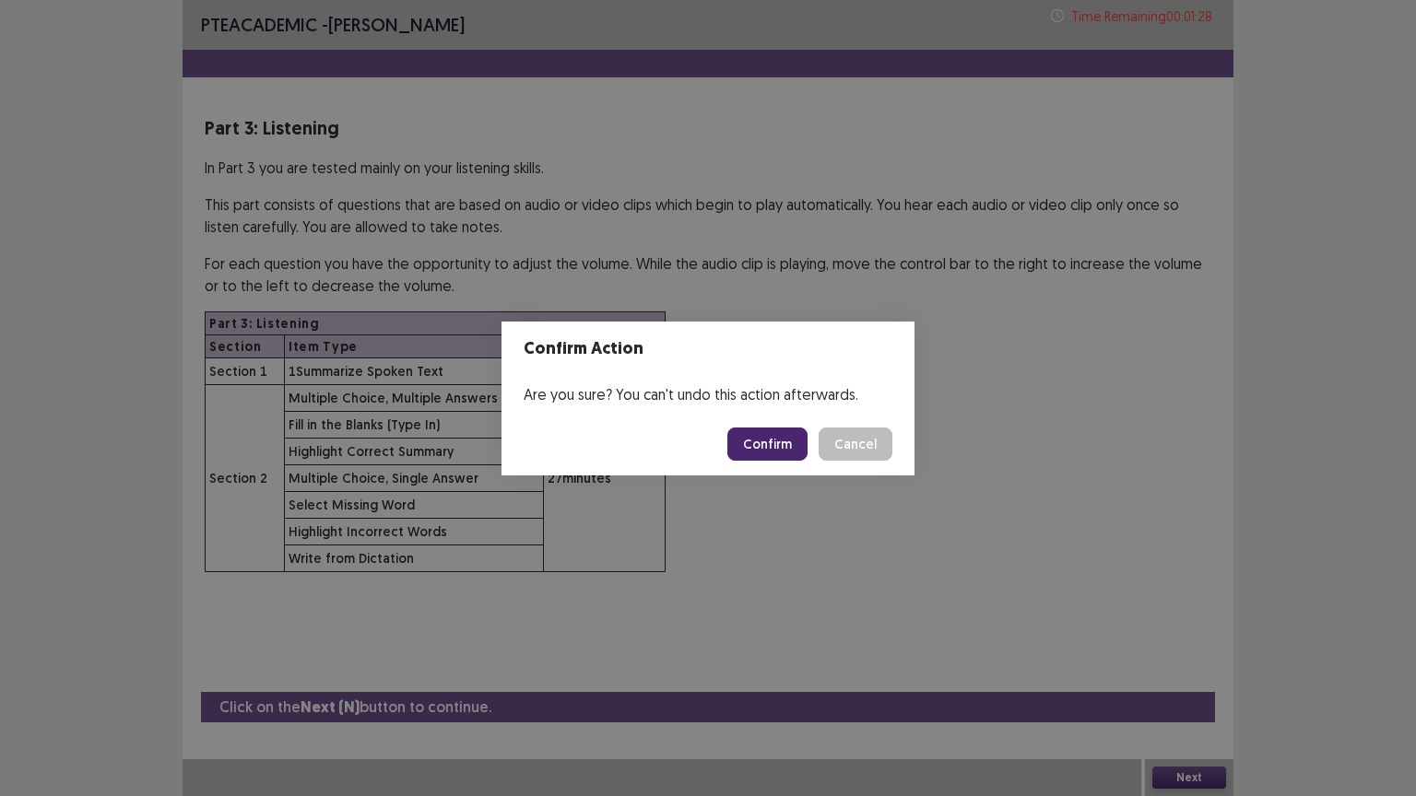
click at [766, 450] on button "Confirm" at bounding box center [767, 444] width 80 height 33
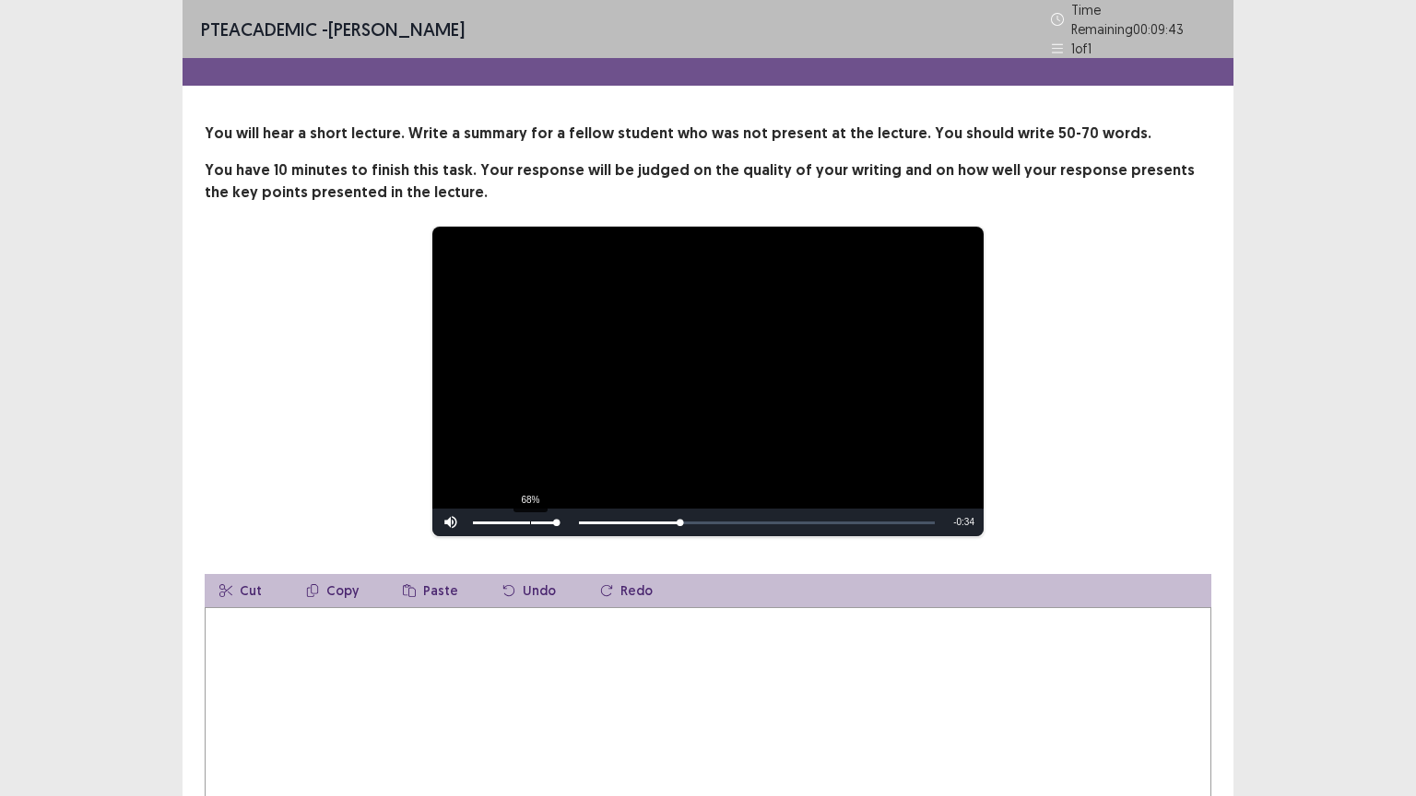
click at [533, 524] on div "68%" at bounding box center [514, 523] width 92 height 28
click at [553, 521] on div "80%" at bounding box center [514, 523] width 92 height 28
drag, startPoint x: 307, startPoint y: 696, endPoint x: 369, endPoint y: 693, distance: 61.8
click at [308, 695] on textarea at bounding box center [708, 708] width 1006 height 203
drag, startPoint x: 1202, startPoint y: 786, endPoint x: 1357, endPoint y: 795, distance: 156.0
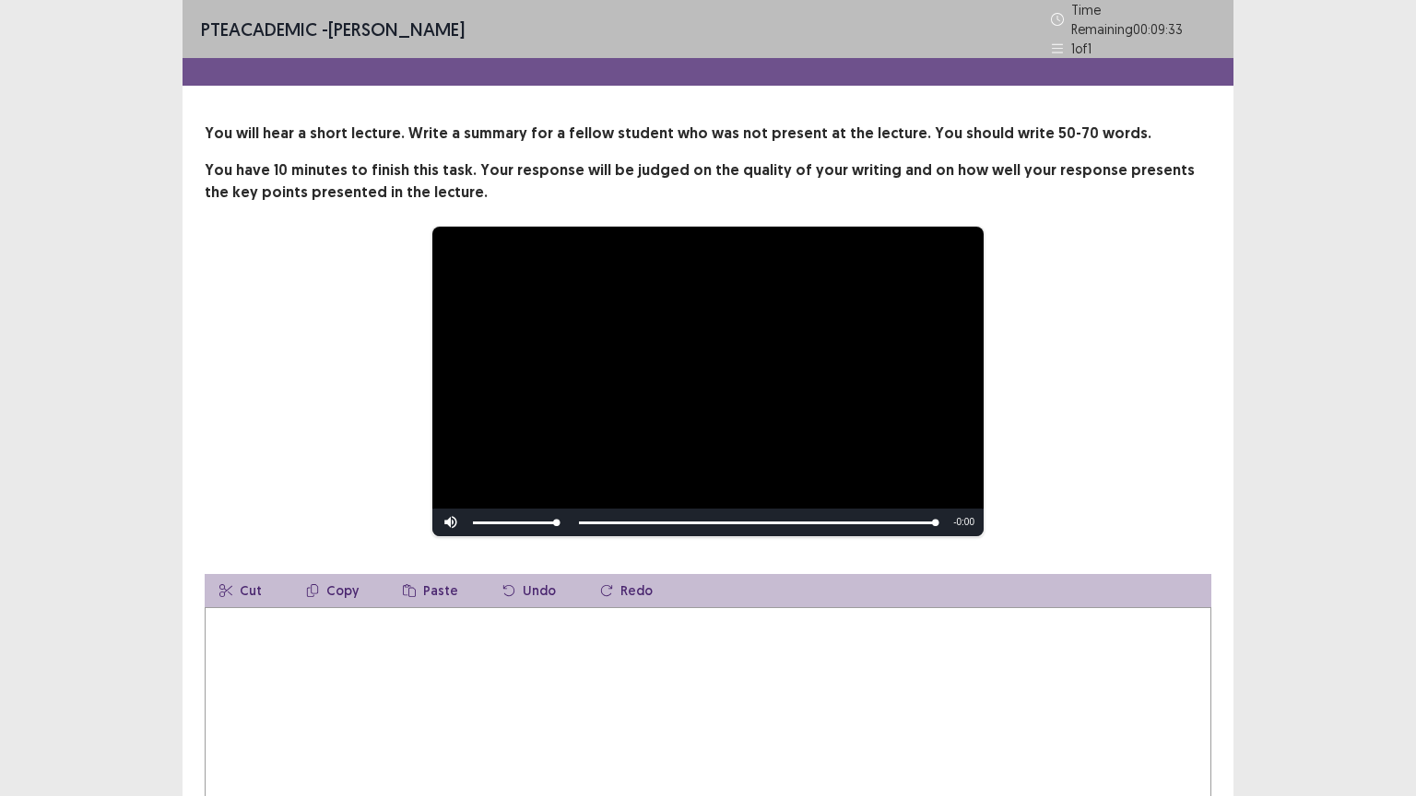
click at [1235, 778] on div "**********" at bounding box center [708, 461] width 1416 height 922
click at [1415, 795] on div "**********" at bounding box center [708, 456] width 1416 height 913
click at [428, 607] on textarea at bounding box center [708, 703] width 1006 height 192
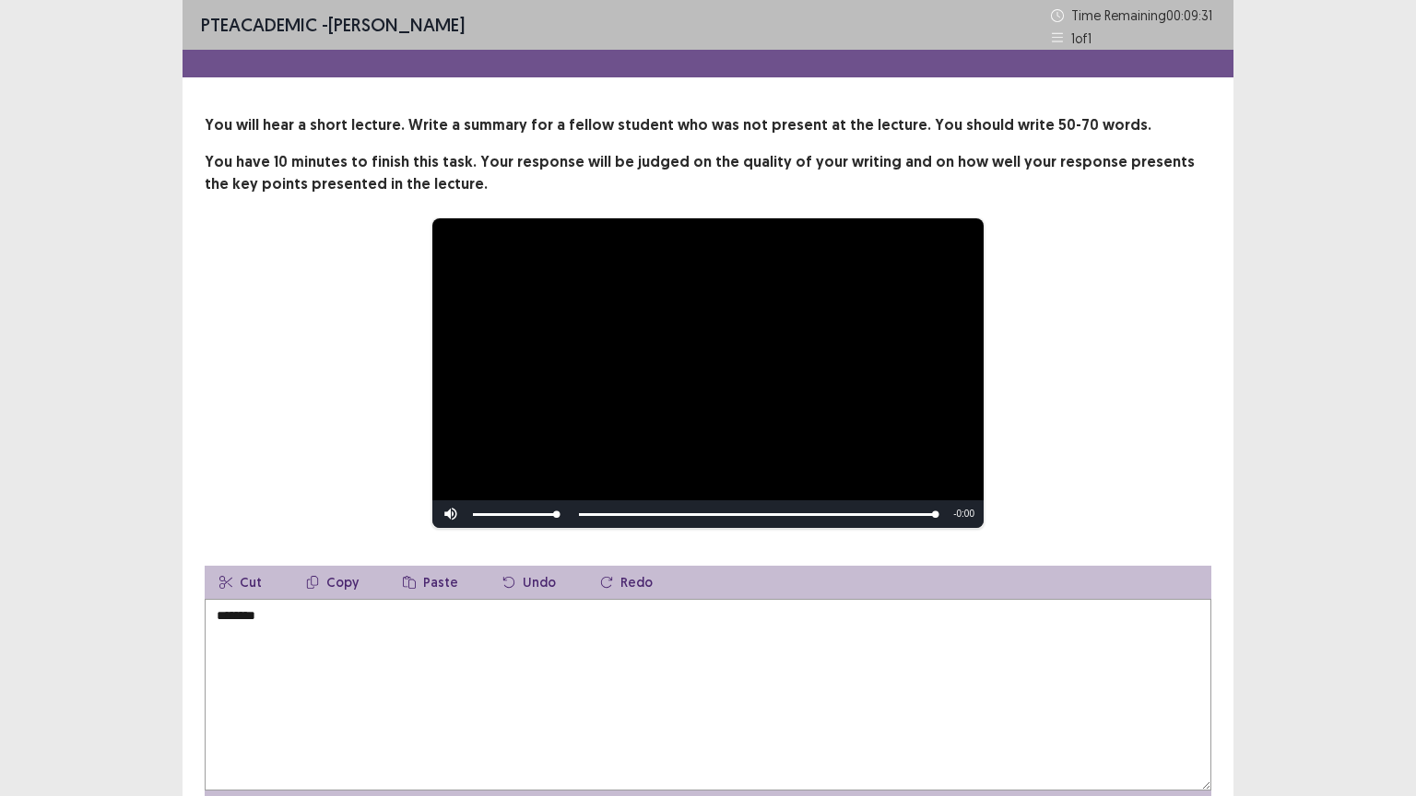
scroll to position [109, 0]
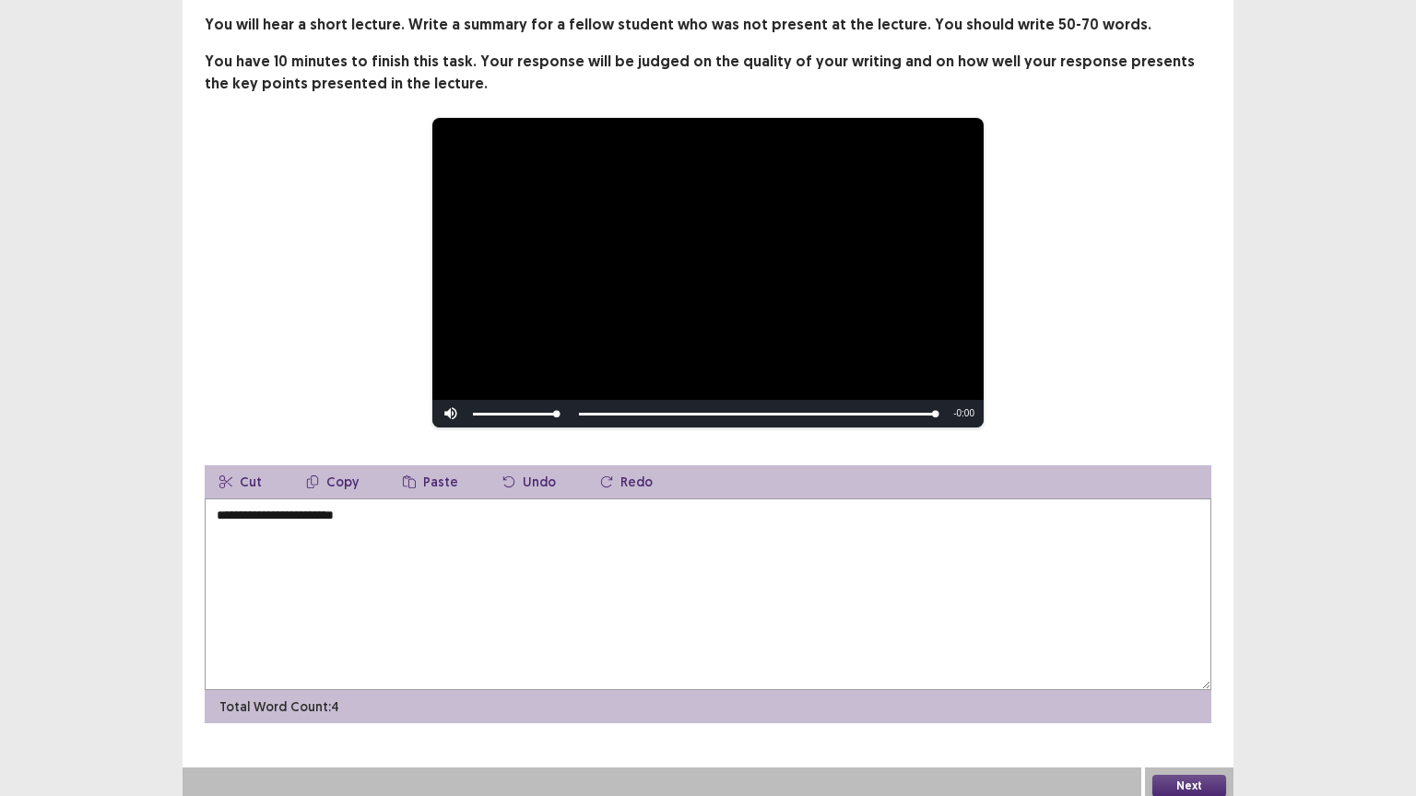
click at [223, 506] on textarea "**********" at bounding box center [708, 595] width 1006 height 192
click at [223, 509] on textarea "**********" at bounding box center [708, 595] width 1006 height 192
click at [362, 512] on textarea "**********" at bounding box center [708, 595] width 1006 height 192
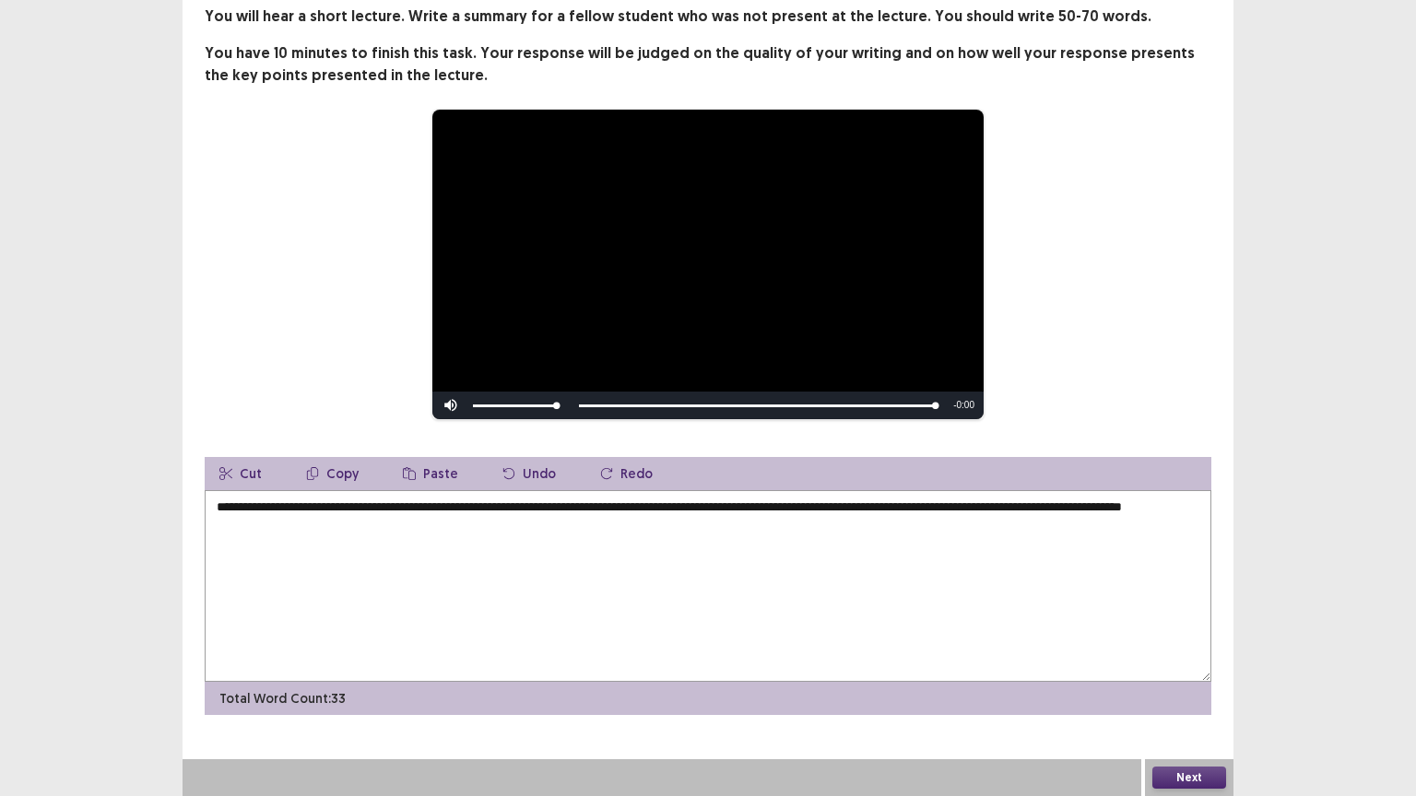
click at [381, 542] on textarea "**********" at bounding box center [708, 586] width 1006 height 192
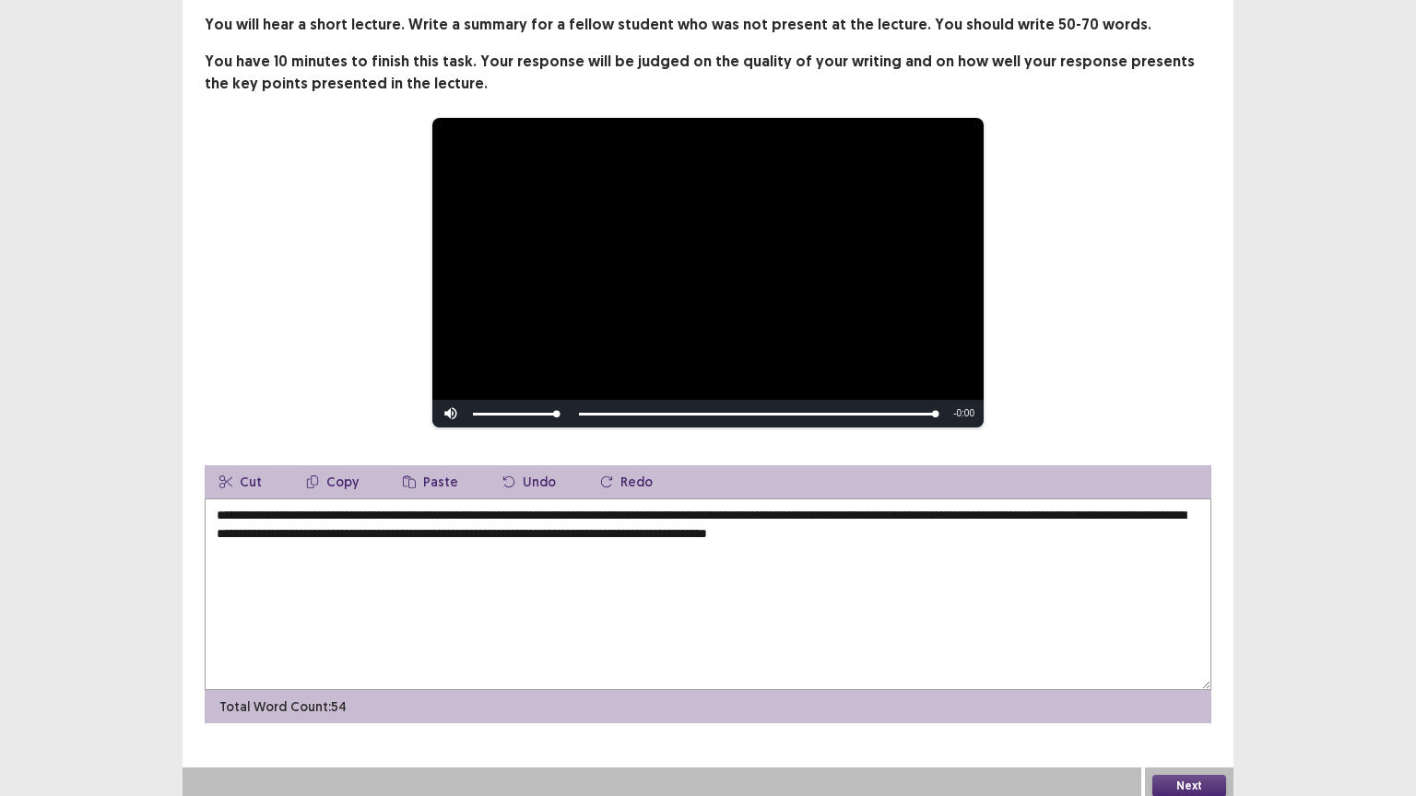
click at [494, 579] on textarea "**********" at bounding box center [708, 595] width 1006 height 192
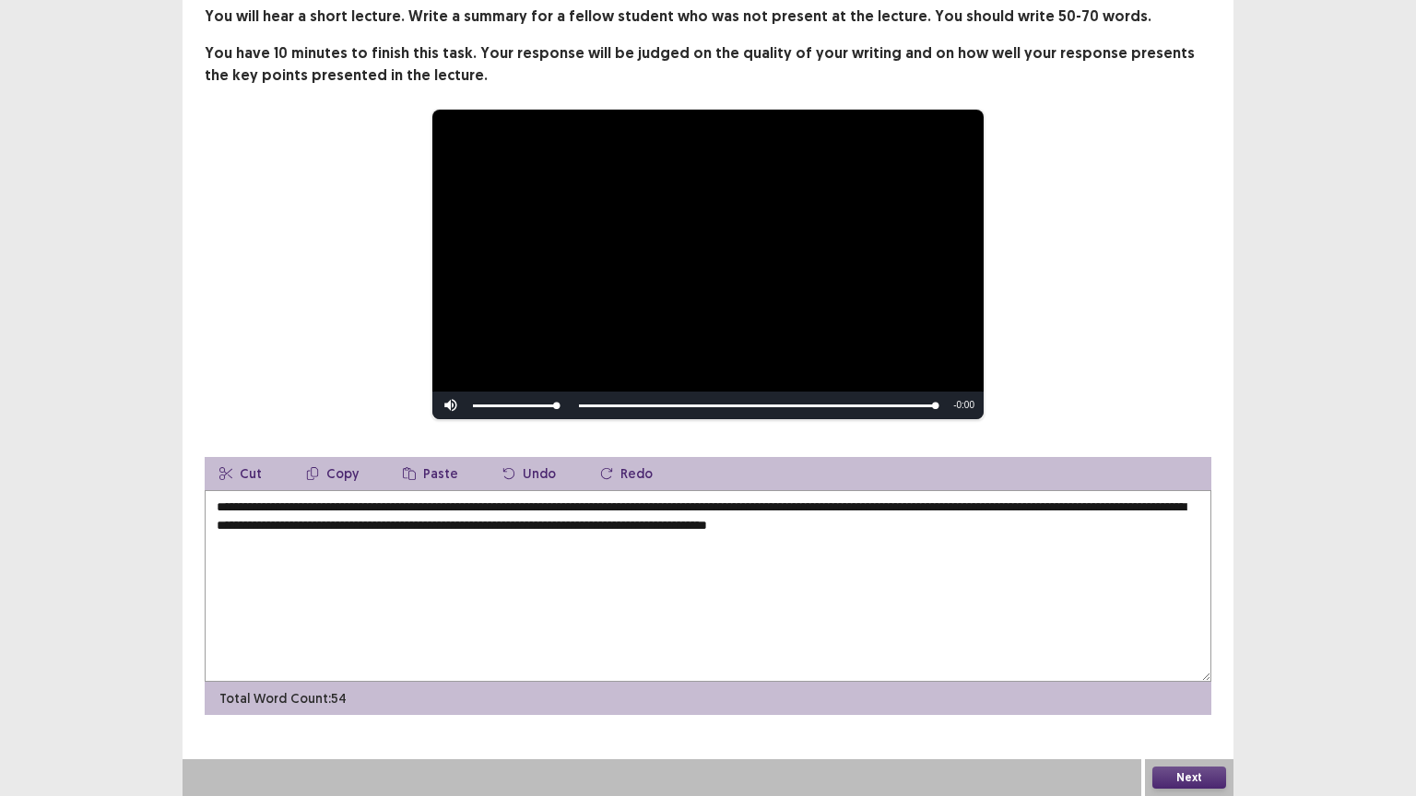
click at [1011, 313] on div "**********" at bounding box center [707, 264] width 859 height 311
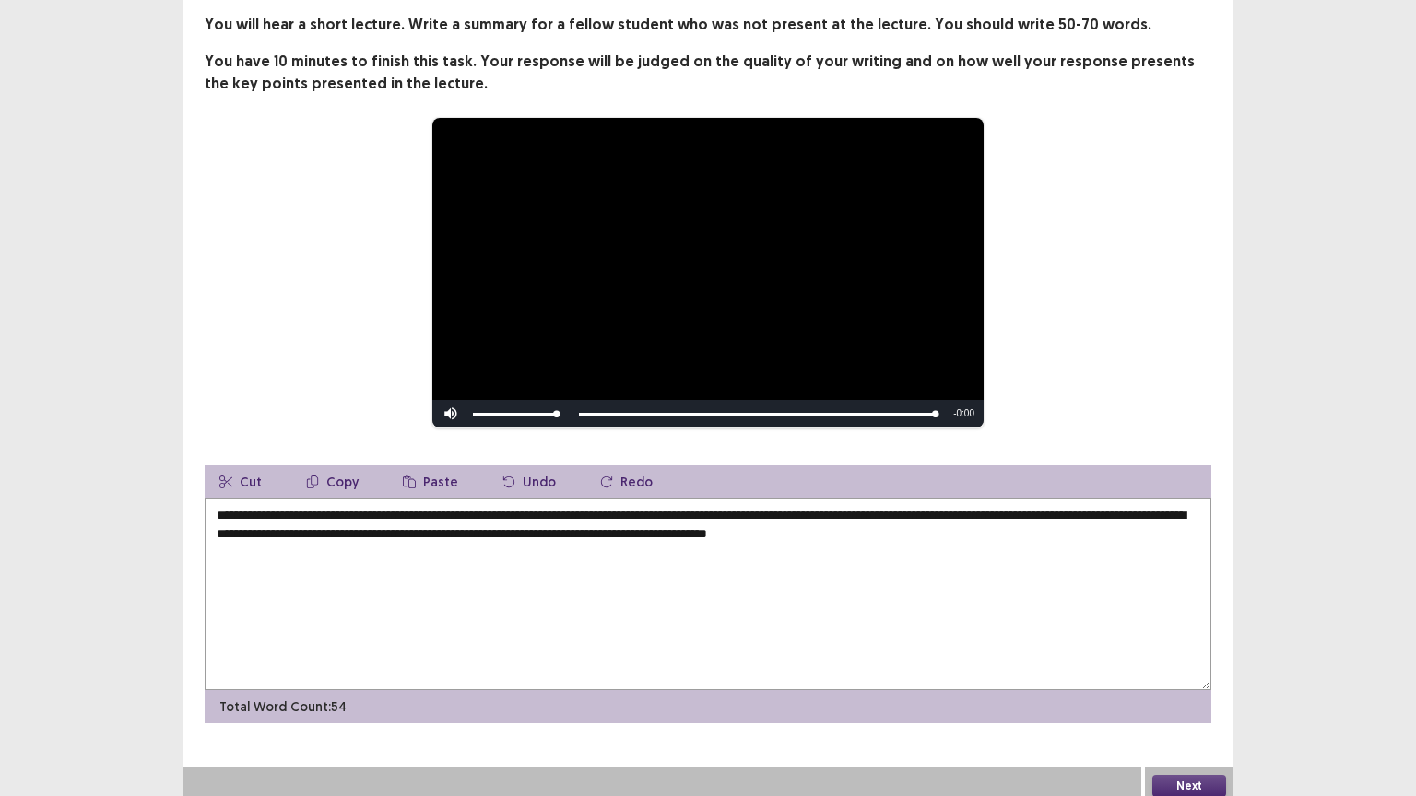
click at [1074, 650] on textarea "**********" at bounding box center [708, 595] width 1006 height 192
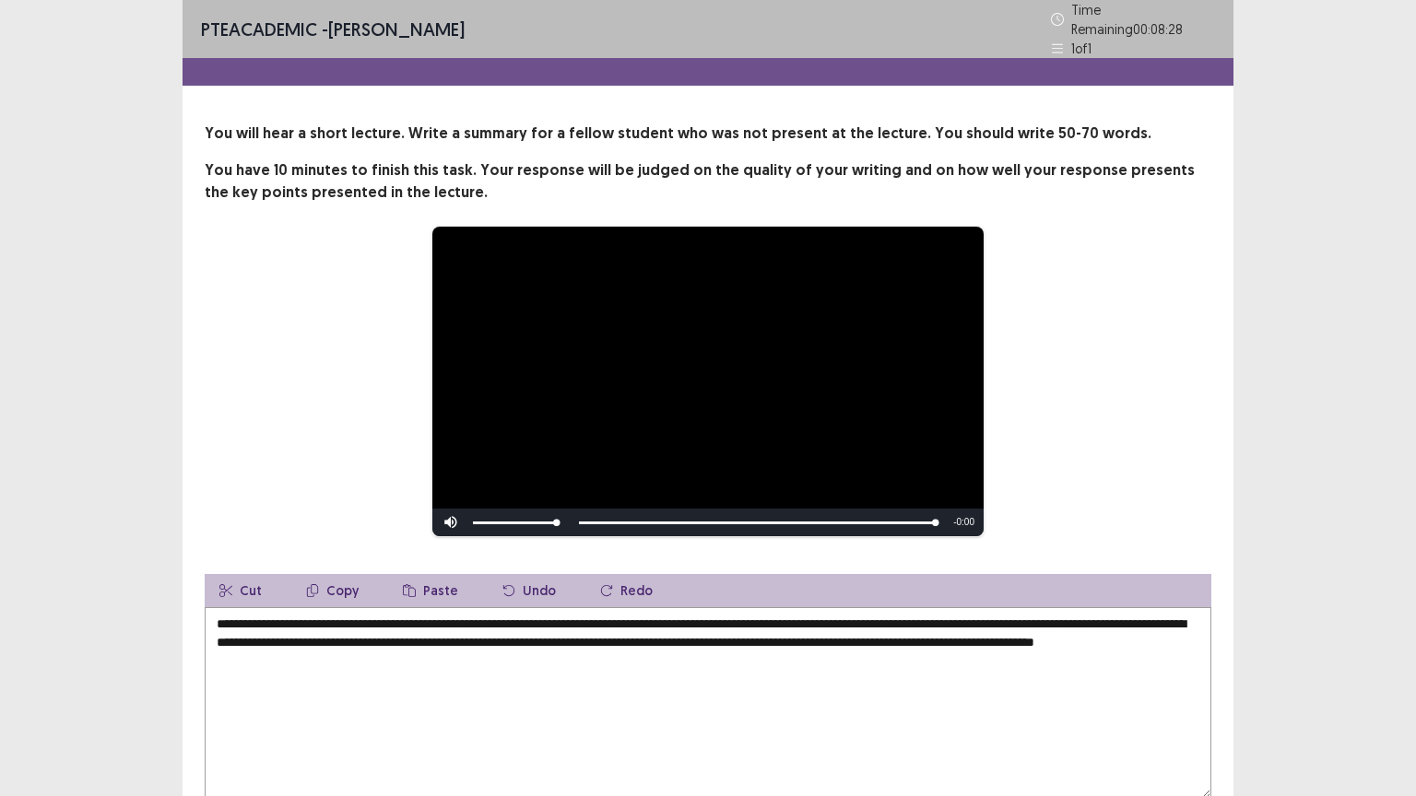
type textarea "**********"
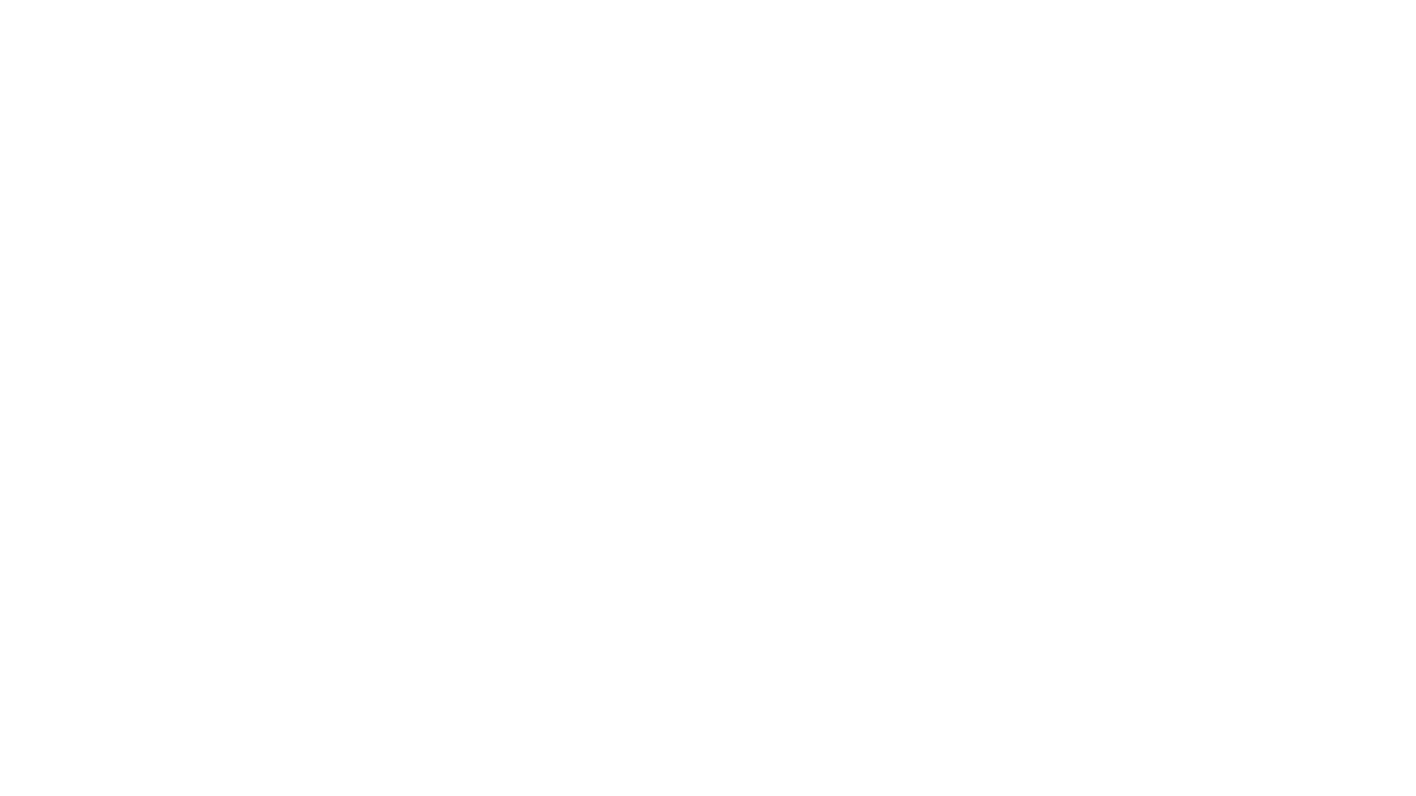
click at [711, 0] on html "PTE Academic Mock — Flowy by FastFlowUp 148.8447619047619" at bounding box center [708, 0] width 1416 height 0
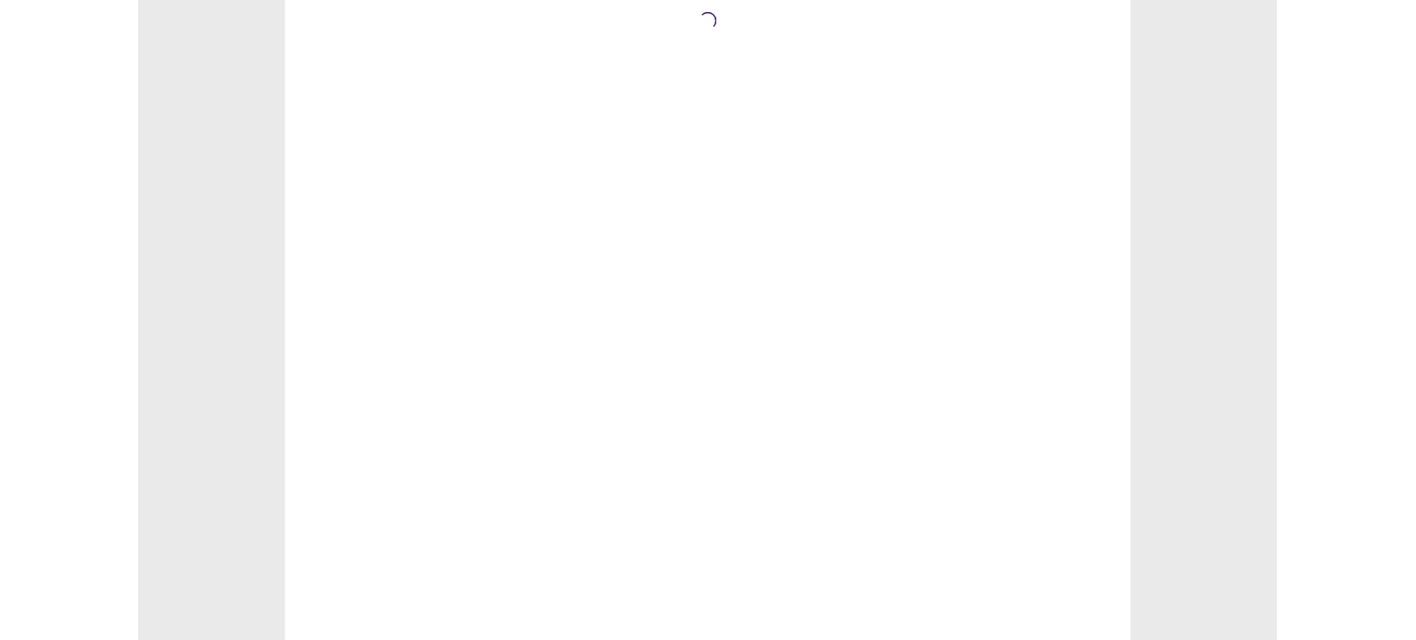
scroll to position [0, 0]
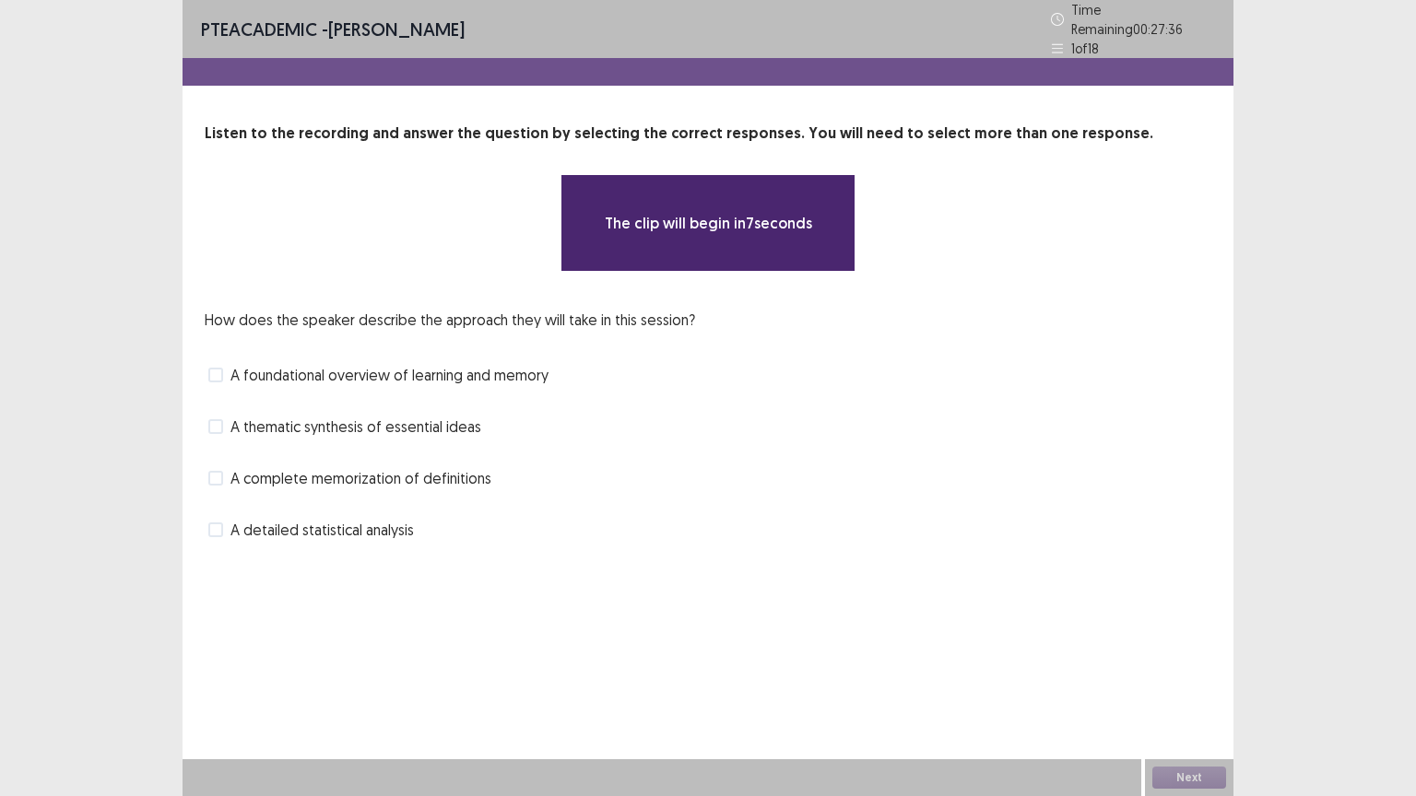
click at [960, 645] on div "**********" at bounding box center [707, 398] width 1051 height 796
click at [811, 435] on div "How does the speaker describe the approach they will take in this session? A fo…" at bounding box center [708, 427] width 1006 height 236
drag, startPoint x: 830, startPoint y: 256, endPoint x: 751, endPoint y: 76, distance: 196.4
click at [831, 256] on div "The clip will begin in 5 seconds" at bounding box center [707, 223] width 295 height 98
click at [909, 413] on div "A thematic synthesis of essential ideas" at bounding box center [708, 426] width 1006 height 29
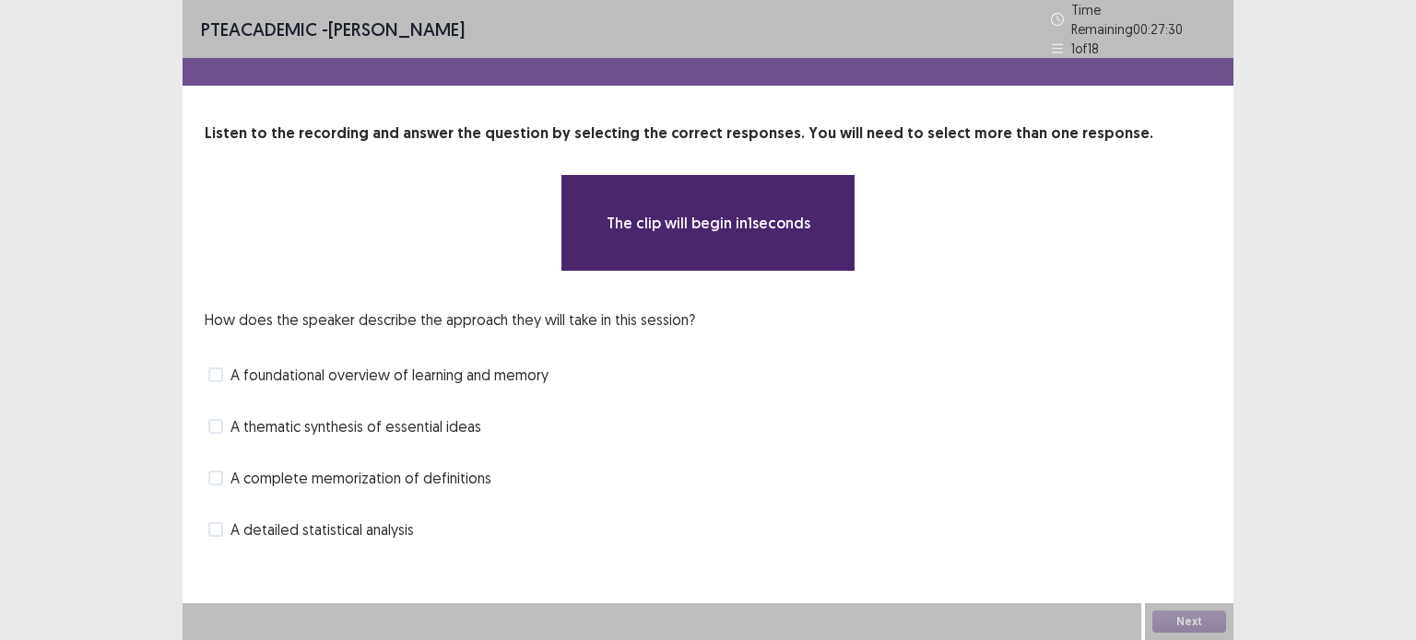
click at [899, 376] on div "A foundational overview of learning and memory" at bounding box center [708, 374] width 1006 height 29
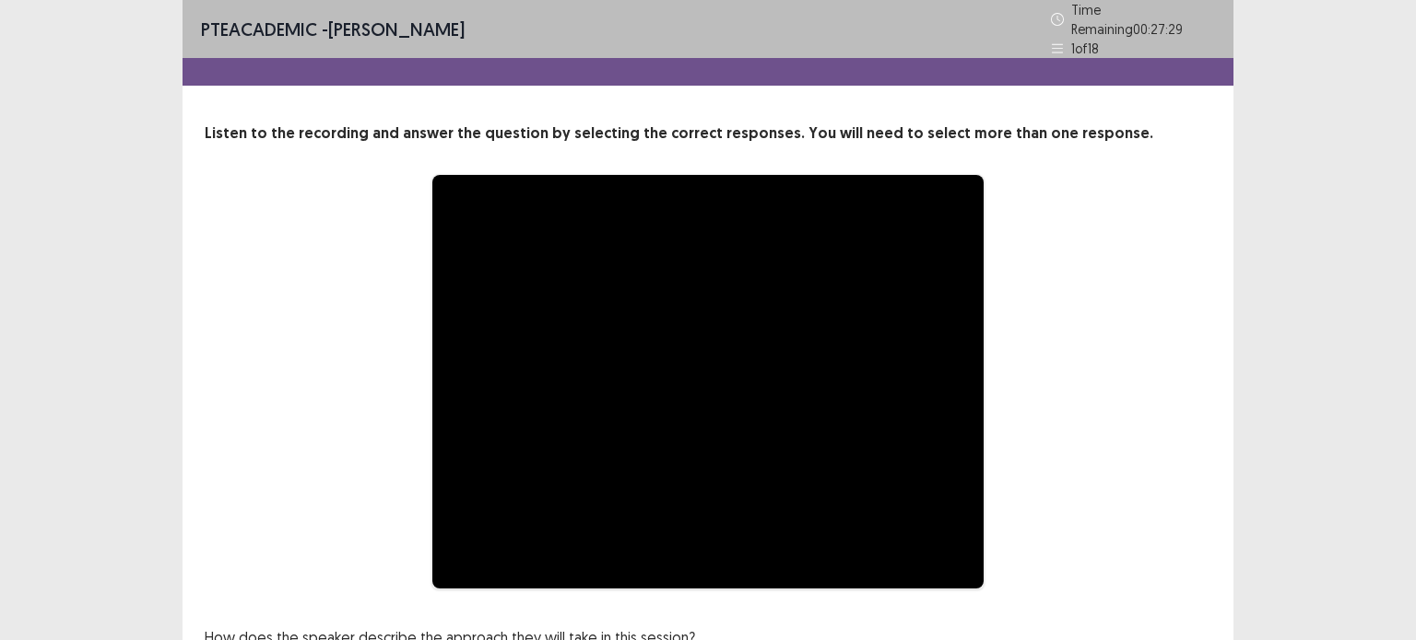
click at [1113, 345] on div "**********" at bounding box center [707, 382] width 859 height 416
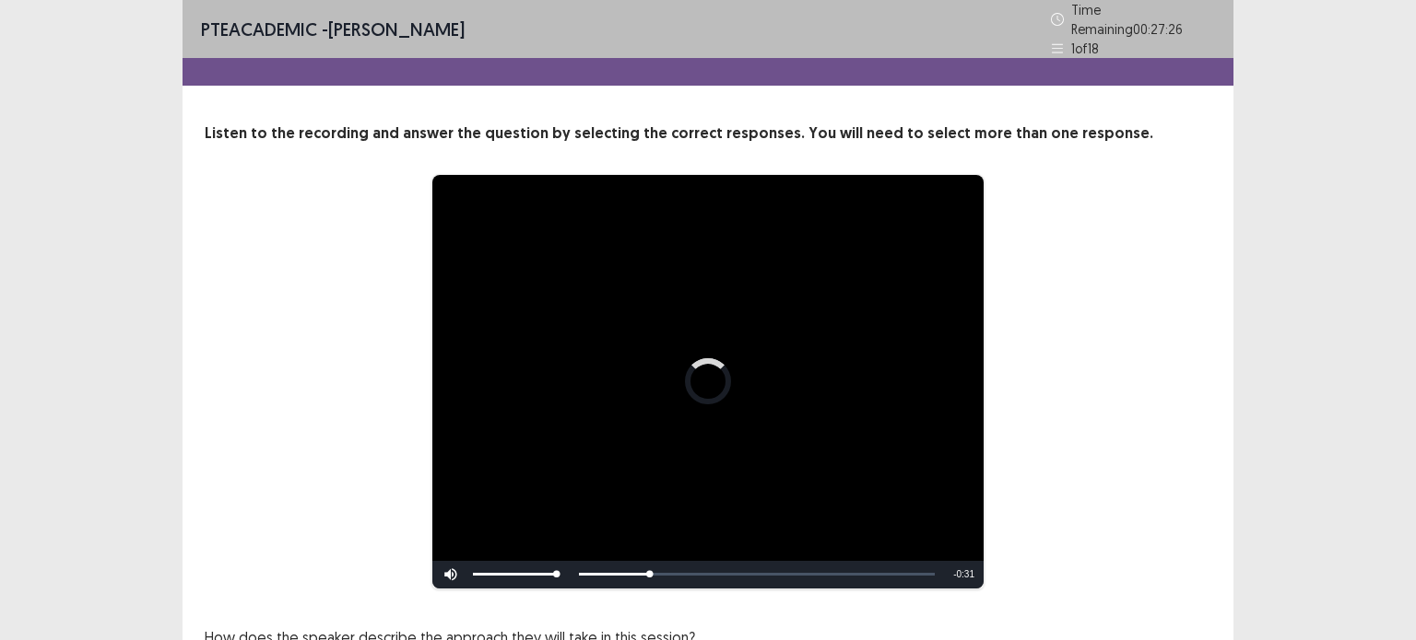
click at [1087, 316] on div "**********" at bounding box center [707, 382] width 859 height 416
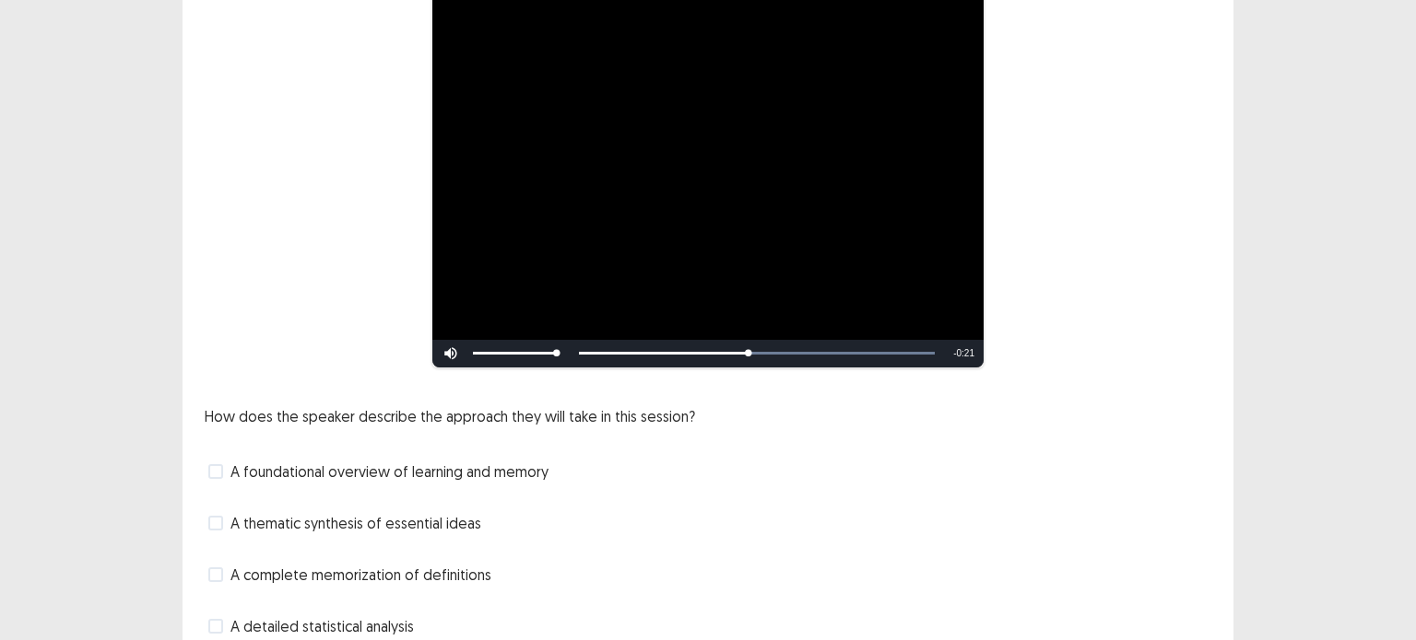
scroll to position [258, 0]
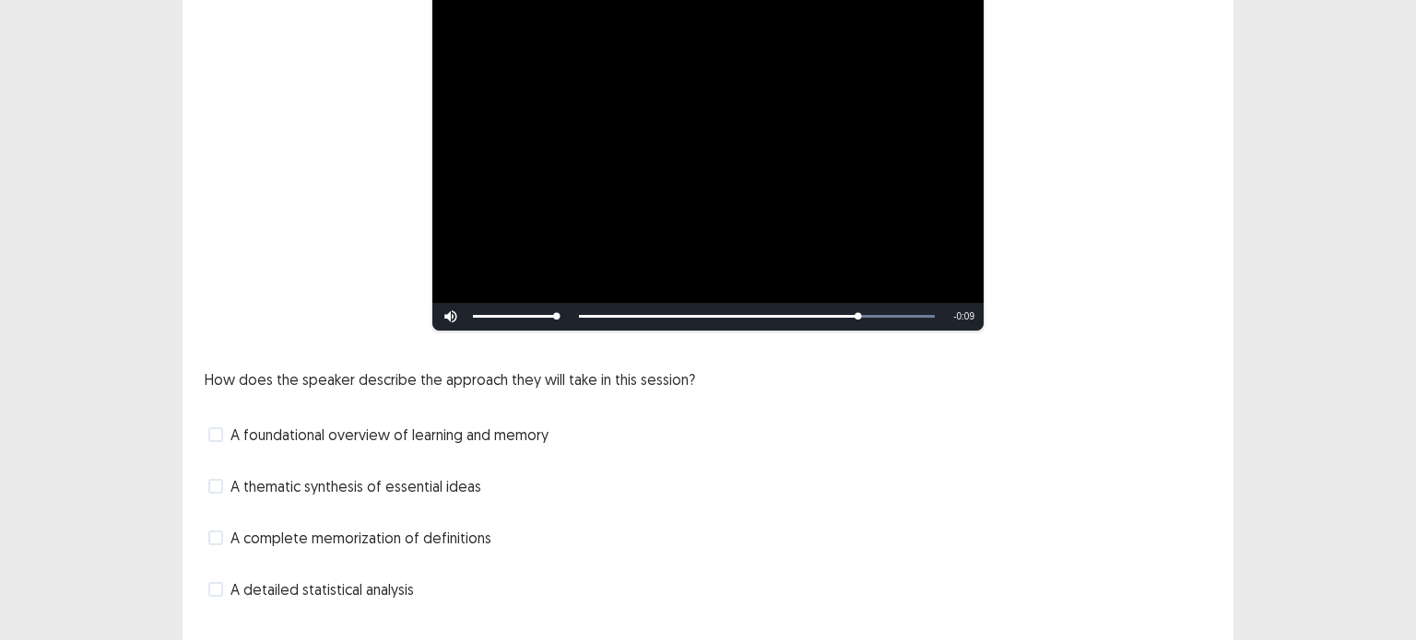
click at [223, 427] on label "A foundational overview of learning and memory" at bounding box center [378, 435] width 340 height 22
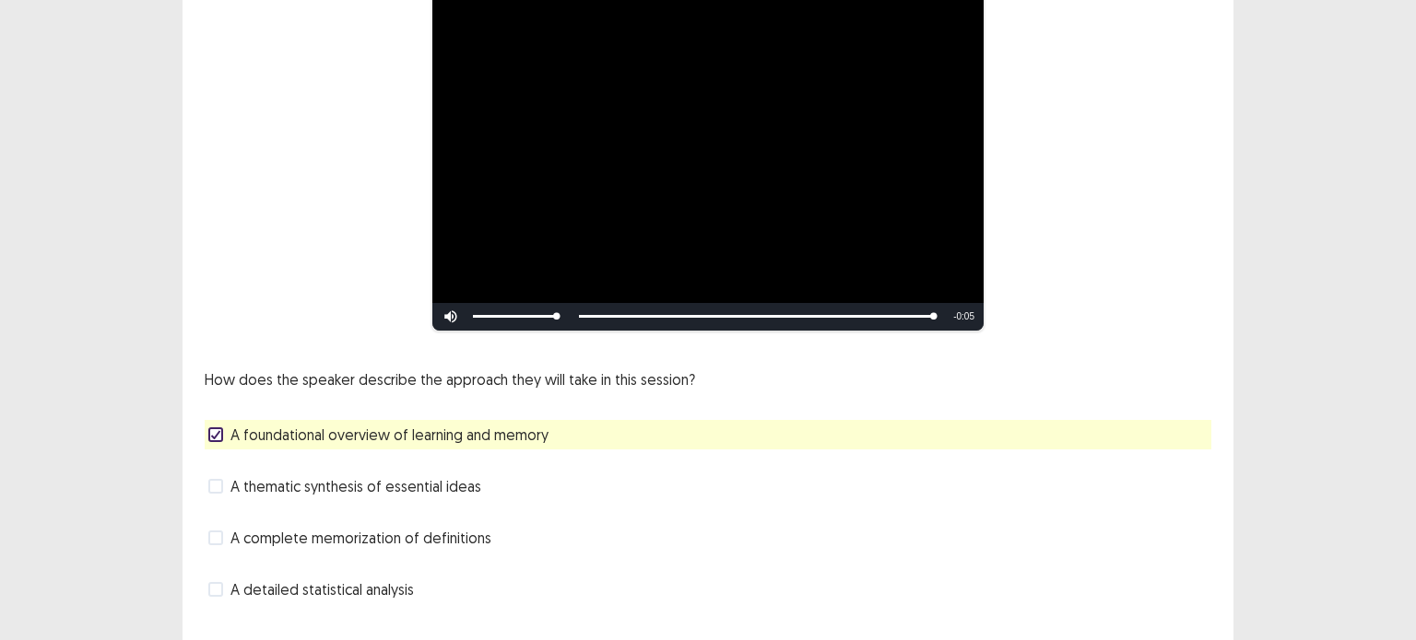
click at [233, 484] on span "A thematic synthesis of essential ideas" at bounding box center [355, 487] width 251 height 22
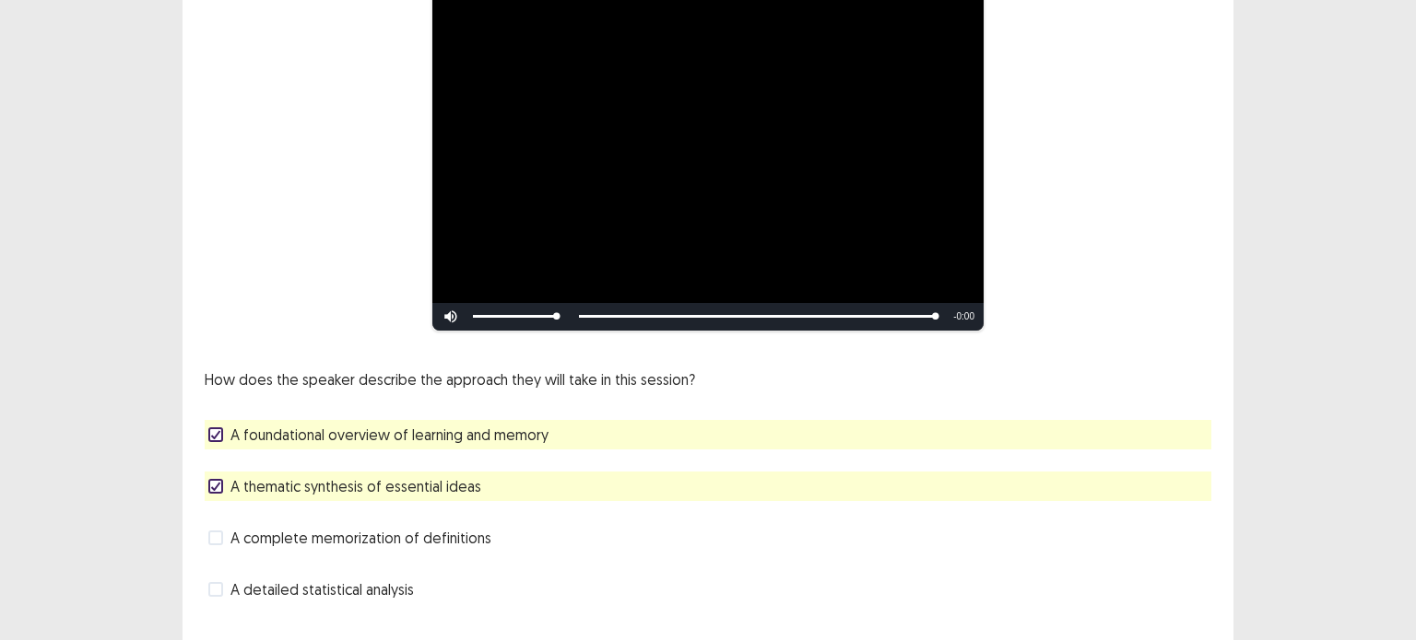
click at [235, 476] on span "A thematic synthesis of essential ideas" at bounding box center [355, 487] width 251 height 22
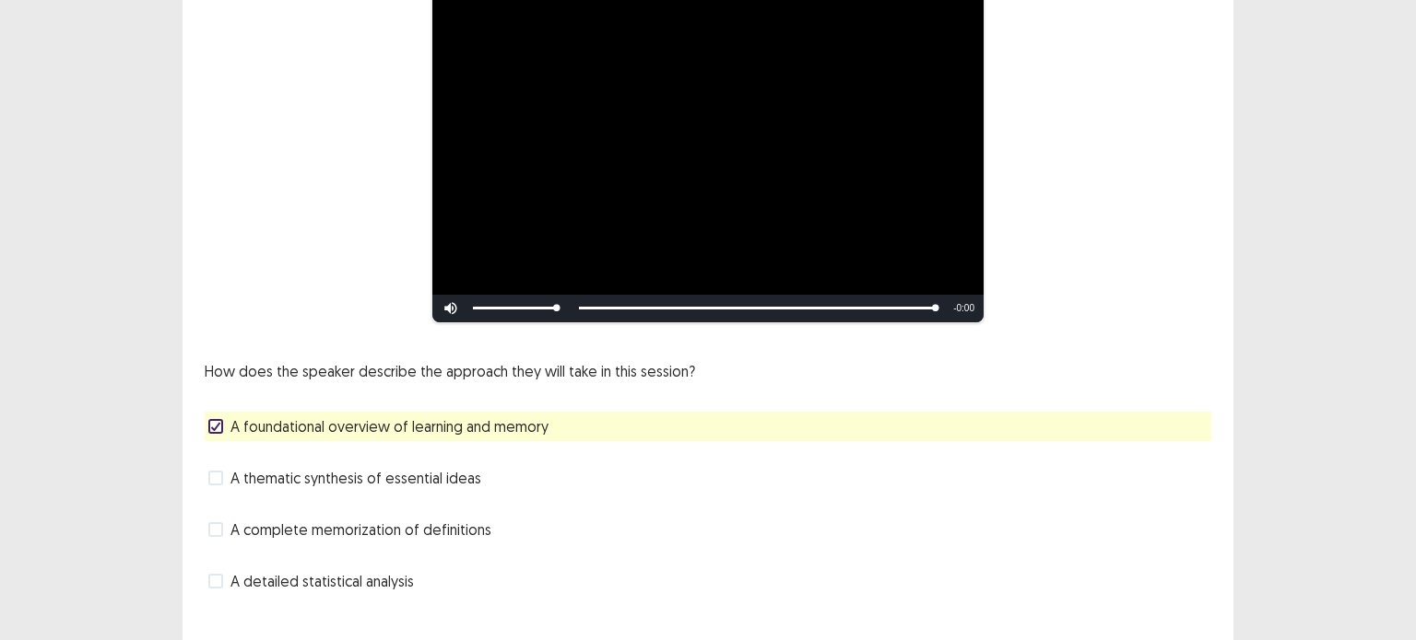
click at [214, 591] on label "A detailed statistical analysis" at bounding box center [311, 581] width 206 height 22
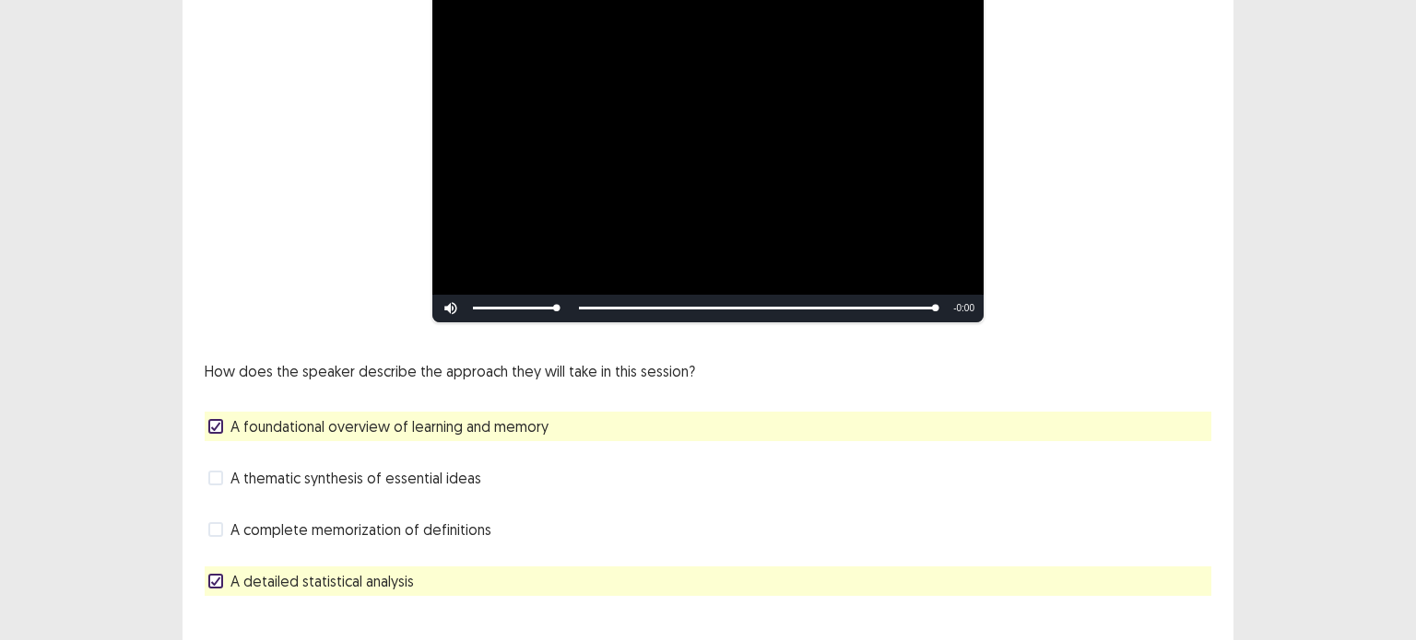
click at [945, 501] on div "How does the speaker describe the approach they will take in this session? A fo…" at bounding box center [708, 478] width 1006 height 236
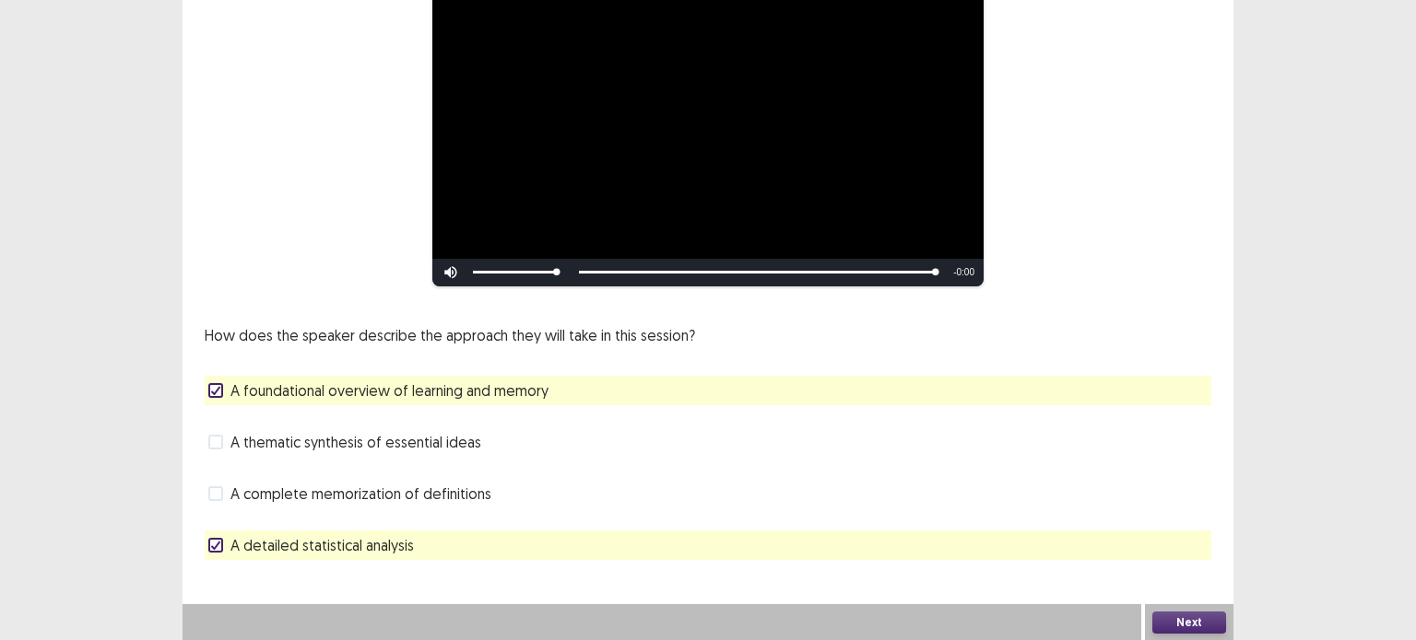
click at [221, 488] on div "Confirm Action Are you sure? You can't undo this action afterwards. Confirm Can…" at bounding box center [708, 320] width 1416 height 640
click at [222, 495] on div "Confirm Action Are you sure? You can't undo this action afterwards. Confirm Can…" at bounding box center [708, 320] width 1416 height 640
click at [206, 495] on div "A complete memorization of definitions" at bounding box center [708, 493] width 1006 height 29
click at [211, 495] on span at bounding box center [215, 494] width 15 height 15
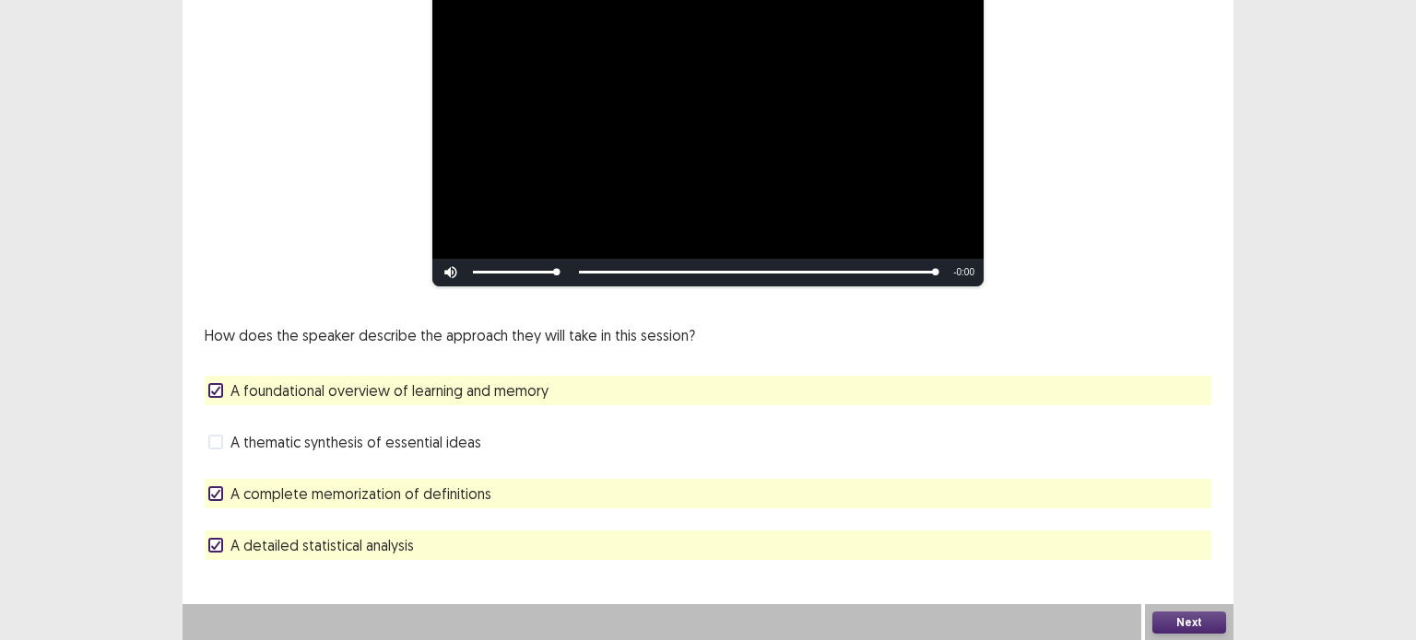
click at [212, 444] on span at bounding box center [215, 442] width 15 height 15
click at [214, 392] on polyline at bounding box center [216, 390] width 8 height 7
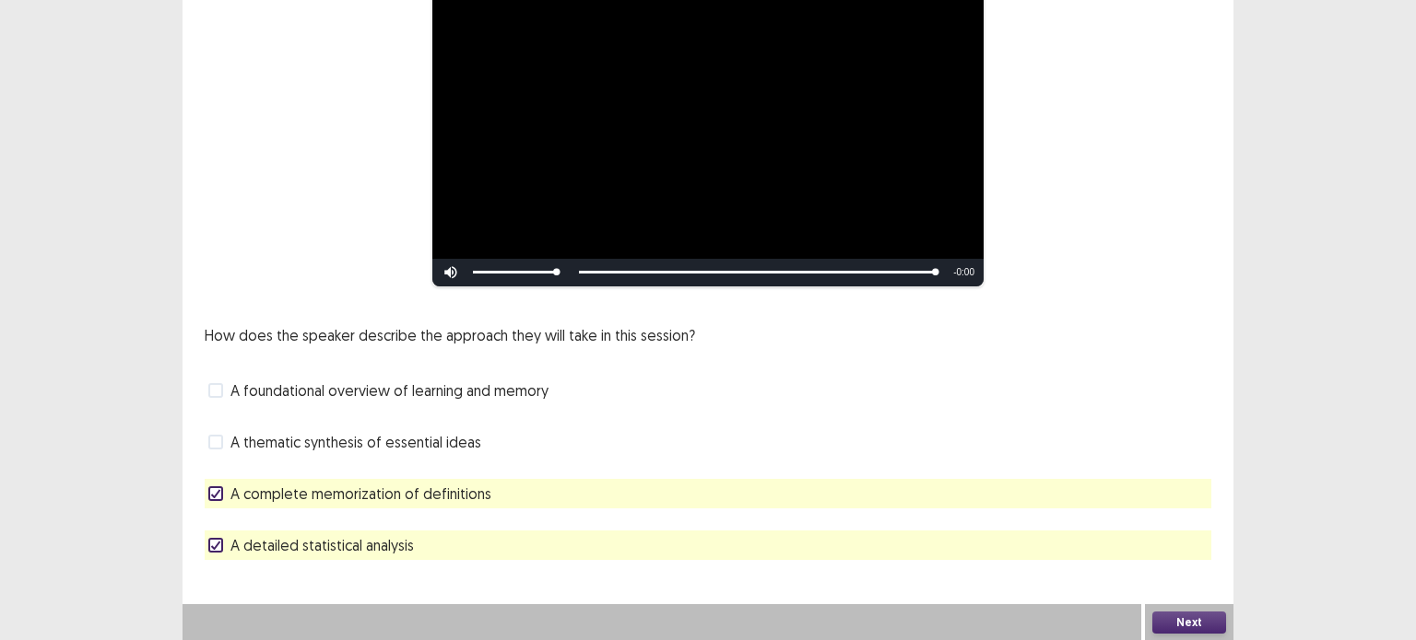
click at [1183, 619] on button "Next" at bounding box center [1189, 623] width 74 height 22
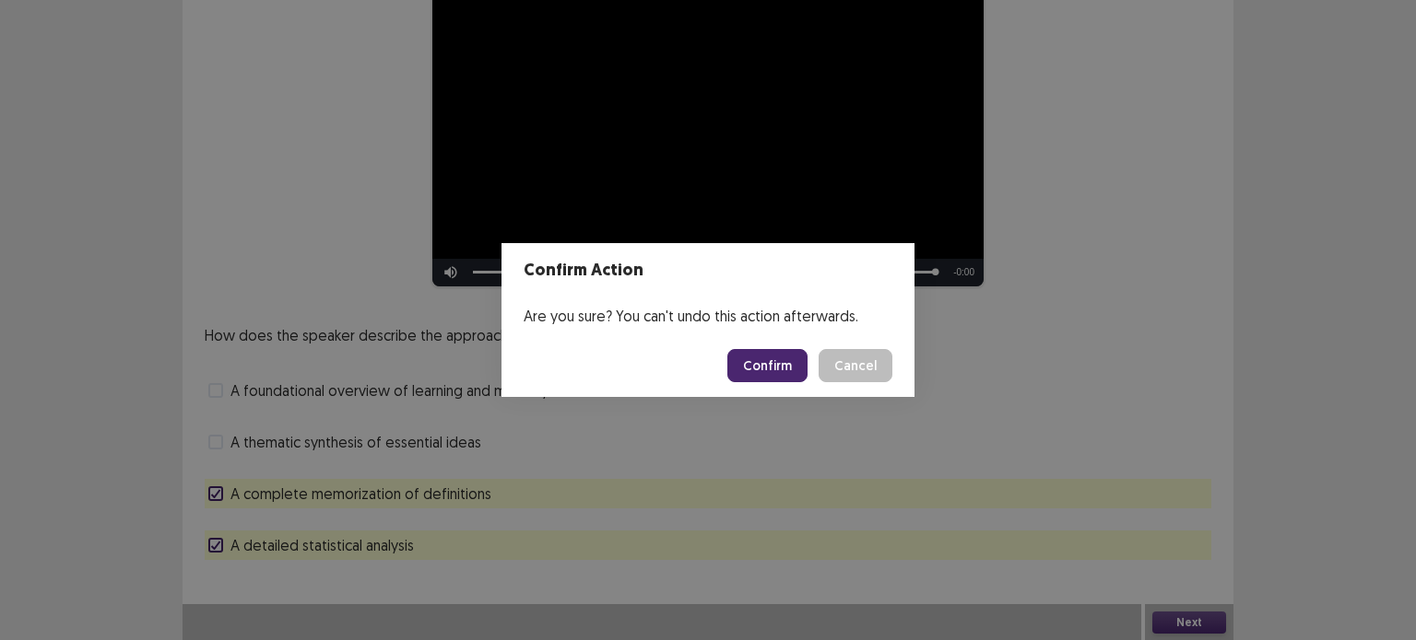
click at [759, 375] on button "Confirm" at bounding box center [767, 365] width 80 height 33
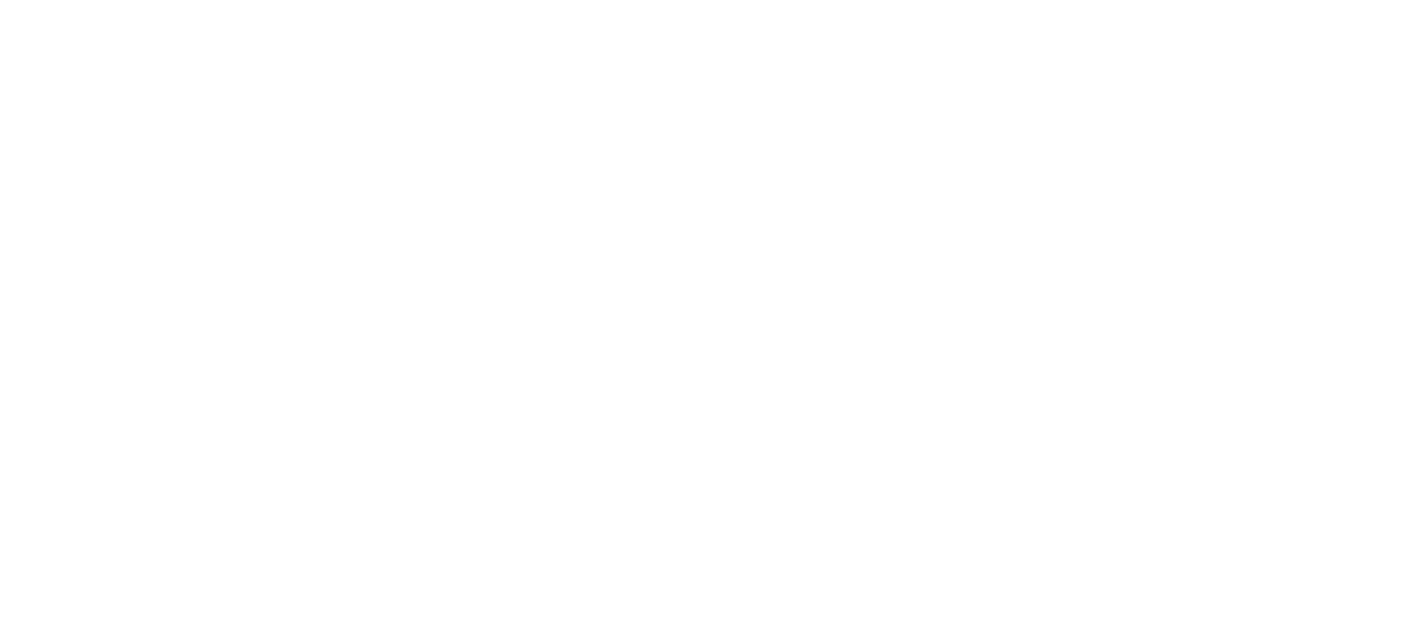
click at [630, 0] on html "PTE Academic Mock — Flowy by FastFlowUp 148.8447619047619" at bounding box center [708, 0] width 1416 height 0
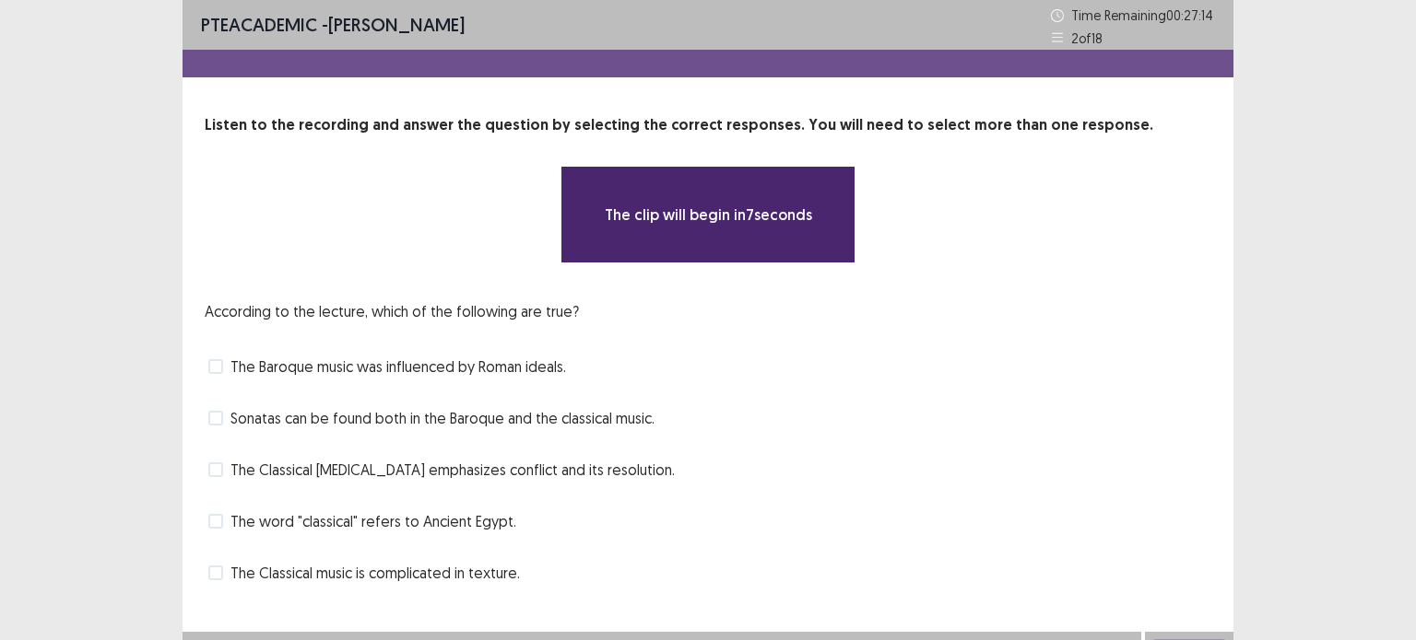
scroll to position [28, 0]
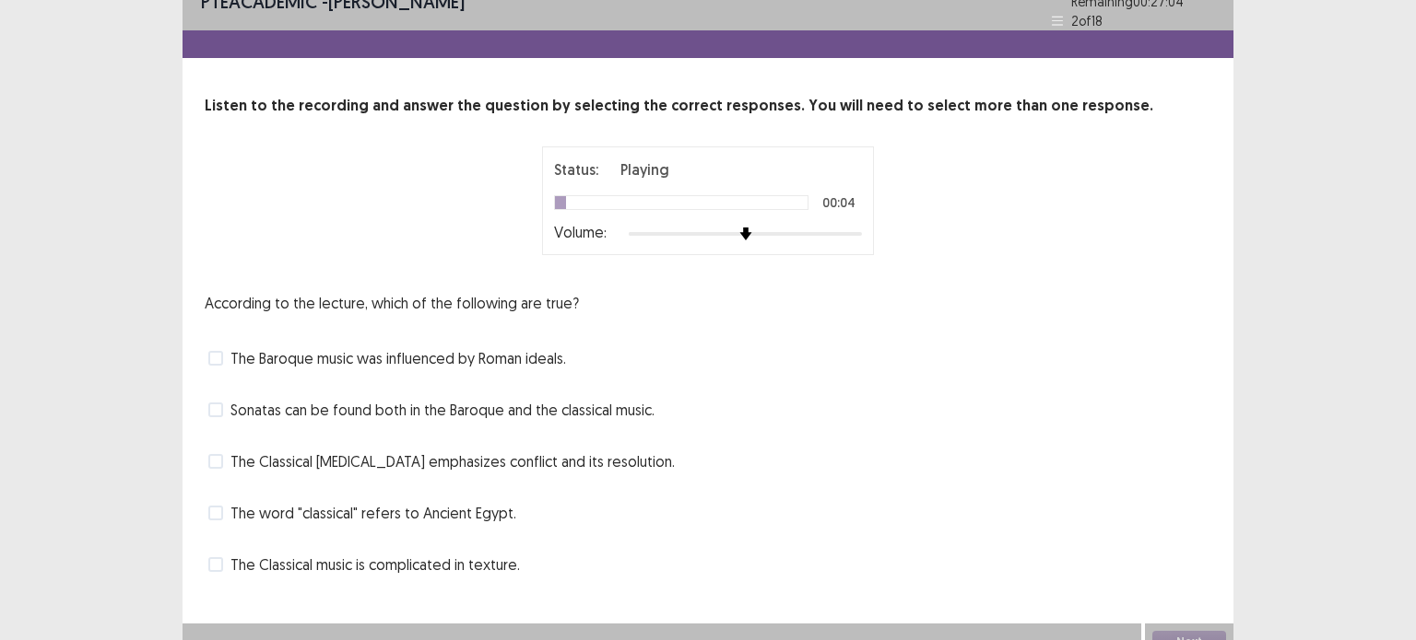
click at [227, 505] on label "The word "classical" refers to Ancient Egypt." at bounding box center [362, 513] width 308 height 22
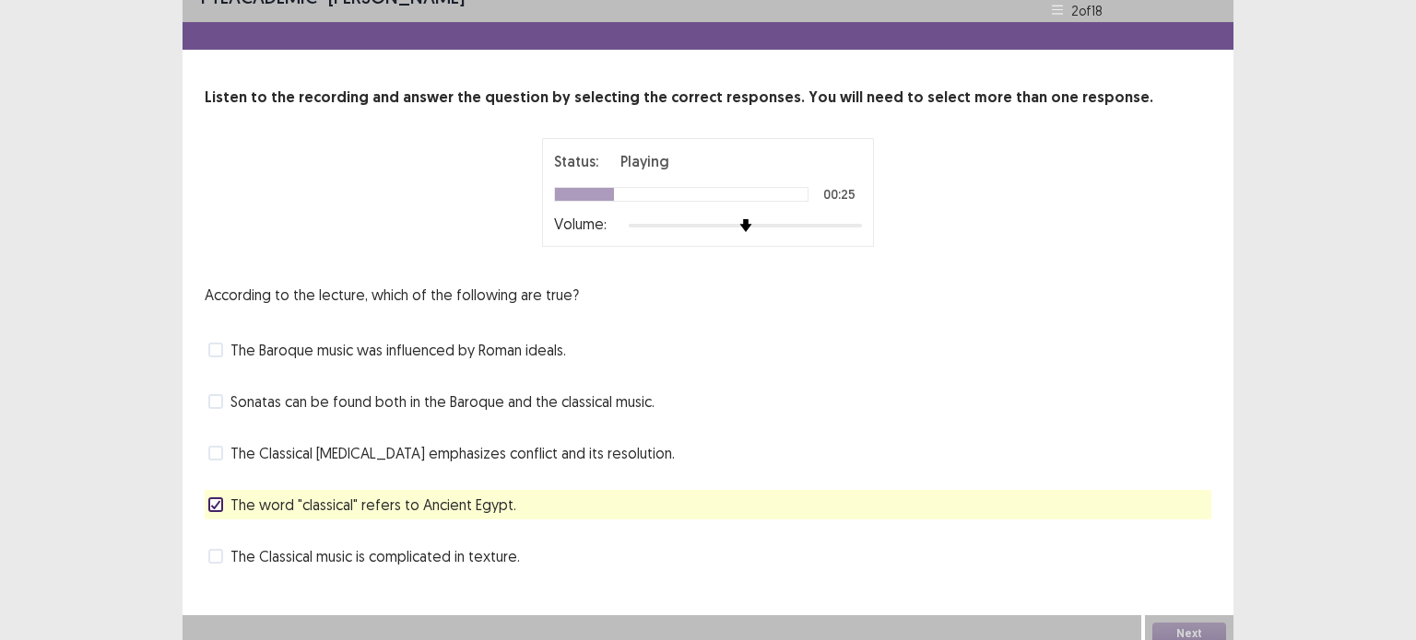
click at [230, 348] on span "The Baroque music was influenced by Roman ideals." at bounding box center [397, 350] width 335 height 22
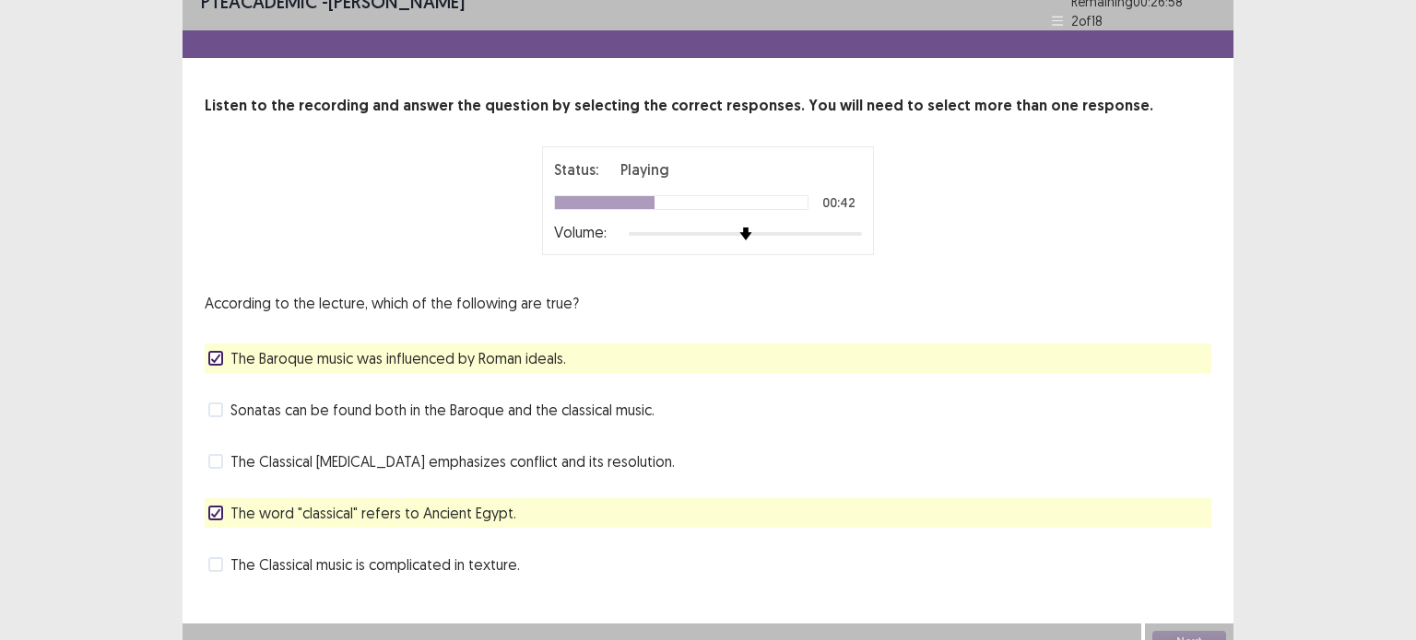
click at [344, 407] on span "Sonatas can be found both in the Baroque and the classical music." at bounding box center [442, 410] width 424 height 22
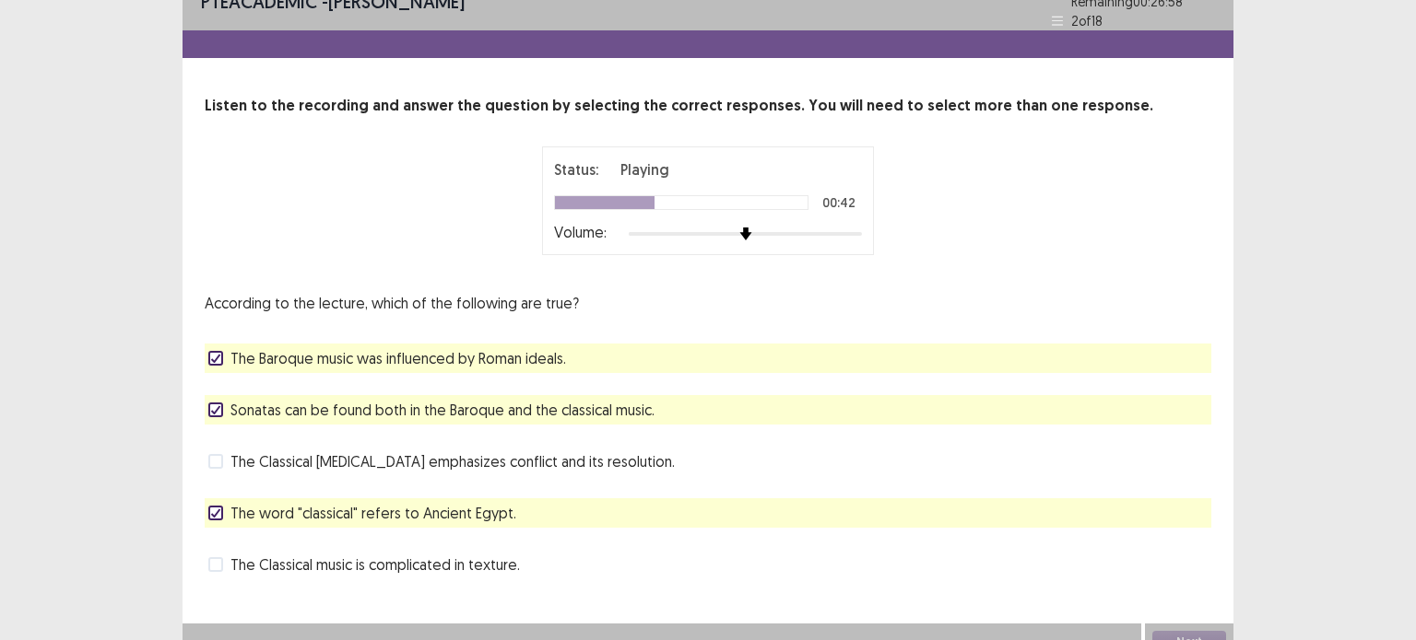
click at [253, 515] on span "The word "classical" refers to Ancient Egypt." at bounding box center [373, 513] width 286 height 22
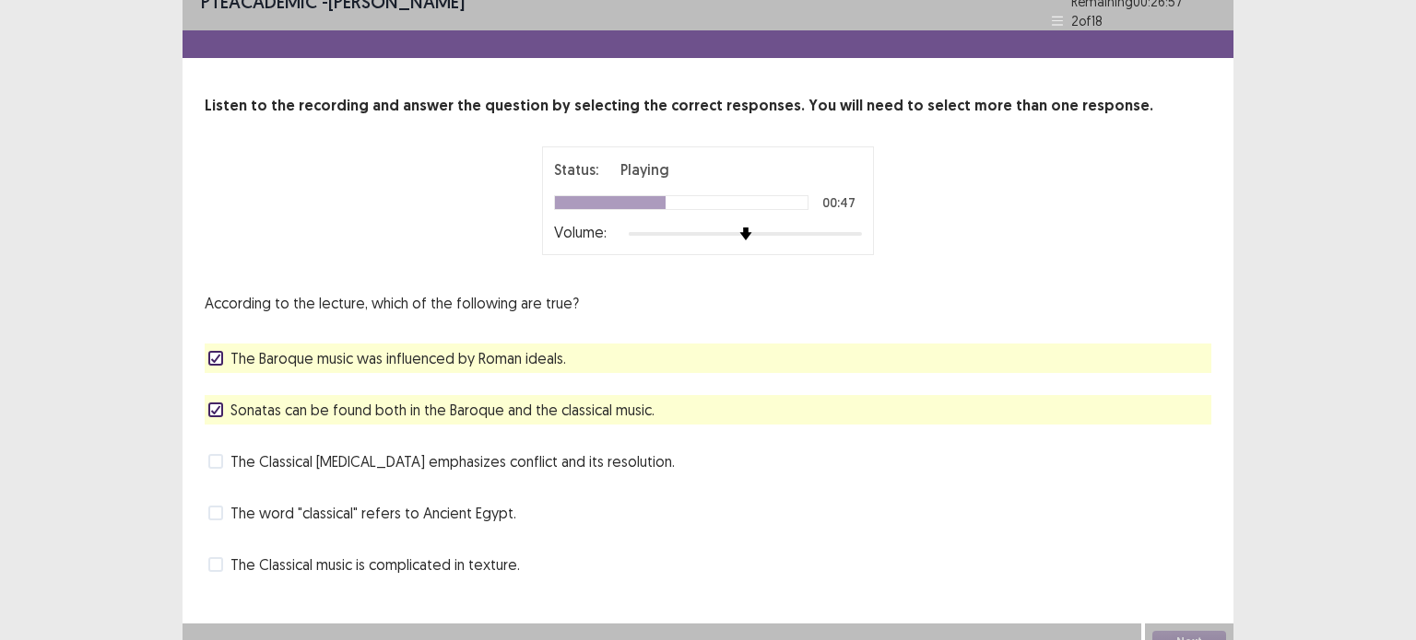
click at [231, 557] on span "The Classical music is complicated in texture." at bounding box center [374, 565] width 289 height 22
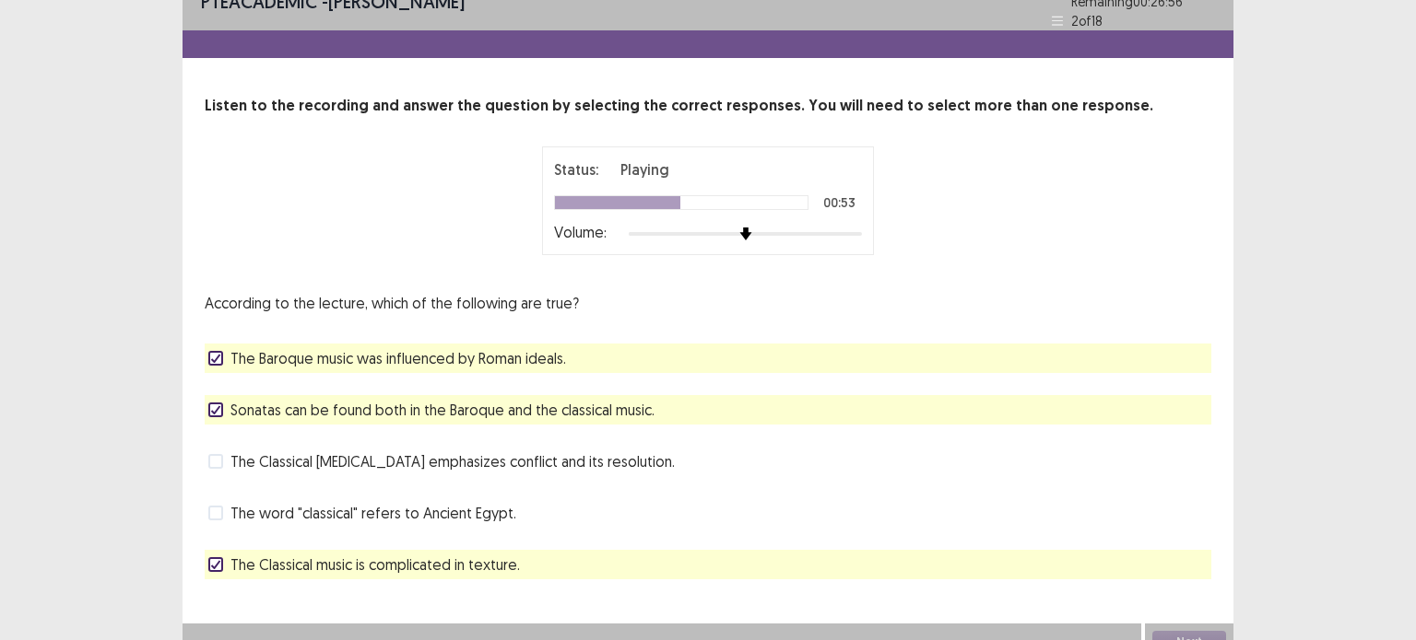
click at [385, 555] on span "The Classical music is complicated in texture." at bounding box center [374, 565] width 289 height 22
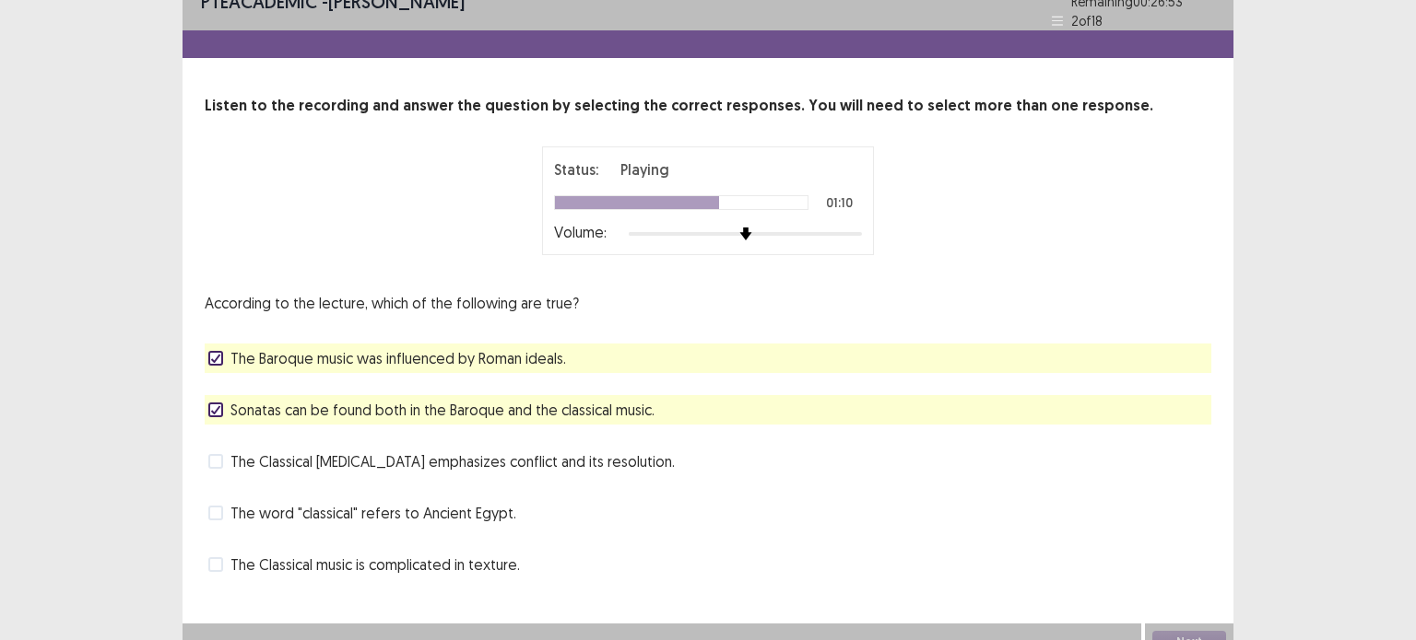
click at [448, 452] on span "The Classical sonata emphasizes conflict and its resolution." at bounding box center [452, 462] width 444 height 22
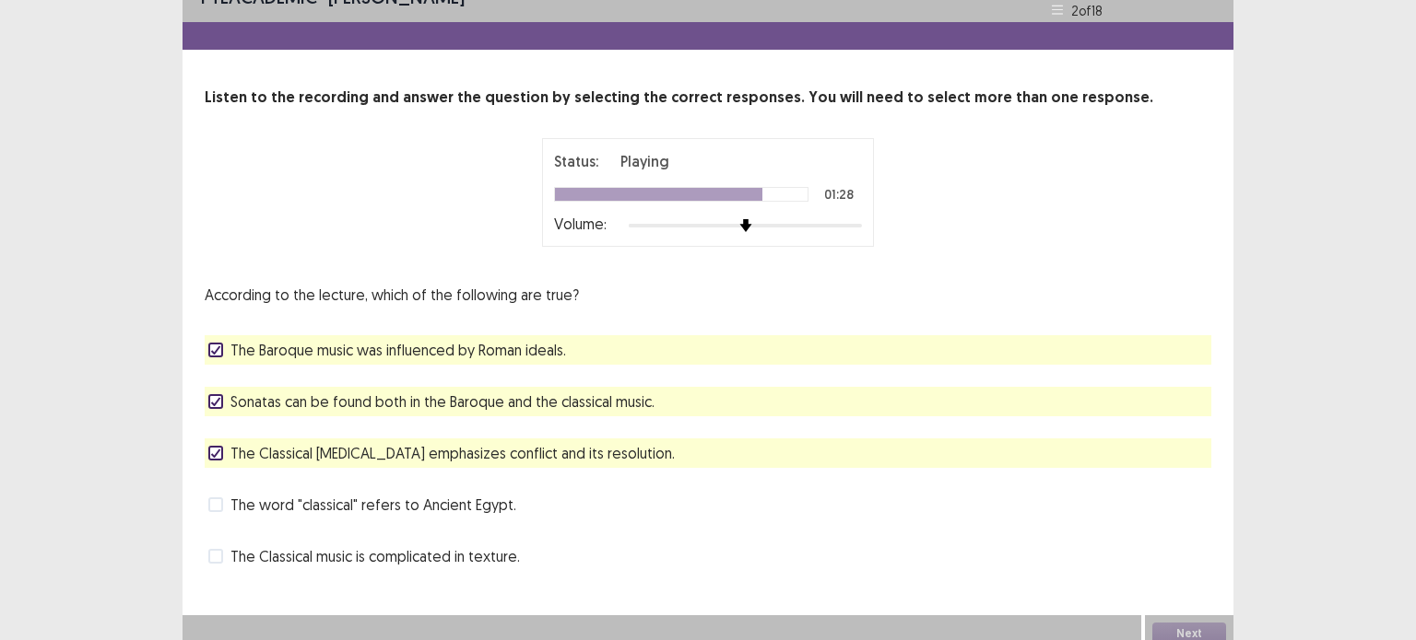
scroll to position [39, 0]
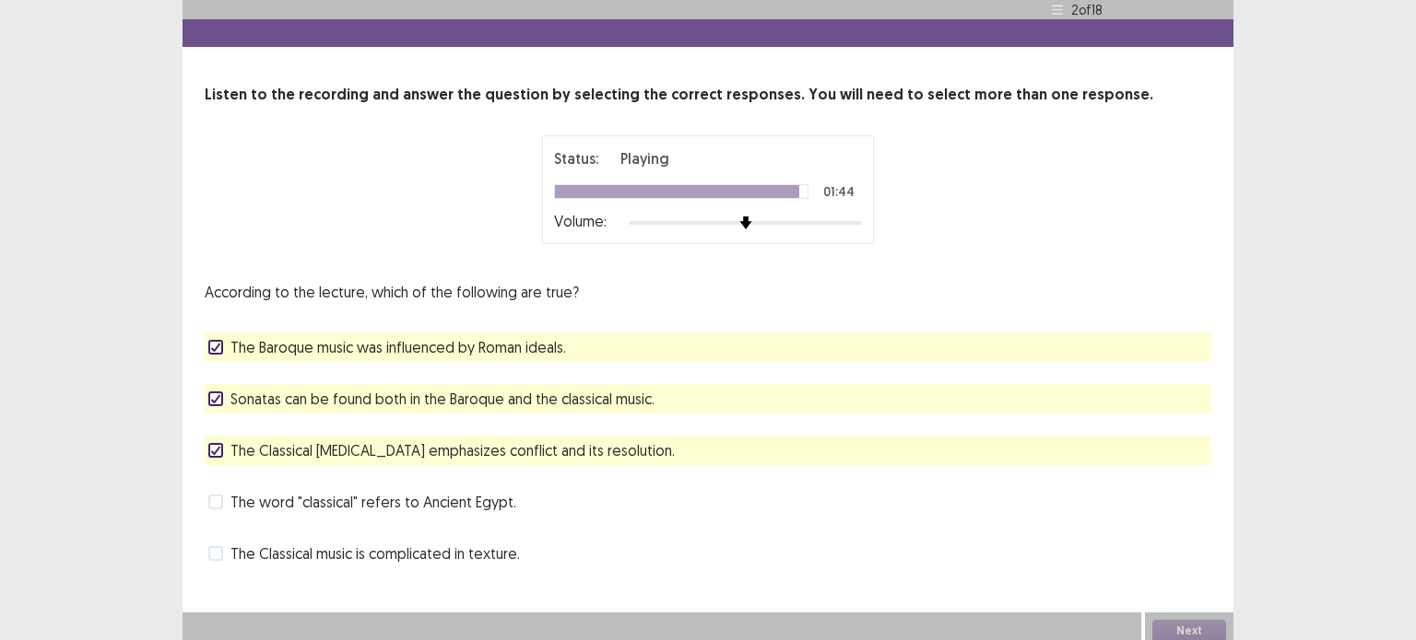
click at [920, 539] on div "The Classical music is complicated in texture." at bounding box center [708, 553] width 1006 height 29
click at [1180, 621] on button "Next" at bounding box center [1189, 631] width 74 height 22
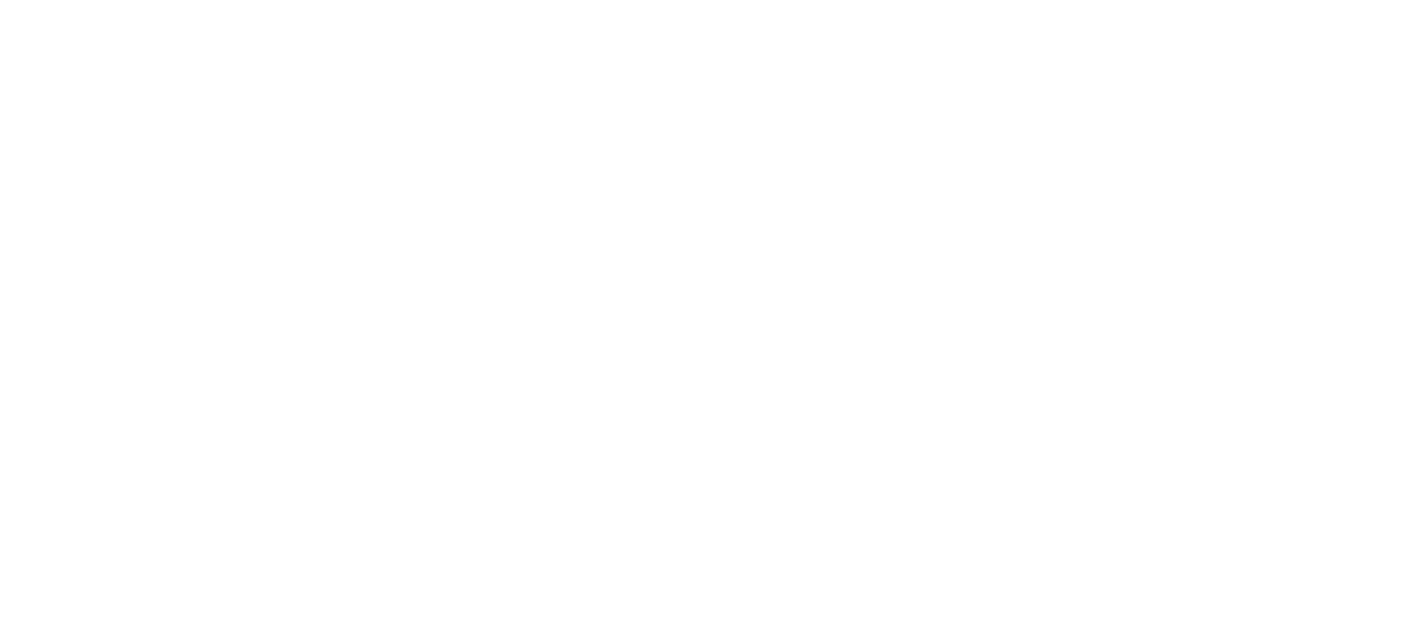
scroll to position [0, 0]
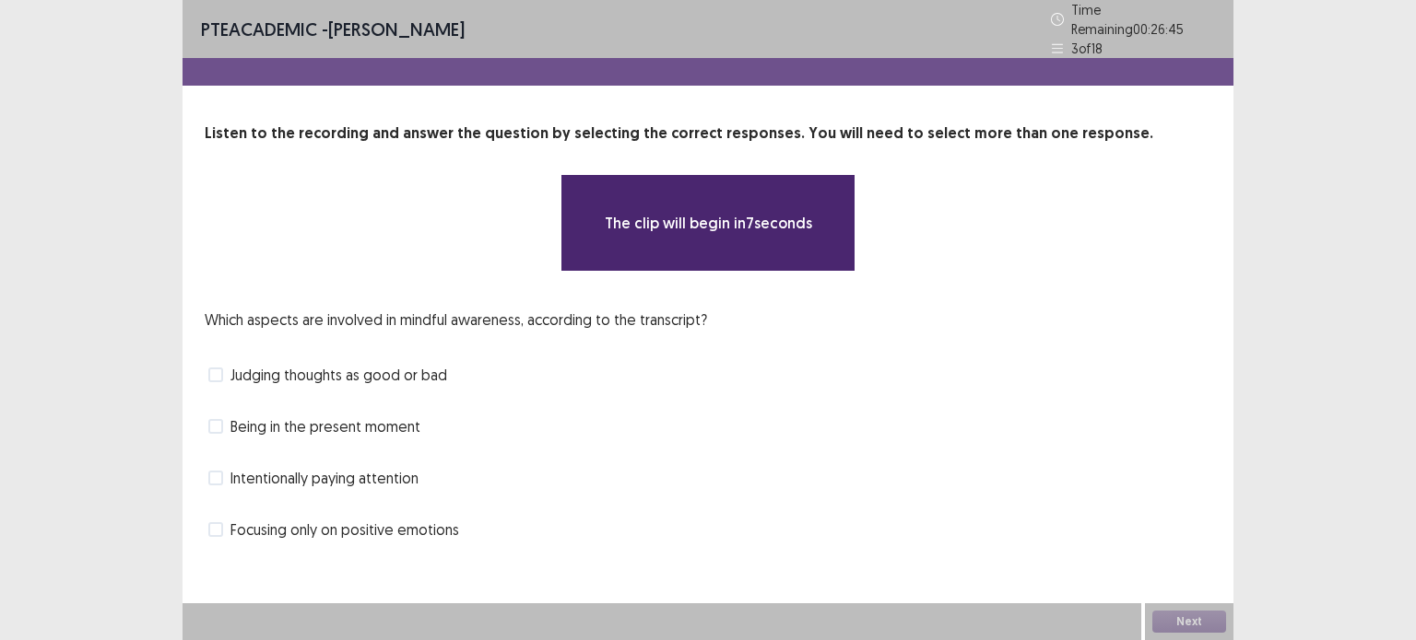
click at [803, 412] on div "Being in the present moment" at bounding box center [708, 426] width 1006 height 29
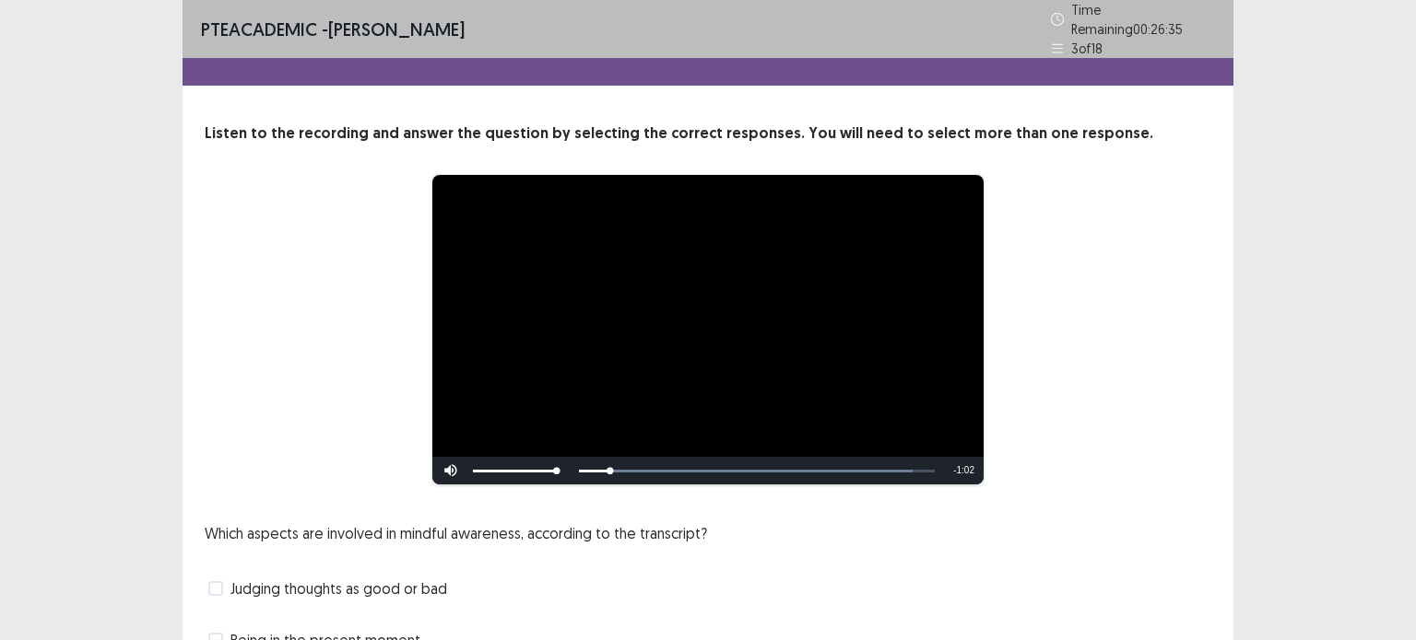
scroll to position [191, 0]
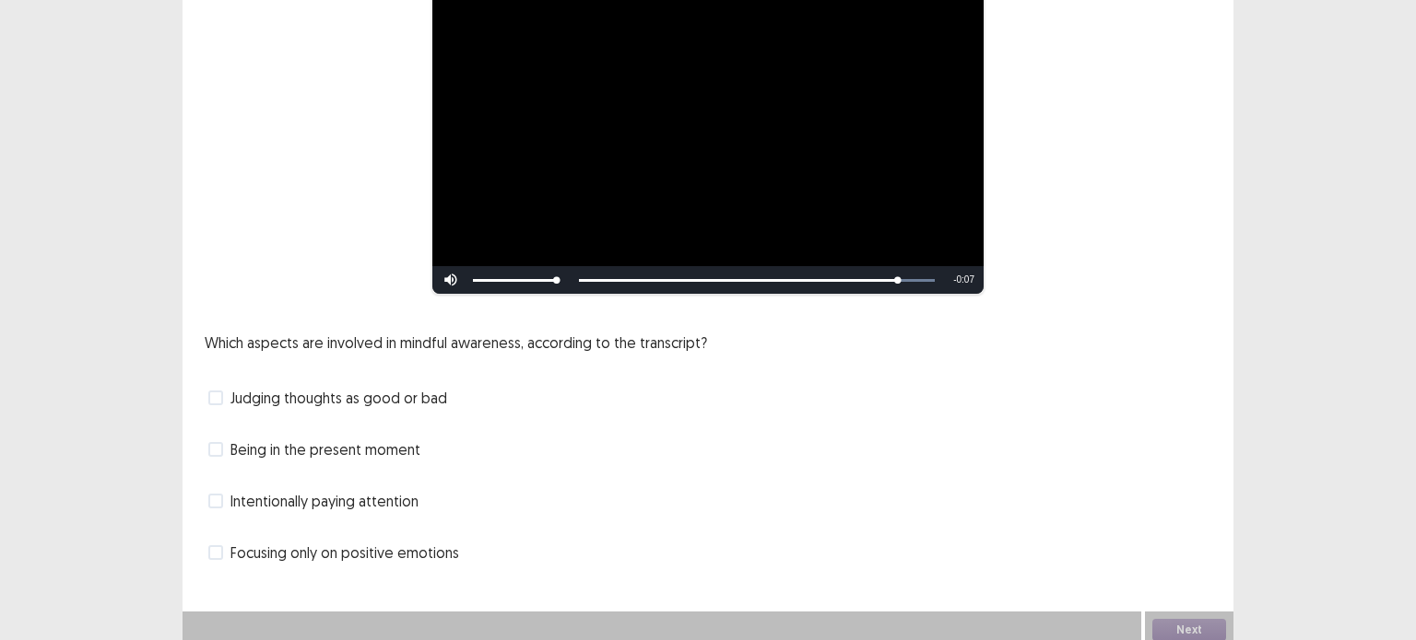
click at [225, 394] on label "Judging thoughts as good or bad" at bounding box center [327, 398] width 239 height 22
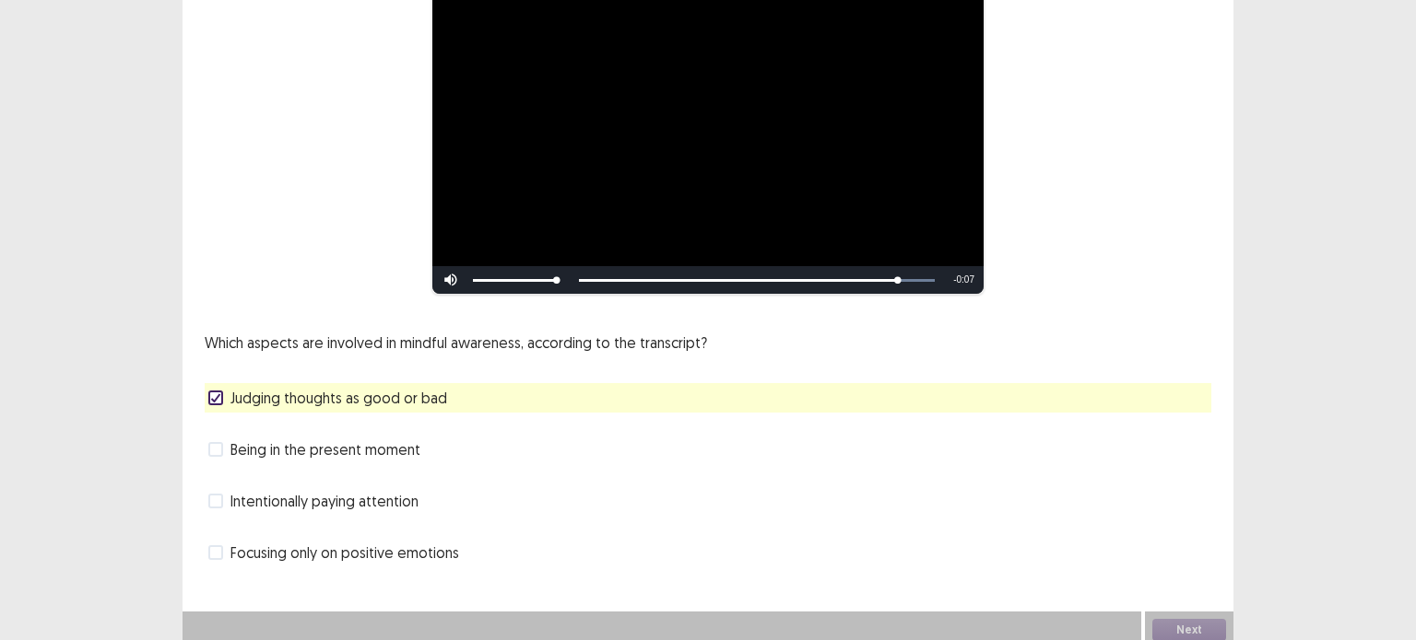
click at [217, 444] on span at bounding box center [215, 449] width 15 height 15
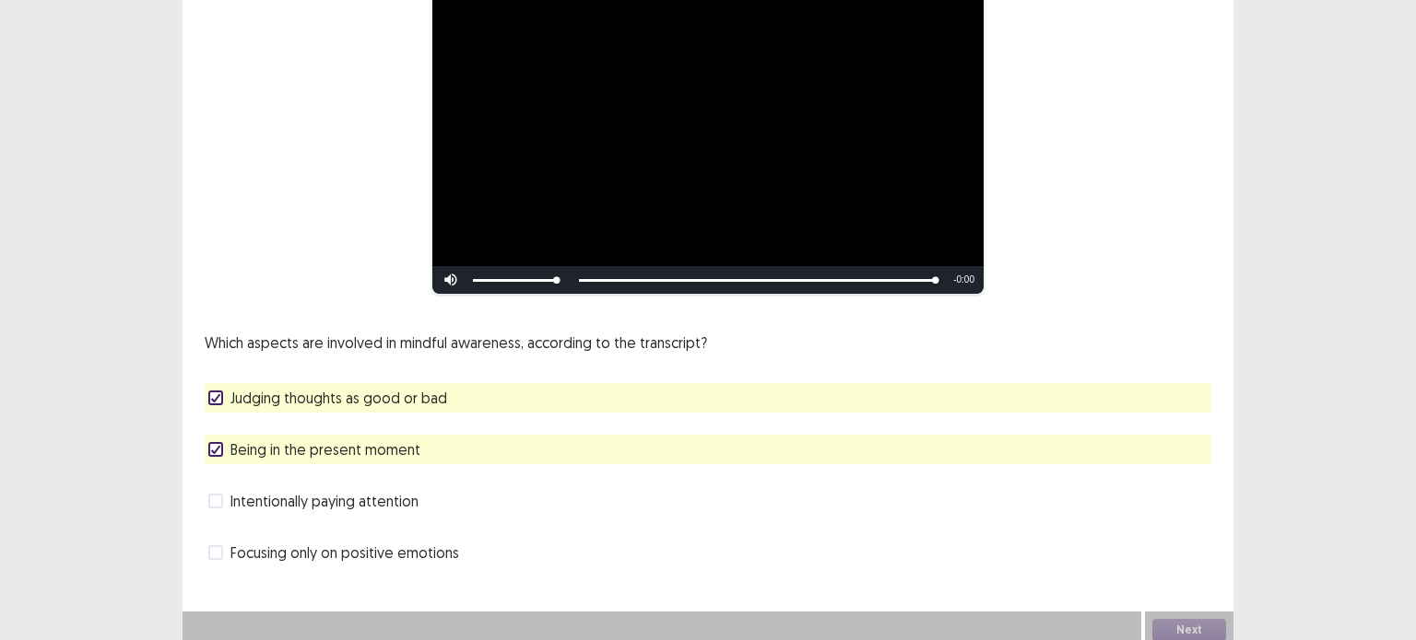
click at [222, 503] on label "Intentionally paying attention" at bounding box center [313, 501] width 210 height 22
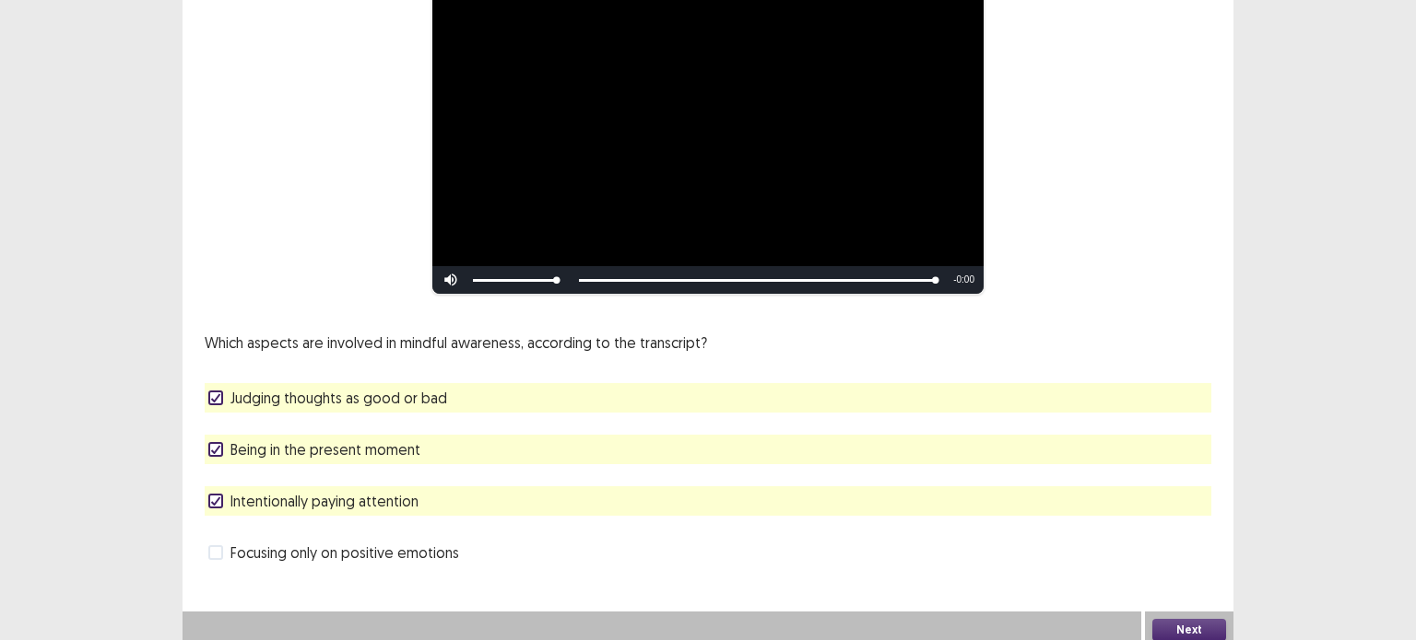
click at [220, 552] on label "Focusing only on positive emotions" at bounding box center [333, 553] width 251 height 22
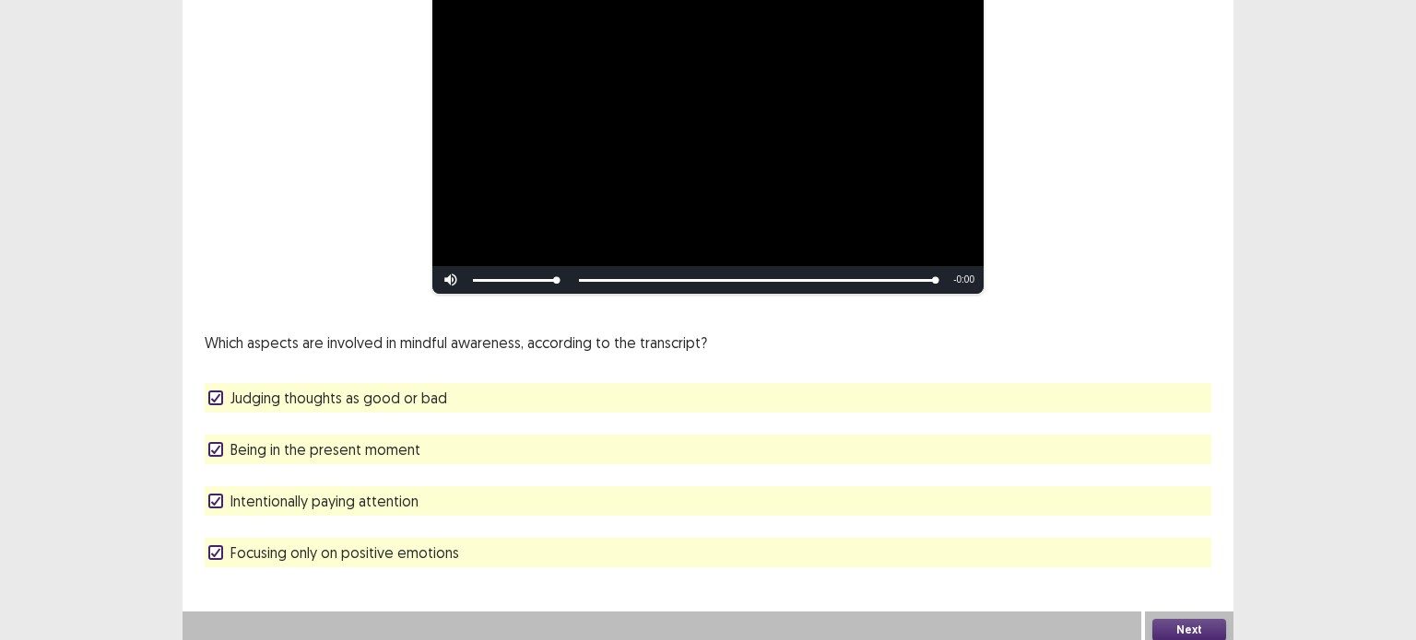
click at [218, 498] on div at bounding box center [215, 501] width 11 height 11
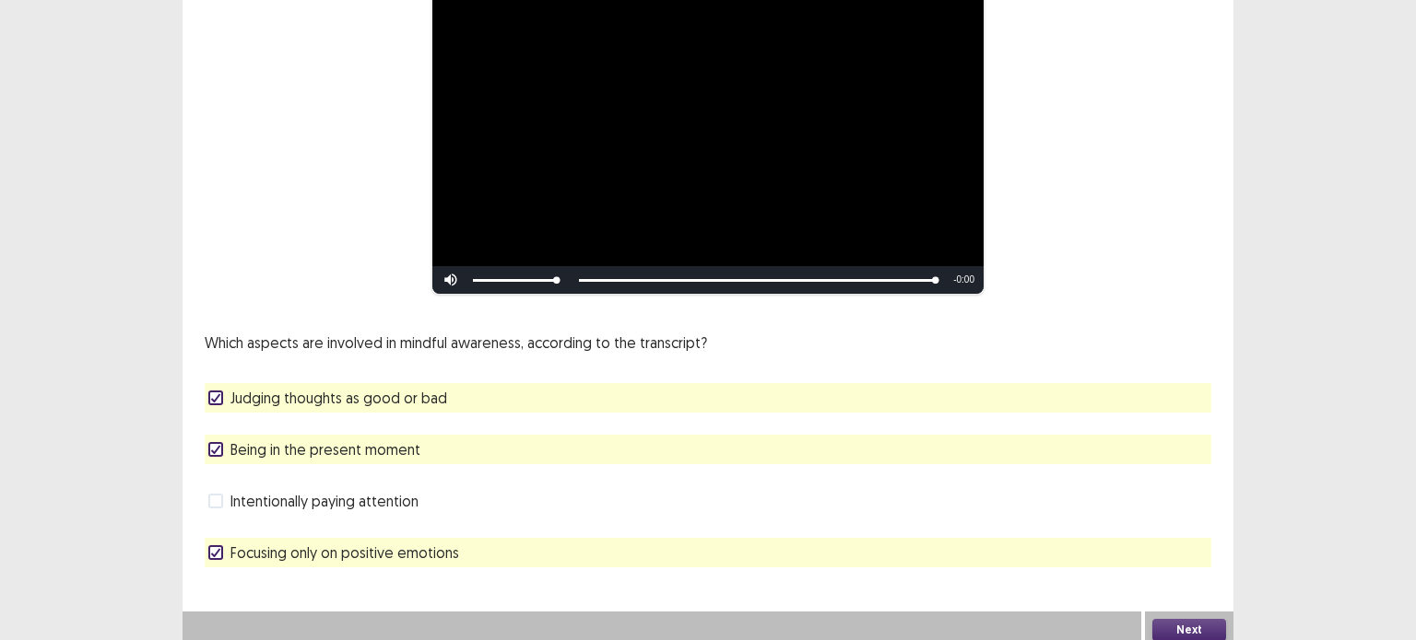
click at [217, 548] on icon at bounding box center [215, 552] width 11 height 9
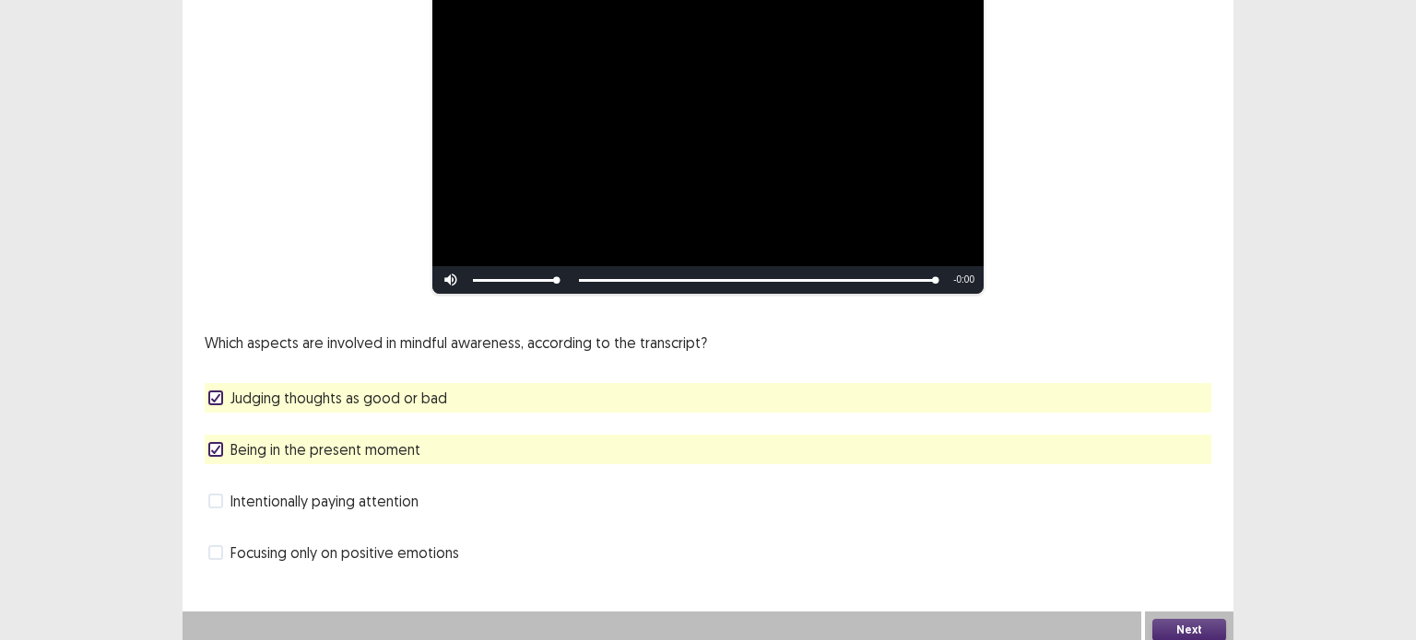
click at [1211, 626] on button "Next" at bounding box center [1189, 630] width 74 height 22
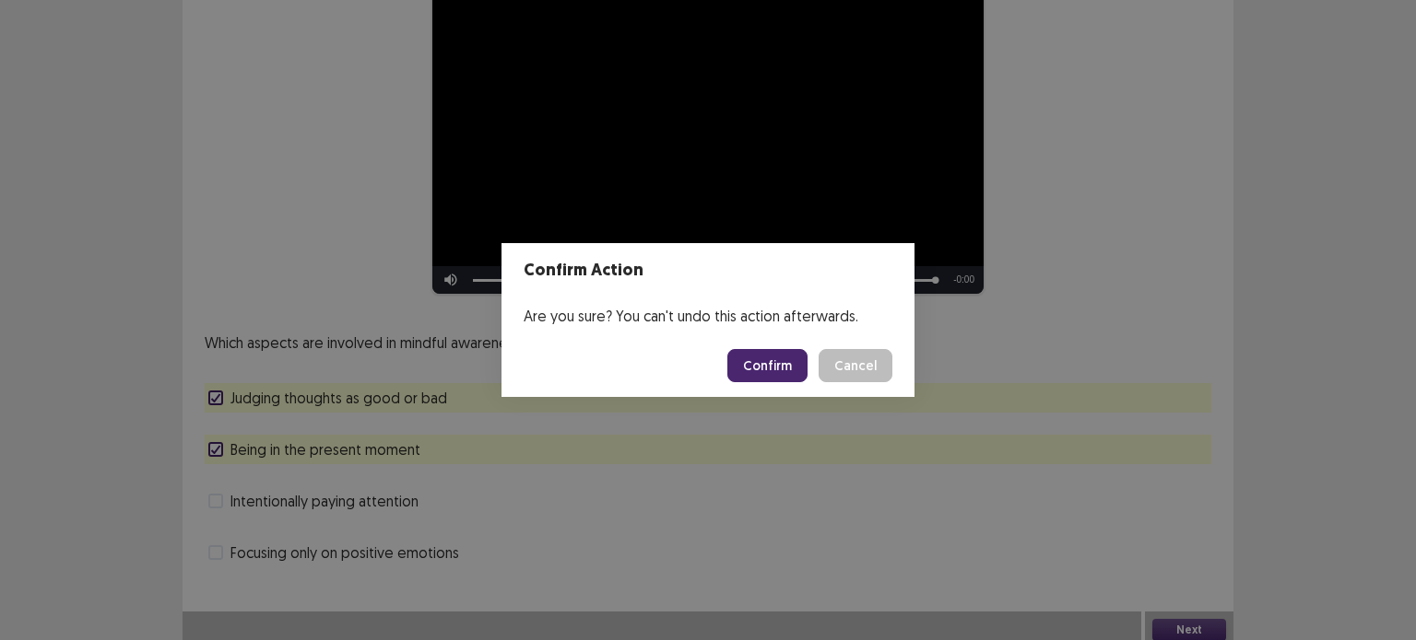
click at [778, 369] on button "Confirm" at bounding box center [767, 365] width 80 height 33
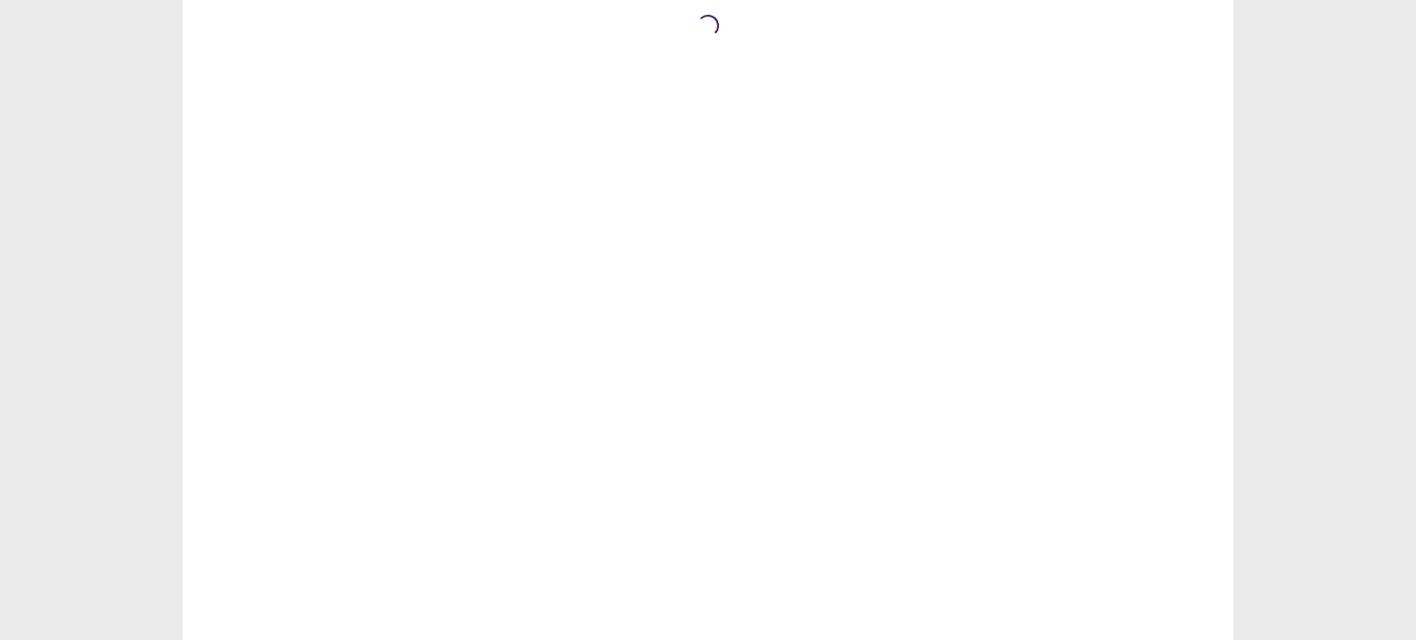
scroll to position [0, 0]
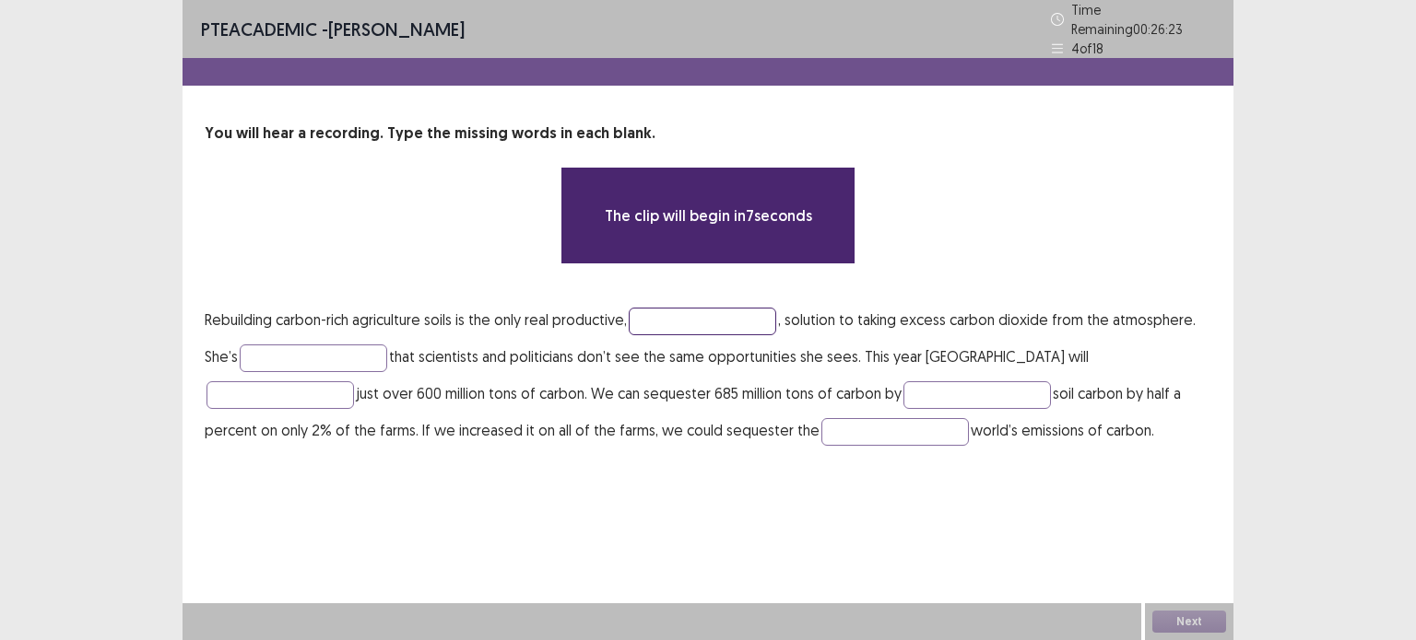
click at [664, 320] on input "text" at bounding box center [702, 322] width 147 height 28
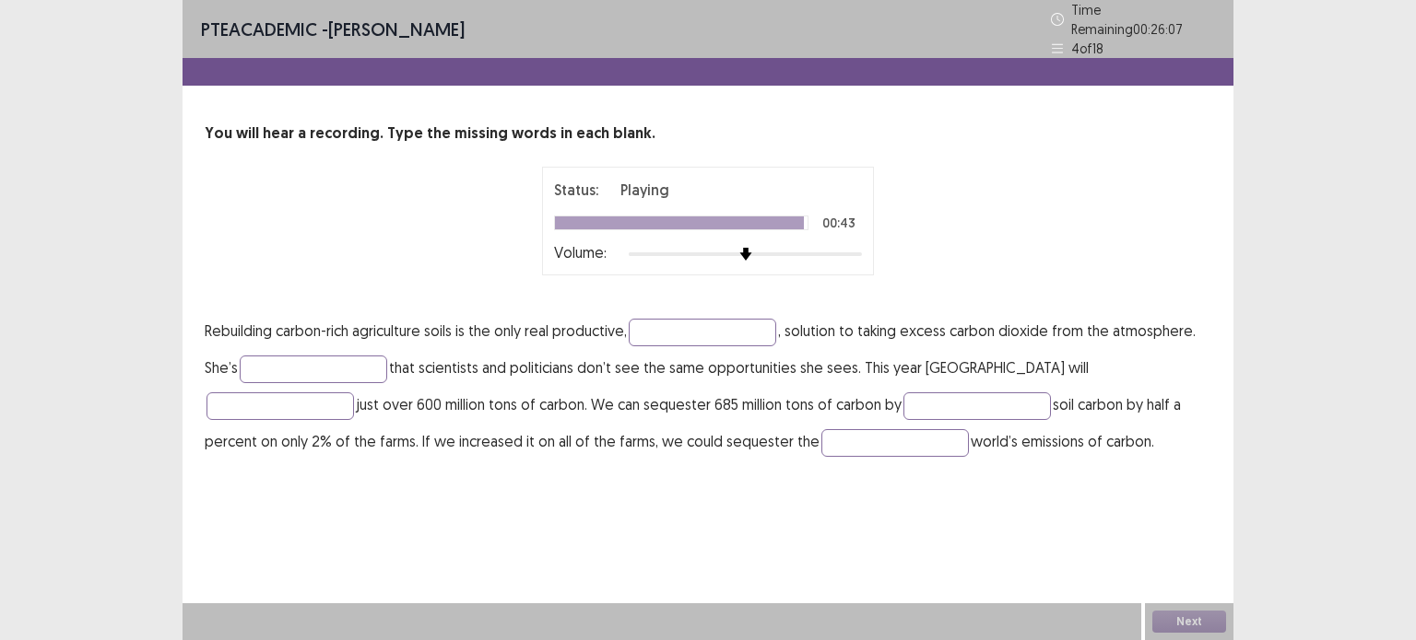
click at [668, 312] on p "Rebuilding carbon-rich agriculture soils is the only real productive, , solutio…" at bounding box center [708, 385] width 1006 height 147
click at [678, 319] on input "text" at bounding box center [702, 333] width 147 height 28
click at [675, 327] on input "********" at bounding box center [702, 333] width 147 height 28
click at [682, 324] on input "********" at bounding box center [702, 333] width 147 height 28
click at [735, 326] on input "*********" at bounding box center [702, 333] width 147 height 28
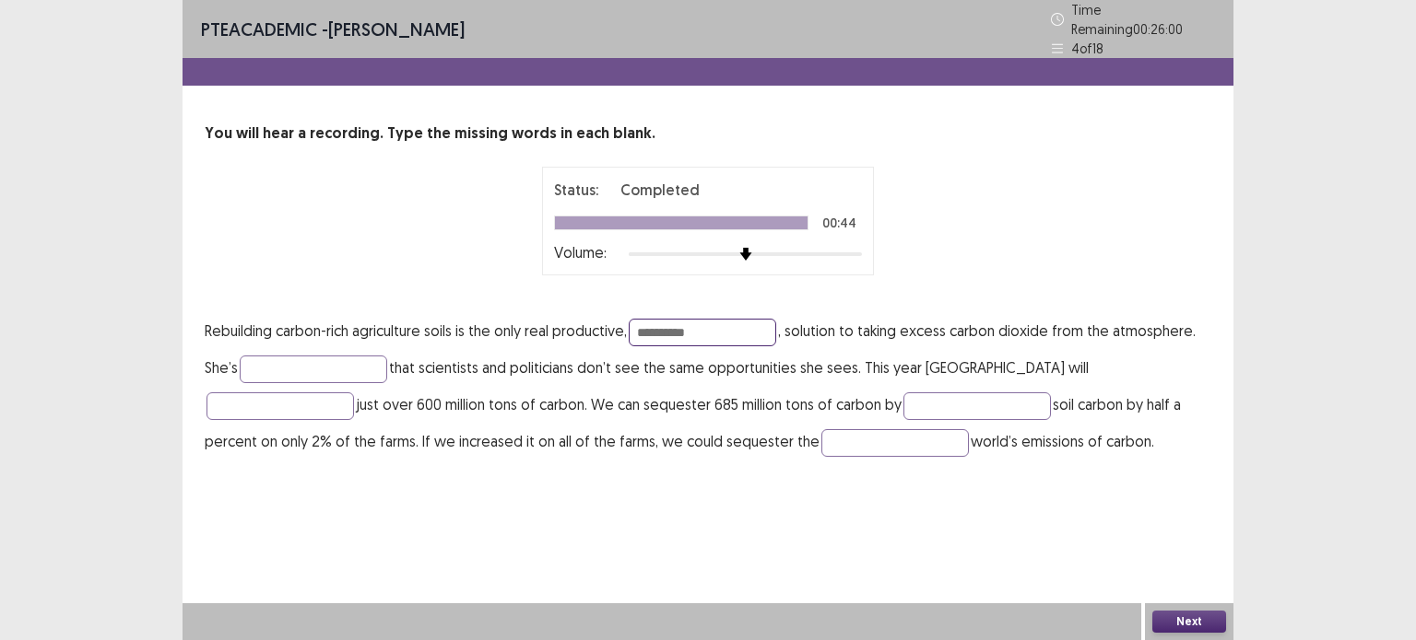
drag, startPoint x: 734, startPoint y: 322, endPoint x: 616, endPoint y: 323, distance: 118.0
click at [616, 323] on p "Rebuilding carbon-rich agriculture soils is the only real productive, *********…" at bounding box center [708, 385] width 1006 height 147
type input "*********"
click at [322, 358] on input "text" at bounding box center [313, 370] width 147 height 28
type input "******"
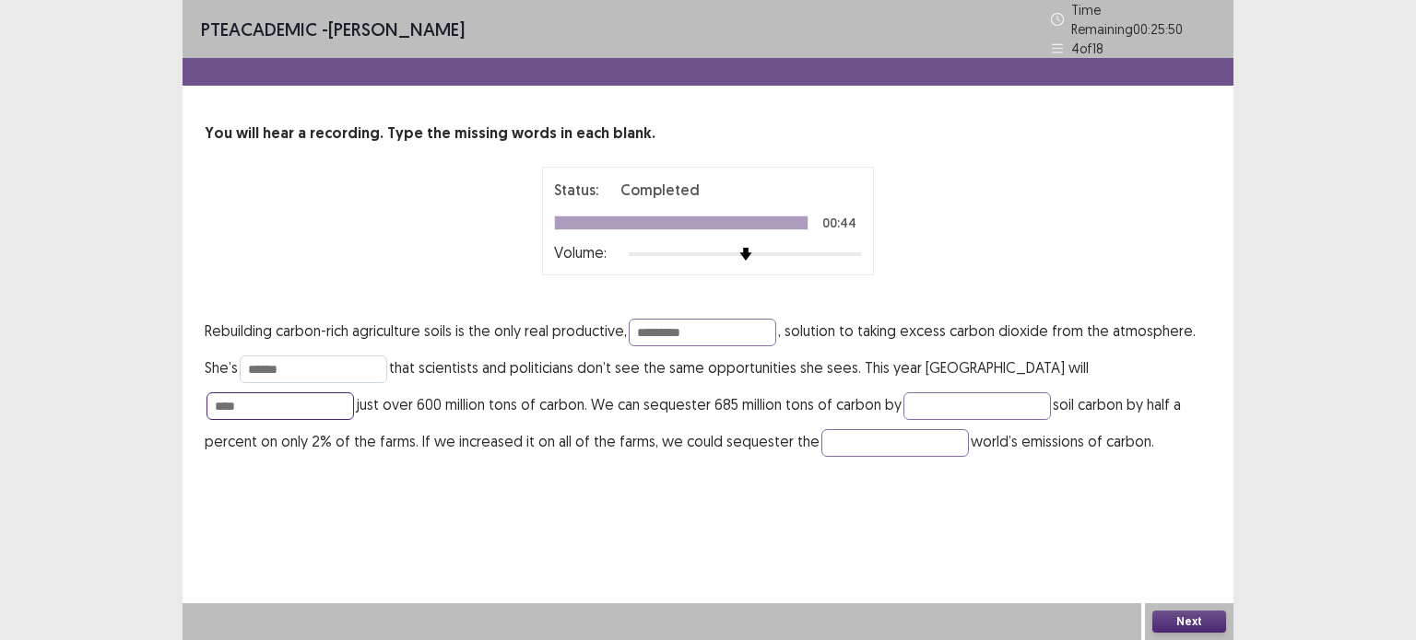
type input "****"
type input "**********"
type input "*****"
click at [1183, 617] on button "Next" at bounding box center [1189, 622] width 74 height 22
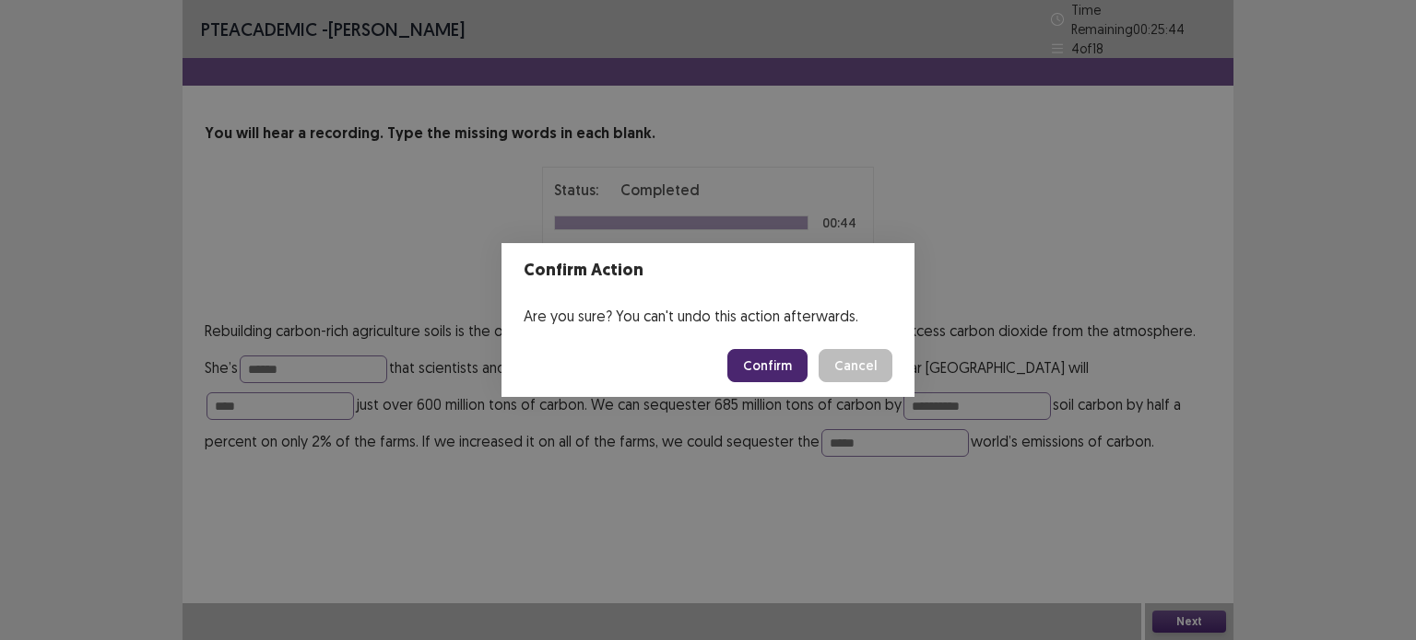
click at [775, 361] on button "Confirm" at bounding box center [767, 365] width 80 height 33
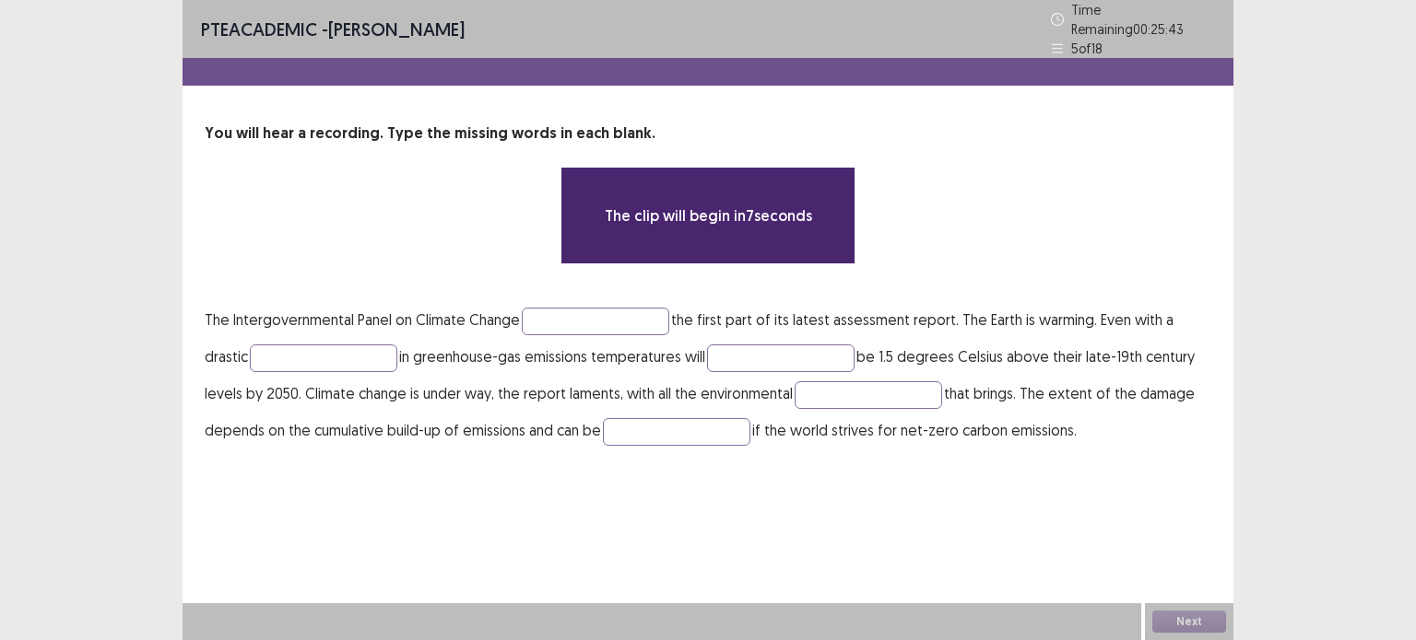
click at [978, 485] on div "PTE academic - Sanjay Tamang Time Remaining 00 : 25 : 43 5 of 18 You will hear …" at bounding box center [707, 320] width 1051 height 640
click at [555, 311] on input "text" at bounding box center [595, 322] width 147 height 28
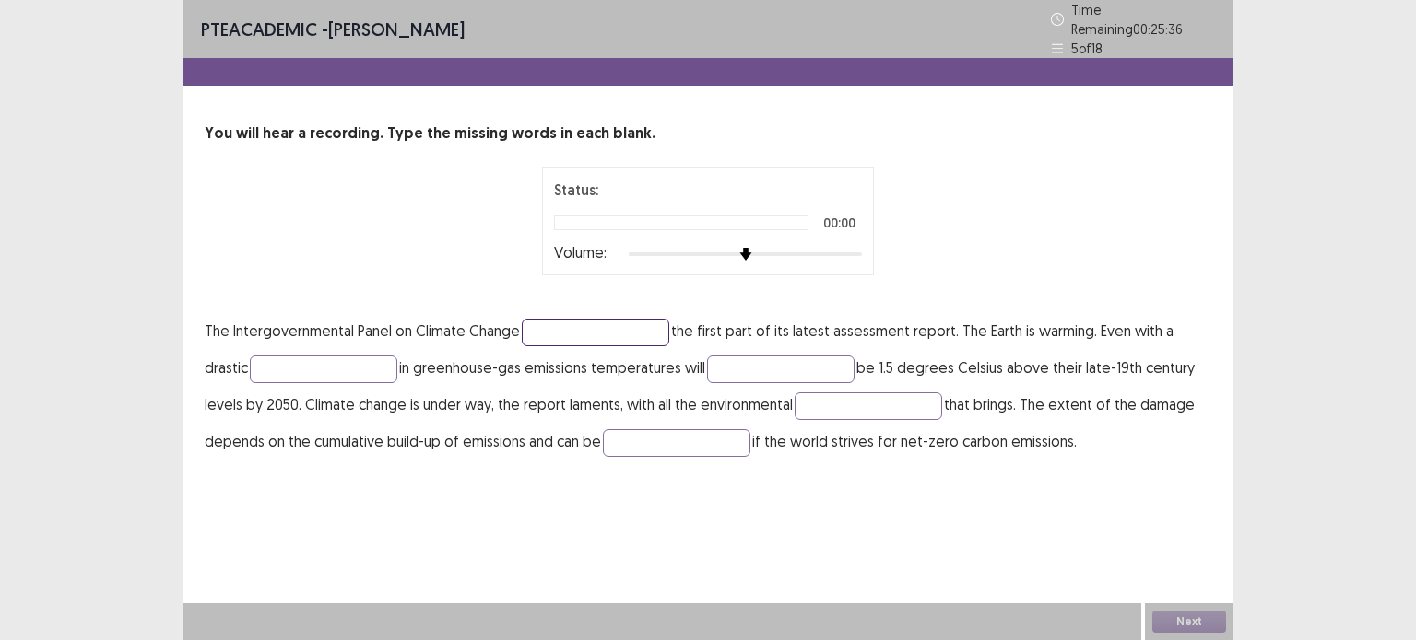
click at [579, 320] on input "text" at bounding box center [595, 333] width 147 height 28
click at [654, 429] on input "text" at bounding box center [676, 443] width 147 height 28
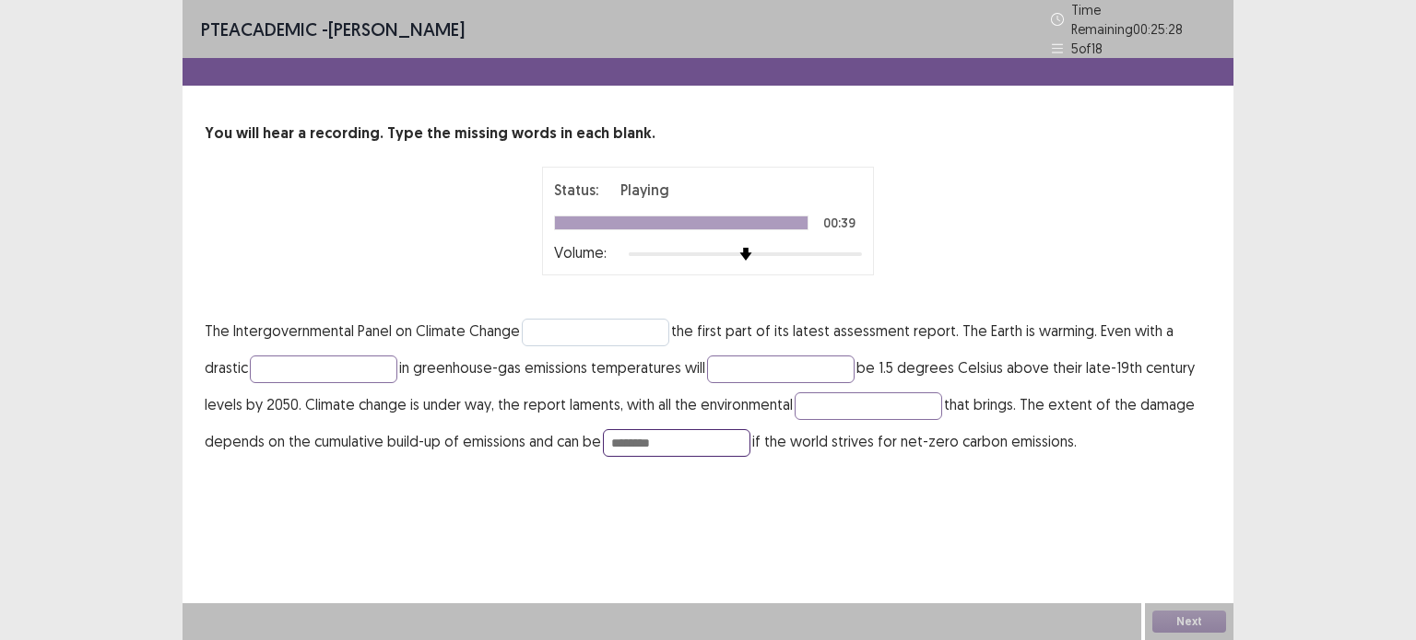
type input "********"
click at [561, 324] on input "text" at bounding box center [595, 333] width 147 height 28
type input "*****"
click at [387, 360] on input "text" at bounding box center [323, 370] width 147 height 28
type input "********"
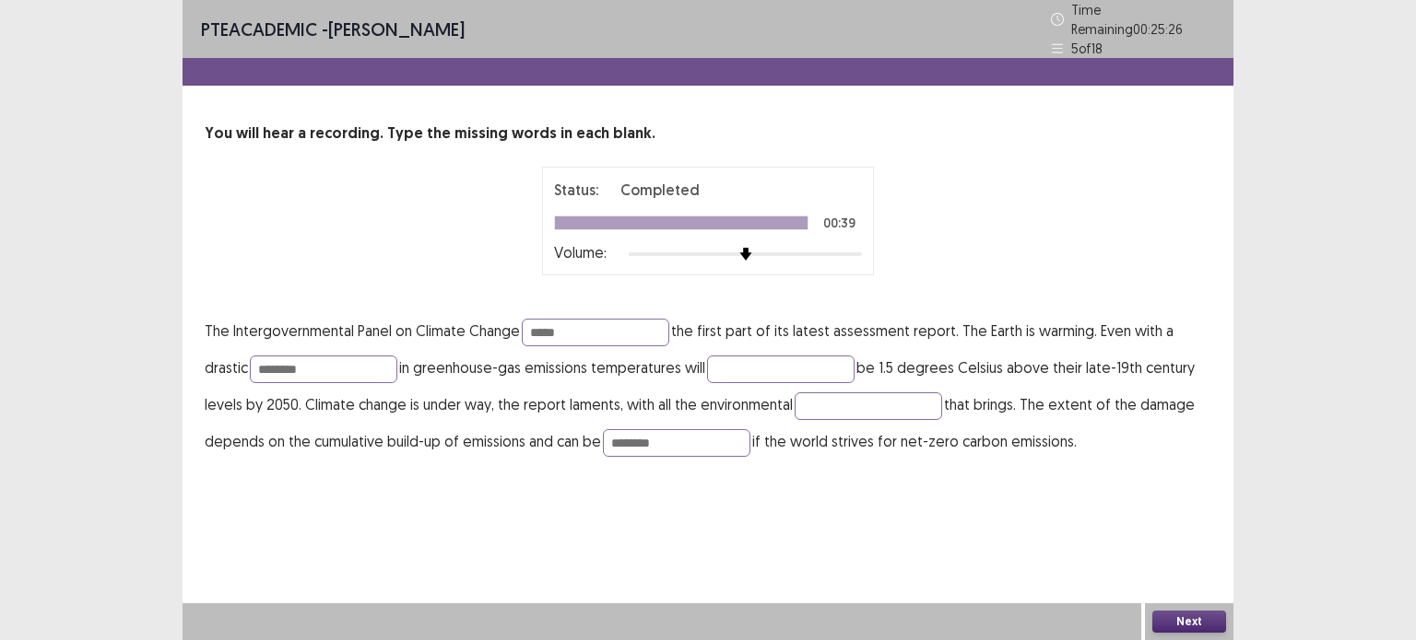
click at [1181, 626] on button "Next" at bounding box center [1189, 622] width 74 height 22
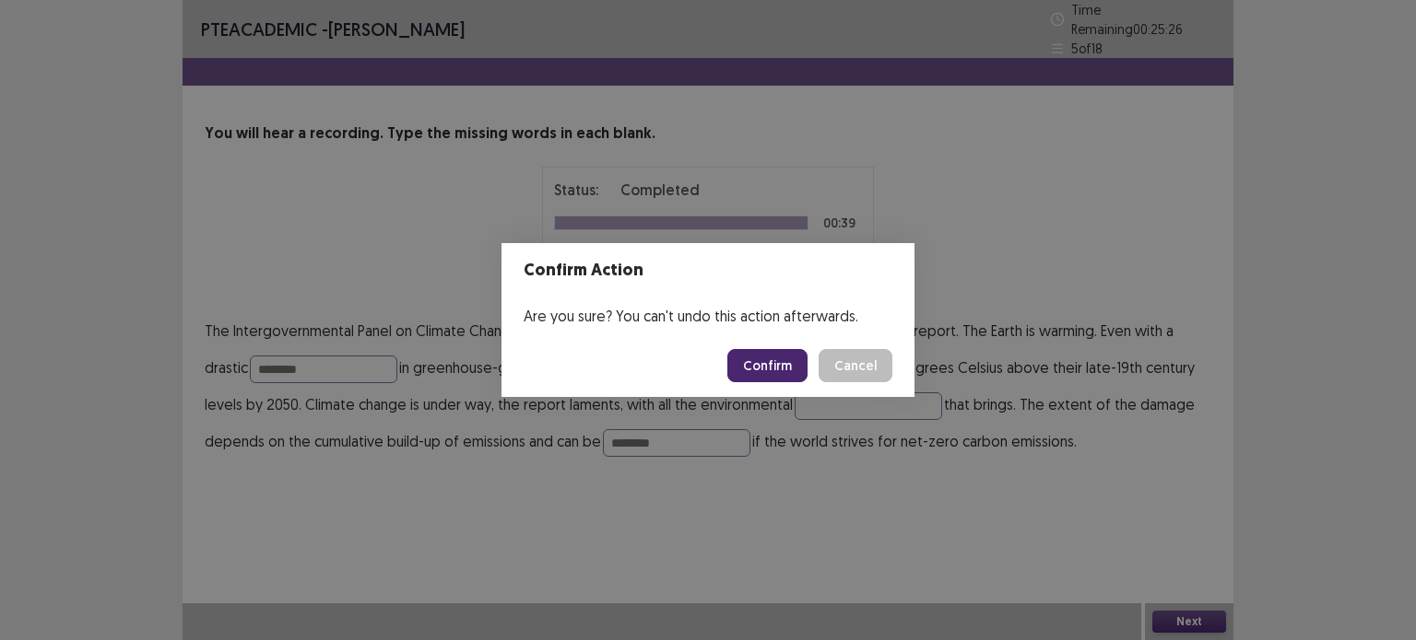
click at [758, 362] on button "Confirm" at bounding box center [767, 365] width 80 height 33
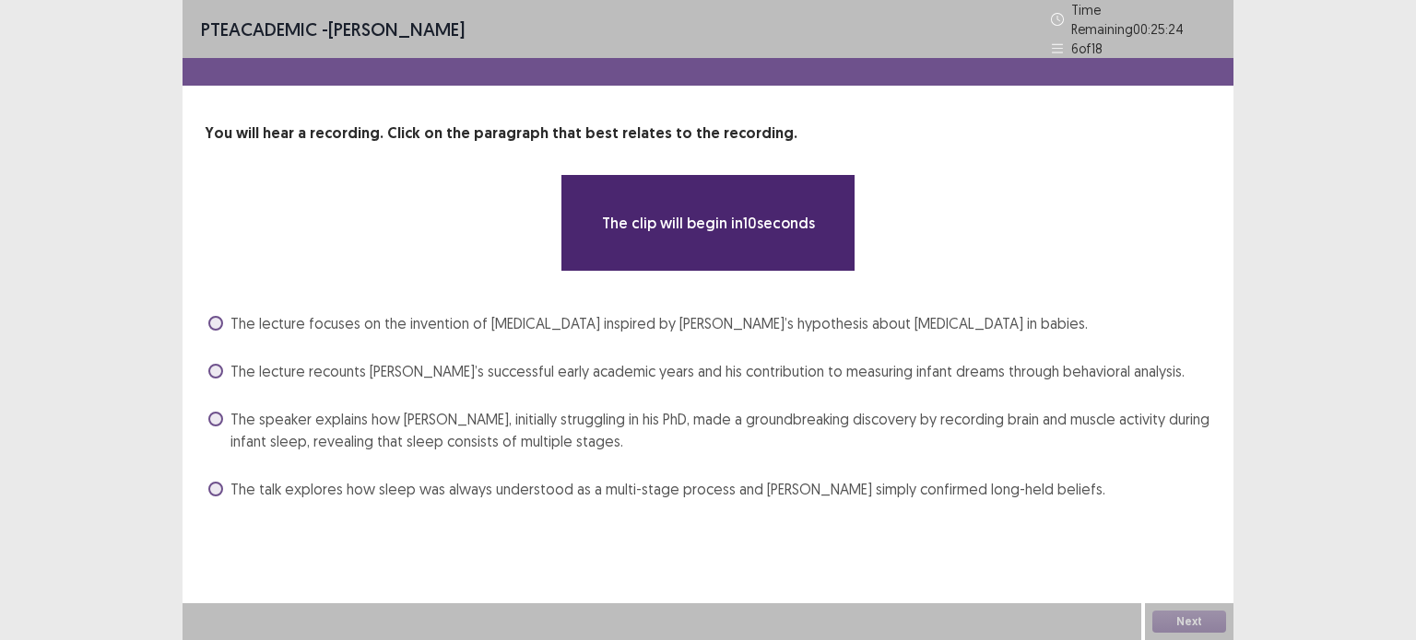
click at [892, 198] on div "The clip will begin in 10 seconds" at bounding box center [707, 223] width 859 height 98
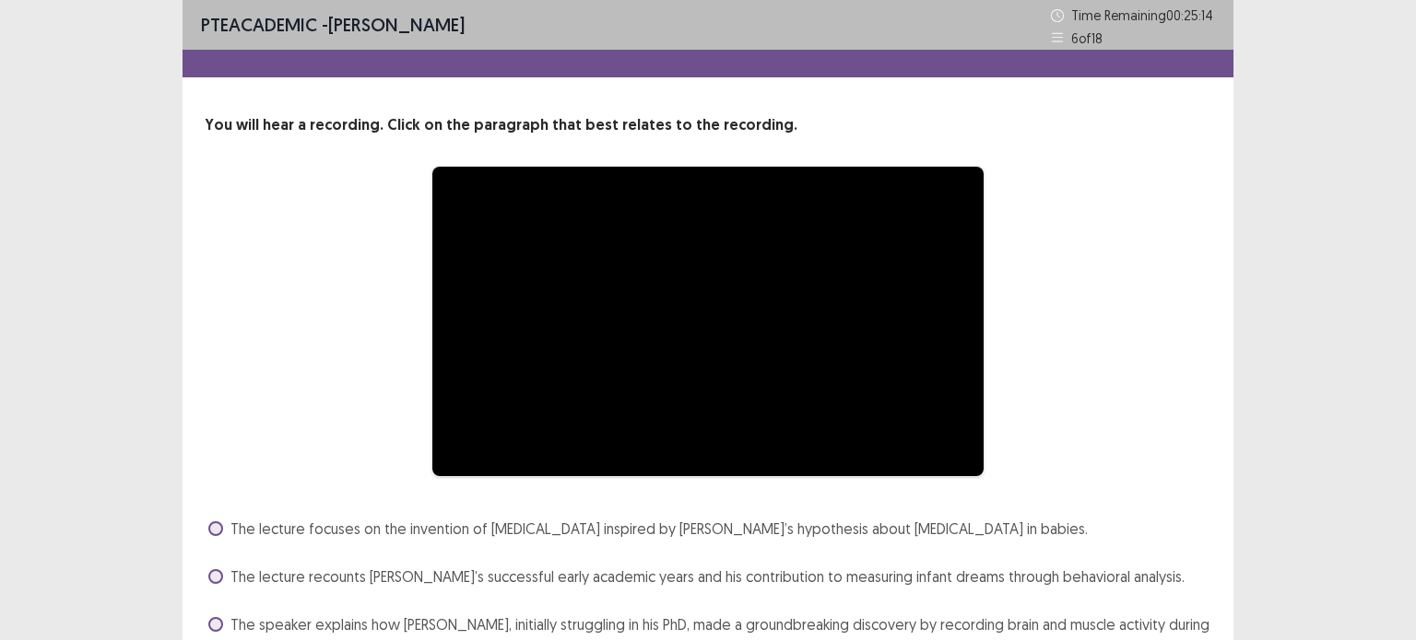
scroll to position [150, 0]
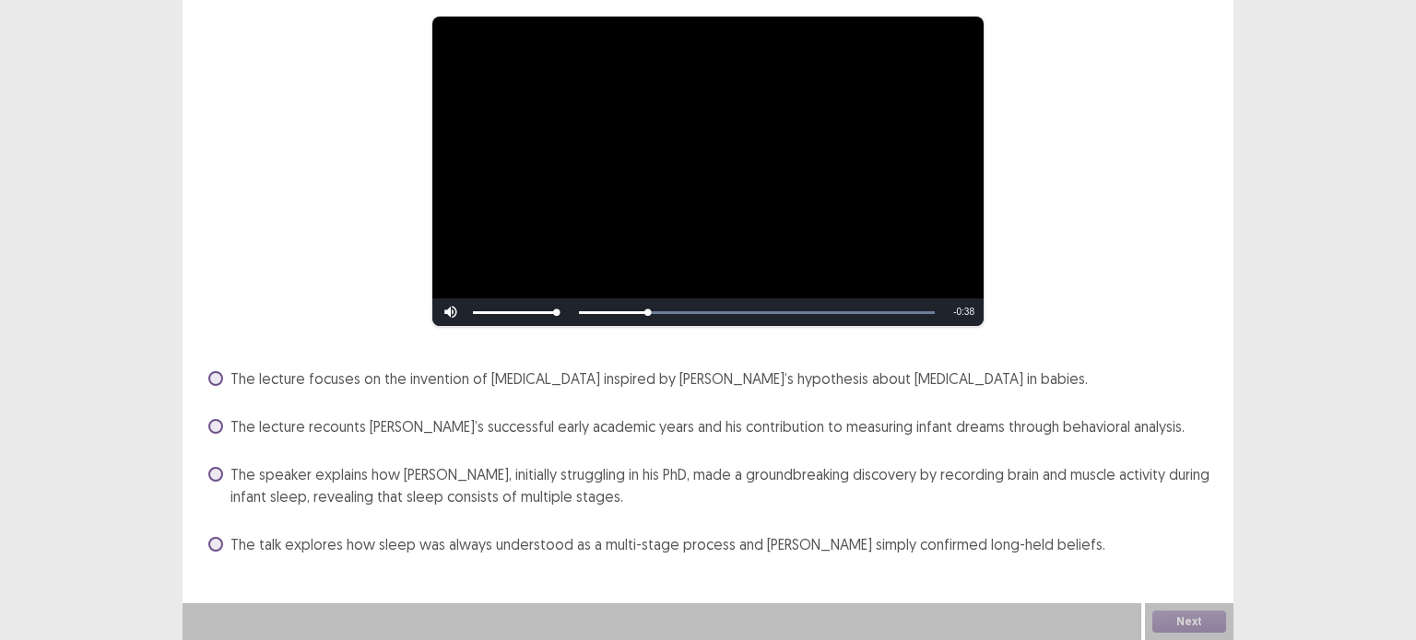
click at [216, 379] on span at bounding box center [215, 378] width 15 height 15
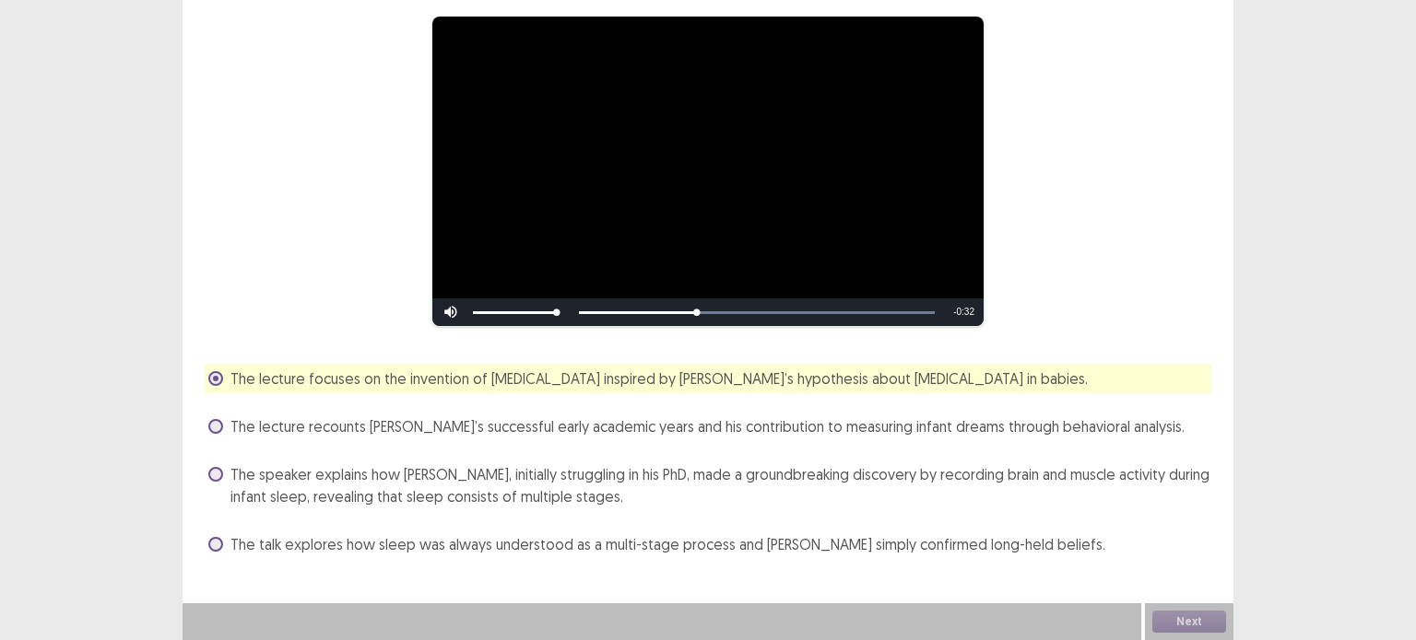
click at [217, 426] on span at bounding box center [215, 426] width 15 height 15
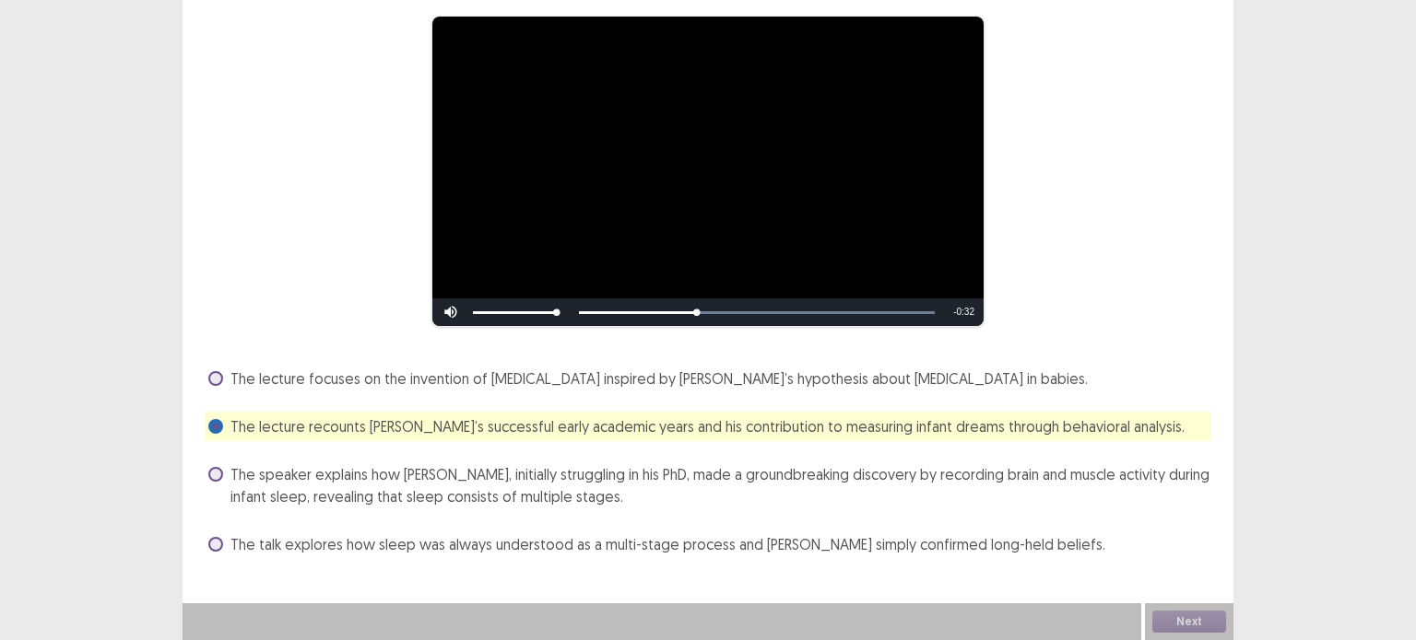
click at [199, 464] on div "**********" at bounding box center [707, 261] width 1051 height 595
click at [205, 464] on div "The speaker explains how Aserinsky, initially struggling in his PhD, made a gro…" at bounding box center [708, 486] width 1006 height 52
click at [216, 475] on span at bounding box center [215, 474] width 15 height 15
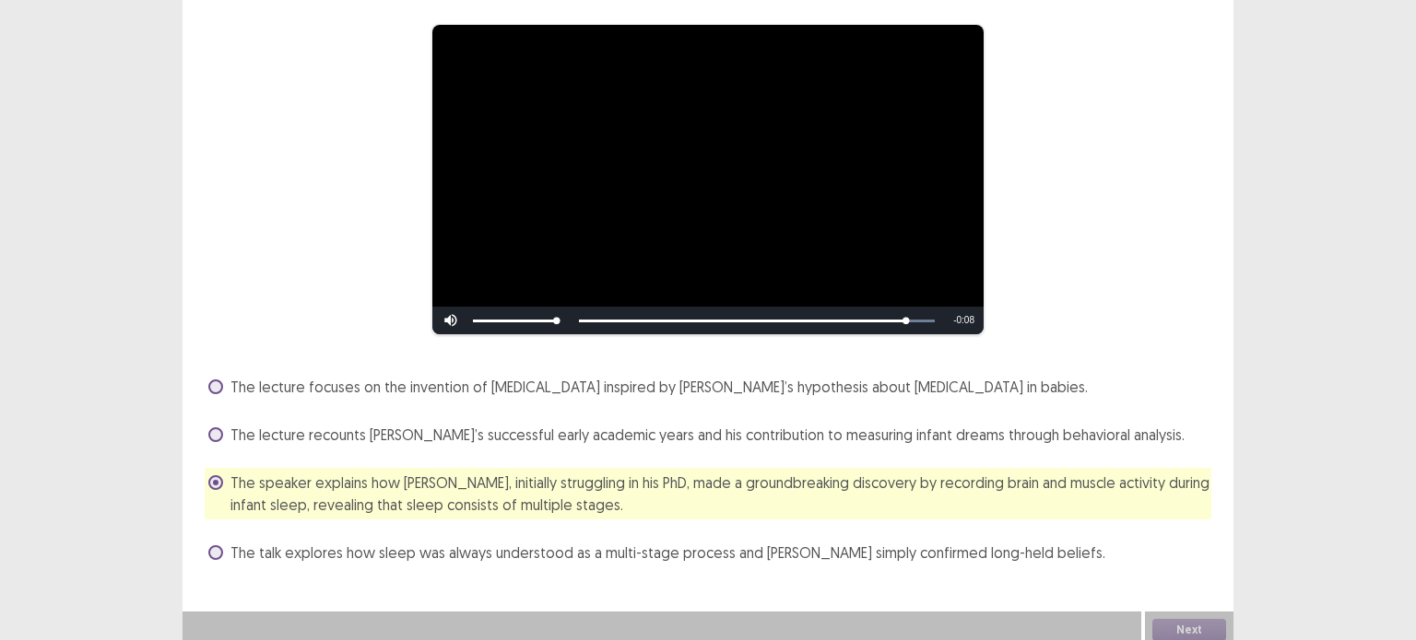
scroll to position [0, 0]
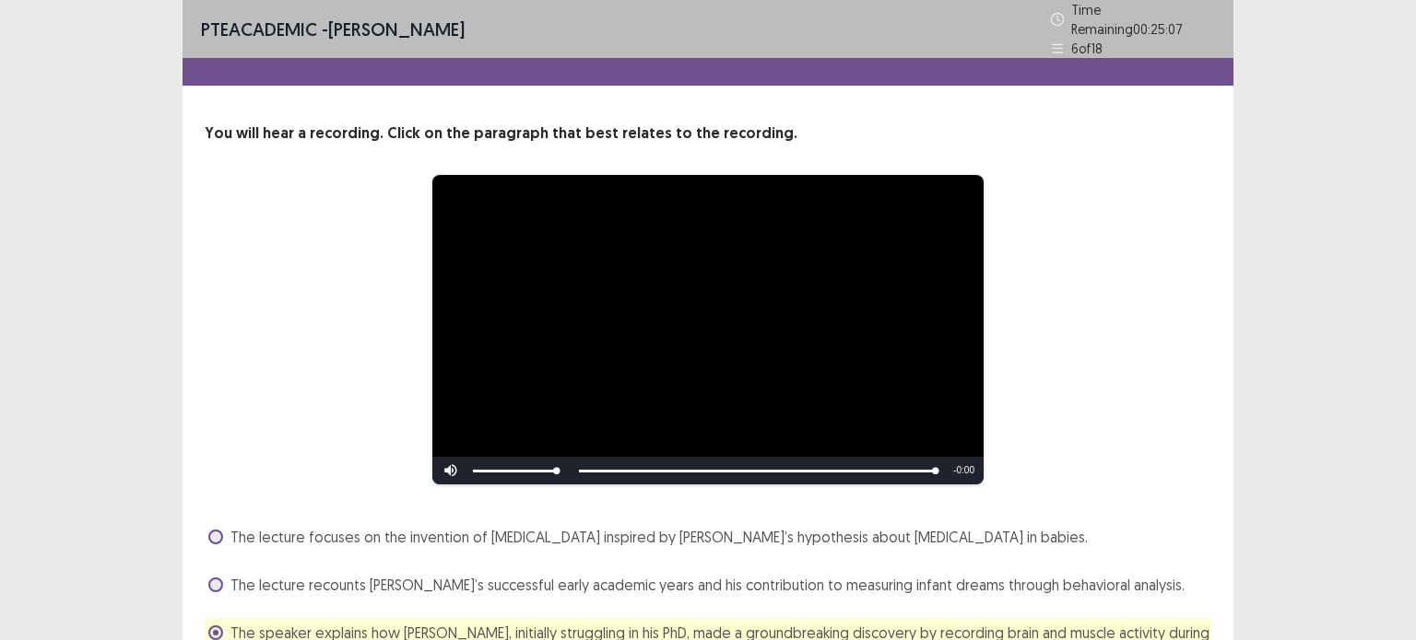
click at [1161, 576] on div "**********" at bounding box center [707, 377] width 1051 height 755
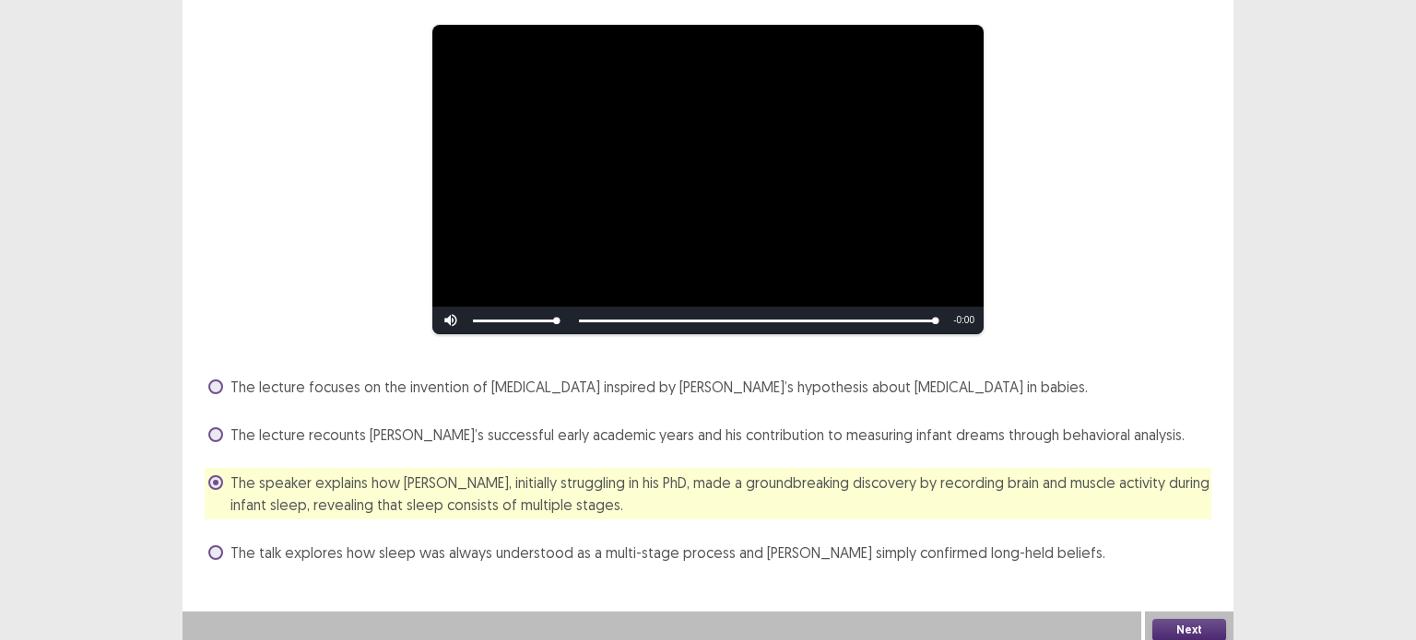
click at [1115, 160] on div "**********" at bounding box center [707, 179] width 859 height 311
click at [1165, 622] on button "Next" at bounding box center [1189, 630] width 74 height 22
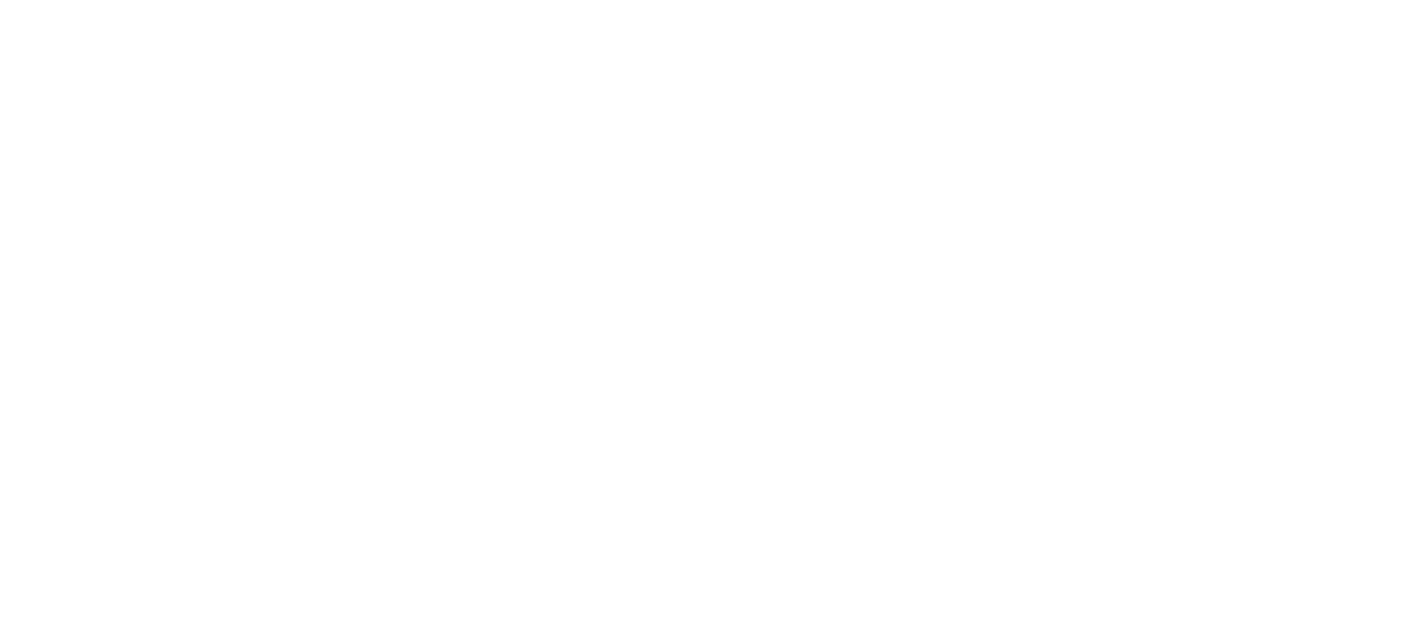
click at [398, 0] on html "PTE Academic Mock — Flowy by FastFlowUp 148.8447619047619" at bounding box center [708, 0] width 1416 height 0
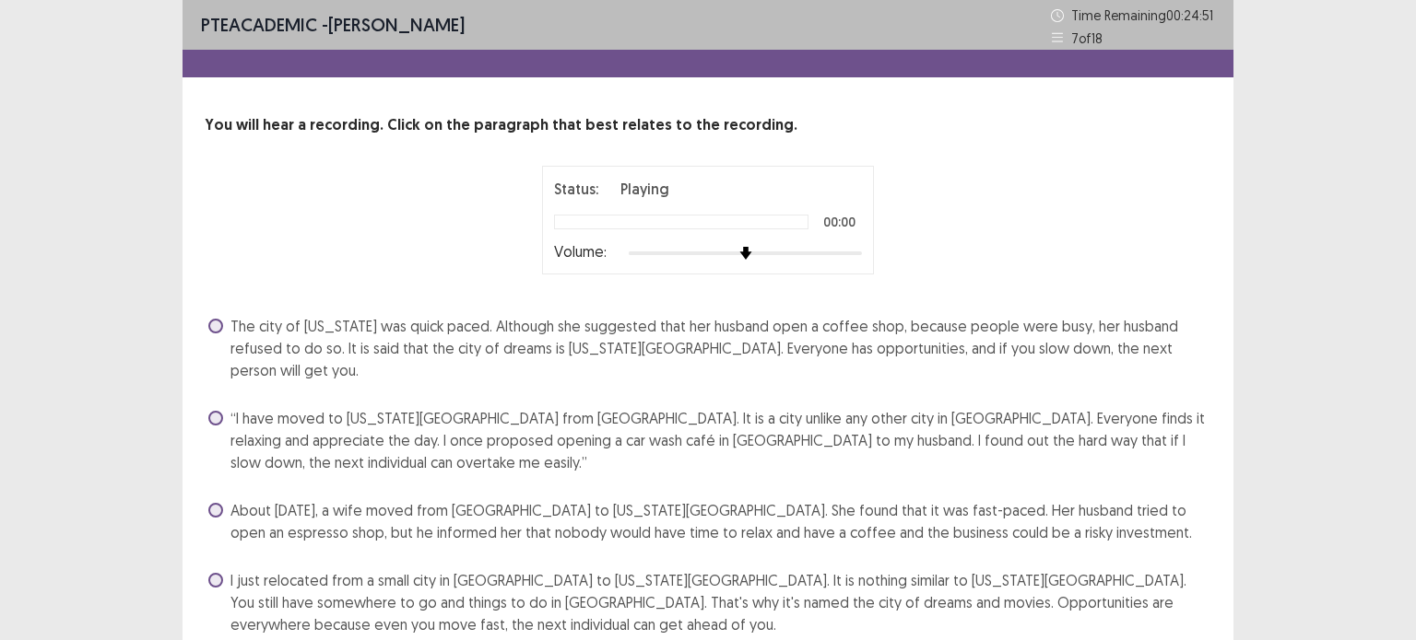
scroll to position [35, 0]
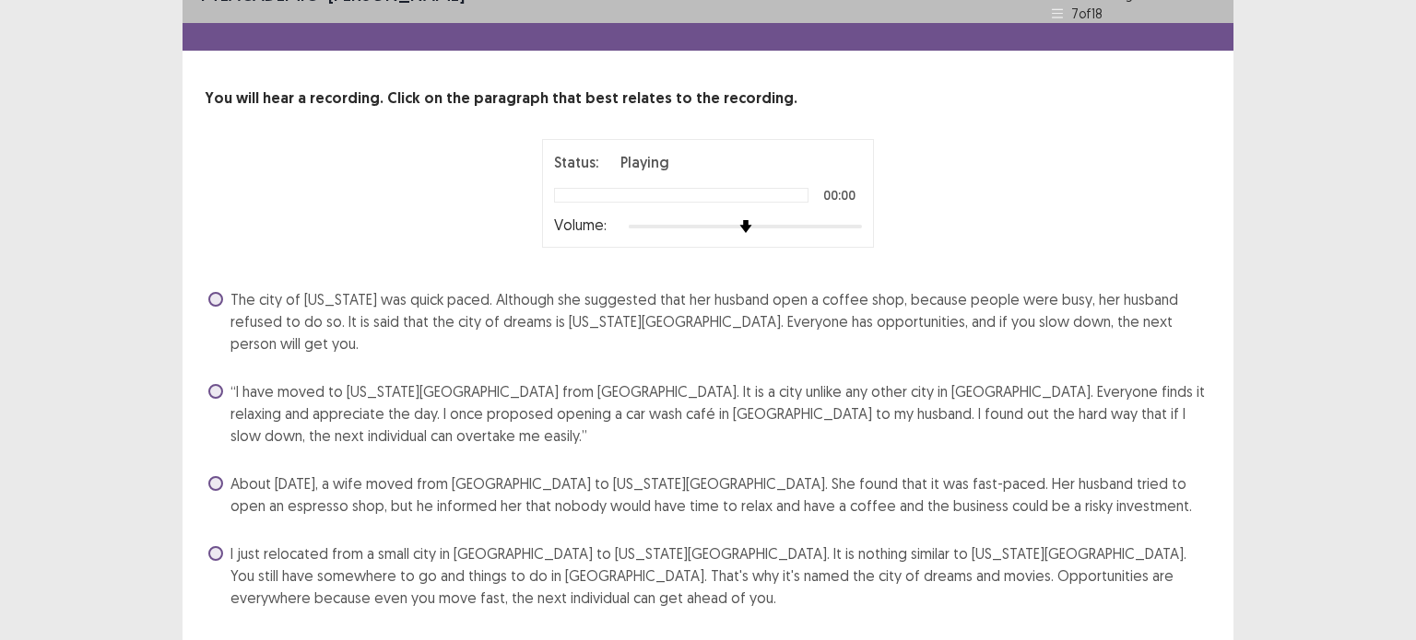
click at [224, 381] on label "“I have moved to New York City from Sydney. It is a city unlike any other city …" at bounding box center [709, 414] width 1003 height 66
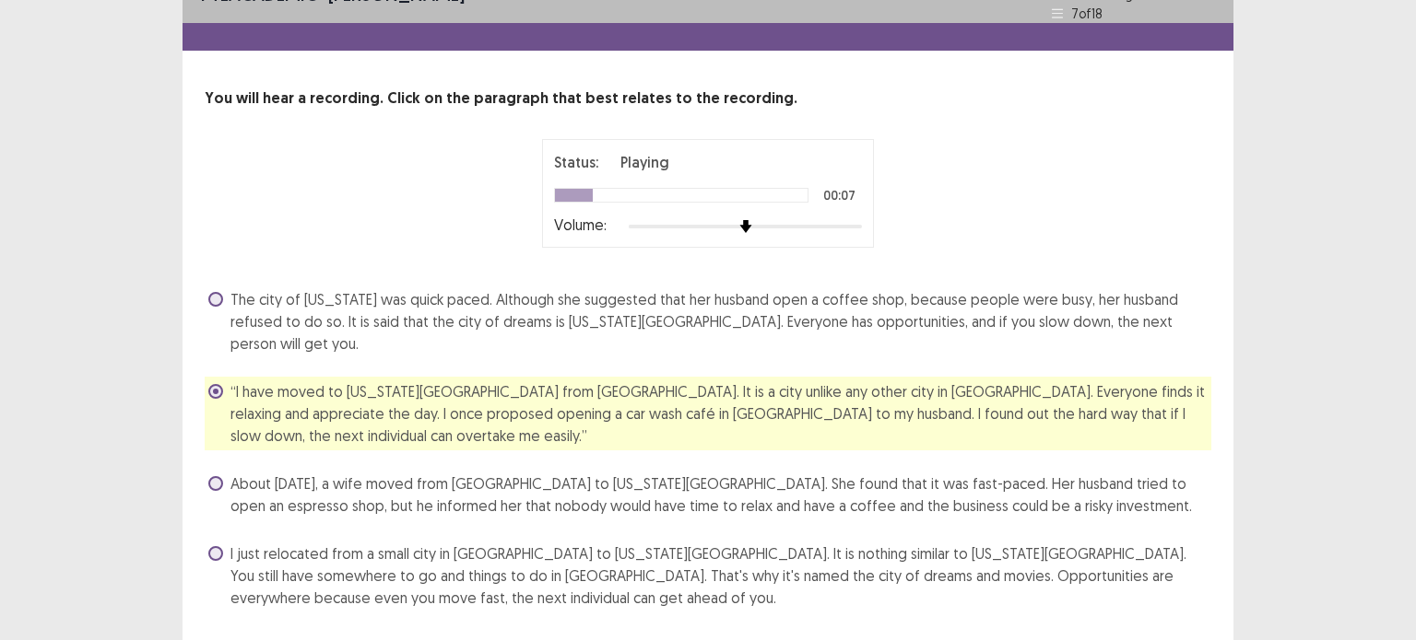
click at [269, 473] on span "About twelve months ago, a wife moved from Sydney to New York City. She found t…" at bounding box center [720, 495] width 981 height 44
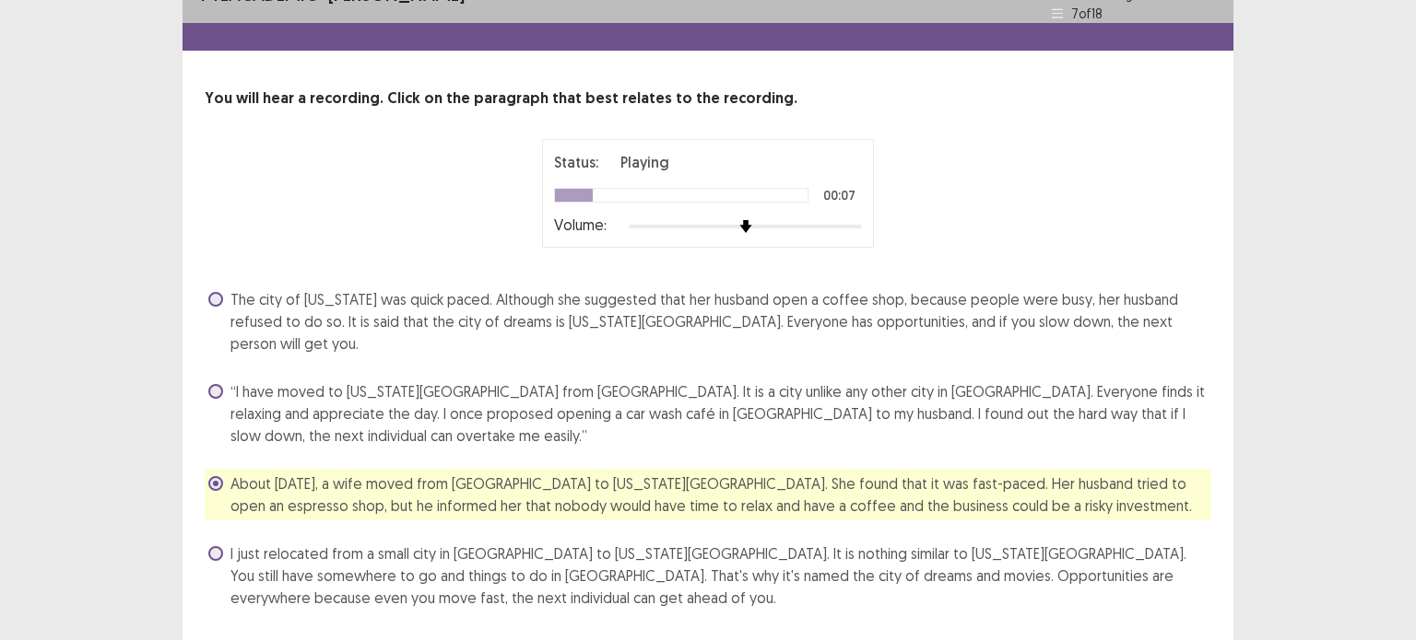
click at [234, 381] on span "“I have moved to New York City from Sydney. It is a city unlike any other city …" at bounding box center [720, 414] width 981 height 66
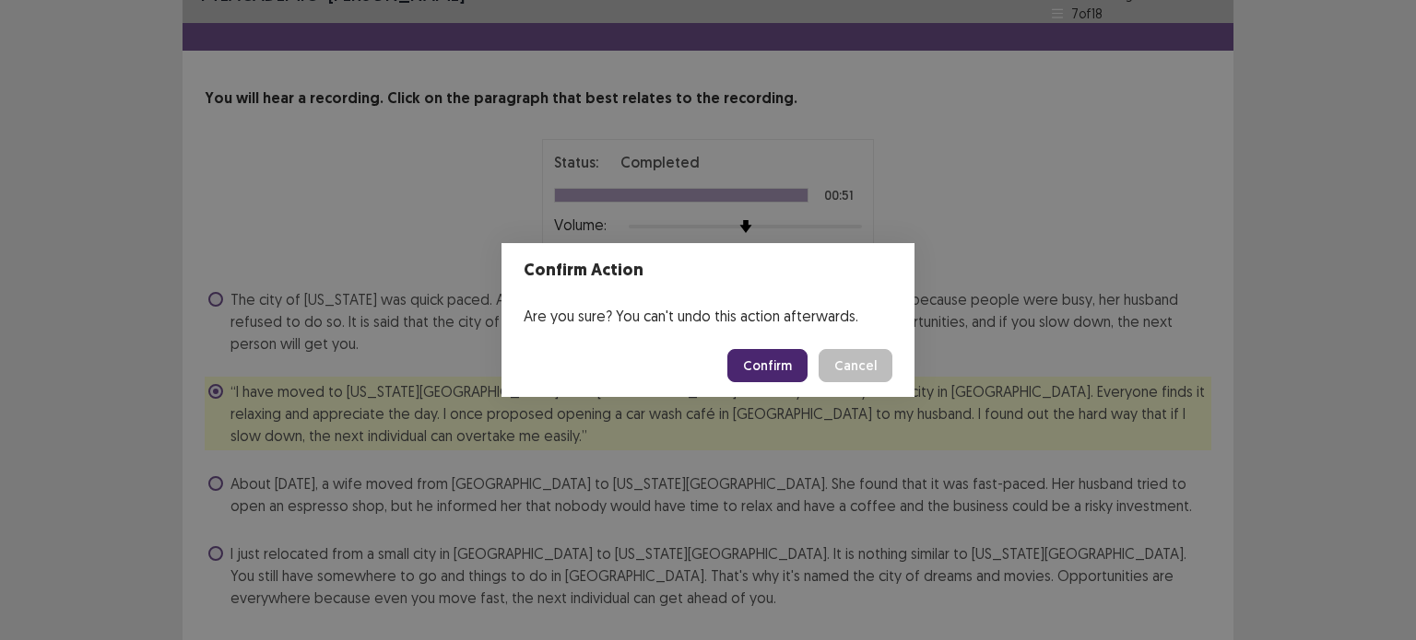
click at [786, 379] on button "Confirm" at bounding box center [767, 365] width 80 height 33
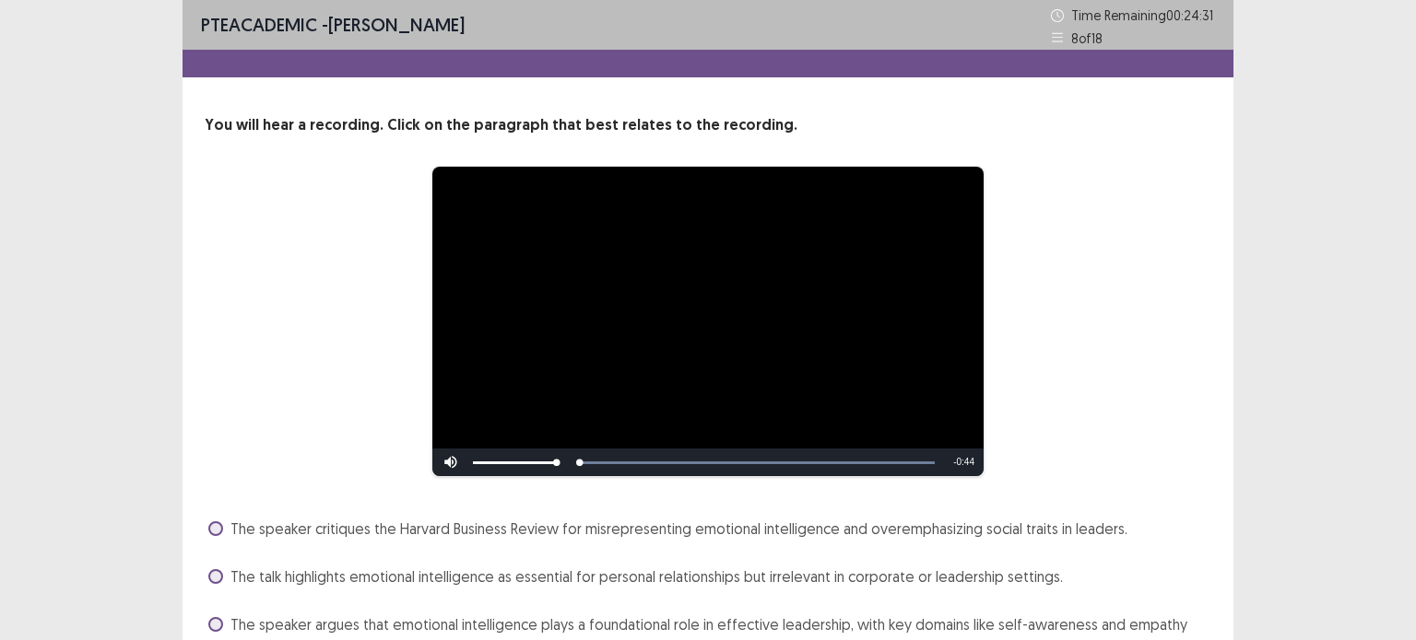
scroll to position [150, 0]
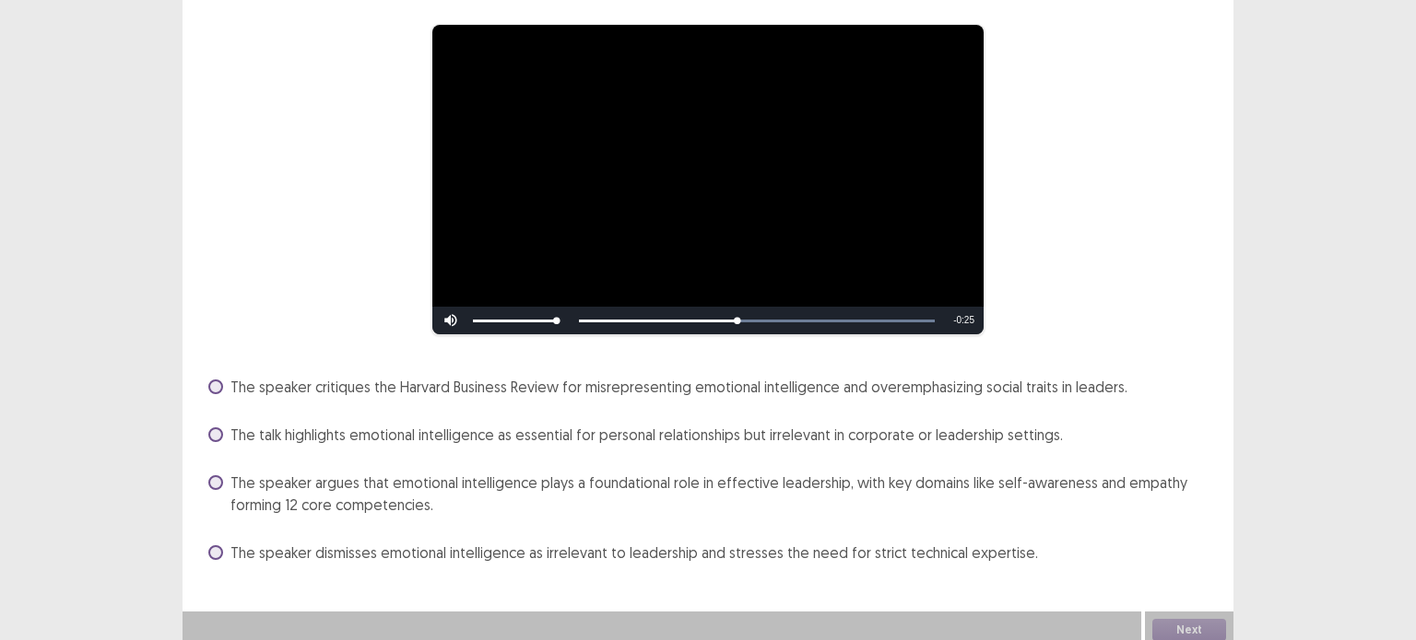
click at [222, 380] on span at bounding box center [215, 387] width 15 height 15
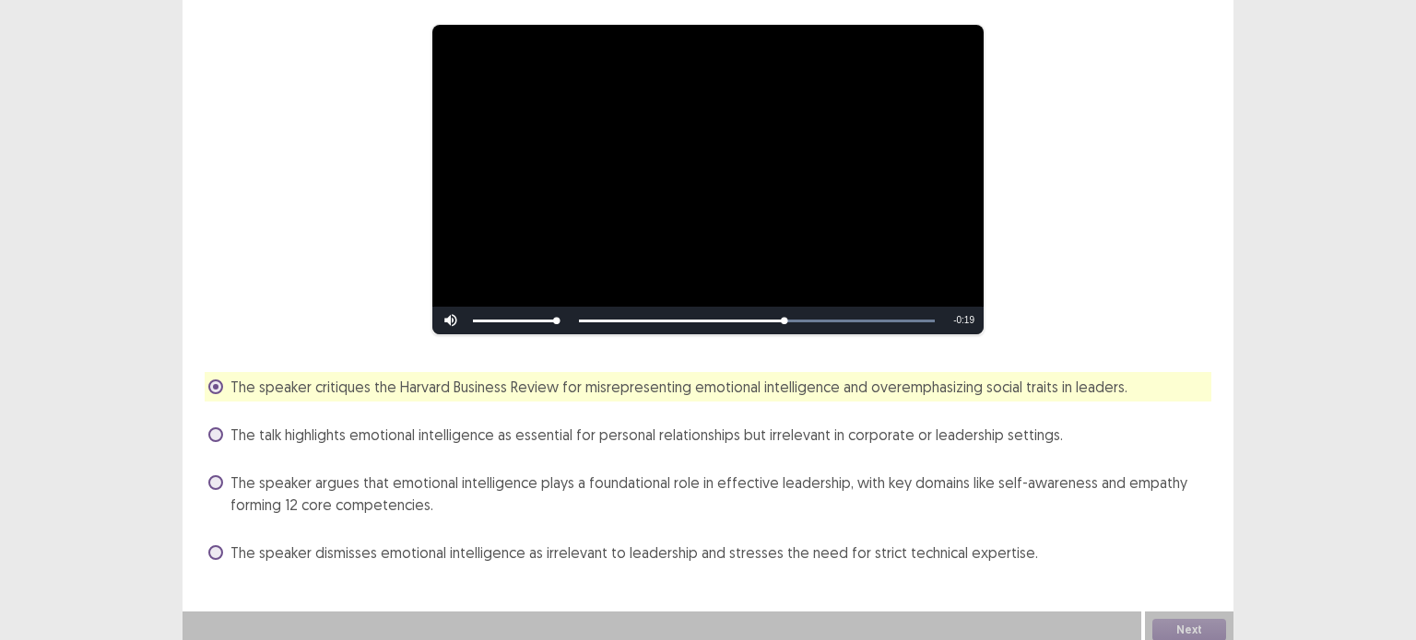
click at [210, 433] on label "The talk highlights emotional intelligence as essential for personal relationsh…" at bounding box center [635, 435] width 854 height 22
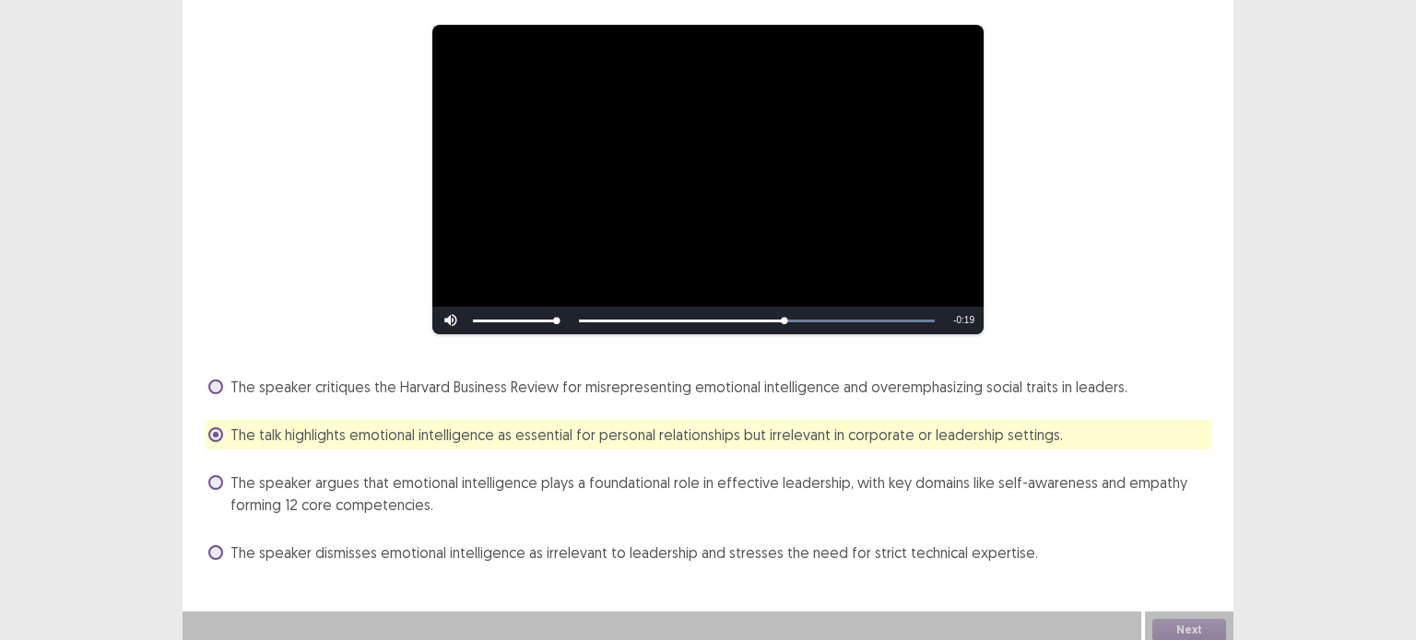
click at [225, 380] on label "The speaker critiques the Harvard Business Review for misrepresenting emotional…" at bounding box center [667, 387] width 919 height 22
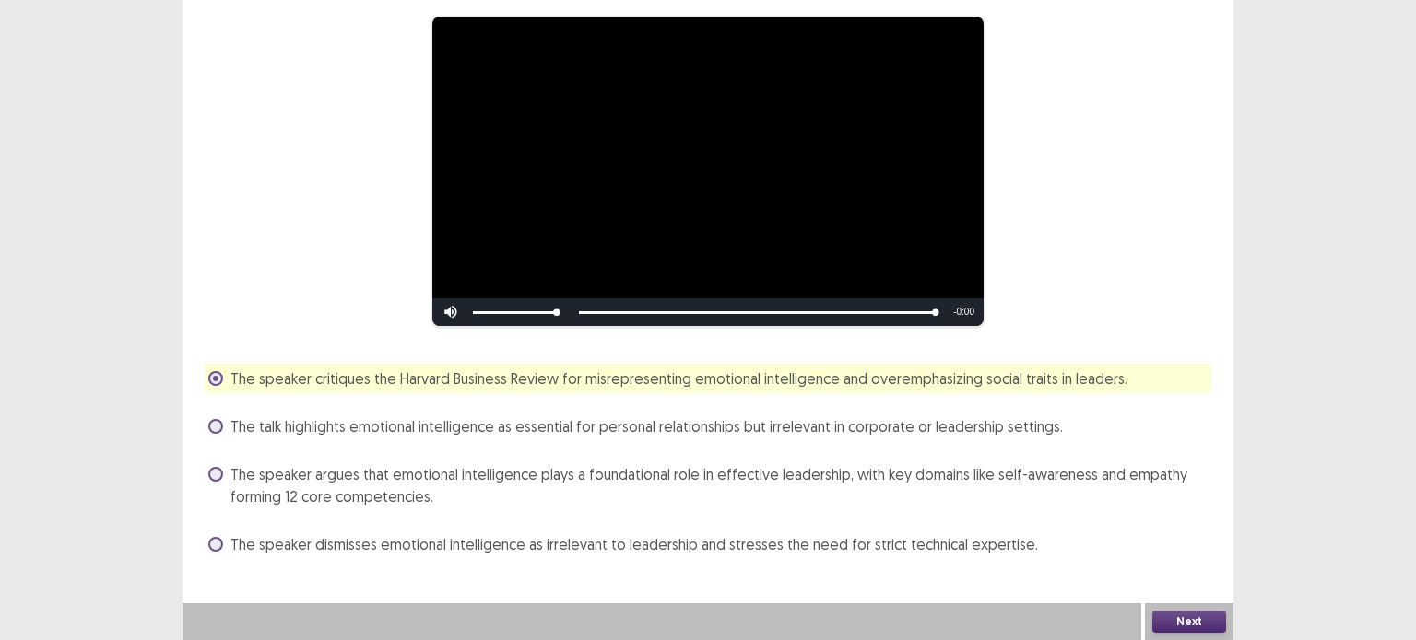
click at [1147, 292] on div "**********" at bounding box center [708, 171] width 1006 height 311
click at [1198, 621] on button "Next" at bounding box center [1189, 622] width 74 height 22
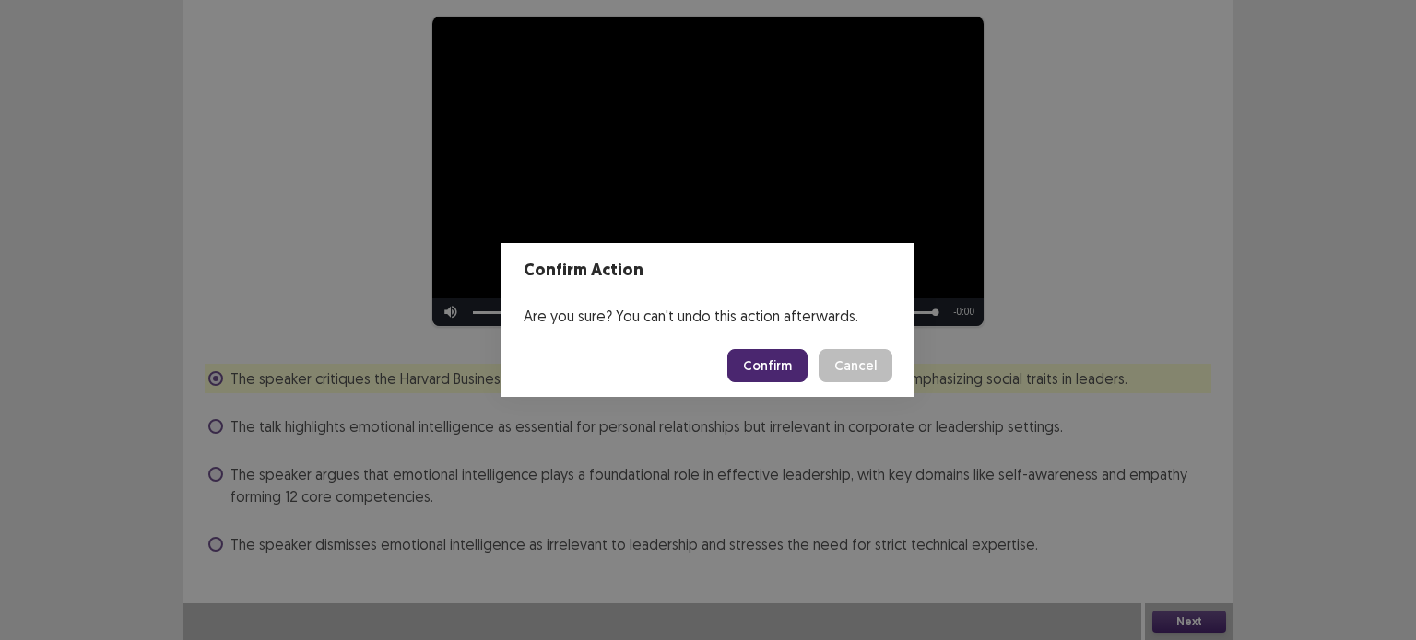
click at [1117, 189] on div "Confirm Action Are you sure? You can't undo this action afterwards. Confirm Can…" at bounding box center [708, 320] width 1416 height 640
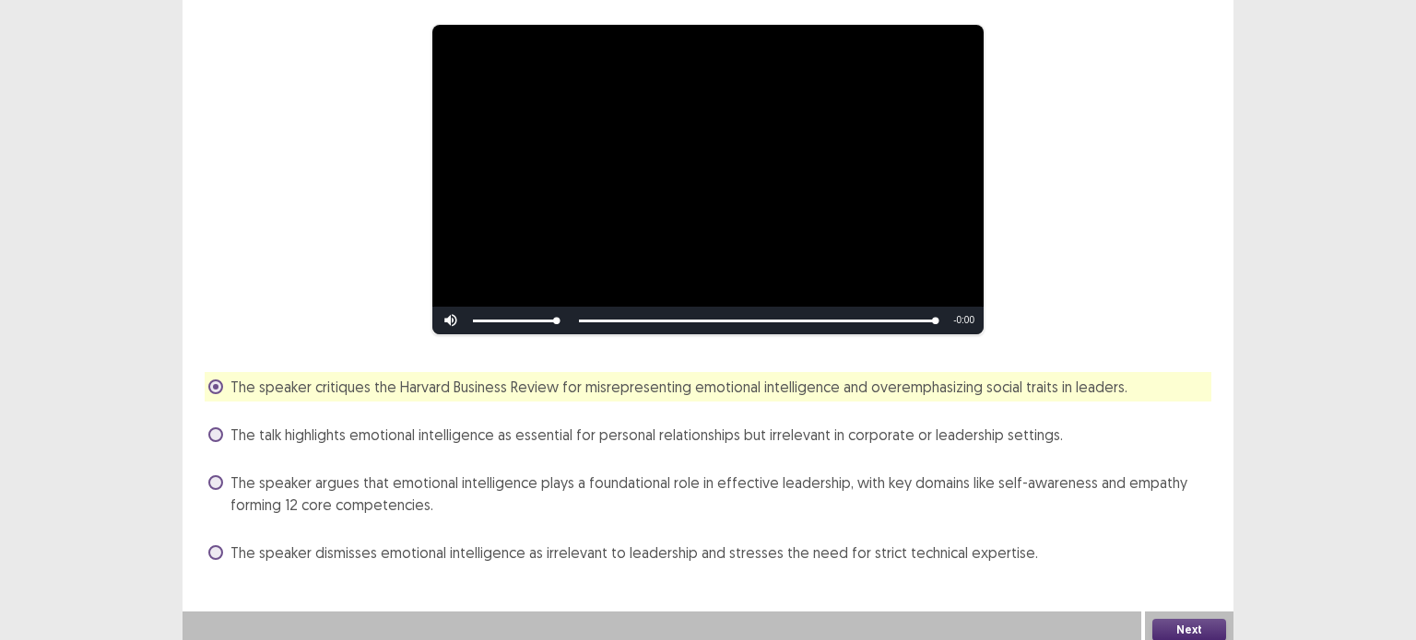
scroll to position [0, 0]
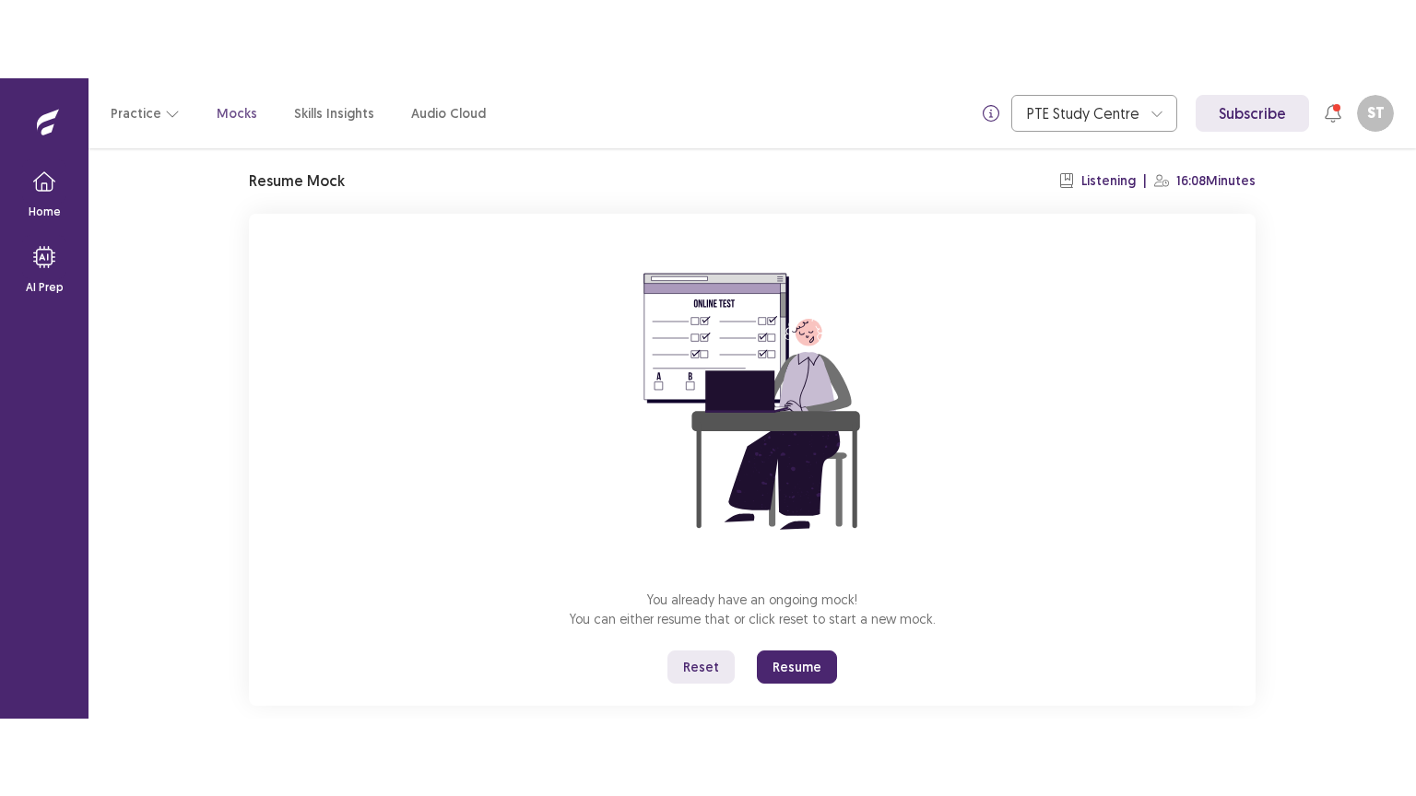
scroll to position [88, 0]
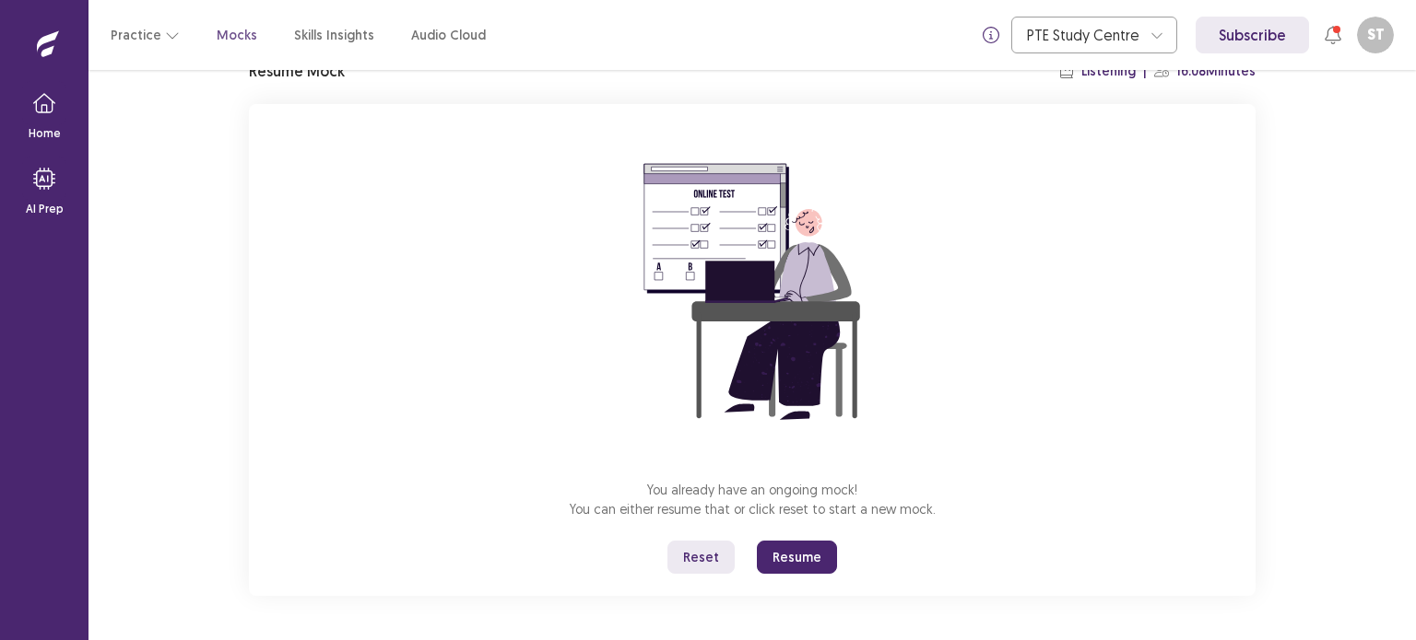
click at [787, 550] on button "Resume" at bounding box center [797, 557] width 80 height 33
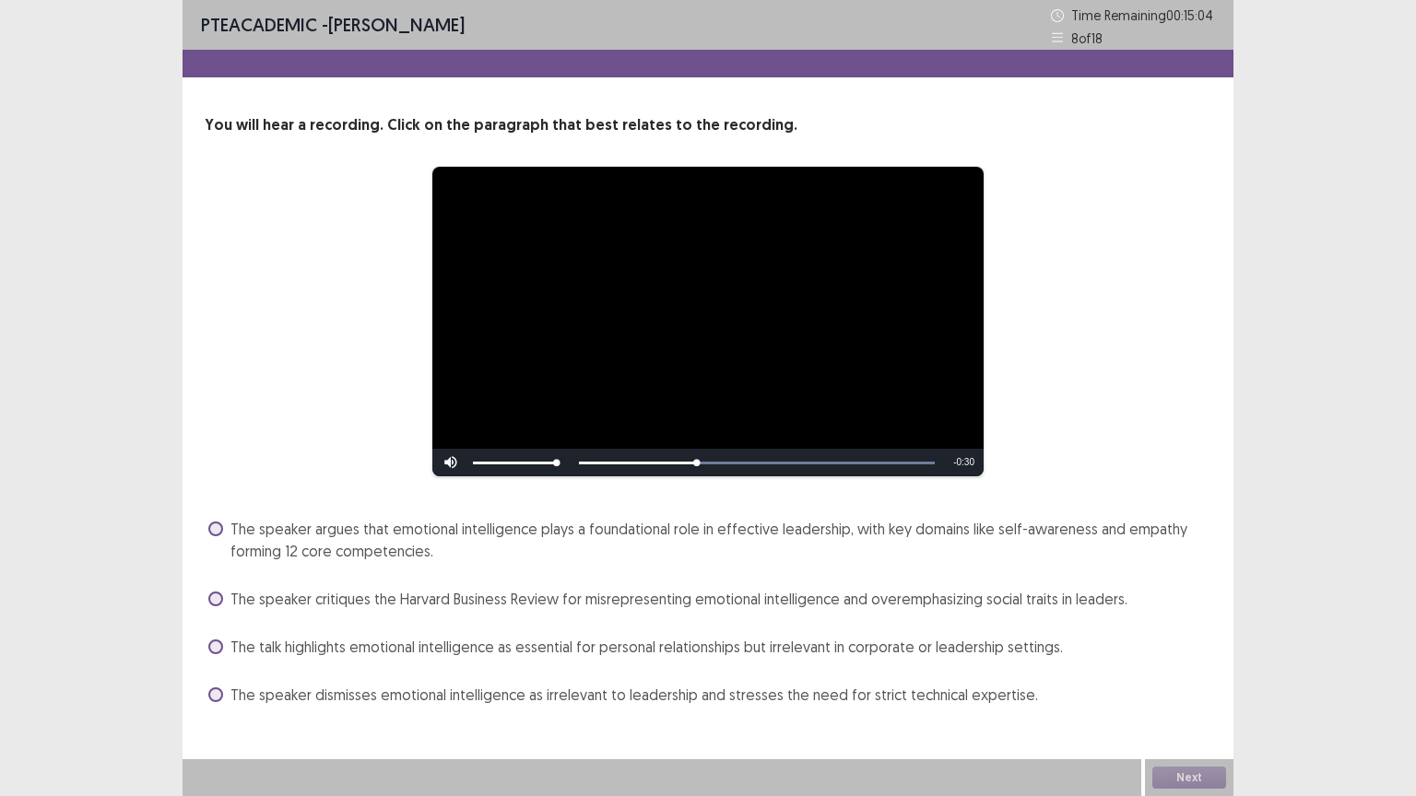
click at [233, 606] on span "The speaker critiques the Harvard Business Review for misrepresenting emotional…" at bounding box center [678, 599] width 897 height 22
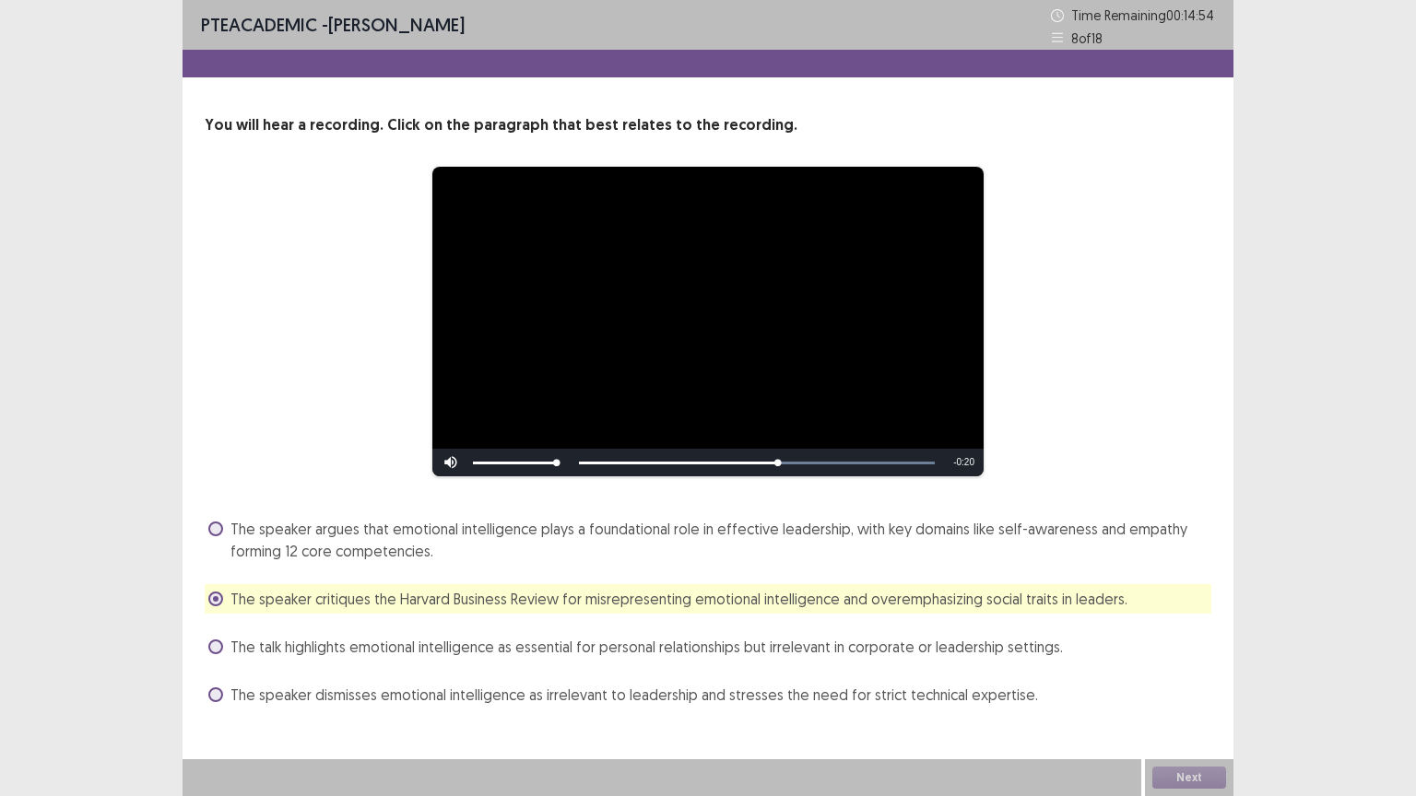
click at [224, 523] on label "The speaker argues that emotional intelligence plays a foundational role in eff…" at bounding box center [709, 540] width 1003 height 44
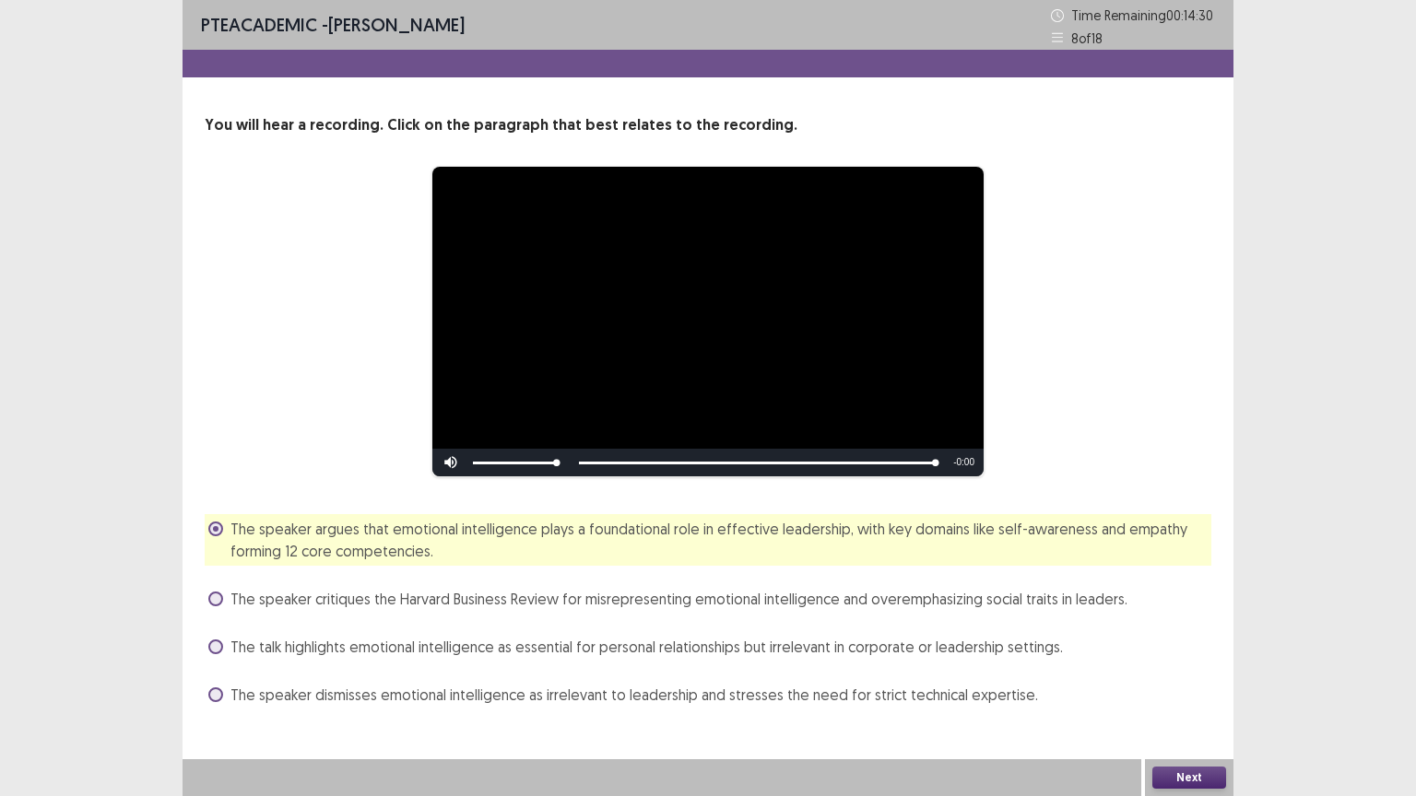
click at [1103, 417] on div "**********" at bounding box center [707, 321] width 859 height 311
click at [1183, 640] on button "Next" at bounding box center [1189, 778] width 74 height 22
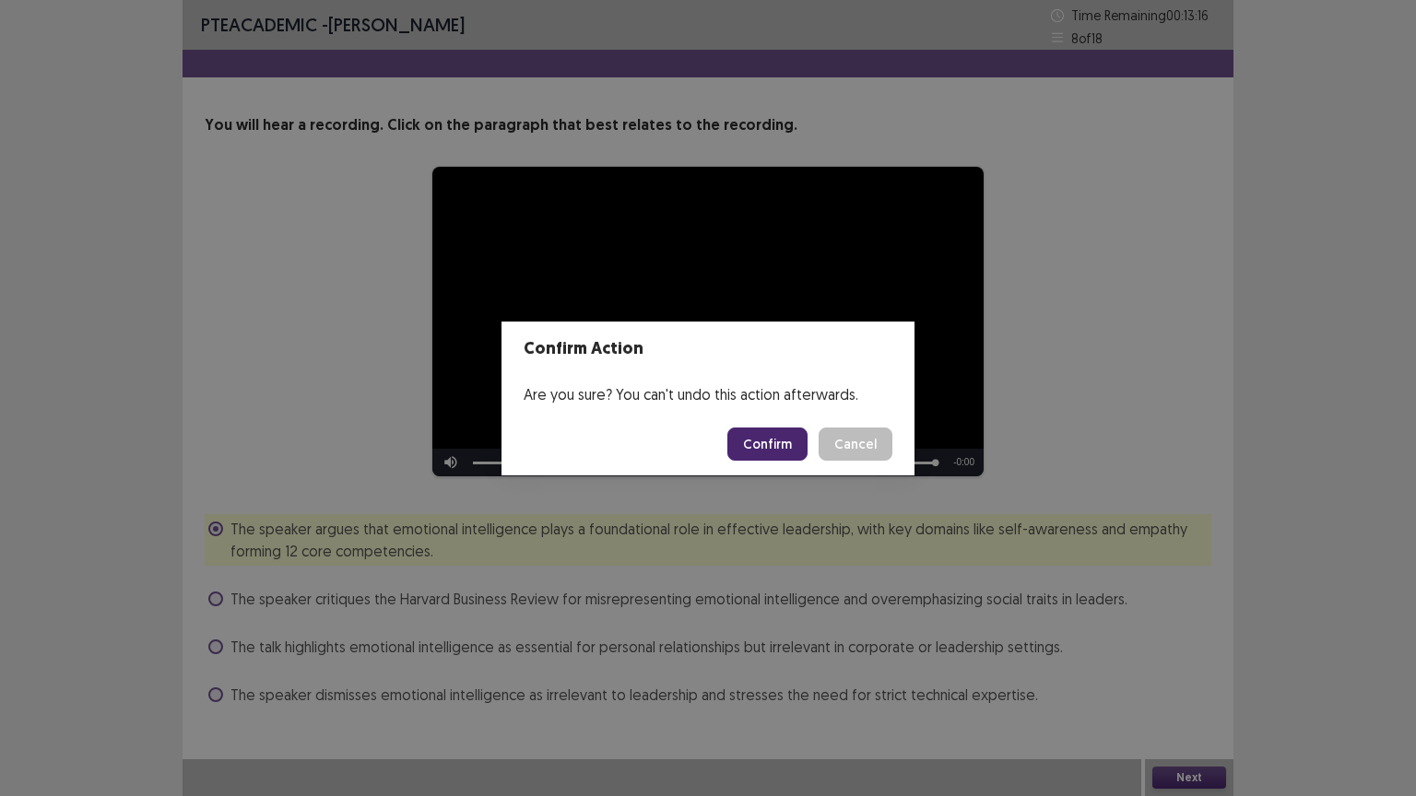
click at [771, 452] on button "Confirm" at bounding box center [767, 444] width 80 height 33
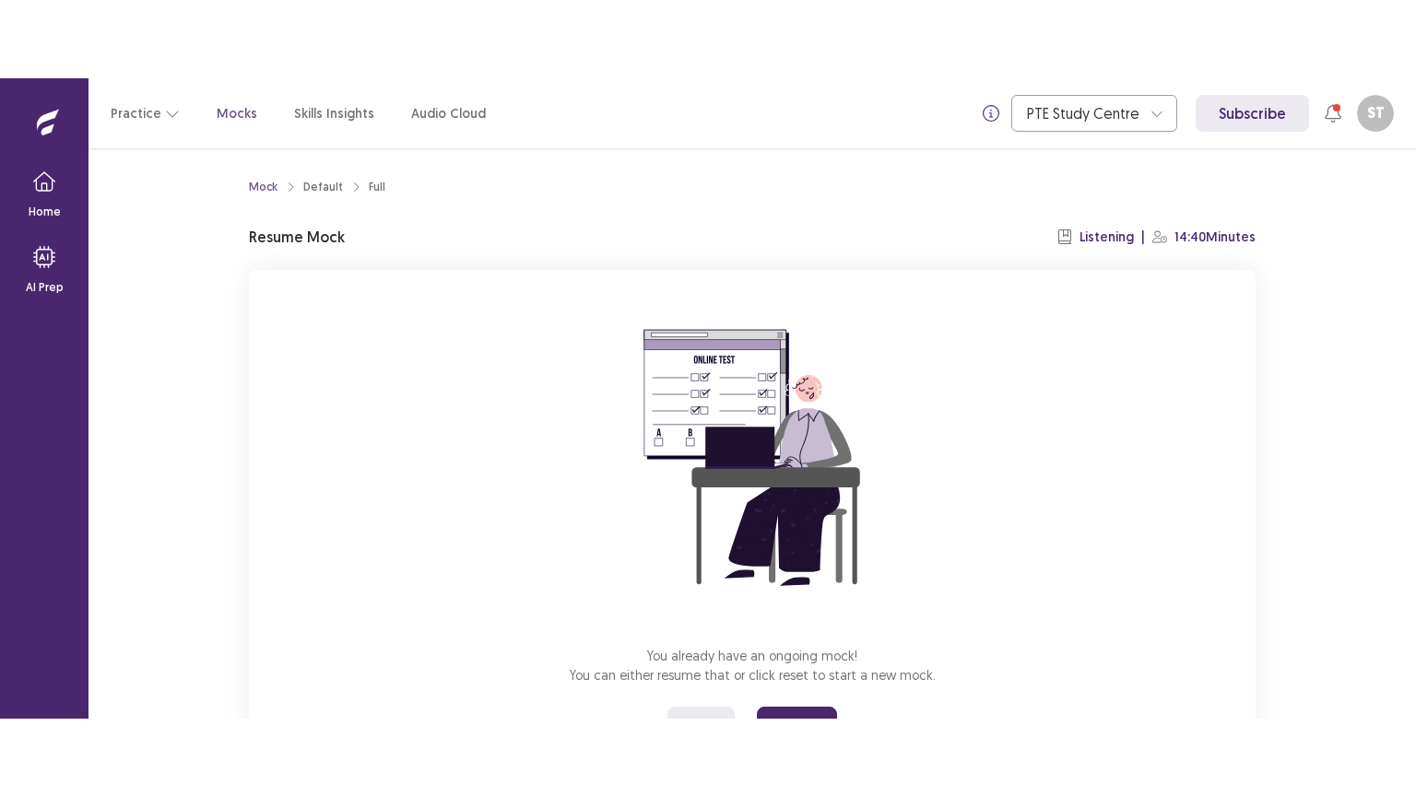
scroll to position [88, 0]
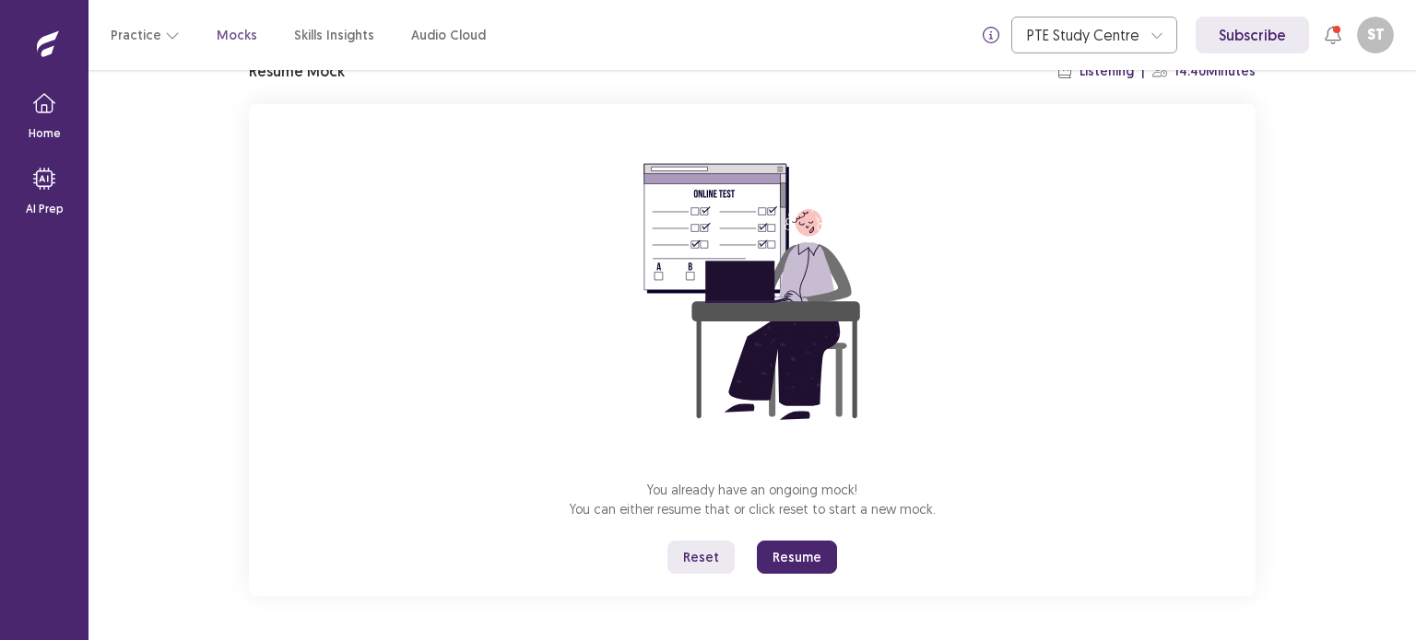
click at [797, 548] on button "Resume" at bounding box center [797, 557] width 80 height 33
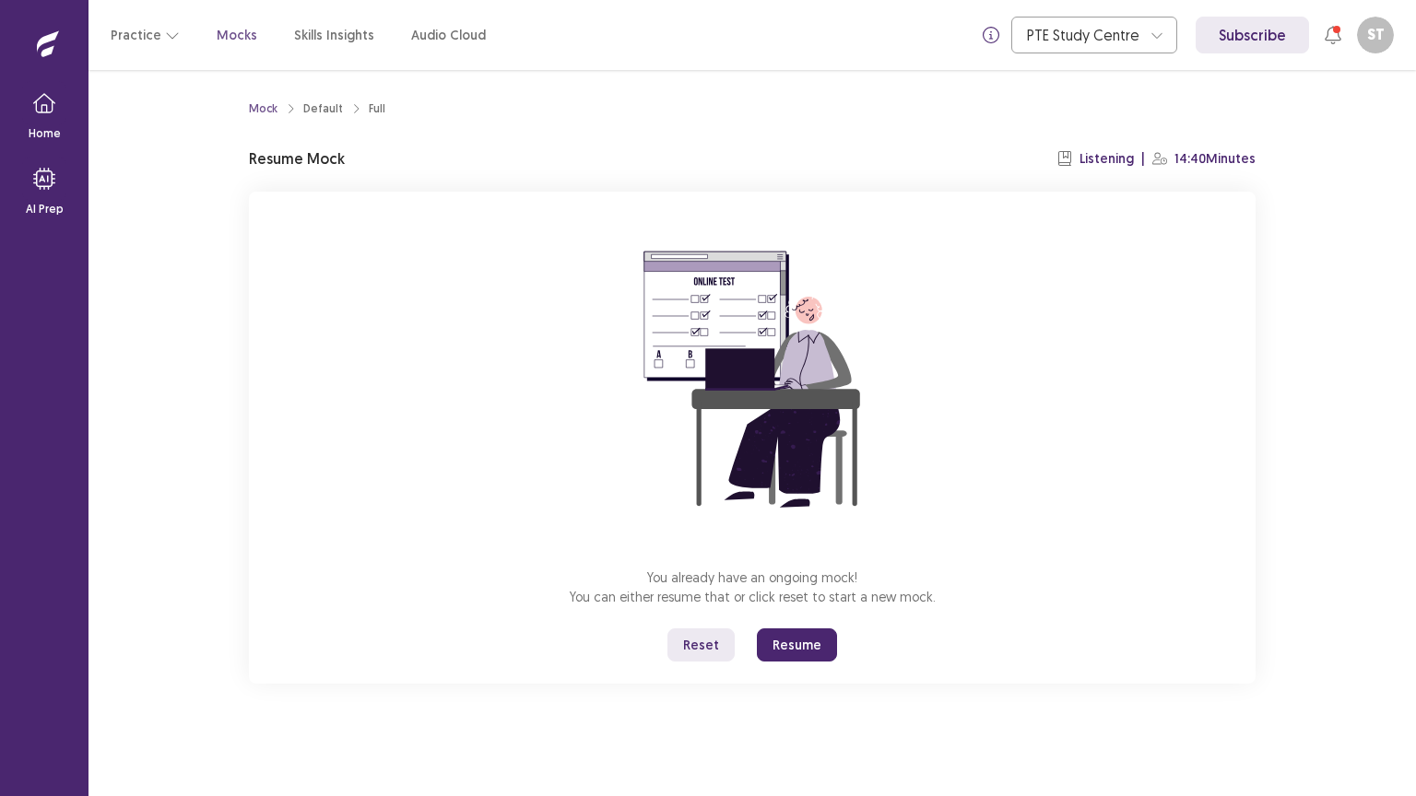
scroll to position [0, 0]
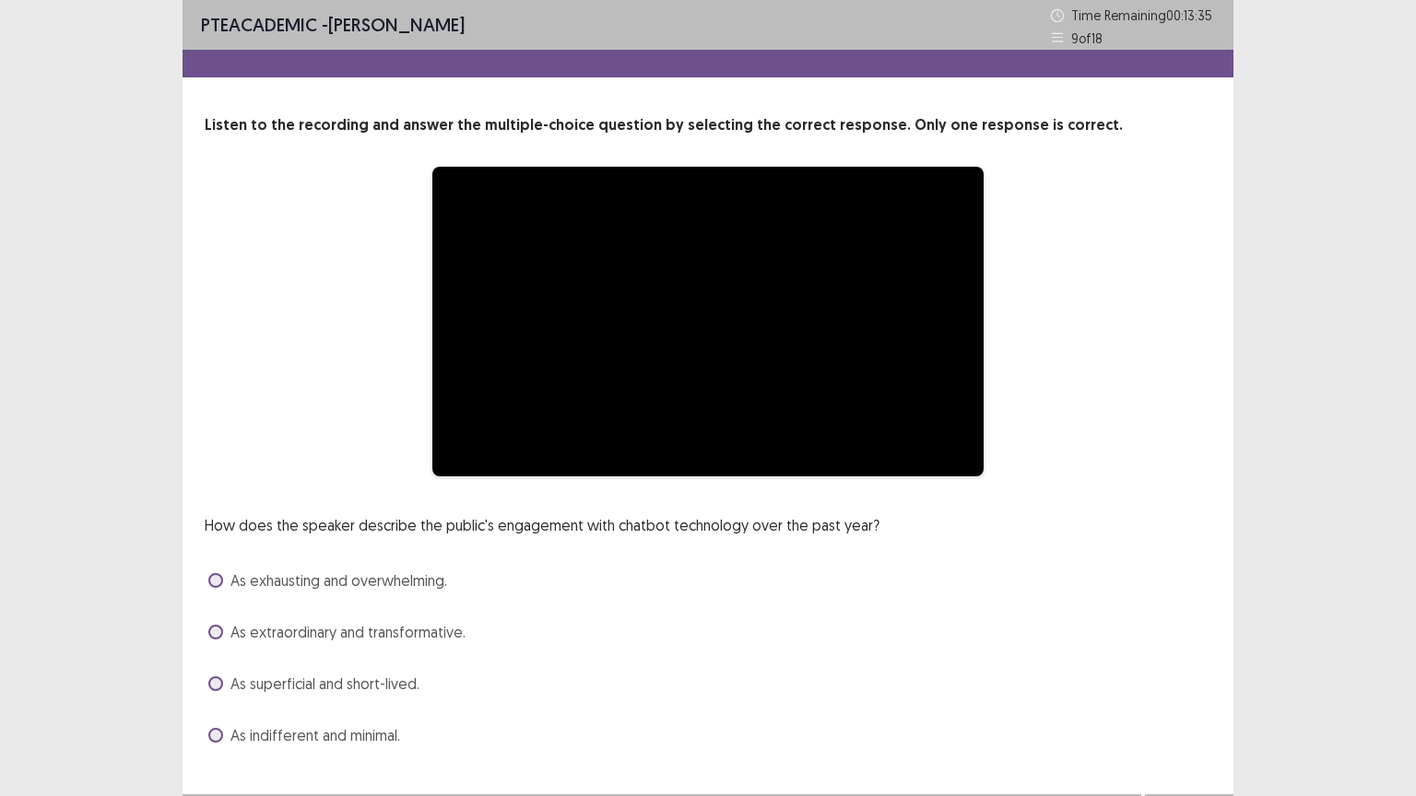
click at [751, 616] on div "How does the speaker describe the public's engagement with chatbot technology o…" at bounding box center [708, 632] width 1006 height 236
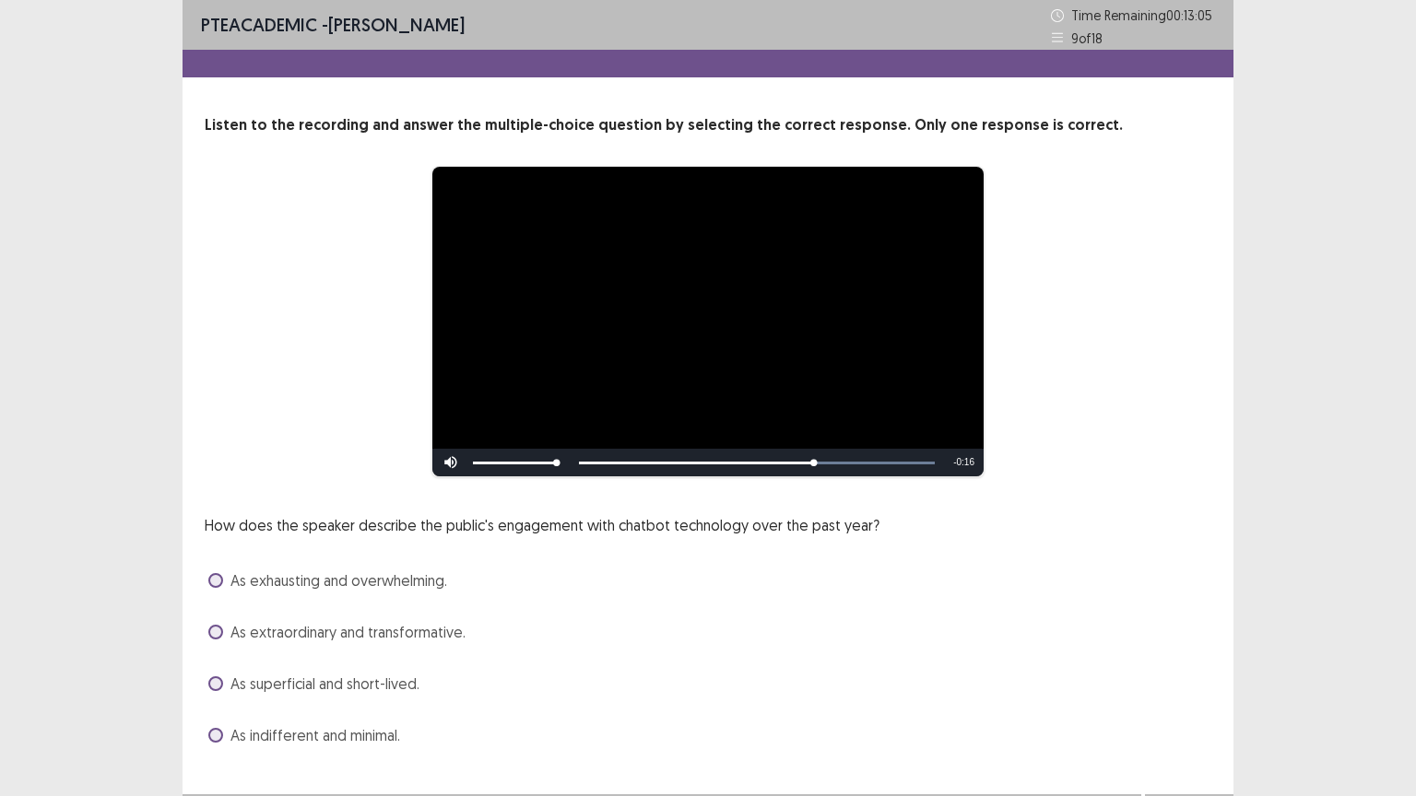
click at [217, 640] on span at bounding box center [215, 683] width 15 height 15
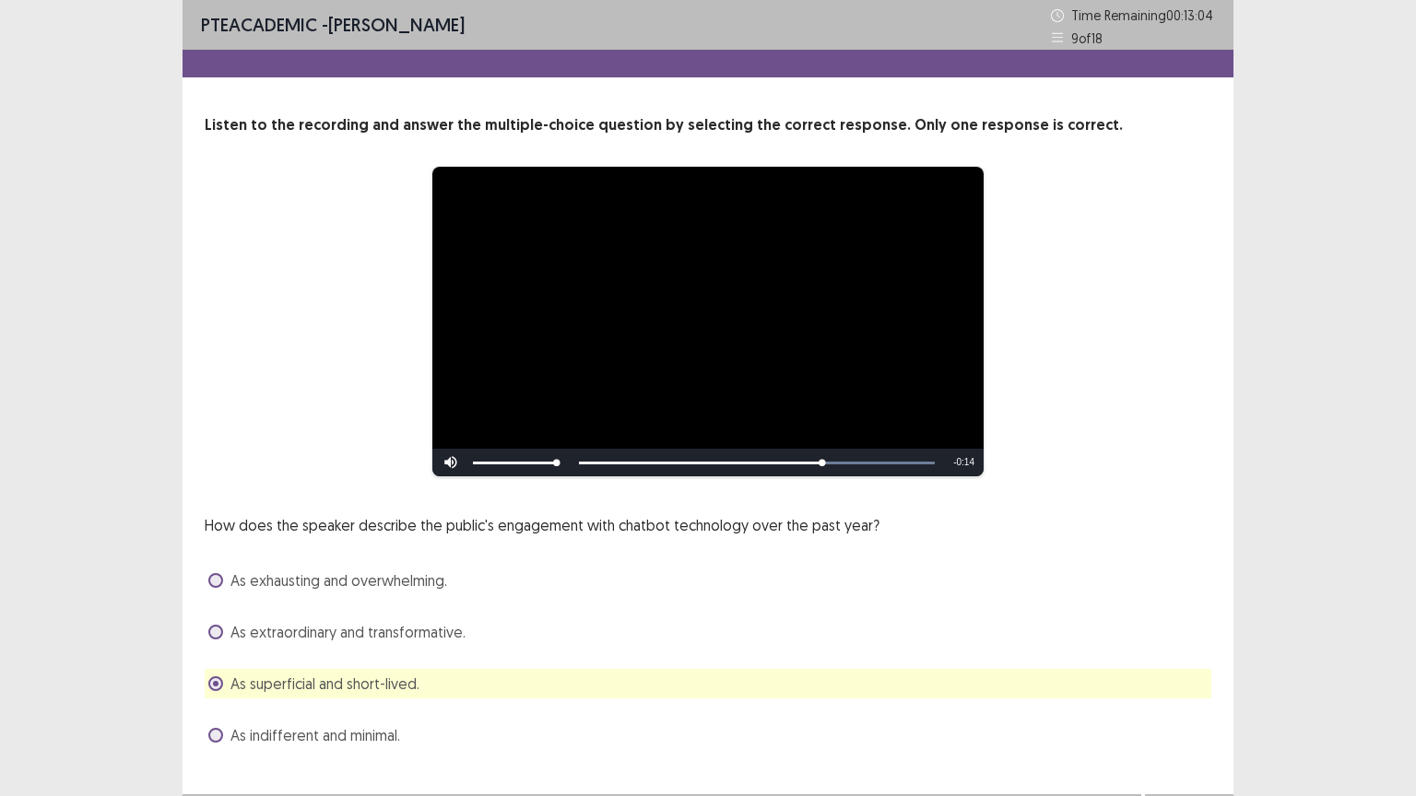
click at [222, 640] on label "As indifferent and minimal." at bounding box center [304, 735] width 192 height 22
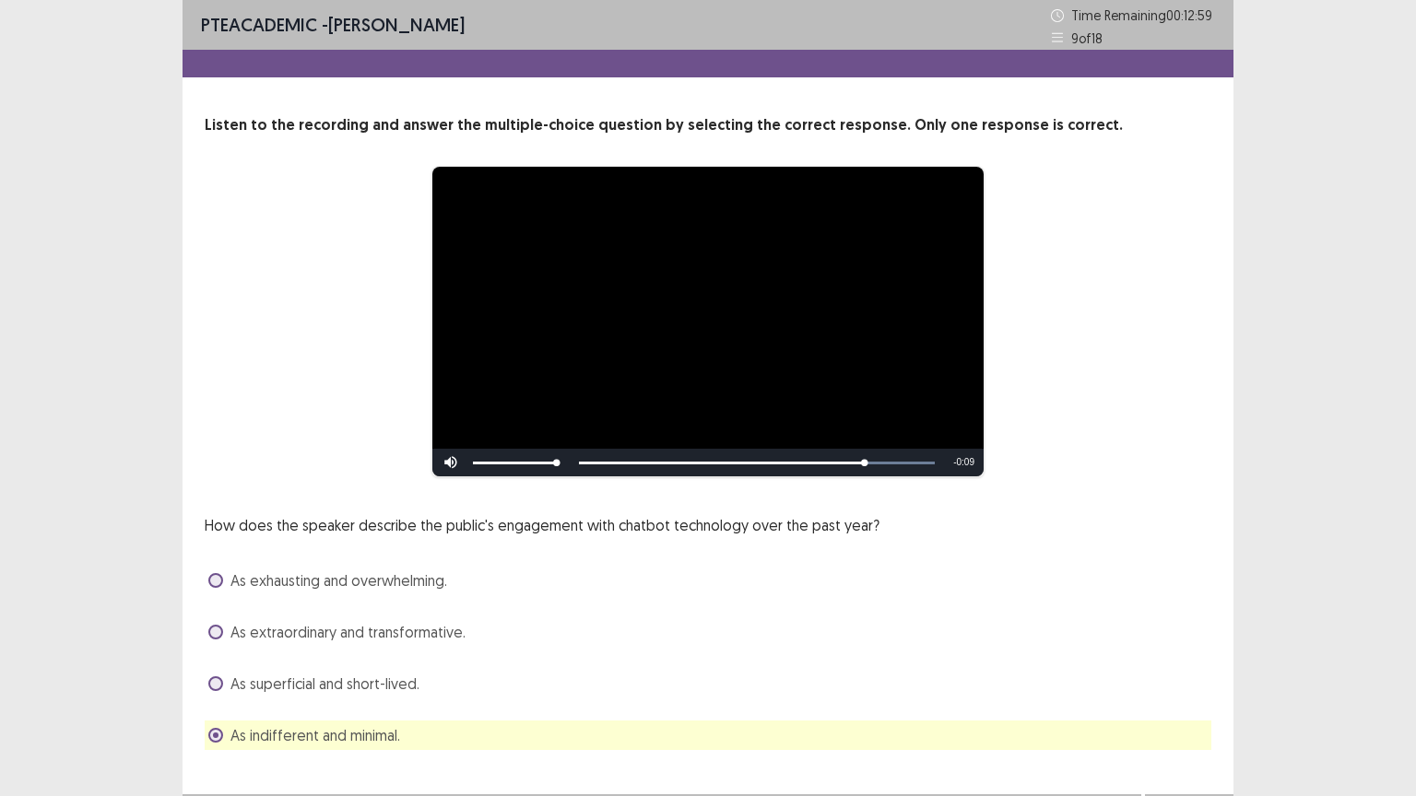
click at [232, 640] on span "As superficial and short-lived." at bounding box center [324, 684] width 189 height 22
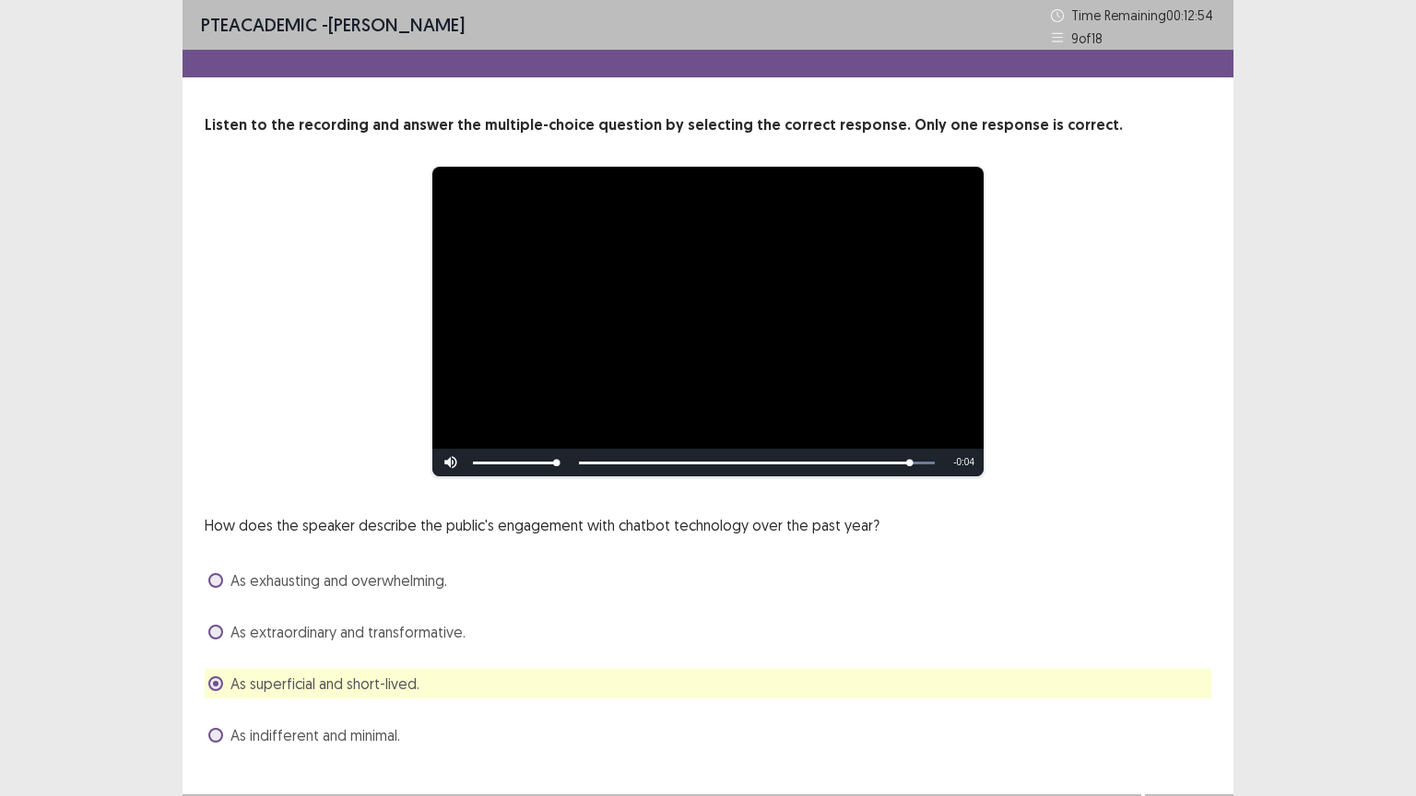
click at [225, 590] on label "As exhausting and overwhelming." at bounding box center [327, 581] width 239 height 22
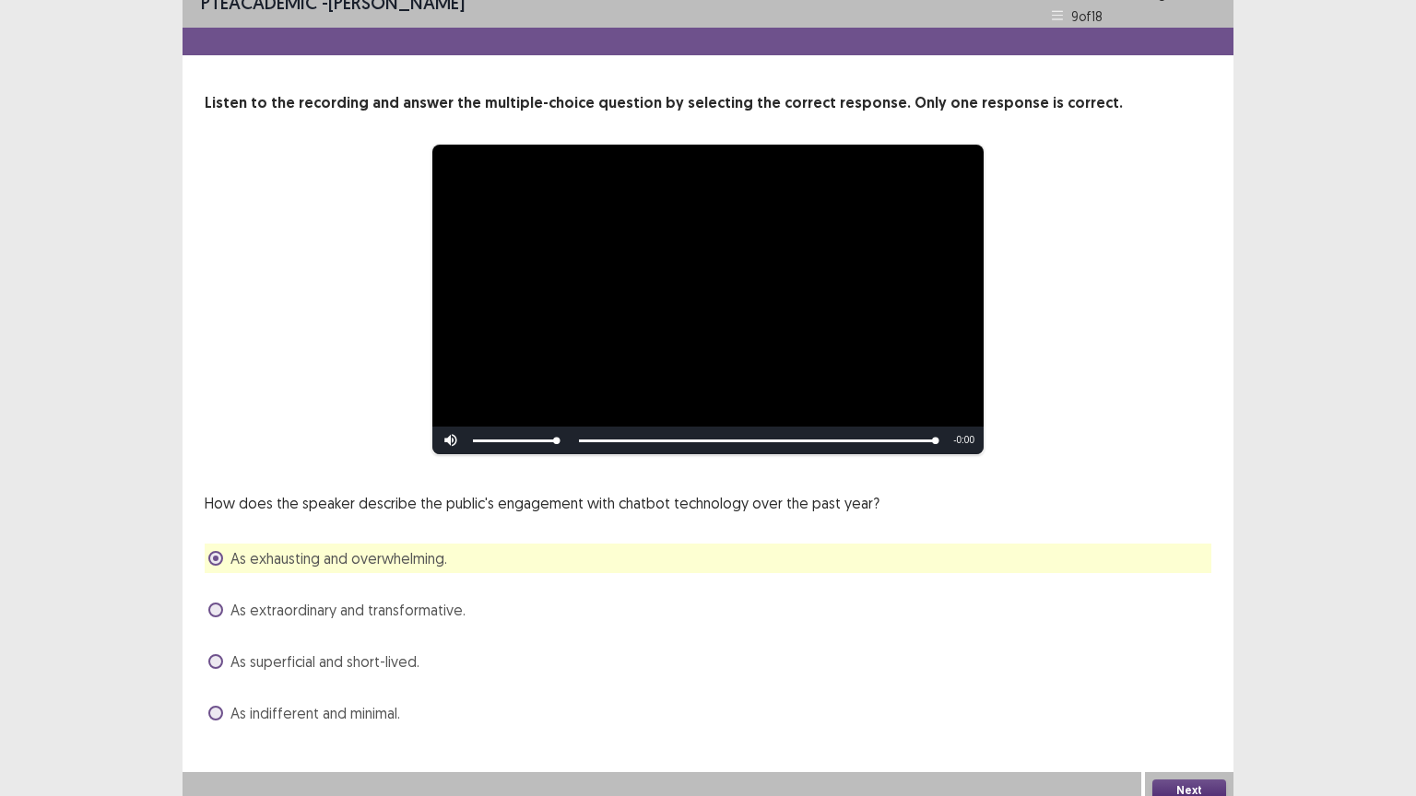
scroll to position [35, 0]
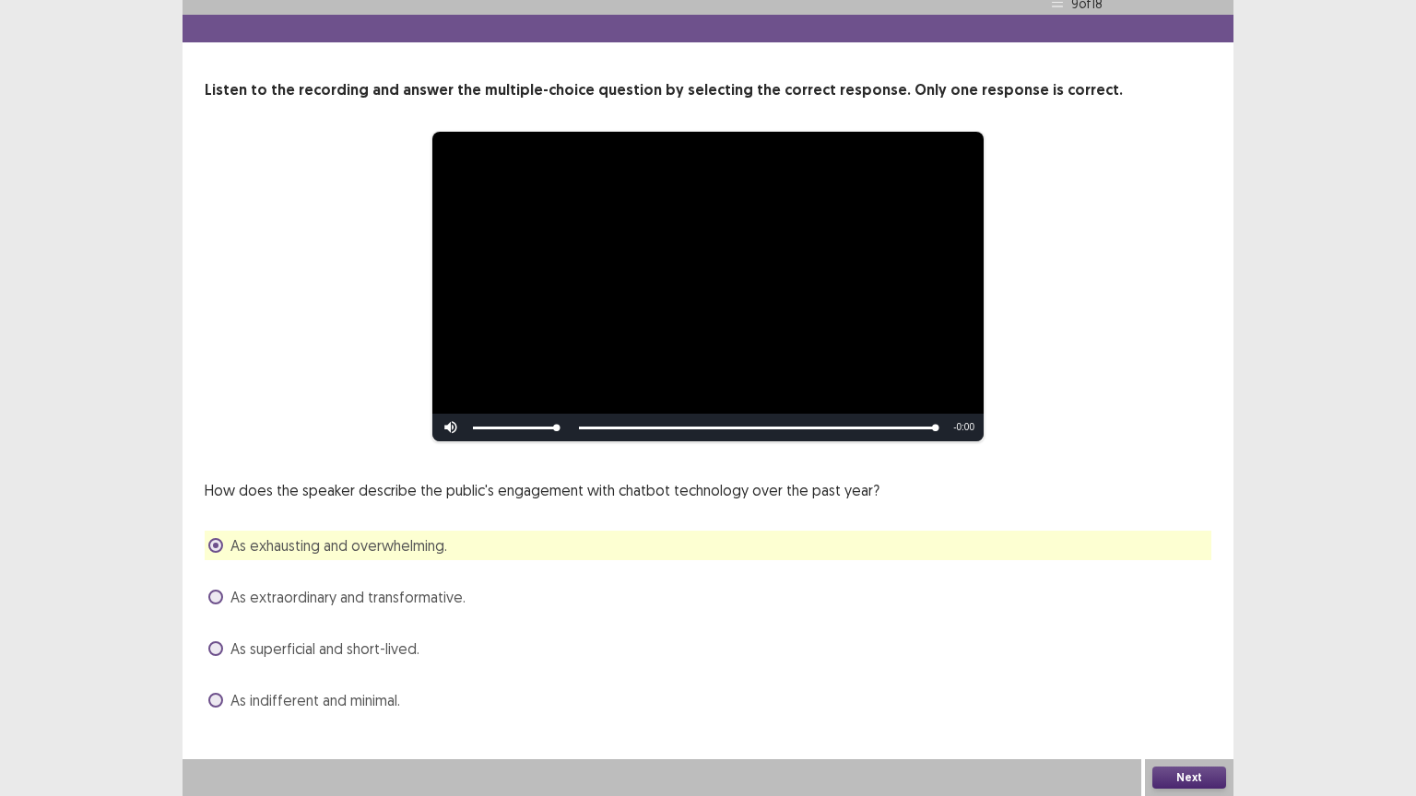
click at [1204, 640] on button "Next" at bounding box center [1189, 778] width 74 height 22
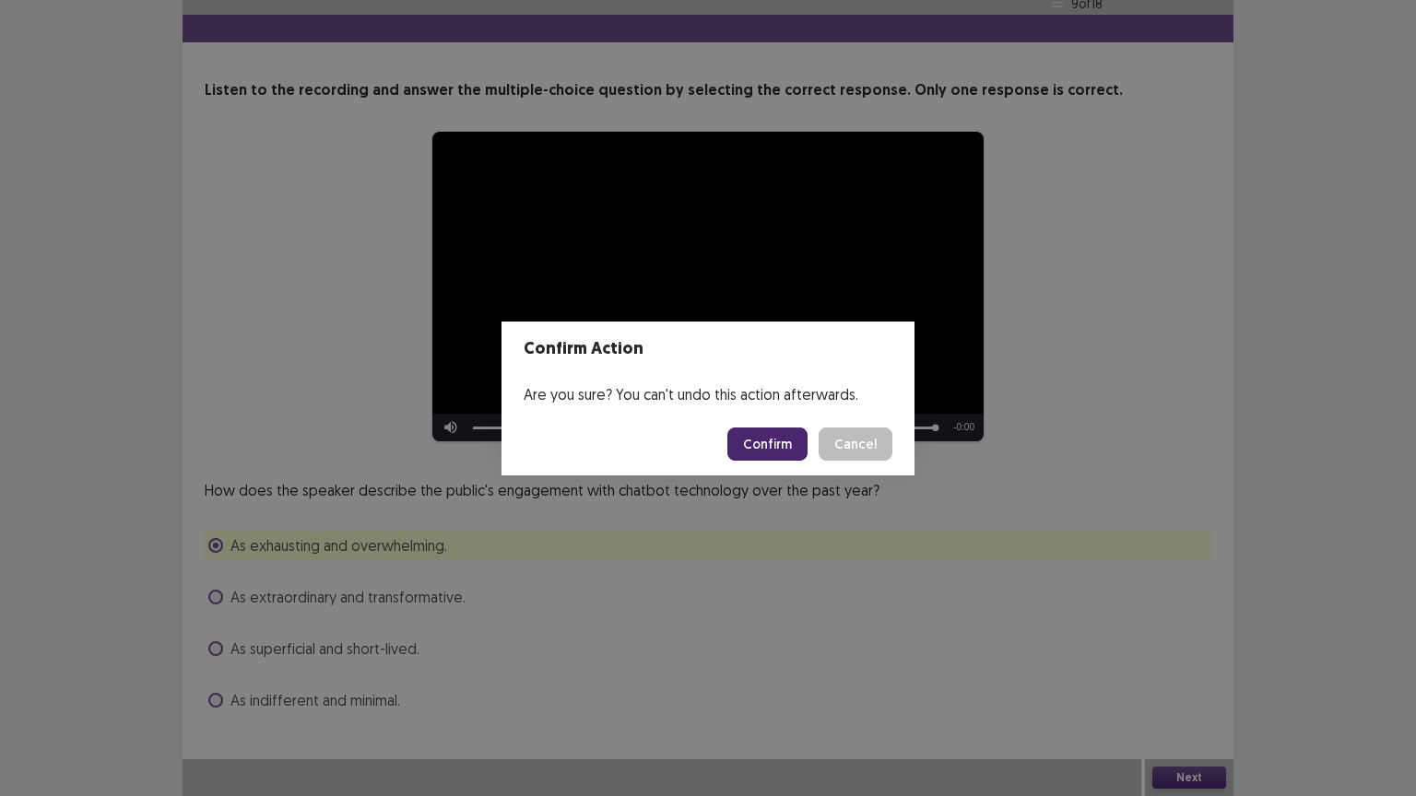
click at [770, 428] on button "Confirm" at bounding box center [767, 444] width 80 height 33
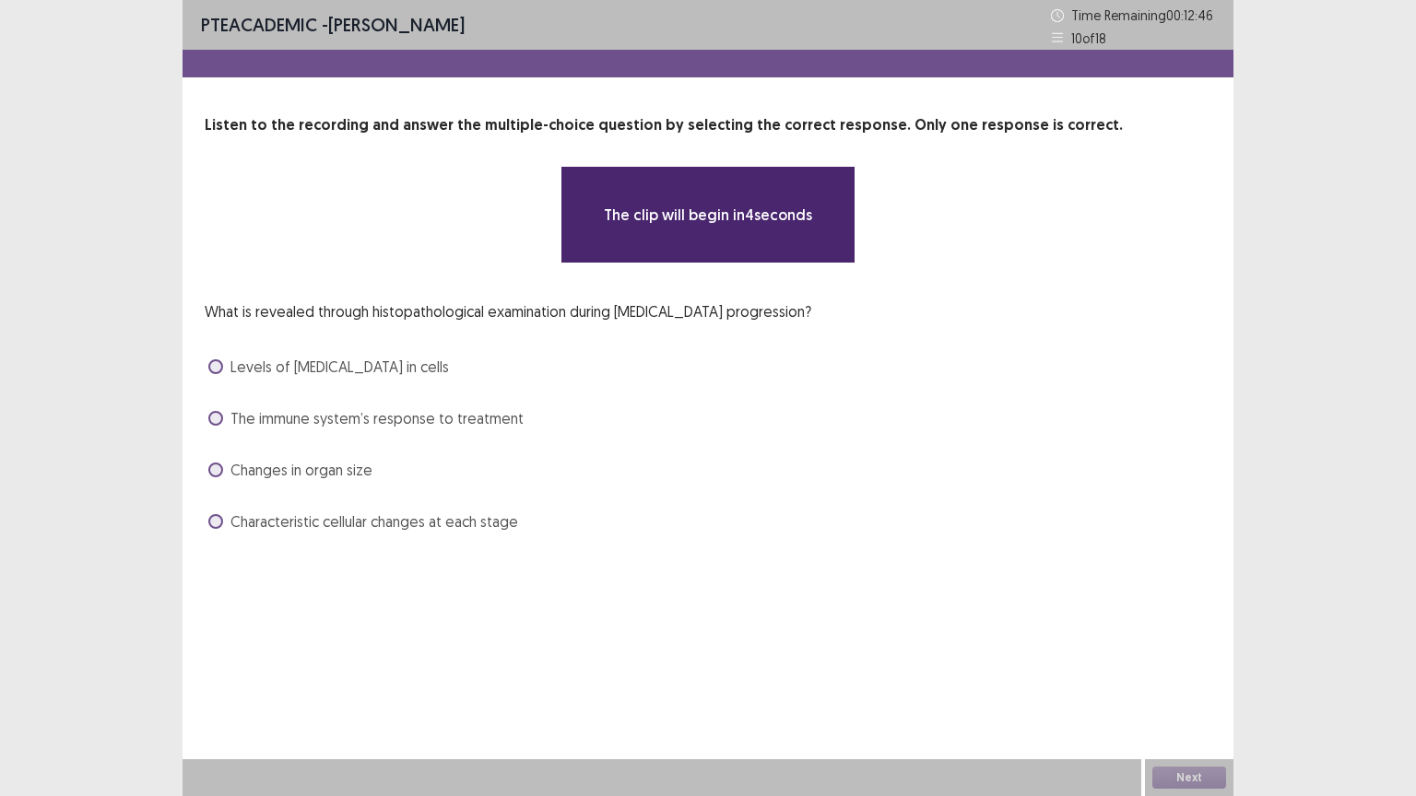
click at [859, 535] on div "Characteristic cellular changes at each stage" at bounding box center [708, 521] width 1006 height 29
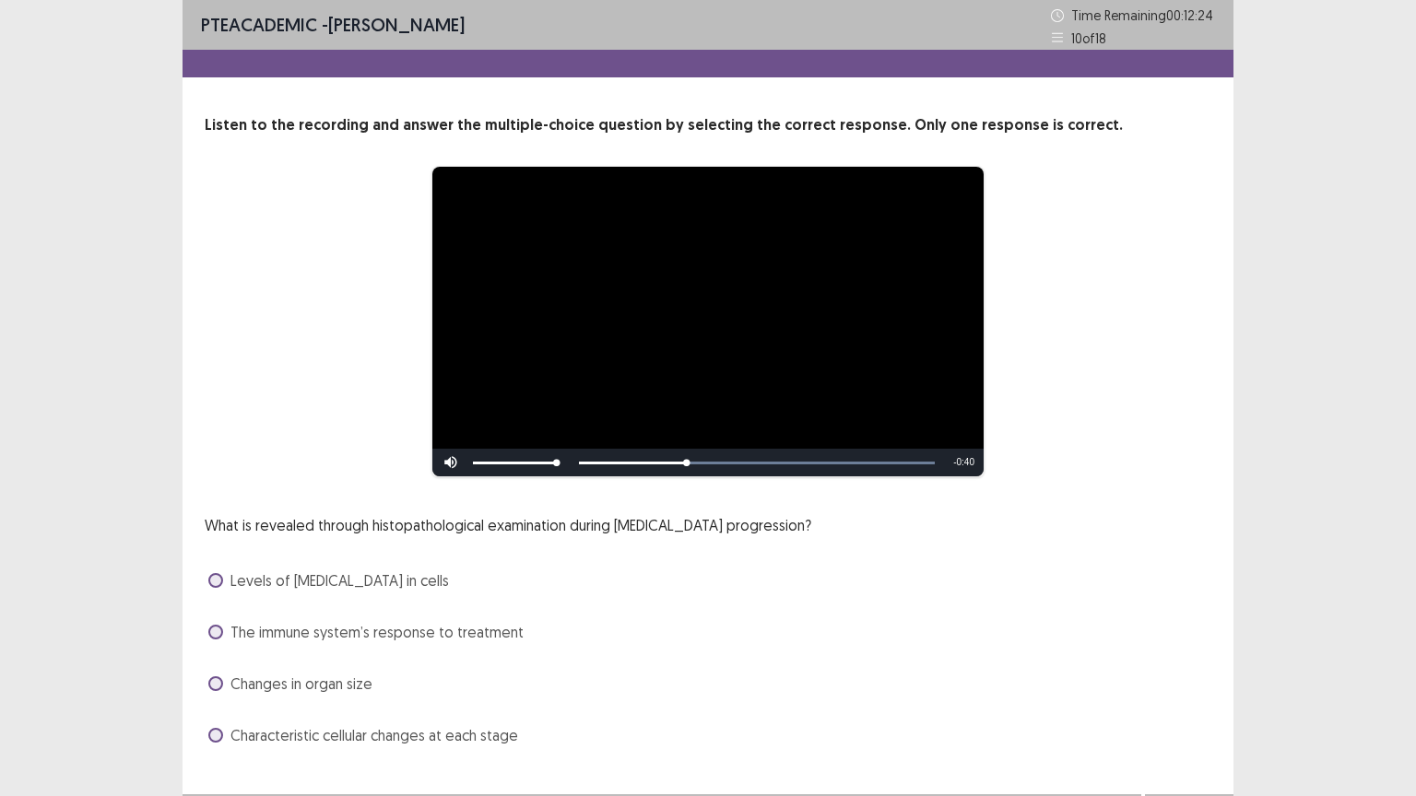
click at [213, 640] on span at bounding box center [215, 735] width 15 height 15
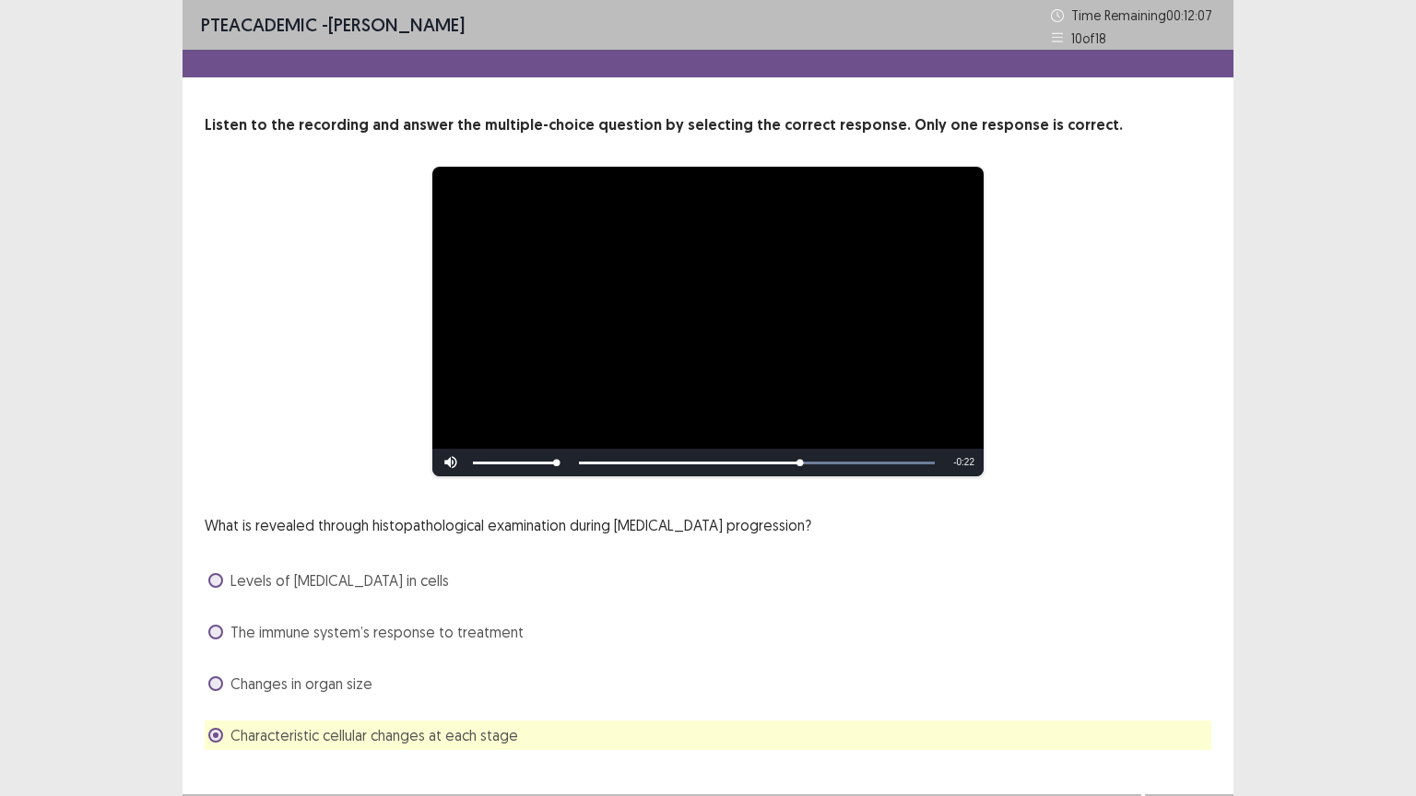
click at [223, 640] on label "Changes in organ size" at bounding box center [290, 684] width 164 height 22
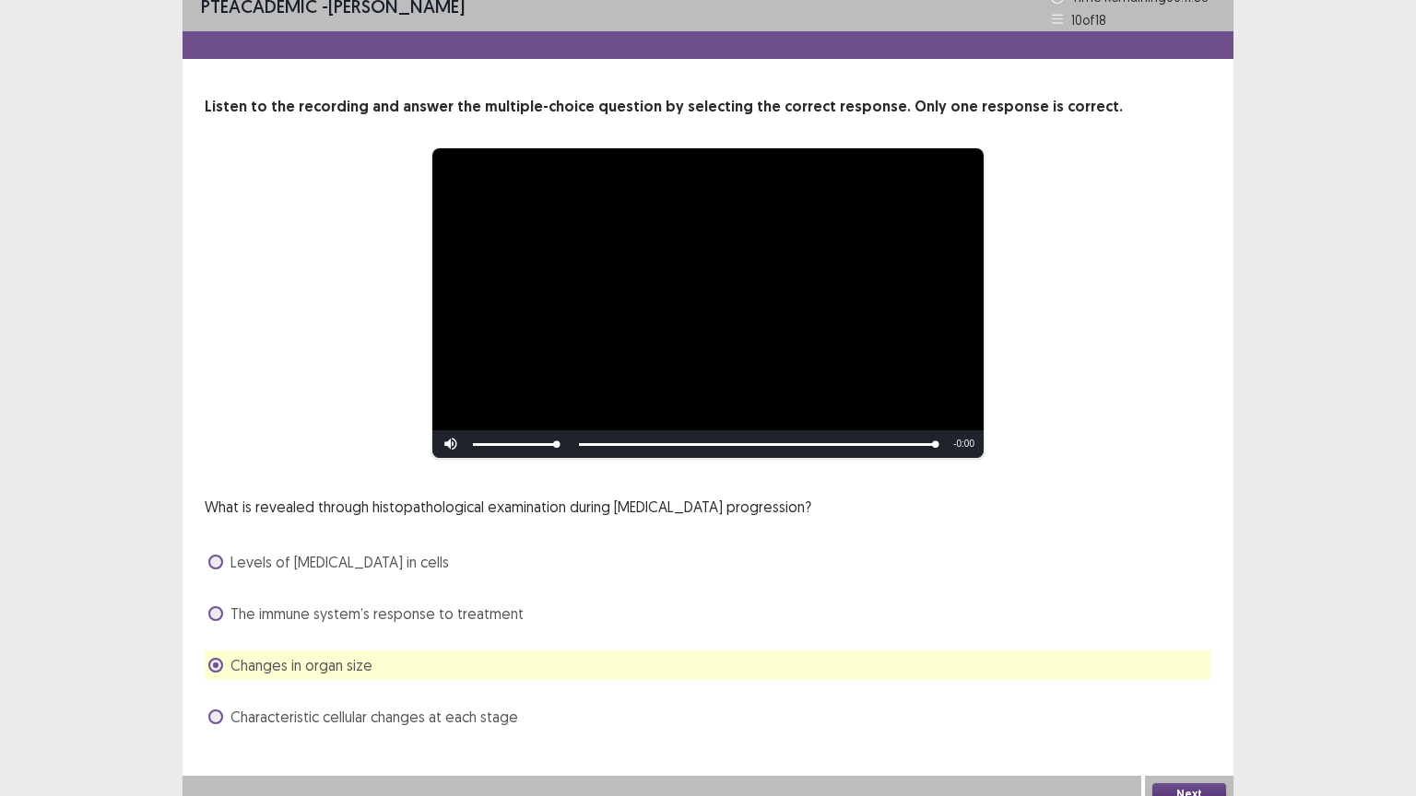
scroll to position [35, 0]
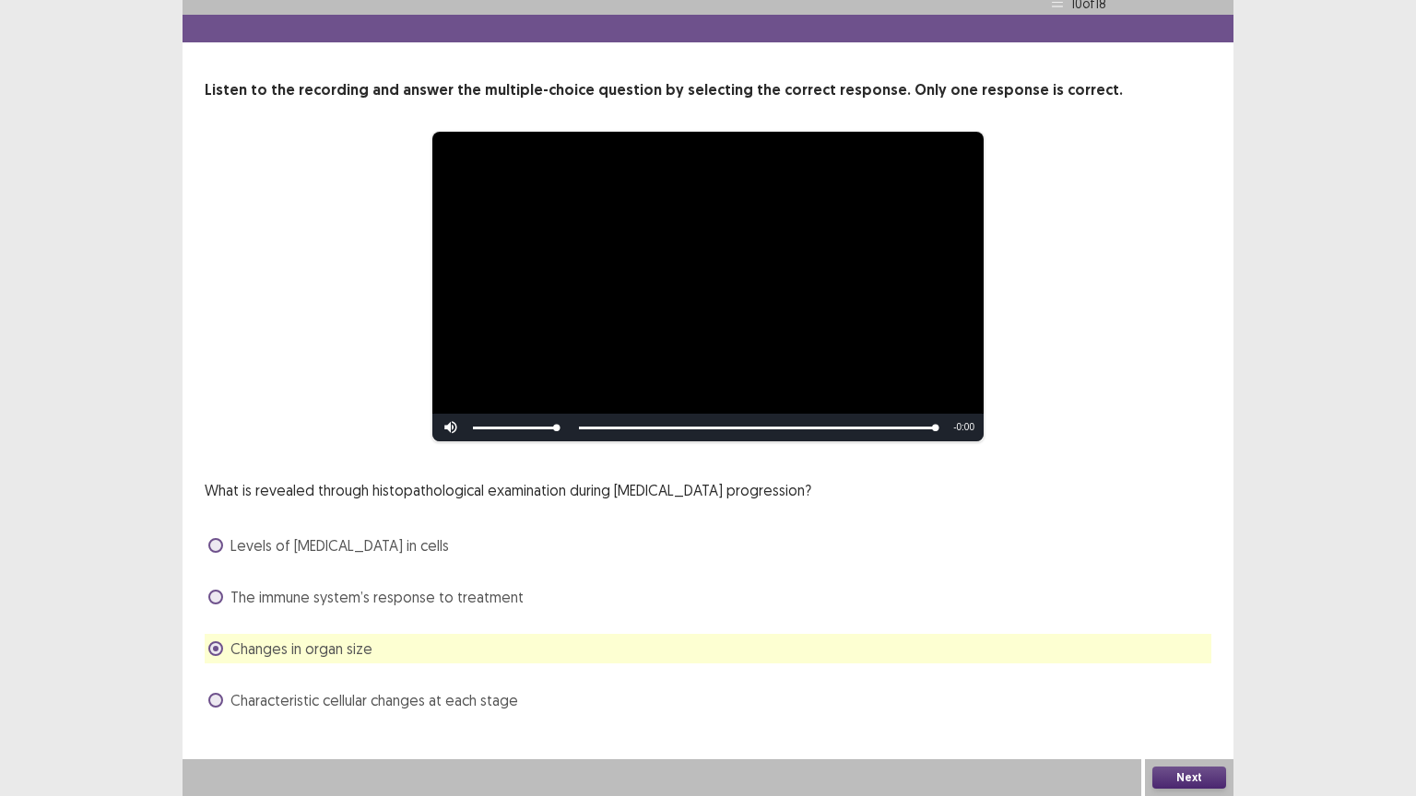
click at [1181, 640] on button "Next" at bounding box center [1189, 778] width 74 height 22
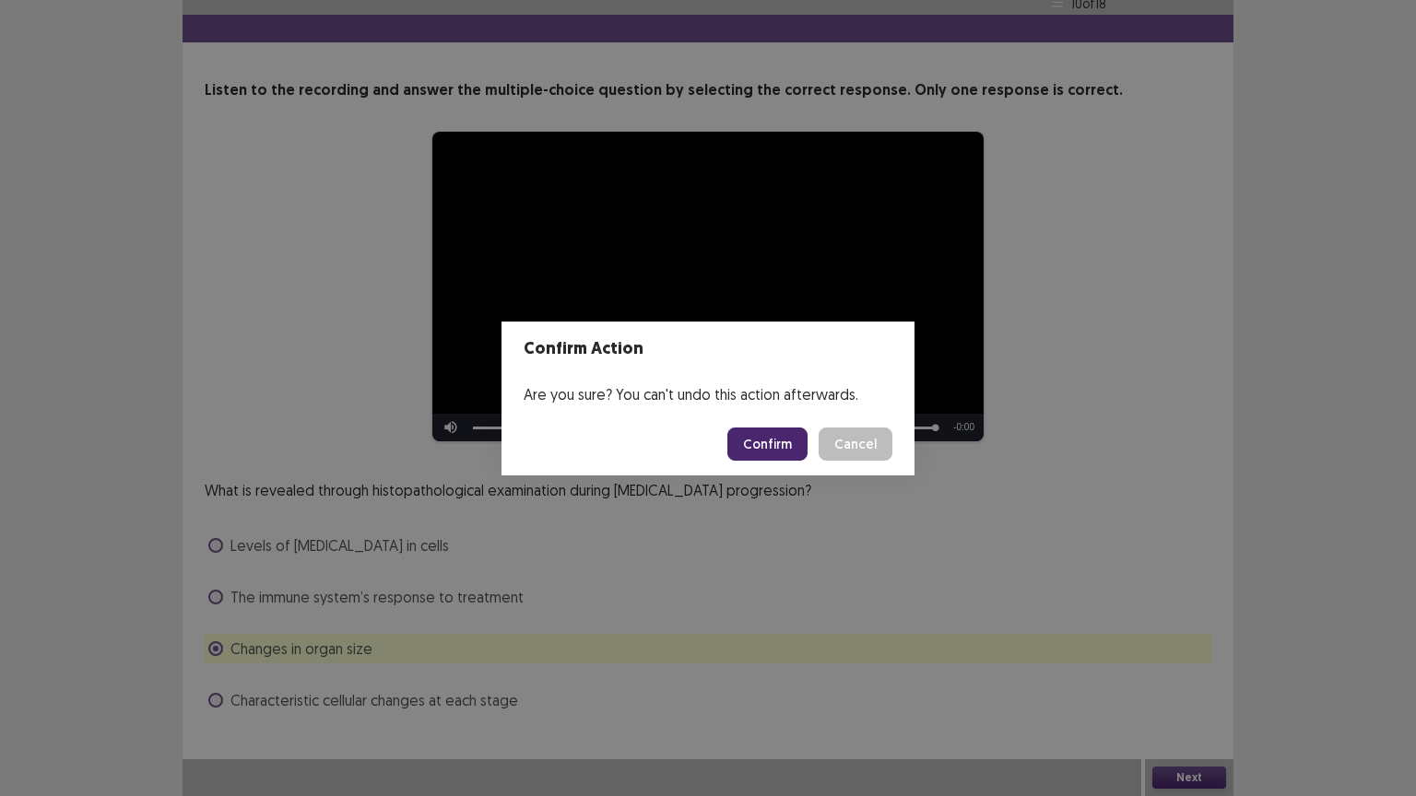
click at [772, 431] on button "Confirm" at bounding box center [767, 444] width 80 height 33
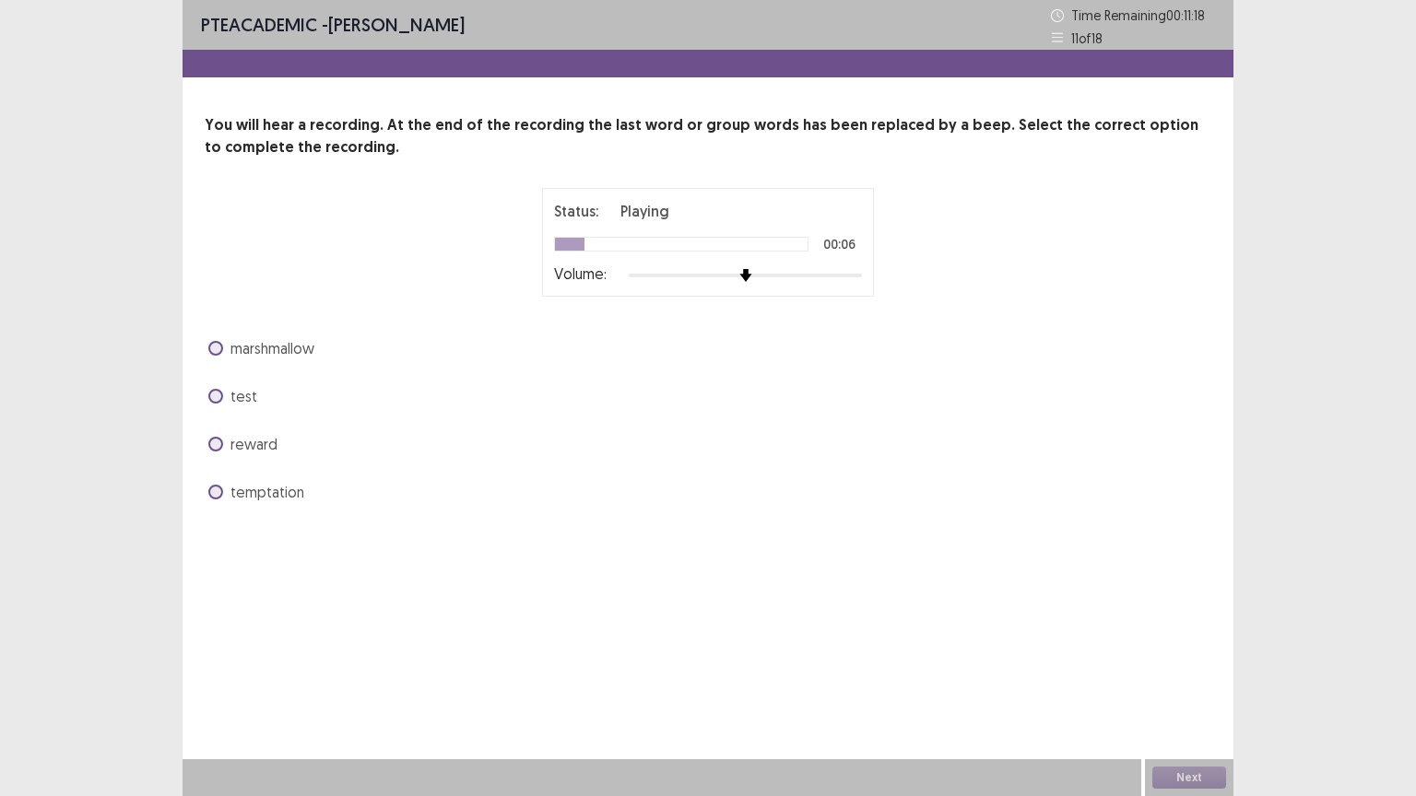
click at [213, 347] on span at bounding box center [215, 348] width 15 height 15
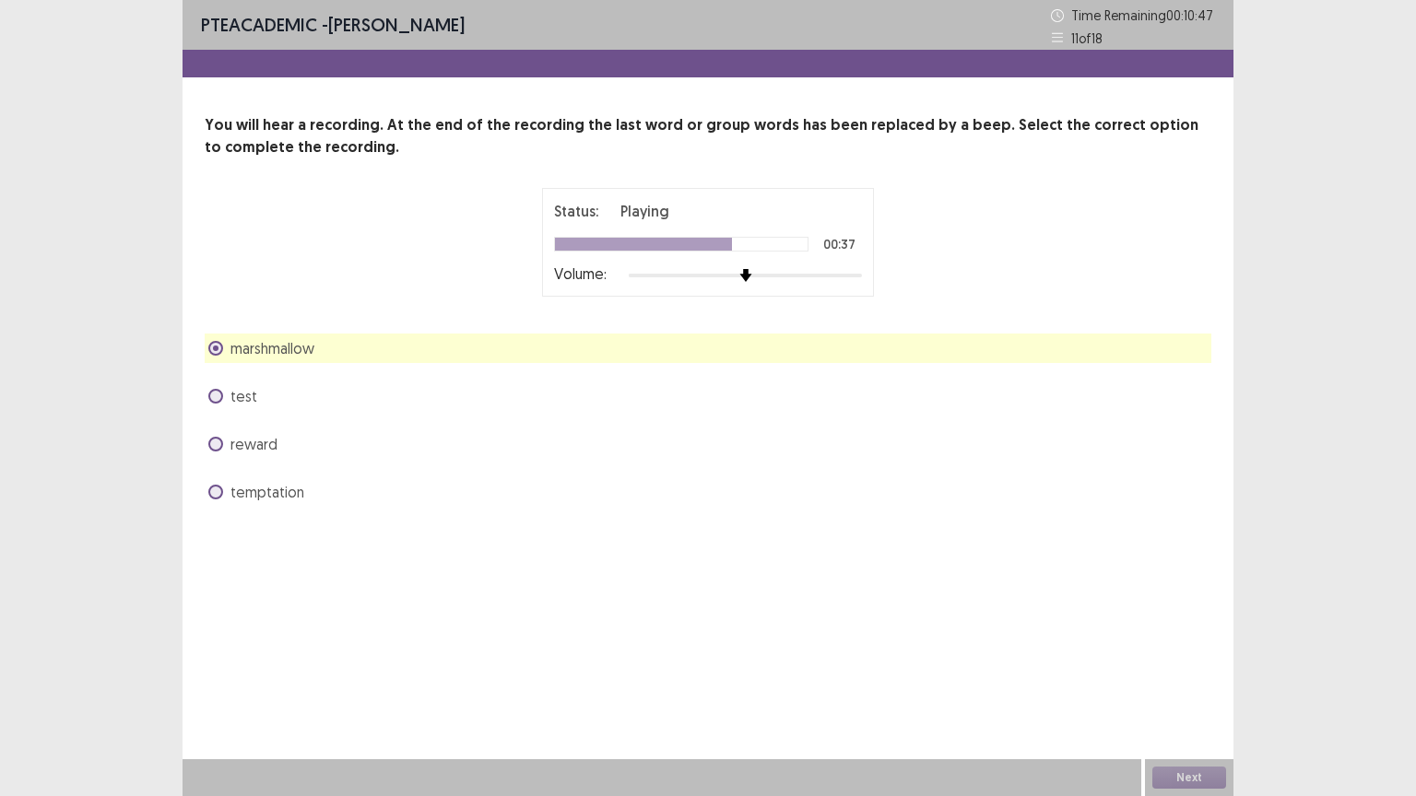
click at [221, 396] on span at bounding box center [215, 396] width 15 height 15
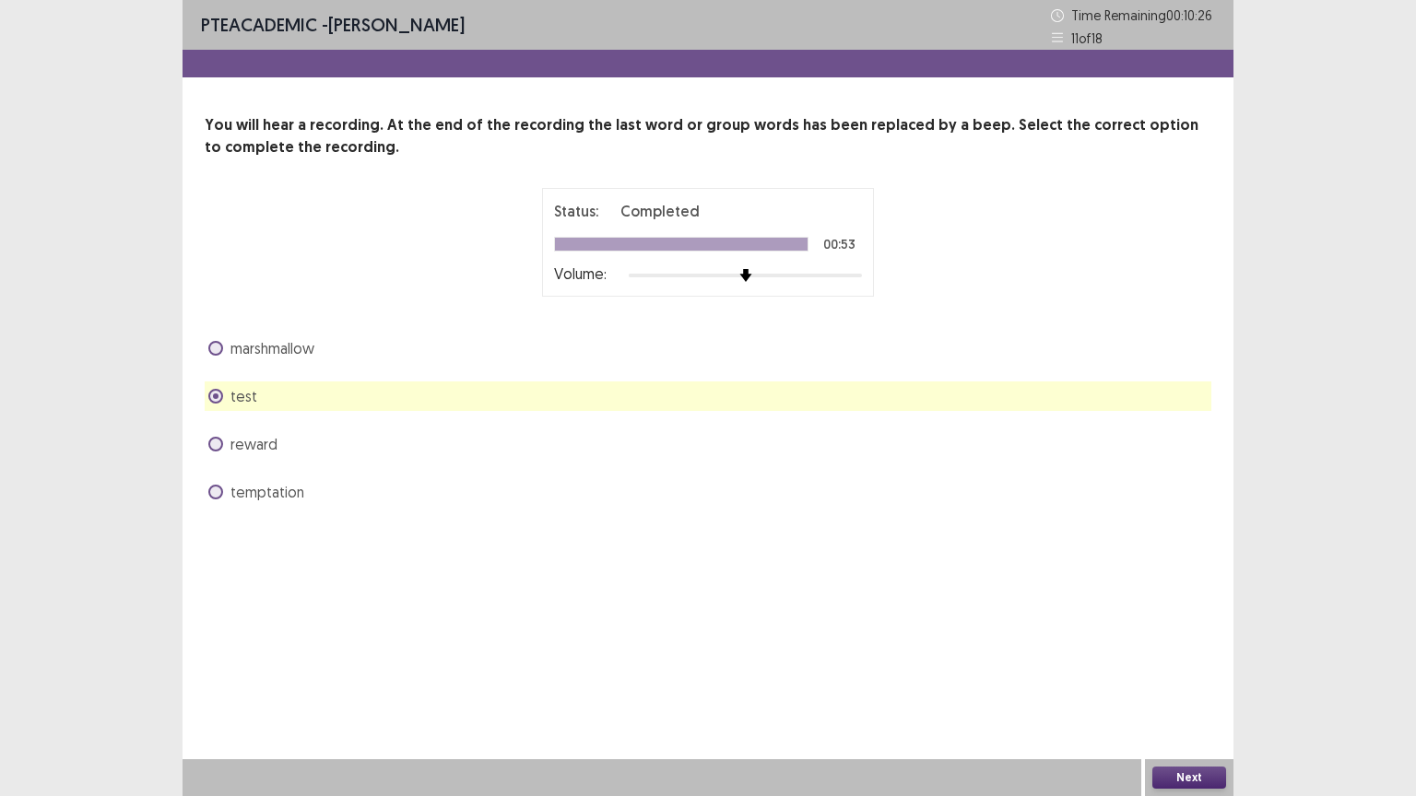
click at [1205, 640] on button "Next" at bounding box center [1189, 778] width 74 height 22
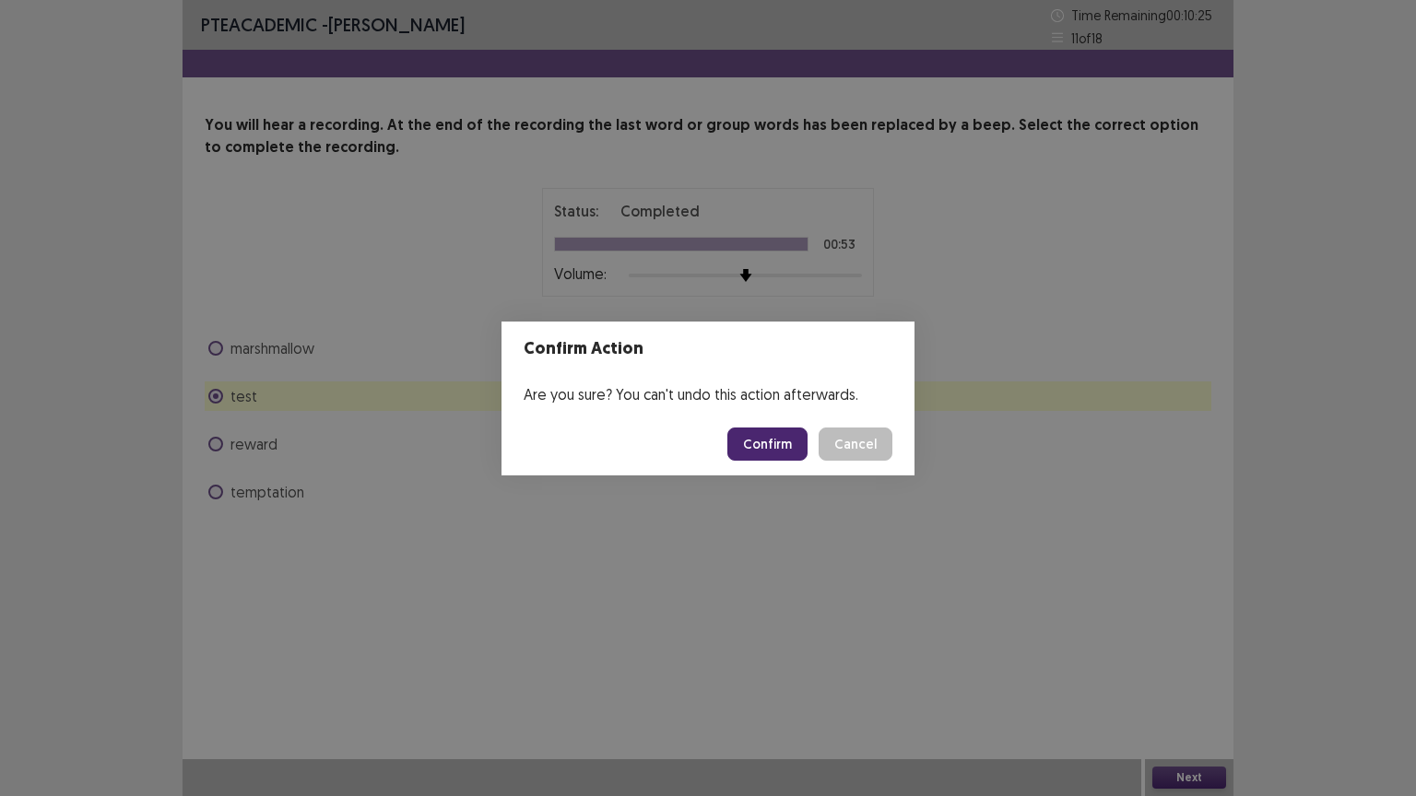
click at [785, 440] on button "Confirm" at bounding box center [767, 444] width 80 height 33
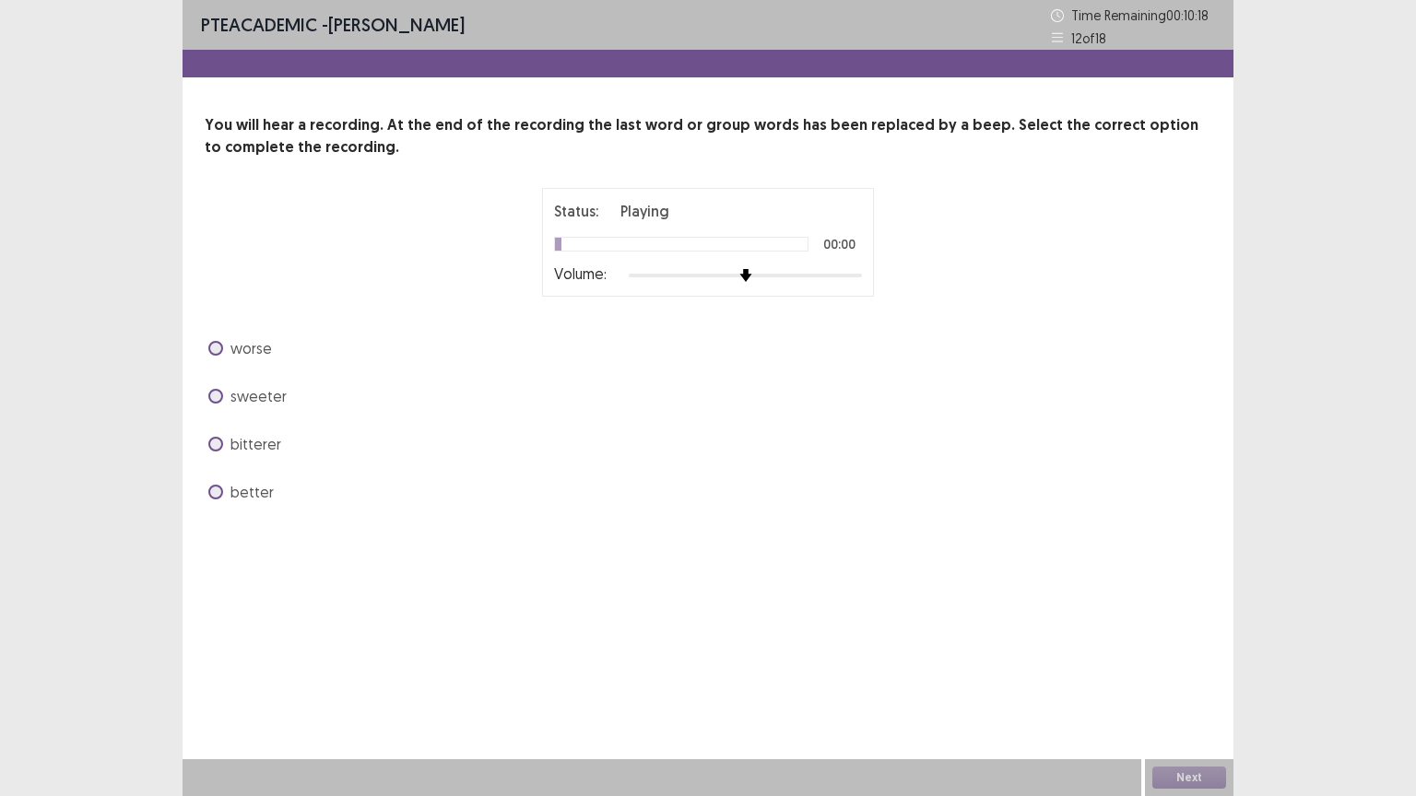
click at [226, 394] on label "sweeter" at bounding box center [247, 396] width 78 height 22
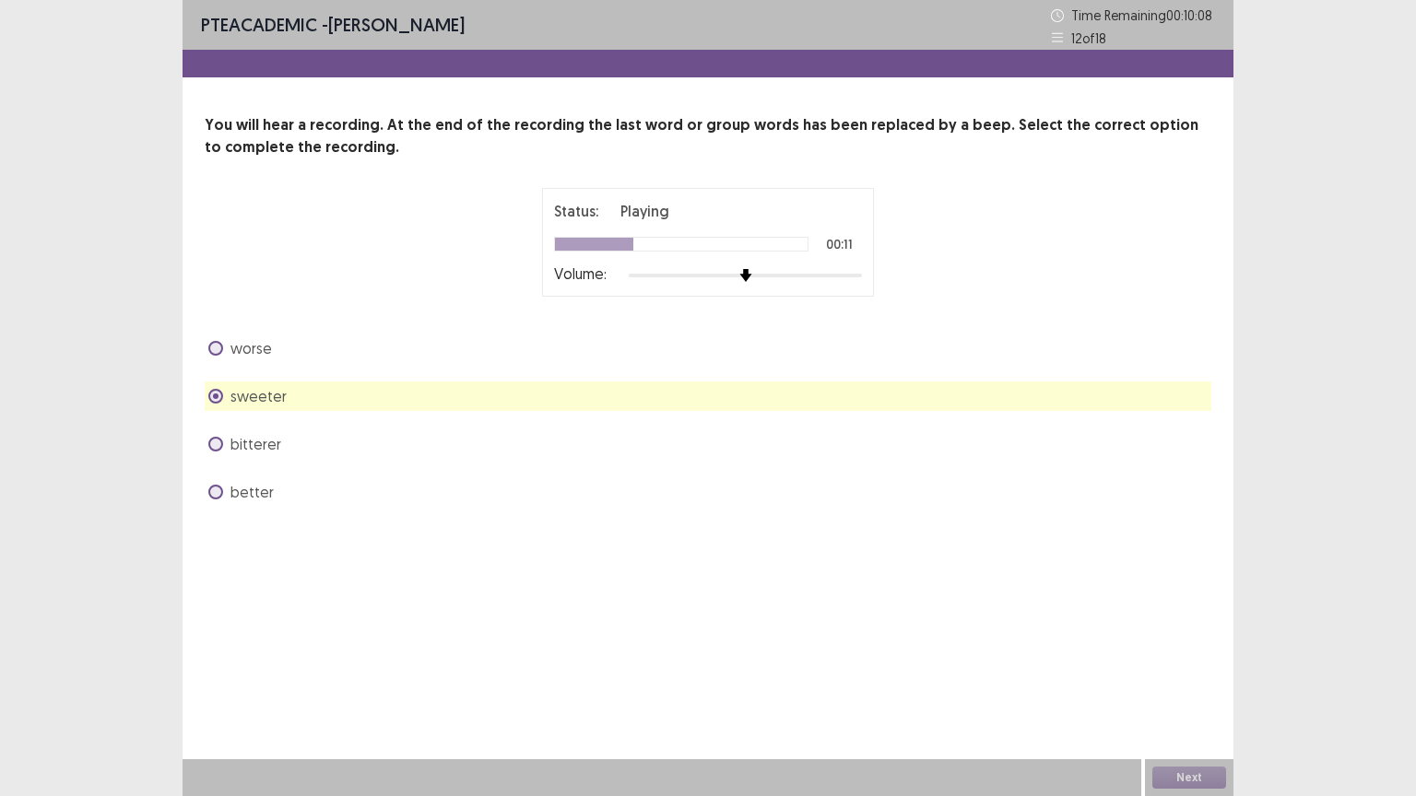
click at [242, 498] on span "better" at bounding box center [251, 492] width 43 height 22
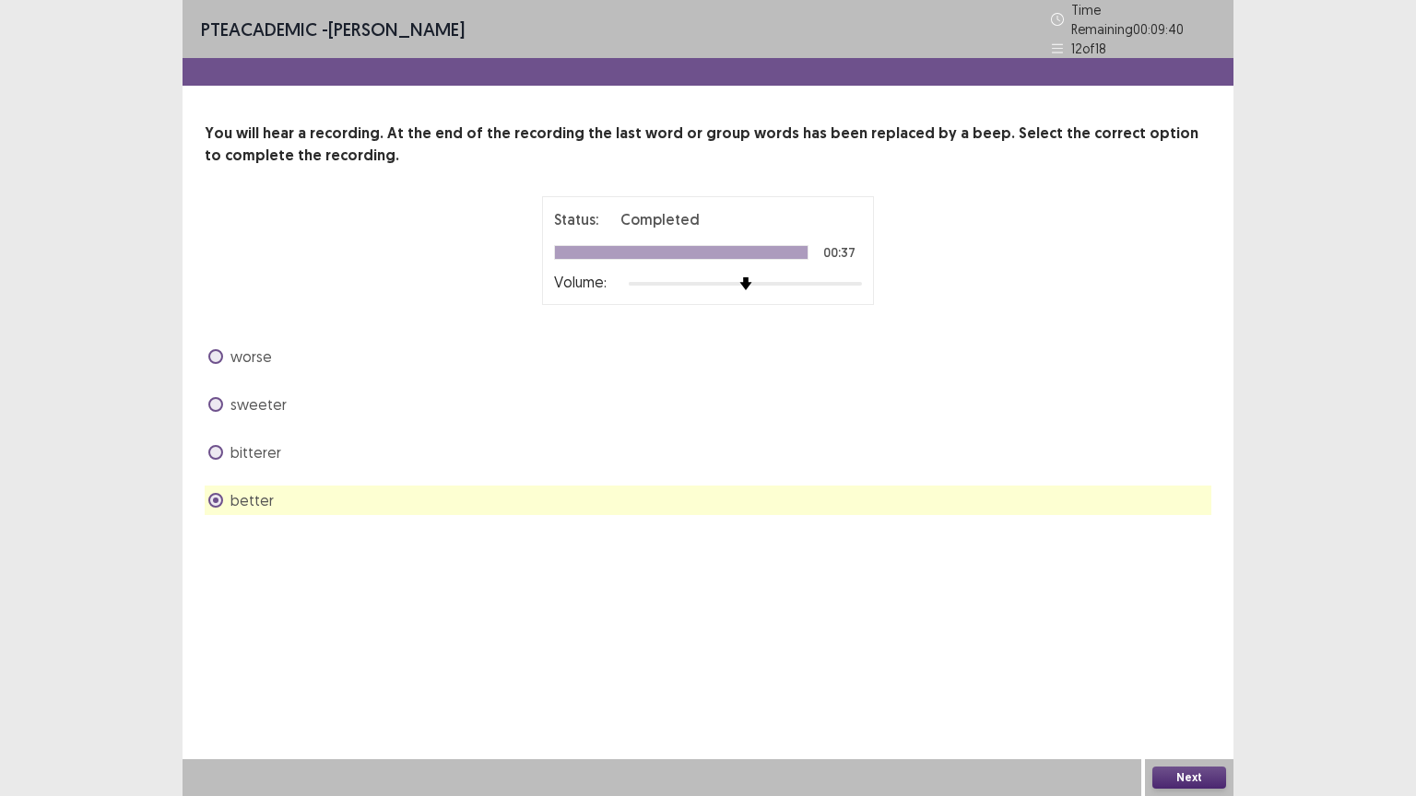
click at [1183, 640] on button "Next" at bounding box center [1189, 778] width 74 height 22
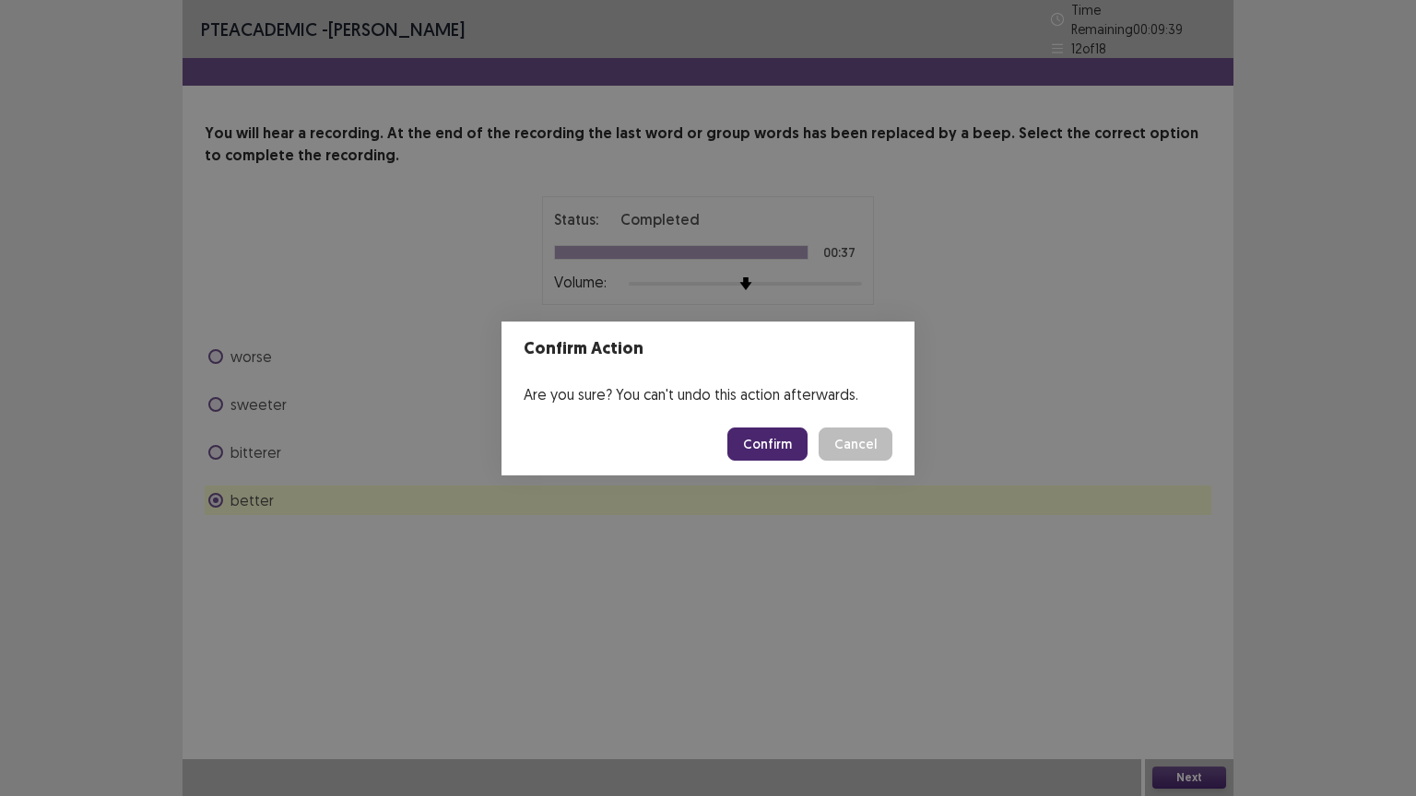
click at [781, 445] on button "Confirm" at bounding box center [767, 444] width 80 height 33
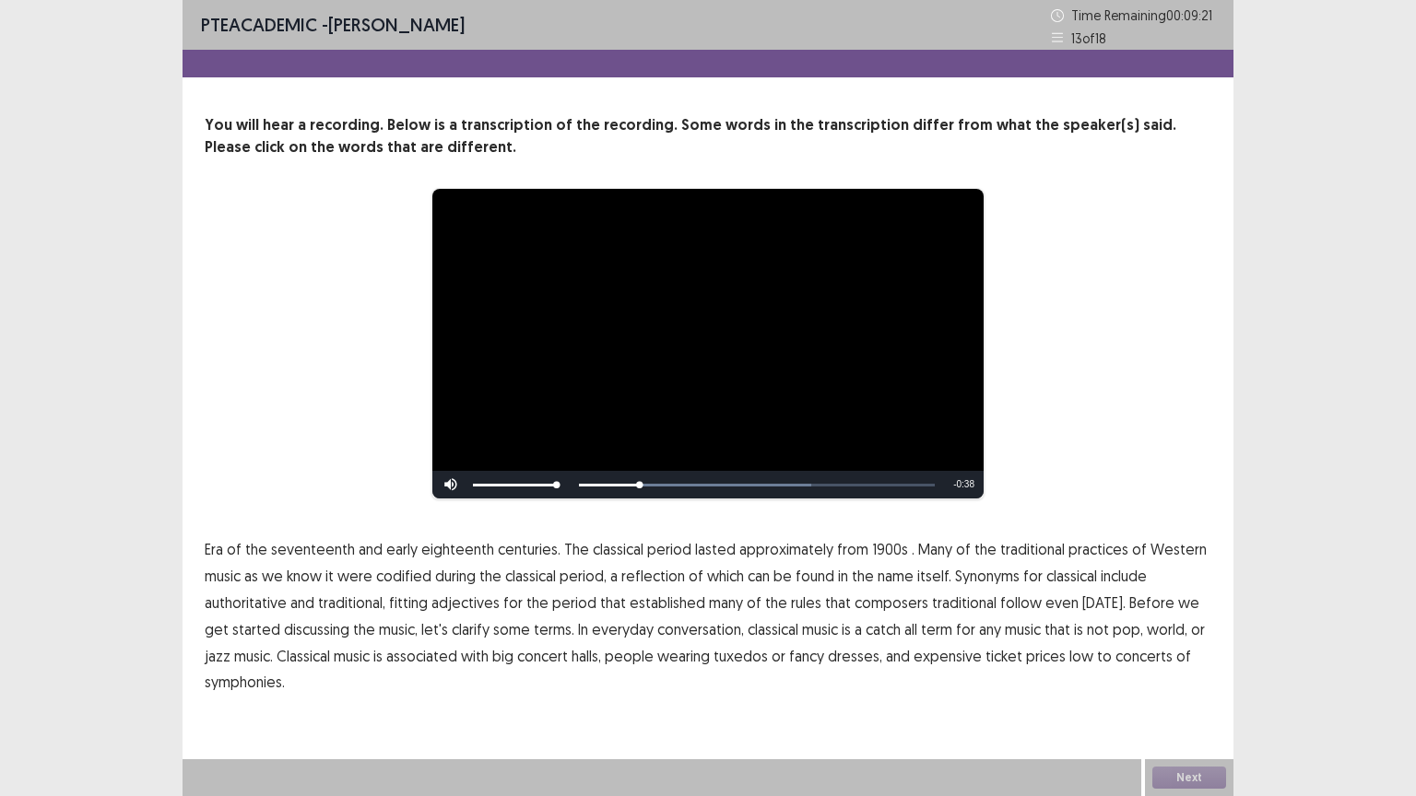
click at [872, 550] on span "1900s" at bounding box center [890, 549] width 36 height 22
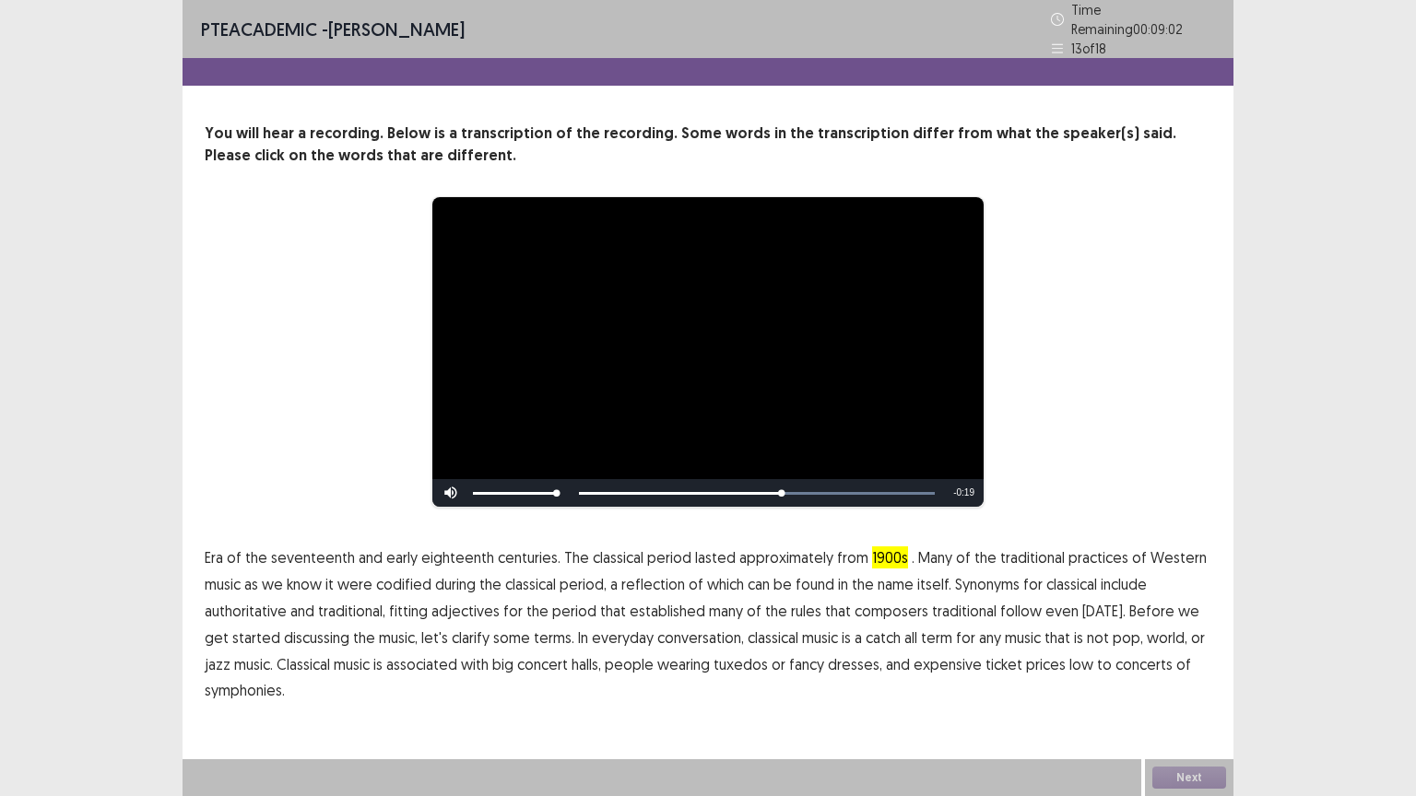
click at [967, 607] on span "traditional" at bounding box center [964, 611] width 65 height 22
click at [1069, 640] on span "low" at bounding box center [1081, 664] width 24 height 22
click at [885, 553] on span "1900s" at bounding box center [890, 557] width 36 height 22
click at [884, 558] on span "1900s" at bounding box center [890, 557] width 36 height 22
click at [911, 547] on span "." at bounding box center [912, 557] width 3 height 22
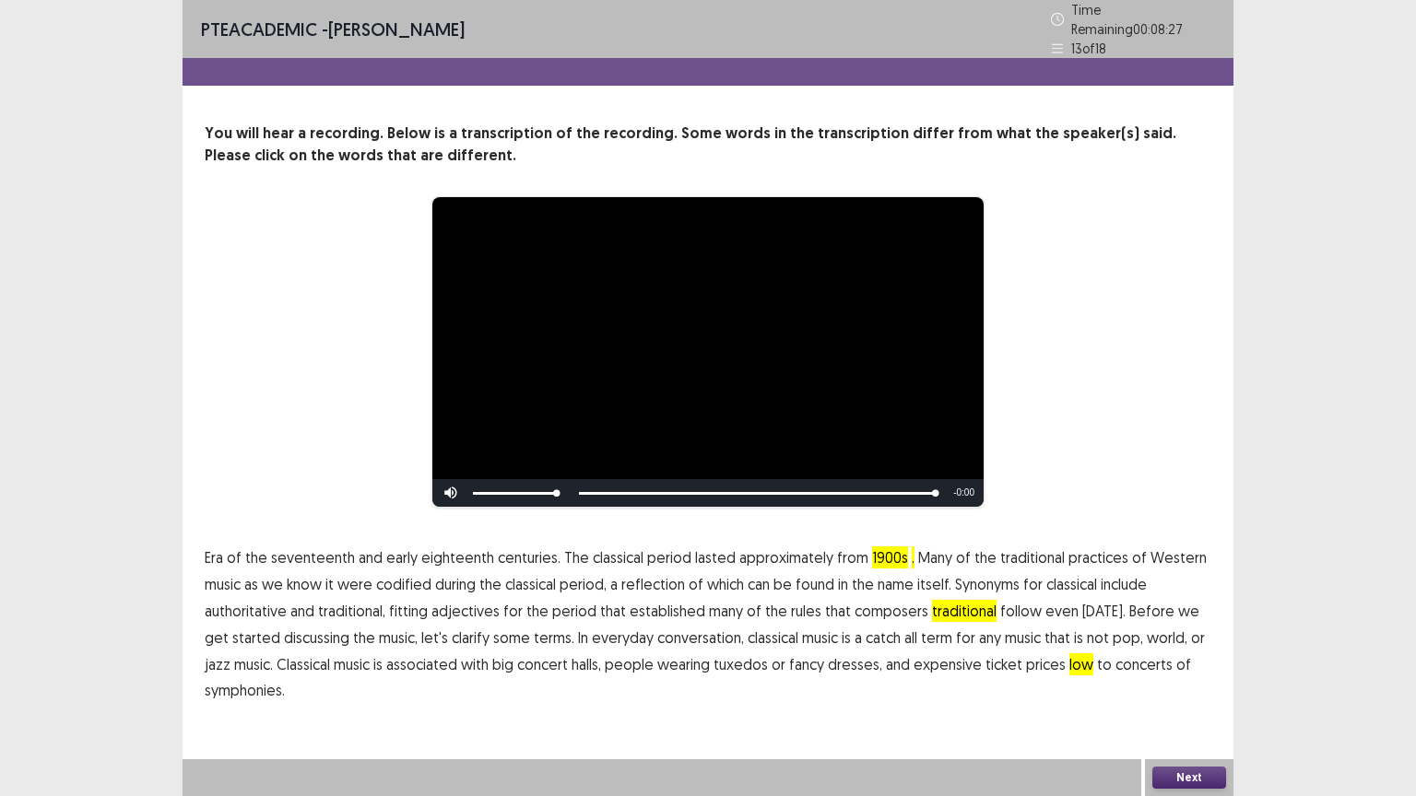
click at [409, 577] on span "codified" at bounding box center [403, 584] width 55 height 22
click at [1187, 640] on button "Next" at bounding box center [1189, 778] width 74 height 22
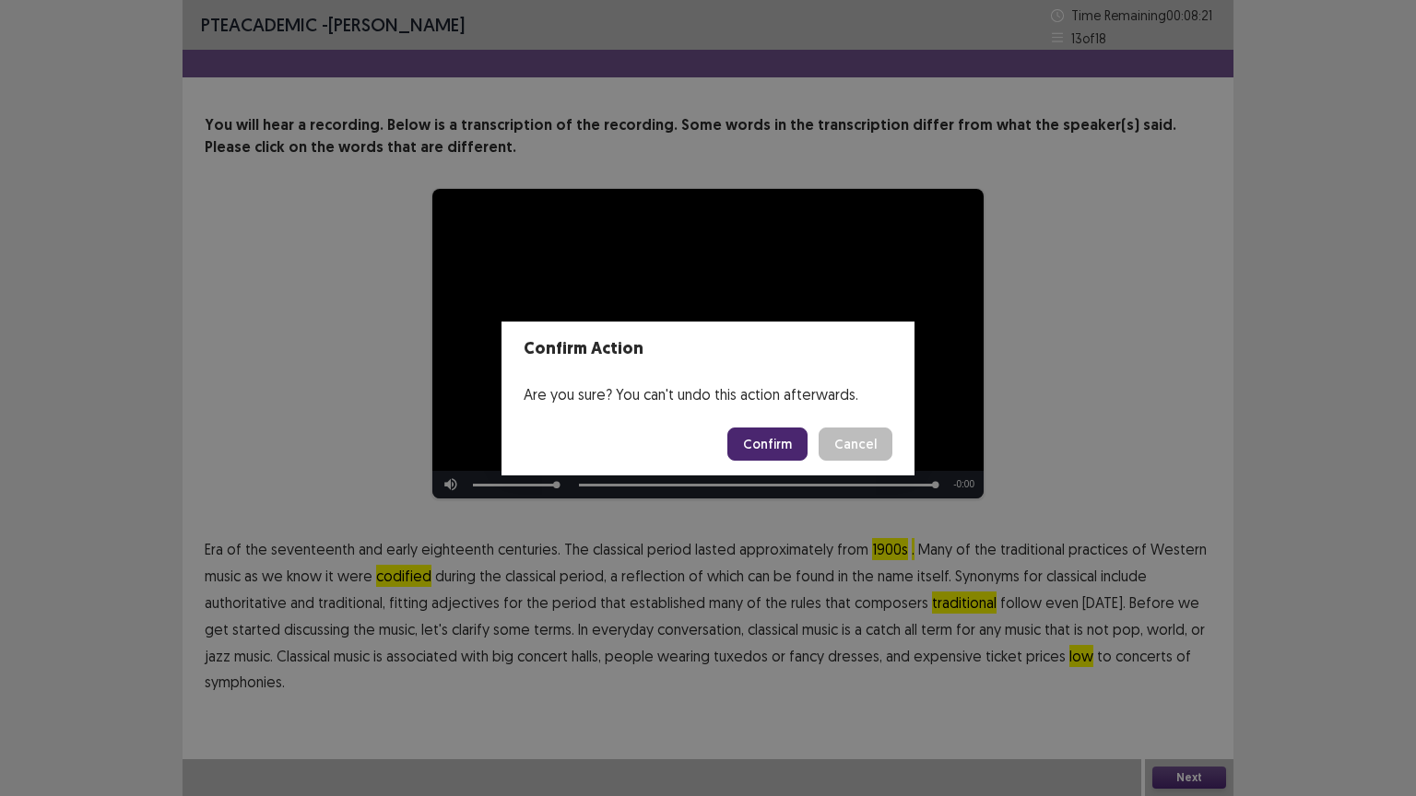
click at [781, 447] on button "Confirm" at bounding box center [767, 444] width 80 height 33
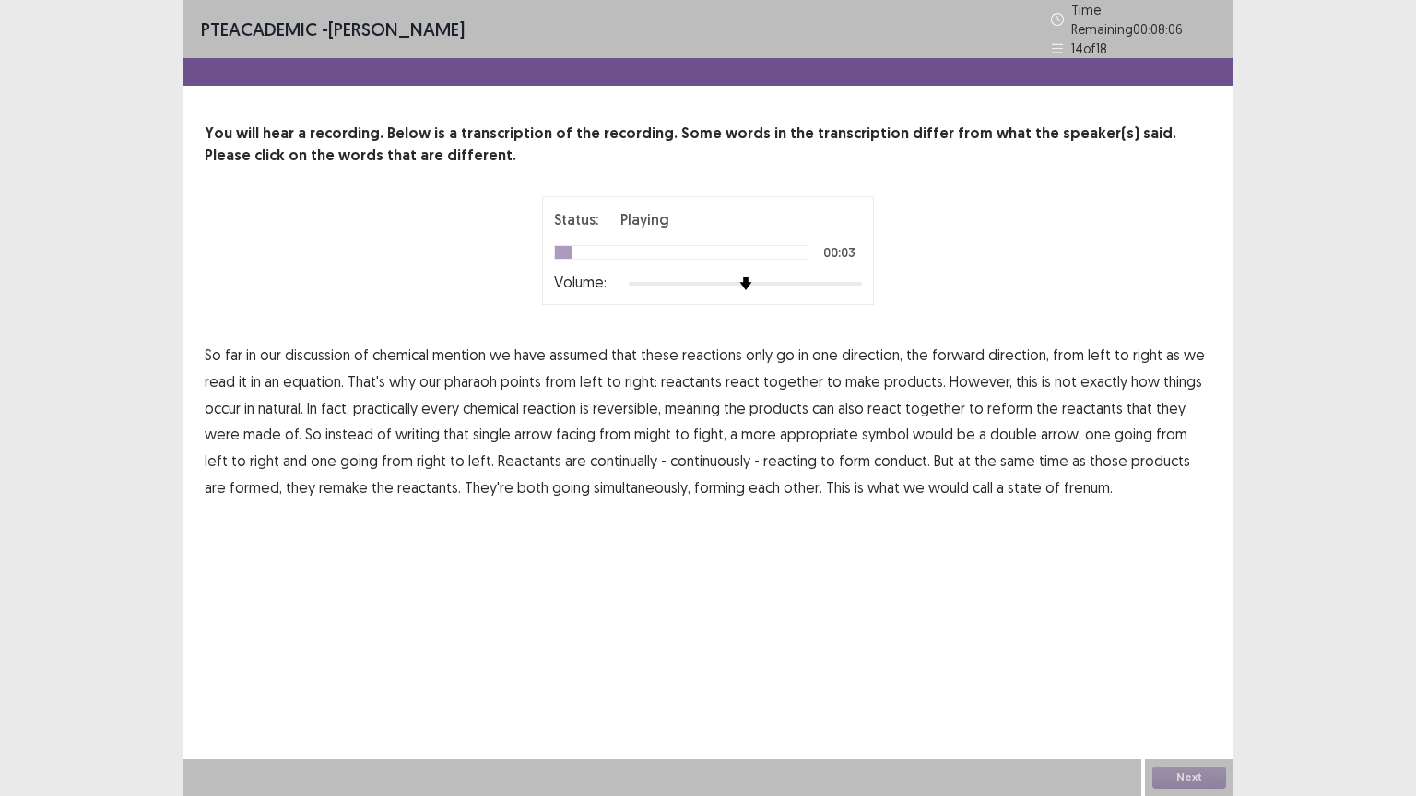
click at [459, 351] on span "mention" at bounding box center [458, 355] width 53 height 22
click at [781, 375] on span "together" at bounding box center [793, 381] width 60 height 22
click at [243, 425] on span "made" at bounding box center [262, 434] width 38 height 22
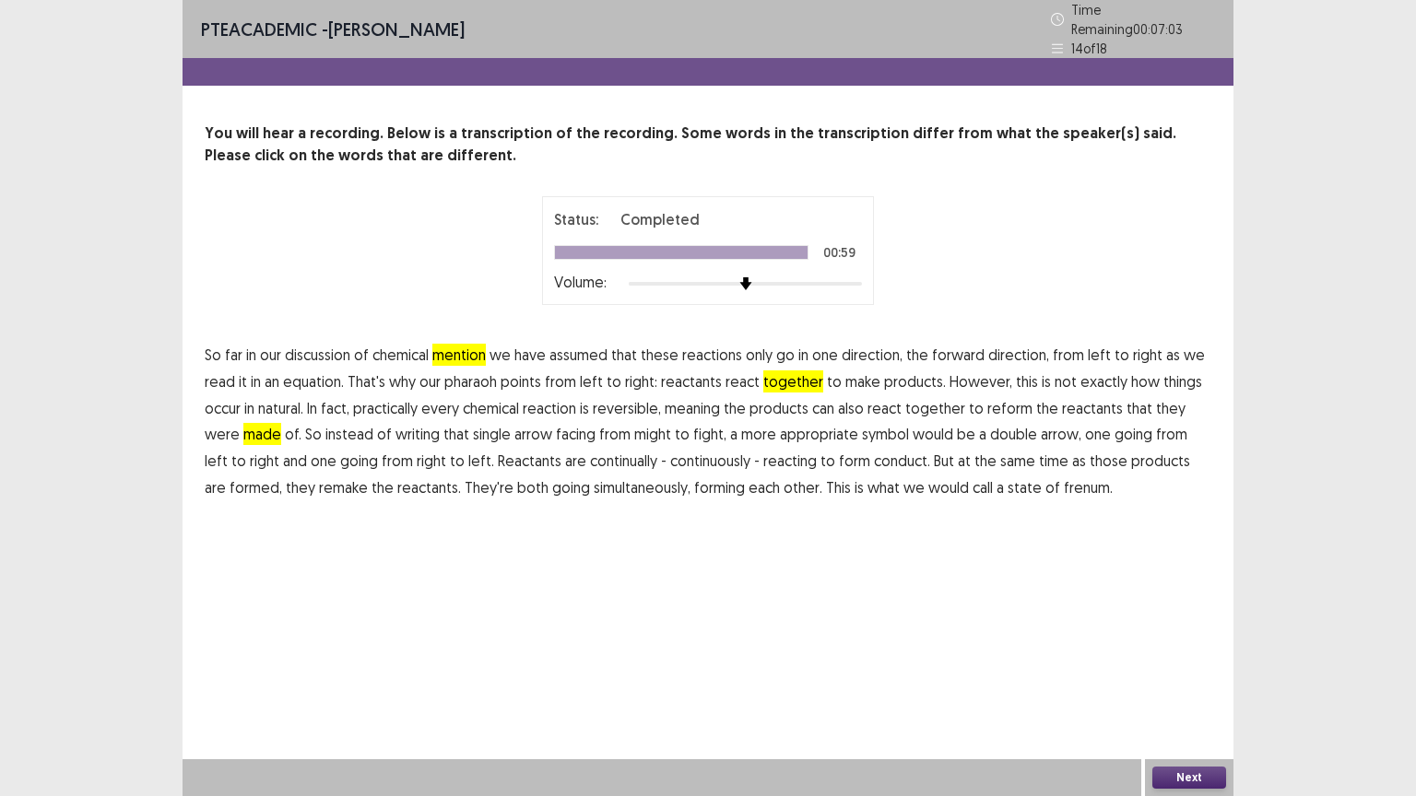
click at [1201, 640] on button "Next" at bounding box center [1189, 778] width 74 height 22
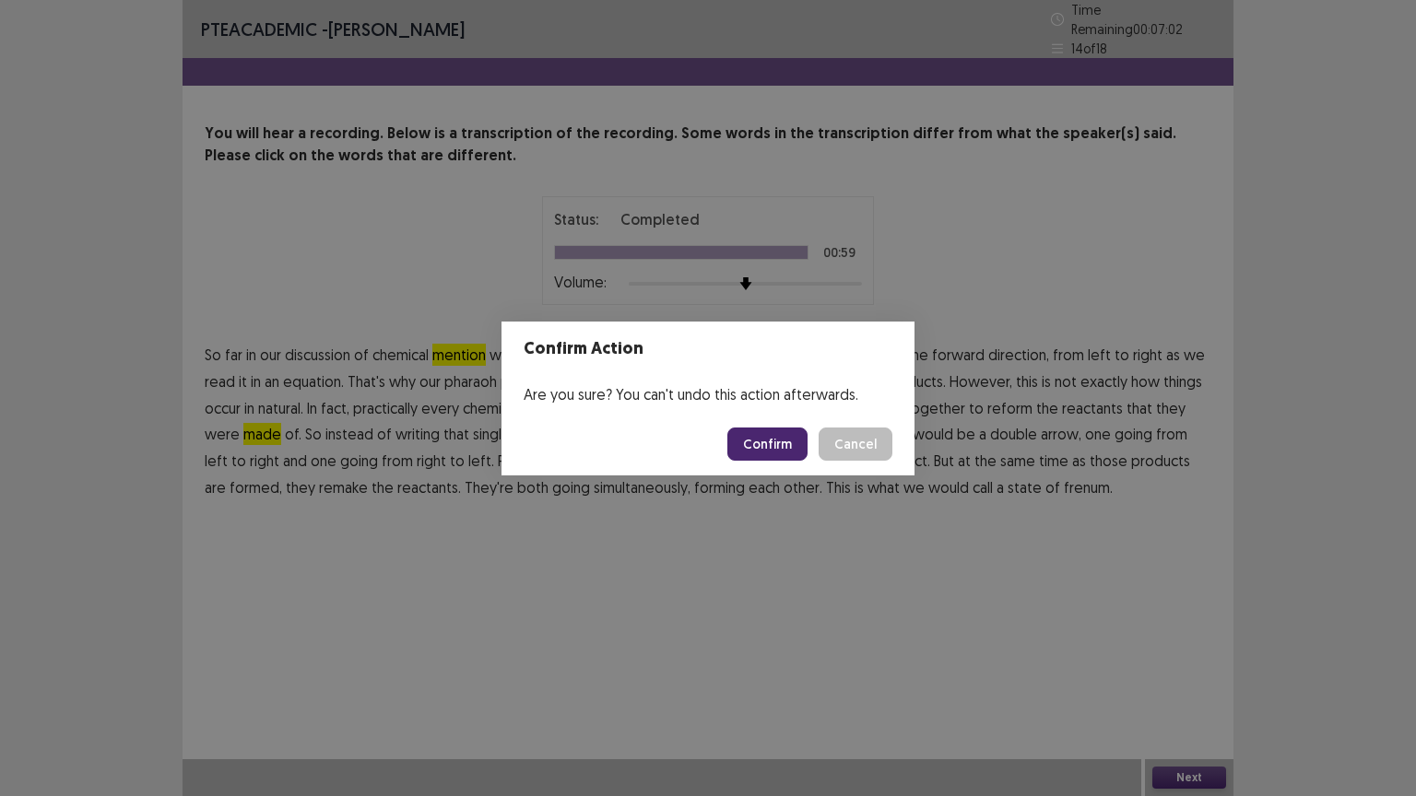
click at [783, 442] on button "Confirm" at bounding box center [767, 444] width 80 height 33
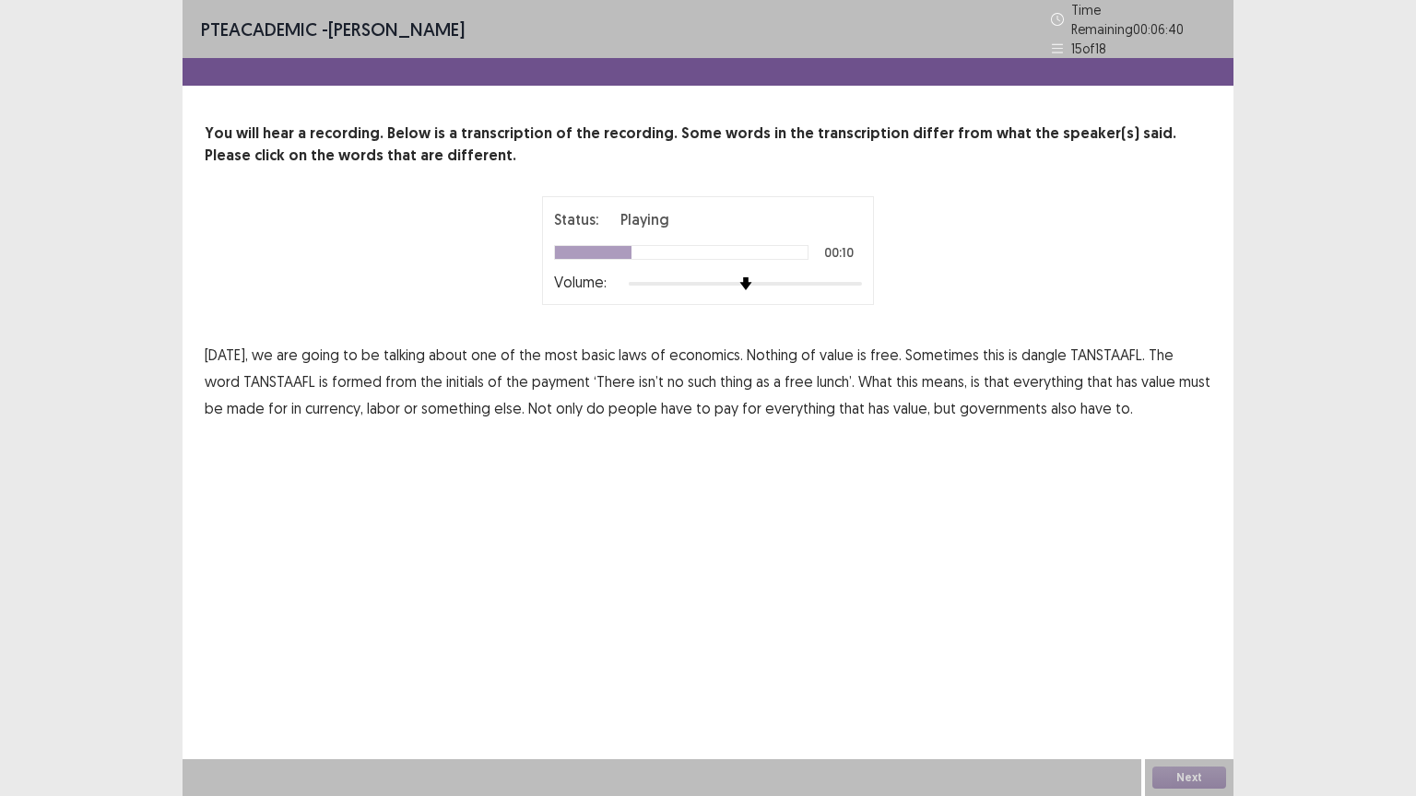
click at [1031, 347] on span "dangle" at bounding box center [1043, 355] width 45 height 22
click at [532, 375] on span "payment" at bounding box center [561, 381] width 58 height 22
click at [367, 401] on span "labor" at bounding box center [383, 408] width 33 height 22
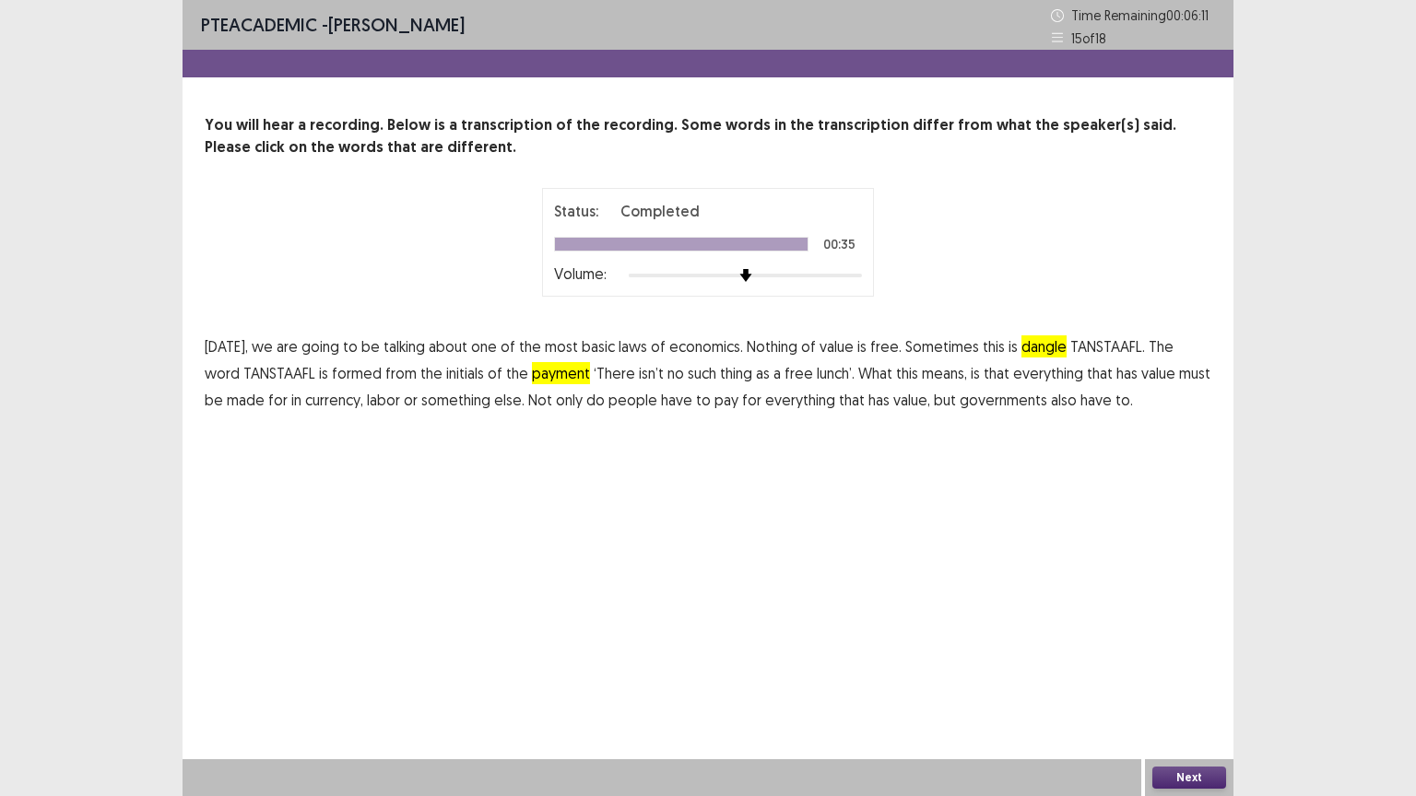
click at [1168, 640] on button "Next" at bounding box center [1189, 778] width 74 height 22
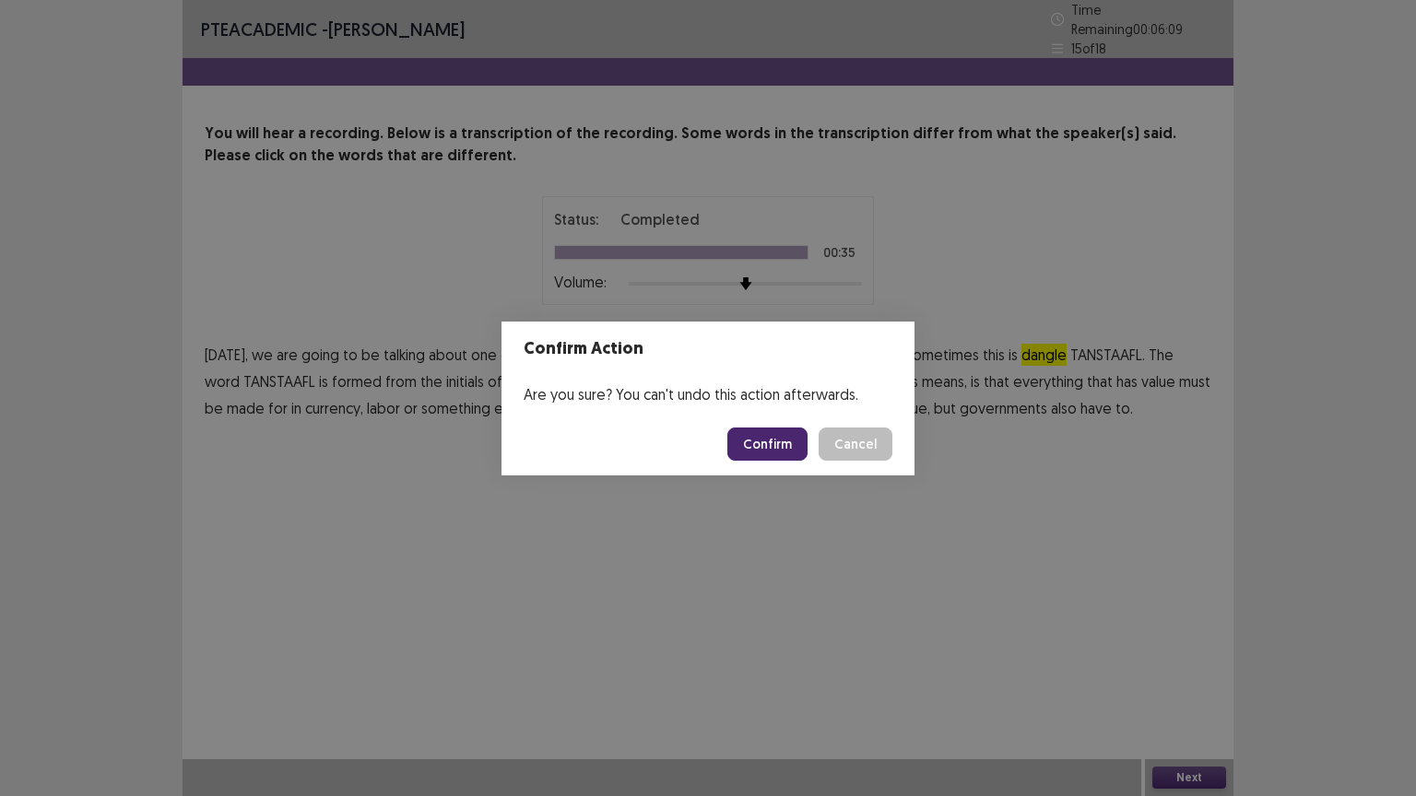
click at [753, 437] on button "Confirm" at bounding box center [767, 444] width 80 height 33
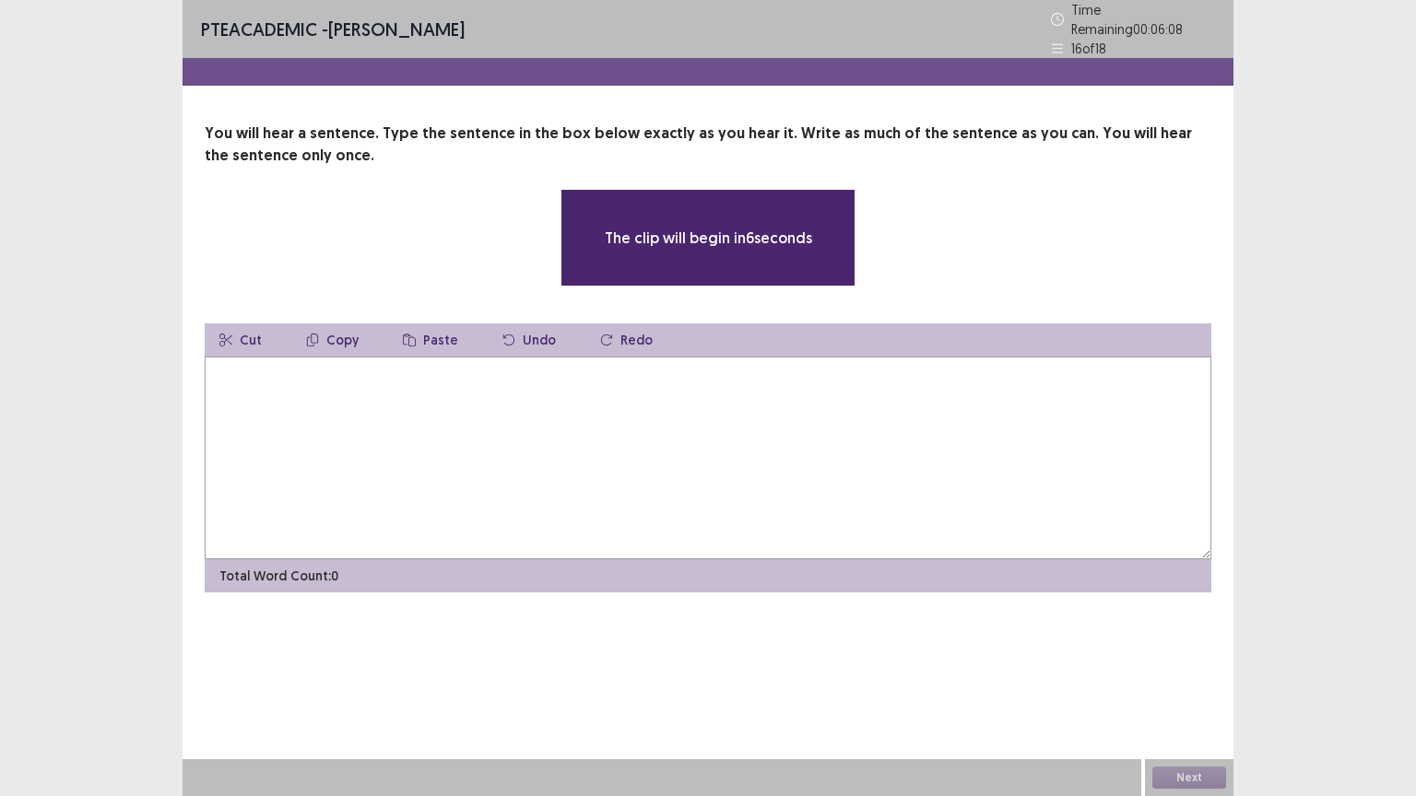
click at [747, 411] on textarea at bounding box center [708, 458] width 1006 height 203
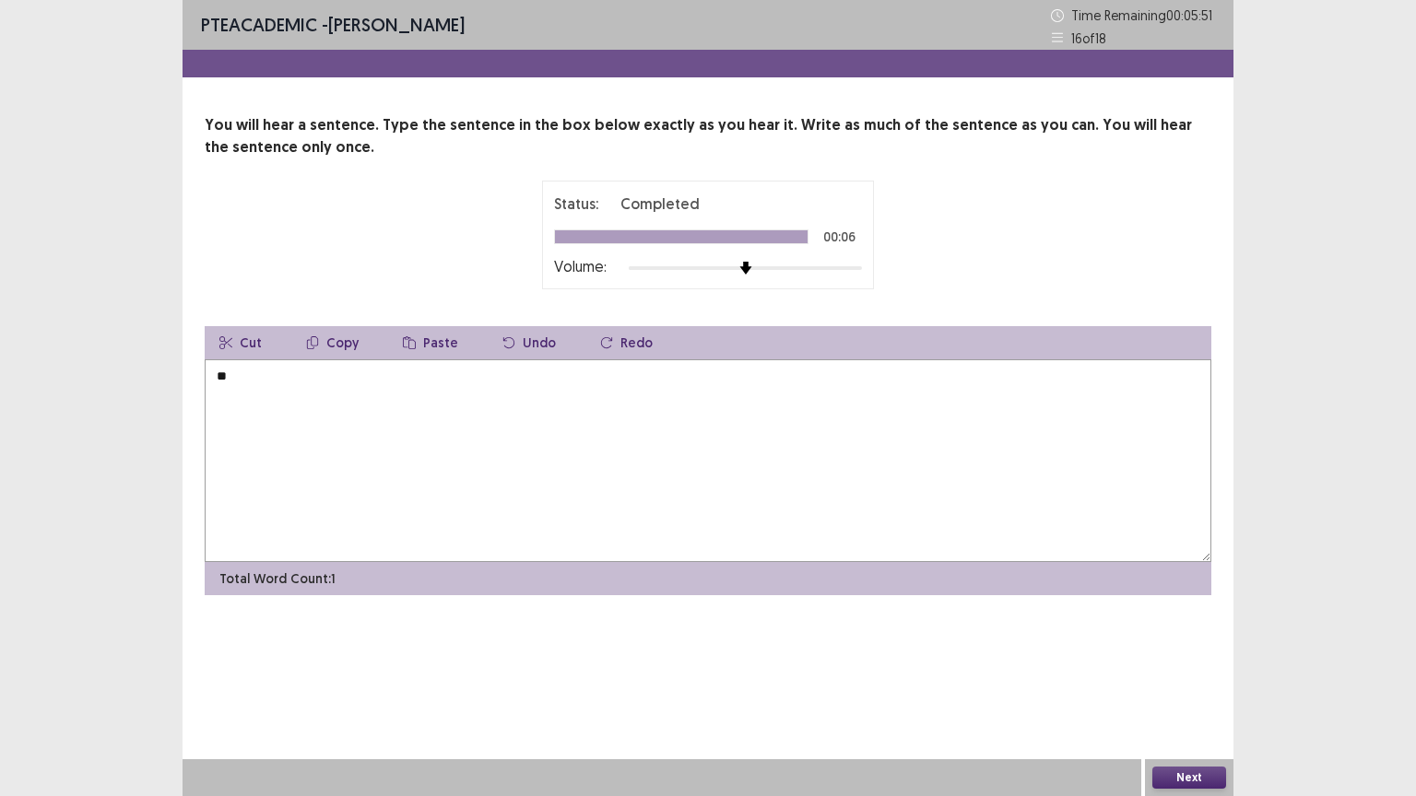
type textarea "*"
drag, startPoint x: 302, startPoint y: 383, endPoint x: 240, endPoint y: 389, distance: 62.9
click at [240, 389] on textarea "**********" at bounding box center [708, 460] width 1006 height 203
click at [300, 372] on textarea "**********" at bounding box center [708, 460] width 1006 height 203
drag, startPoint x: 300, startPoint y: 372, endPoint x: 241, endPoint y: 383, distance: 60.0
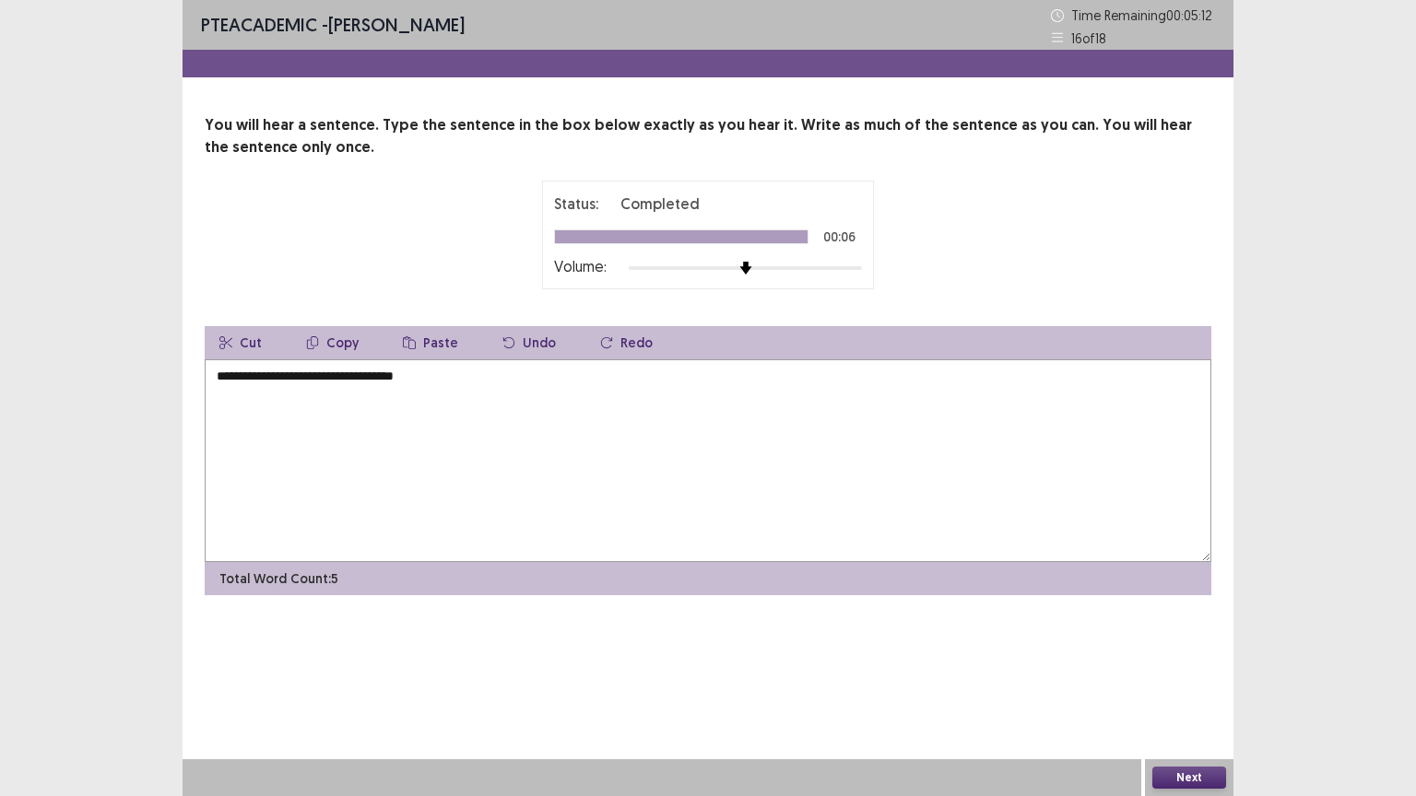
click at [241, 383] on textarea "**********" at bounding box center [708, 460] width 1006 height 203
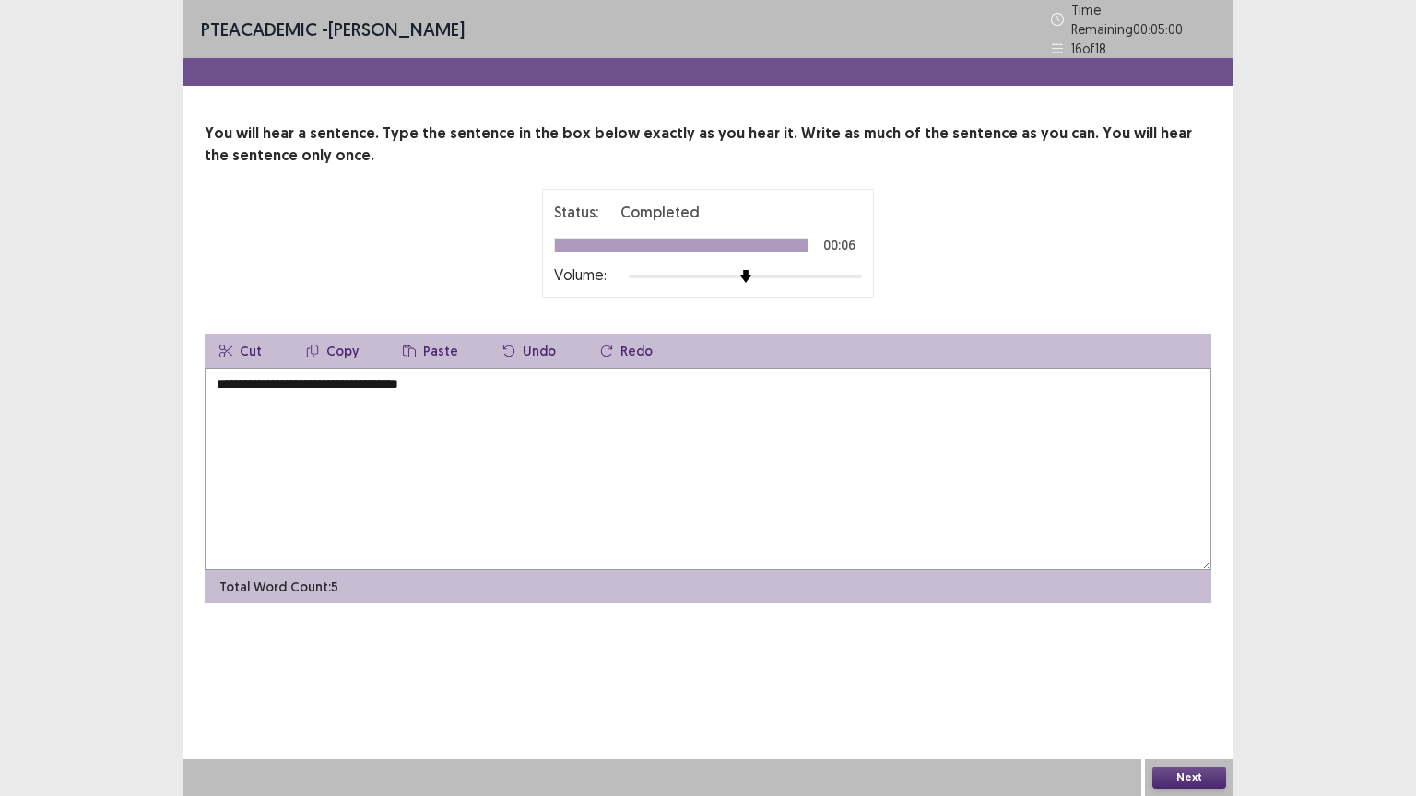
click at [386, 373] on textarea "**********" at bounding box center [708, 469] width 1006 height 203
drag, startPoint x: 429, startPoint y: 379, endPoint x: 358, endPoint y: 387, distance: 72.4
click at [358, 387] on textarea "**********" at bounding box center [708, 469] width 1006 height 203
type textarea "**********"
click at [1216, 640] on button "Next" at bounding box center [1189, 778] width 74 height 22
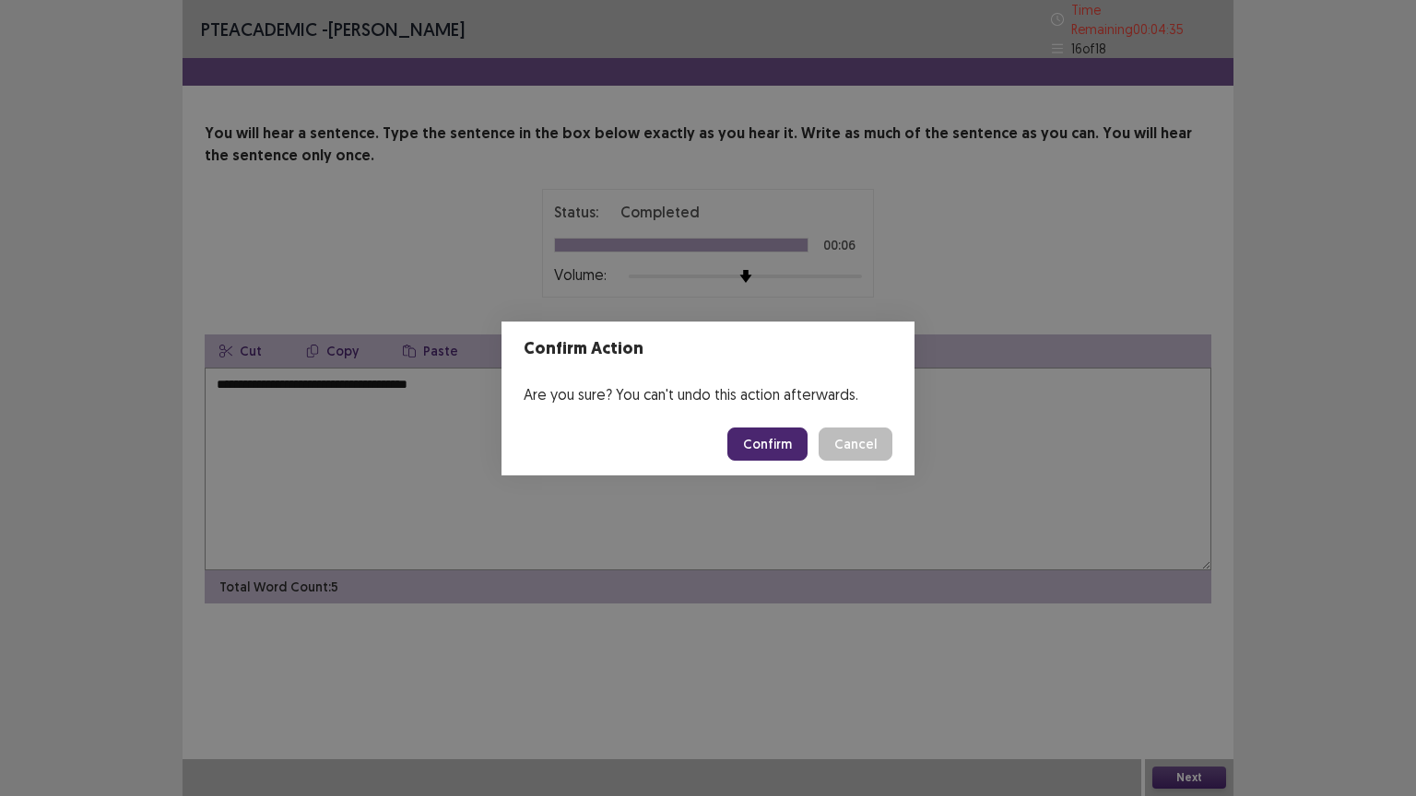
click at [771, 442] on button "Confirm" at bounding box center [767, 444] width 80 height 33
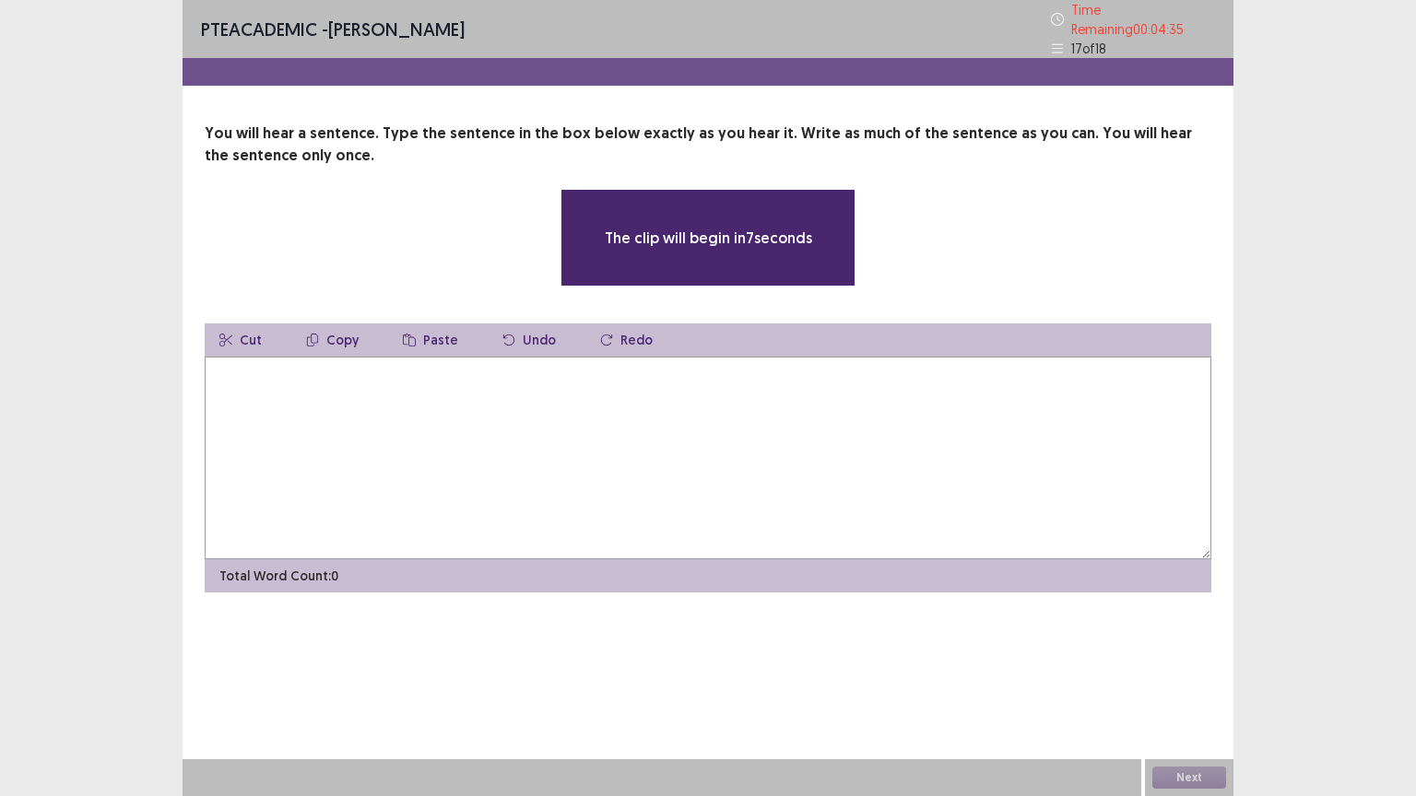
click at [490, 452] on textarea at bounding box center [708, 458] width 1006 height 203
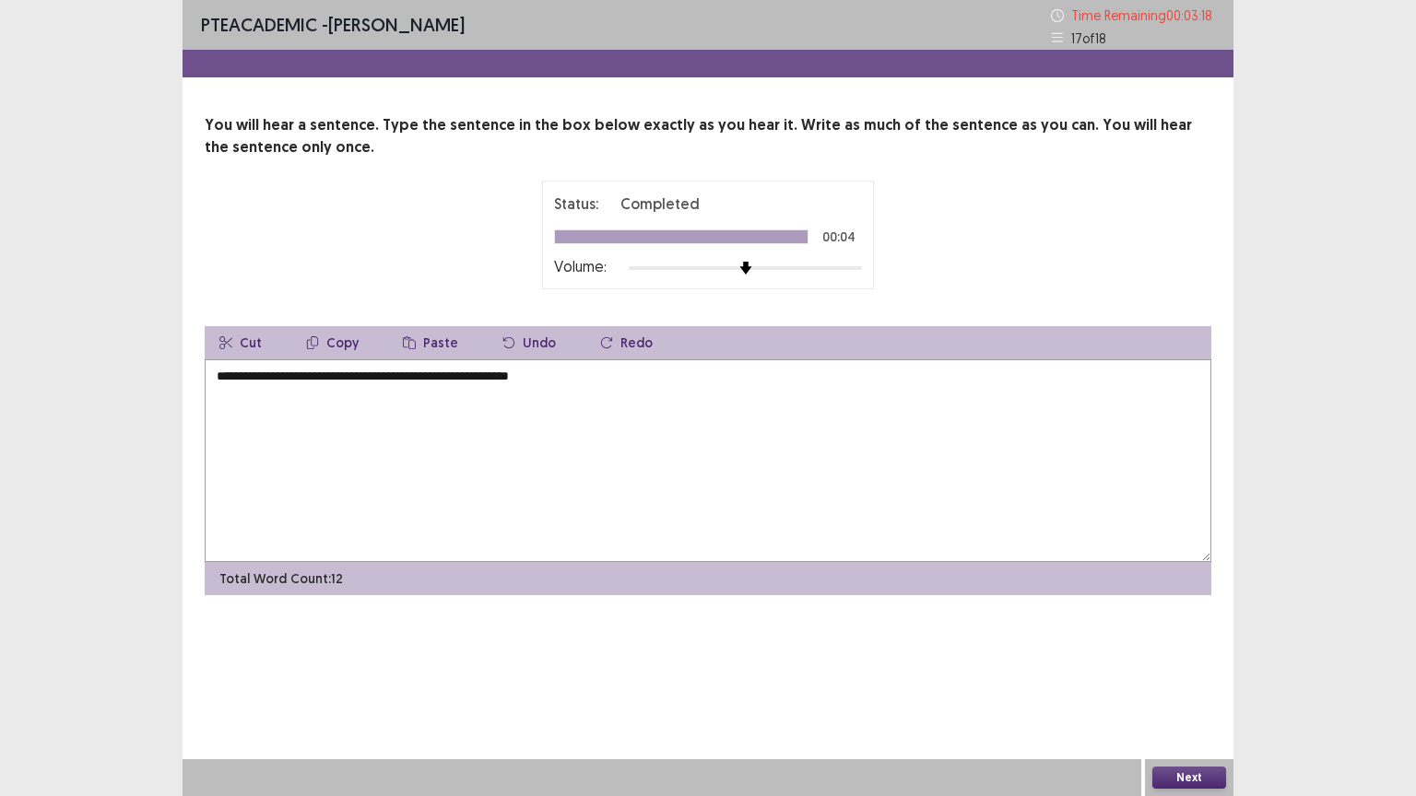
click at [494, 378] on textarea "**********" at bounding box center [708, 460] width 1006 height 203
click at [499, 383] on textarea "**********" at bounding box center [708, 460] width 1006 height 203
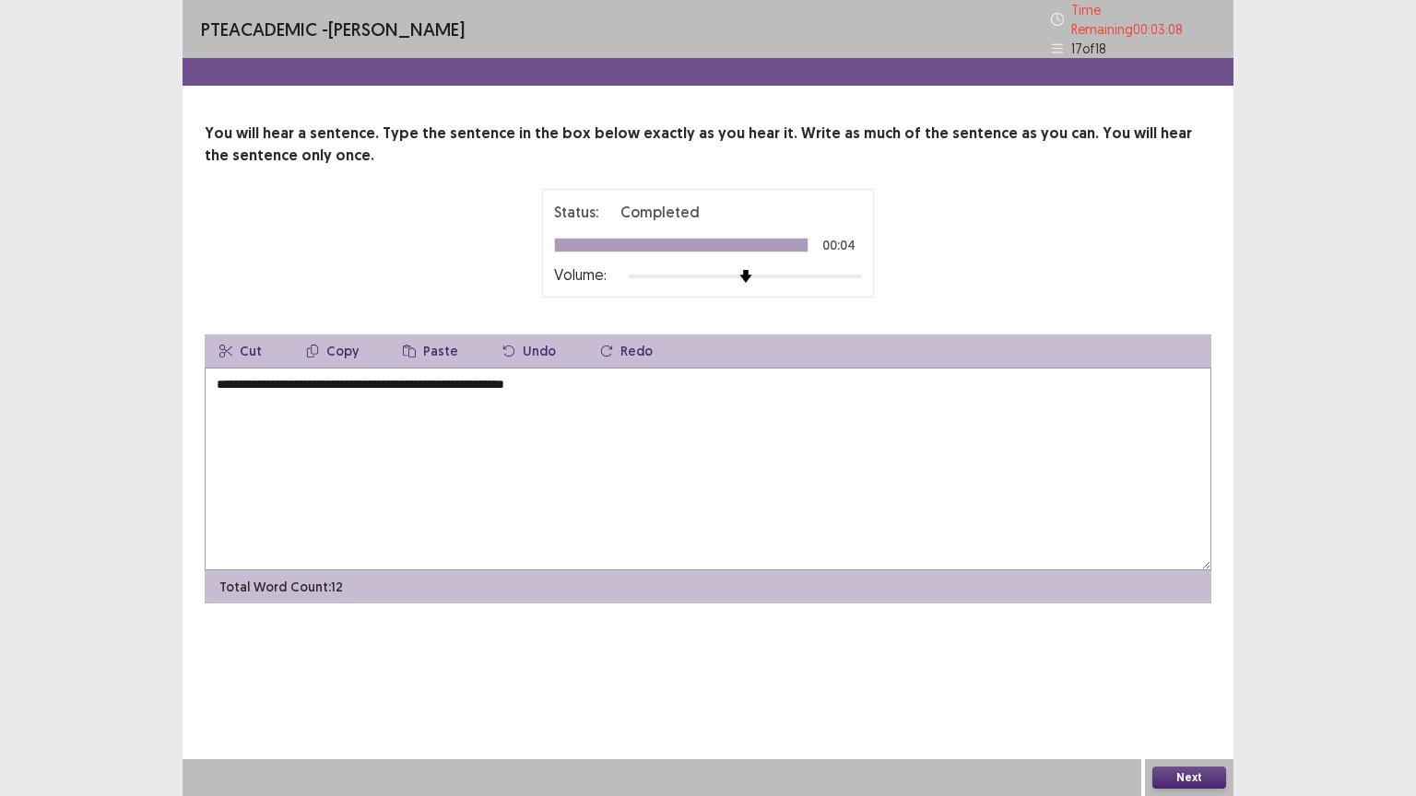
click at [561, 379] on textarea "**********" at bounding box center [708, 469] width 1006 height 203
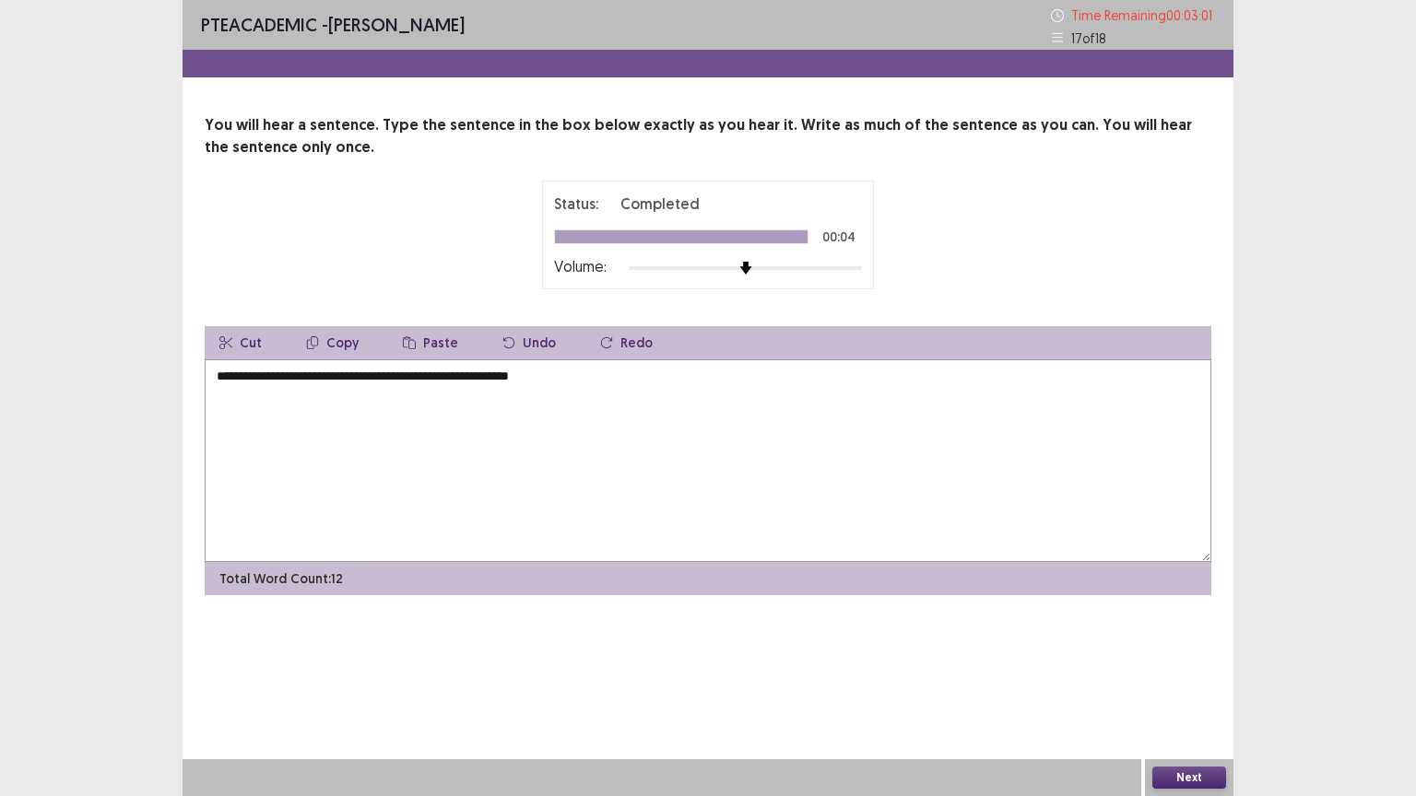
click at [386, 381] on textarea "**********" at bounding box center [708, 460] width 1006 height 203
type textarea "**********"
click at [1200, 640] on button "Next" at bounding box center [1189, 778] width 74 height 22
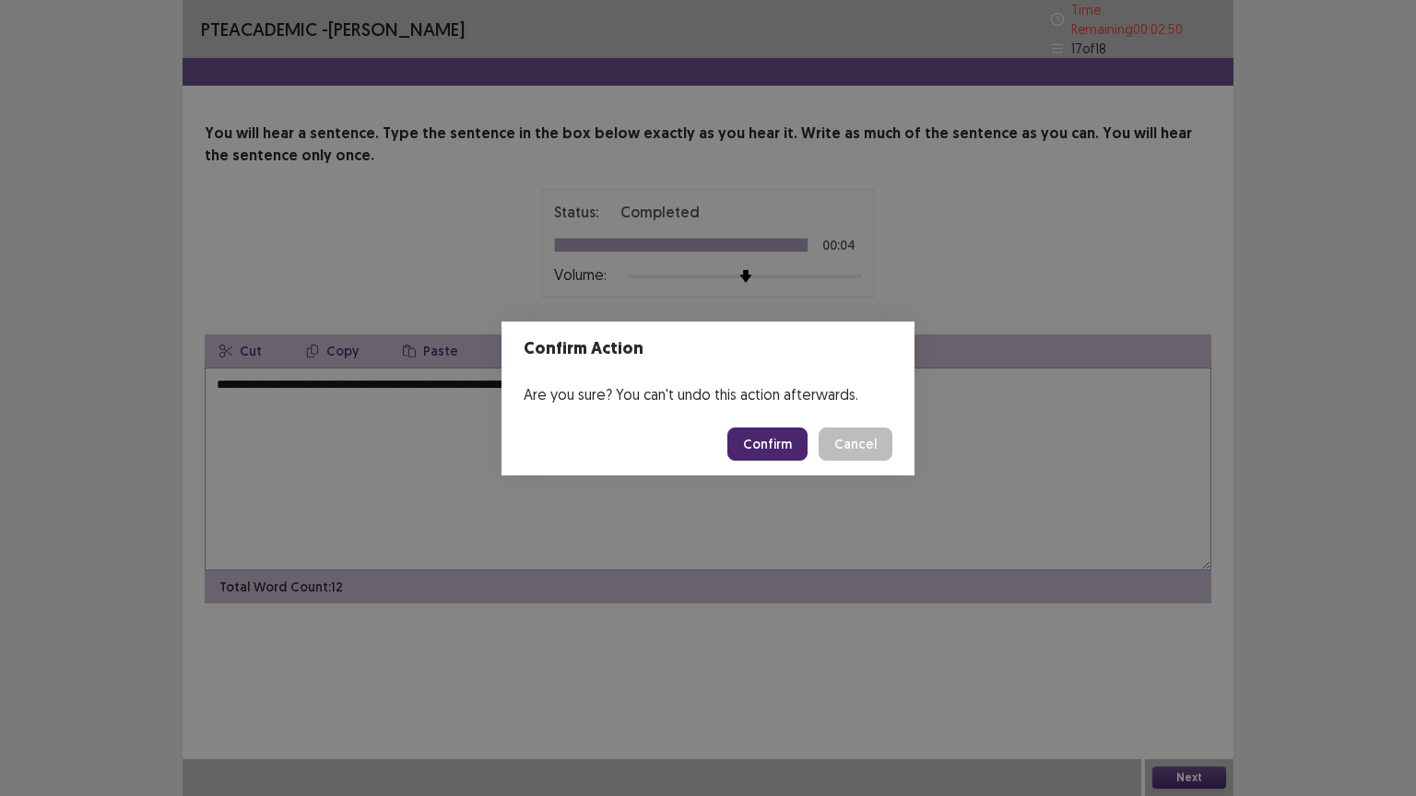
click at [779, 439] on button "Confirm" at bounding box center [767, 444] width 80 height 33
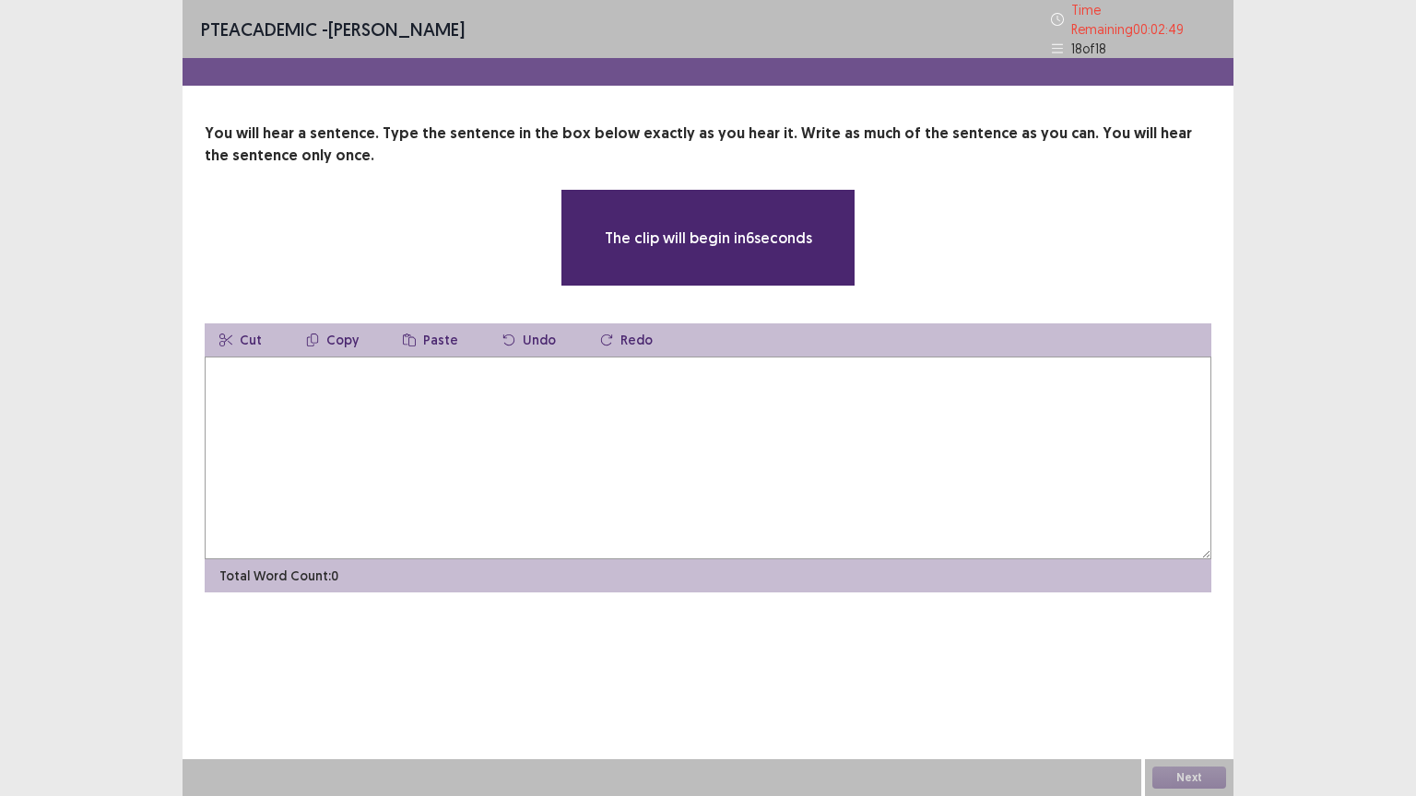
click at [781, 429] on textarea at bounding box center [708, 458] width 1006 height 203
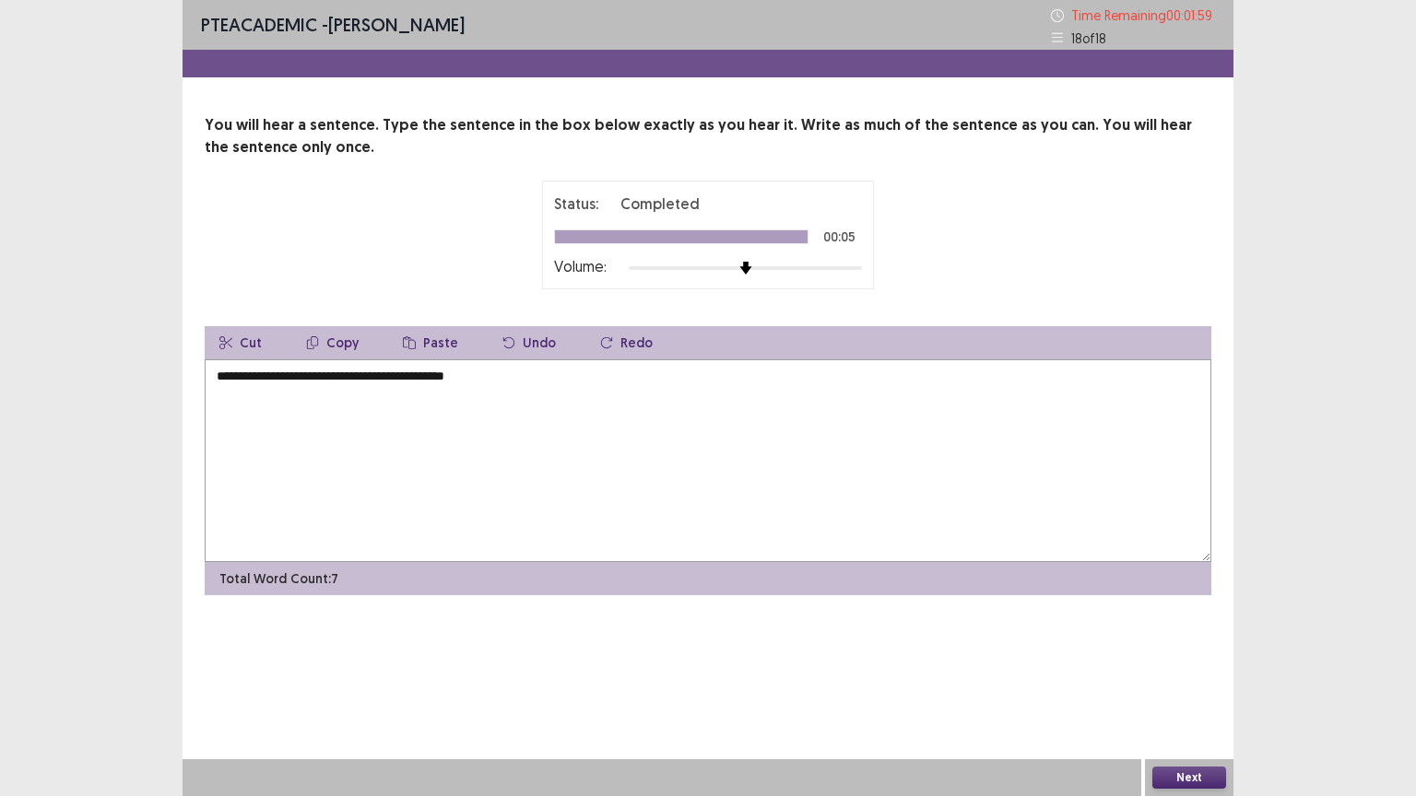
type textarea "**********"
click at [1192, 640] on button "Next" at bounding box center [1189, 778] width 74 height 22
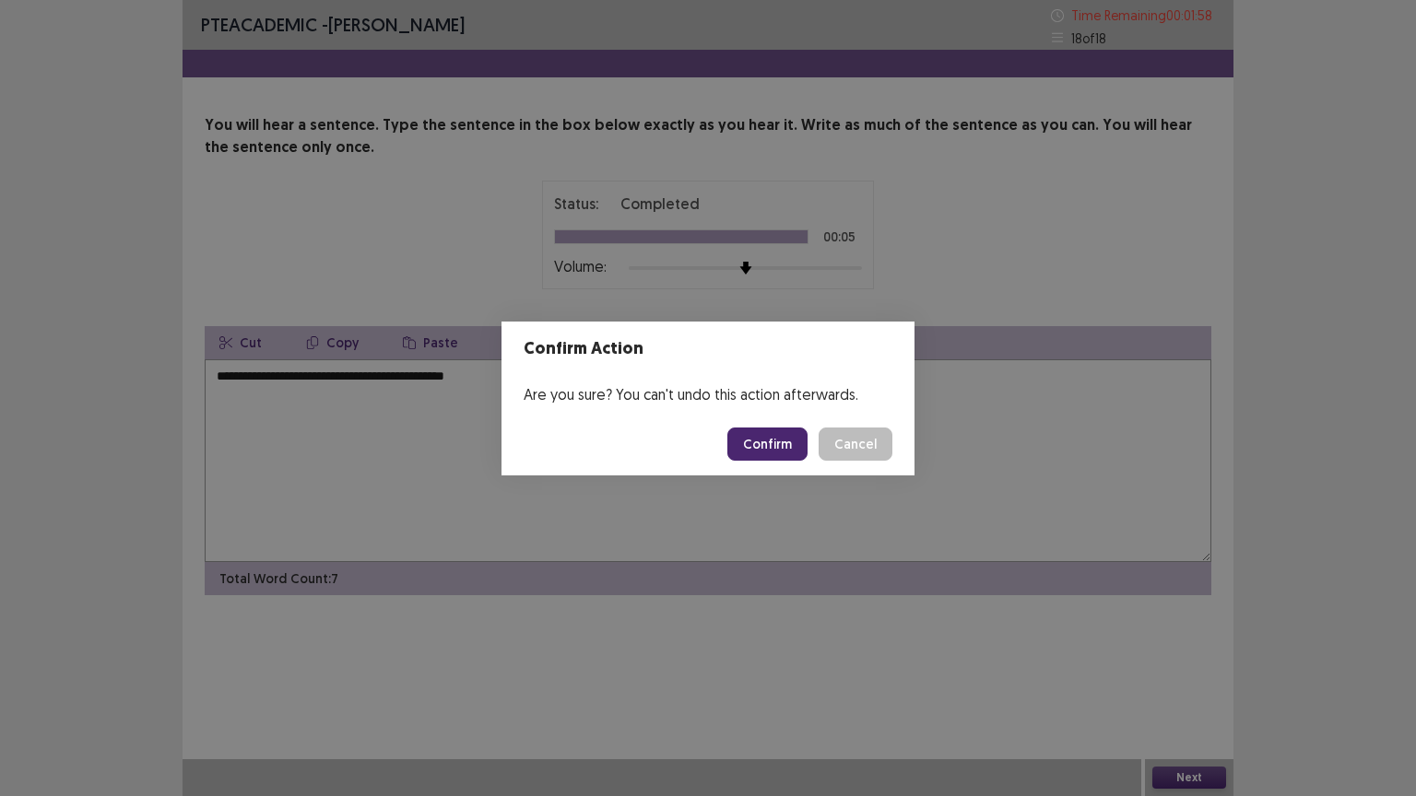
click at [756, 439] on button "Confirm" at bounding box center [767, 444] width 80 height 33
